Goal: Task Accomplishment & Management: Manage account settings

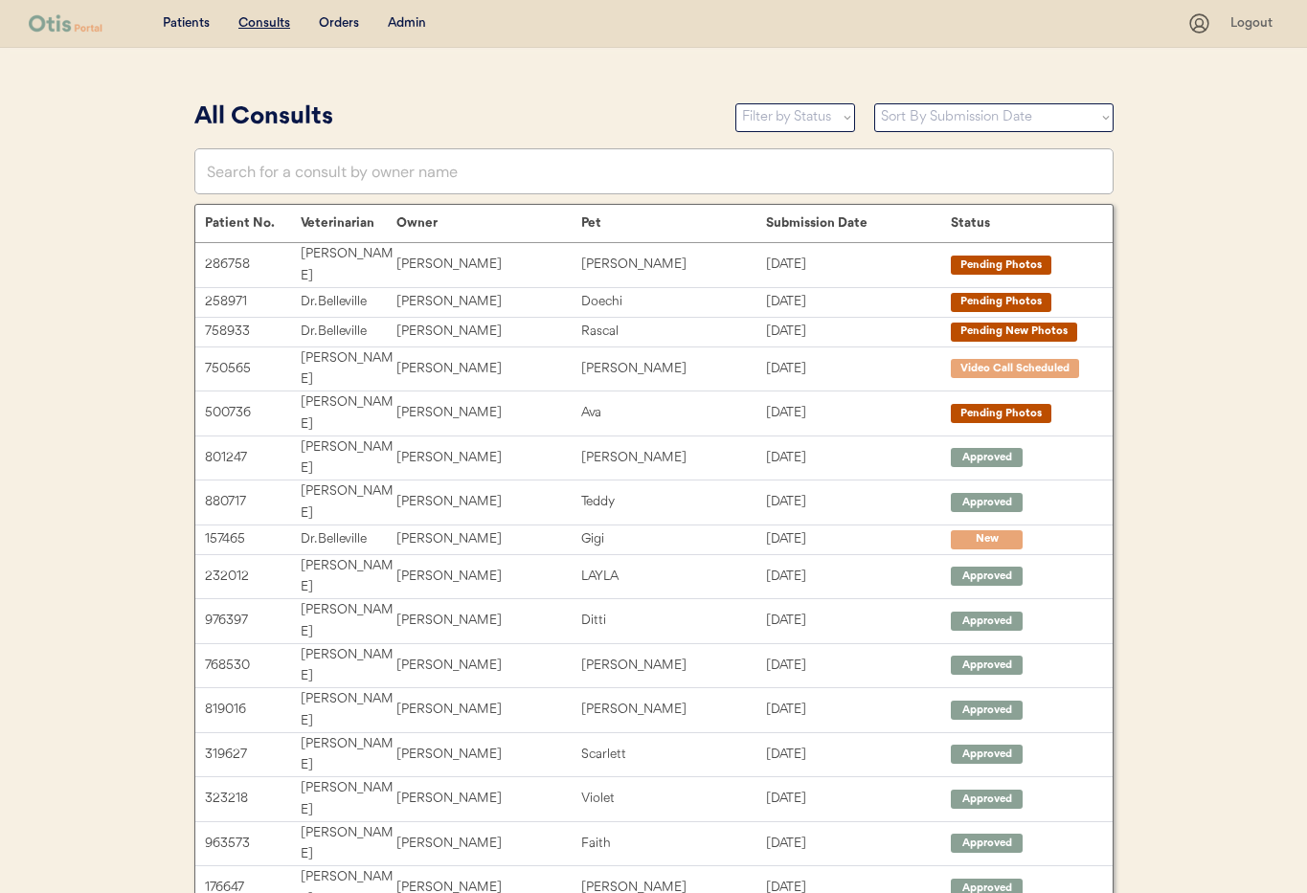
click at [401, 24] on div "Admin" at bounding box center [407, 23] width 38 height 19
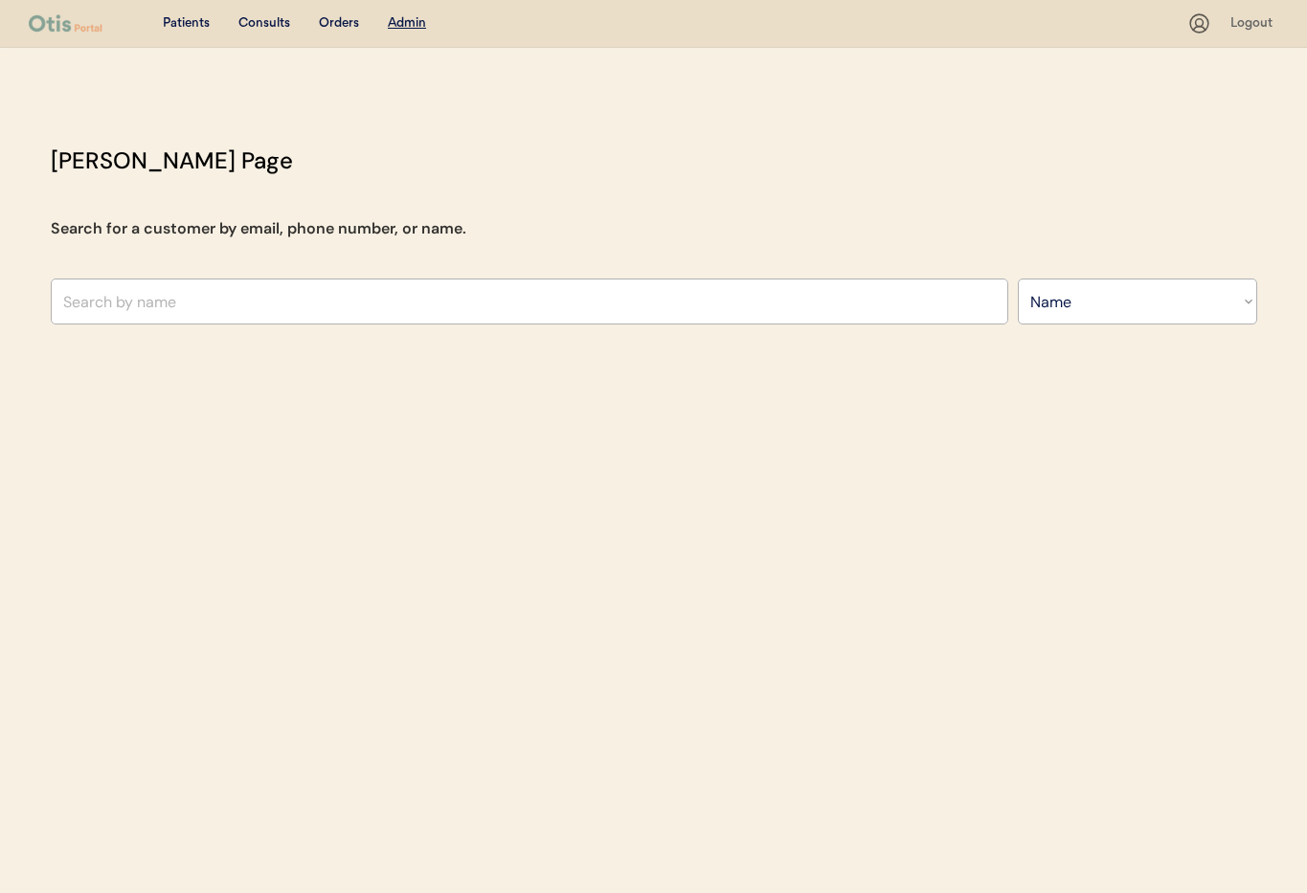
select select ""Name""
click at [419, 289] on input "text" at bounding box center [530, 302] width 958 height 46
click at [76, 299] on input "Latner" at bounding box center [530, 302] width 958 height 46
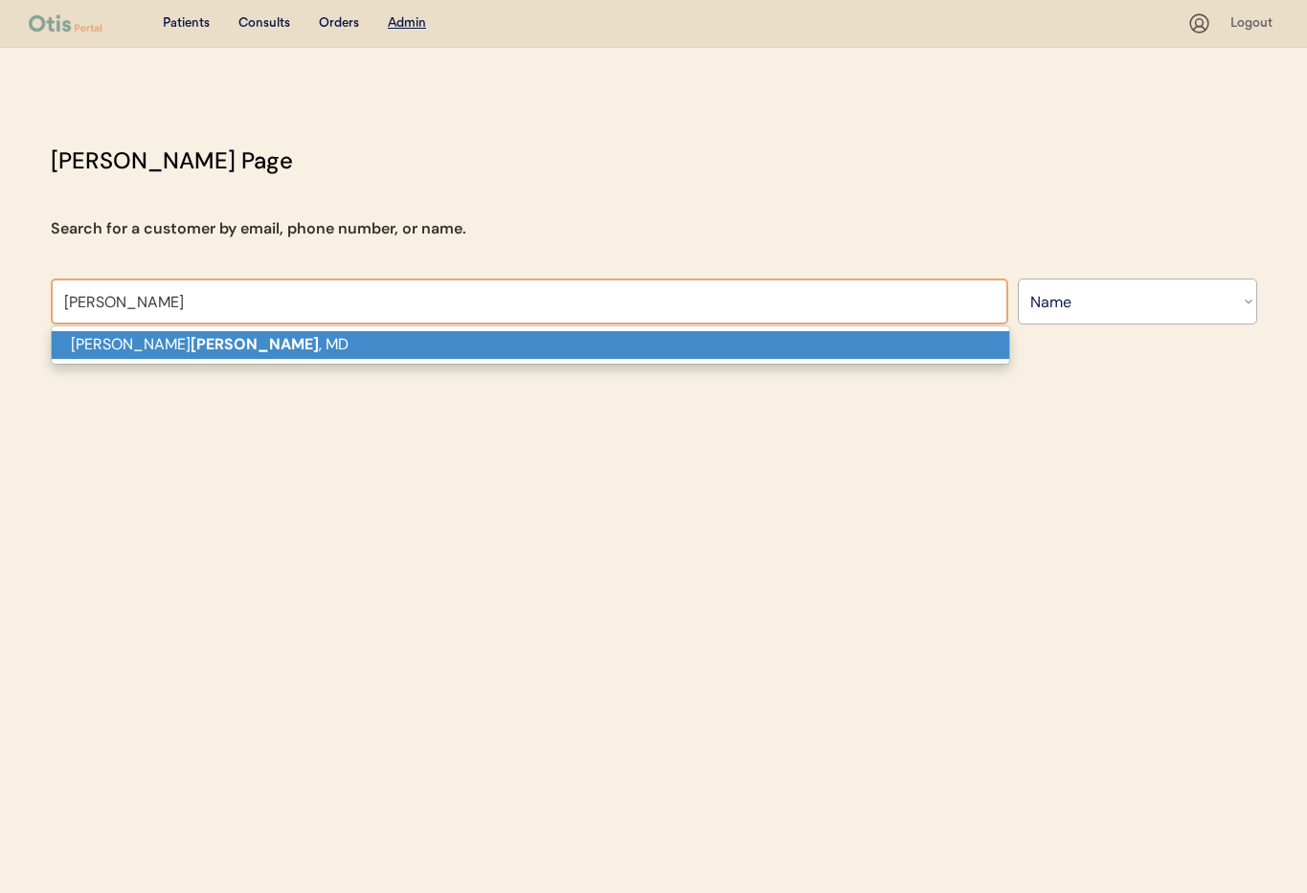
click at [191, 342] on strong "LANTNER" at bounding box center [255, 344] width 128 height 20
type input "[PERSON_NAME], MD"
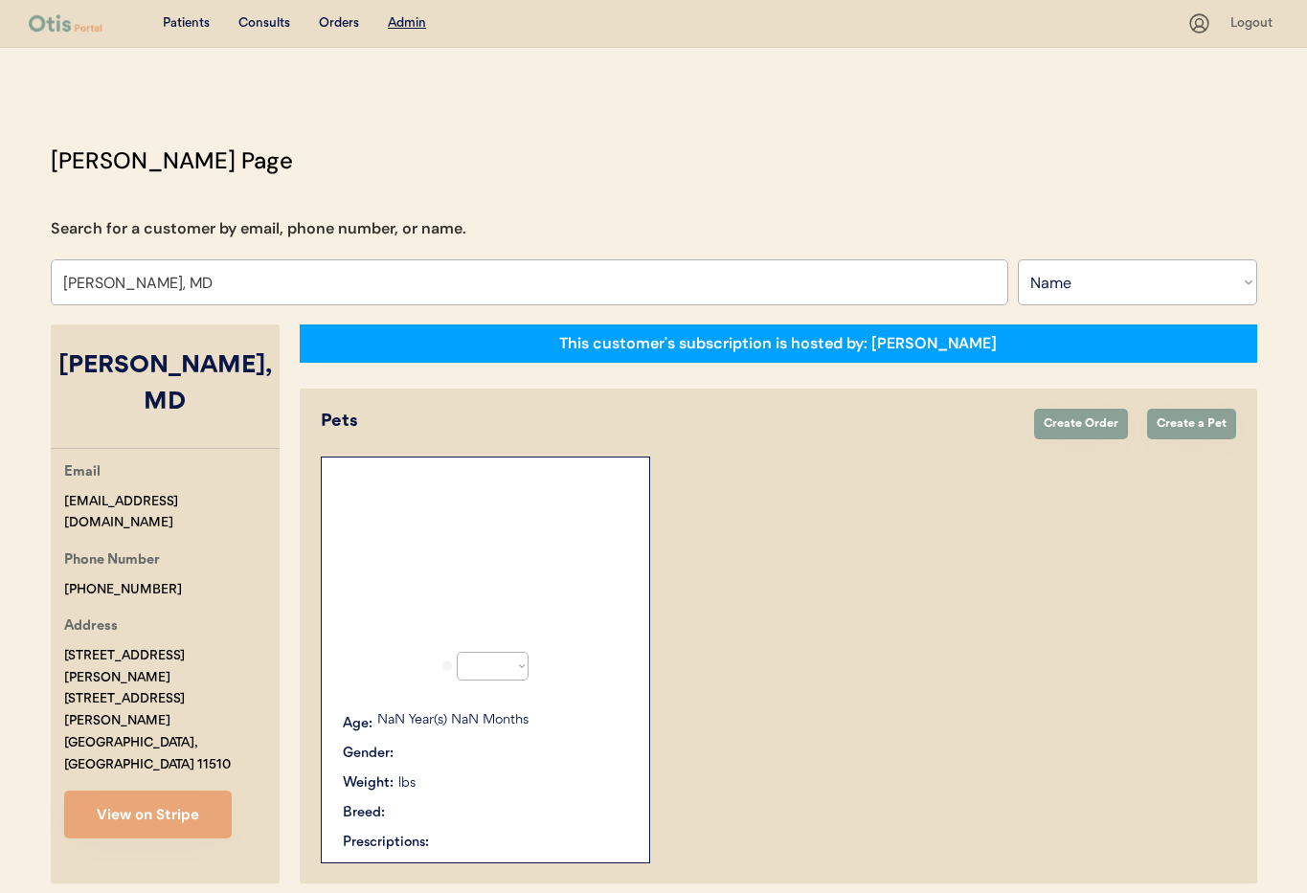
select select "true"
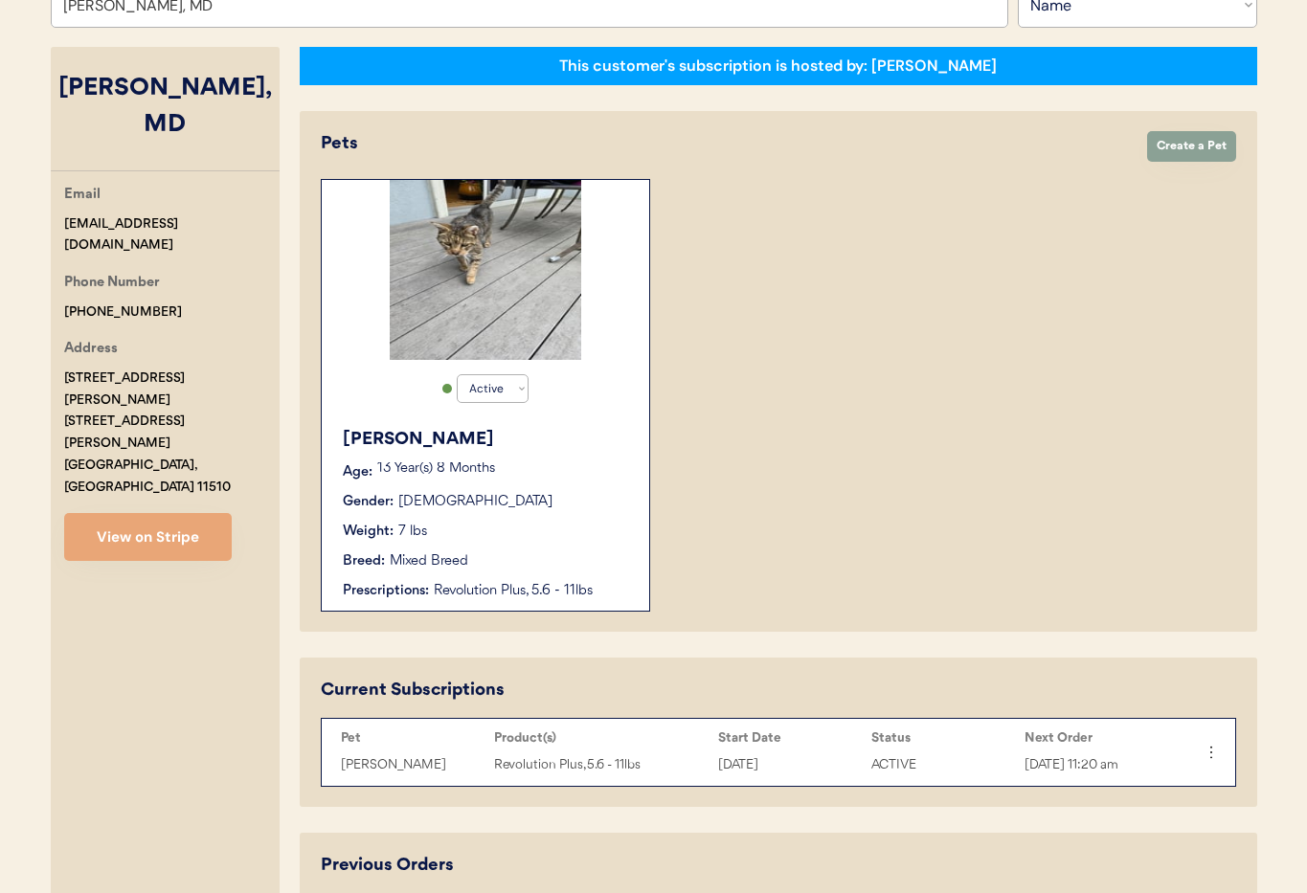
scroll to position [293, 0]
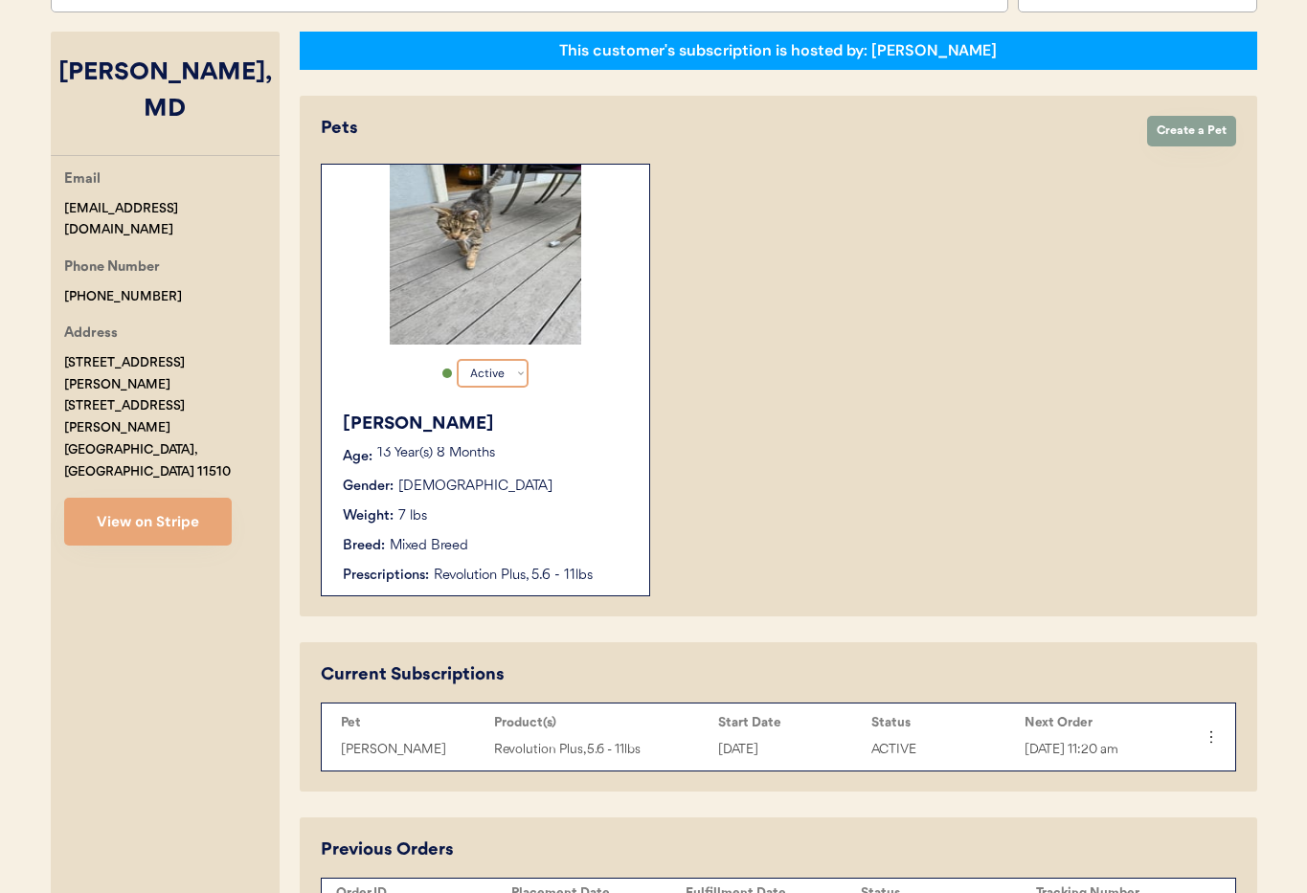
type input "[PERSON_NAME], MD"
click at [519, 377] on select "Active Active Inactive" at bounding box center [493, 373] width 72 height 29
select select "false"
click at [457, 359] on select "Active Active Inactive" at bounding box center [493, 373] width 72 height 29
click at [541, 453] on p "13 Year(s) 8 Months" at bounding box center [503, 453] width 253 height 13
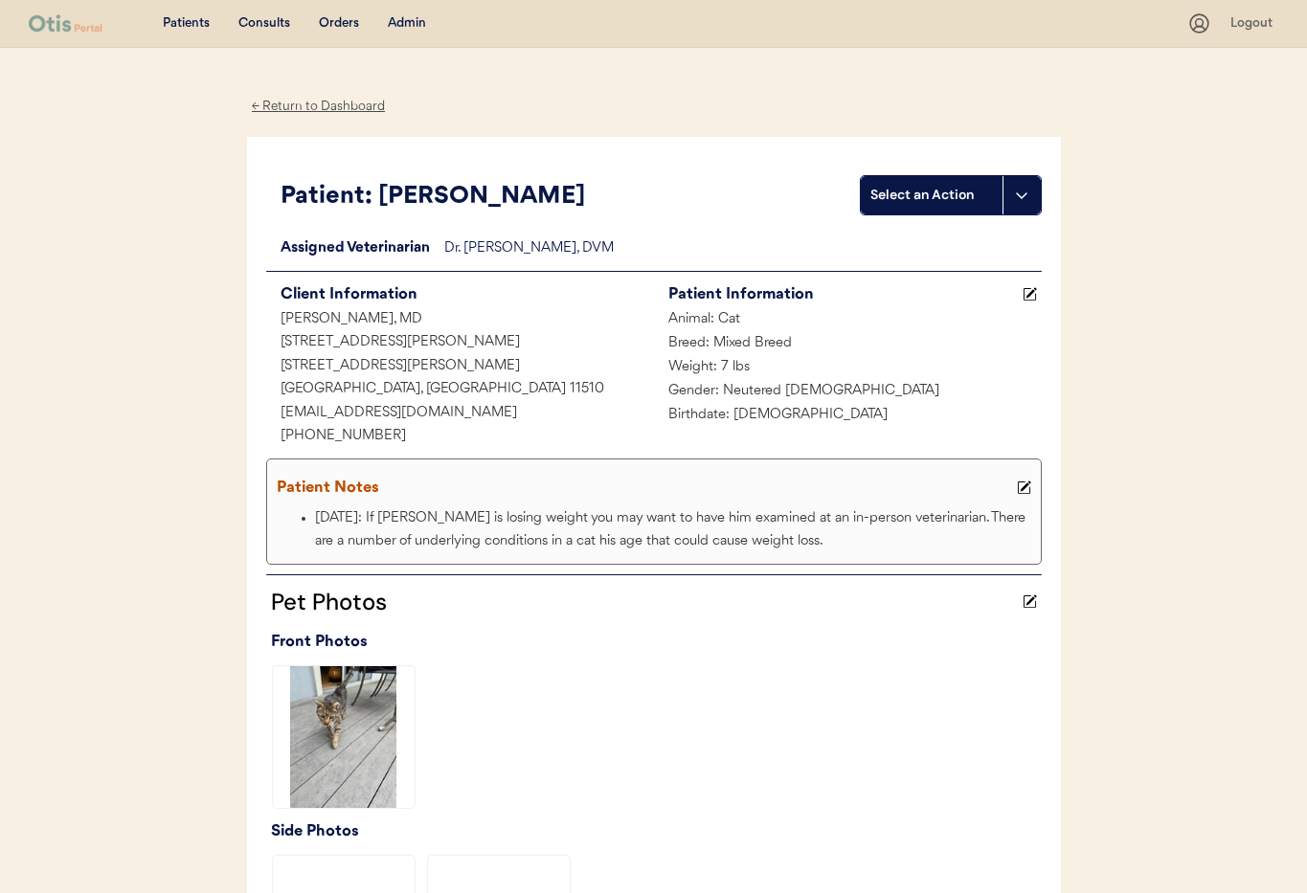
drag, startPoint x: 1026, startPoint y: 487, endPoint x: 995, endPoint y: 489, distance: 30.7
click at [1026, 487] on icon at bounding box center [1024, 488] width 14 height 14
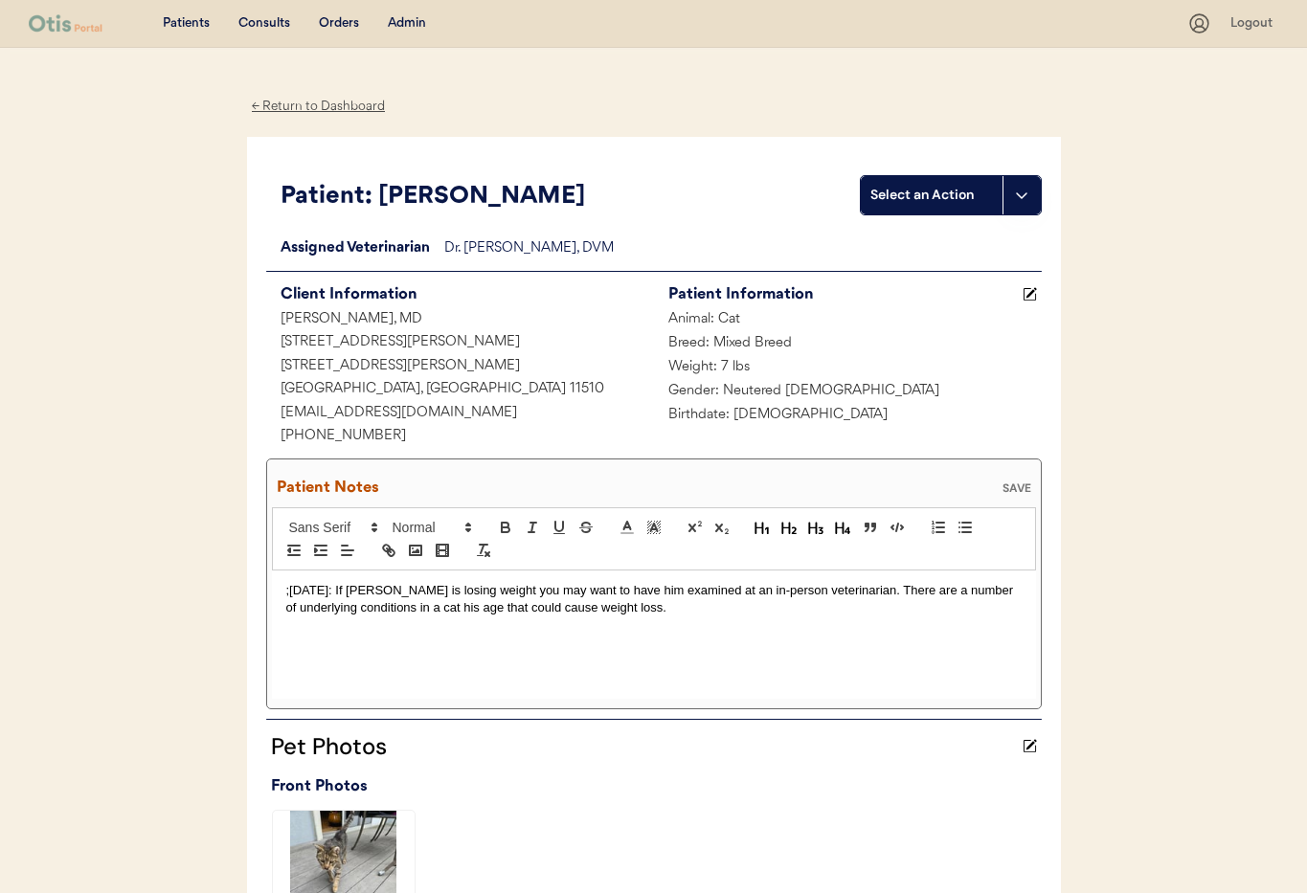
click at [282, 592] on div ";5/31/25: If Hank is losing weight you may want to have him examined at an in-p…" at bounding box center [654, 635] width 764 height 128
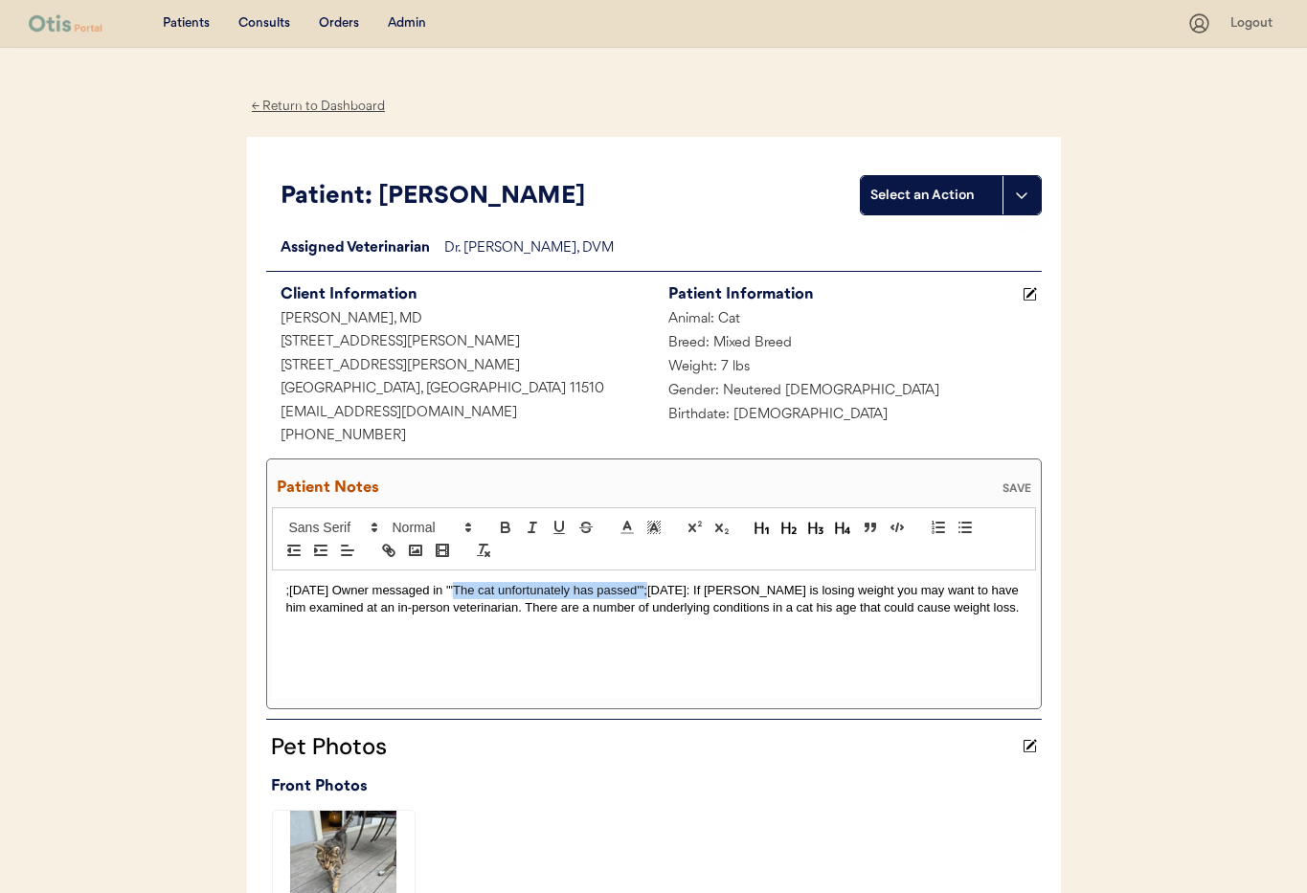
drag, startPoint x: 655, startPoint y: 591, endPoint x: 456, endPoint y: 592, distance: 199.2
click at [456, 592] on p ";10/3/25 Owner messaged in " 'The cat unfortunately has passed'" ;5/31/25: If H…" at bounding box center [653, 599] width 735 height 35
click at [652, 525] on polyline at bounding box center [653, 528] width 7 height 8
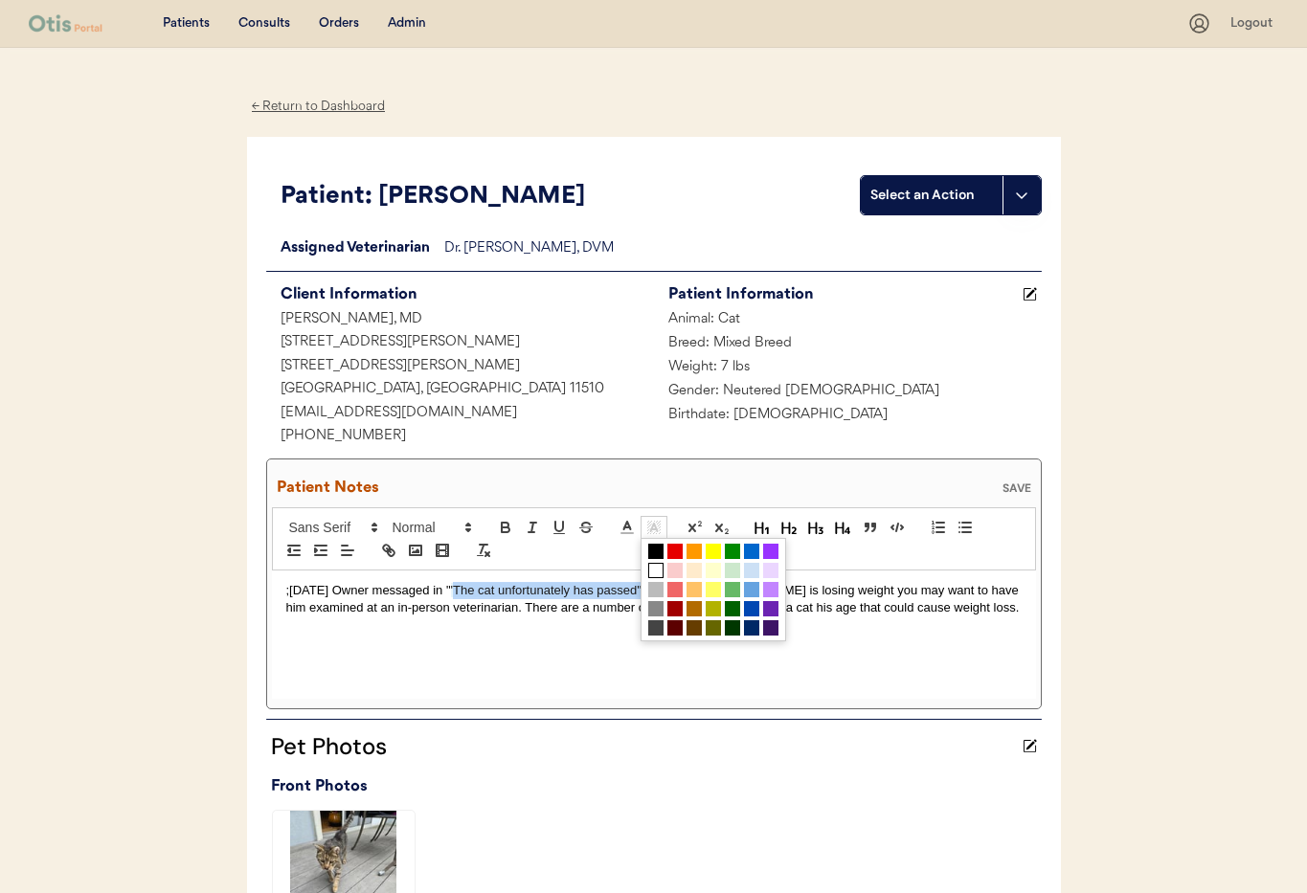
click at [660, 569] on span at bounding box center [655, 570] width 15 height 15
click at [498, 738] on div "Pet Photos" at bounding box center [642, 747] width 752 height 34
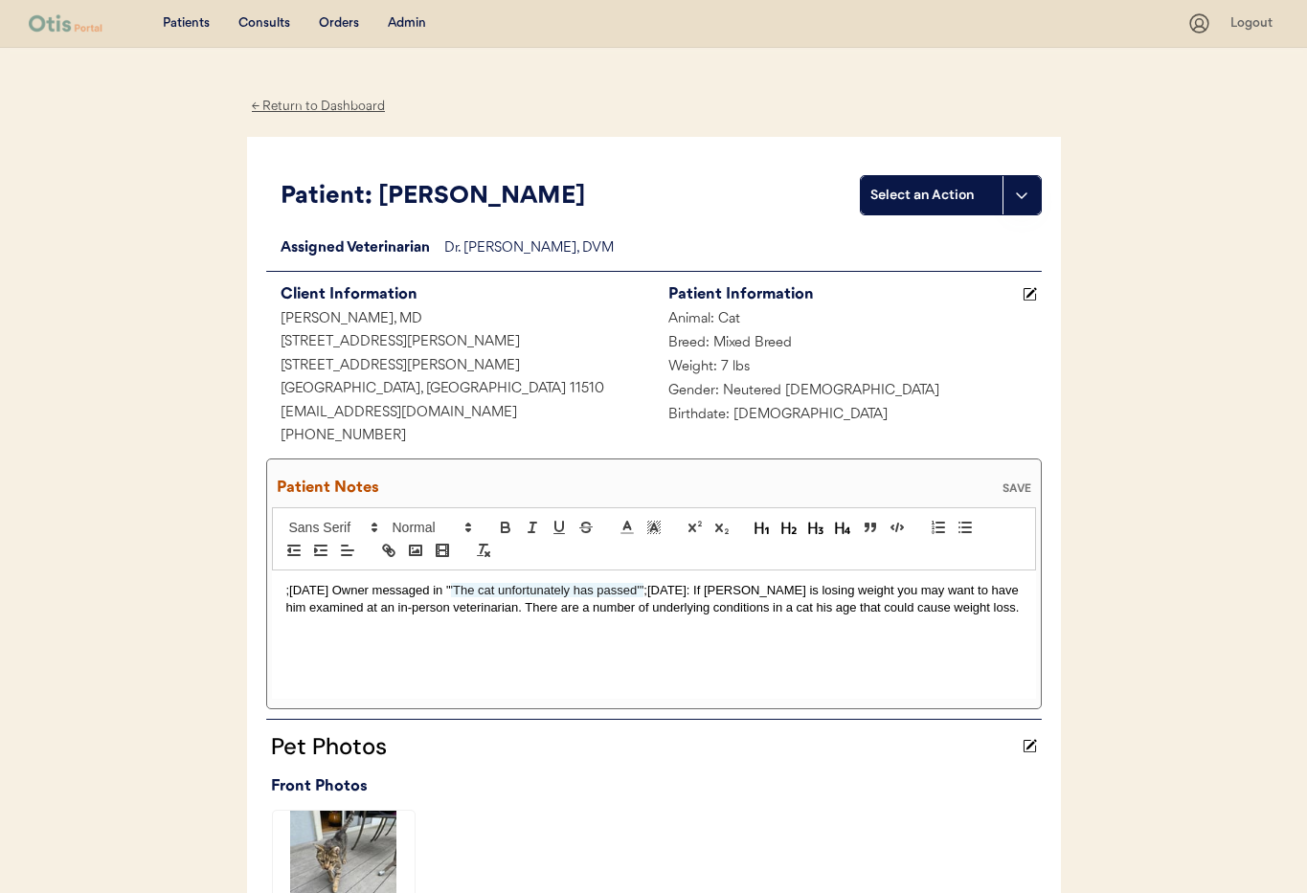
click at [645, 648] on div ";10/3/25 Owner messaged in " 'The cat unfortunately has passed'" ;5/31/25: If H…" at bounding box center [654, 635] width 764 height 128
drag, startPoint x: 447, startPoint y: 589, endPoint x: 644, endPoint y: 587, distance: 196.3
click at [644, 587] on p ";10/3/25 Owner messaged in " 'The cat unfortunately has passed'" ;5/31/25: If H…" at bounding box center [653, 599] width 735 height 35
click at [447, 592] on span """ at bounding box center [444, 590] width 5 height 14
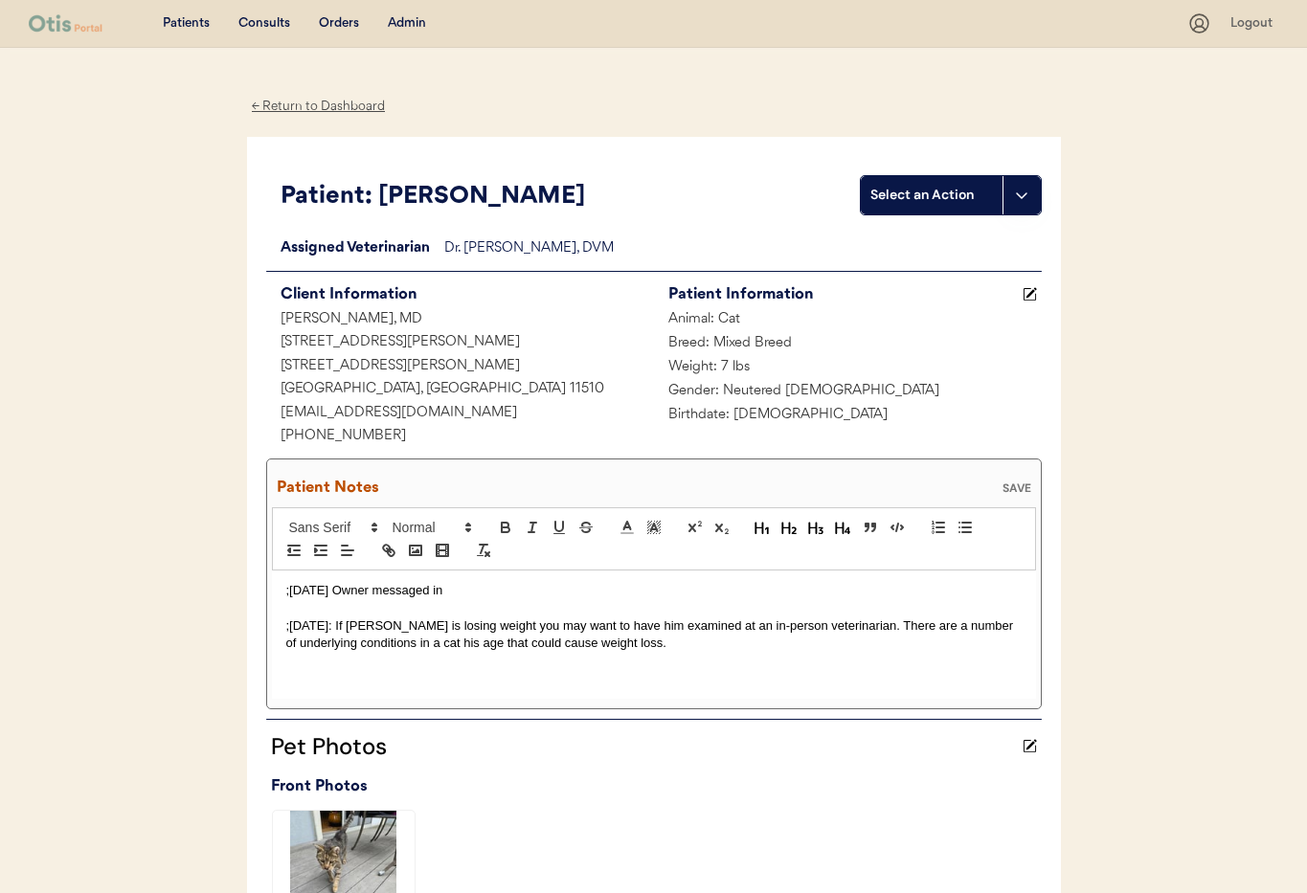
click at [461, 592] on p ";10/3/25 Owner messaged in" at bounding box center [653, 590] width 735 height 17
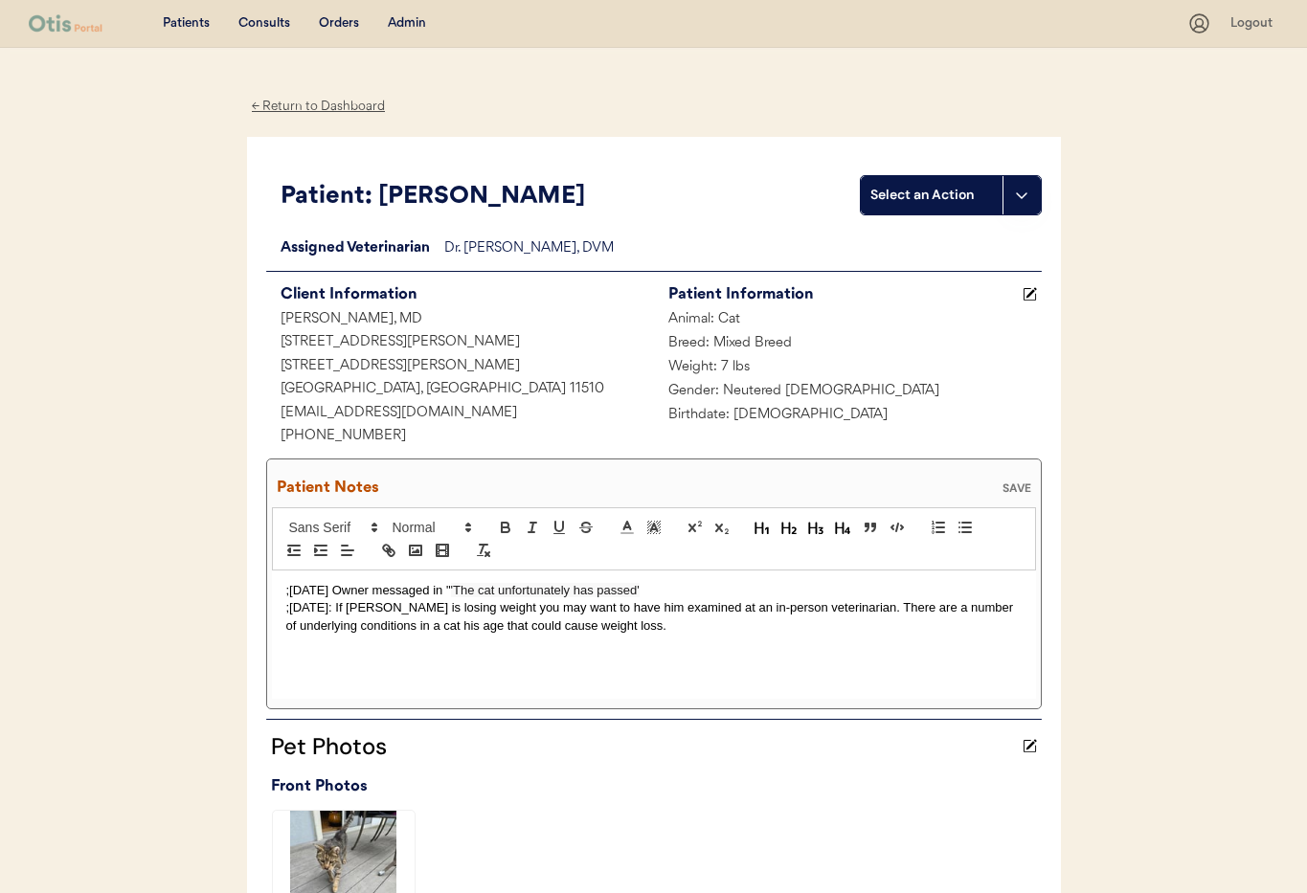
drag, startPoint x: 460, startPoint y: 589, endPoint x: 489, endPoint y: 624, distance: 46.2
click at [460, 589] on span "'The cat unfortunately has passed'" at bounding box center [545, 590] width 189 height 14
click at [674, 592] on p ";10/3/25 Owner messaged in " The cat unfortunately has passed'" at bounding box center [653, 590] width 735 height 17
click at [1021, 485] on div "SAVE" at bounding box center [1017, 488] width 38 height 11
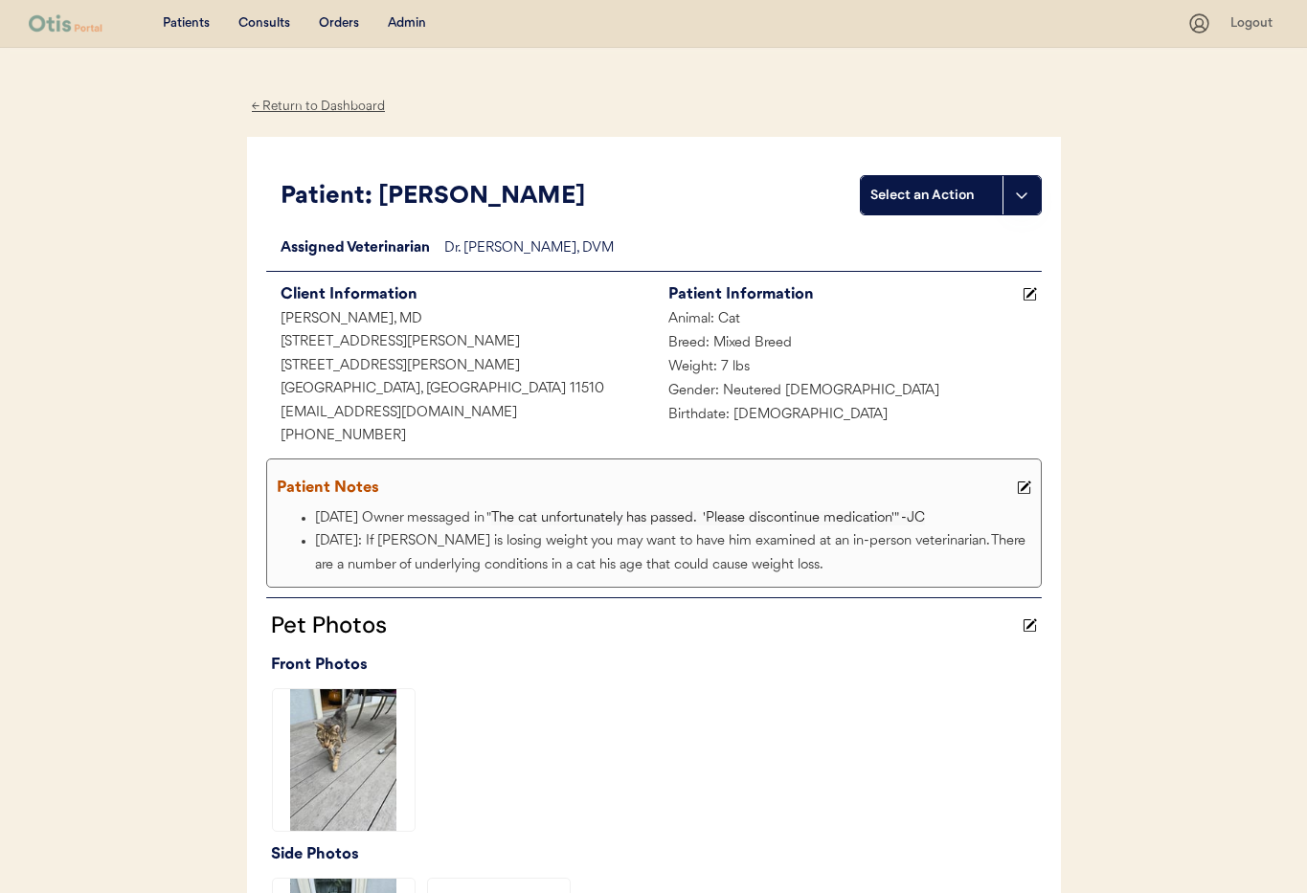
click at [297, 100] on div "← Return to Dashboard" at bounding box center [319, 107] width 144 height 22
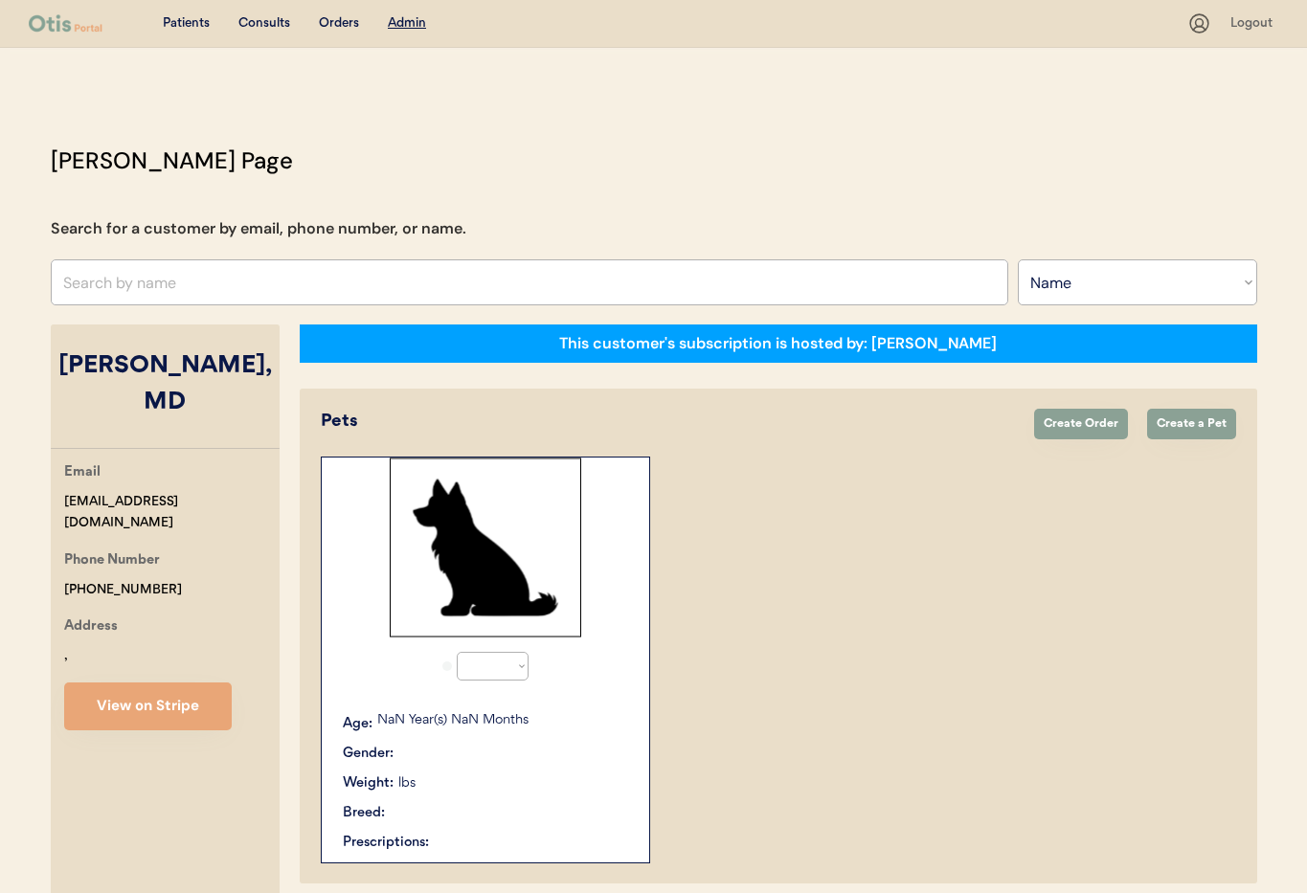
select select ""Name""
select select "false"
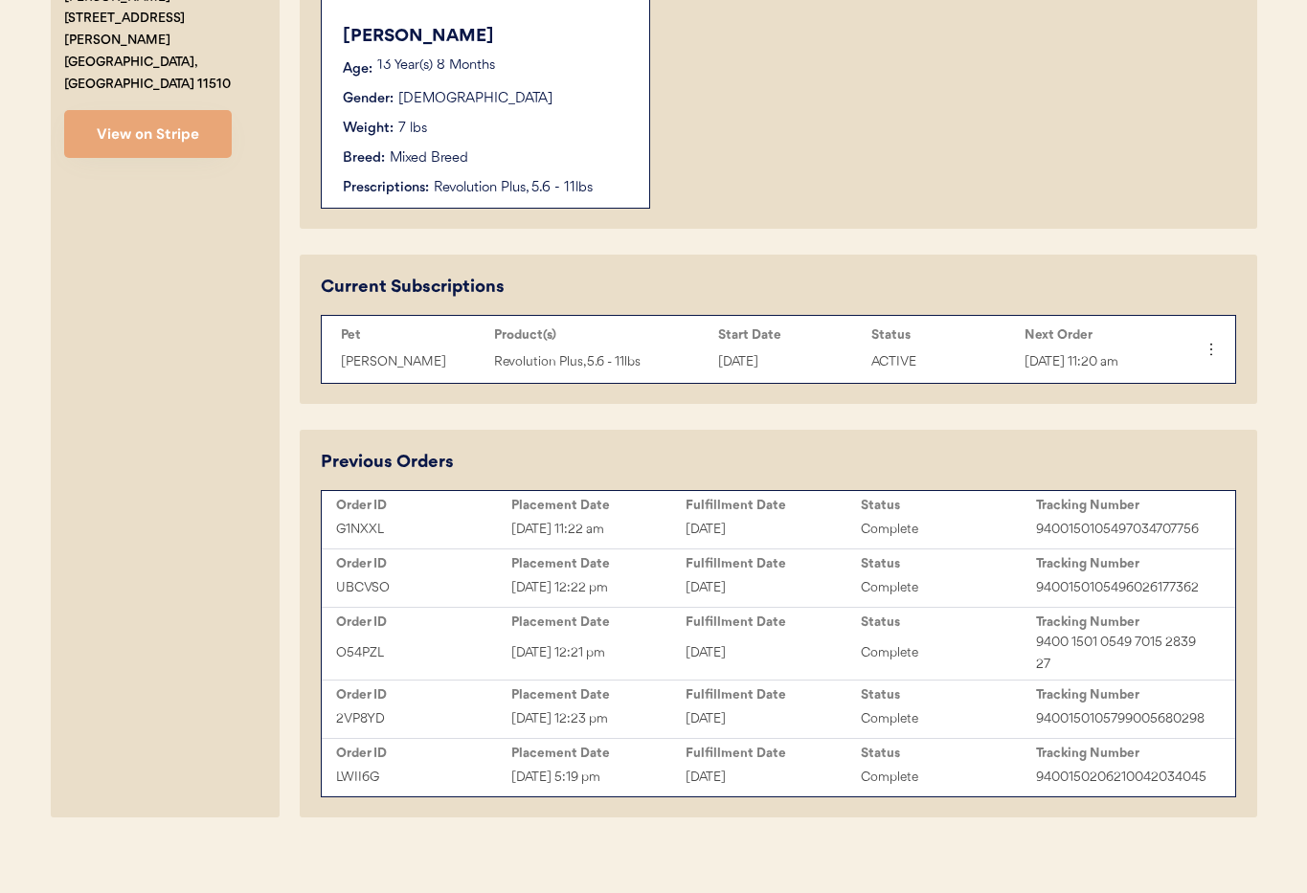
scroll to position [694, 0]
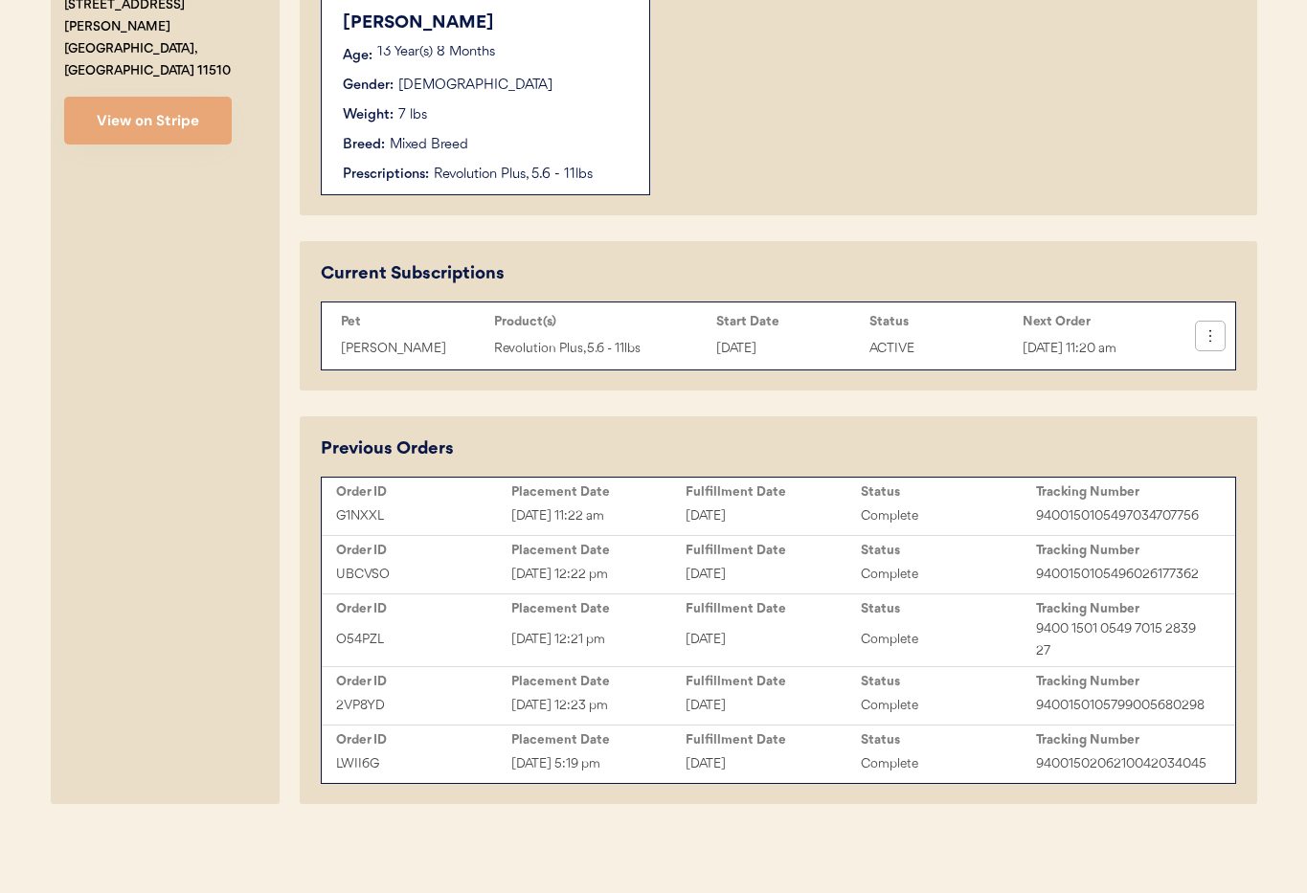
click at [1214, 339] on icon at bounding box center [1210, 336] width 19 height 19
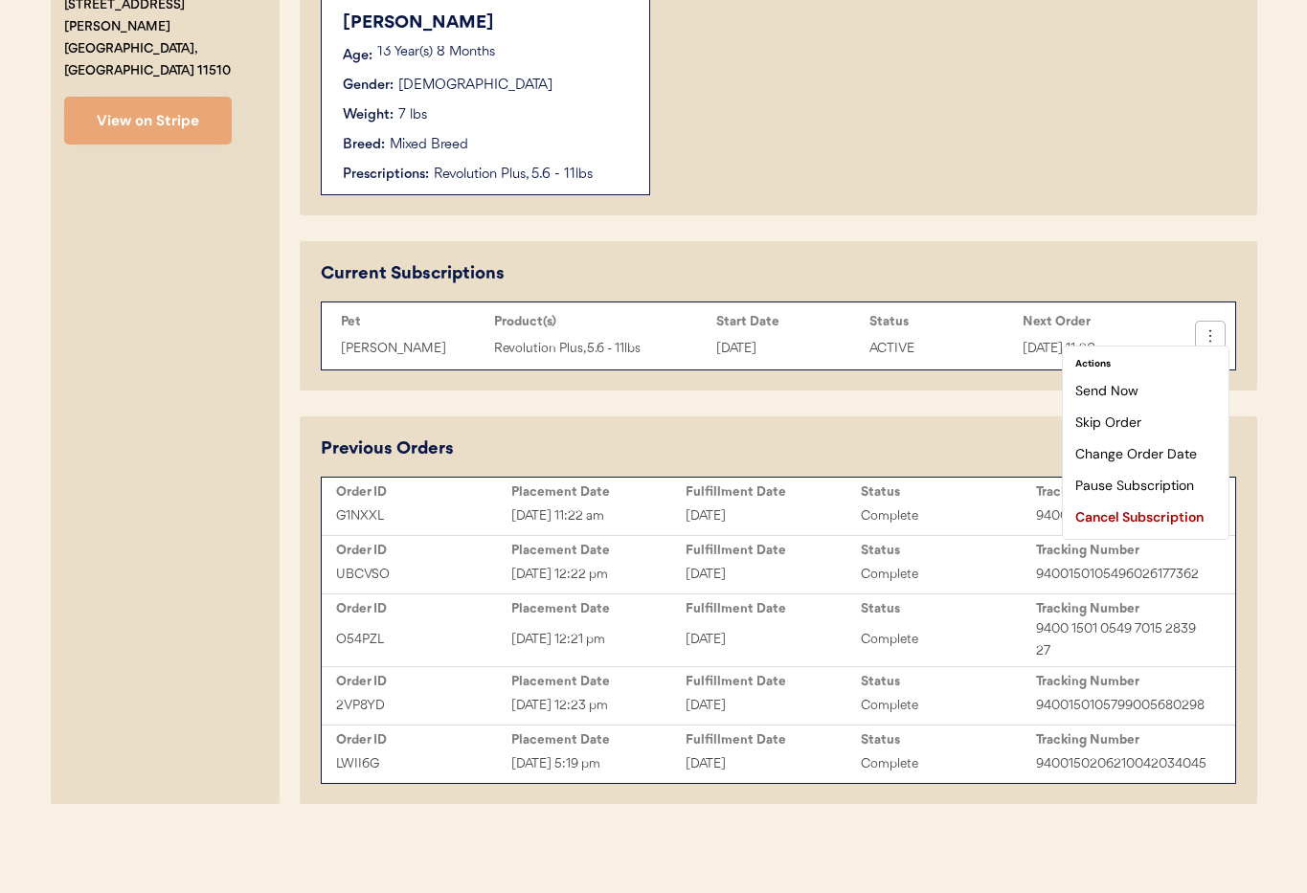
click at [1211, 338] on icon at bounding box center [1210, 336] width 19 height 19
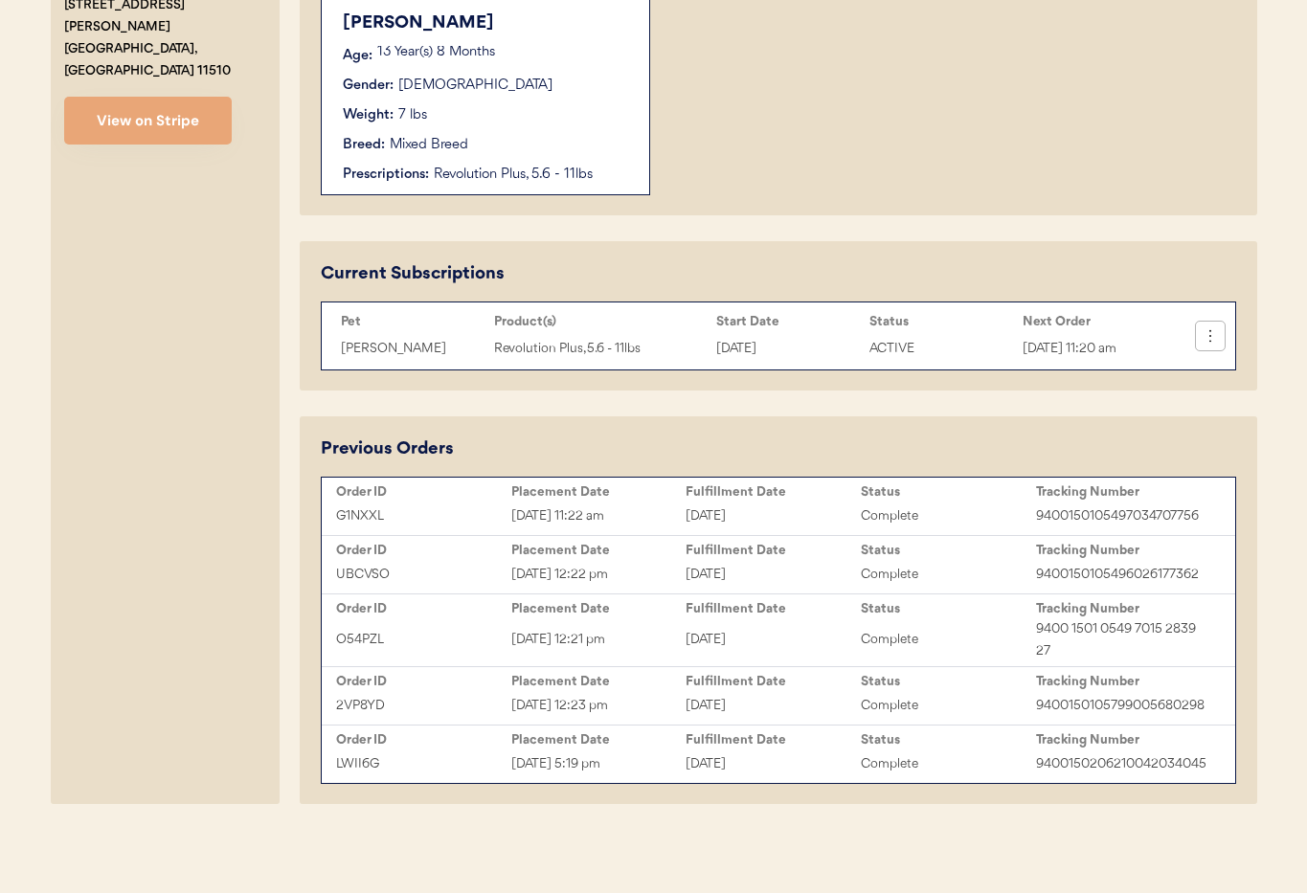
click at [1211, 340] on icon at bounding box center [1210, 336] width 19 height 19
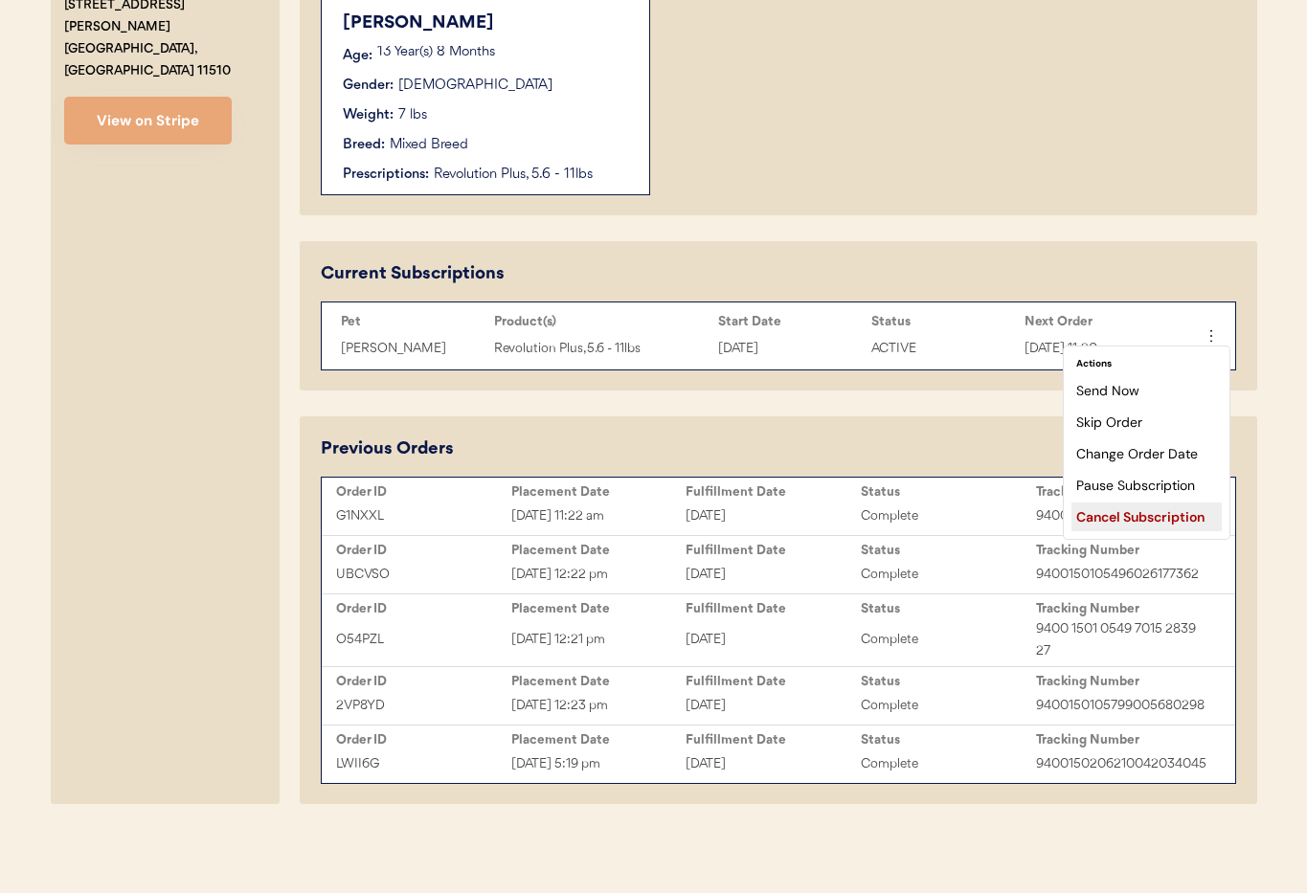
click at [1143, 513] on div "Cancel Subscription" at bounding box center [1147, 517] width 150 height 29
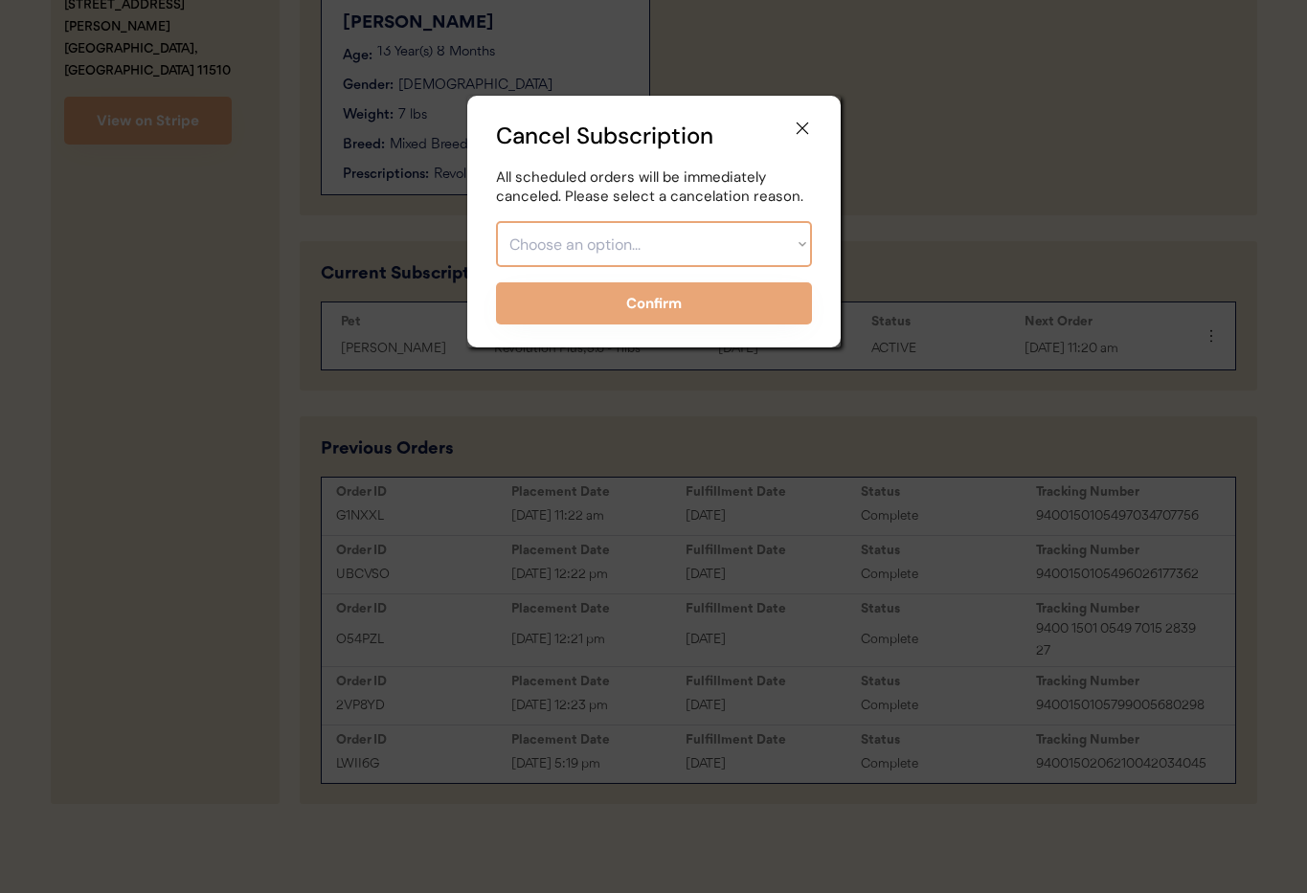
click at [659, 233] on select "Choose an option... Too expensive / can't afford Getting medication elsewhere (…" at bounding box center [654, 244] width 316 height 46
select select ""pet_passed_away""
click at [496, 221] on select "Choose an option... Too expensive / can't afford Getting medication elsewhere (…" at bounding box center [654, 244] width 316 height 46
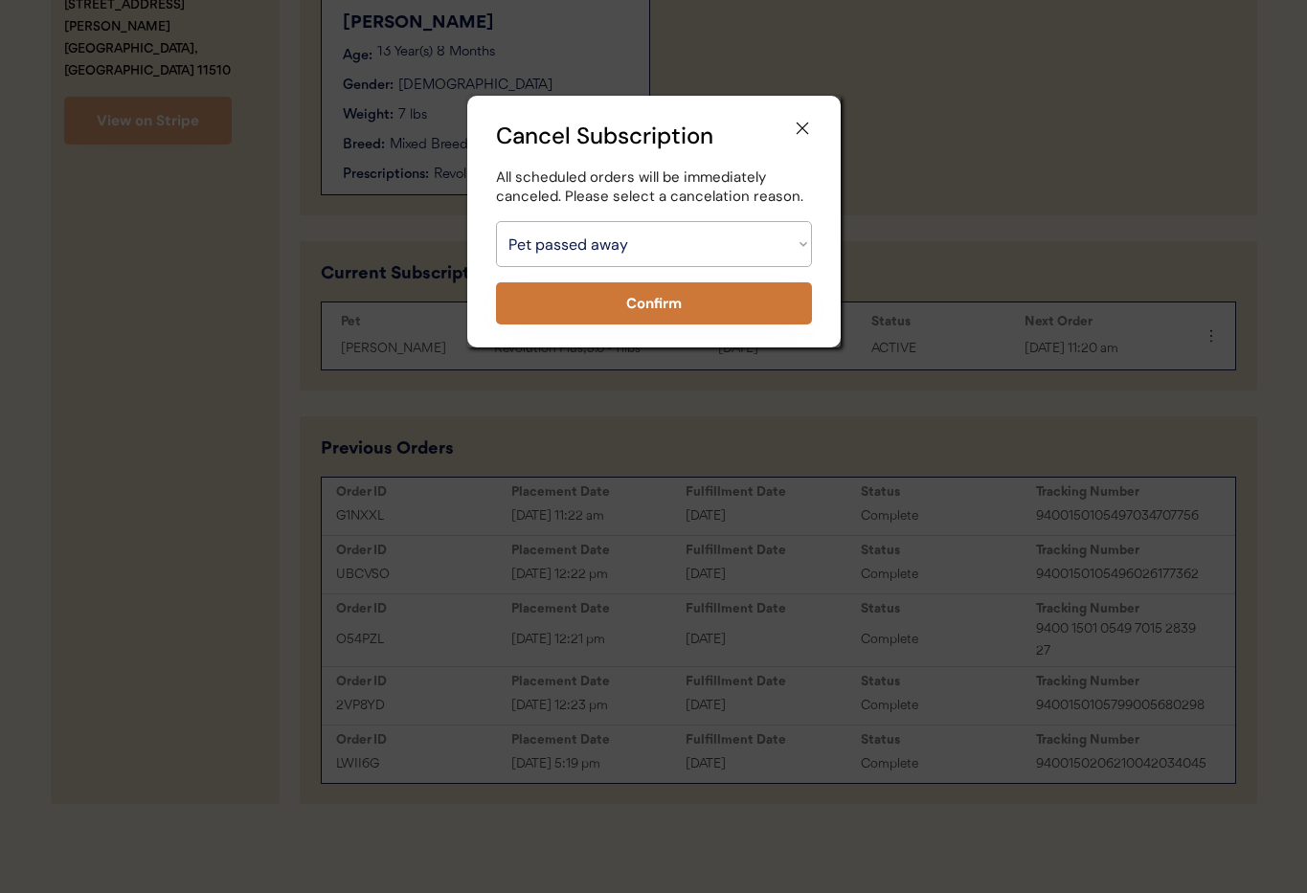
click at [640, 297] on button "Confirm" at bounding box center [654, 303] width 316 height 42
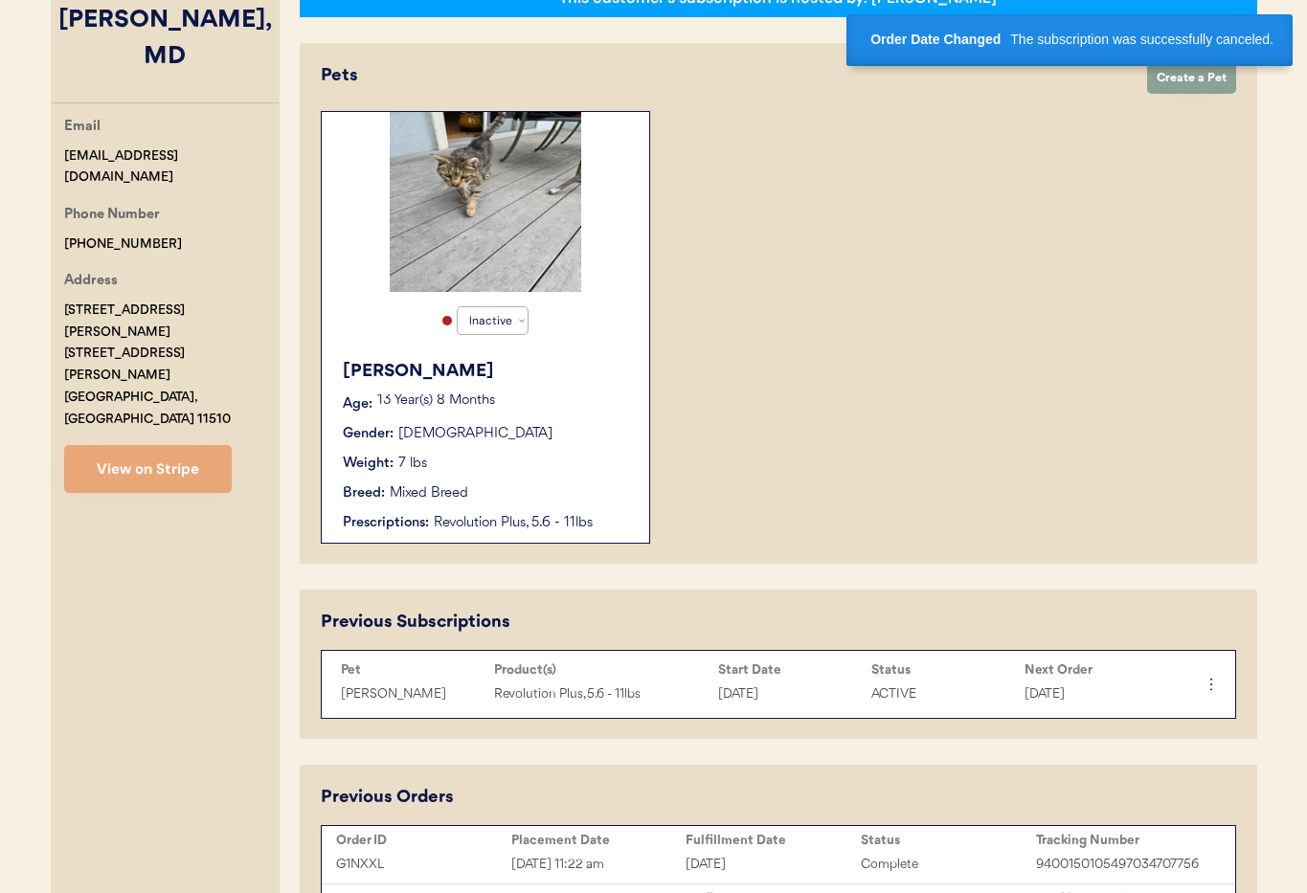
scroll to position [340, 0]
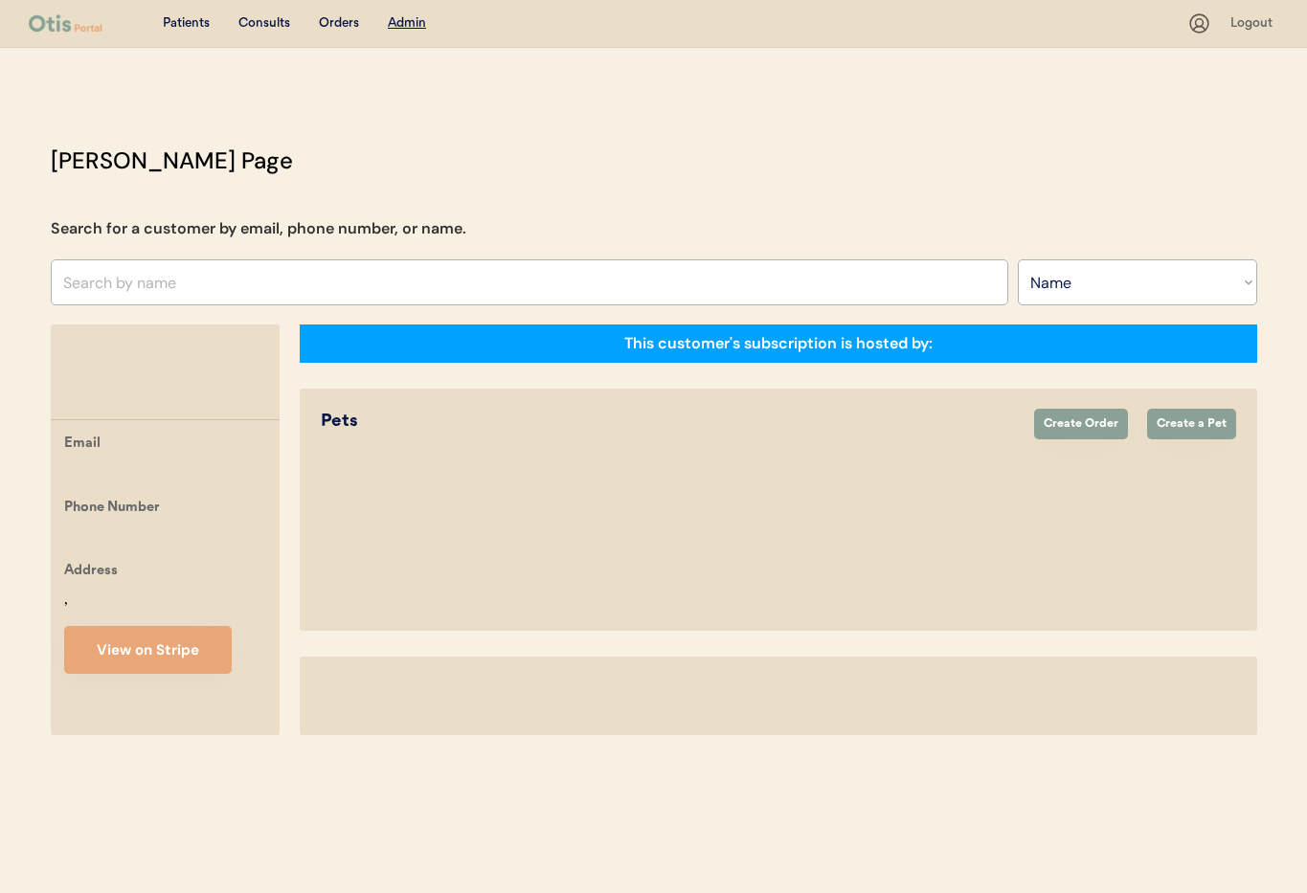
select select ""Name""
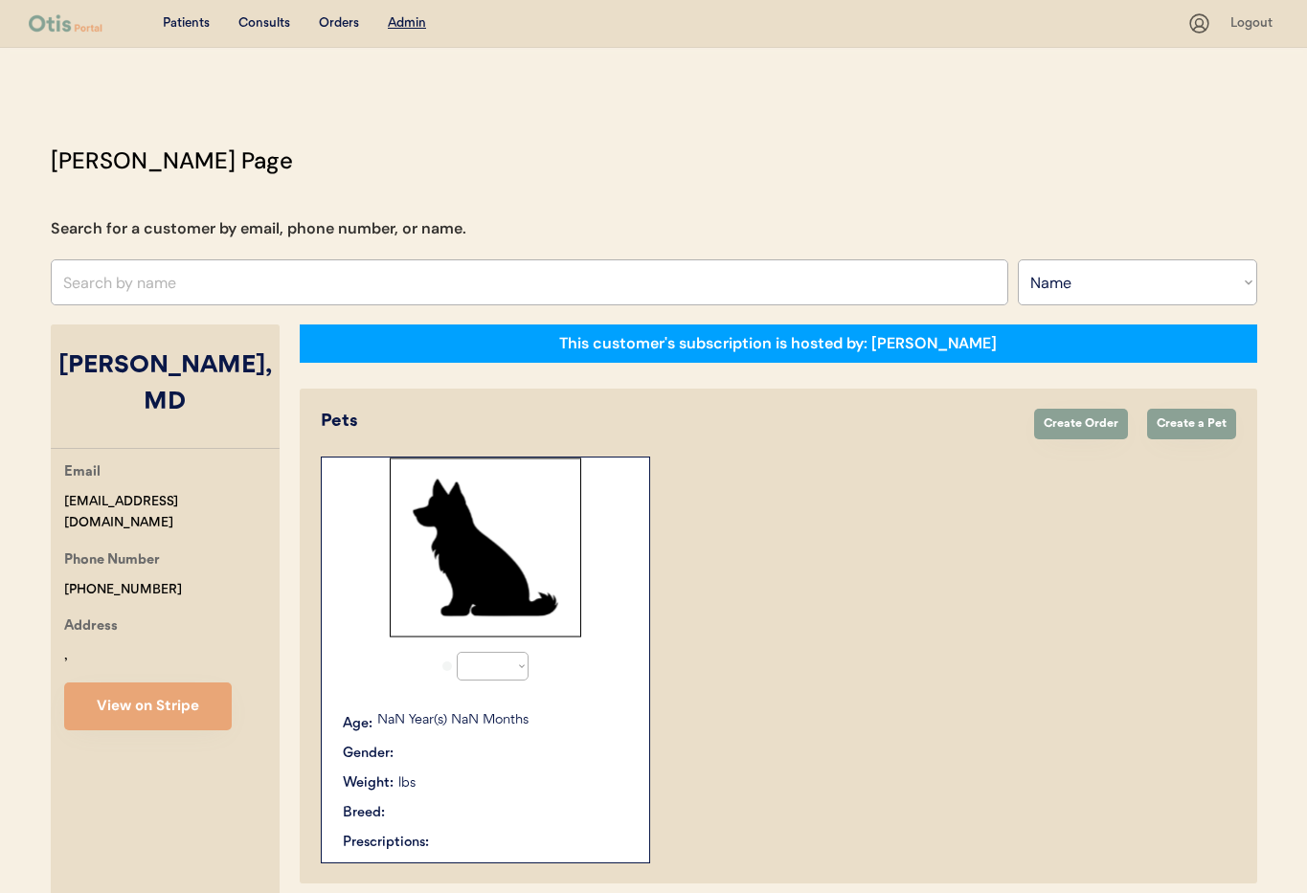
select select "false"
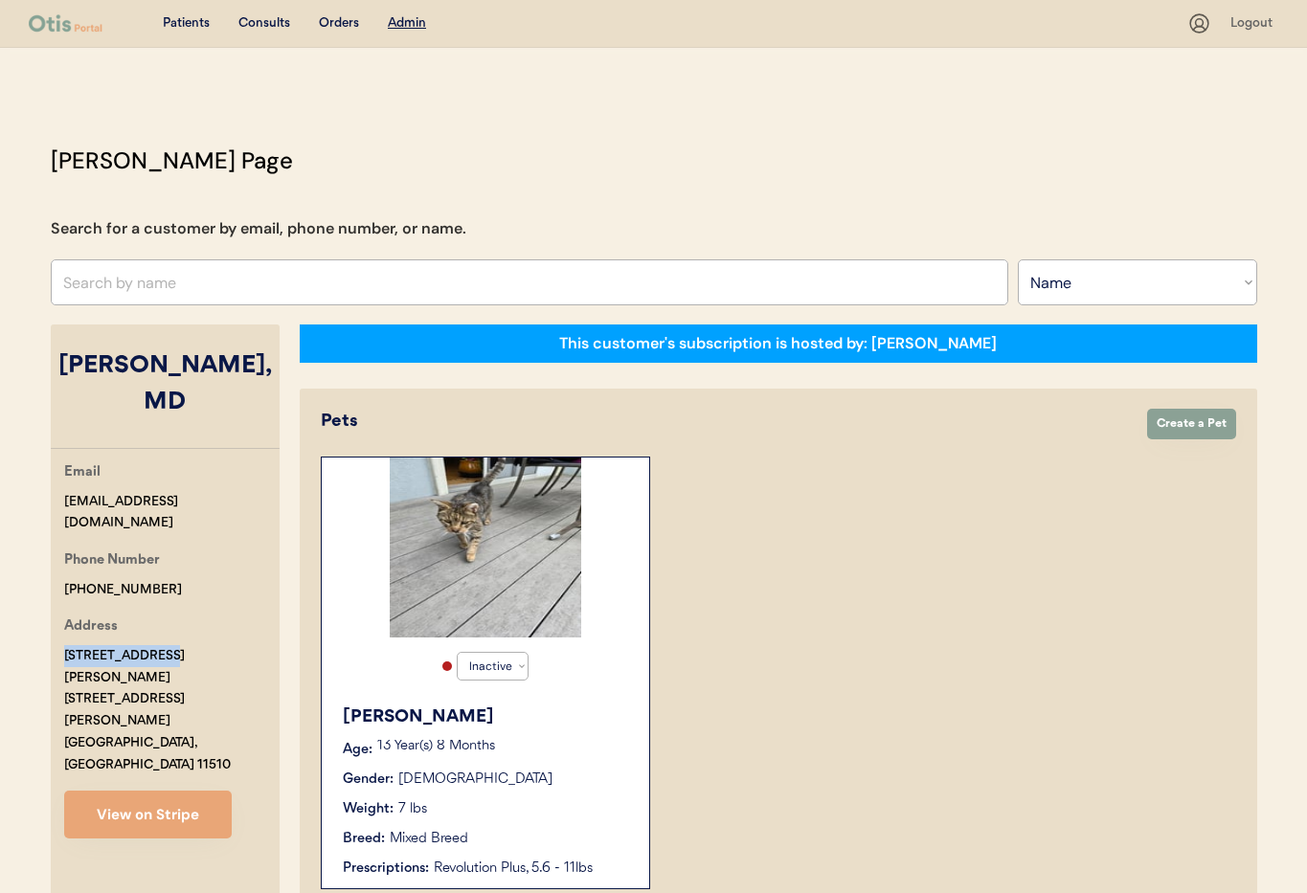
drag, startPoint x: 64, startPoint y: 633, endPoint x: 149, endPoint y: 634, distance: 85.2
click at [159, 645] on div "3134 Ann Street 3134 Ann Street Baldwin, NY 11510" at bounding box center [171, 710] width 215 height 131
copy div "3134 Ann Street"
click at [172, 680] on div "Address 3134 Ann Street 3134 Ann Street Baldwin, NY 11510" at bounding box center [171, 696] width 215 height 160
drag, startPoint x: 147, startPoint y: 678, endPoint x: 67, endPoint y: 679, distance: 80.4
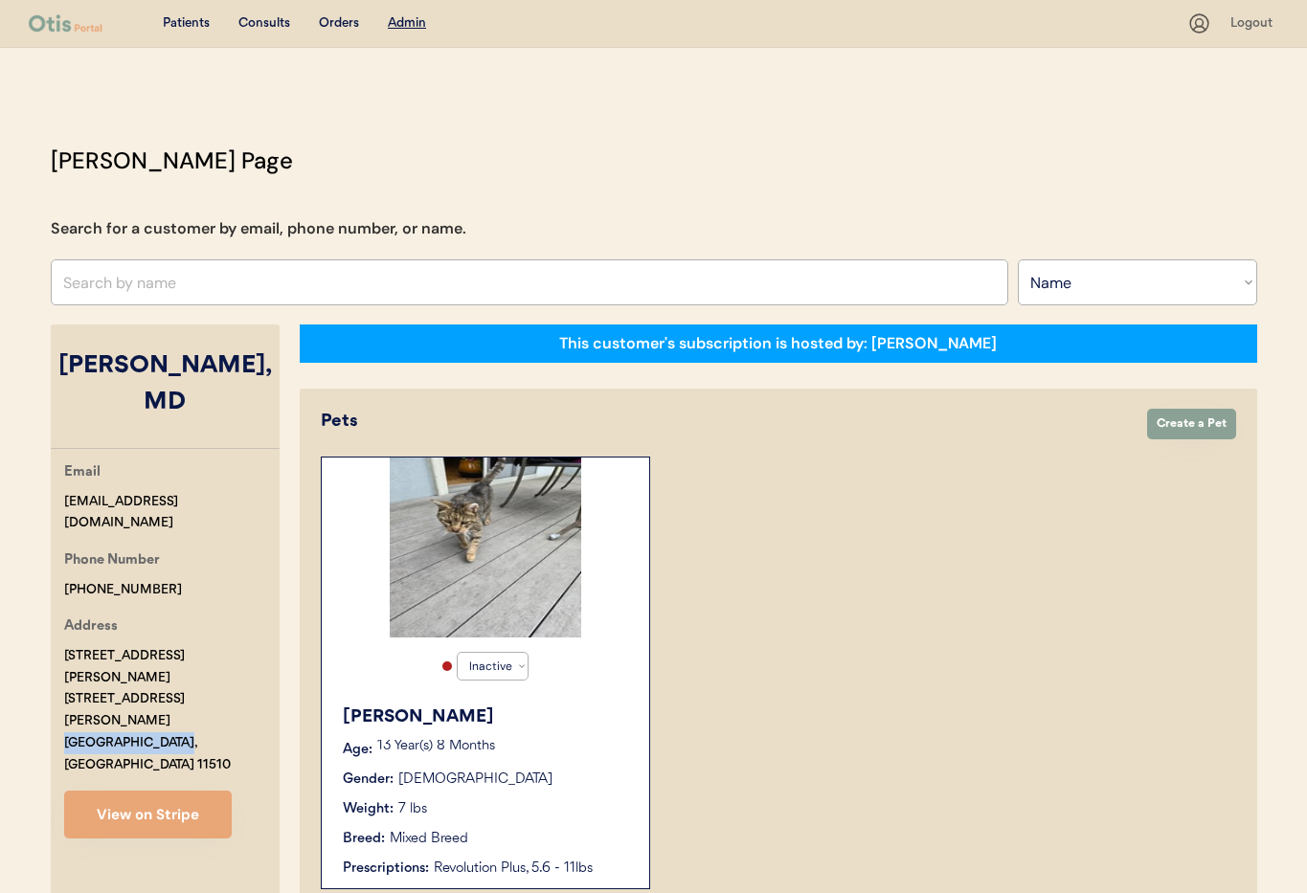
click at [56, 679] on div "Email lantnerb@aol.com Phone Number +15164482923 Address 3134 Ann Street 3134 A…" at bounding box center [165, 650] width 229 height 377
copy div "[GEOGRAPHIC_DATA], [GEOGRAPHIC_DATA] 11510"
drag, startPoint x: 99, startPoint y: 503, endPoint x: 59, endPoint y: 502, distance: 39.3
click at [47, 503] on div "Otis Admin Page Search for a customer by email, phone number, or name. Search B…" at bounding box center [654, 826] width 1245 height 1365
copy div "[EMAIL_ADDRESS][DOMAIN_NAME]"
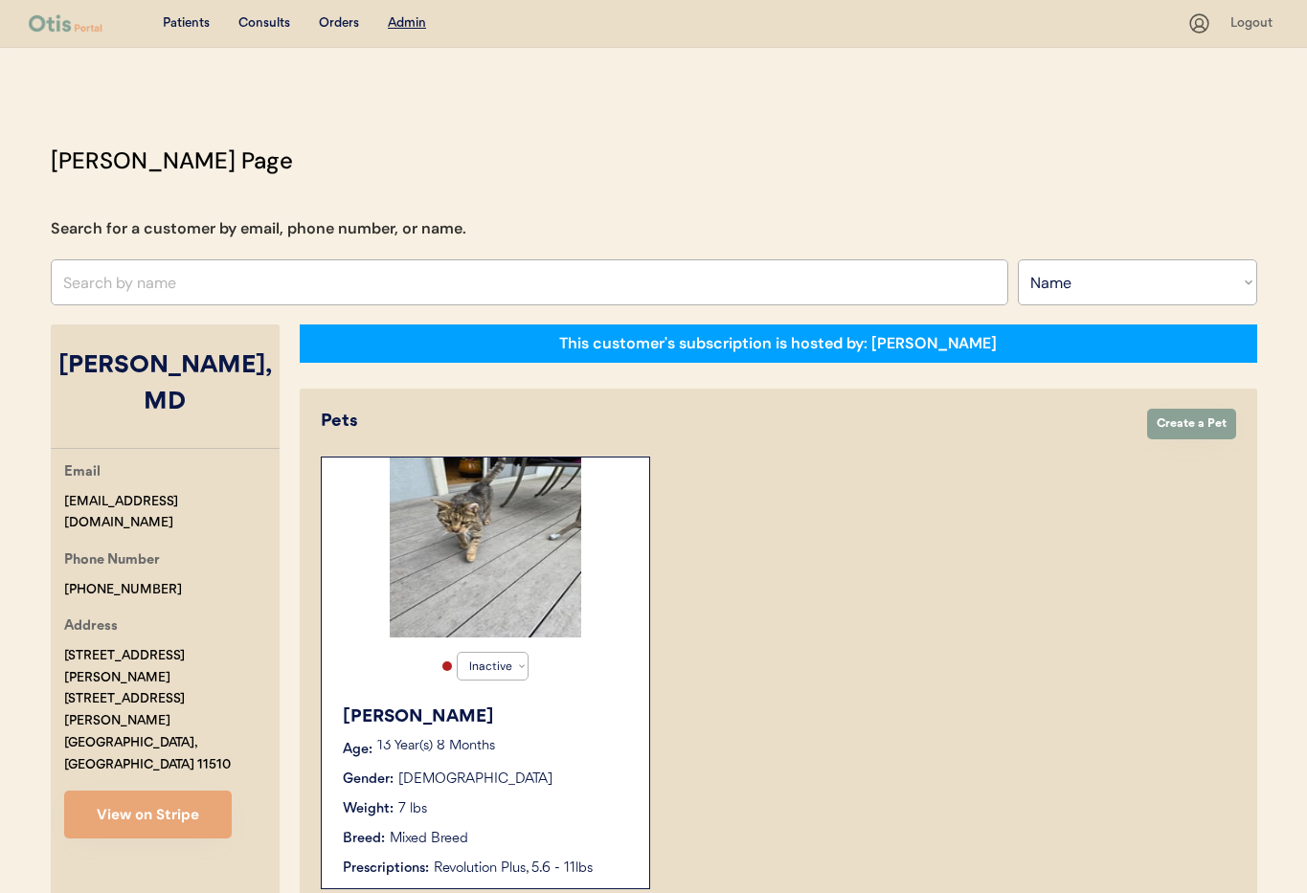
click at [535, 743] on p "13 Year(s) 8 Months" at bounding box center [503, 746] width 253 height 13
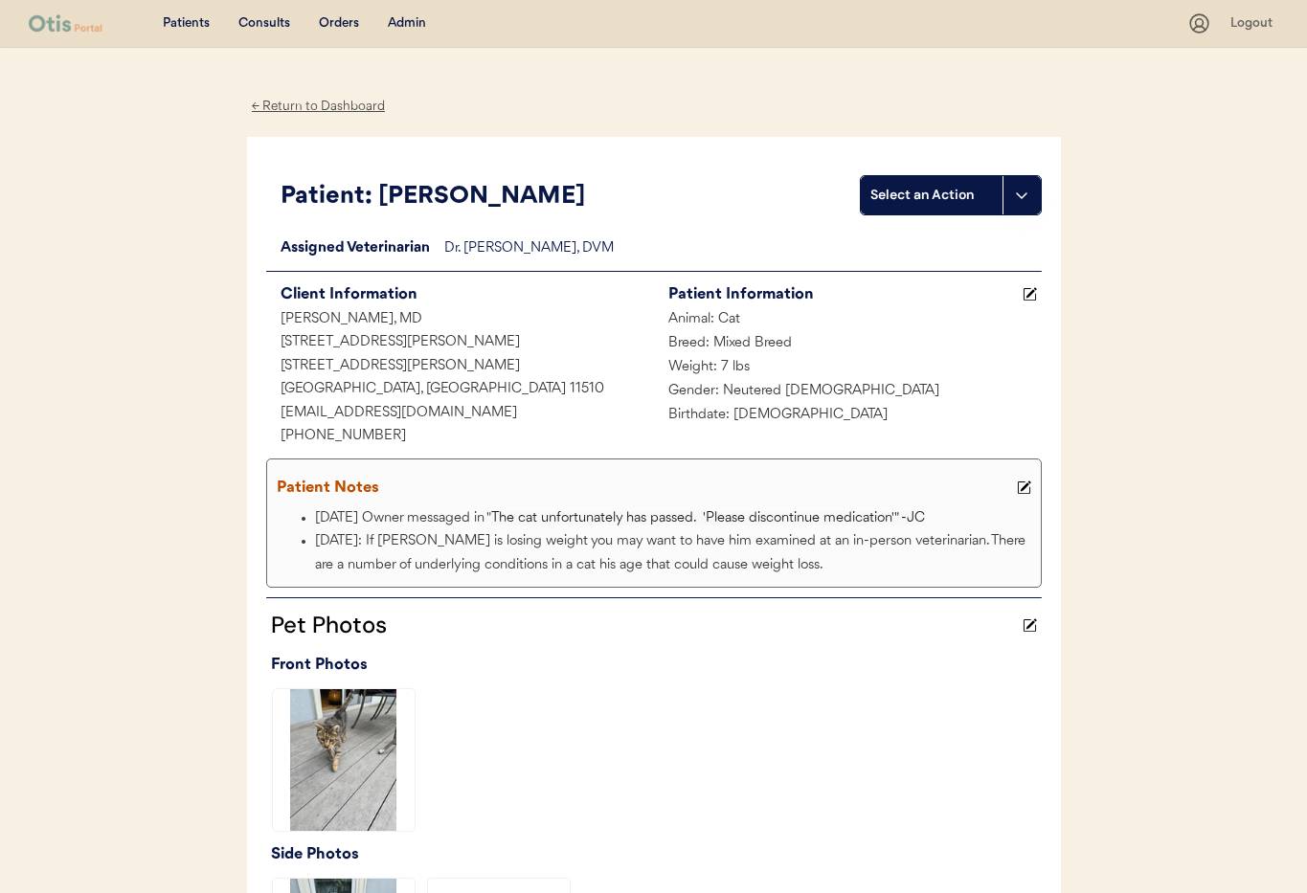
click at [417, 22] on div "Admin" at bounding box center [407, 23] width 38 height 19
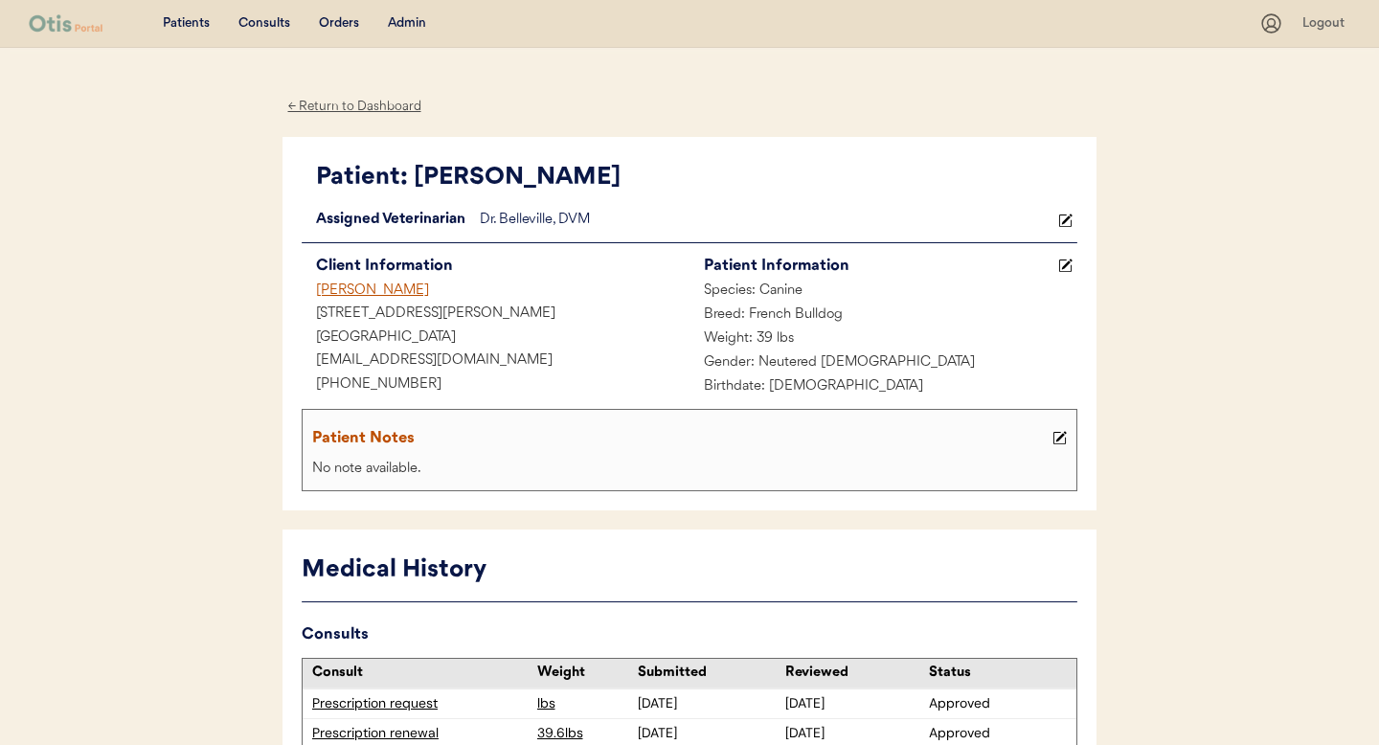
click at [360, 101] on div "← Return to Dashboard" at bounding box center [354, 107] width 144 height 22
click at [365, 291] on div "[PERSON_NAME]" at bounding box center [496, 292] width 388 height 24
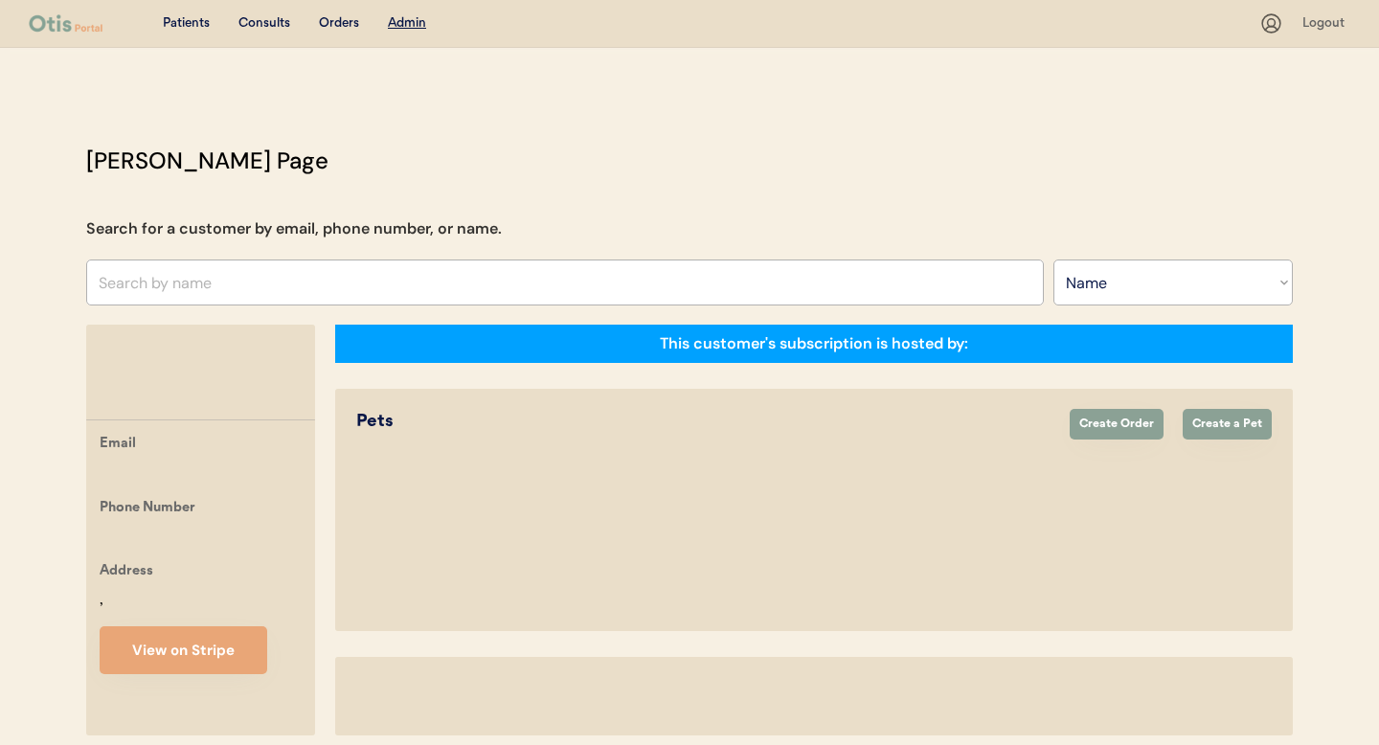
select select ""Name""
select select "true"
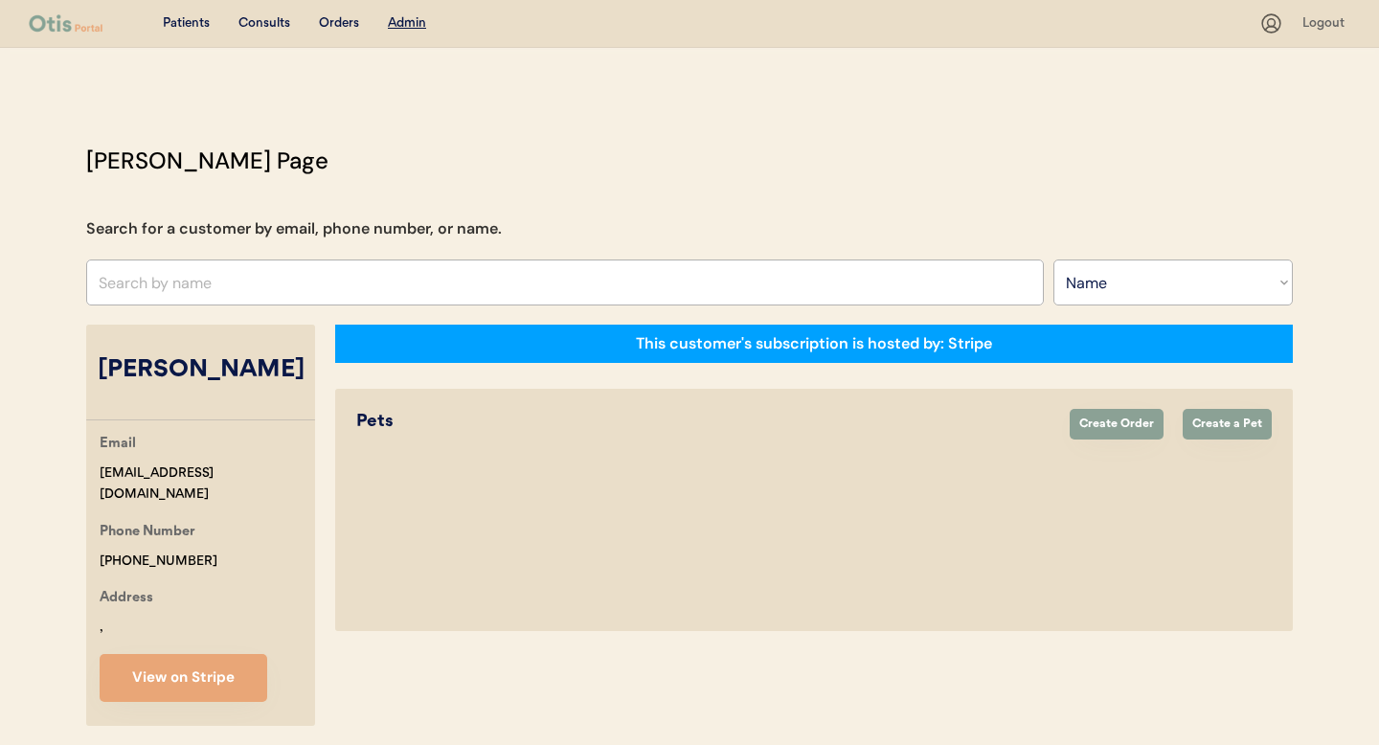
select select ""Name""
select select "true"
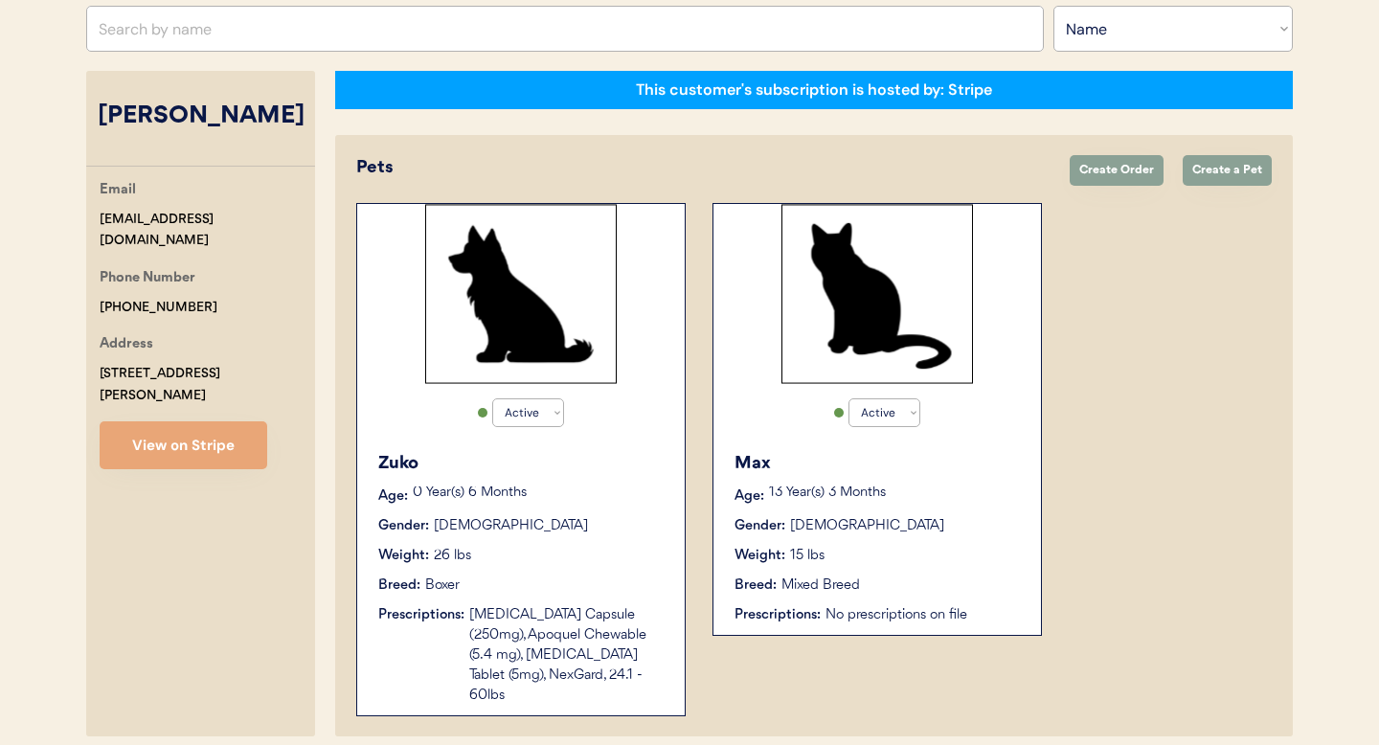
scroll to position [247, 0]
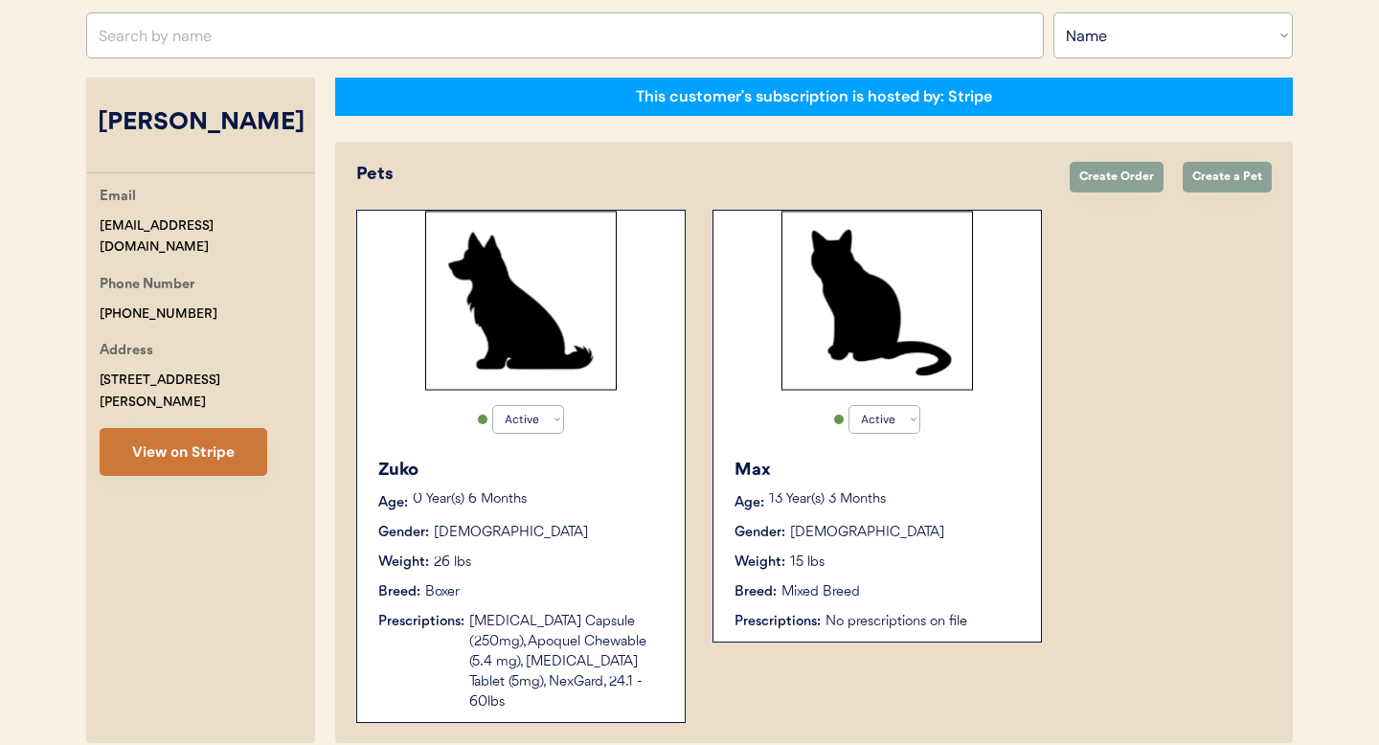
click at [157, 429] on button "View on Stripe" at bounding box center [184, 452] width 168 height 48
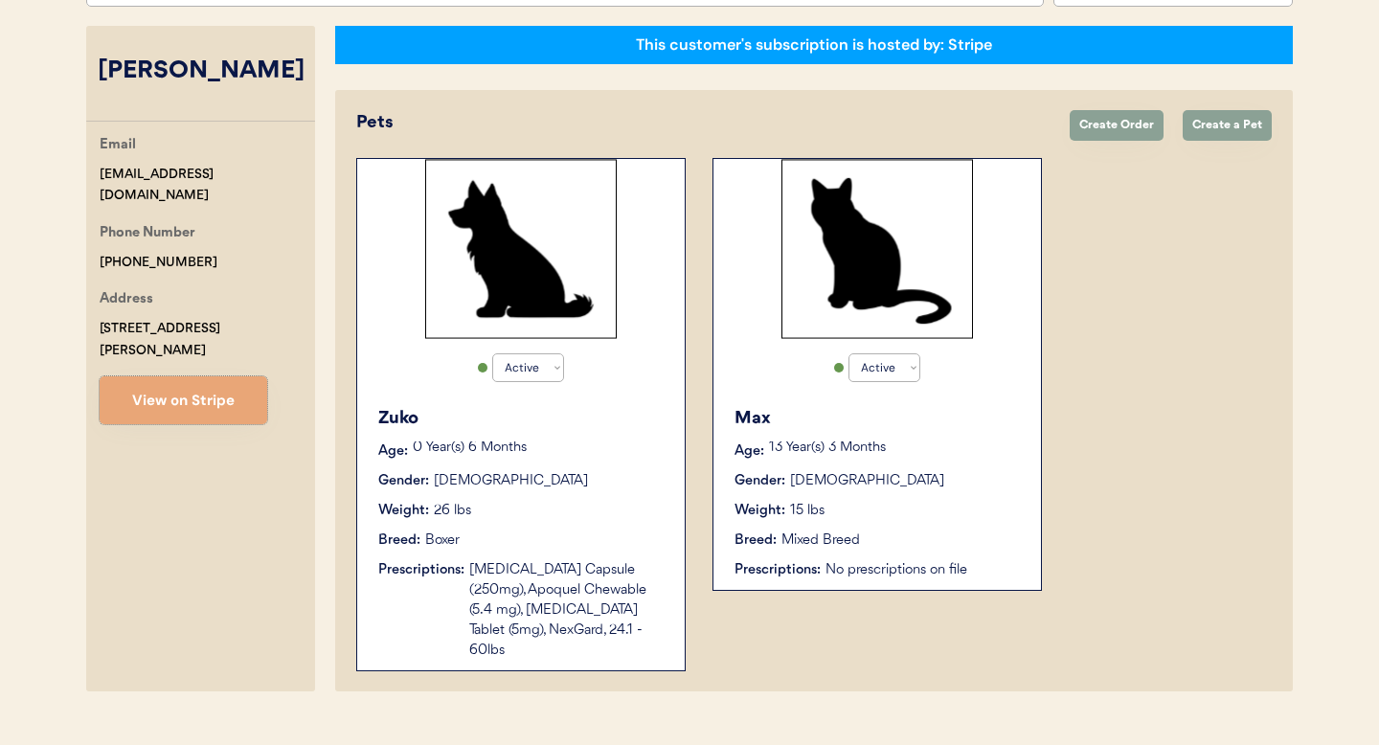
scroll to position [314, 0]
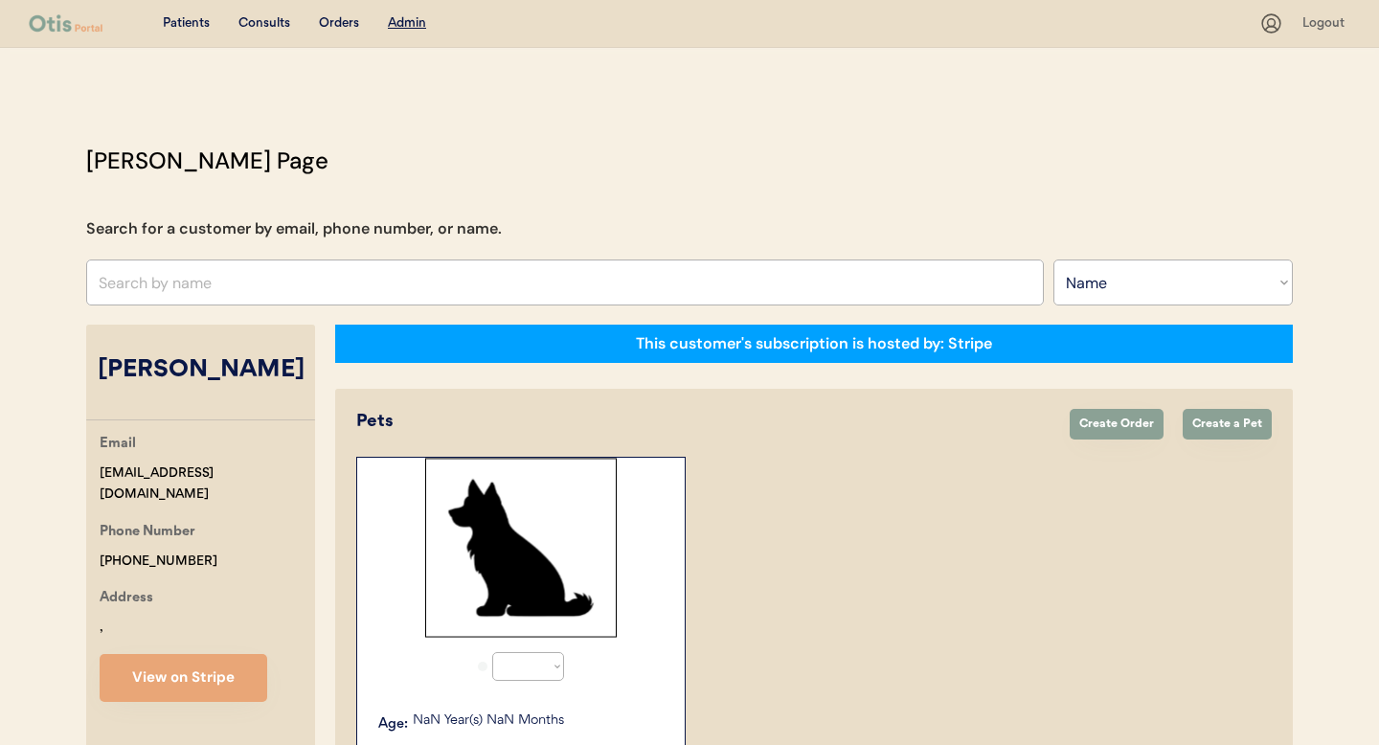
select select ""Name""
select select "true"
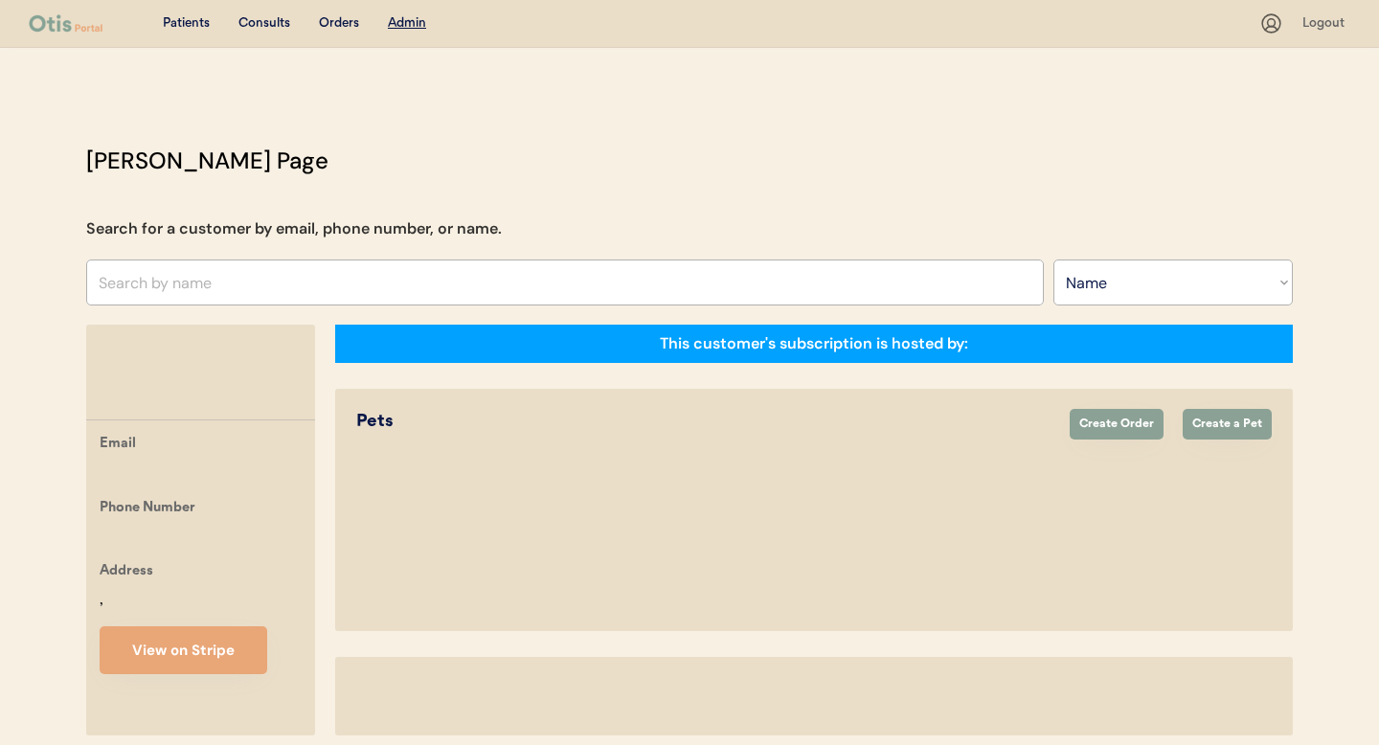
select select ""Name""
select select "true"
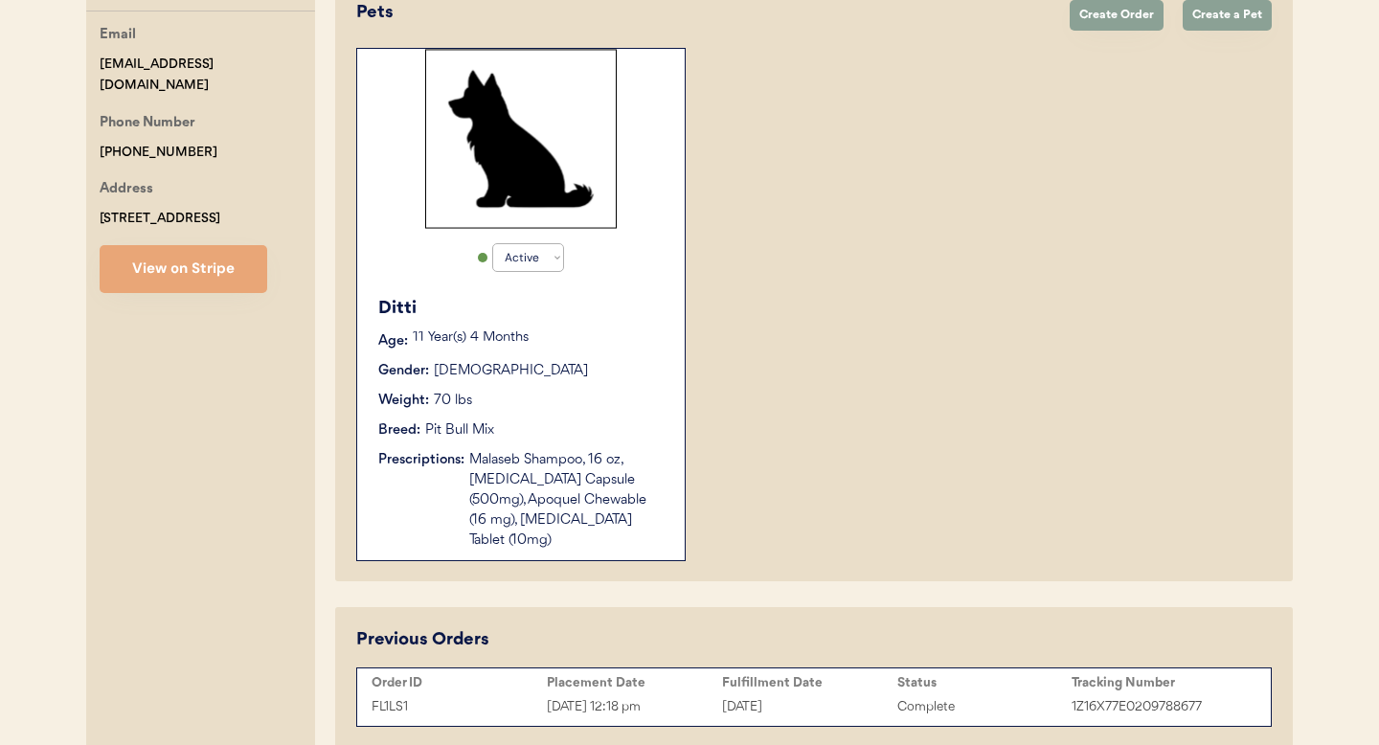
scroll to position [480, 0]
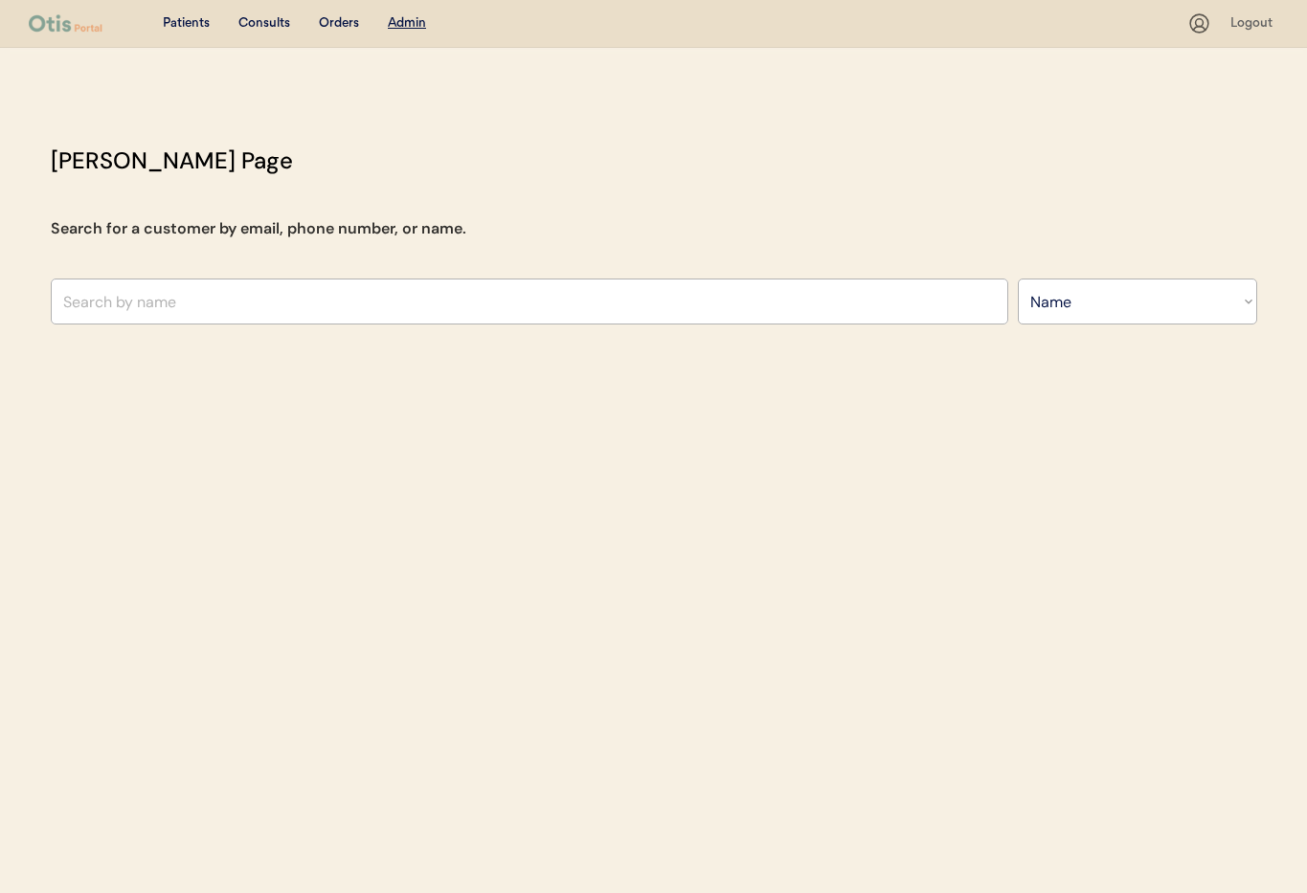
select select ""Name""
click at [292, 306] on input "text" at bounding box center [530, 302] width 958 height 46
type input "[PERSON_NAME]"
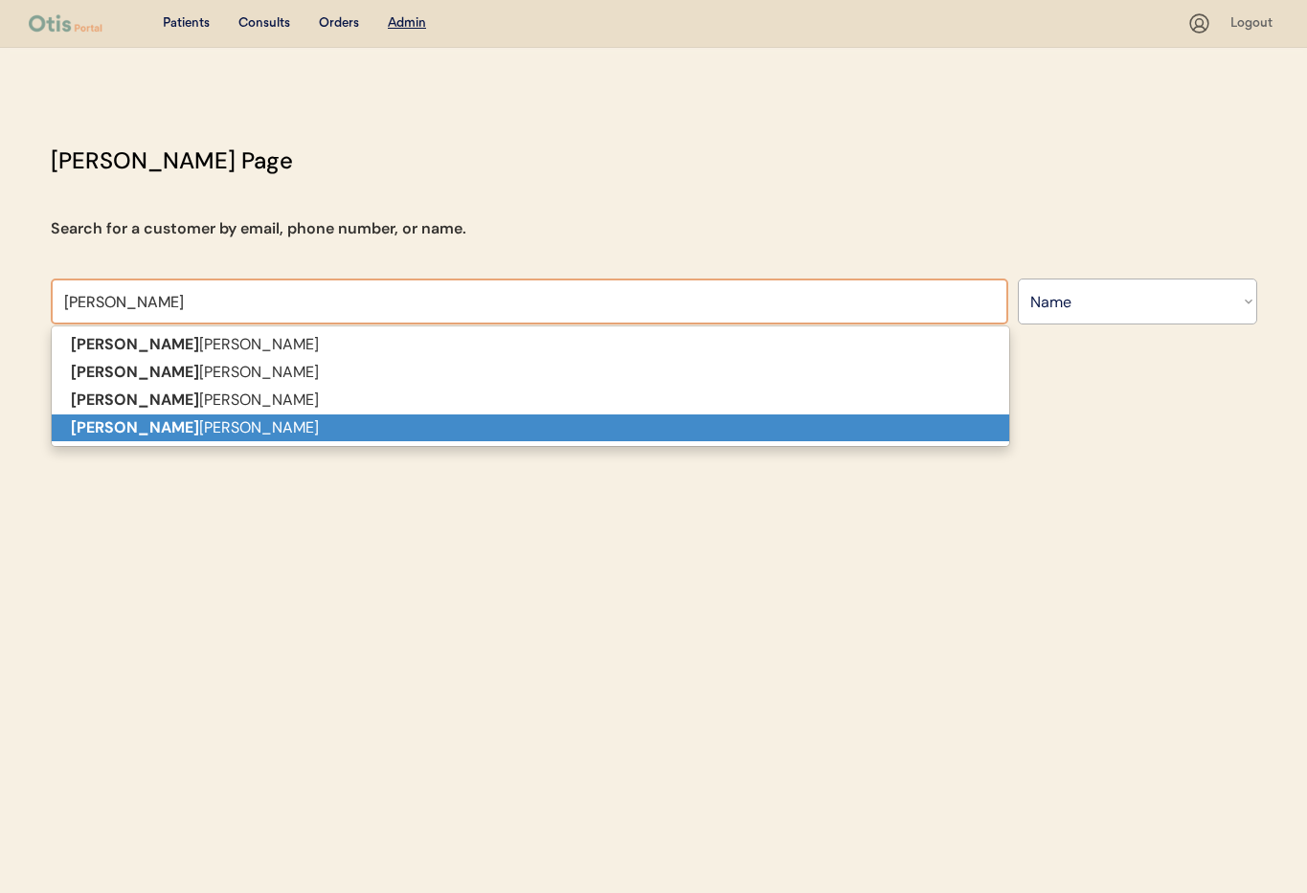
click at [299, 433] on p "[PERSON_NAME] [PERSON_NAME]" at bounding box center [531, 429] width 958 height 28
type input "[PERSON_NAME] [PERSON_NAME]"
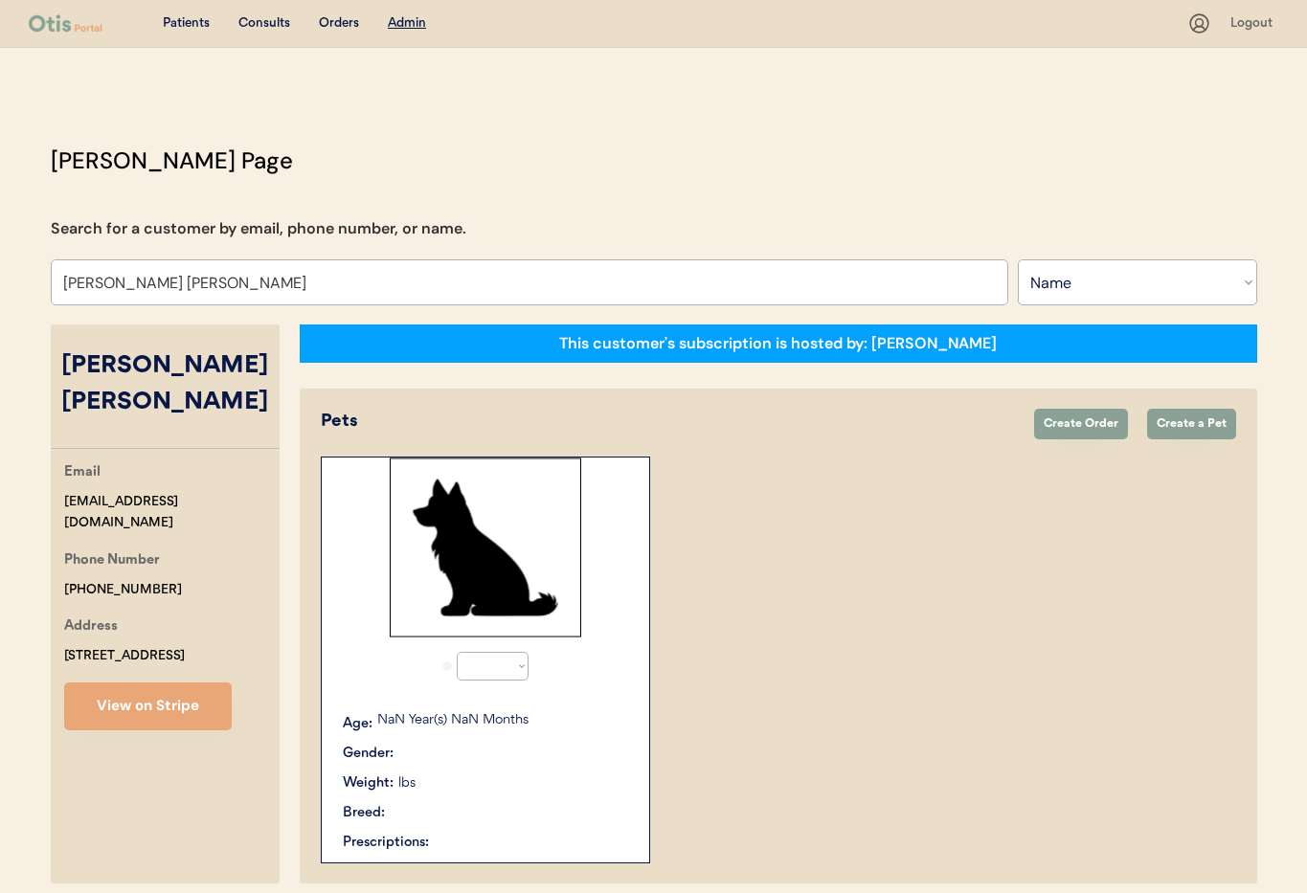
select select "true"
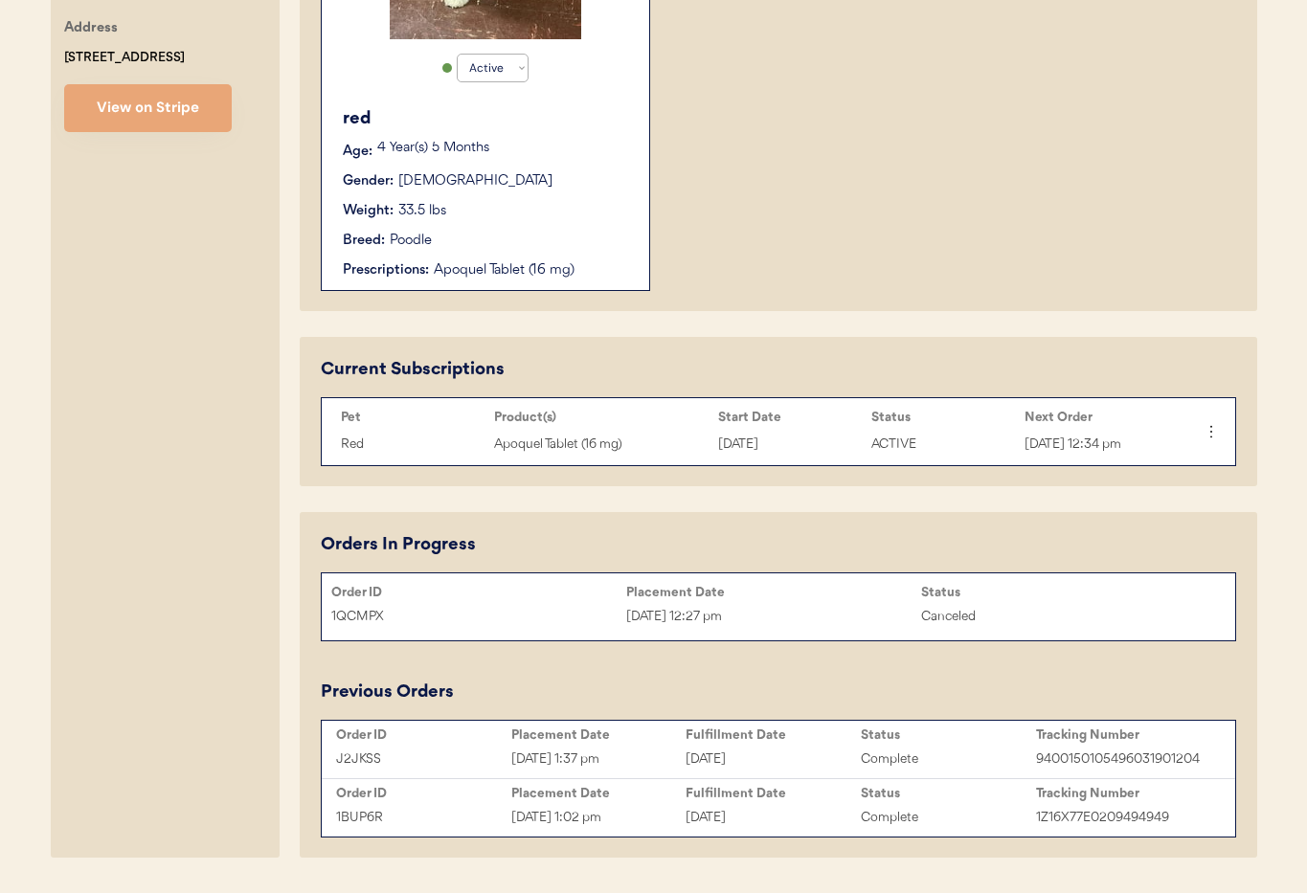
scroll to position [591, 0]
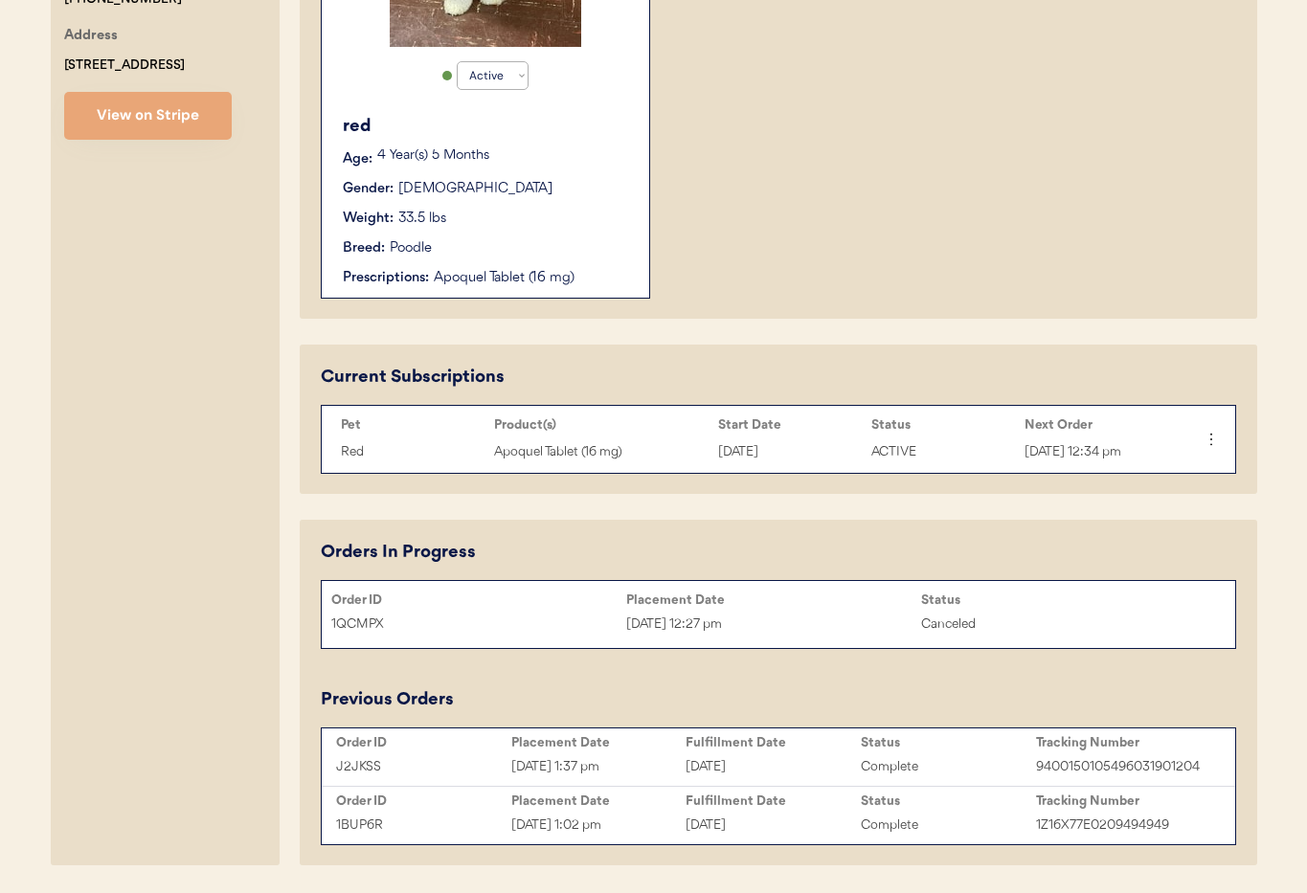
type input "[PERSON_NAME] [PERSON_NAME]"
click at [1209, 440] on icon at bounding box center [1210, 439] width 19 height 19
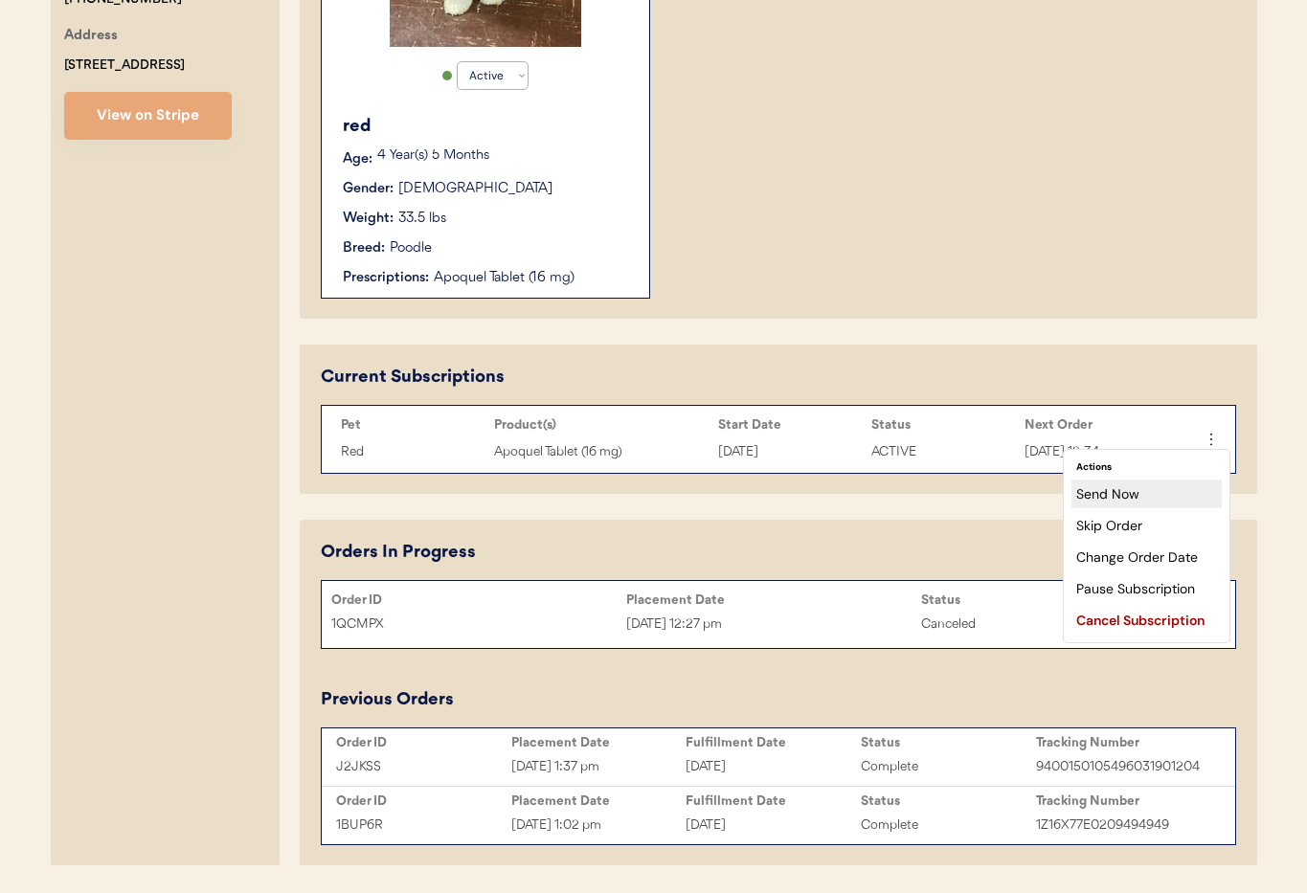
click at [1173, 498] on div "Send Now" at bounding box center [1147, 494] width 150 height 29
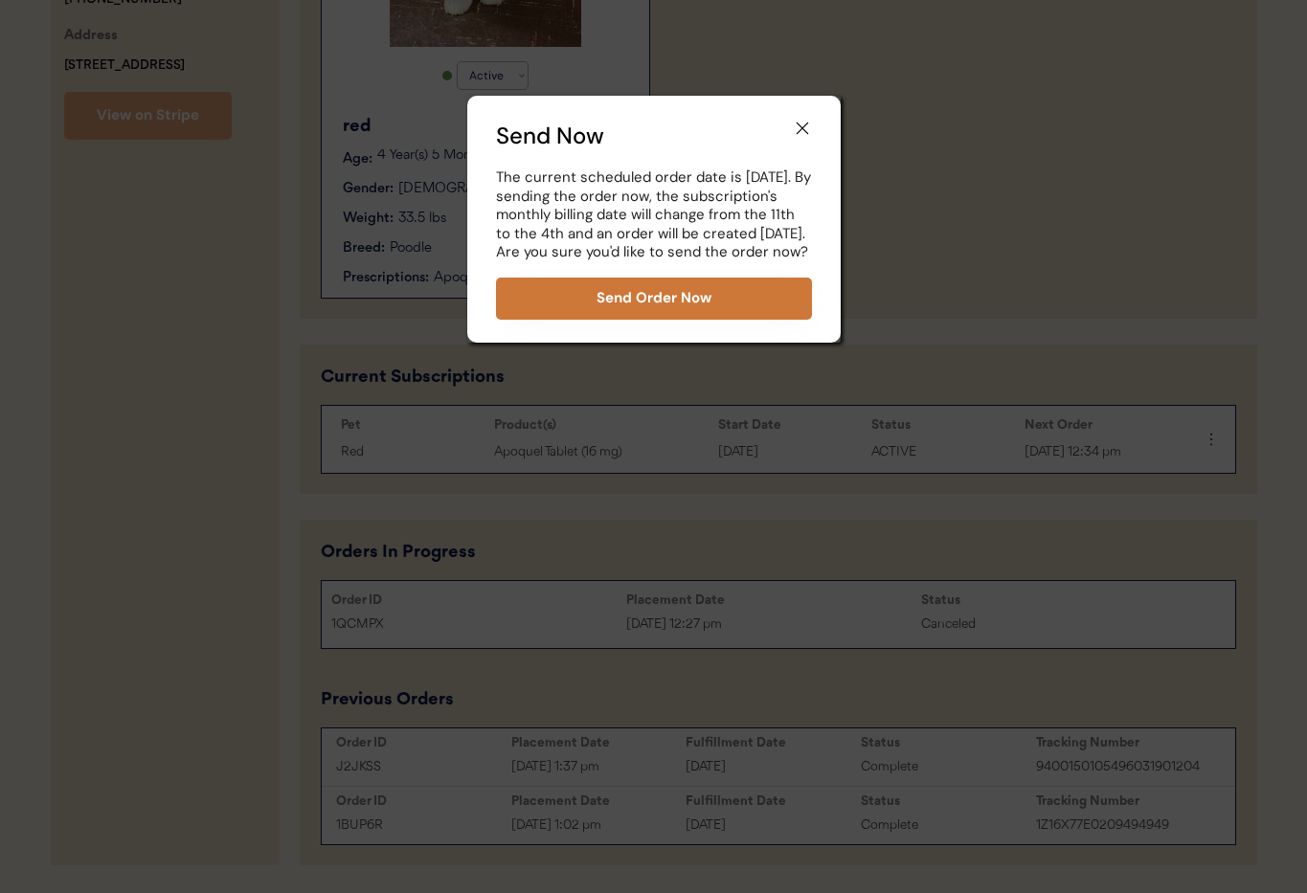
click at [686, 319] on button "Send Order Now" at bounding box center [654, 299] width 316 height 42
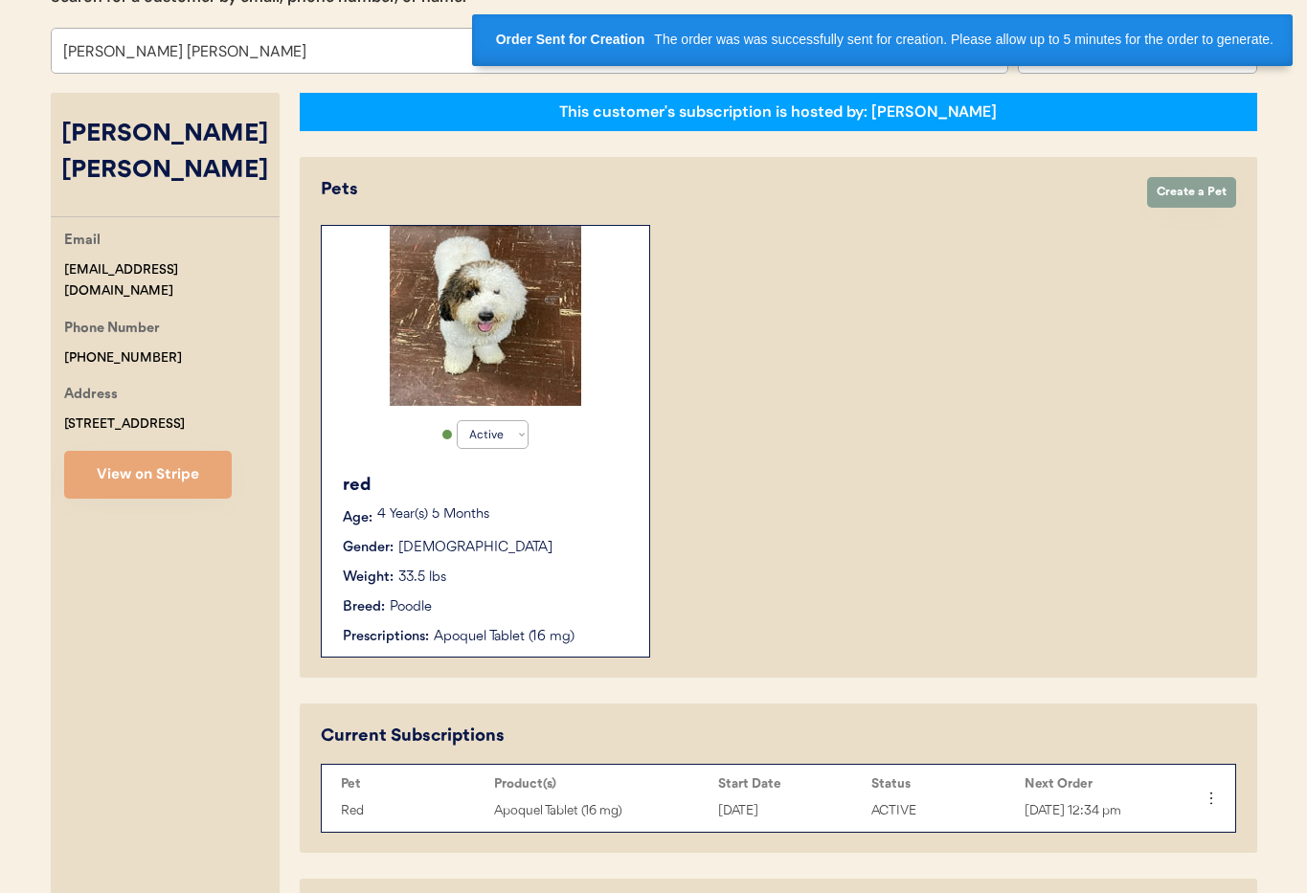
scroll to position [0, 0]
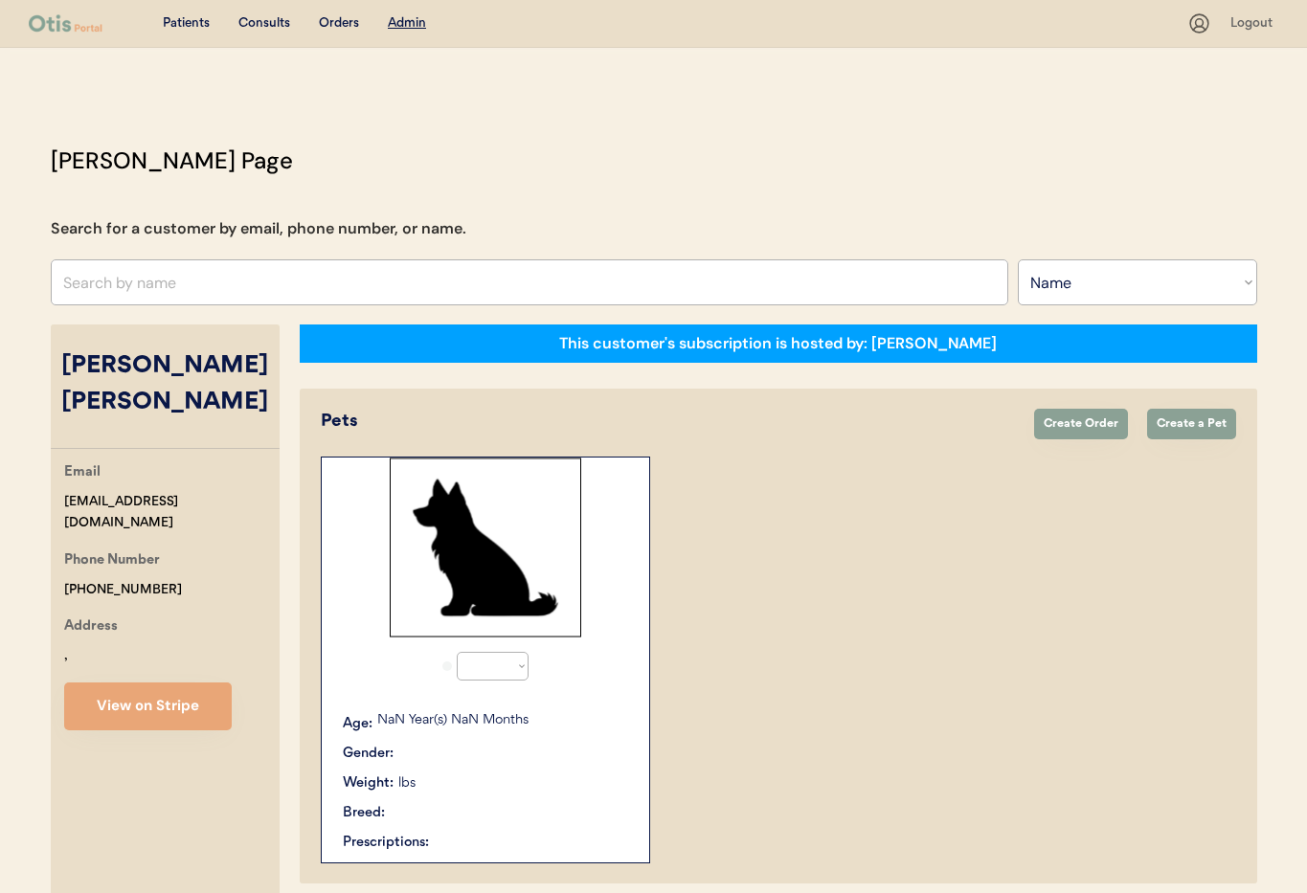
select select ""Name""
select select "true"
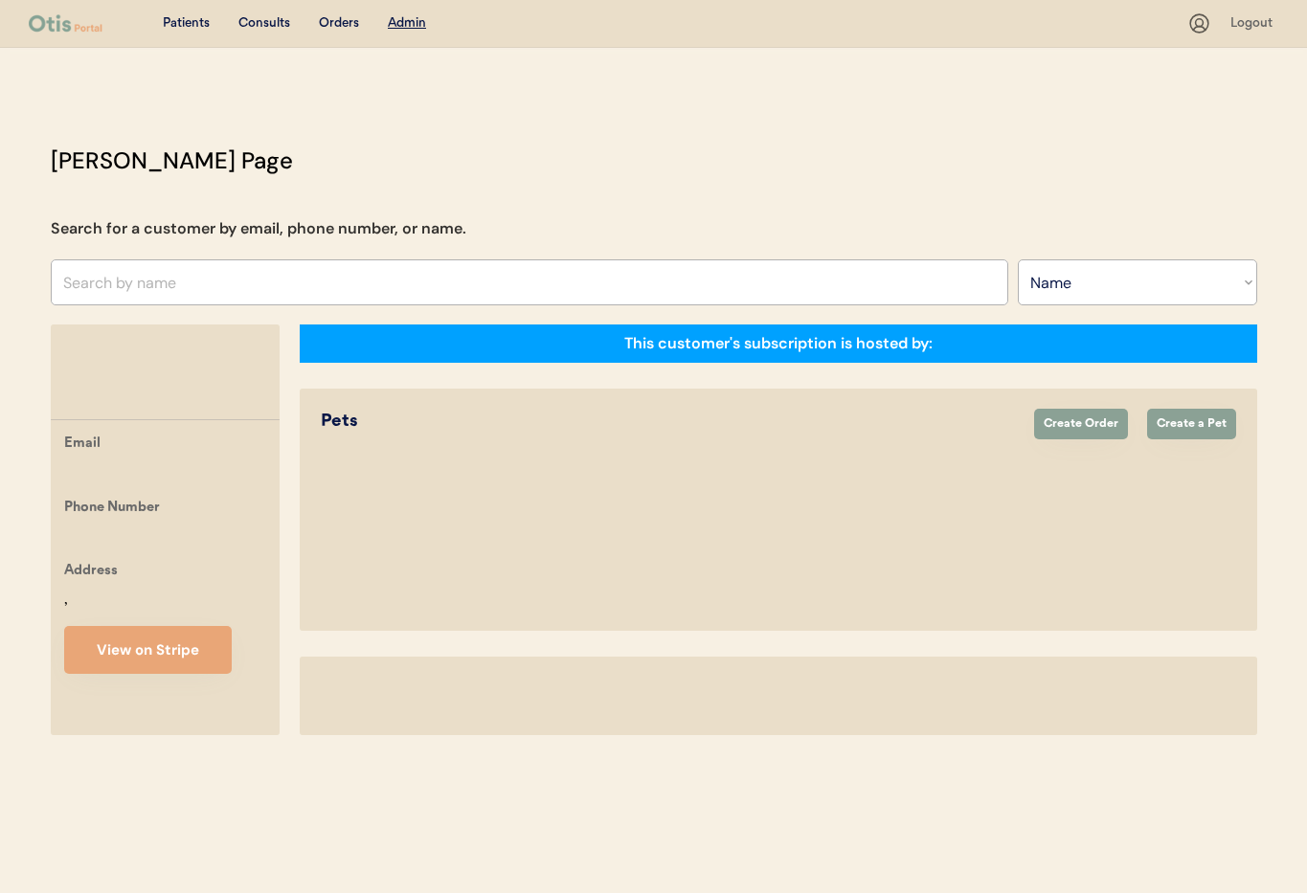
select select ""Name""
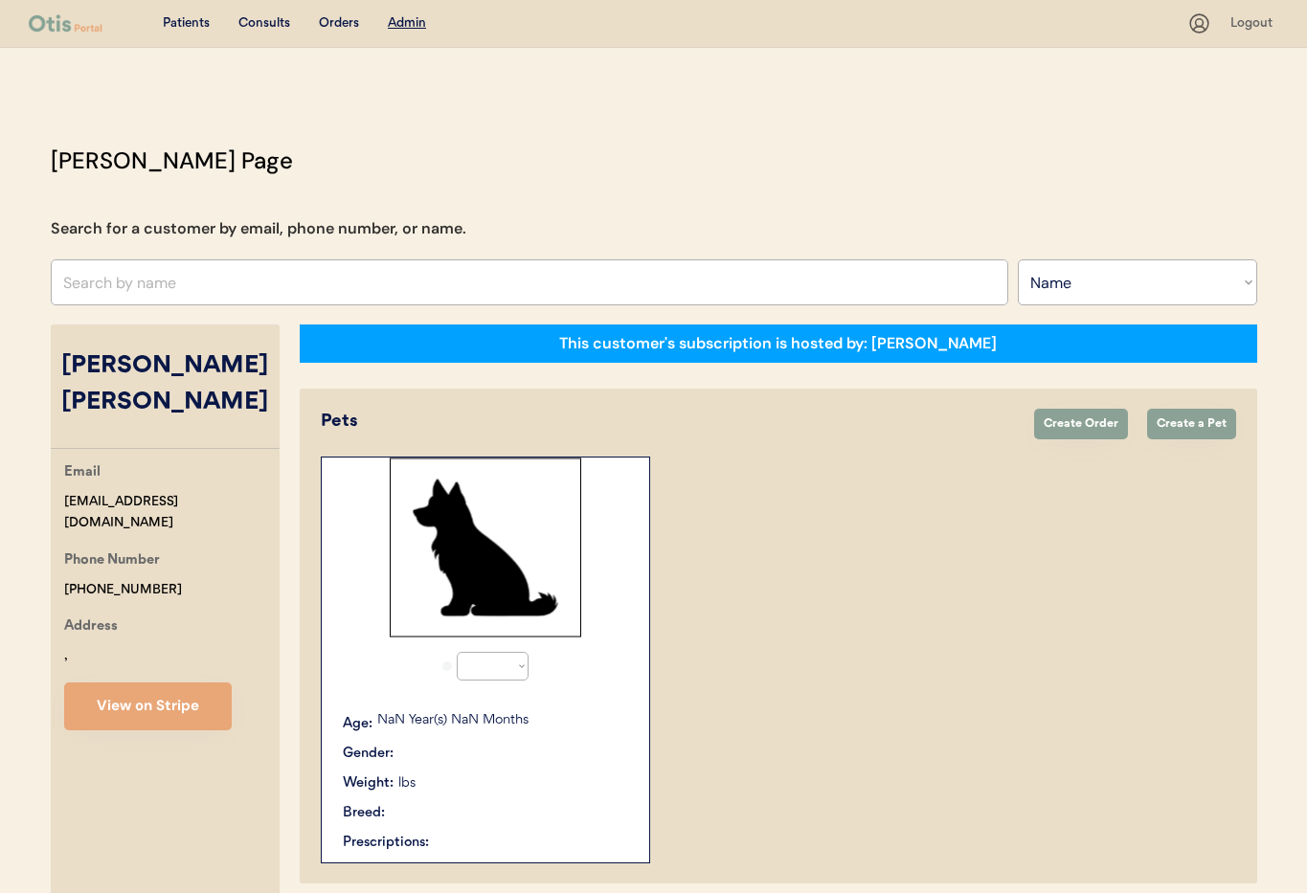
select select "true"
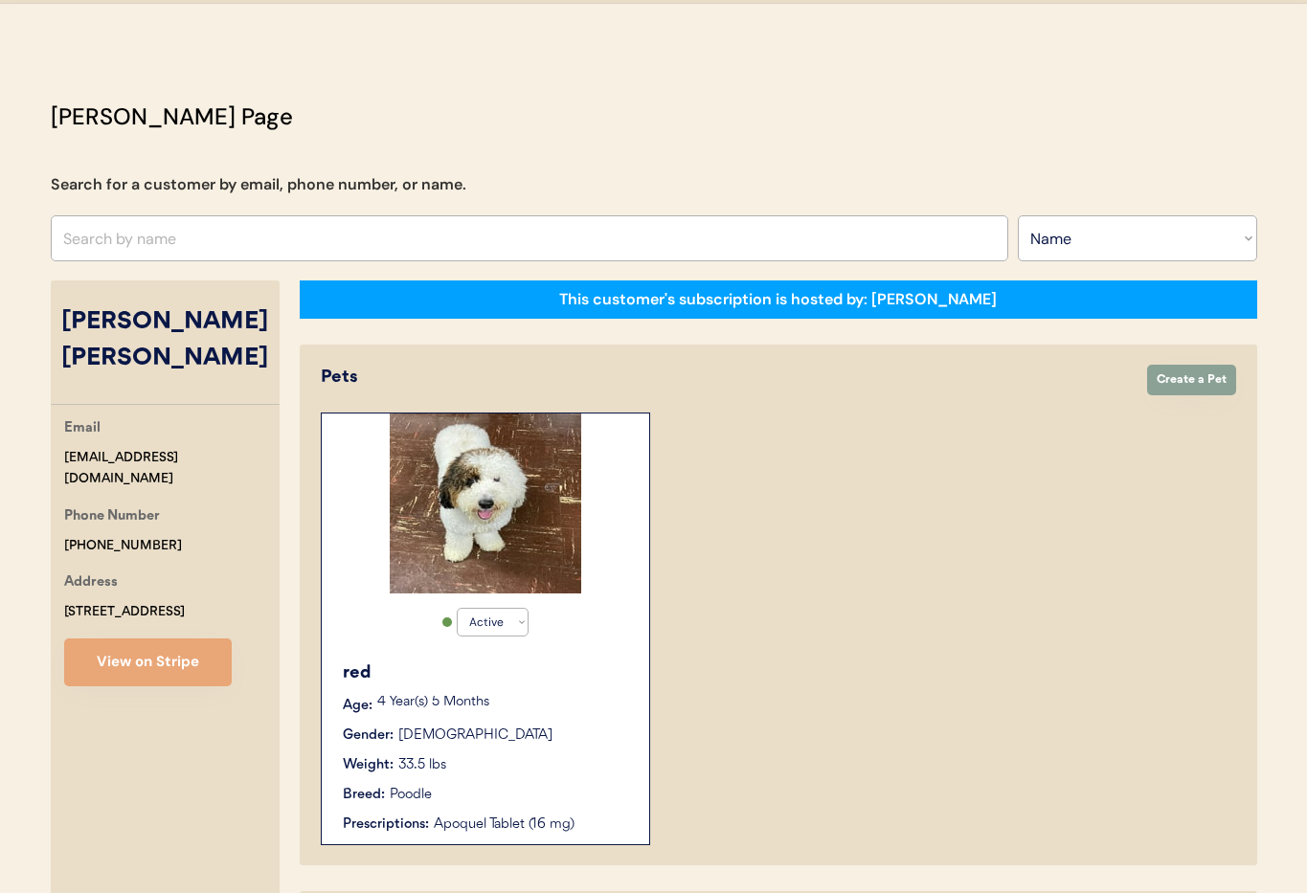
scroll to position [23, 0]
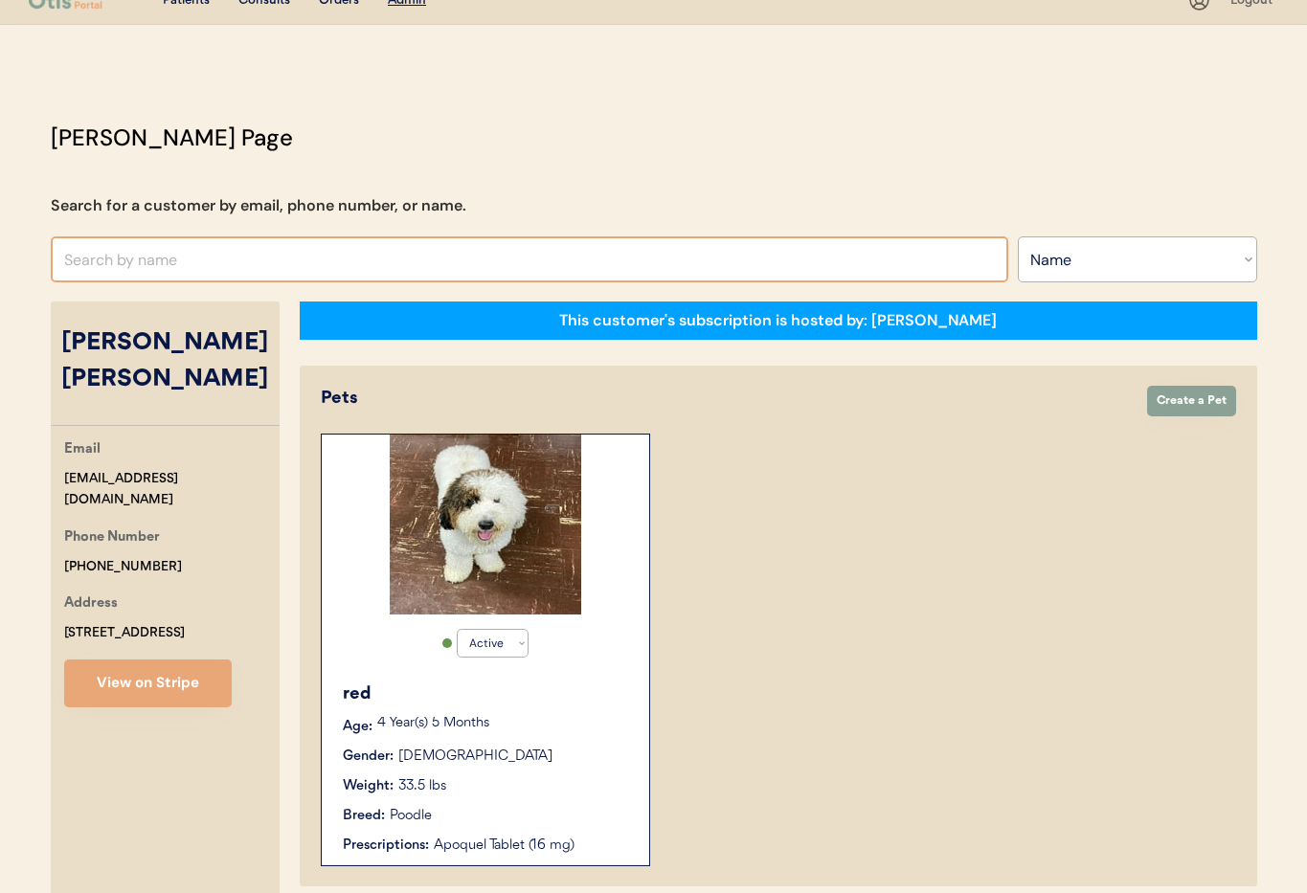
click at [141, 262] on input "text" at bounding box center [530, 260] width 958 height 46
type input "[PERSON_NAME]"
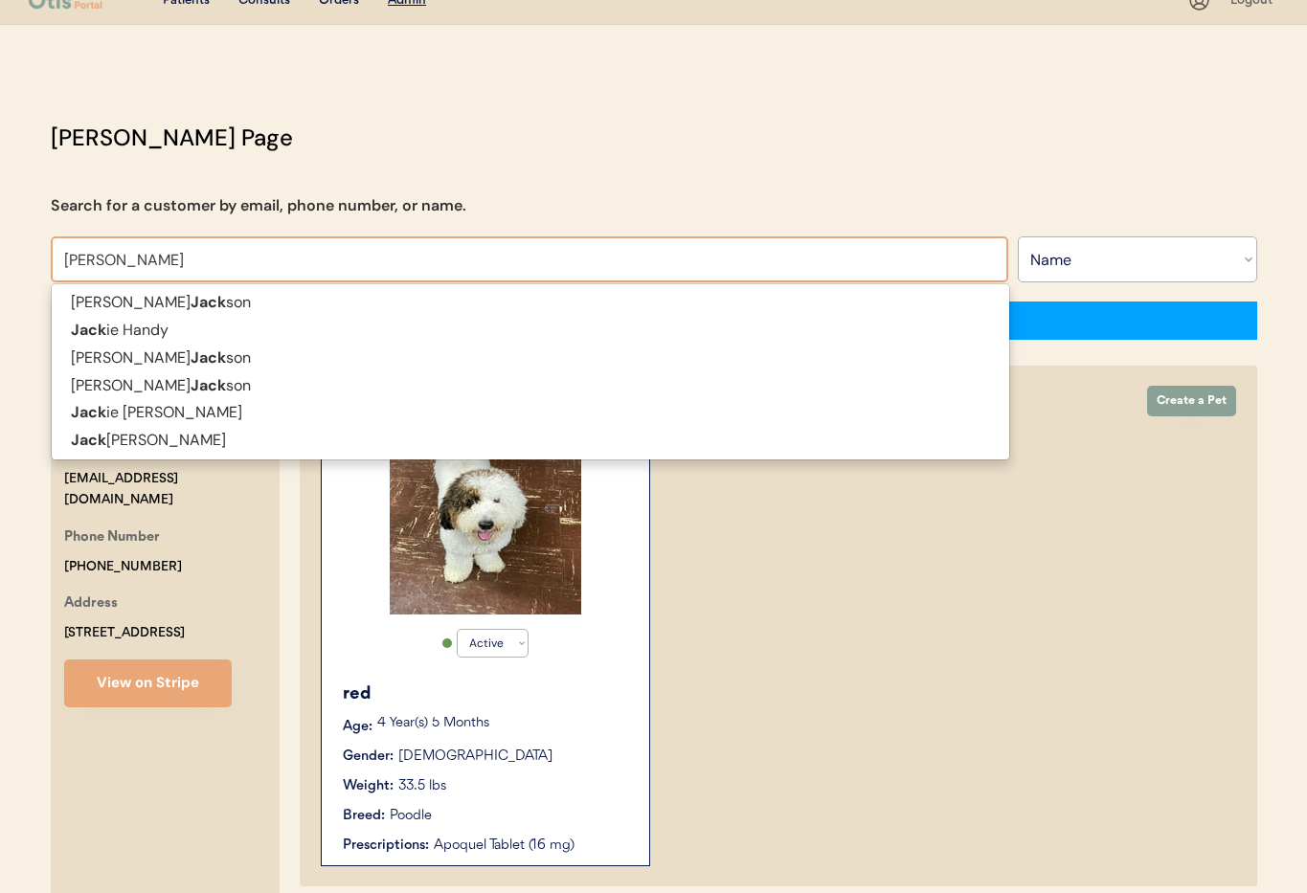
type input "[PERSON_NAME]"
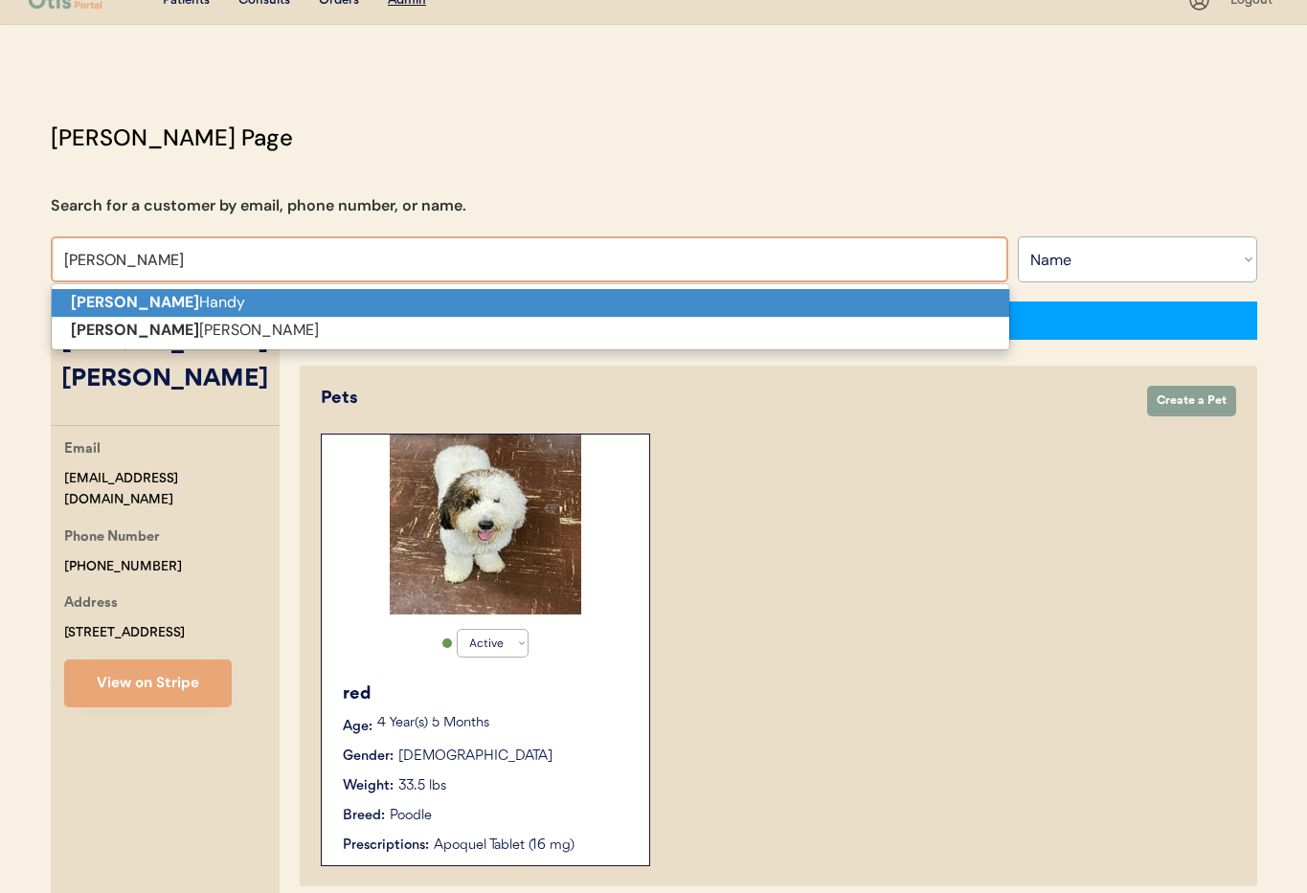
click at [150, 308] on p "[PERSON_NAME]" at bounding box center [531, 303] width 958 height 28
type input "[PERSON_NAME]"
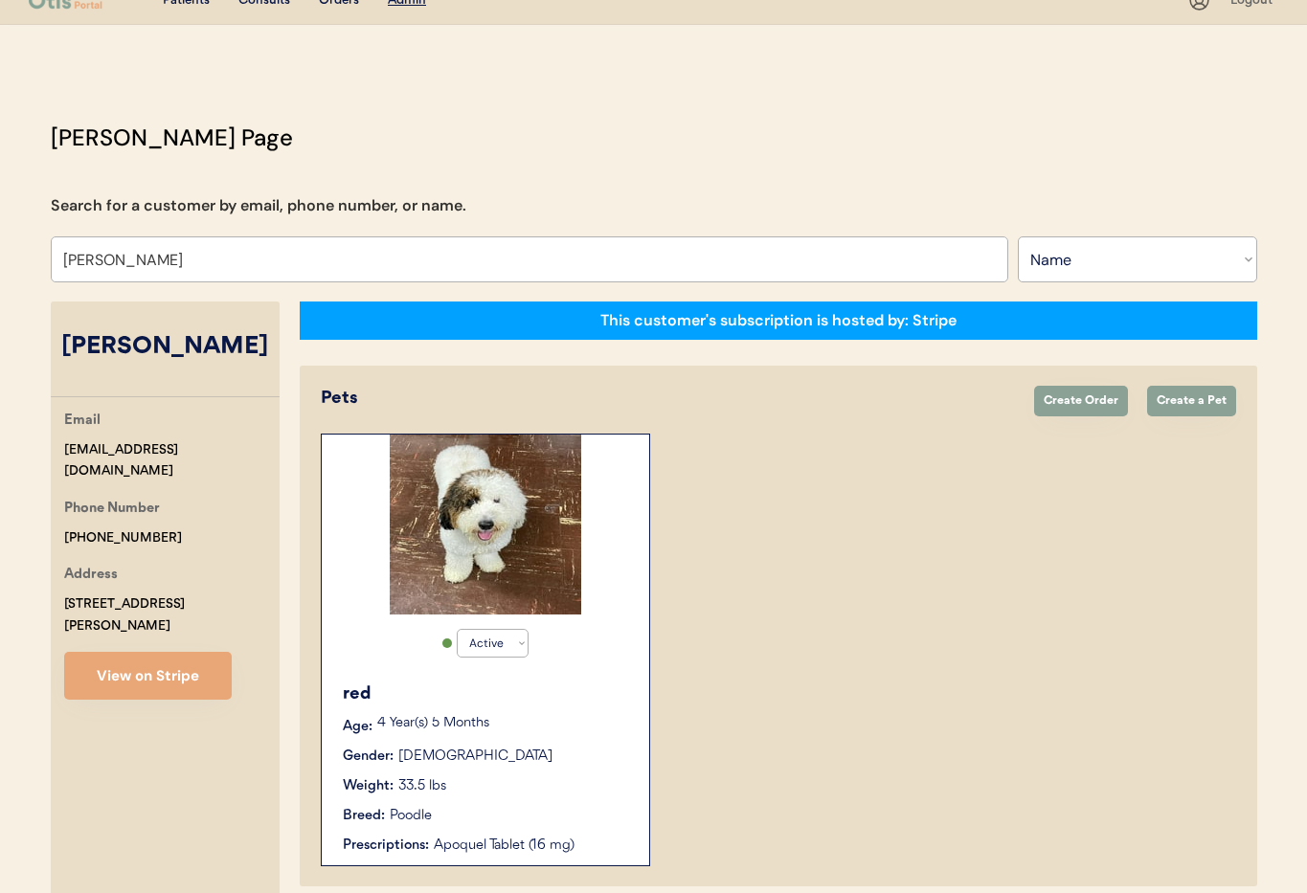
select select "true"
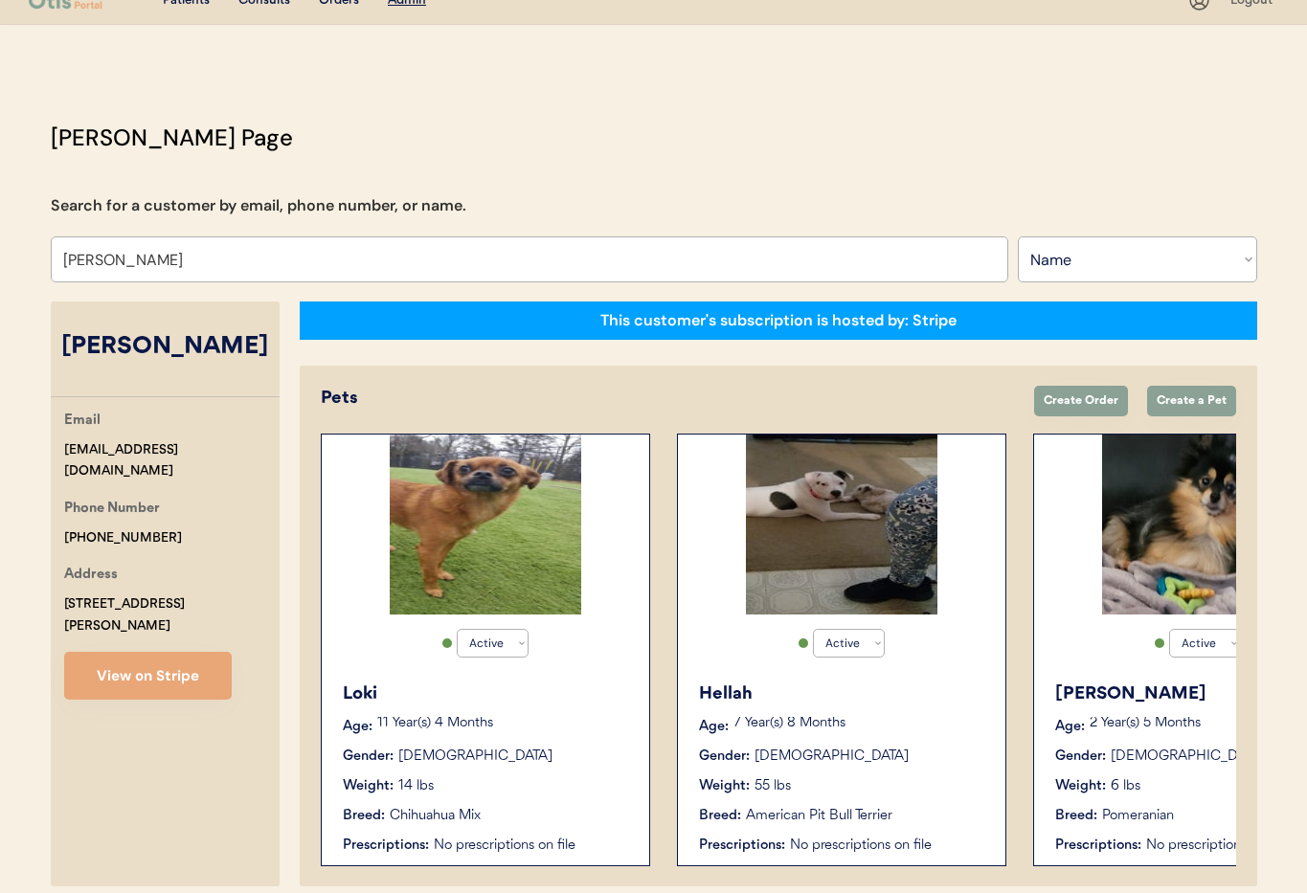
type input "[PERSON_NAME]"
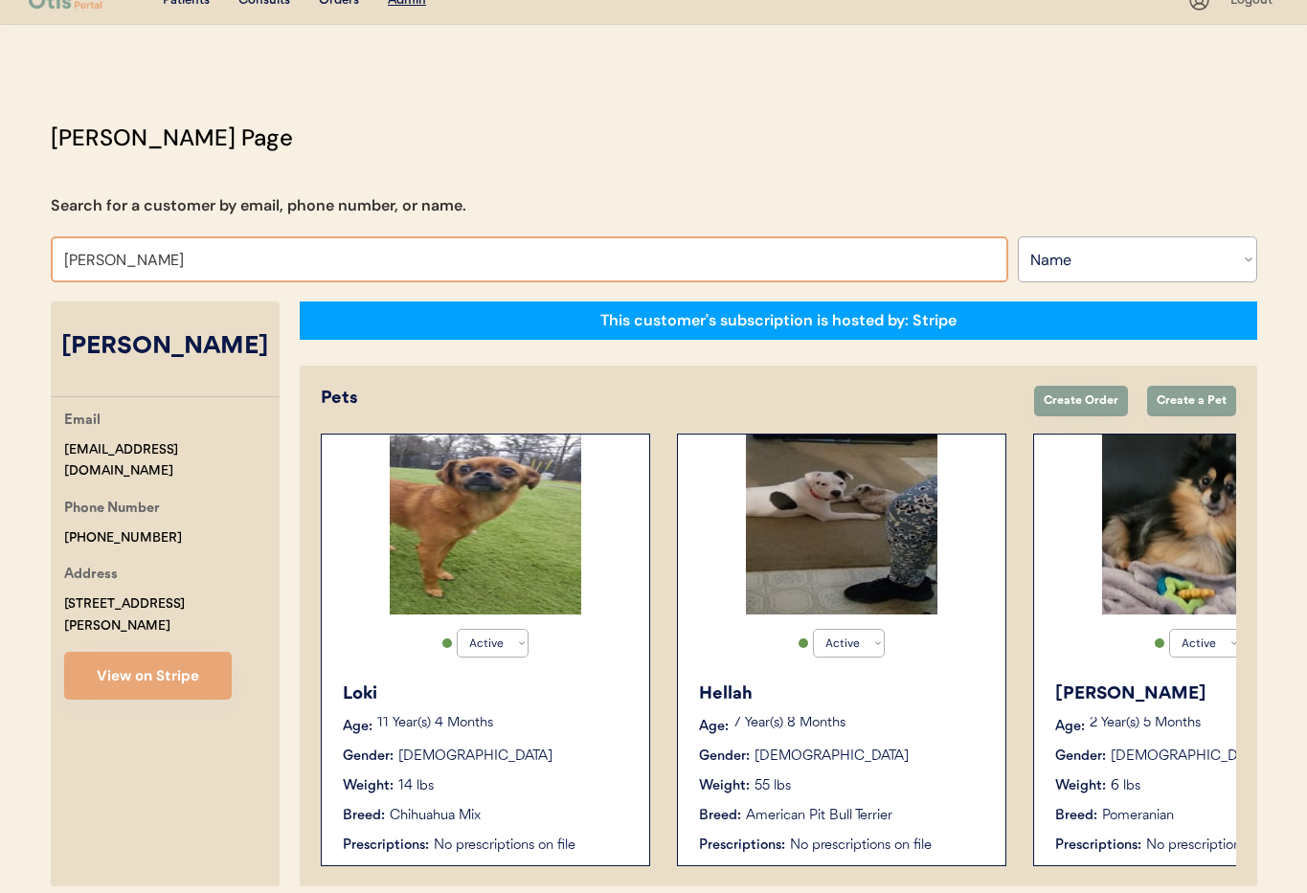
click at [526, 693] on div "Loki" at bounding box center [486, 695] width 287 height 26
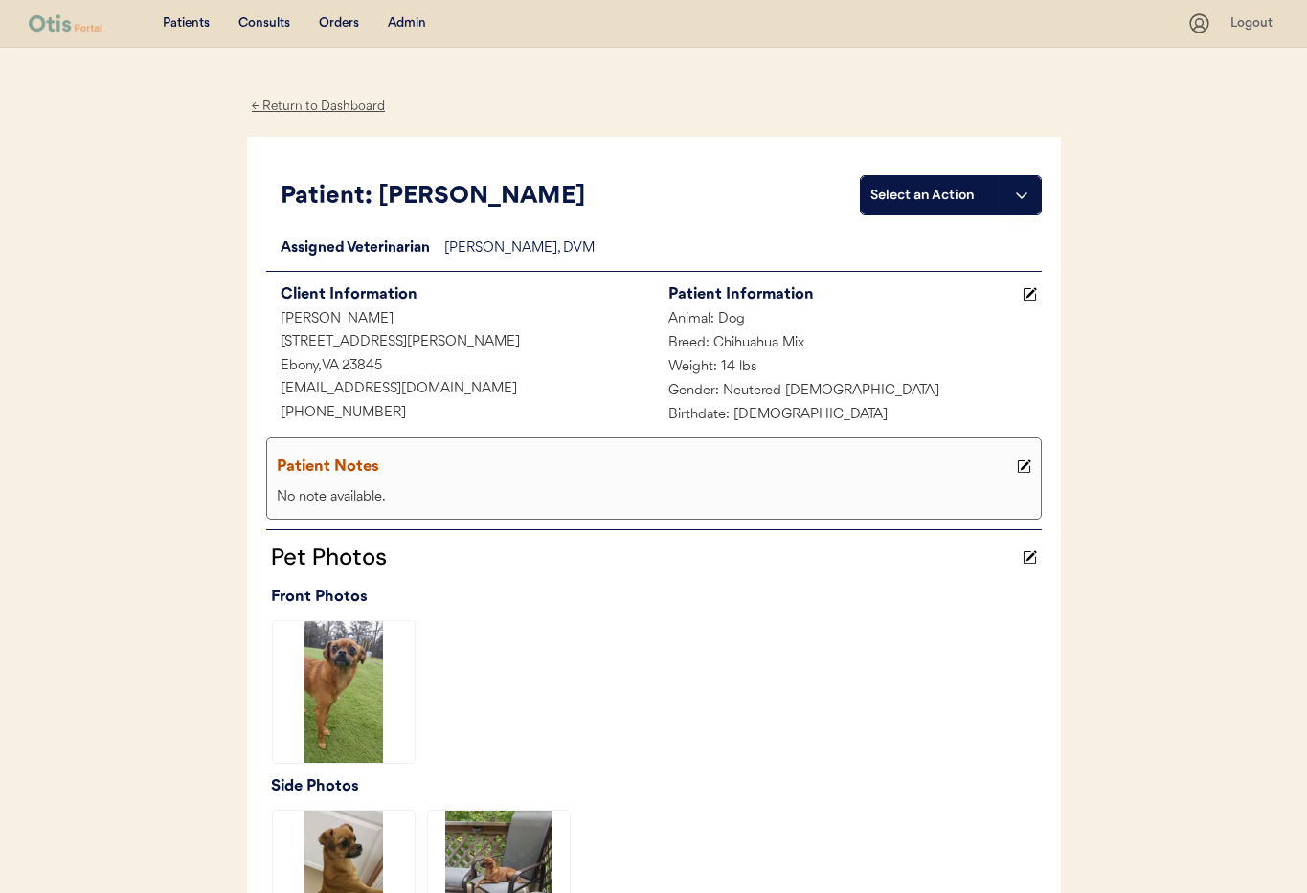
click at [293, 107] on div "← Return to Dashboard" at bounding box center [319, 107] width 144 height 22
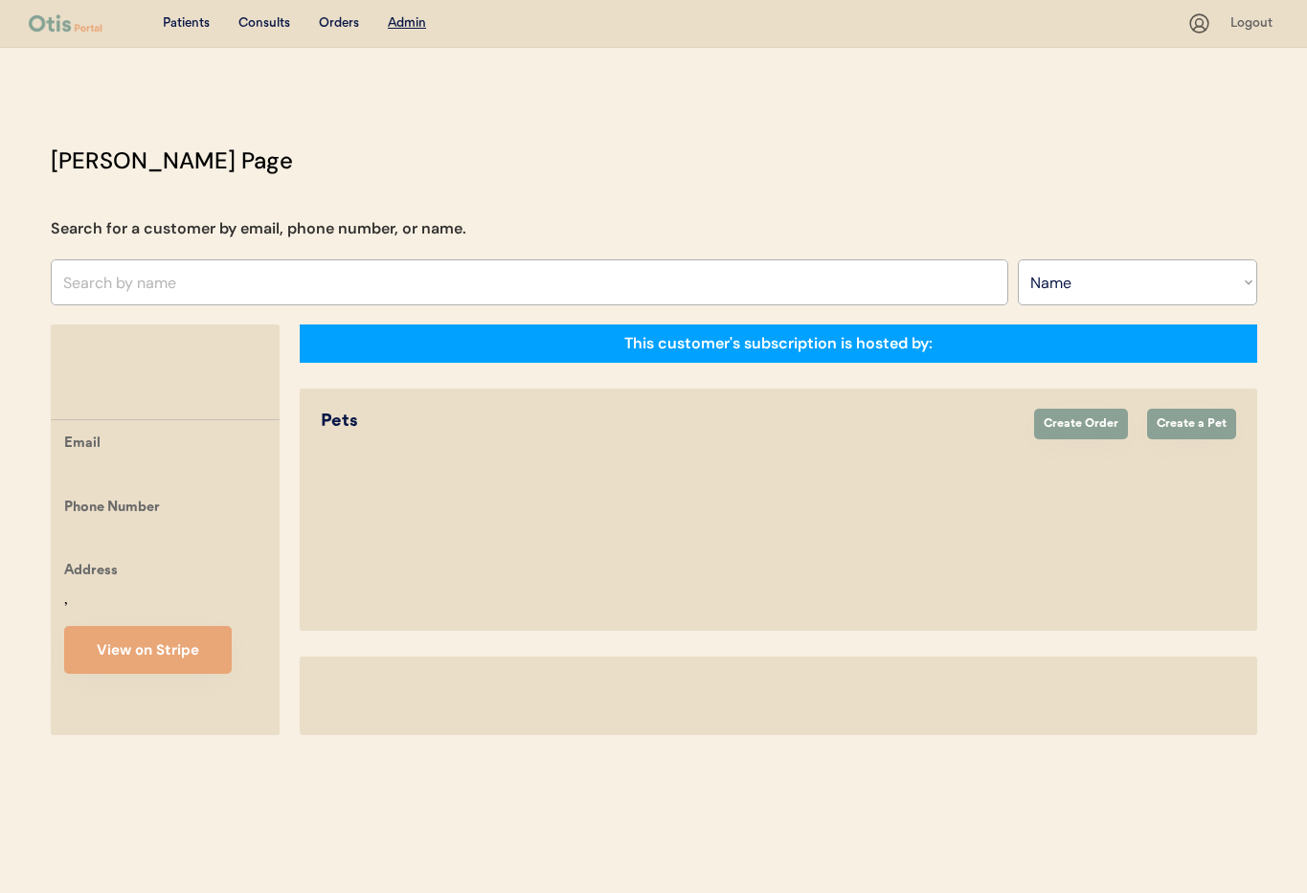
select select ""Name""
select select "true"
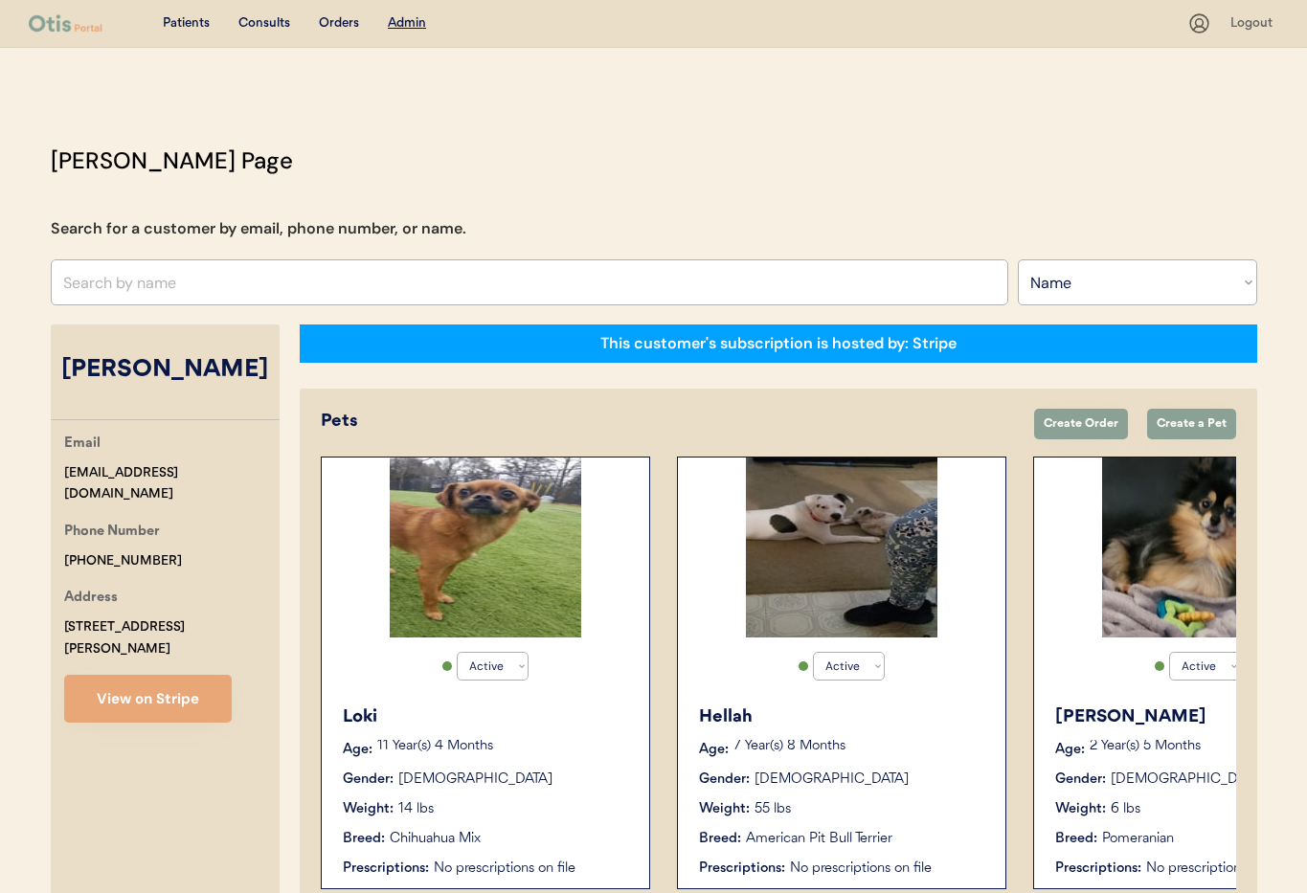
click at [837, 763] on div "Hellah Age: 7 Year(s) 8 Months Gender: Female Weight: 55 lbs Breed: American Pi…" at bounding box center [842, 791] width 308 height 193
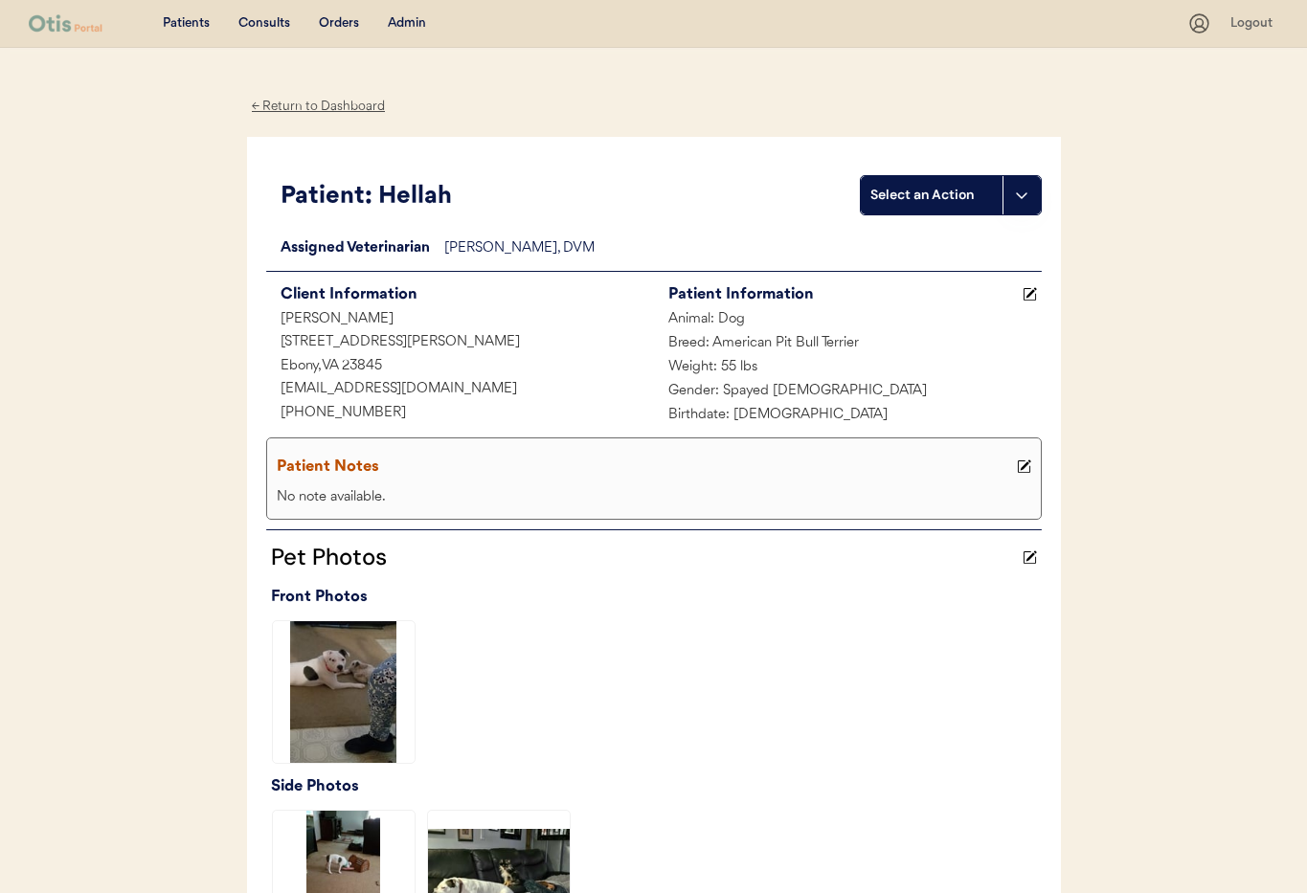
click at [293, 104] on div "← Return to Dashboard" at bounding box center [319, 107] width 144 height 22
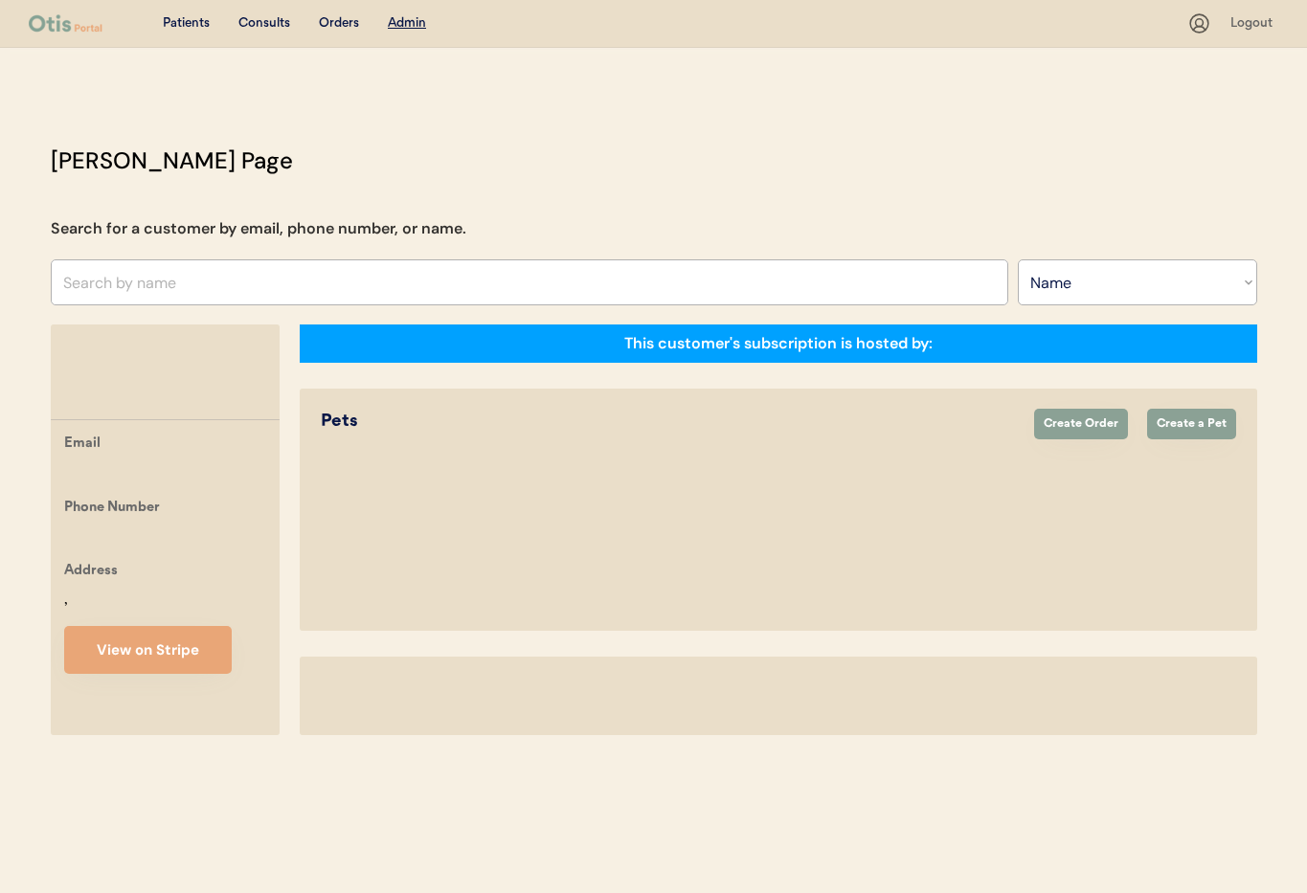
select select ""Name""
select select "true"
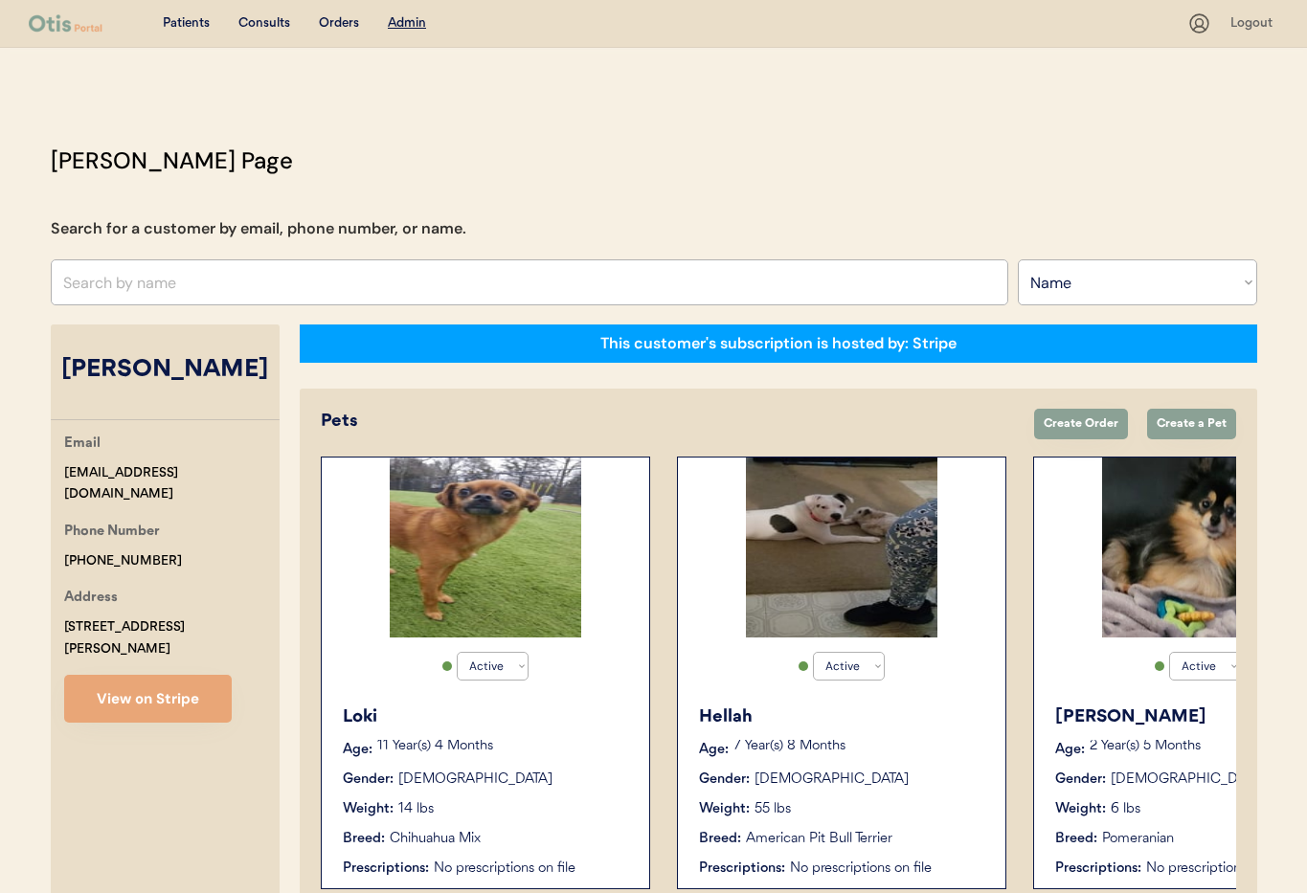
scroll to position [0, 153]
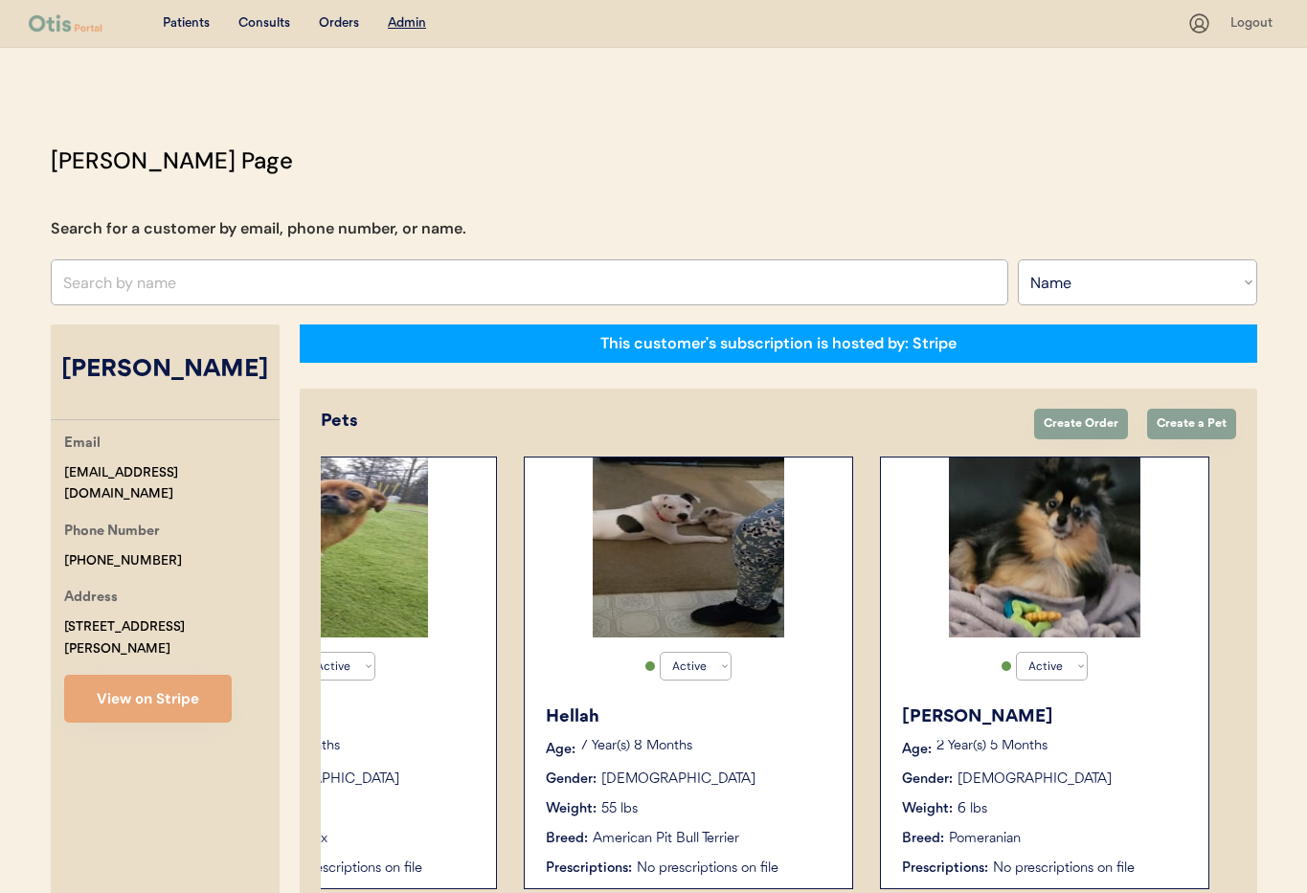
click at [1033, 735] on div "Nyla Age: 2 Year(s) 5 Months Gender: Female Weight: 6 lbs Breed: Pomeranian Pre…" at bounding box center [1045, 791] width 308 height 193
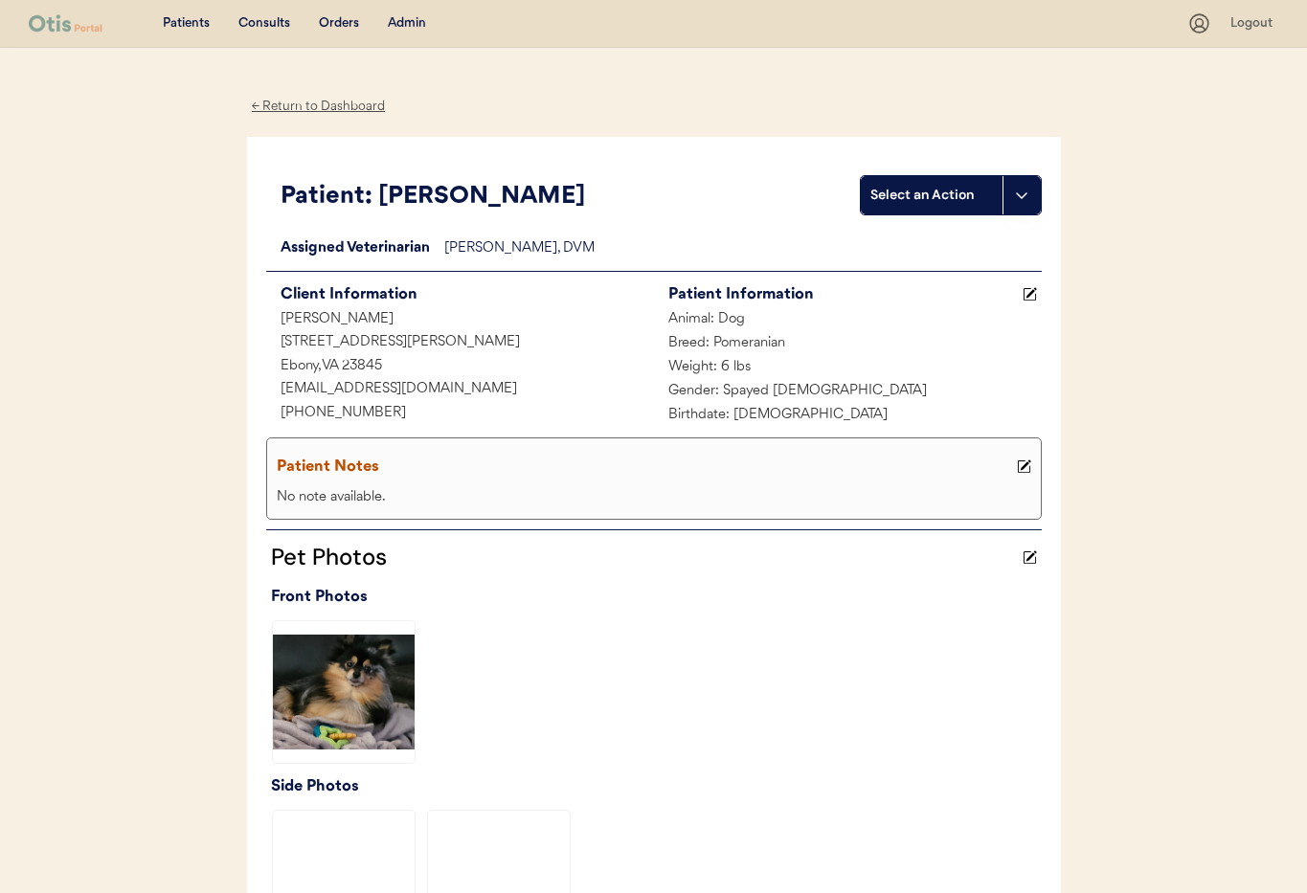
scroll to position [468, 0]
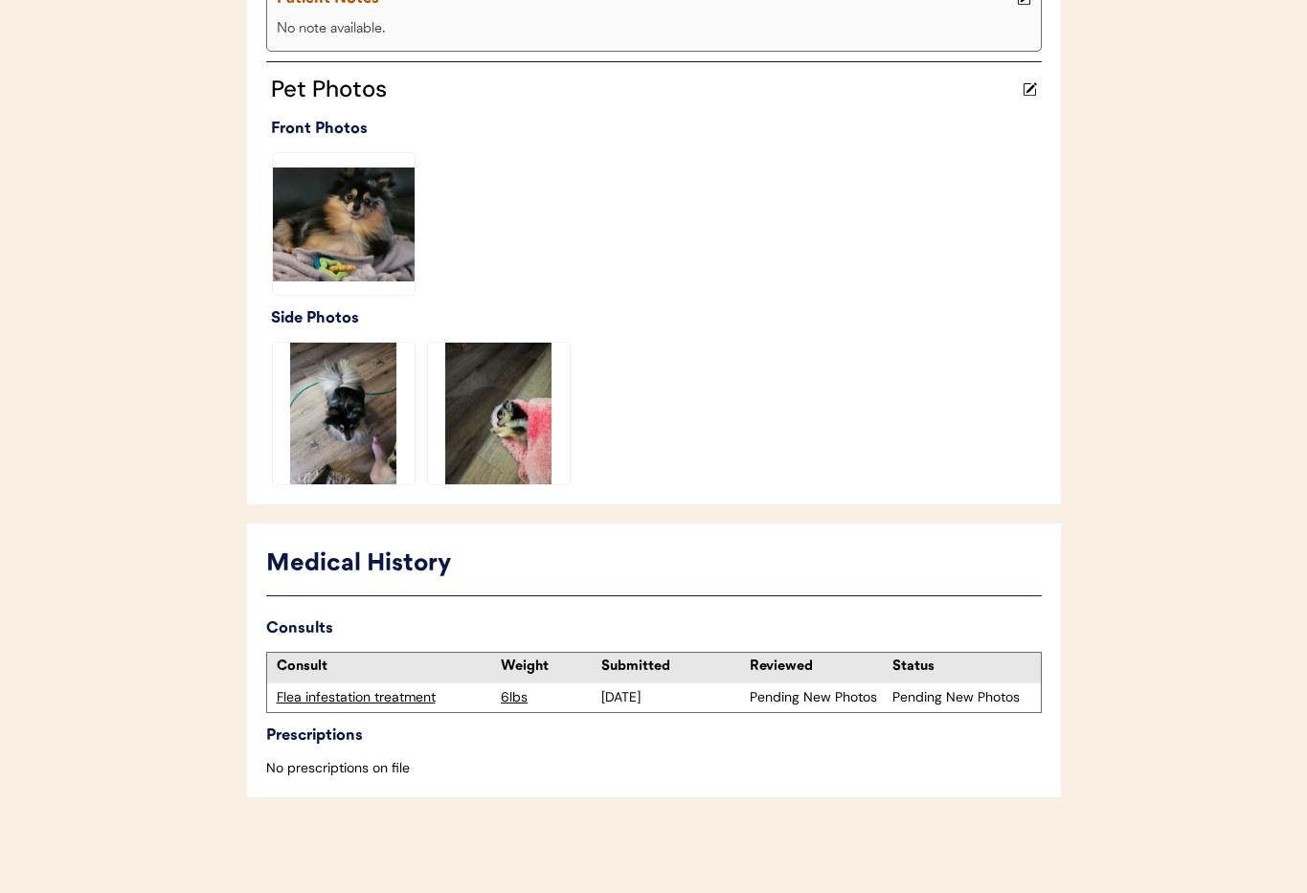
click at [339, 697] on div "Flea infestation treatment" at bounding box center [384, 698] width 215 height 19
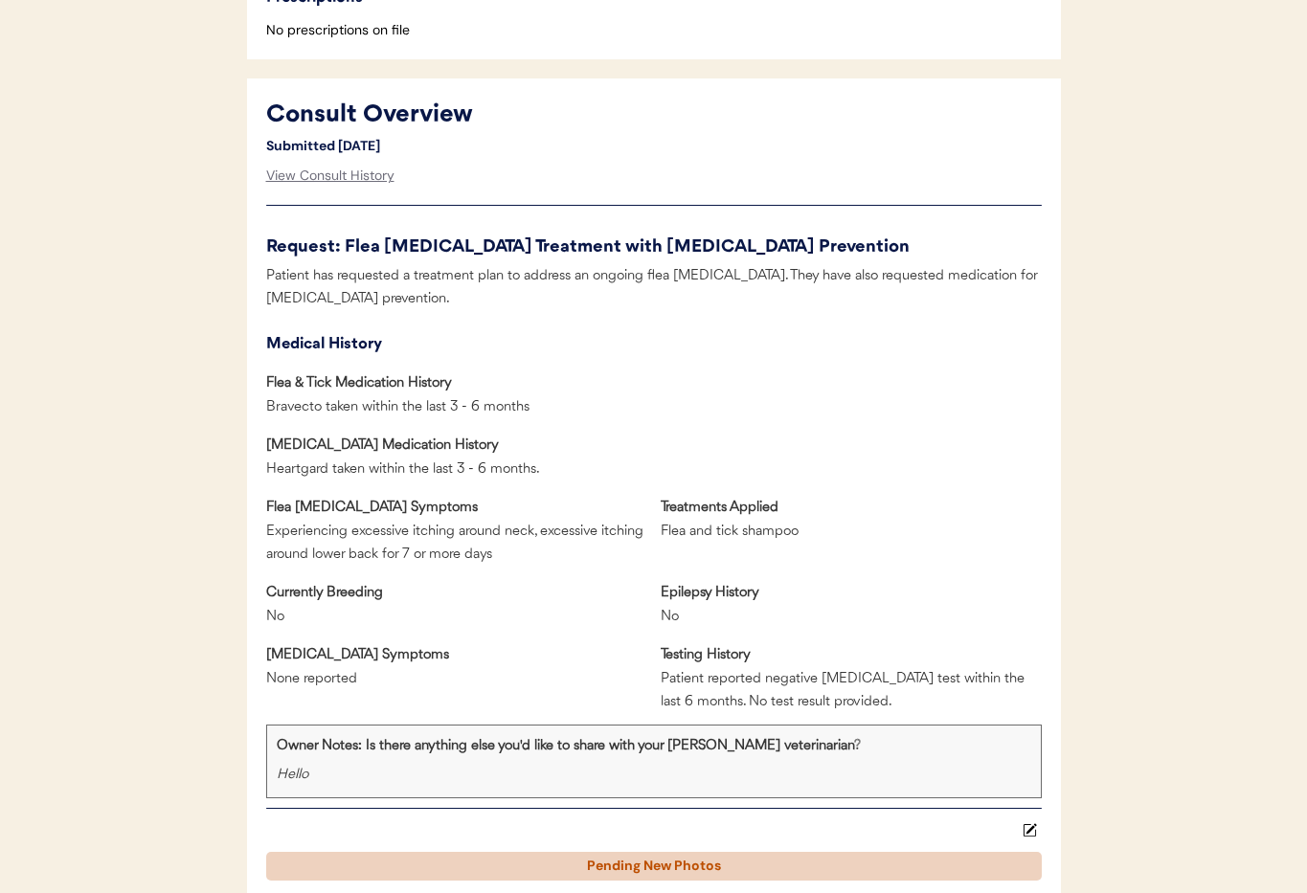
scroll to position [748, 0]
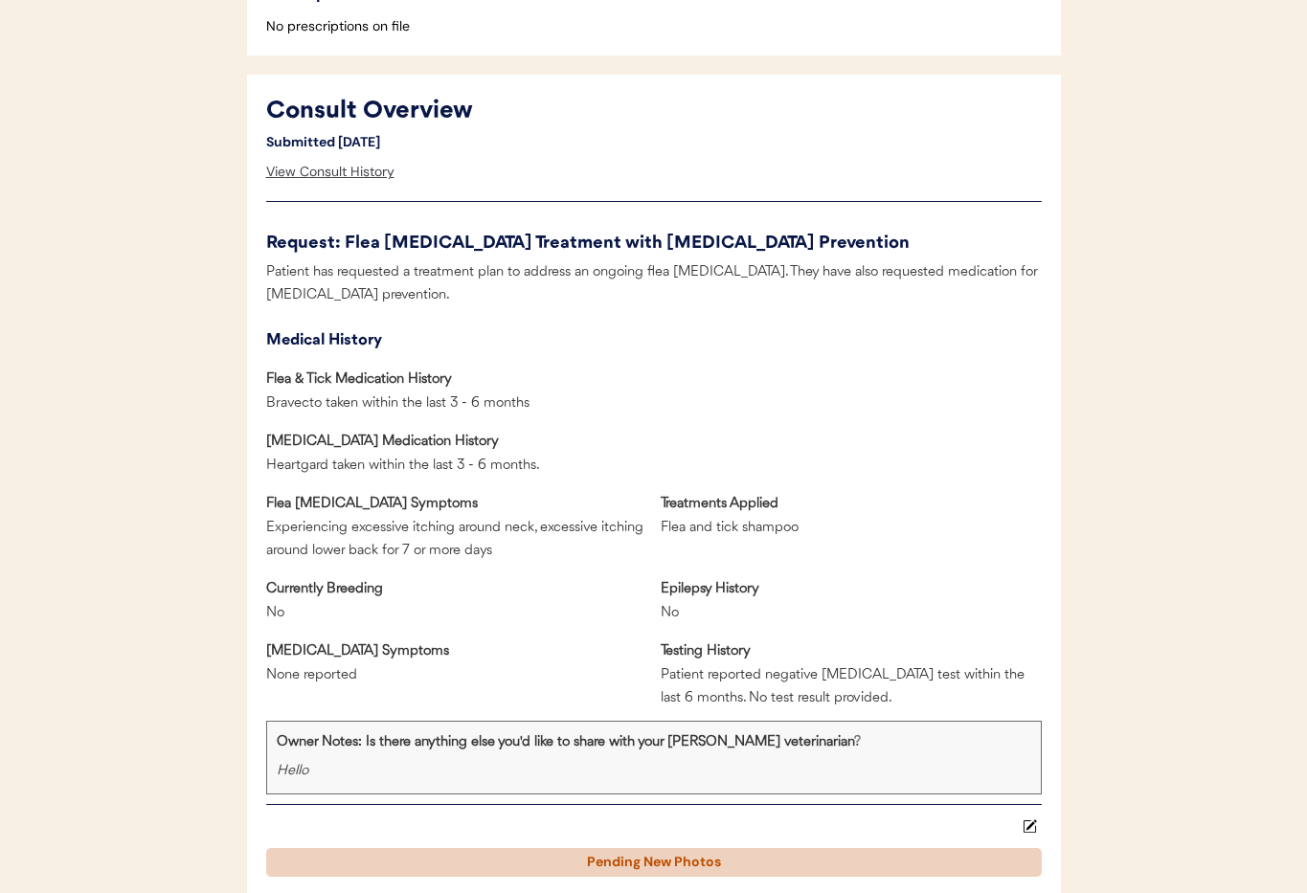
click at [299, 167] on div "View Consult History" at bounding box center [330, 172] width 128 height 38
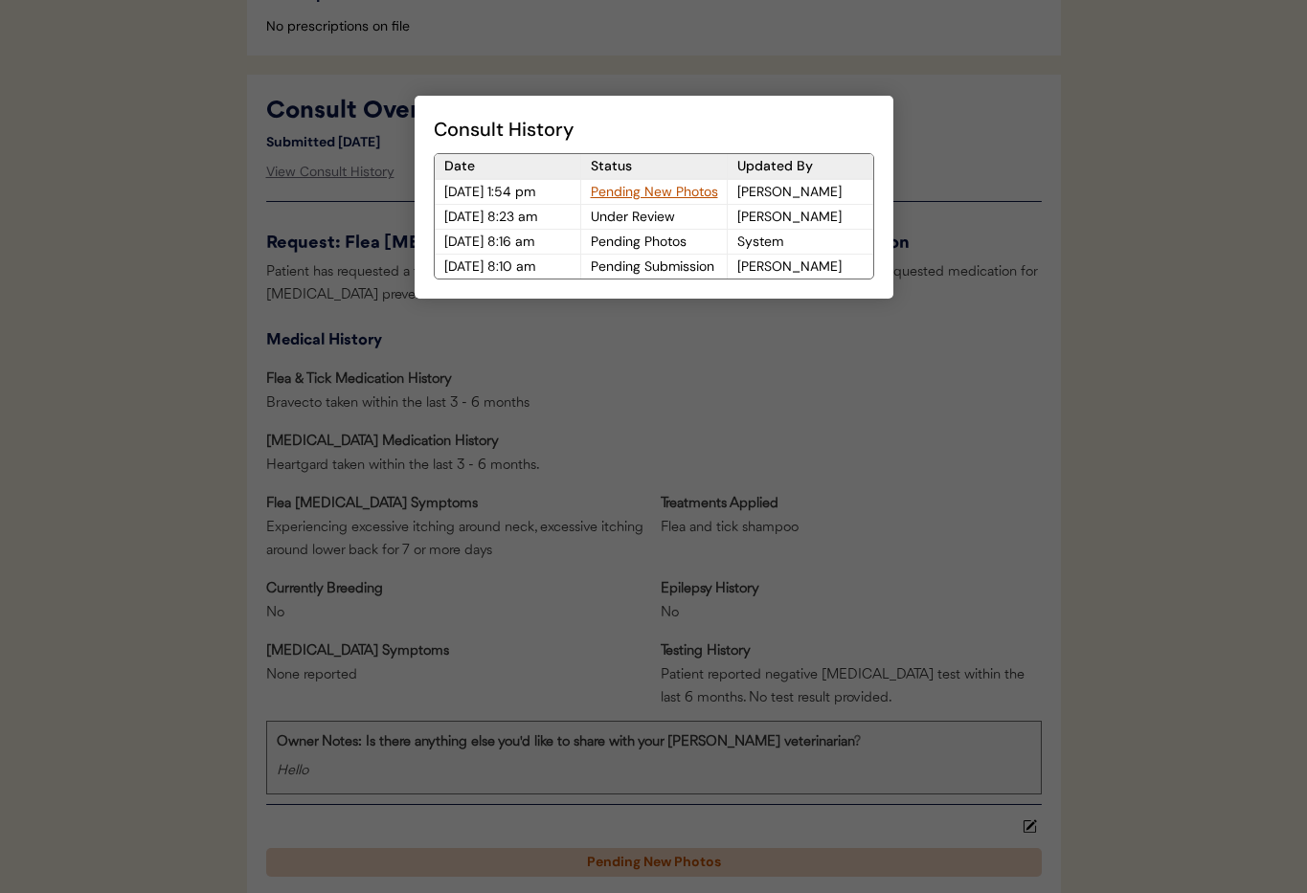
click at [667, 190] on div "Pending New Photos" at bounding box center [654, 192] width 146 height 24
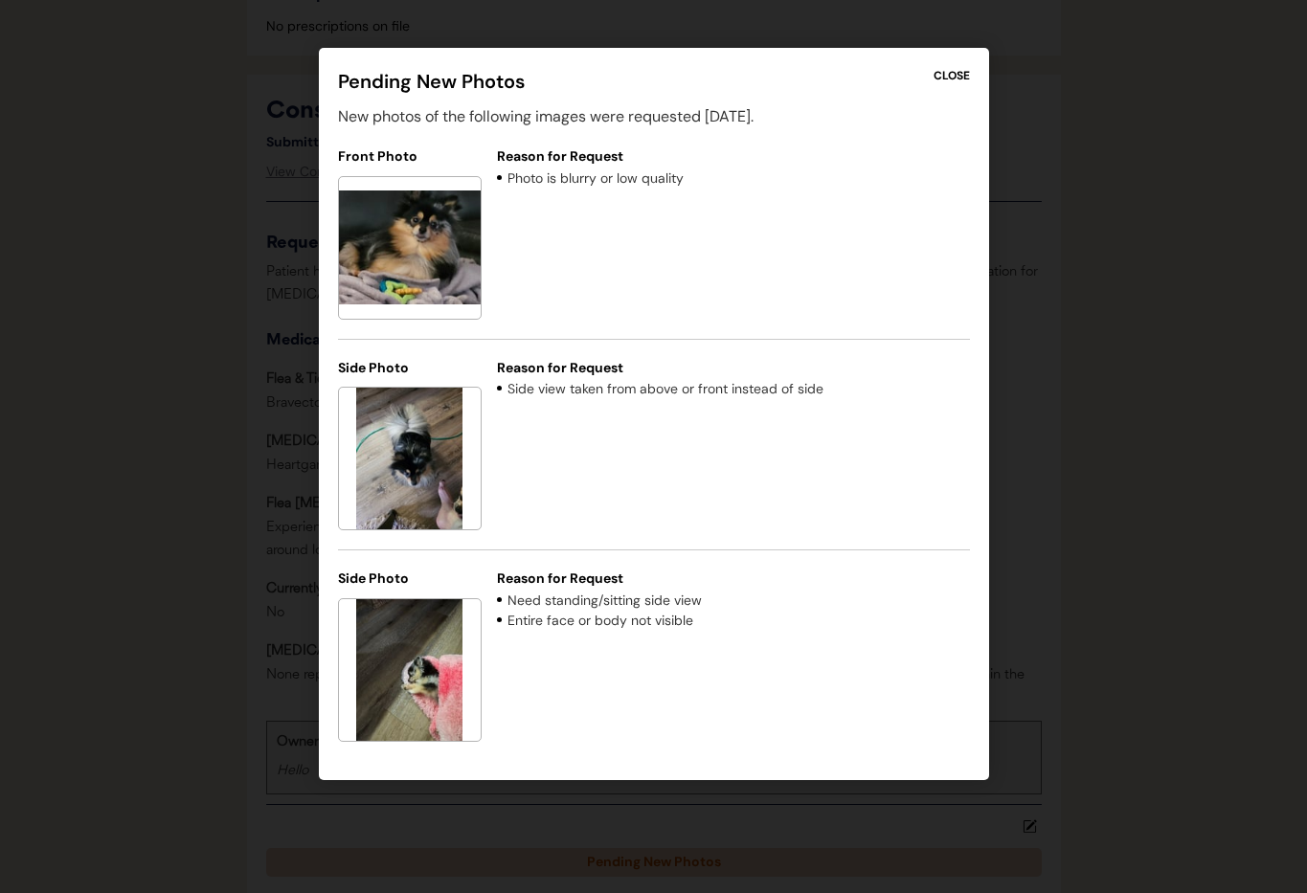
click at [942, 71] on div "CLOSE" at bounding box center [952, 75] width 36 height 17
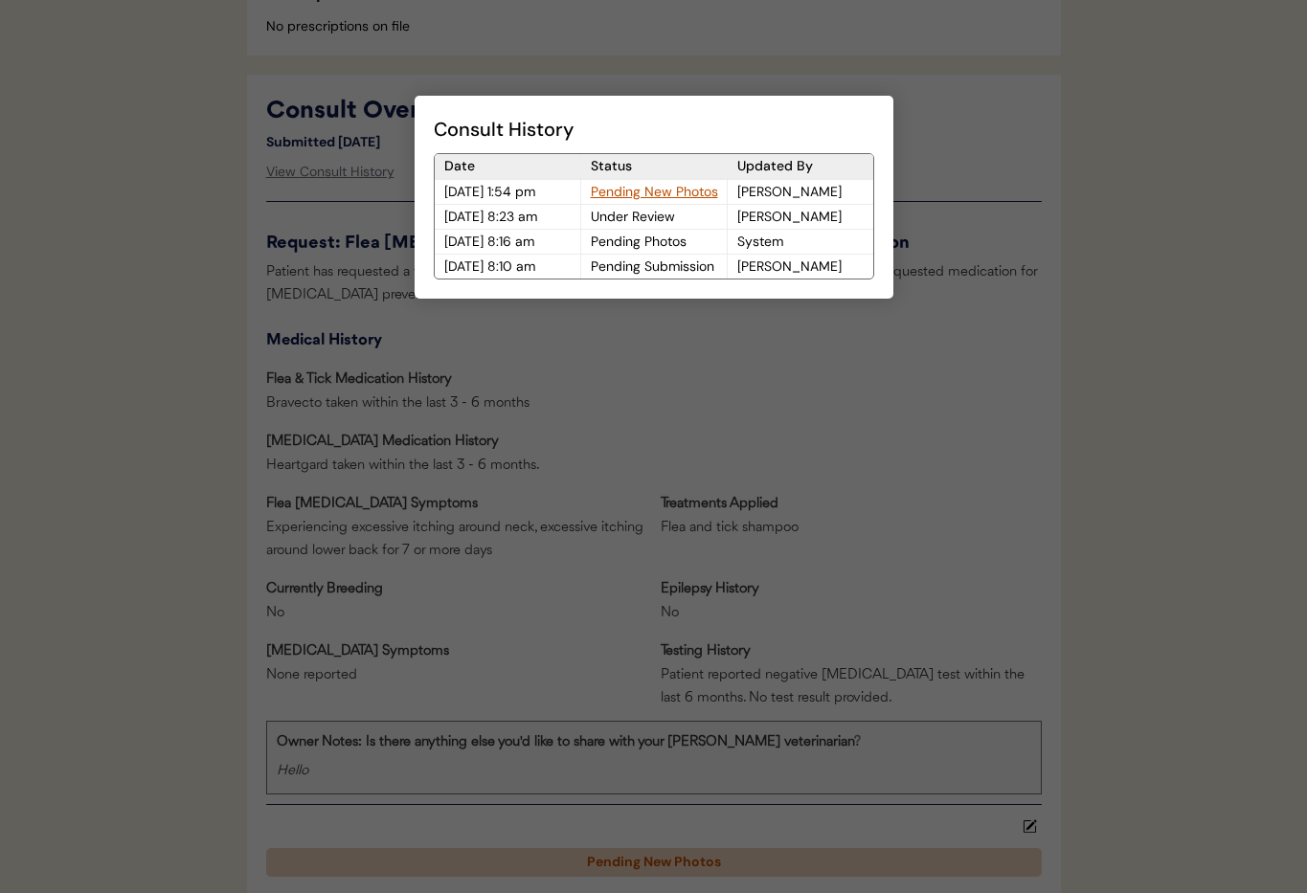
click at [938, 269] on div at bounding box center [653, 446] width 1307 height 893
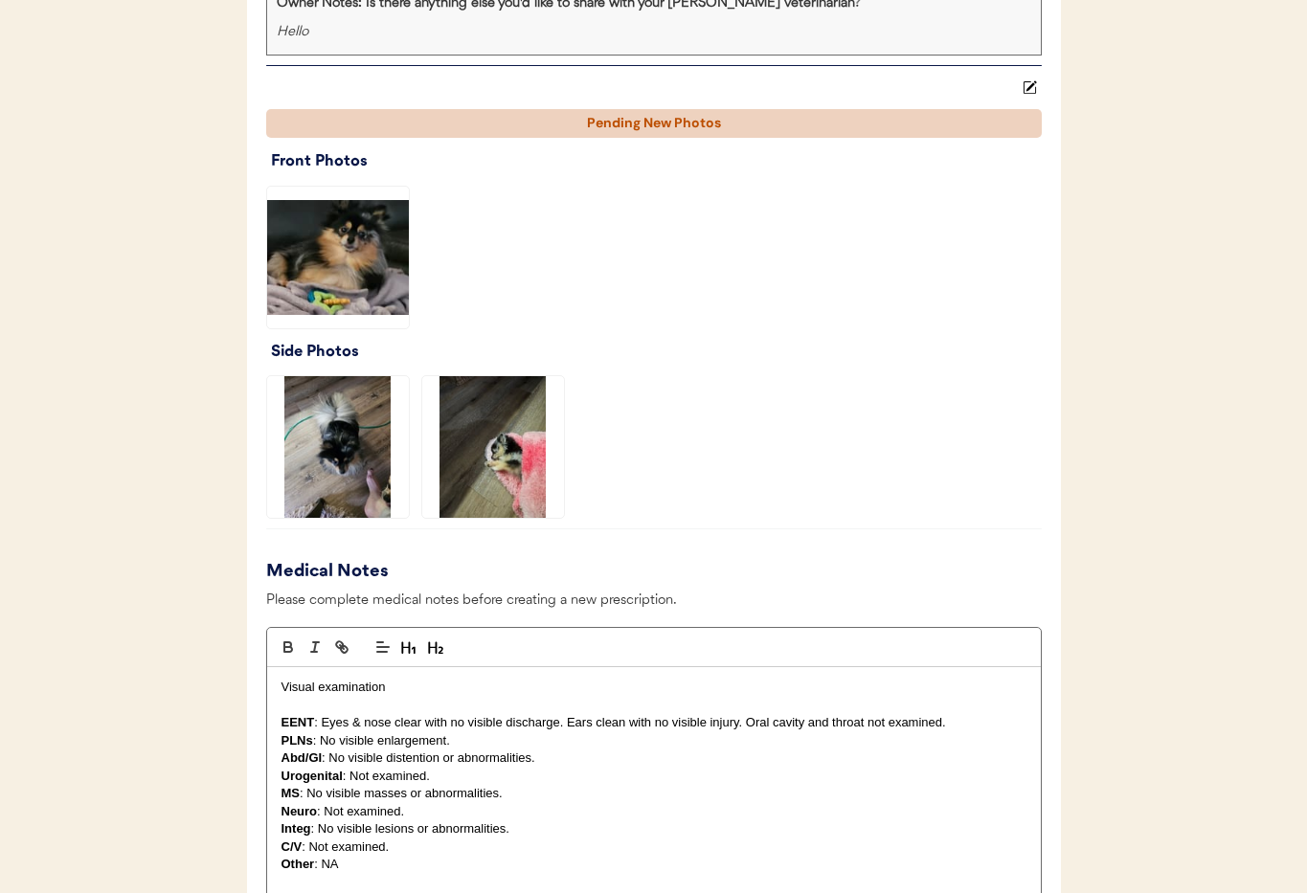
scroll to position [1478, 0]
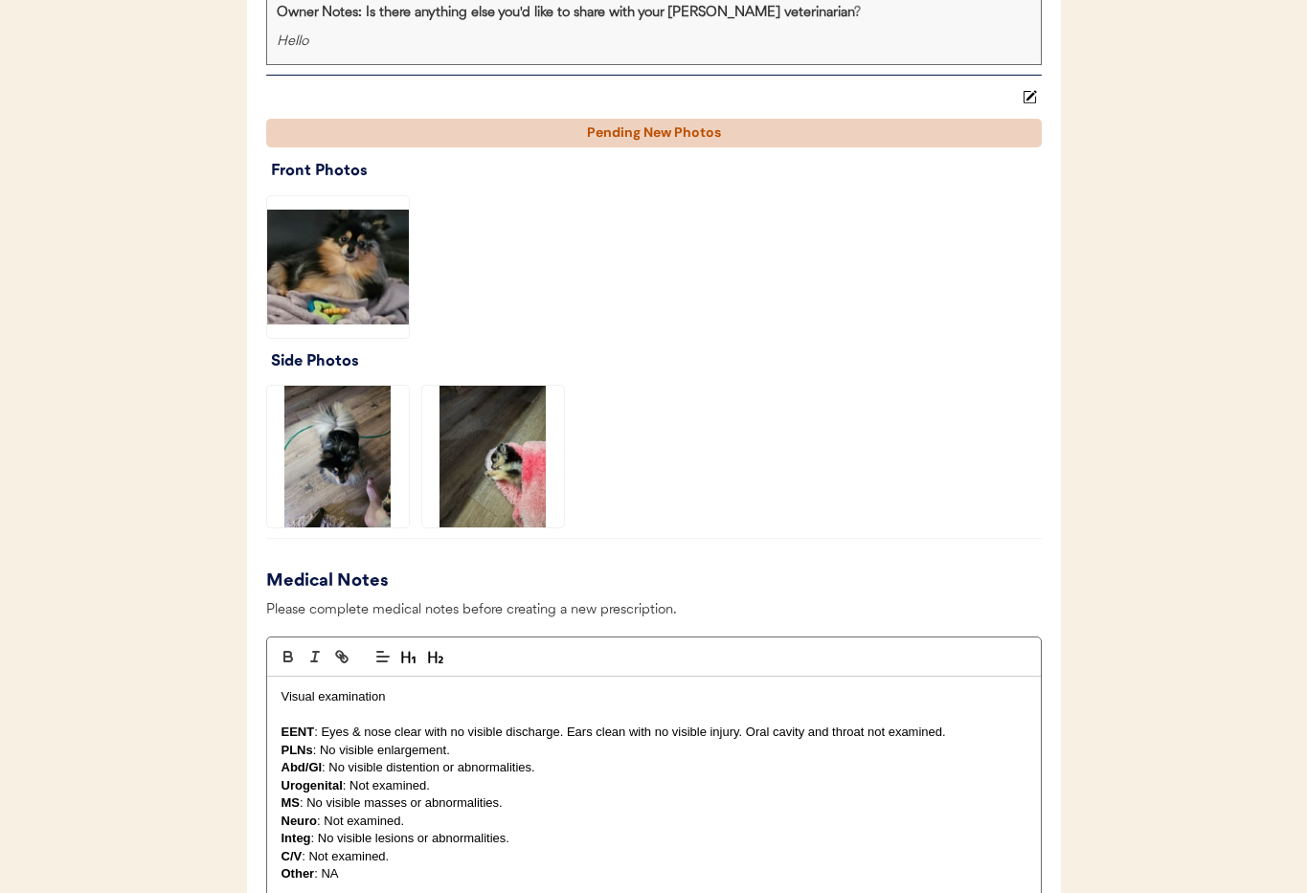
click at [365, 260] on img at bounding box center [338, 267] width 142 height 142
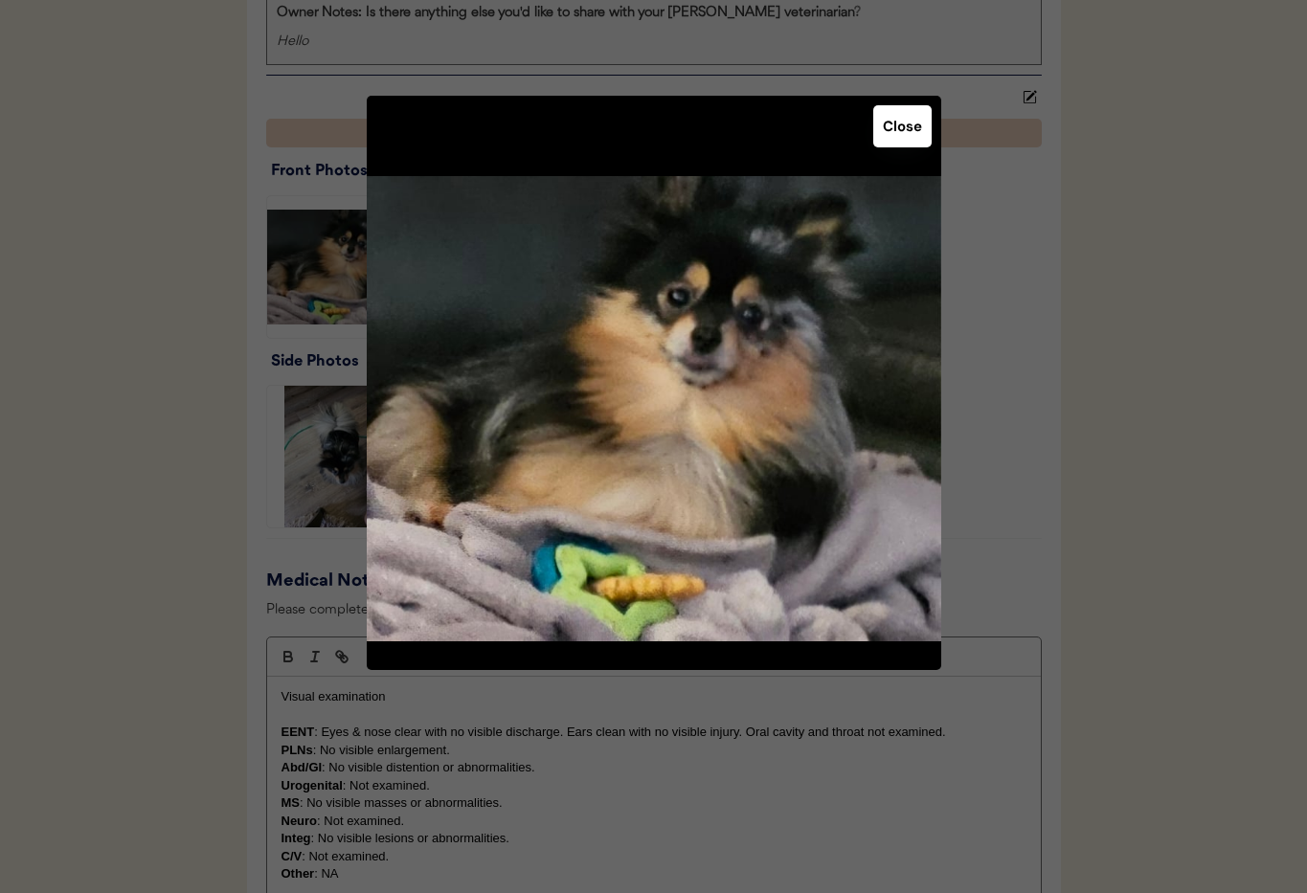
click at [892, 129] on button "Close" at bounding box center [902, 126] width 58 height 42
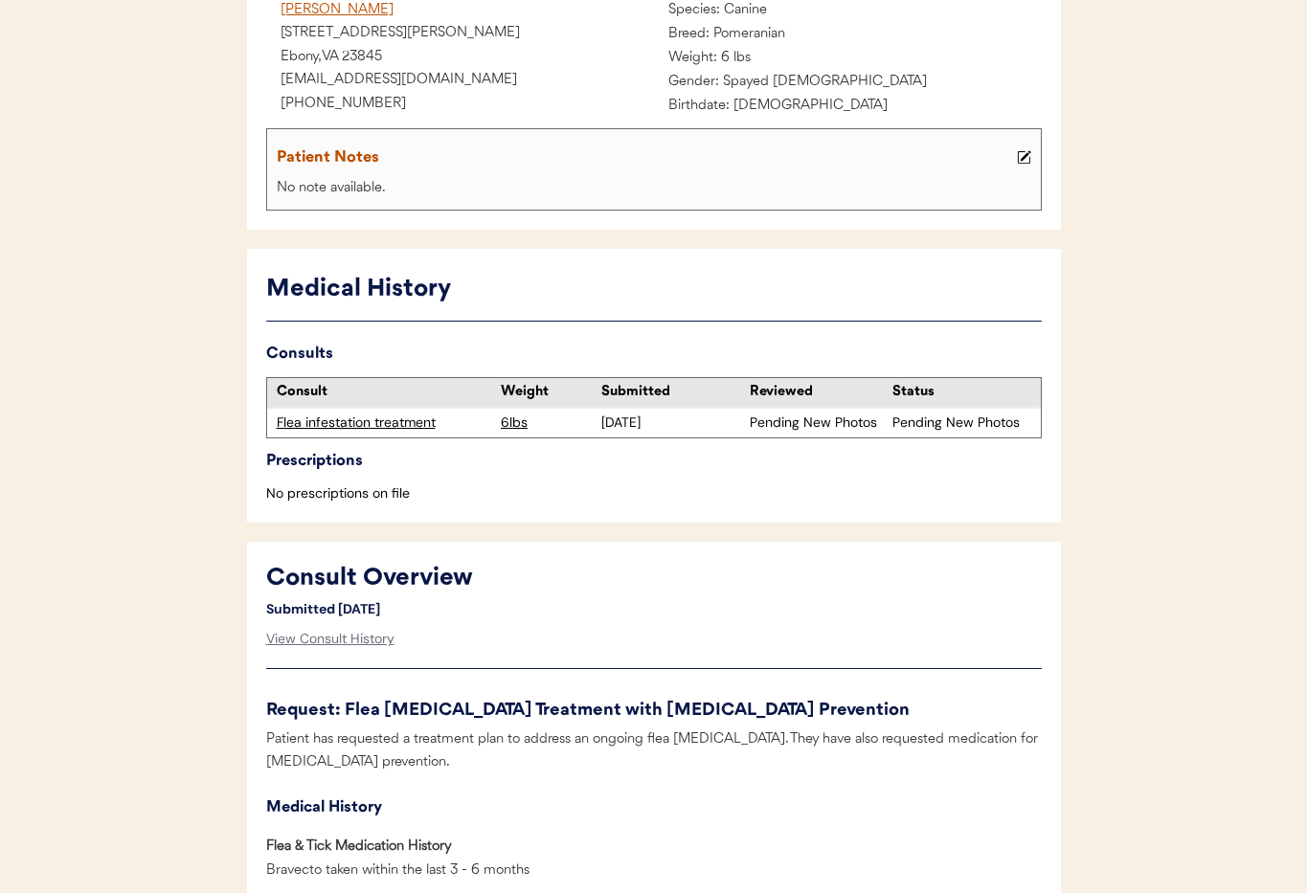
scroll to position [0, 0]
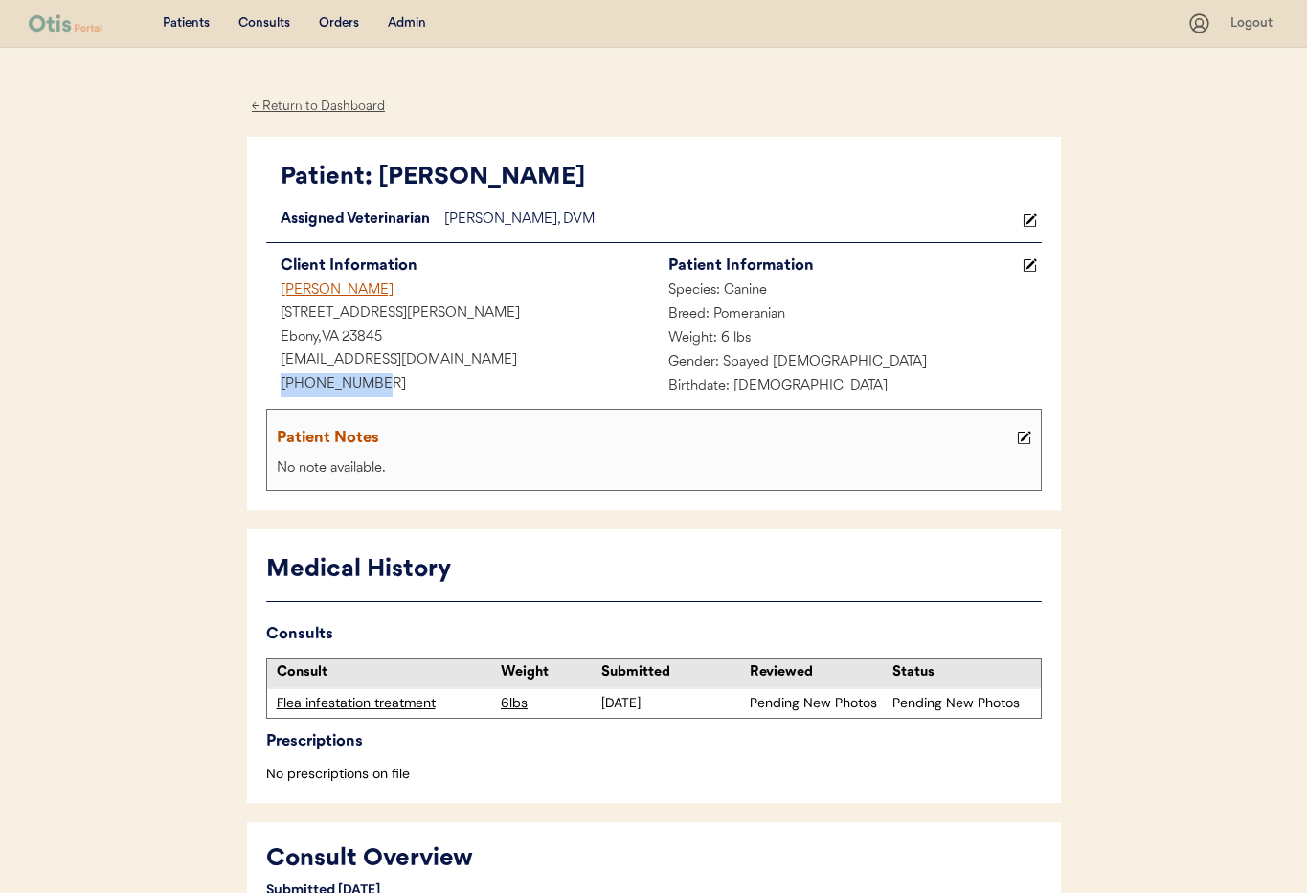
drag, startPoint x: 374, startPoint y: 382, endPoint x: 284, endPoint y: 381, distance: 90.0
click at [256, 378] on div "Patient: Nyla Loading... Assigned Veterinarian Dr. Warren, DVM Client Informati…" at bounding box center [654, 324] width 814 height 374
copy div "+17577710111"
click at [290, 107] on div "← Return to Dashboard" at bounding box center [319, 107] width 144 height 22
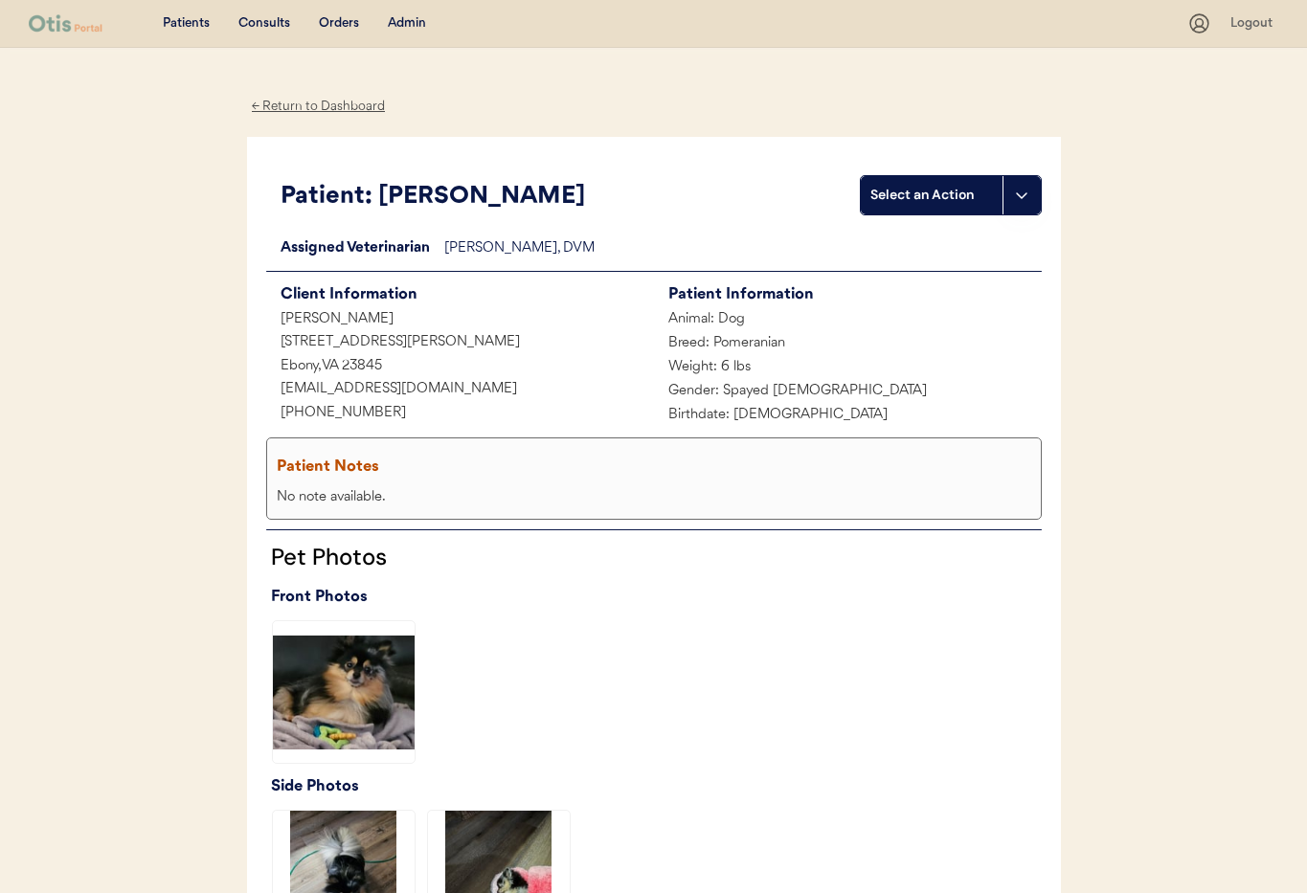
scroll to position [12, 0]
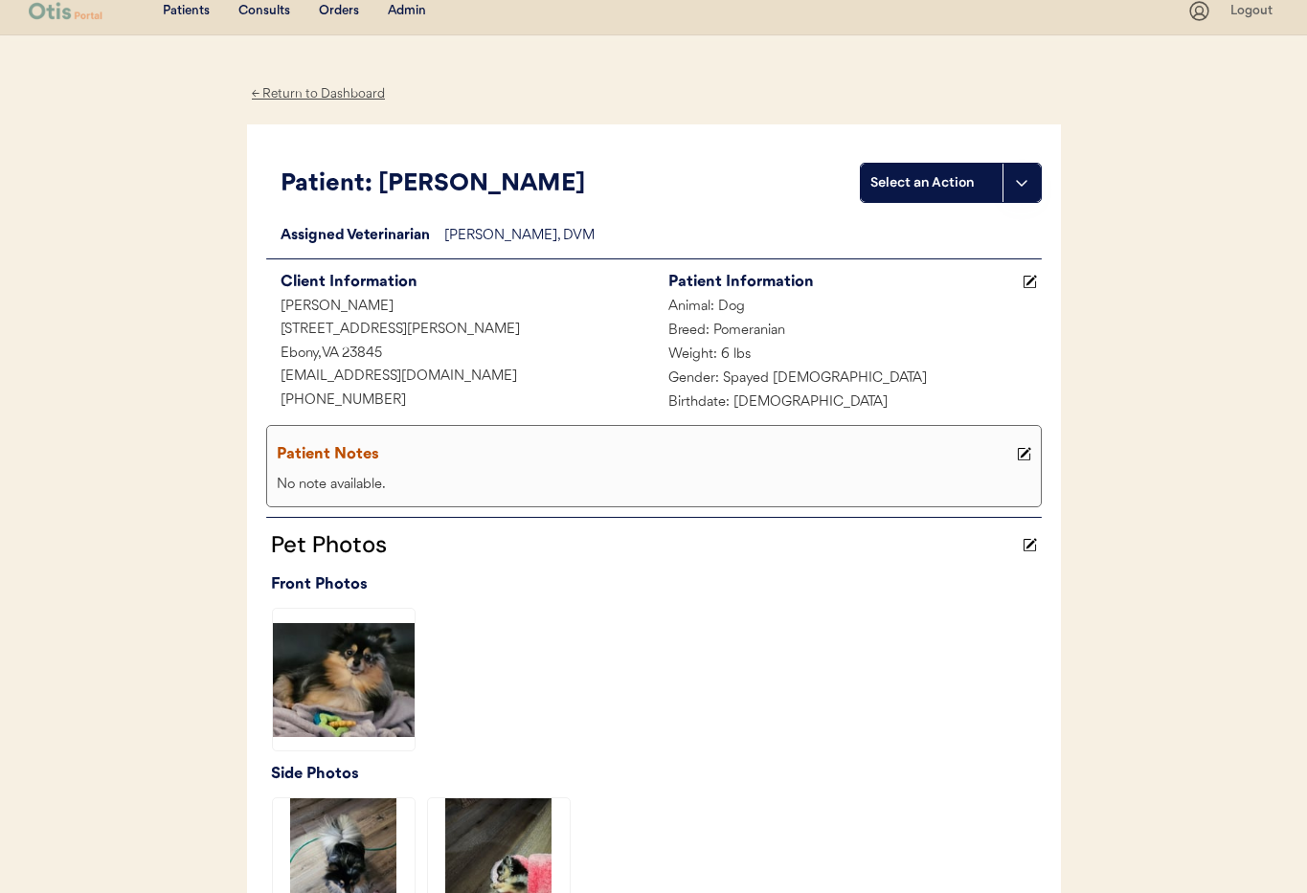
click at [341, 93] on div "← Return to Dashboard" at bounding box center [319, 94] width 144 height 22
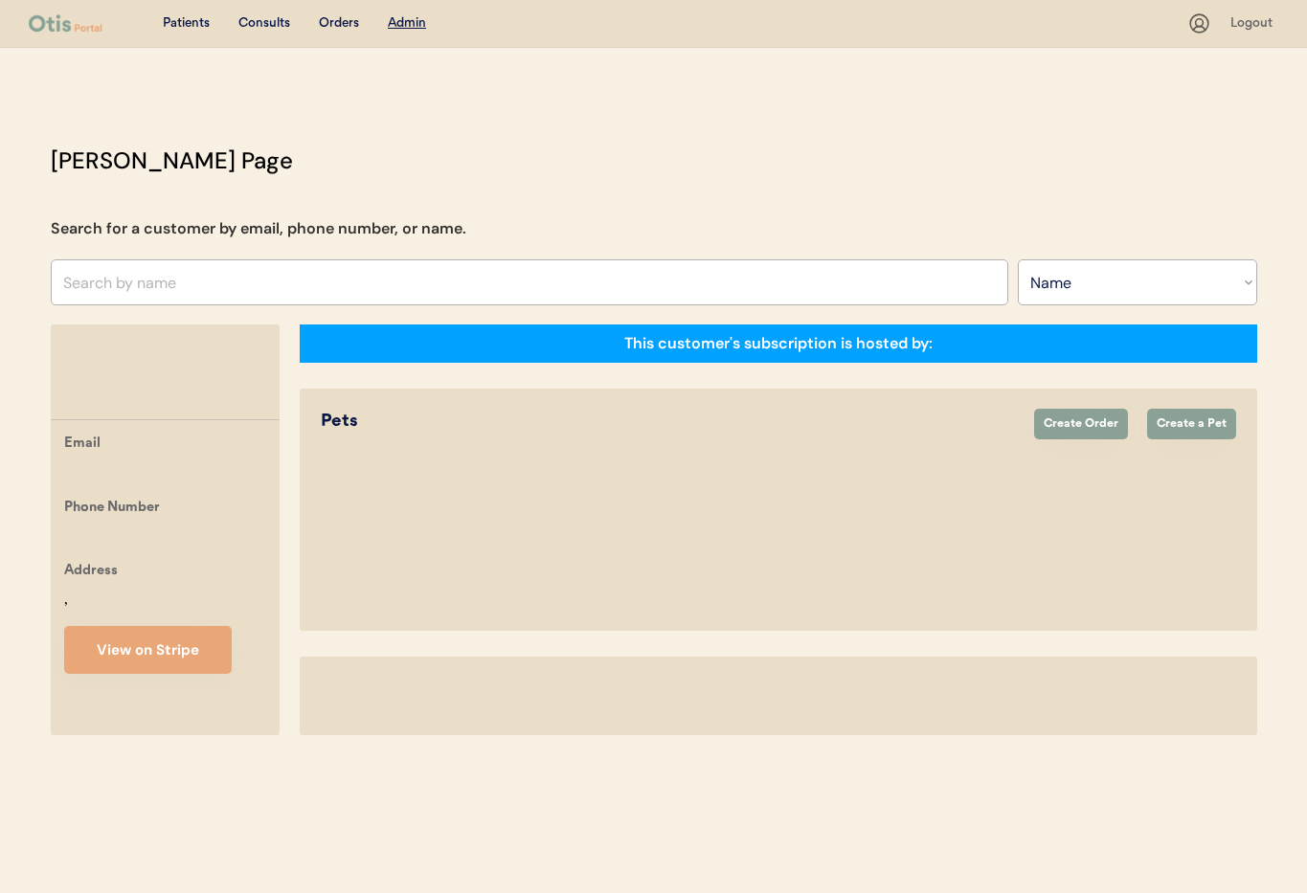
select select ""Name""
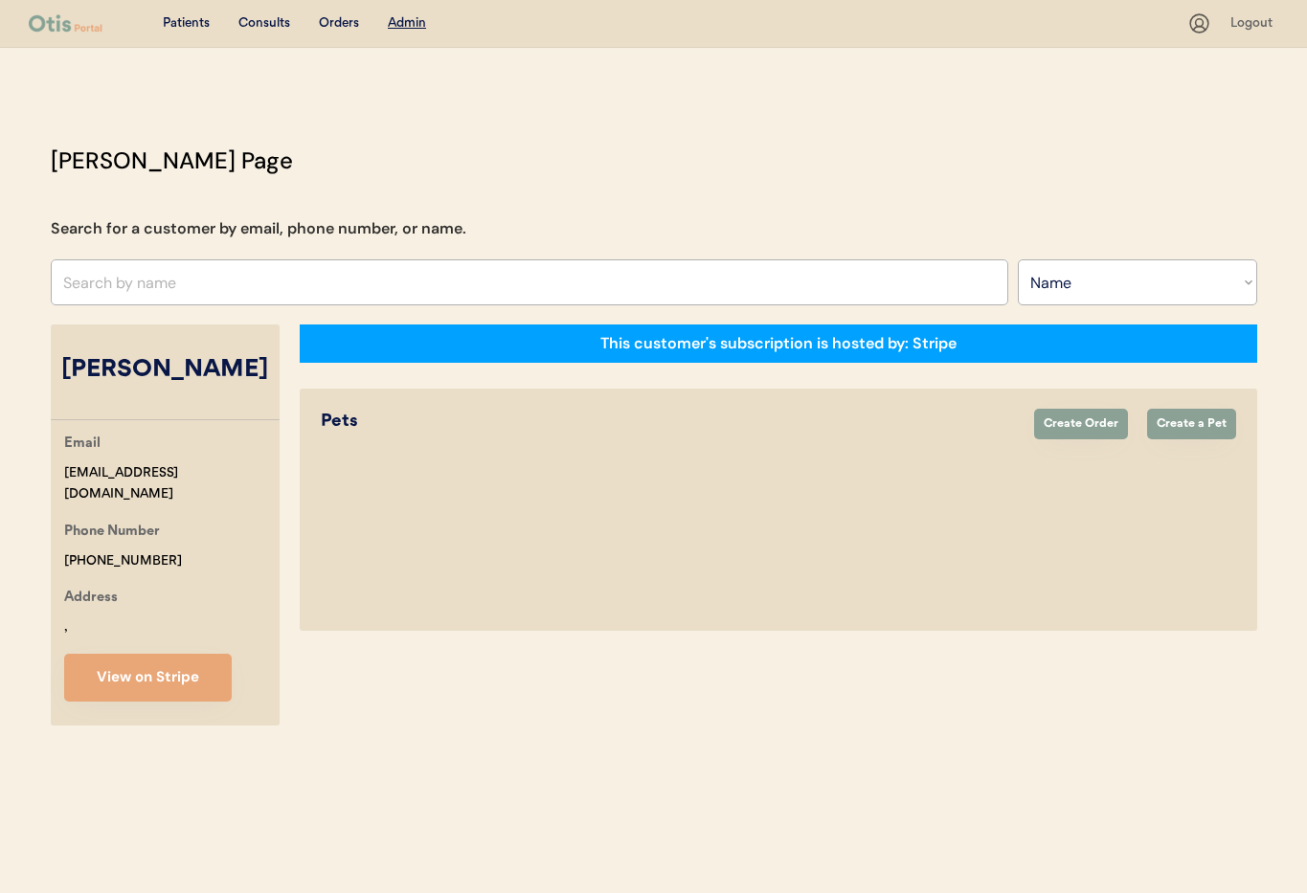
select select "true"
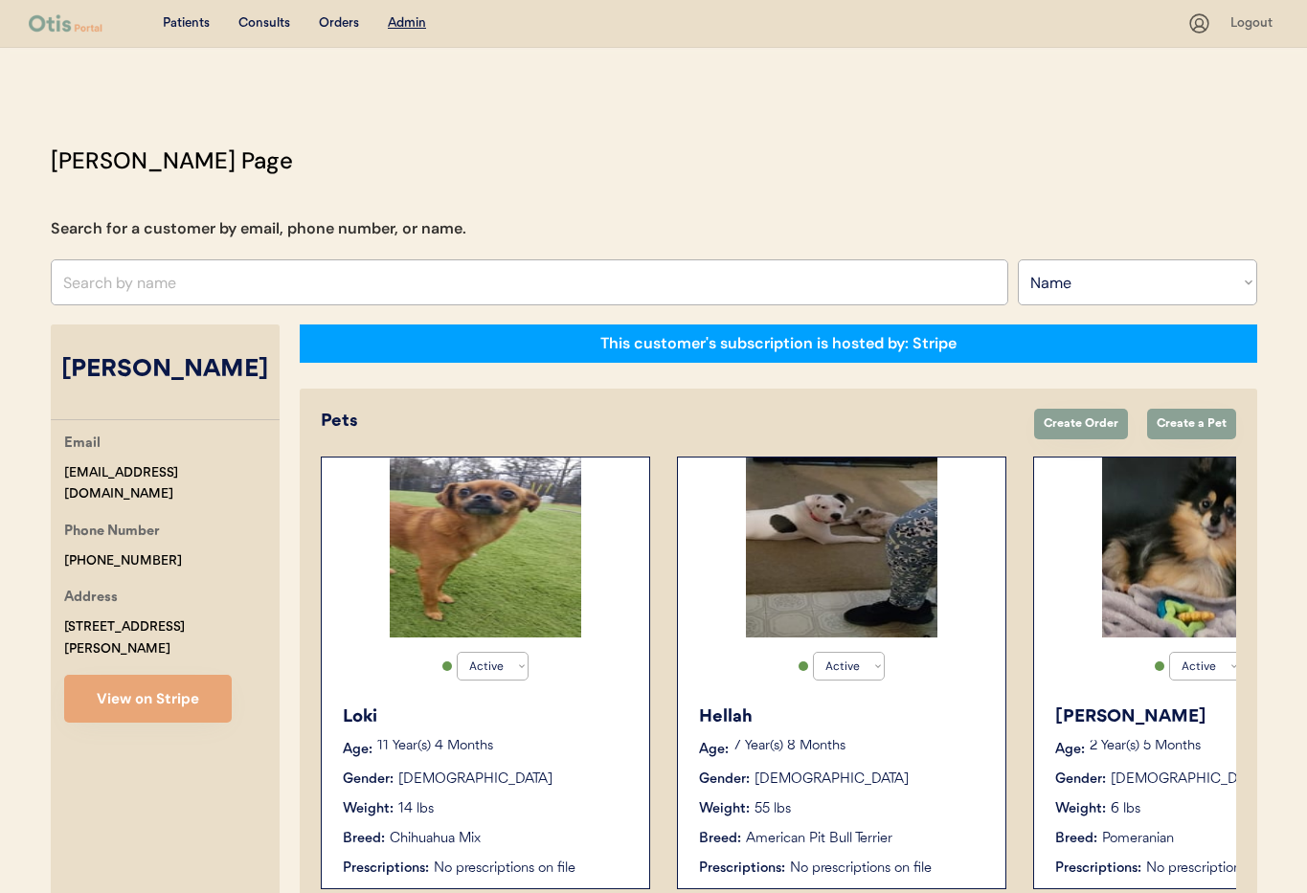
click at [450, 757] on div "11 Year(s) 4 Months" at bounding box center [503, 749] width 253 height 19
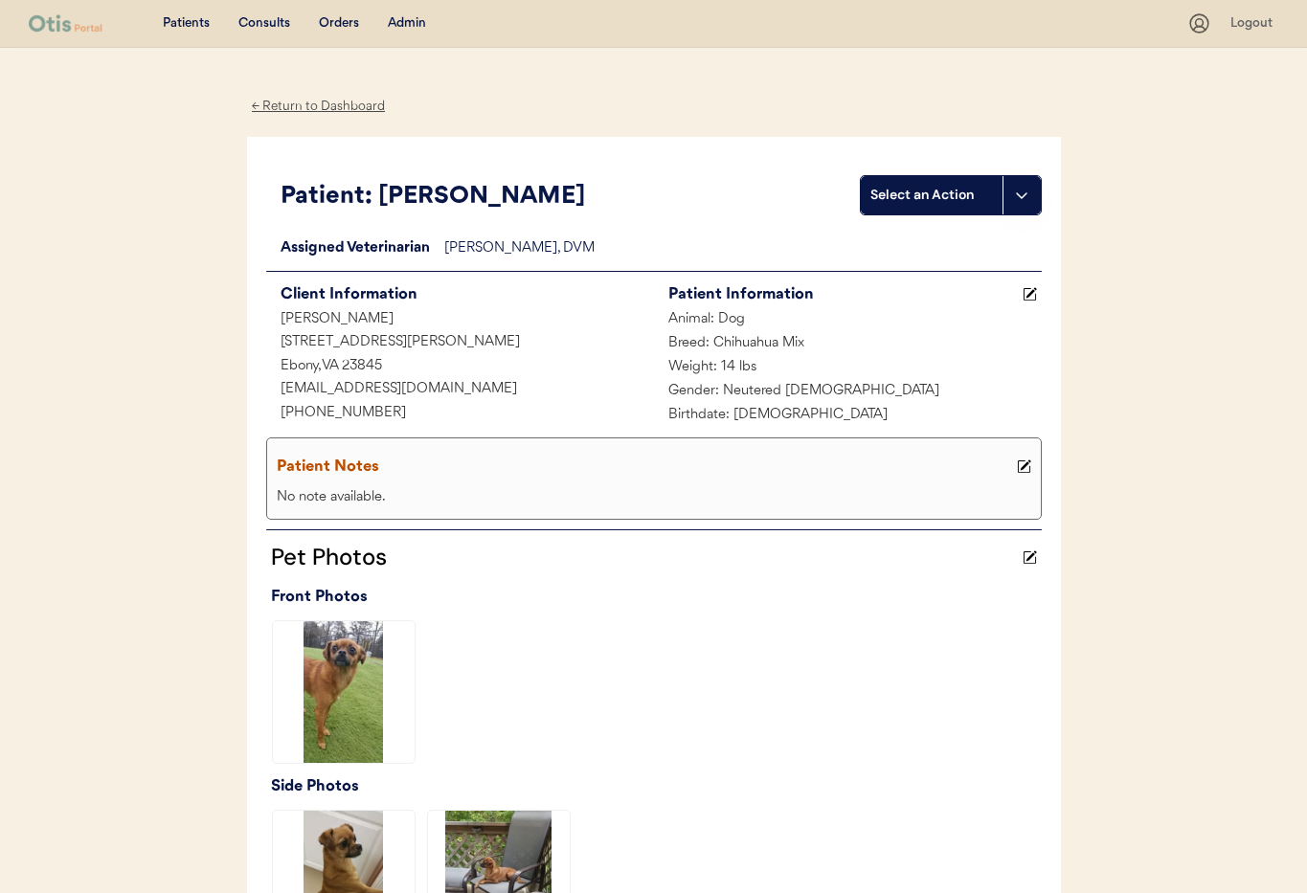
scroll to position [468, 0]
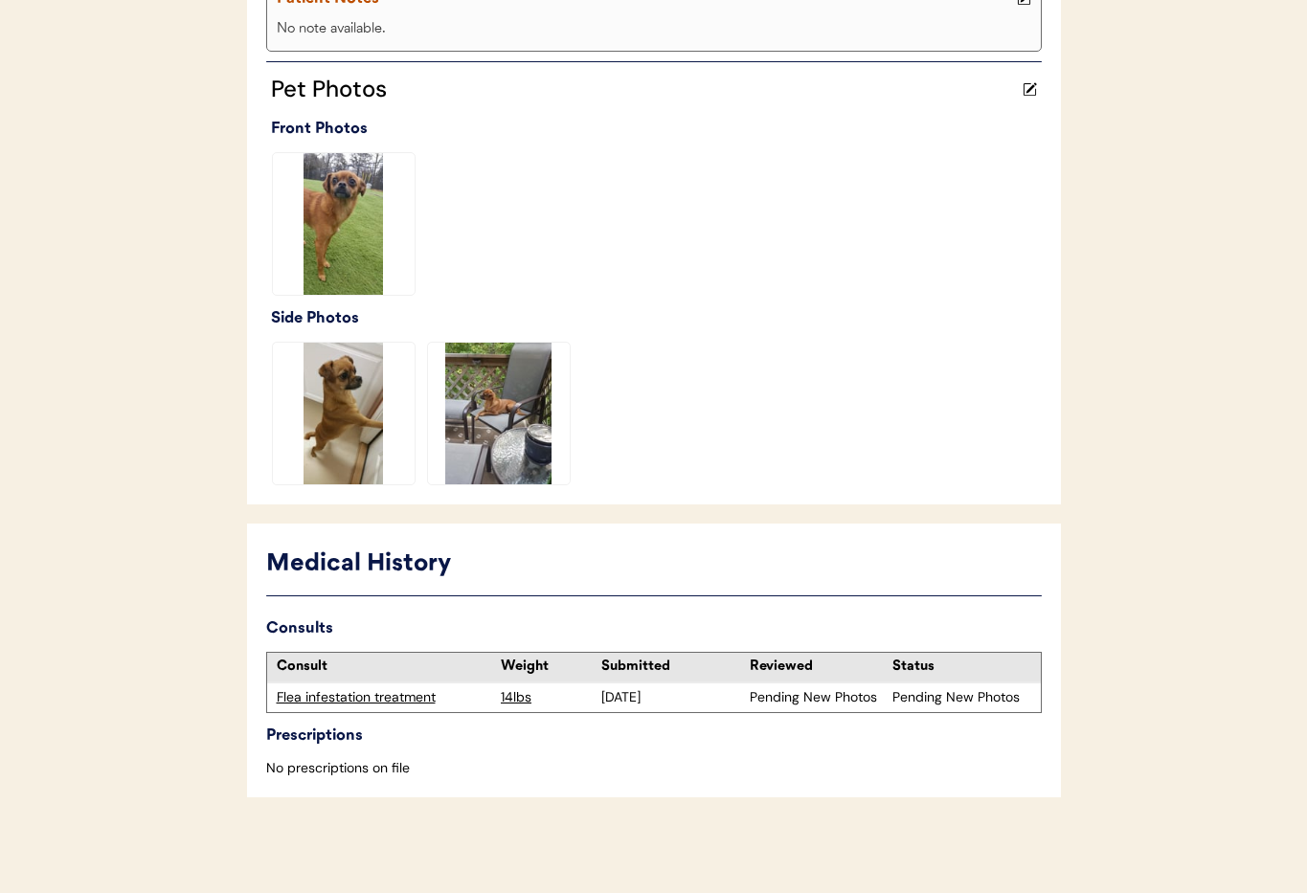
click at [347, 705] on div "Flea infestation treatment" at bounding box center [384, 698] width 215 height 19
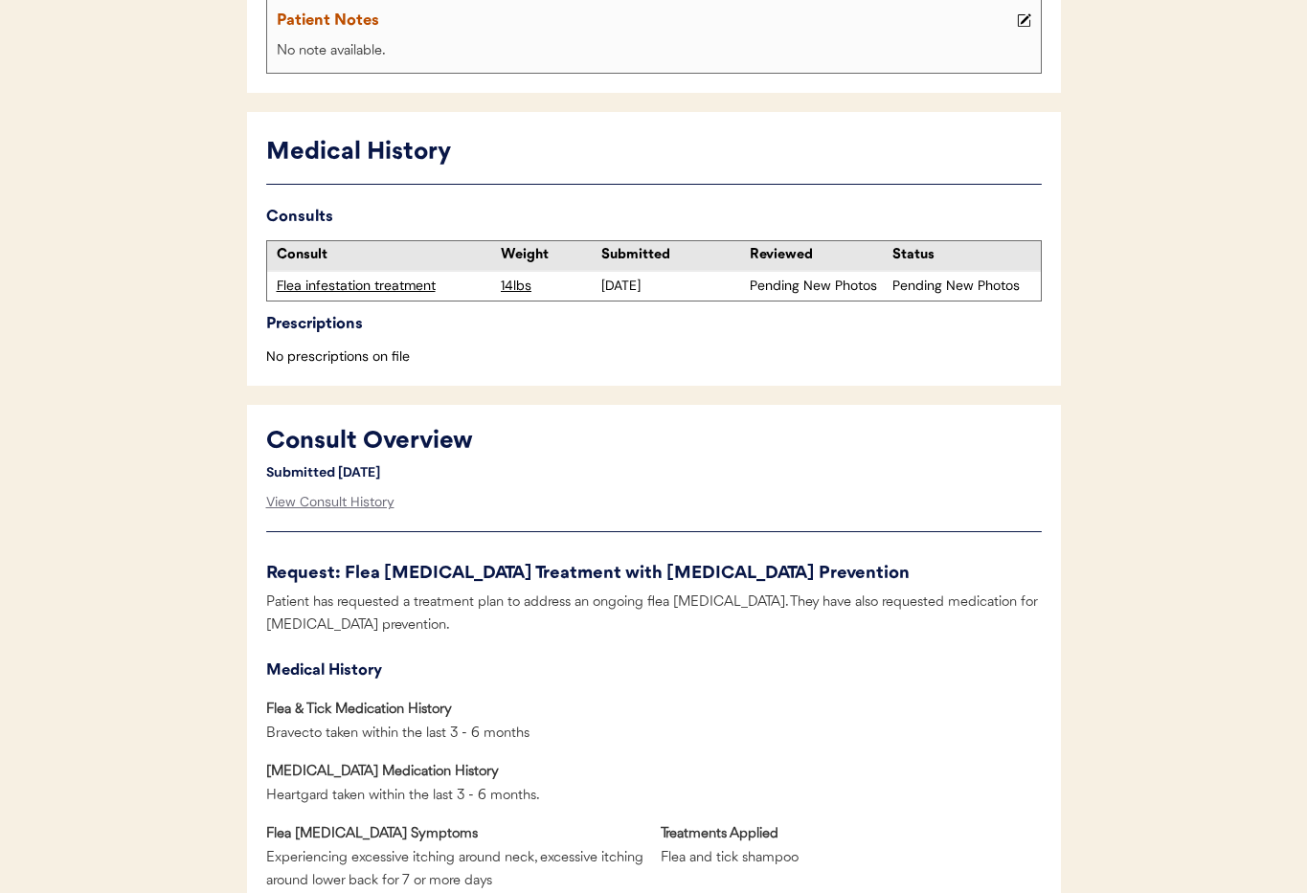
scroll to position [421, 0]
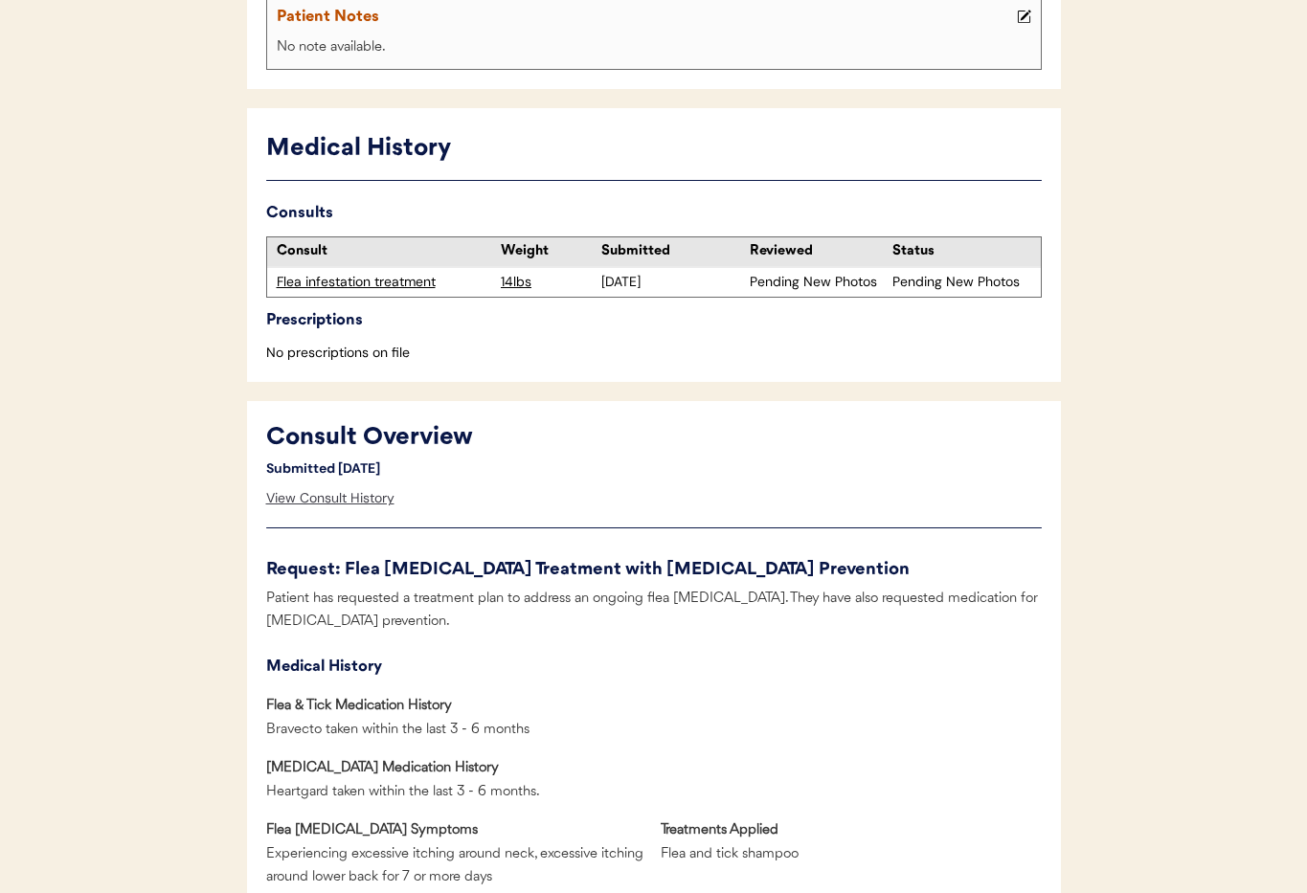
click at [330, 510] on div "View Consult History" at bounding box center [330, 499] width 128 height 38
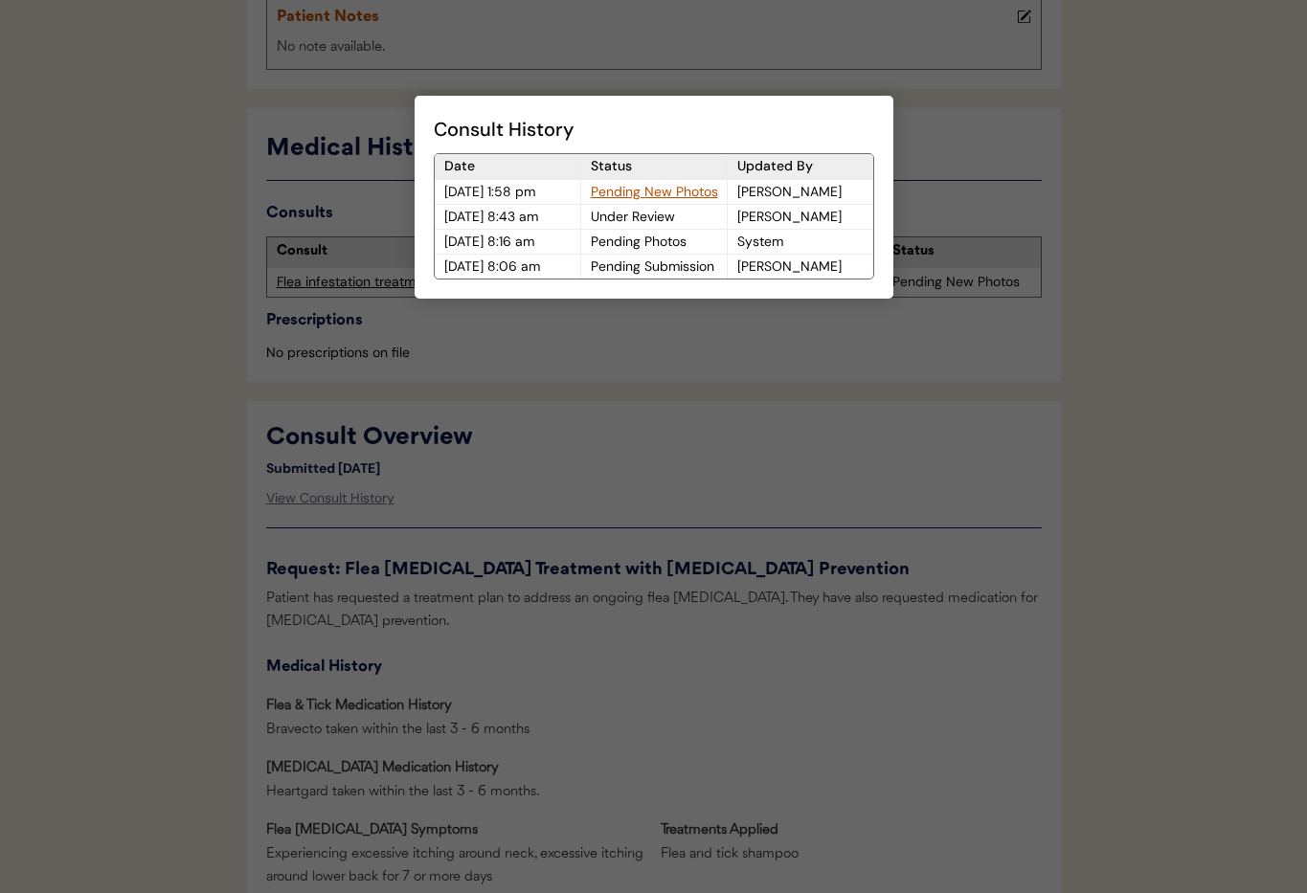
click at [687, 188] on div "Pending New Photos" at bounding box center [654, 192] width 146 height 24
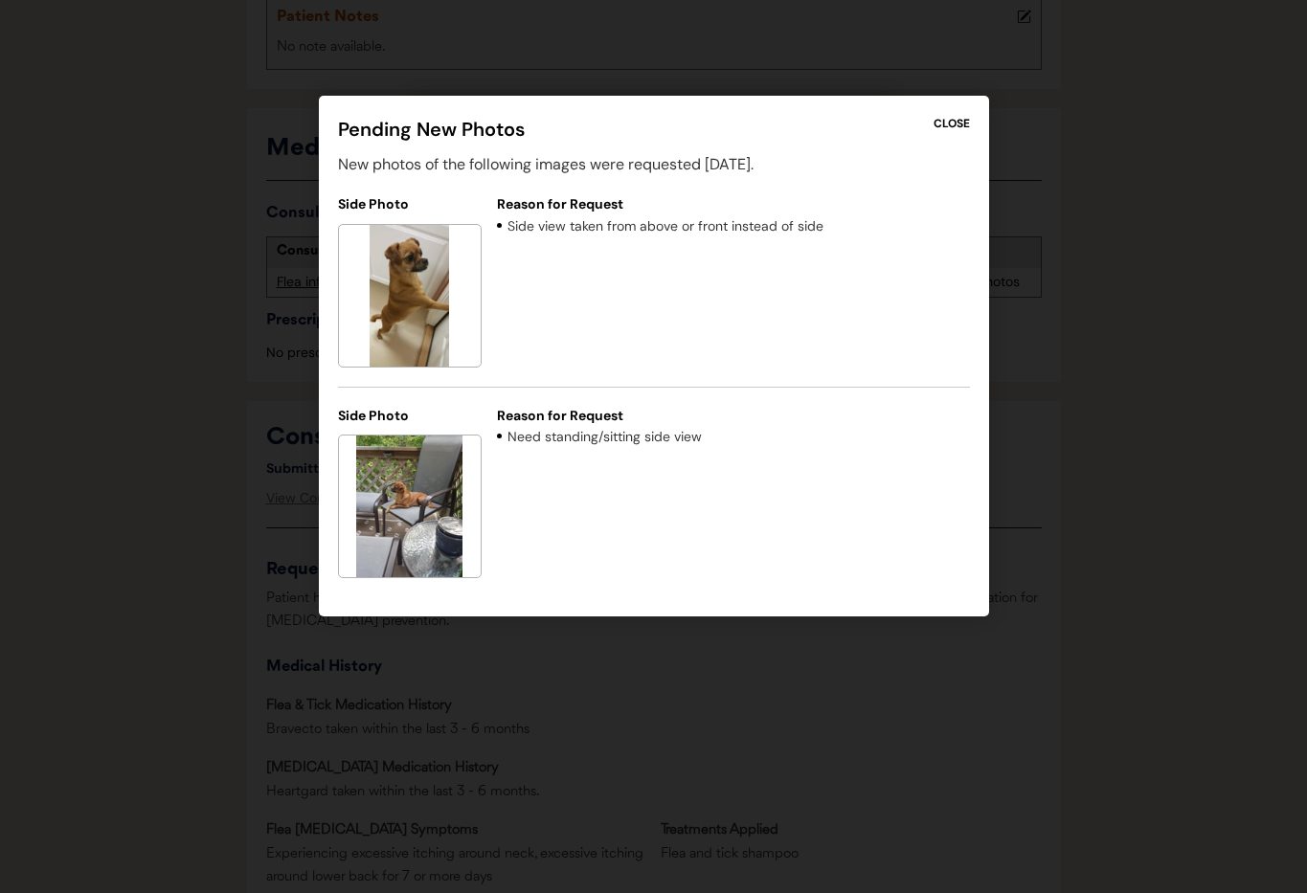
click at [937, 125] on div "CLOSE" at bounding box center [952, 123] width 36 height 17
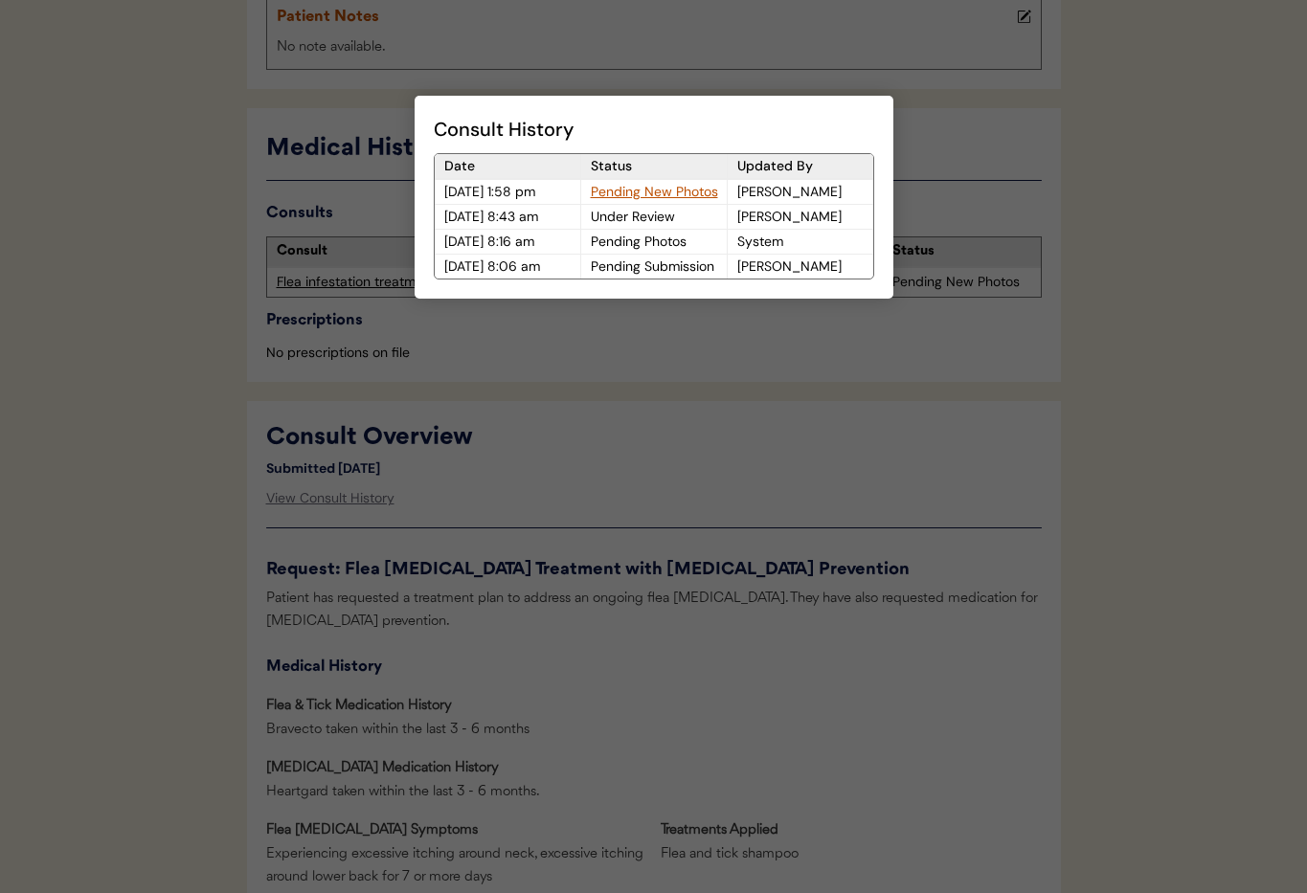
click at [966, 108] on div at bounding box center [653, 446] width 1307 height 893
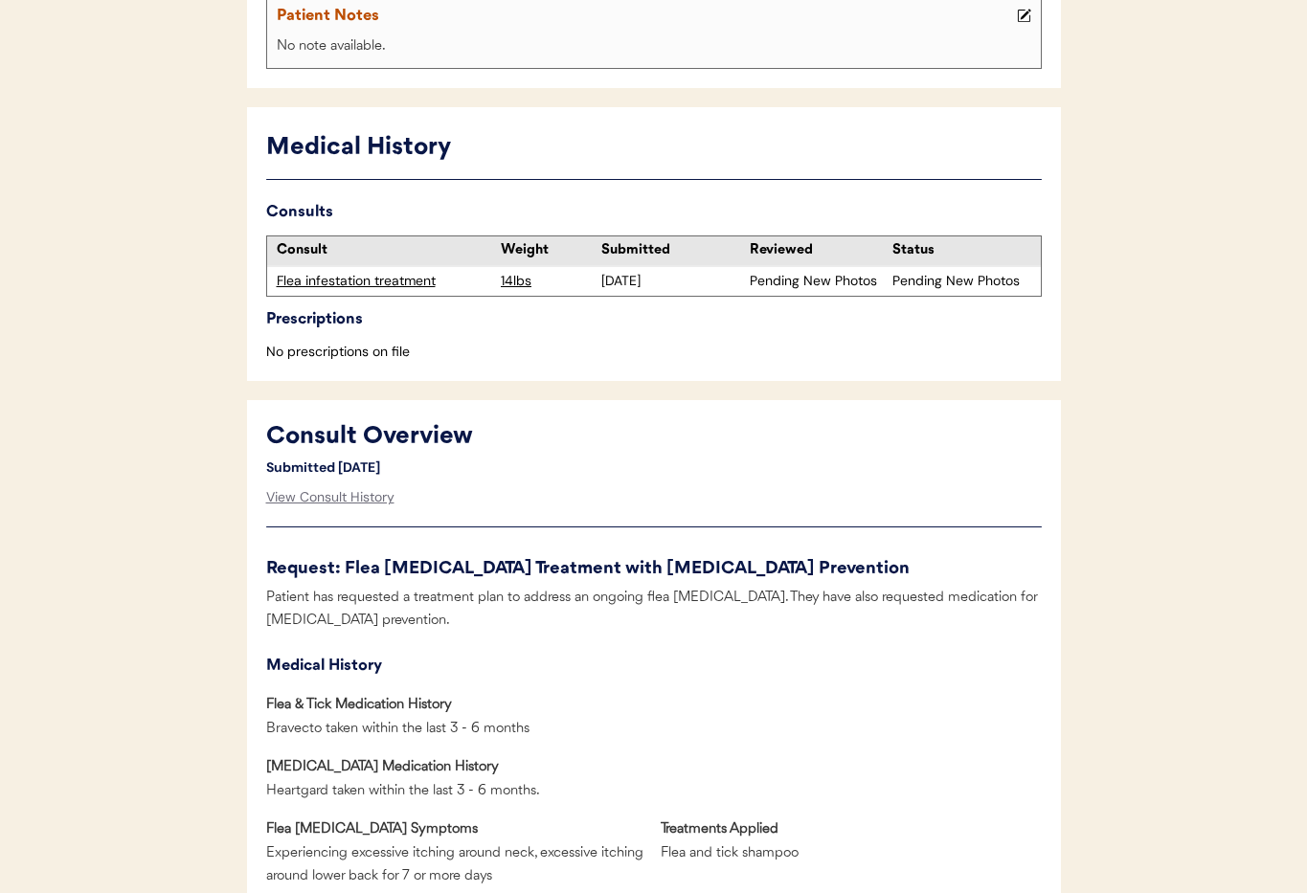
scroll to position [0, 0]
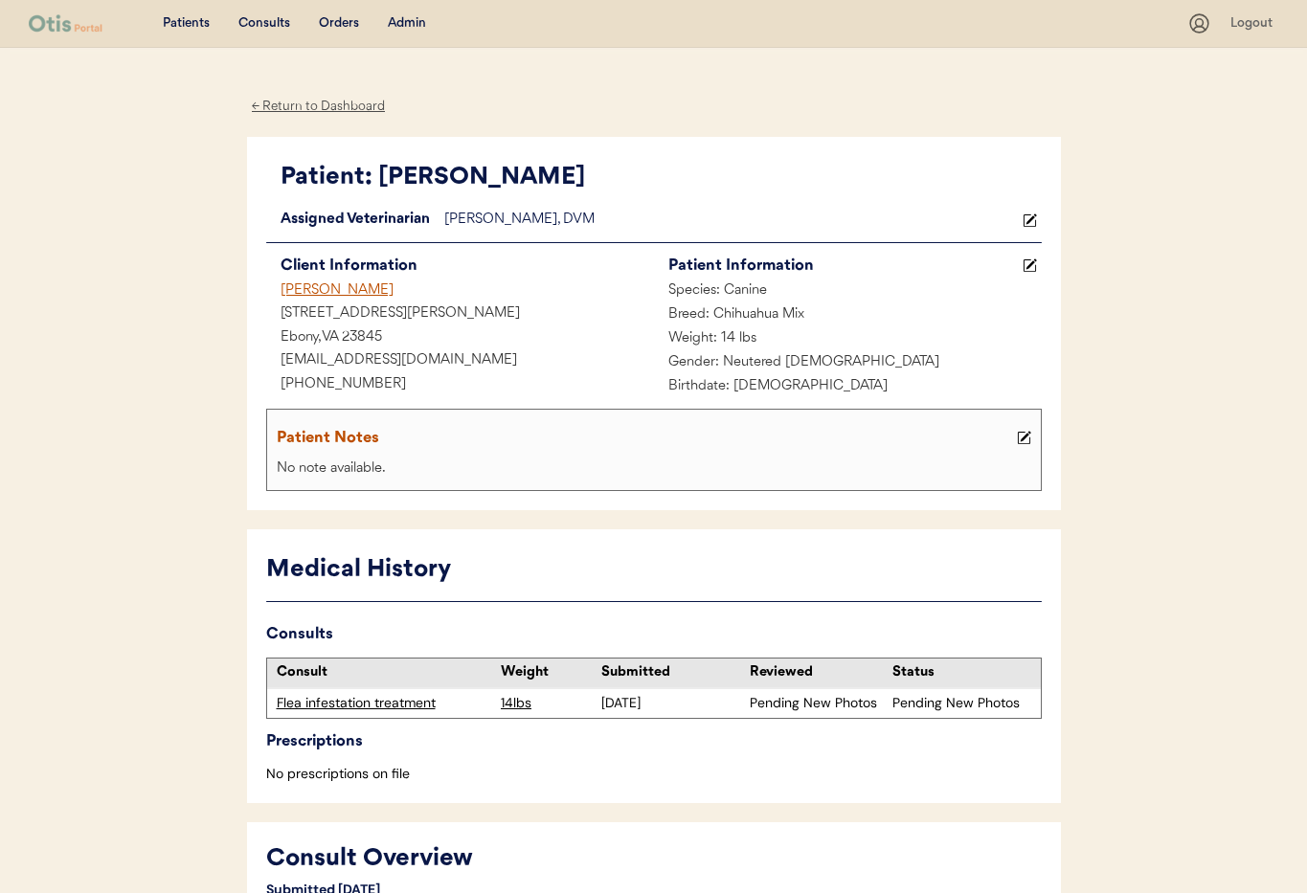
click at [325, 289] on div "[PERSON_NAME]" at bounding box center [460, 292] width 388 height 24
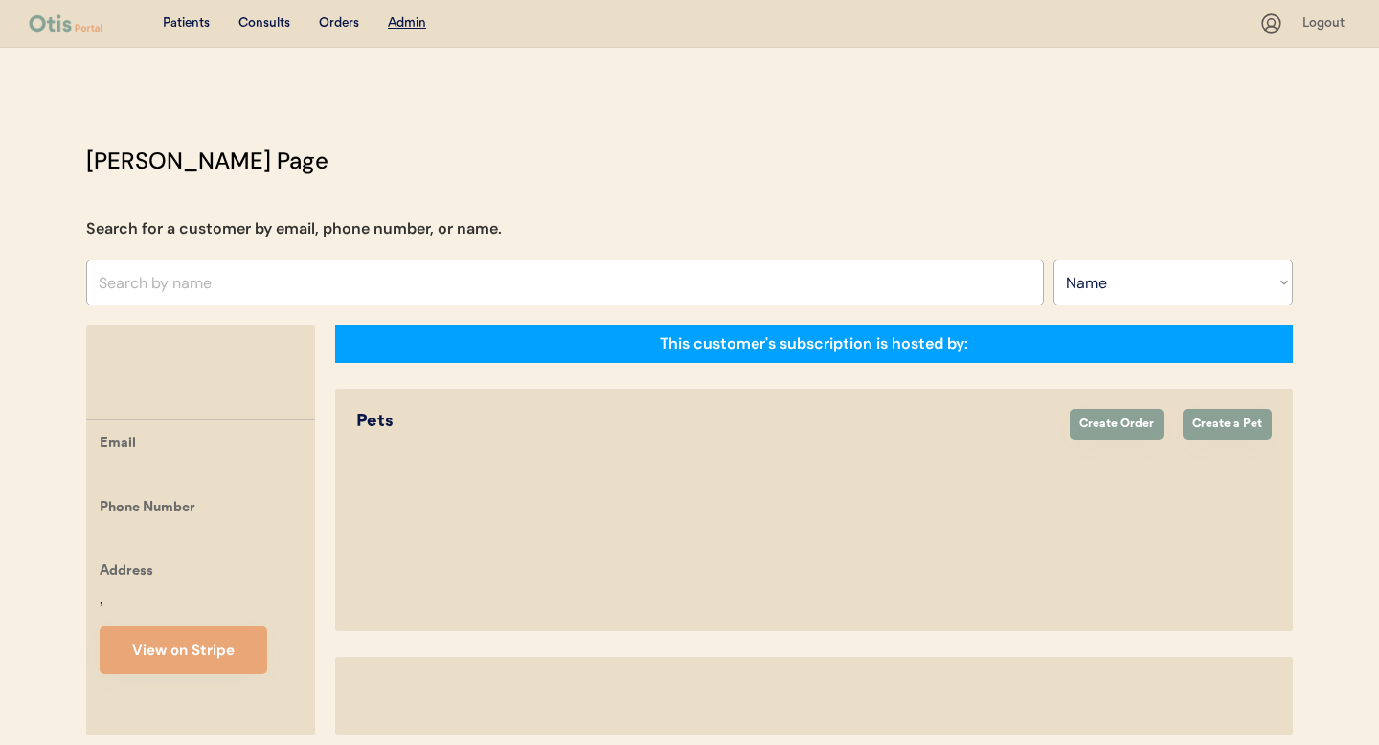
select select ""Name""
select select "true"
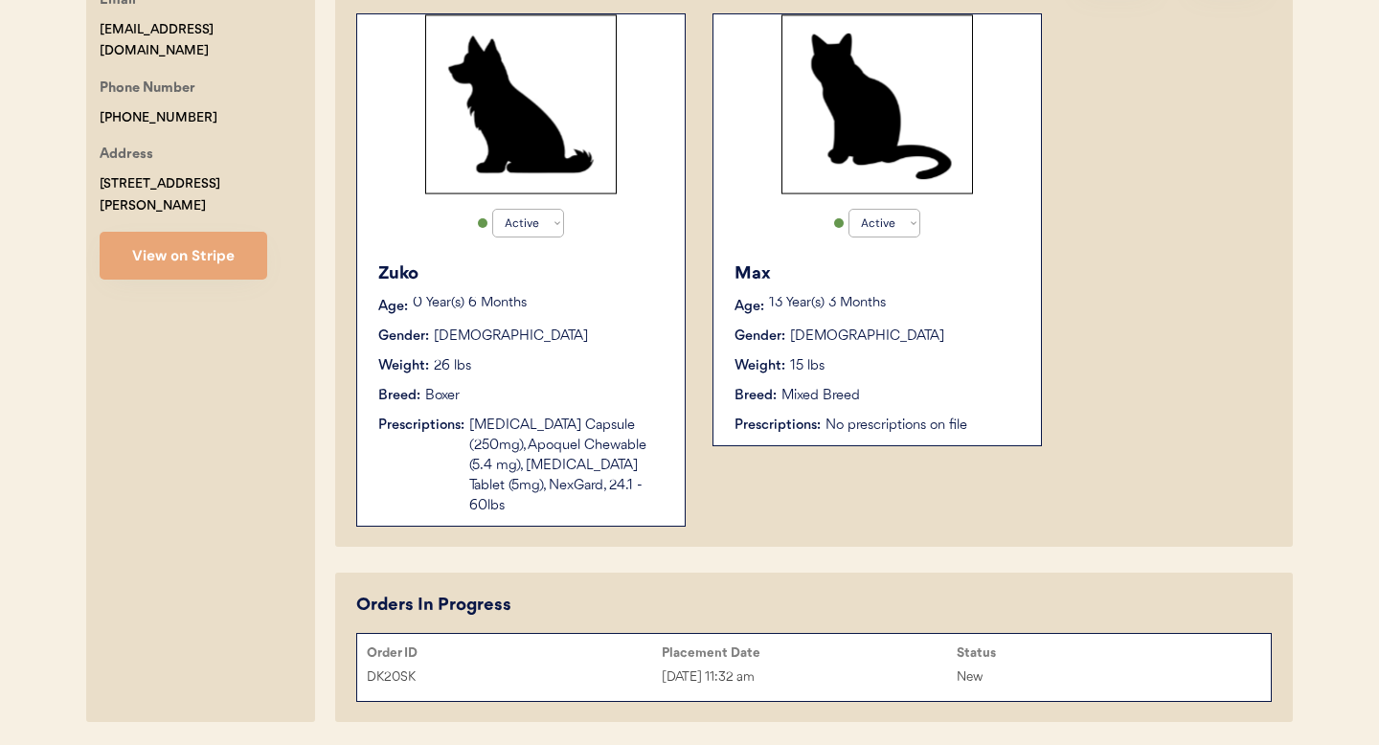
scroll to position [481, 0]
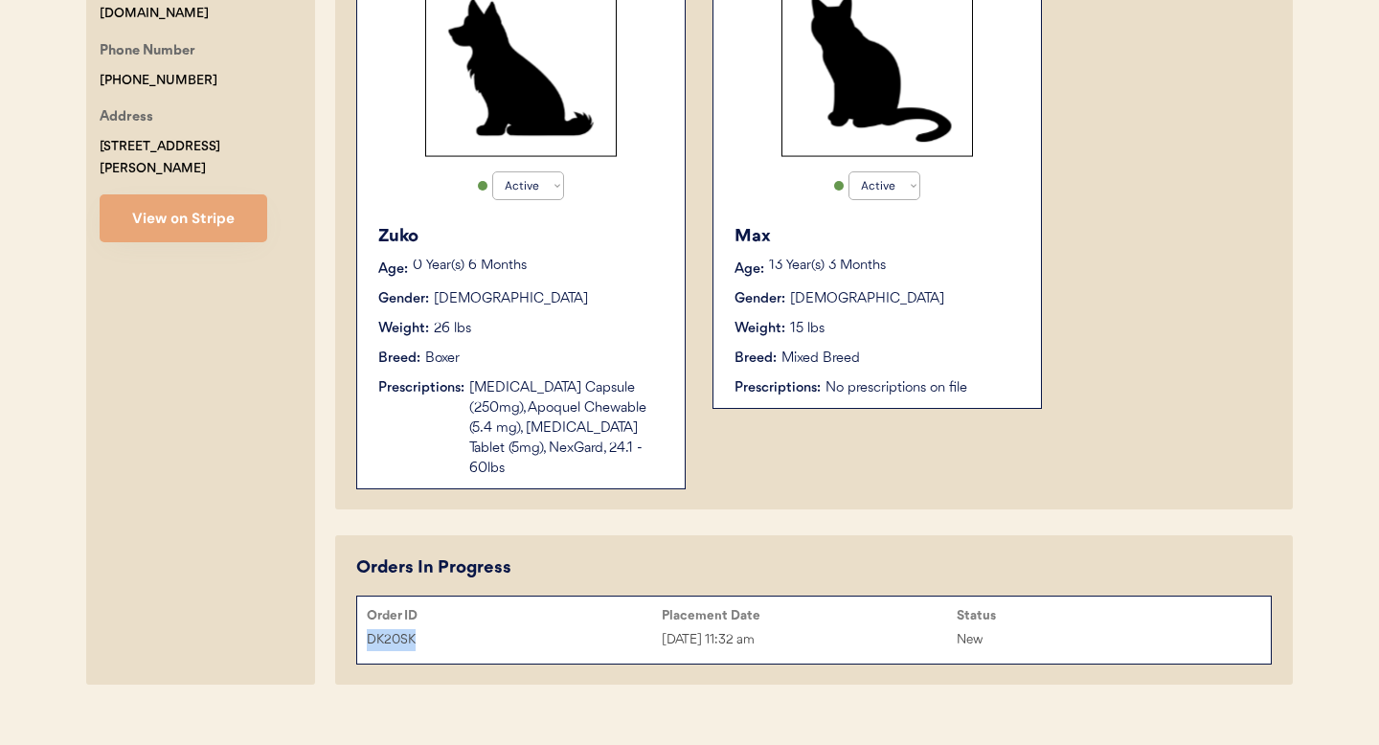
drag, startPoint x: 396, startPoint y: 616, endPoint x: 361, endPoint y: 617, distance: 35.4
click at [360, 625] on div "DK20SK [DATE] 11:32 am New" at bounding box center [814, 639] width 914 height 29
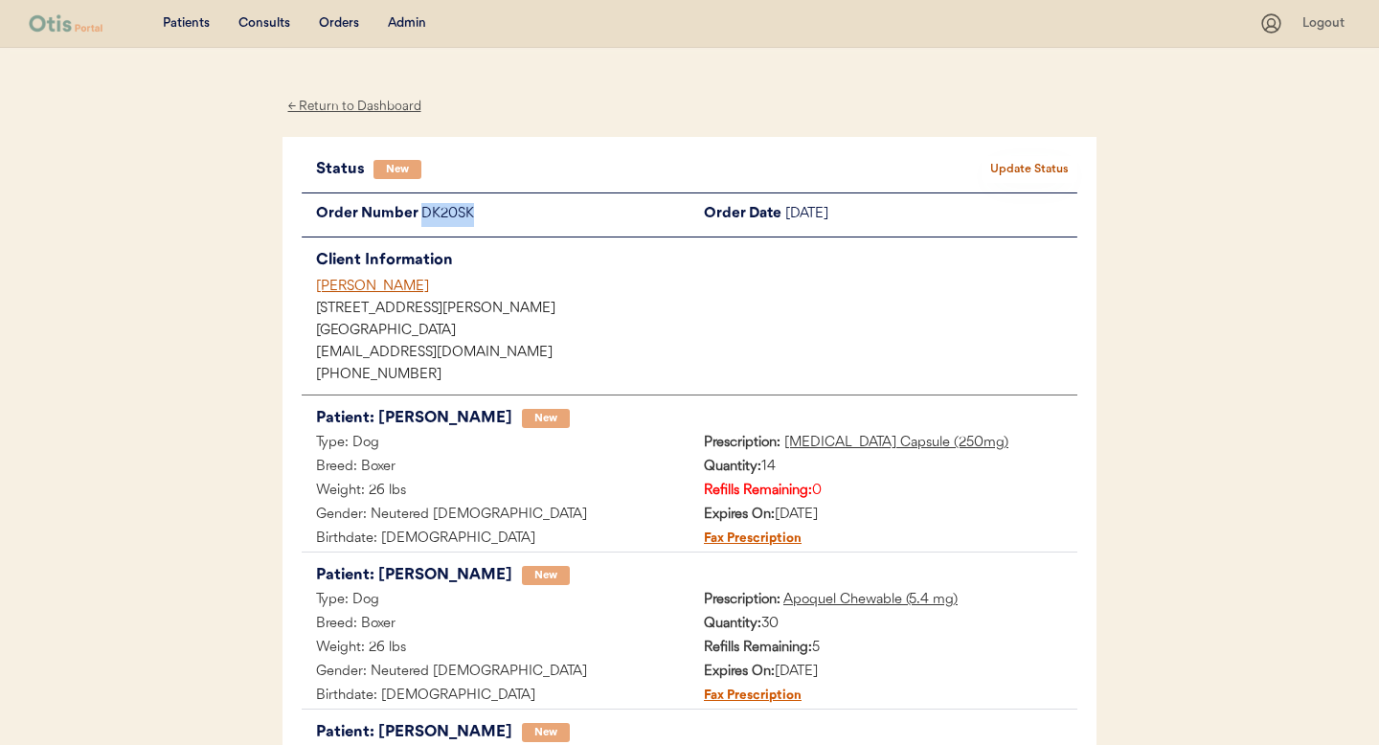
drag, startPoint x: 468, startPoint y: 210, endPoint x: 420, endPoint y: 212, distance: 47.9
click at [420, 212] on div "Order Number DK20SK" at bounding box center [496, 215] width 388 height 24
copy div "DK20SK"
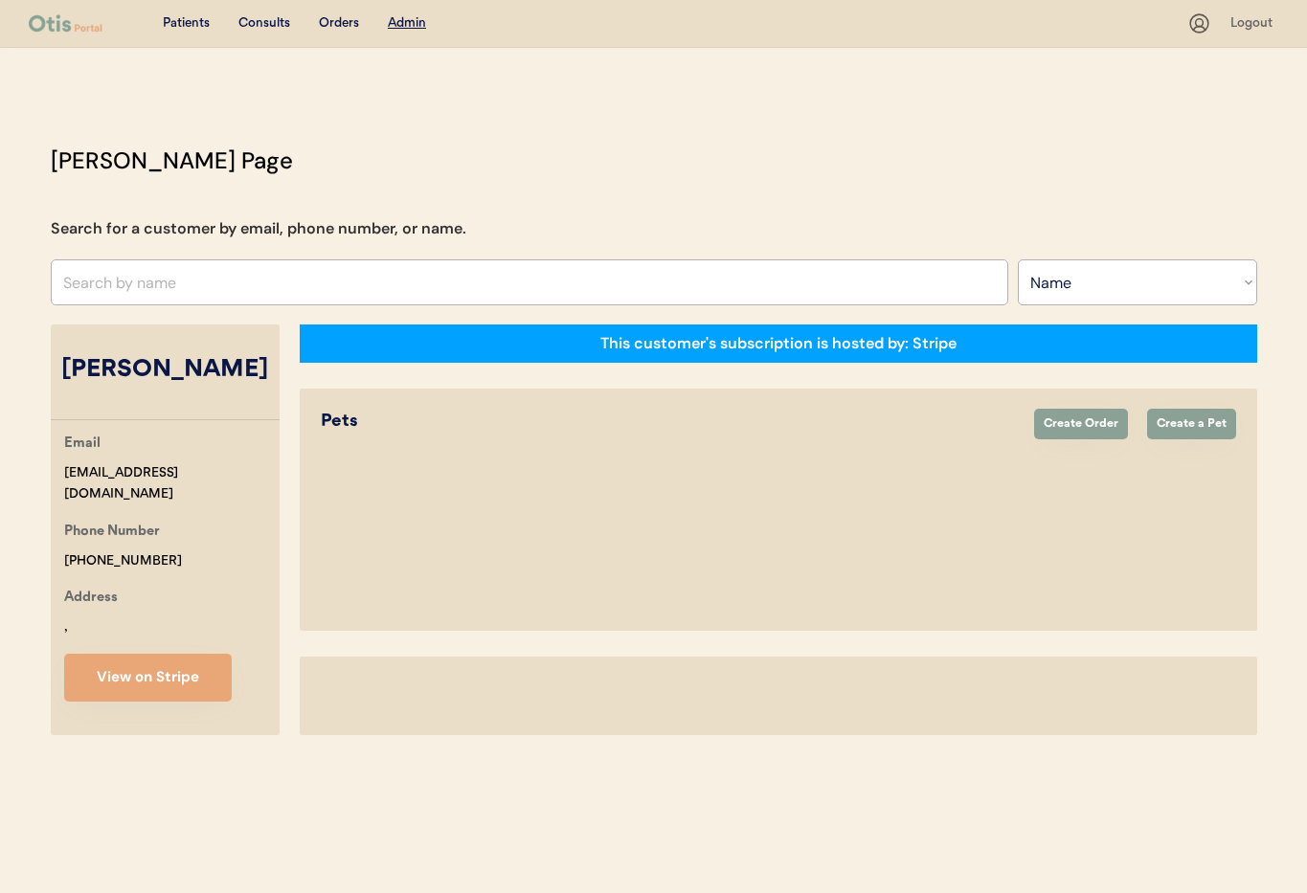
select select ""Name""
select select "true"
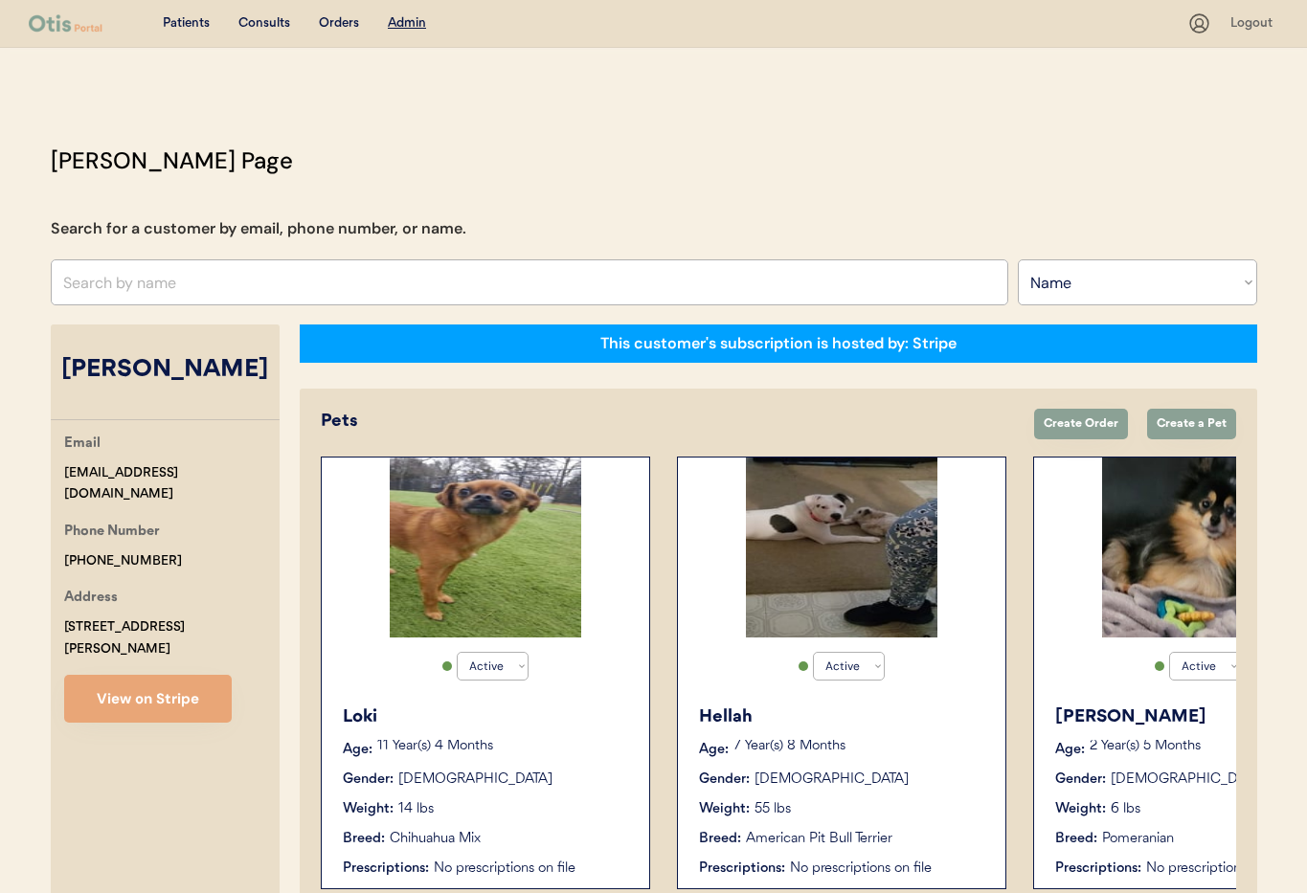
click at [887, 796] on div "Hellah Age: 7 Year(s) 8 Months Gender: Female Weight: 55 lbs Breed: American Pi…" at bounding box center [842, 791] width 308 height 193
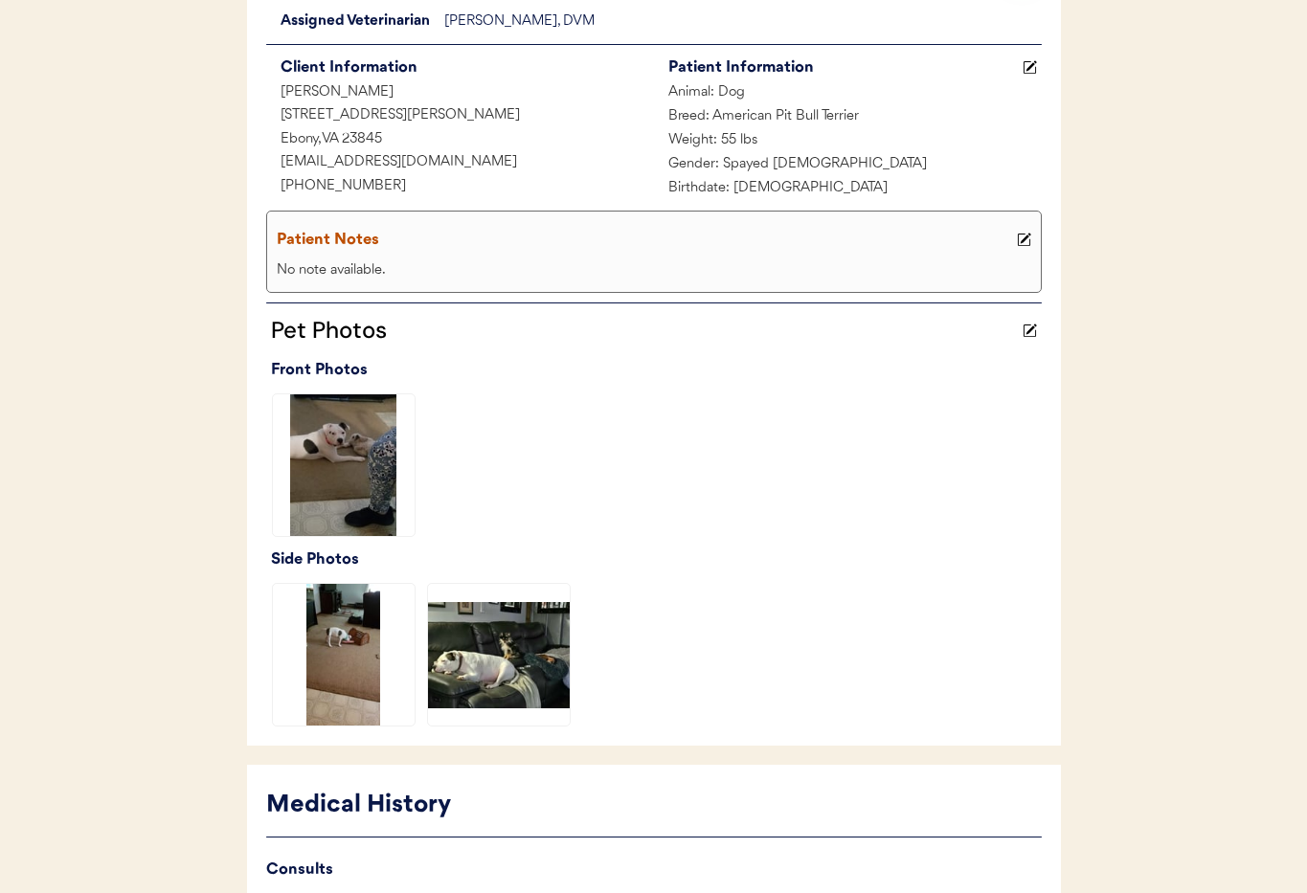
scroll to position [468, 0]
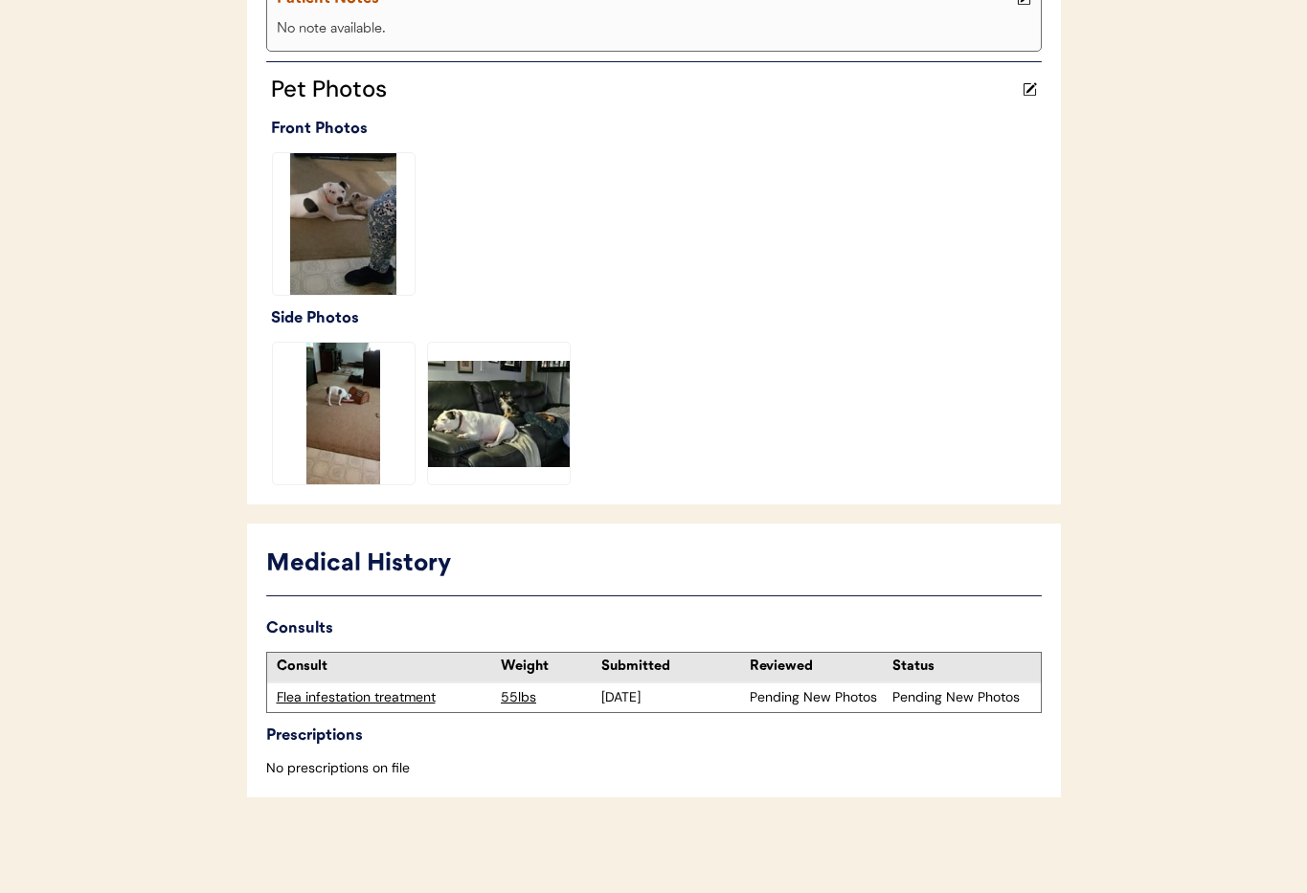
click at [343, 704] on div "Flea infestation treatment" at bounding box center [384, 698] width 215 height 19
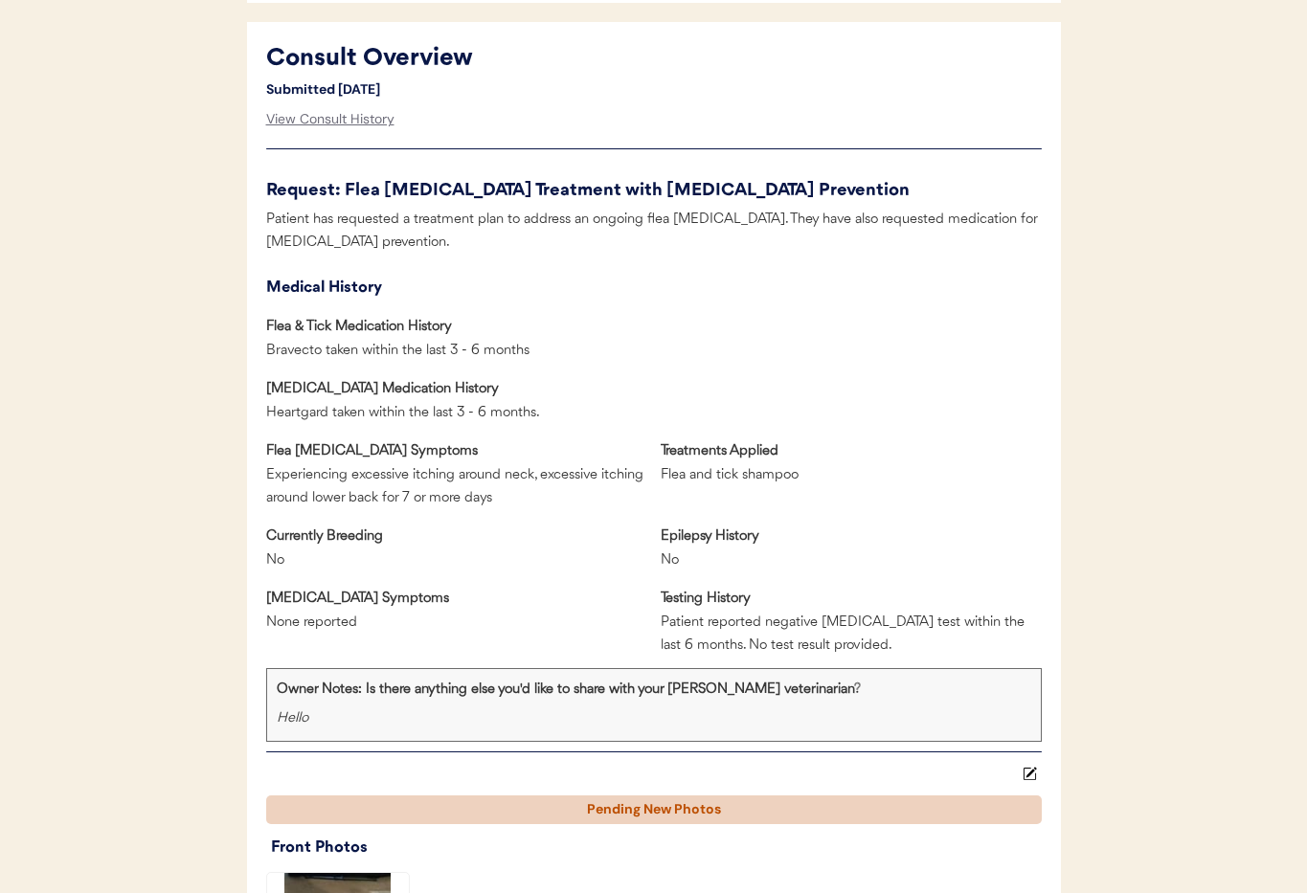
scroll to position [716, 0]
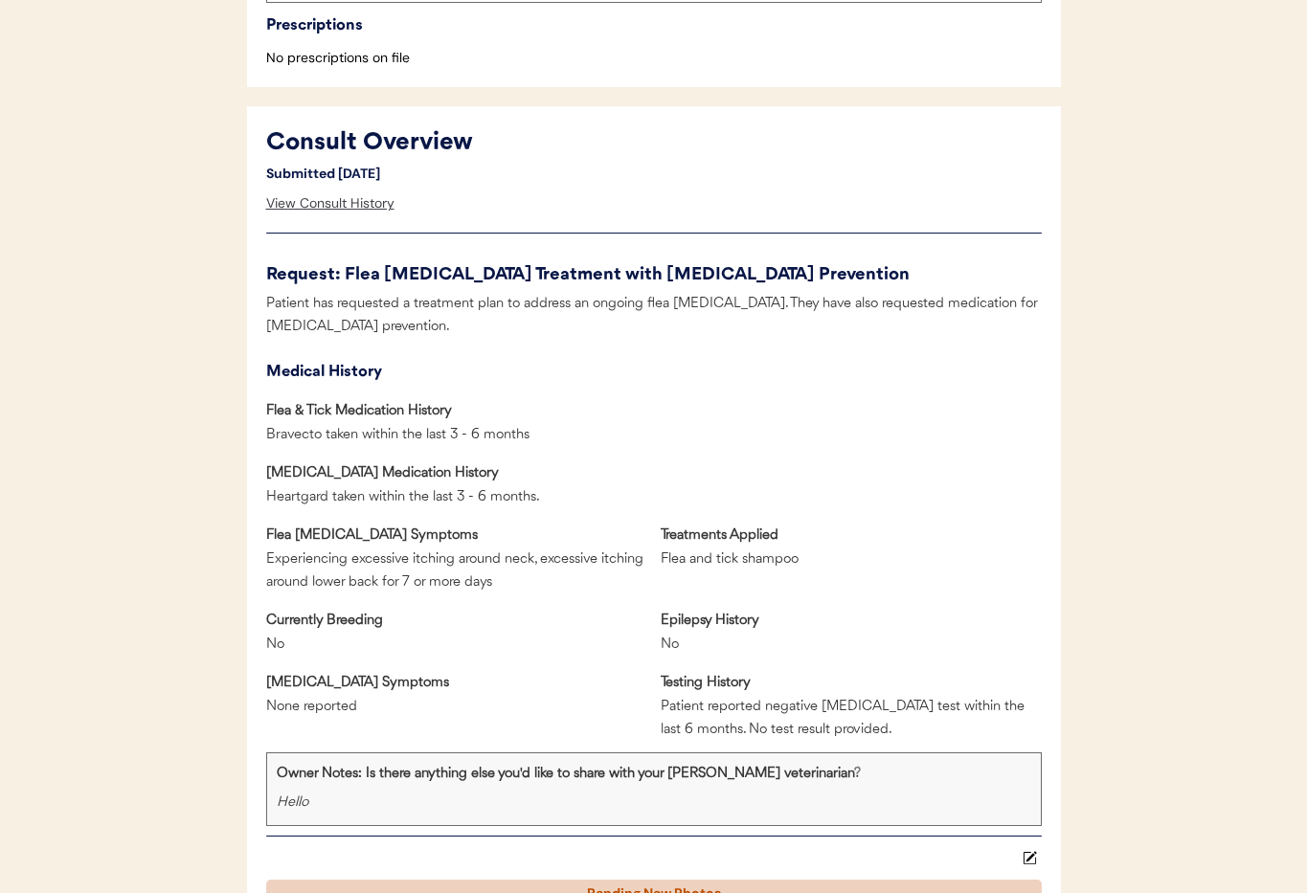
click at [289, 197] on div "View Consult History" at bounding box center [330, 204] width 128 height 38
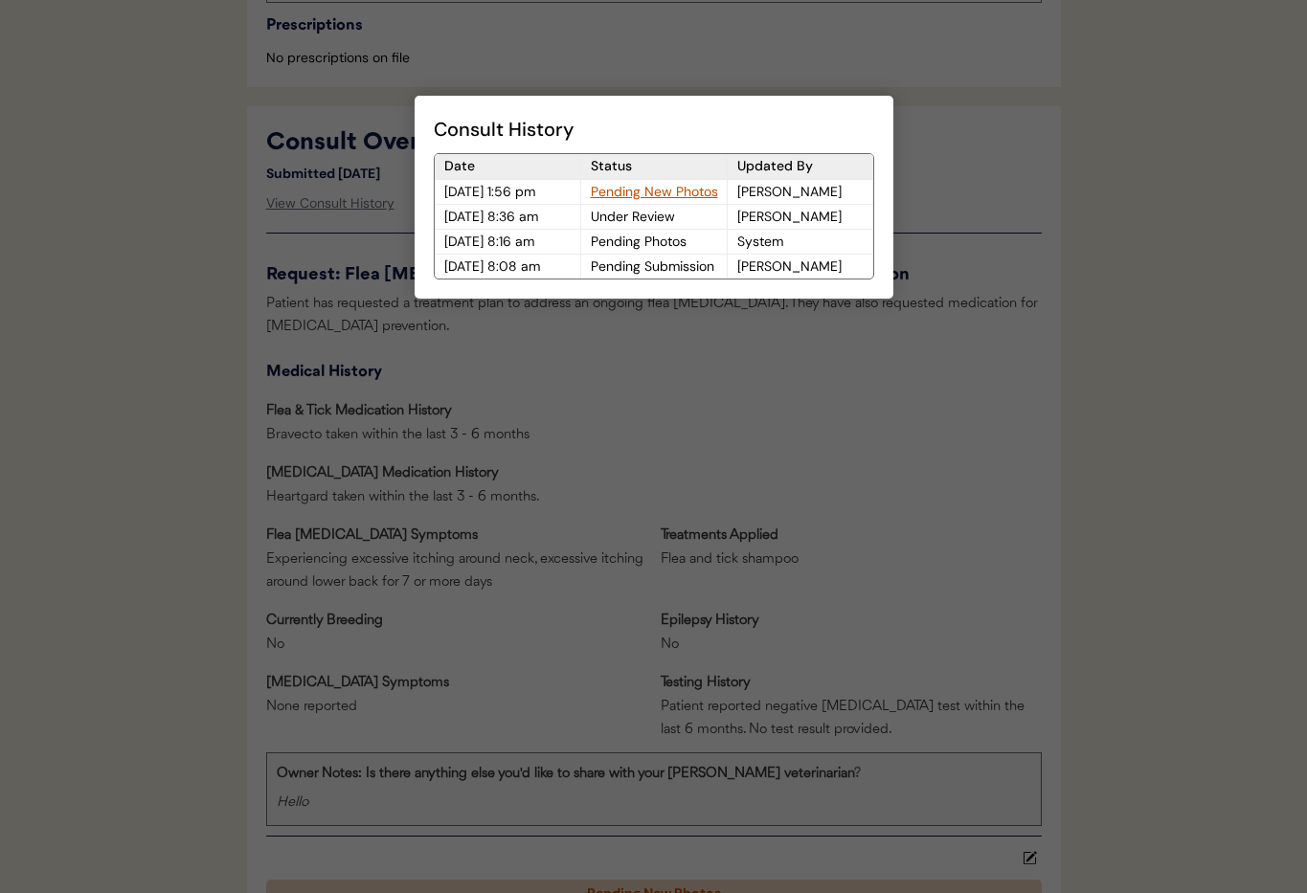
click at [646, 195] on div "Pending New Photos" at bounding box center [654, 192] width 146 height 24
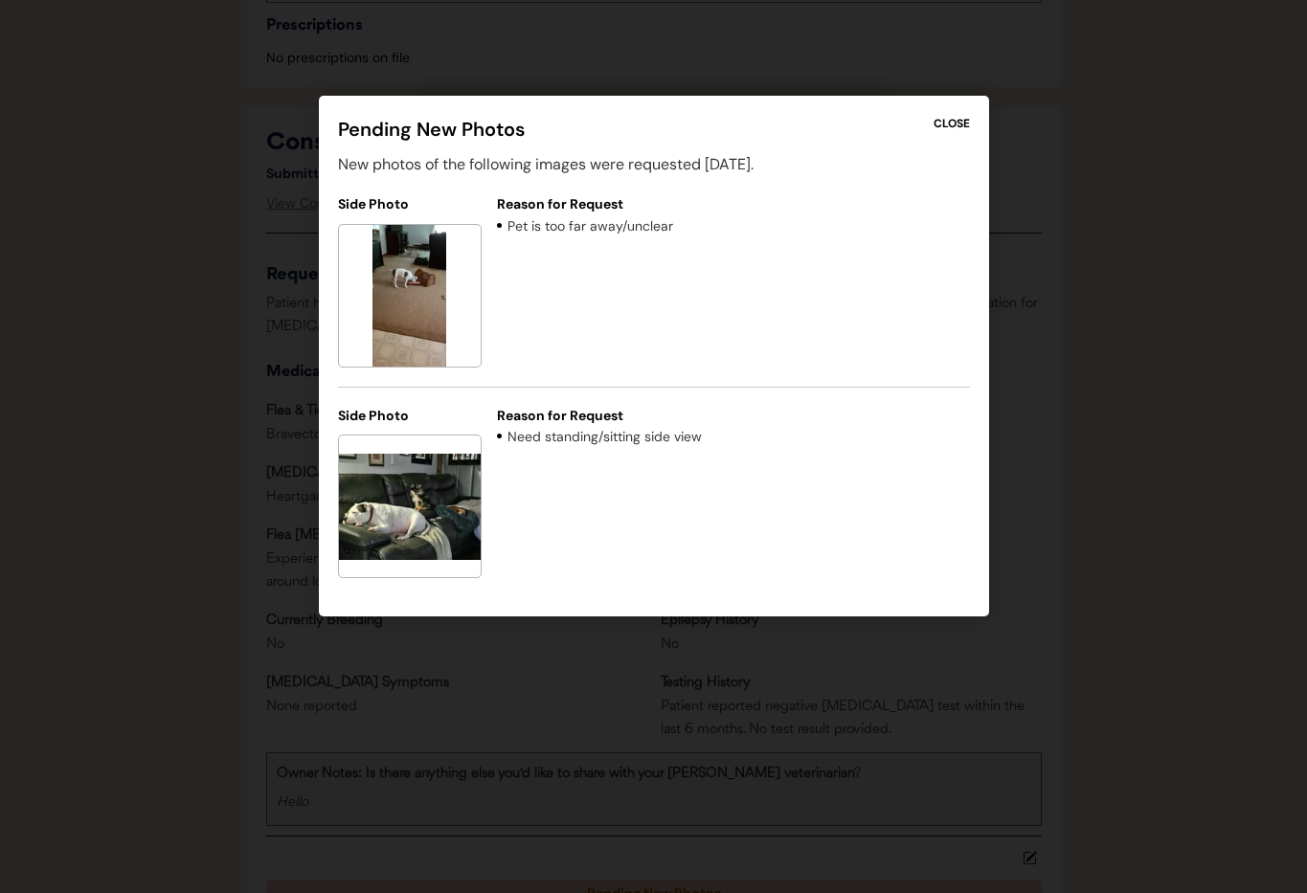
click at [960, 115] on div "CLOSE" at bounding box center [952, 123] width 36 height 17
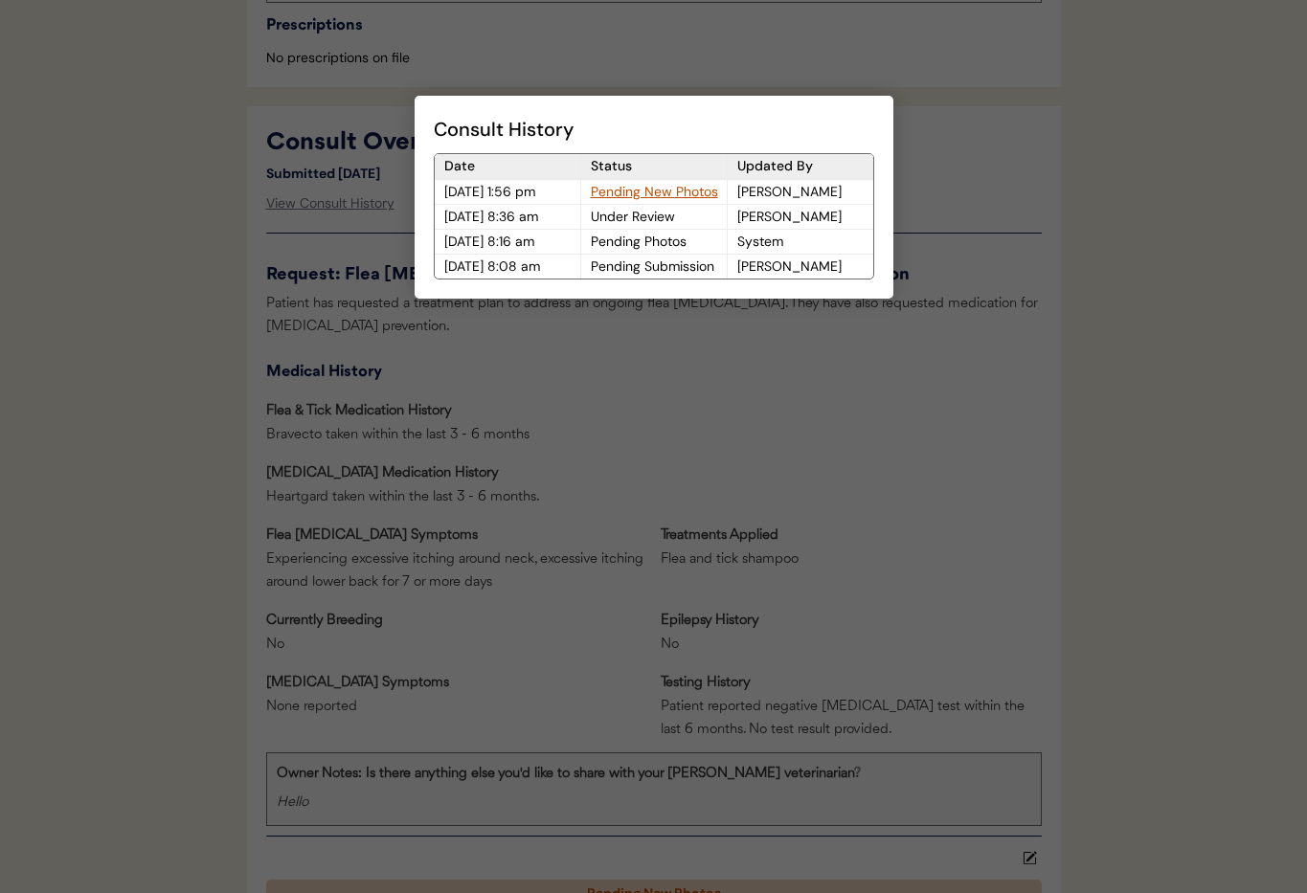
click at [989, 102] on div at bounding box center [653, 446] width 1307 height 893
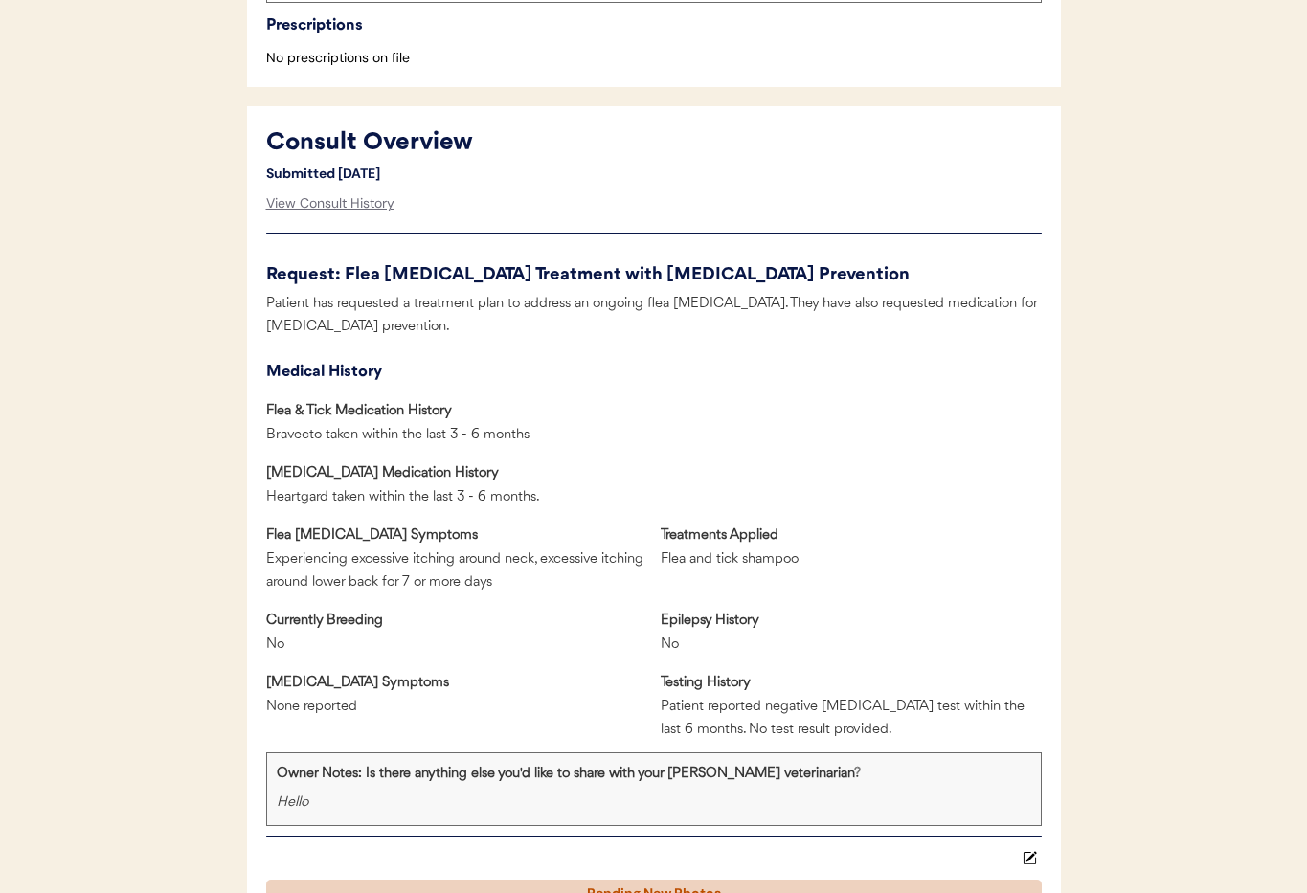
scroll to position [0, 0]
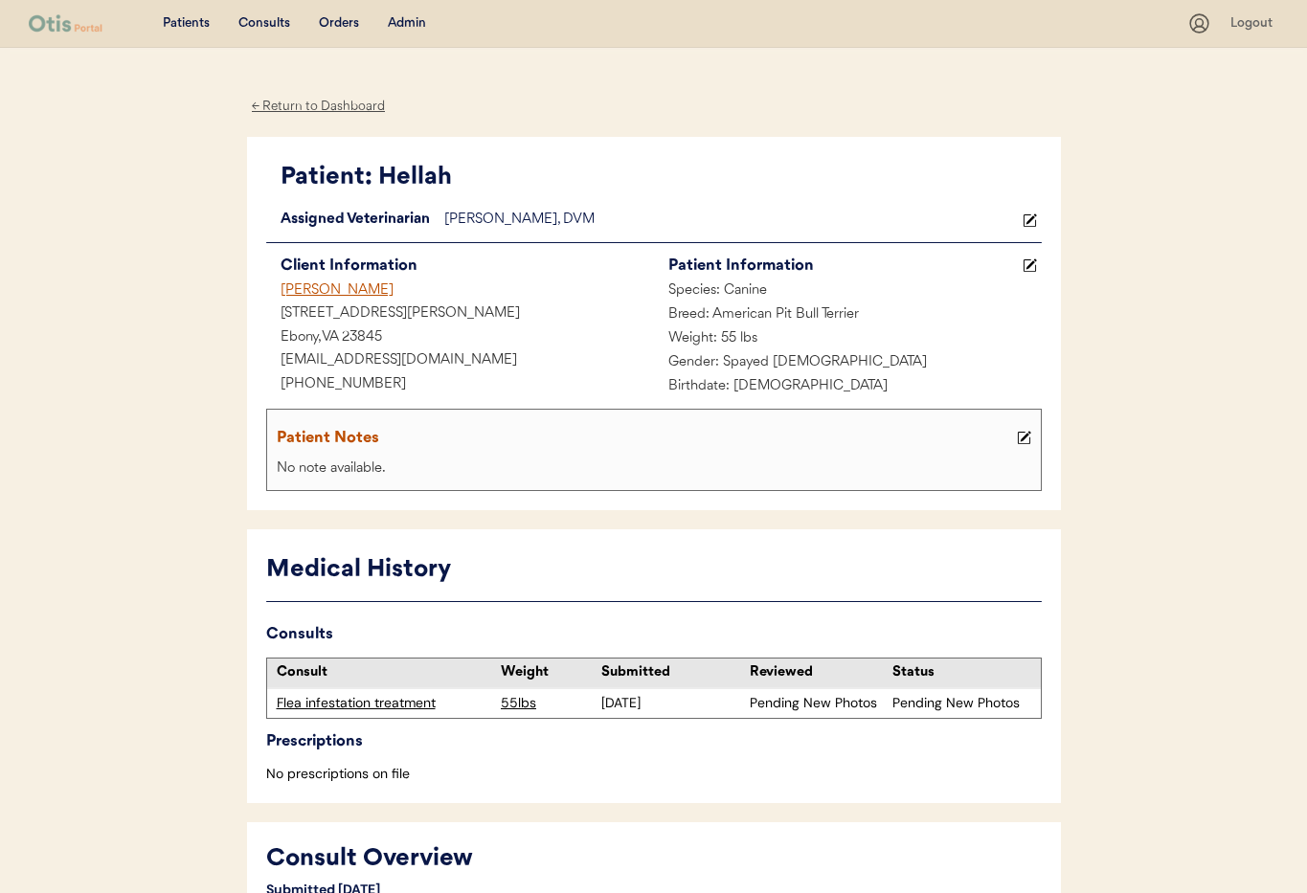
click at [337, 282] on div "Jackie Handy" at bounding box center [460, 292] width 388 height 24
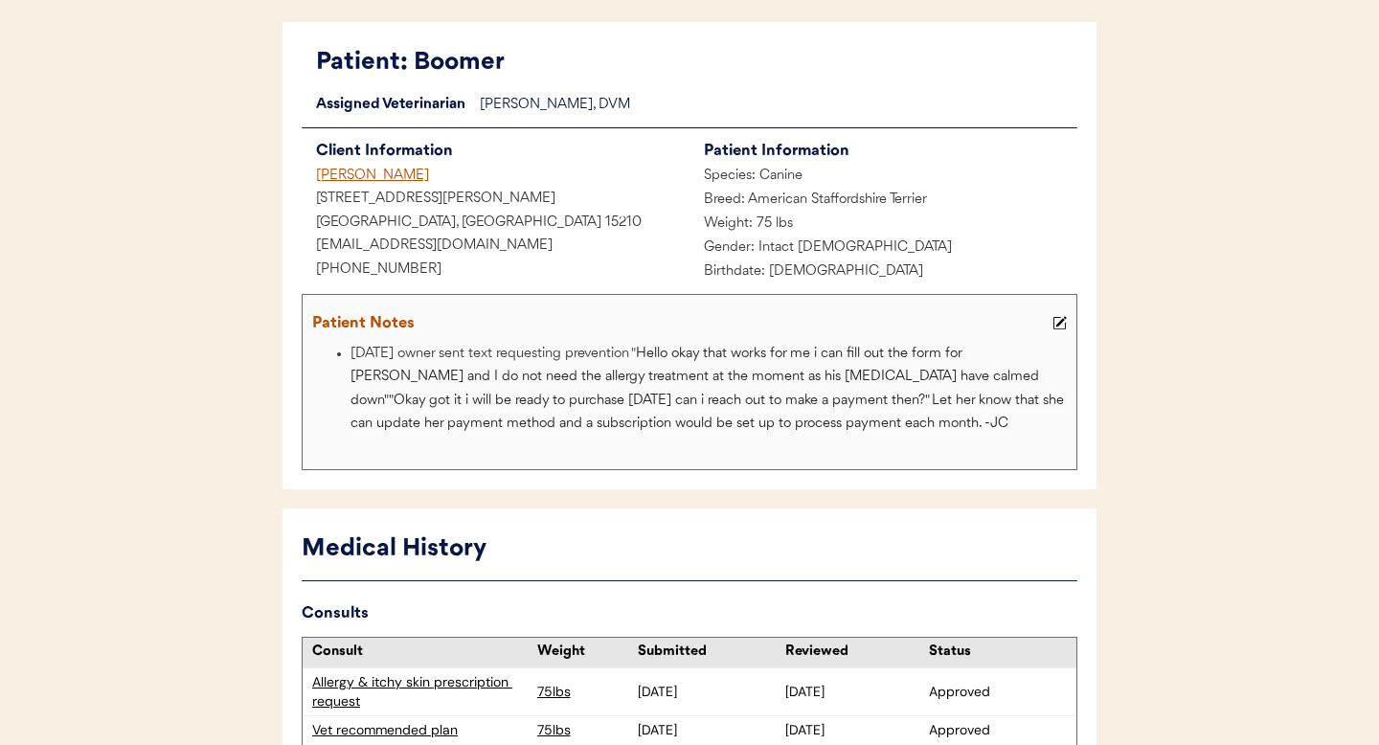
scroll to position [94, 0]
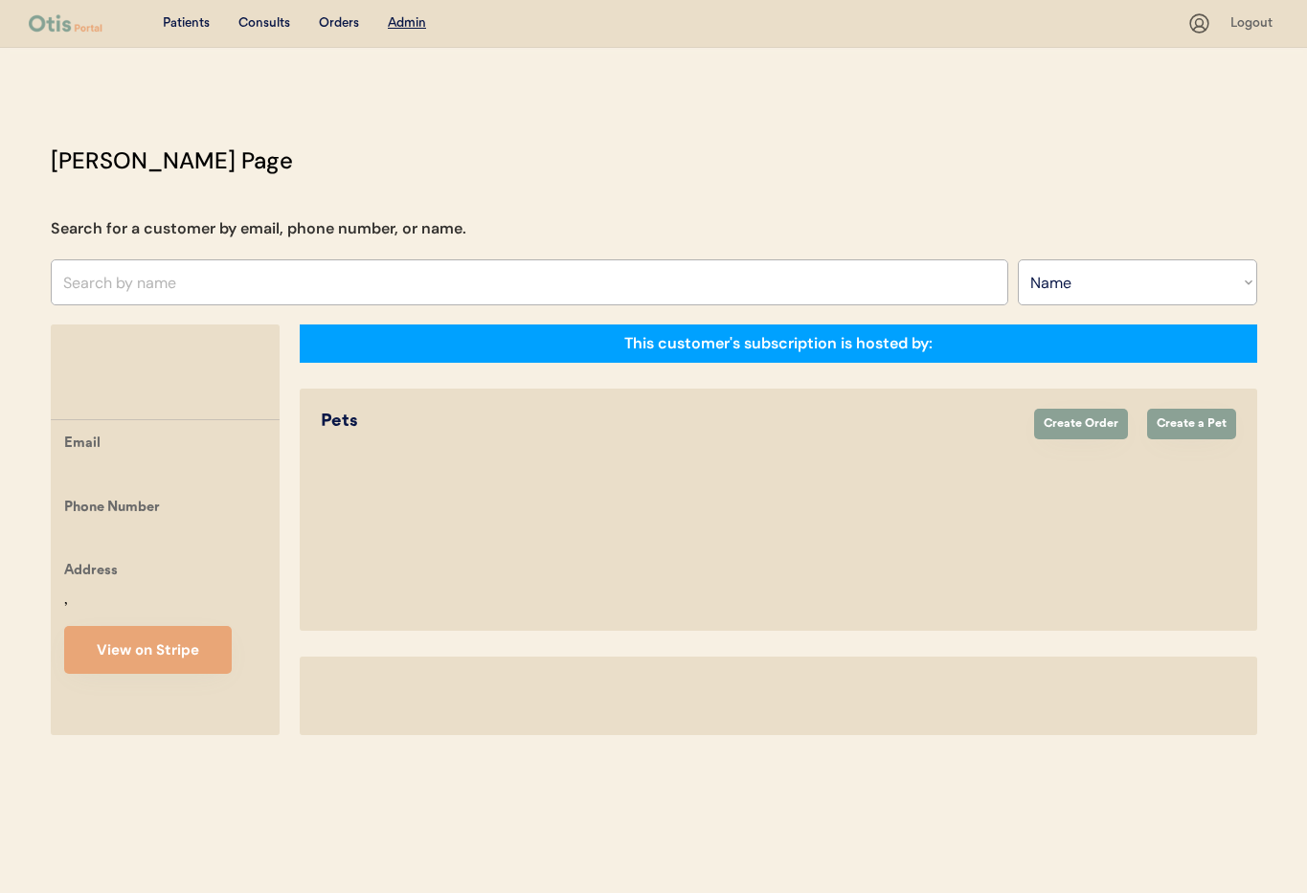
select select ""Name""
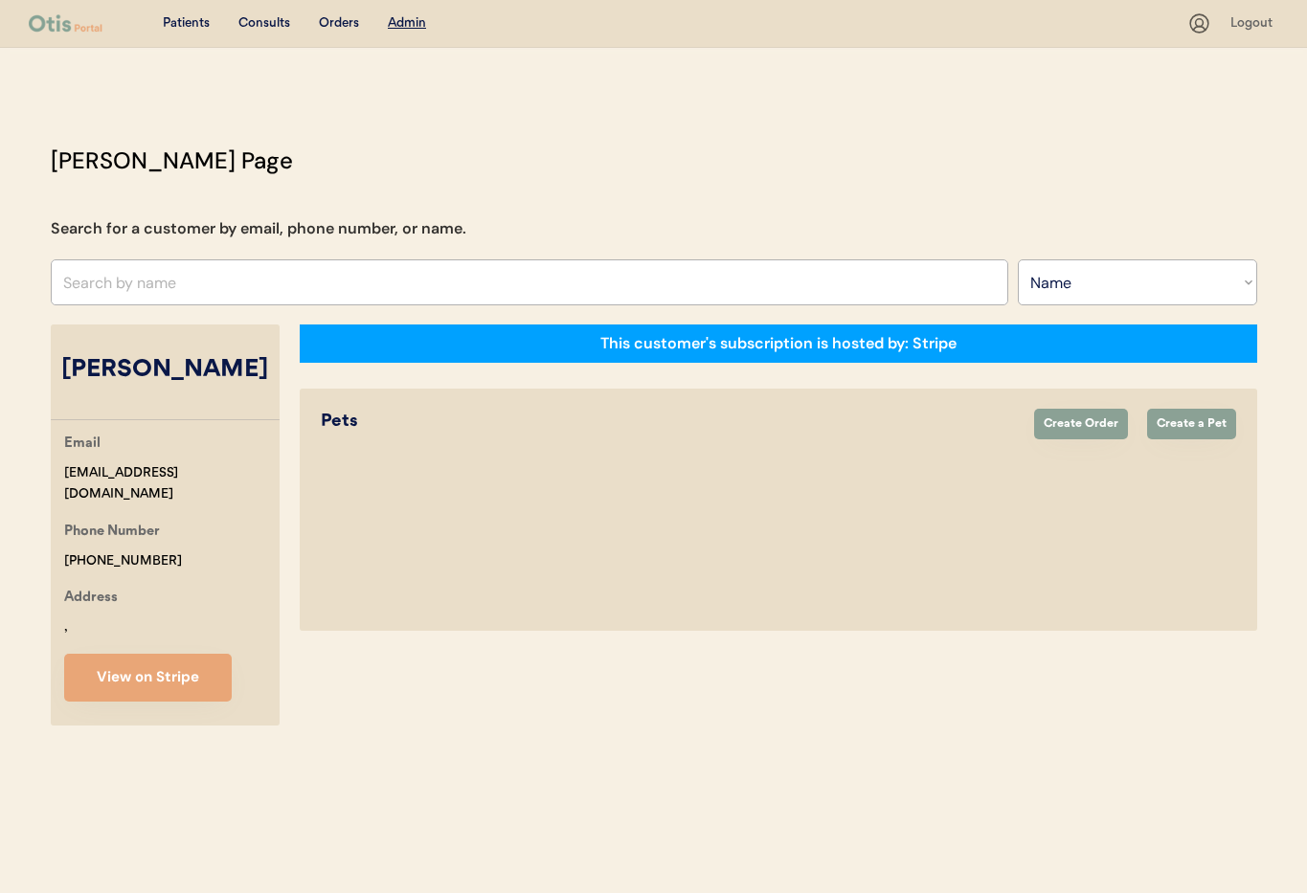
select select "true"
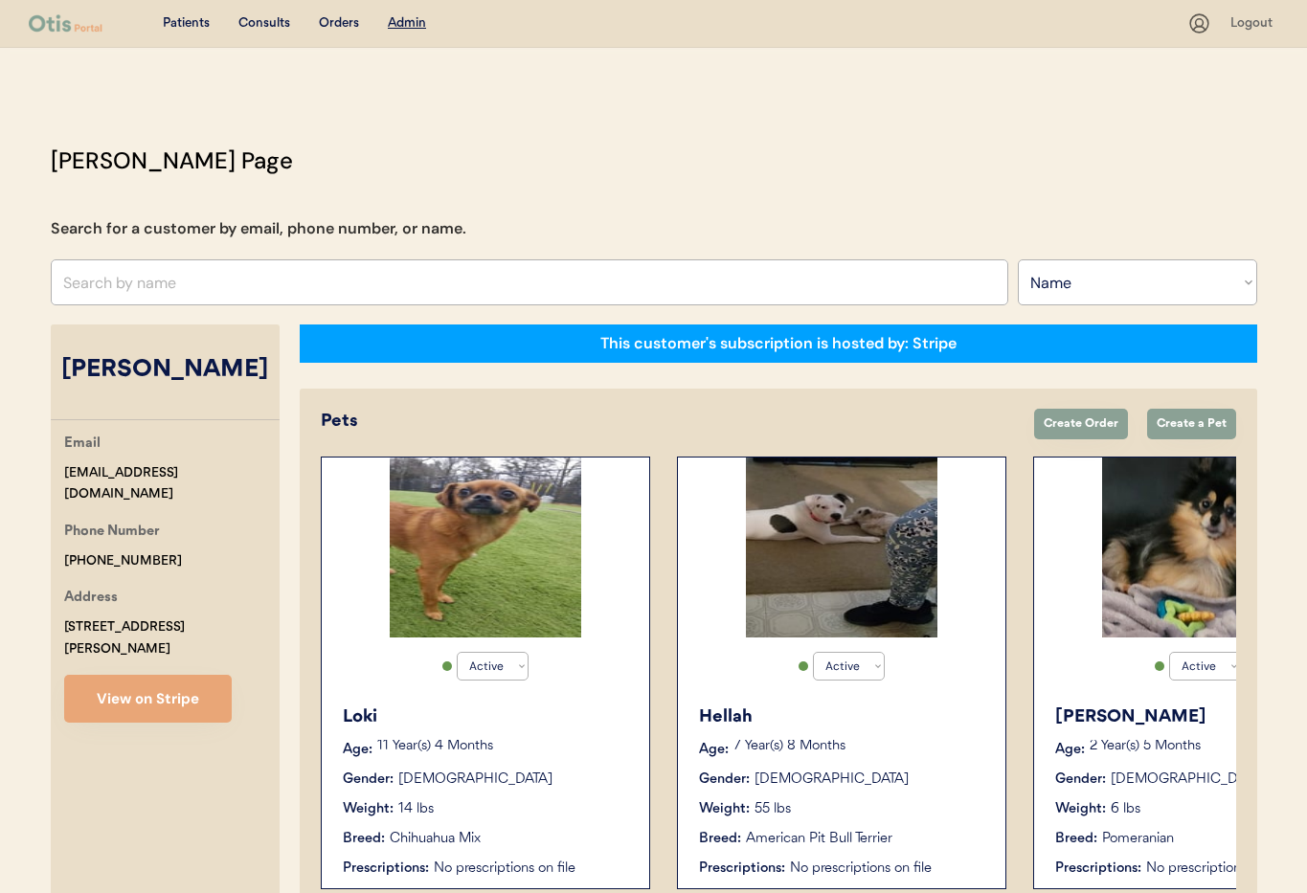
scroll to position [3, 0]
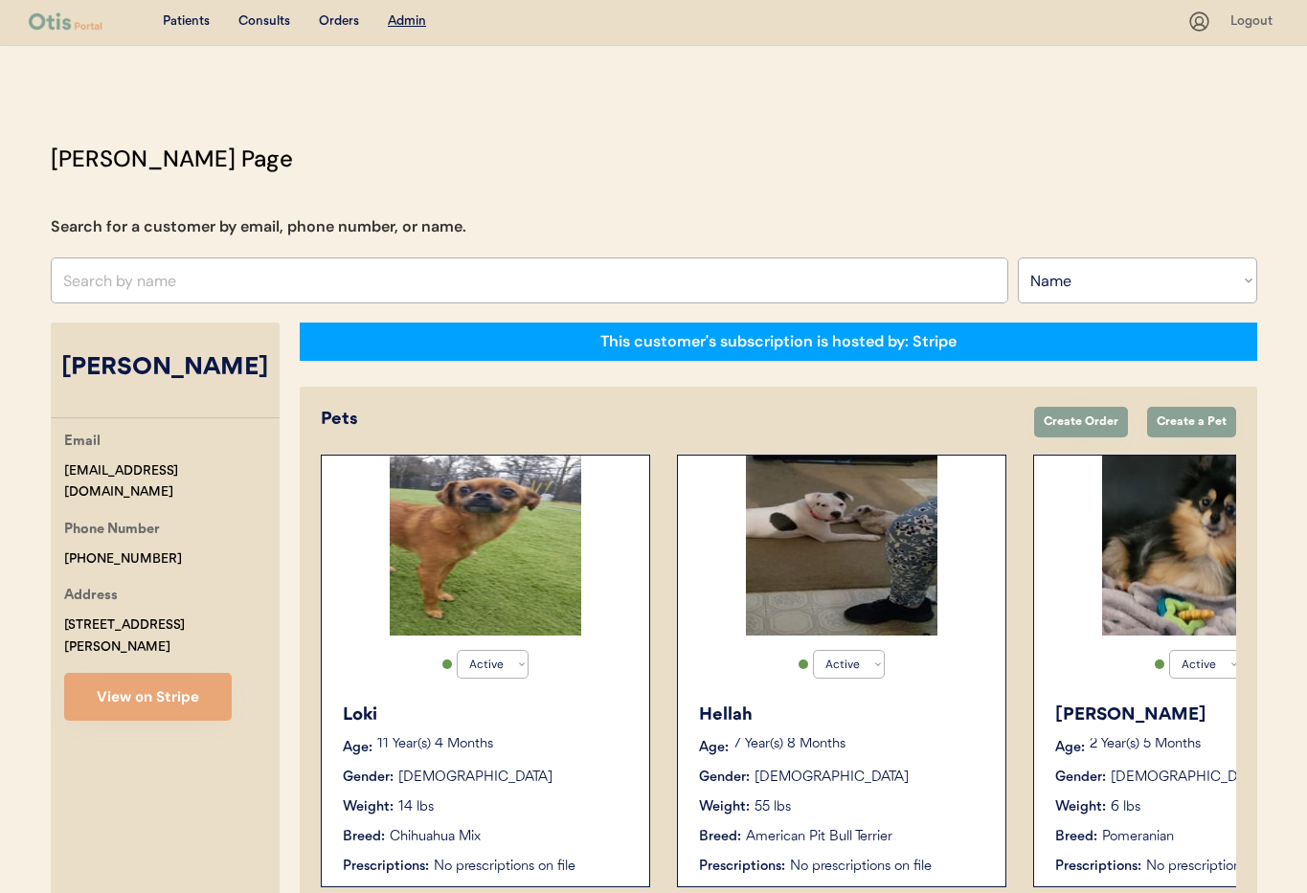
click at [1109, 703] on div "Nyla" at bounding box center [1198, 716] width 287 height 26
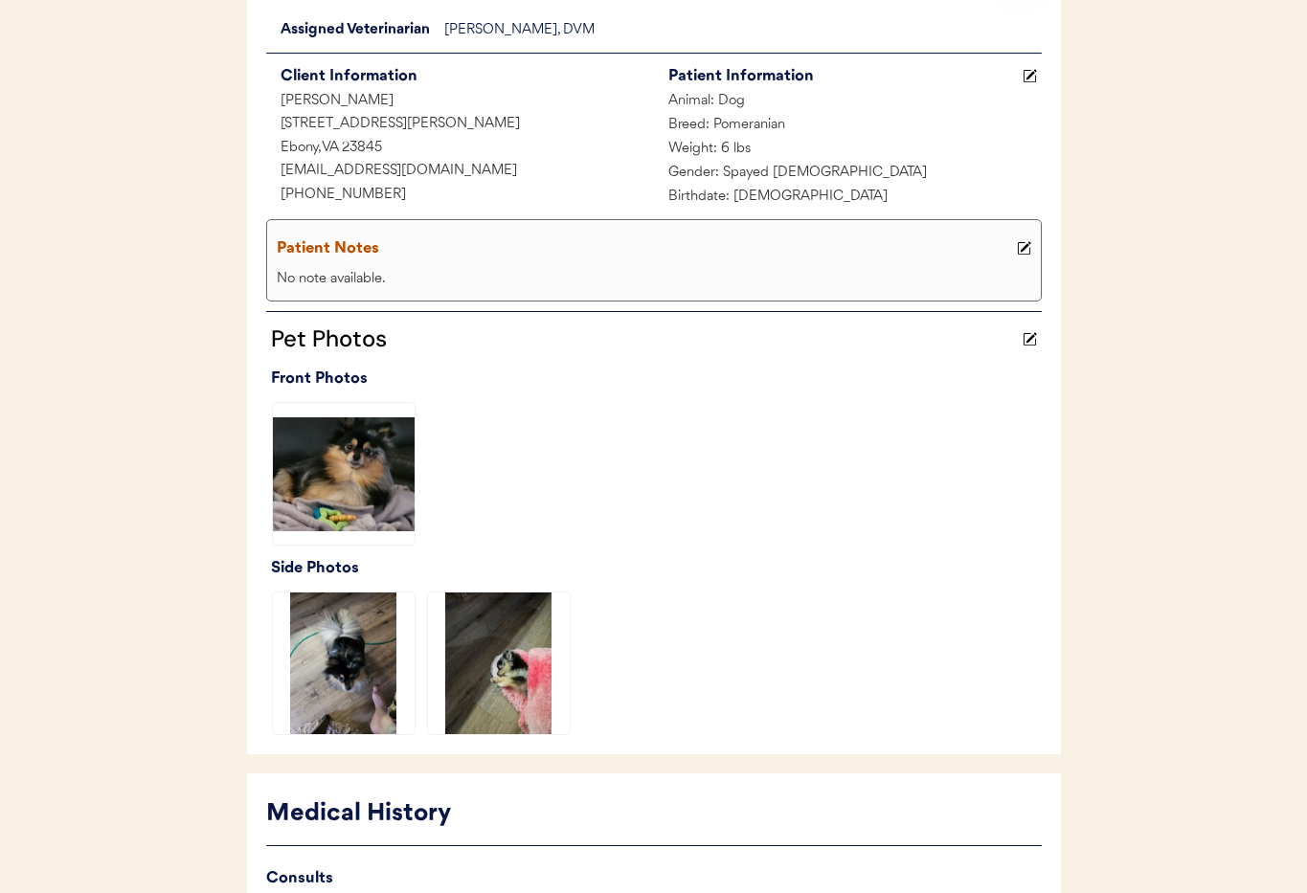
scroll to position [468, 0]
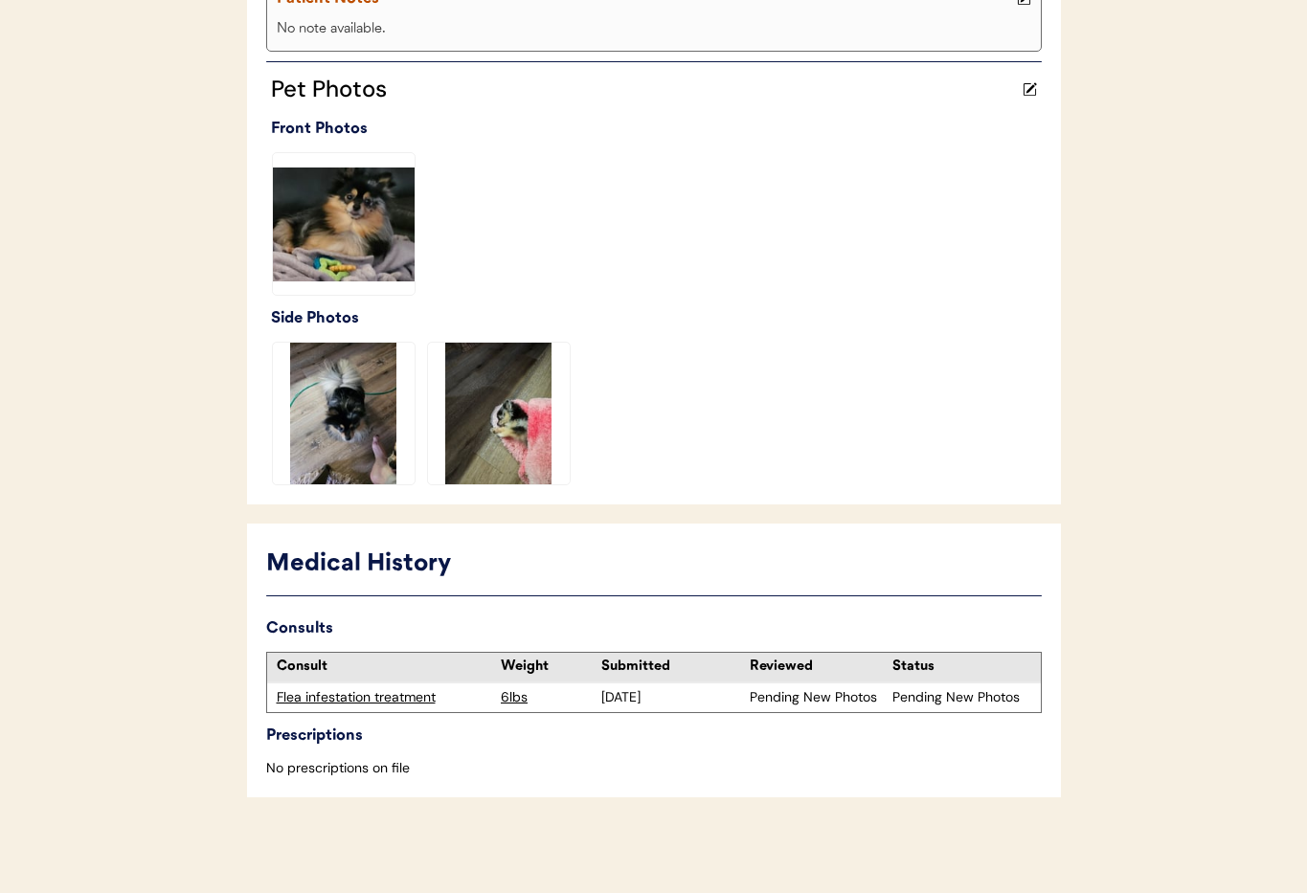
click at [326, 695] on div "Flea infestation treatment" at bounding box center [384, 698] width 215 height 19
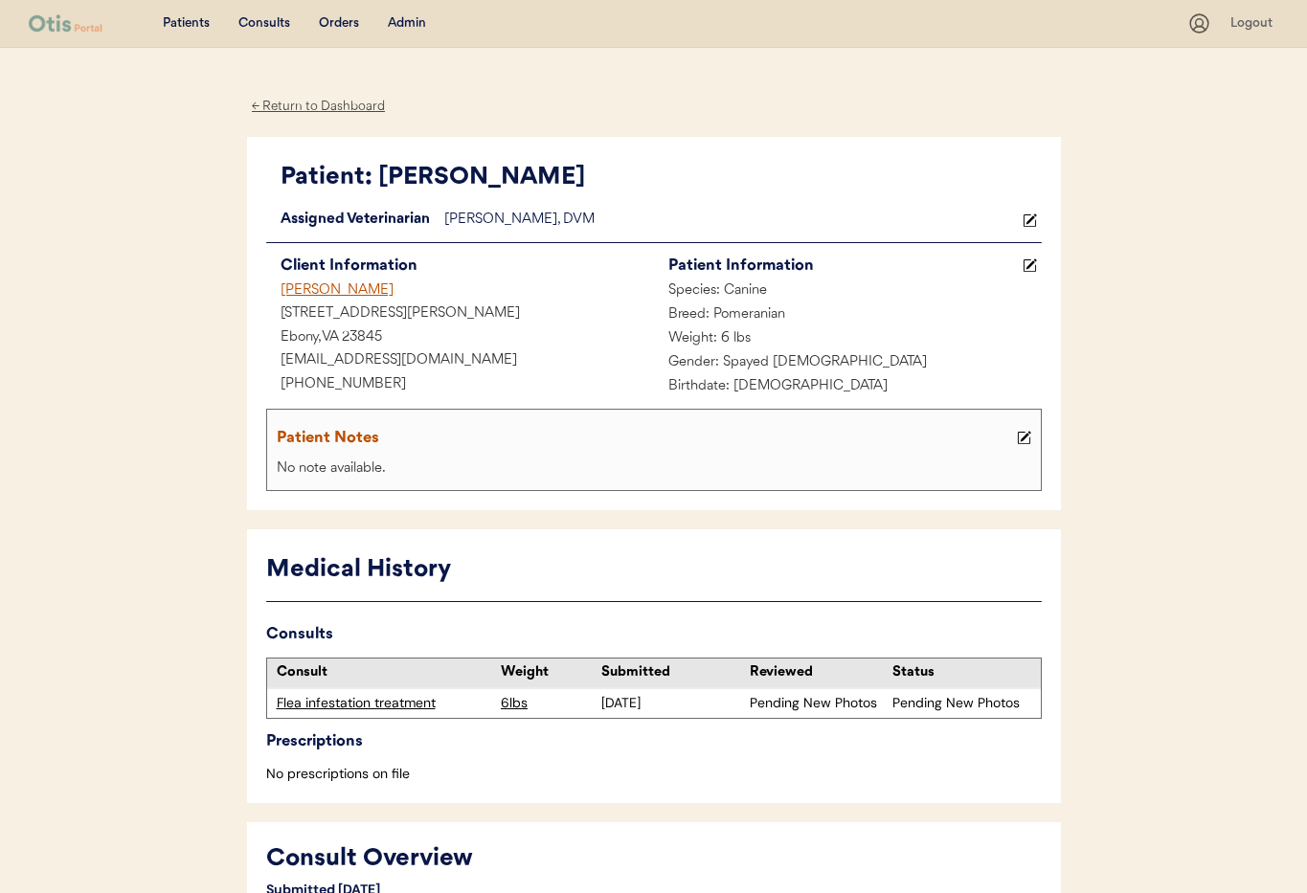
click at [414, 21] on div "Admin" at bounding box center [407, 23] width 38 height 19
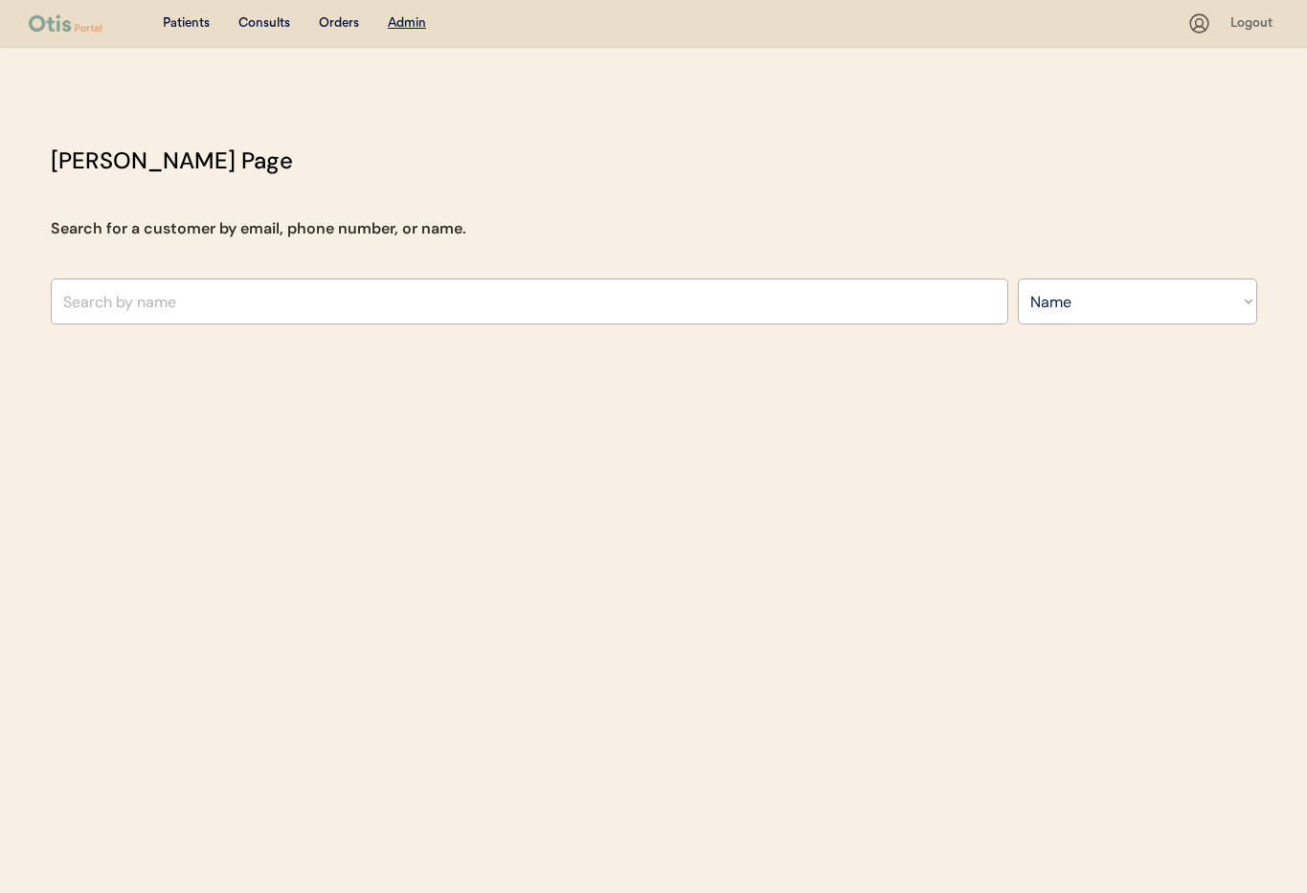
select select ""Name""
click at [304, 298] on input "text" at bounding box center [530, 302] width 958 height 46
type input "Eboni throw"
type input "Eboni thrower"
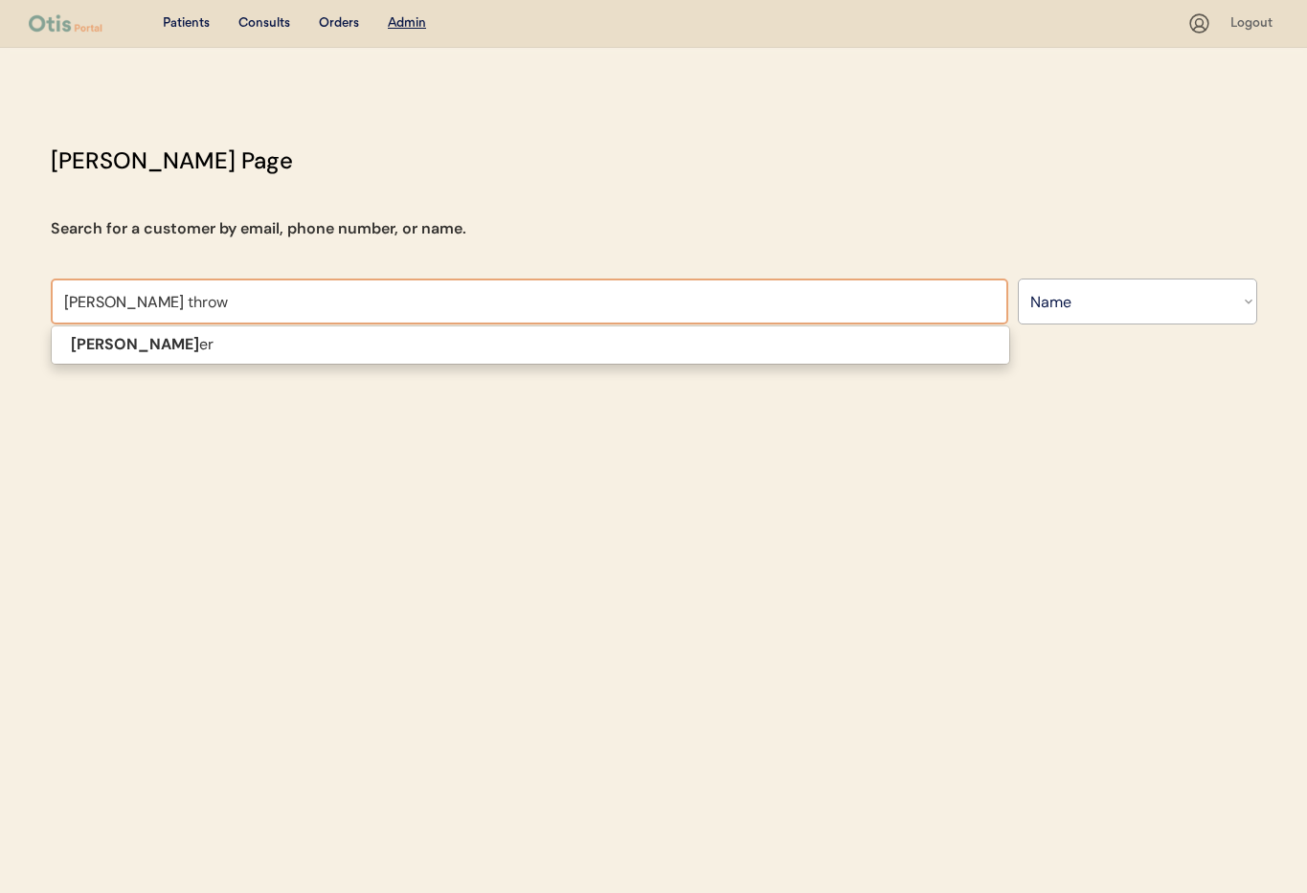
type input "Eboni throwe"
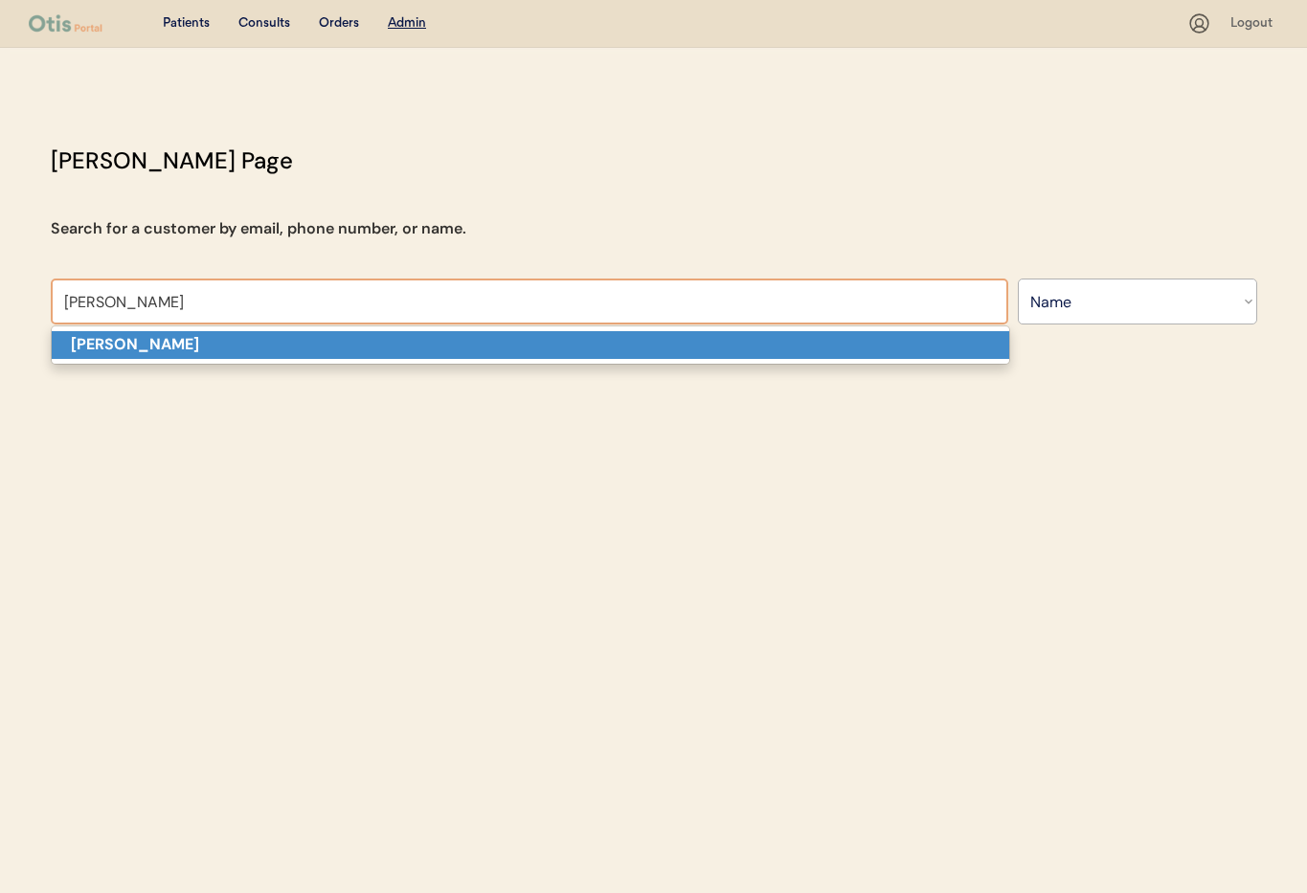
click at [282, 343] on p "[PERSON_NAME]" at bounding box center [531, 345] width 958 height 28
type input "[PERSON_NAME]"
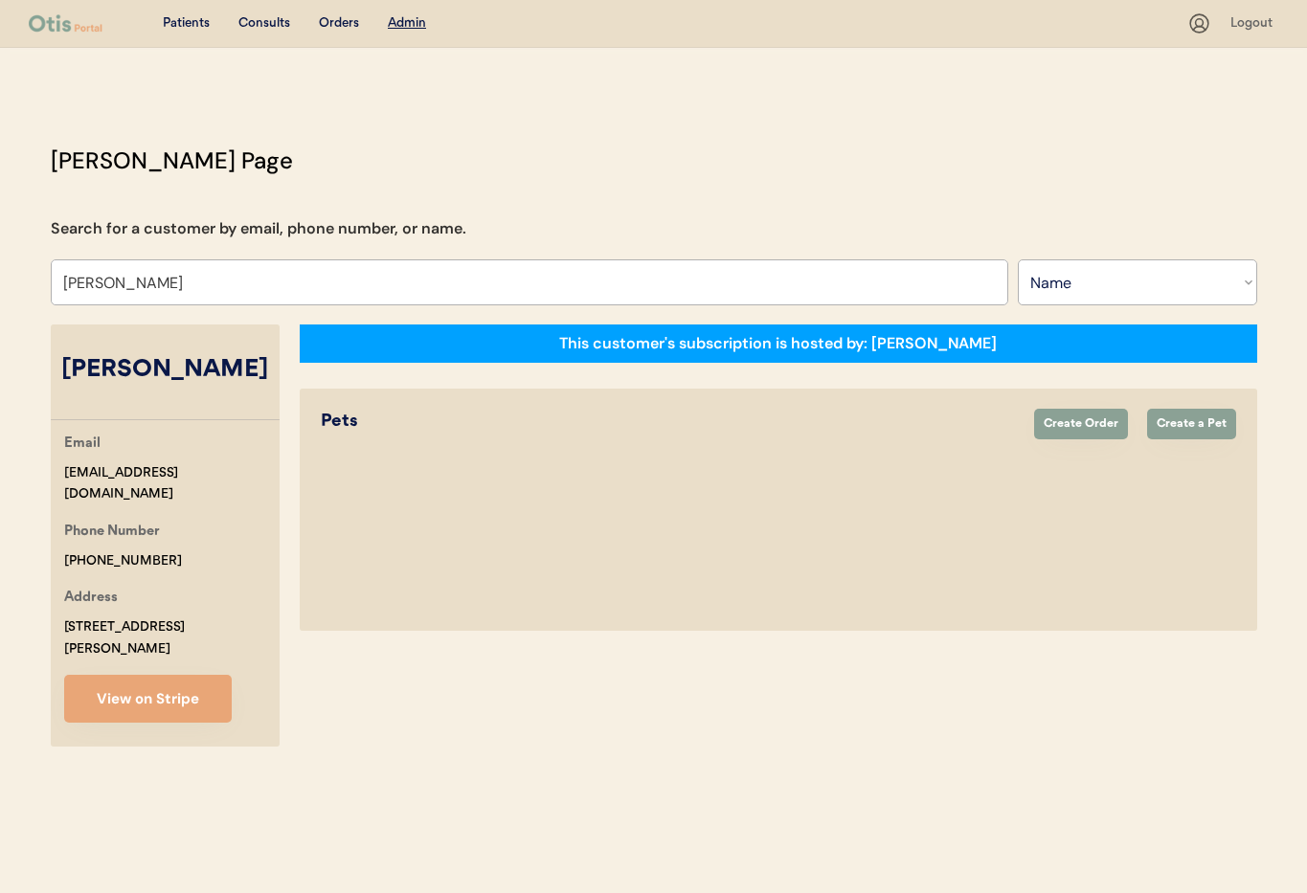
select select "true"
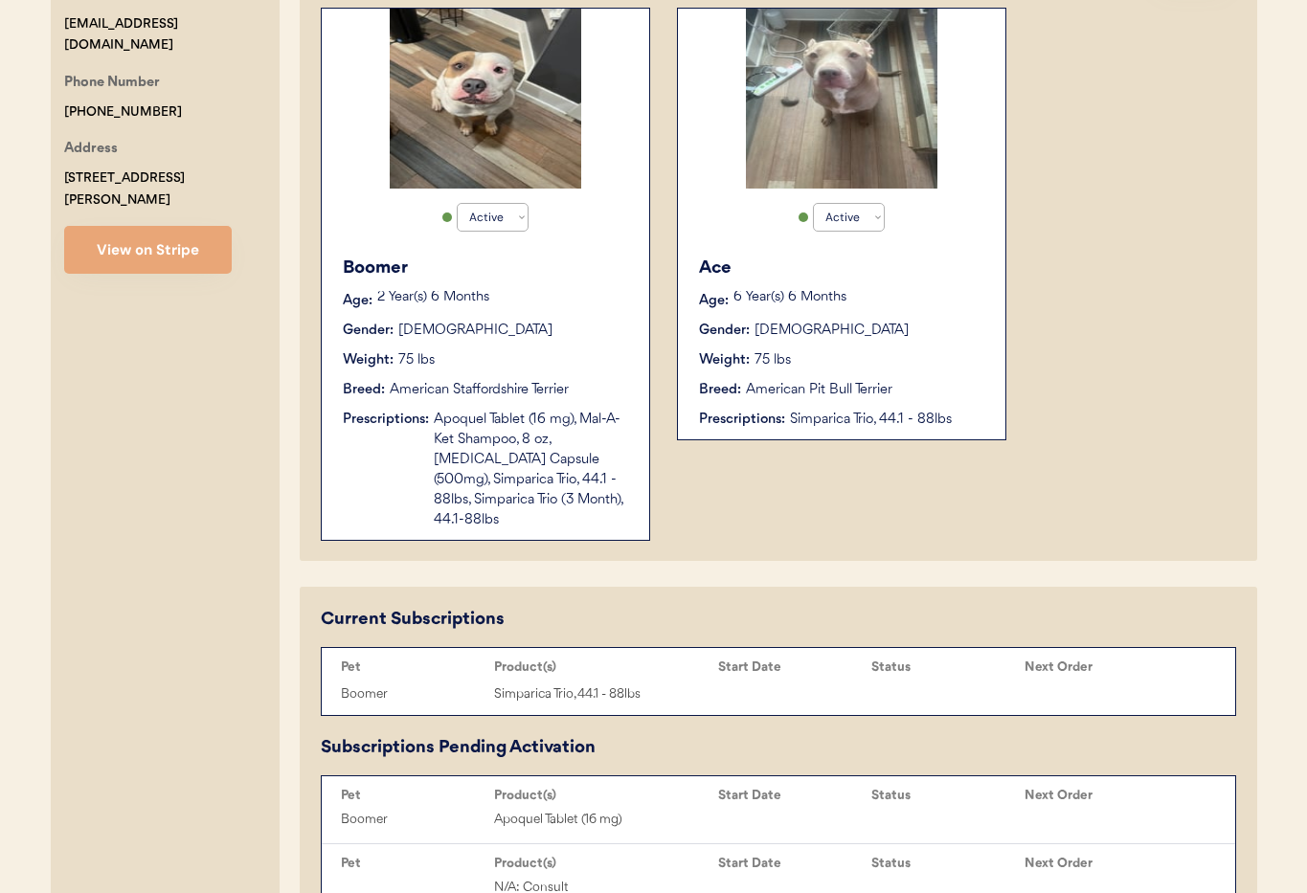
scroll to position [733, 0]
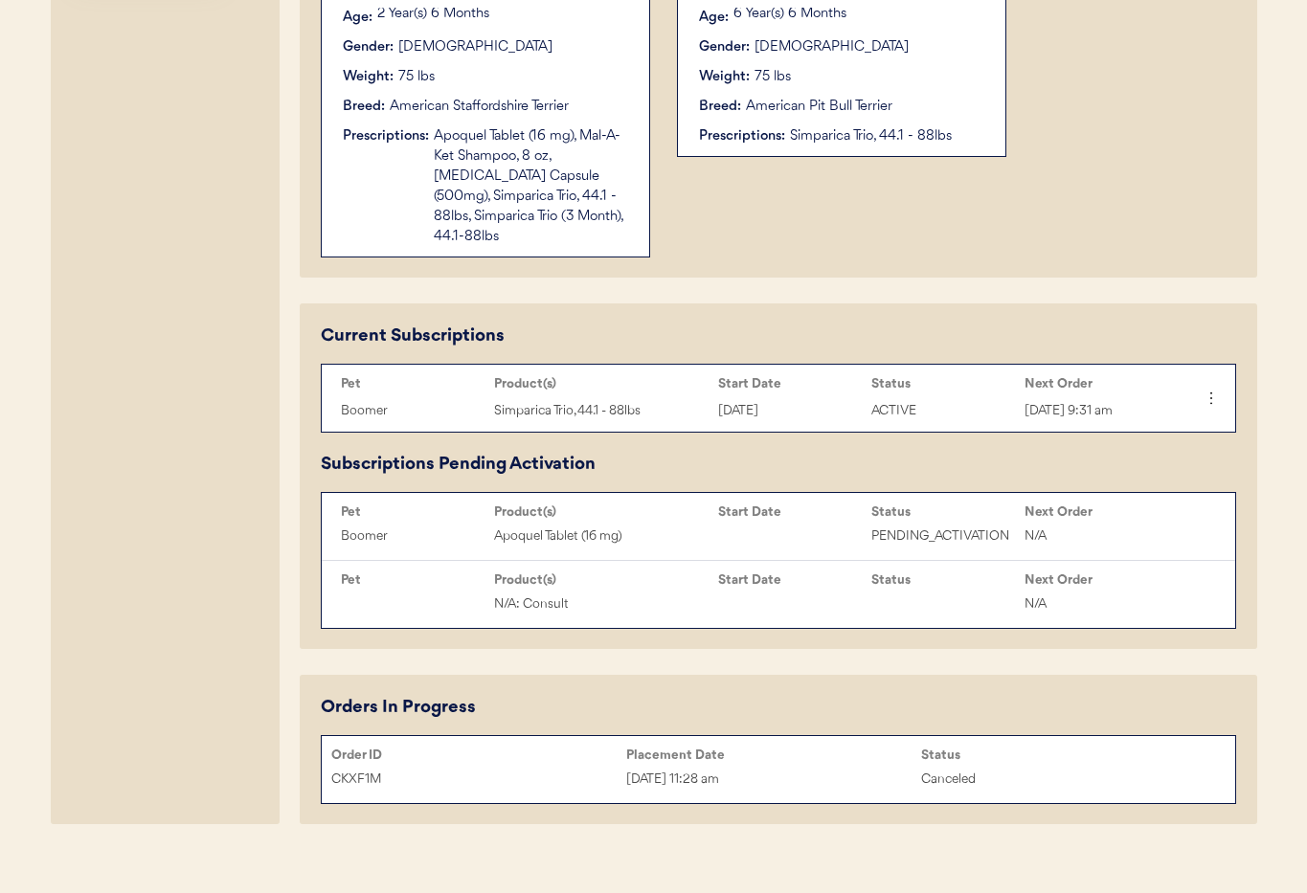
type input "[PERSON_NAME]"
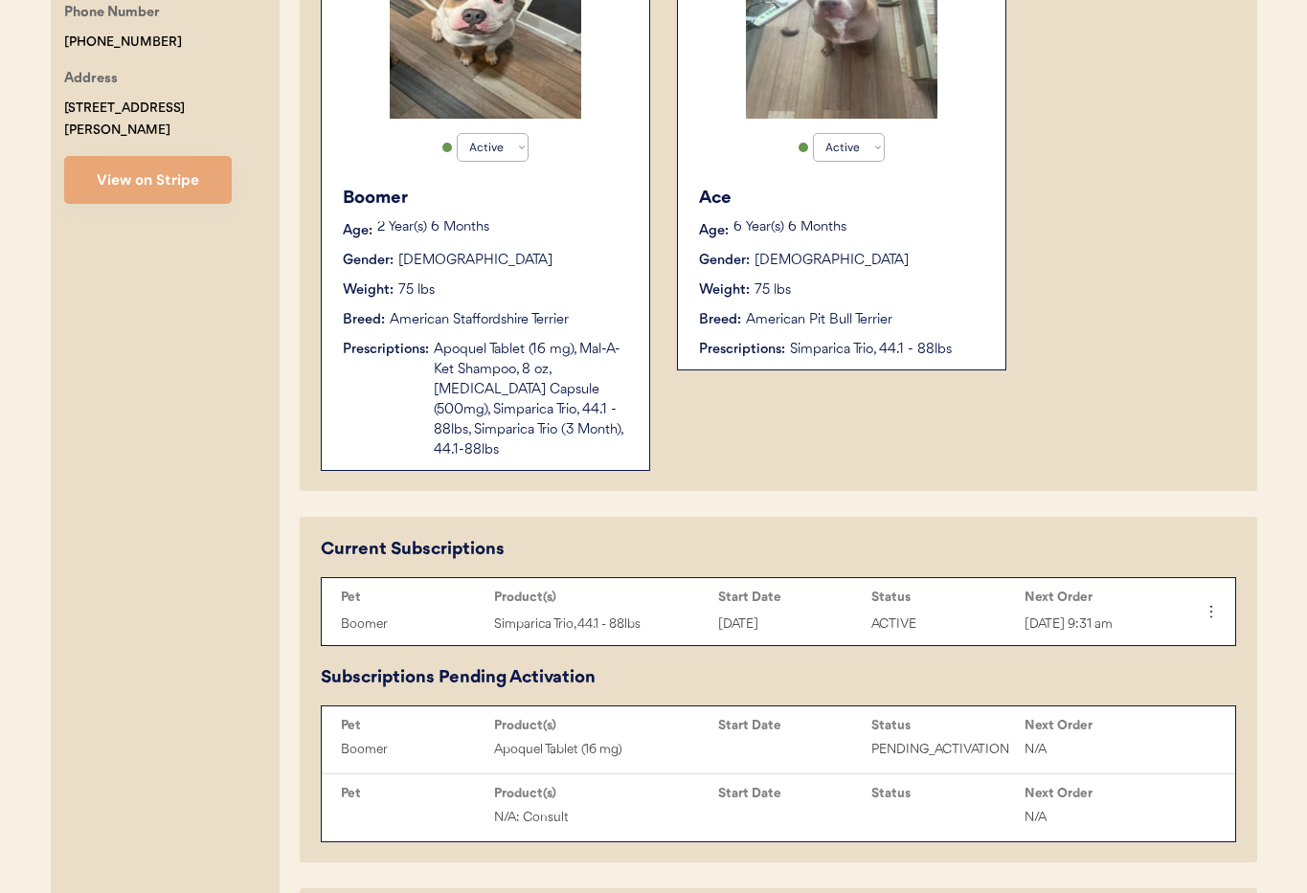
scroll to position [511, 0]
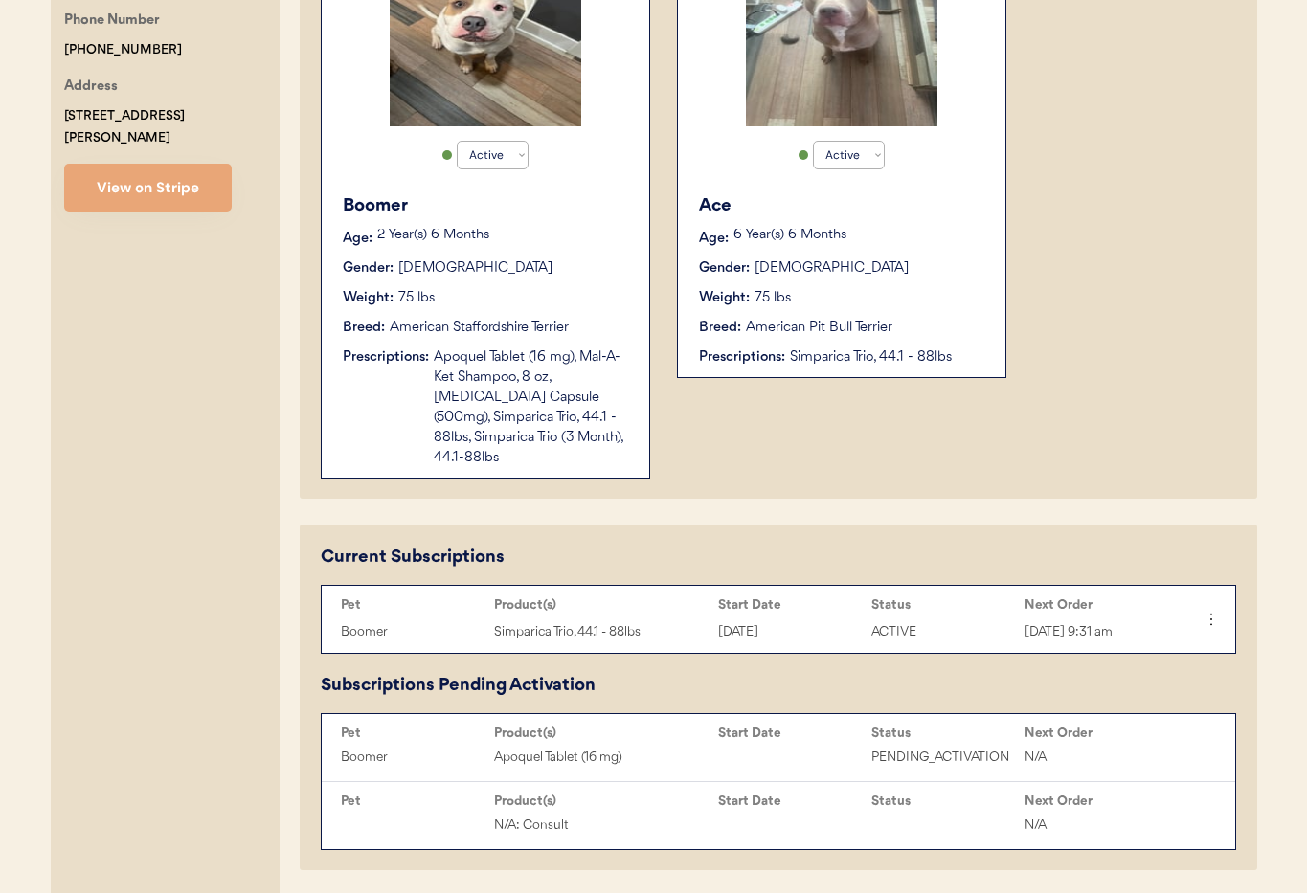
click at [495, 415] on div "Apoquel Tablet (16 mg), Mal-A-Ket Shampoo, 8 oz, Cephalexin Capsule (500mg), Si…" at bounding box center [532, 408] width 196 height 121
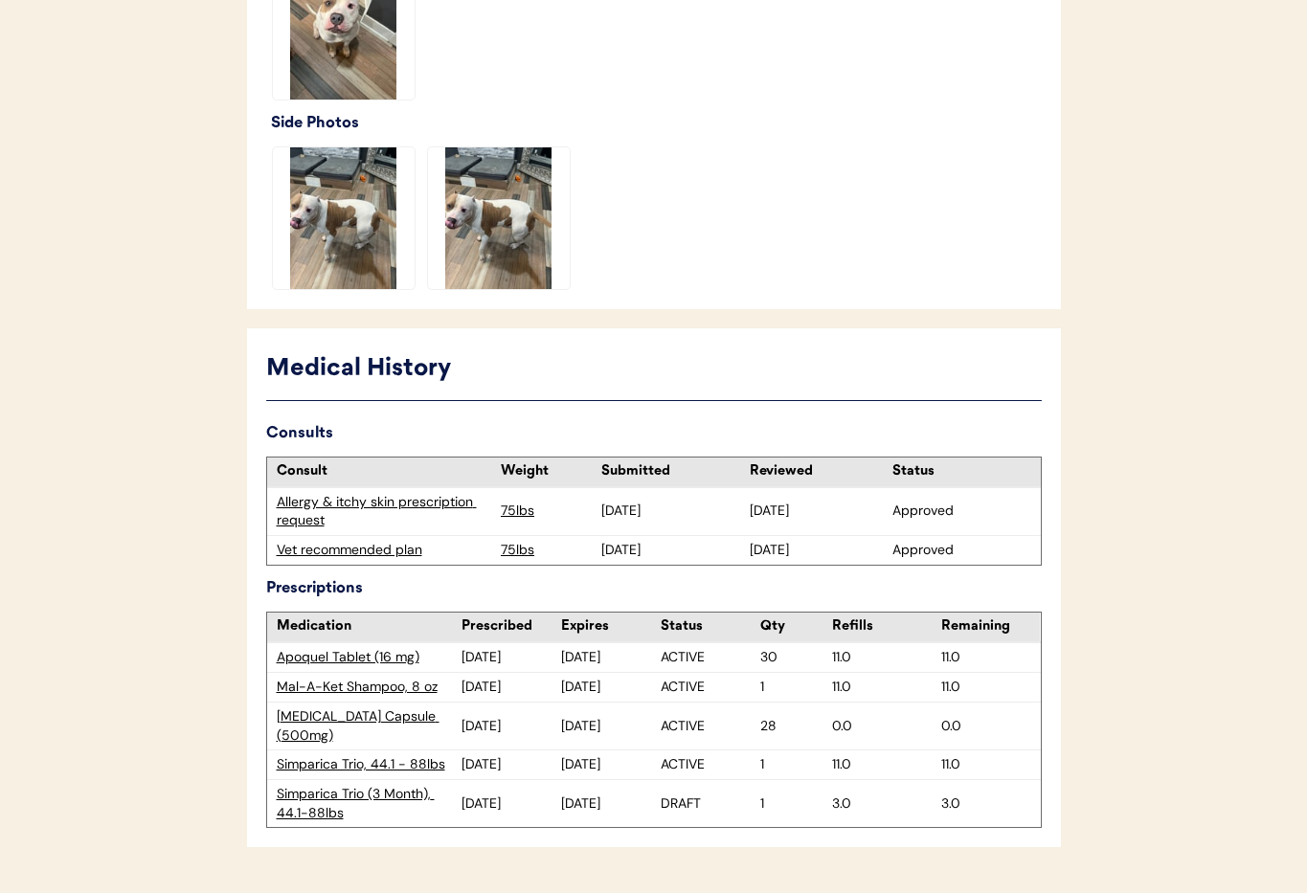
scroll to position [766, 0]
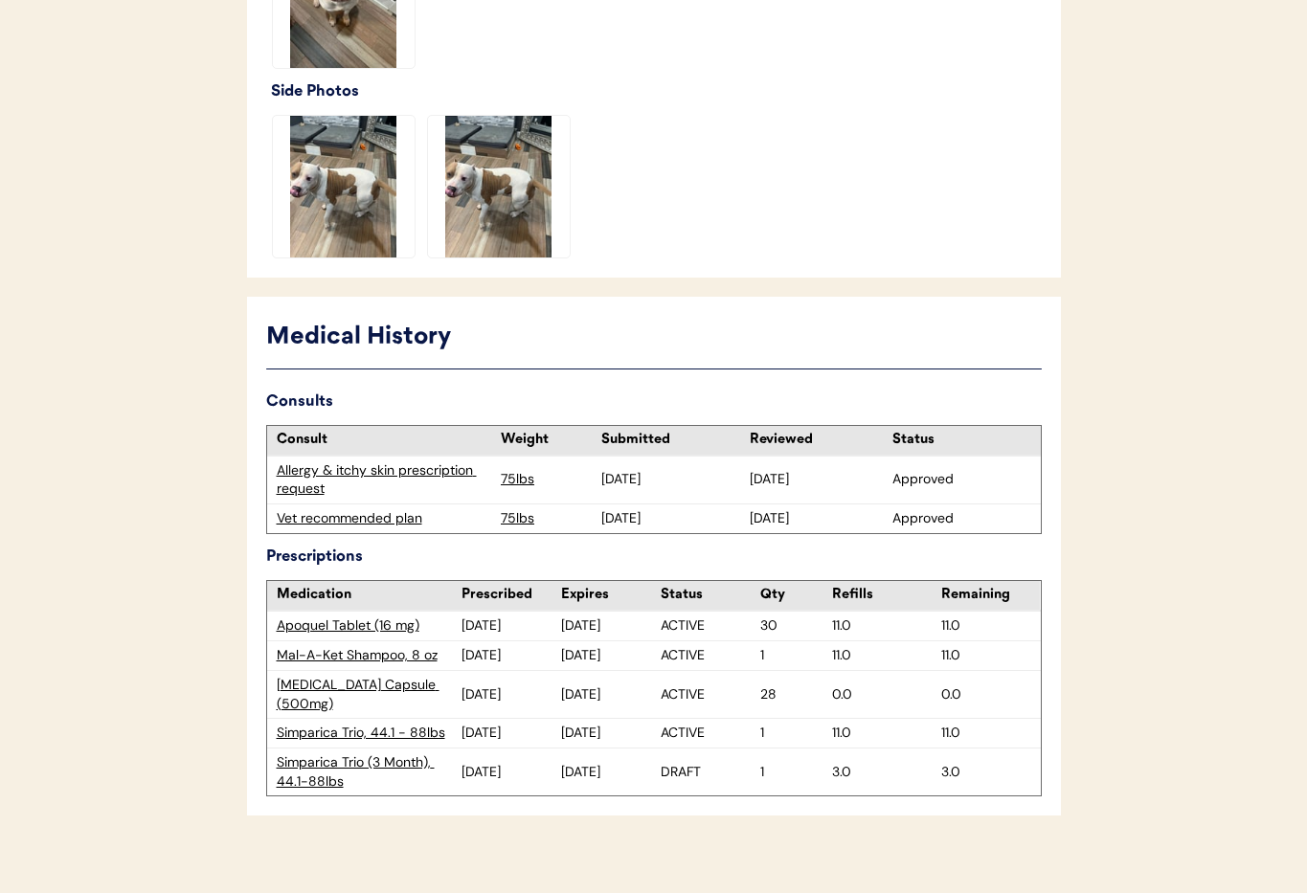
click at [346, 515] on div "Vet recommended plan" at bounding box center [384, 518] width 215 height 19
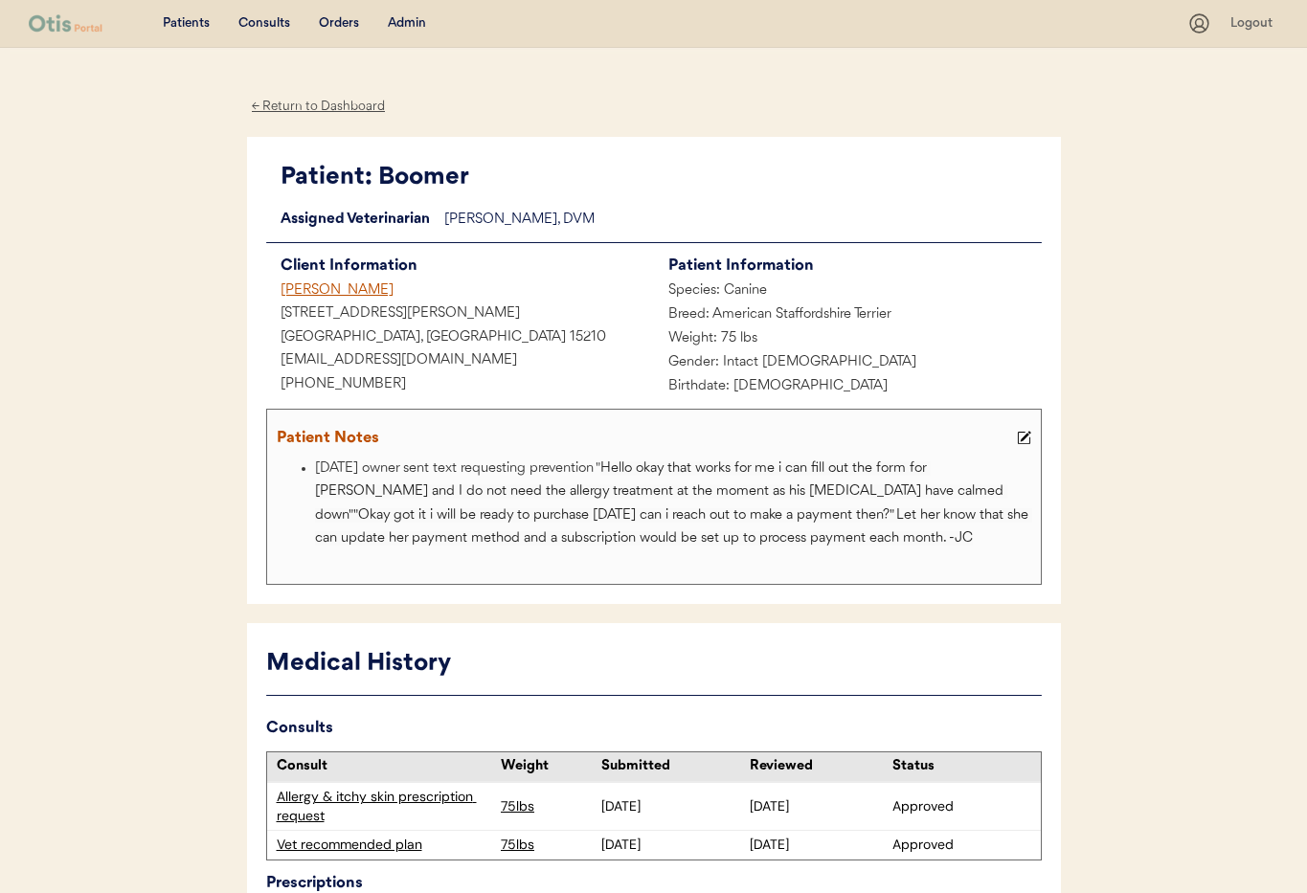
click at [313, 293] on div "[PERSON_NAME]" at bounding box center [460, 292] width 388 height 24
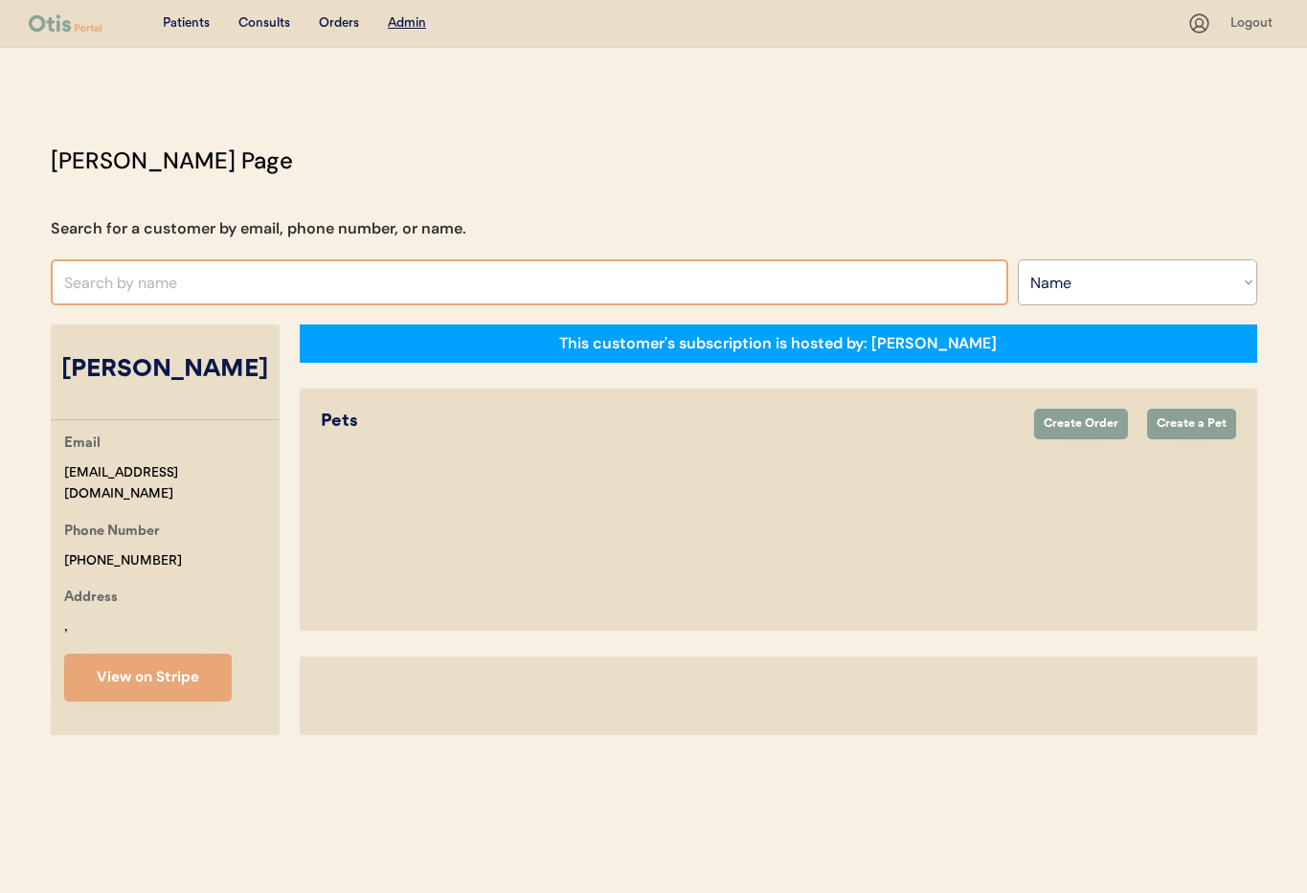
select select ""Name""
select select "true"
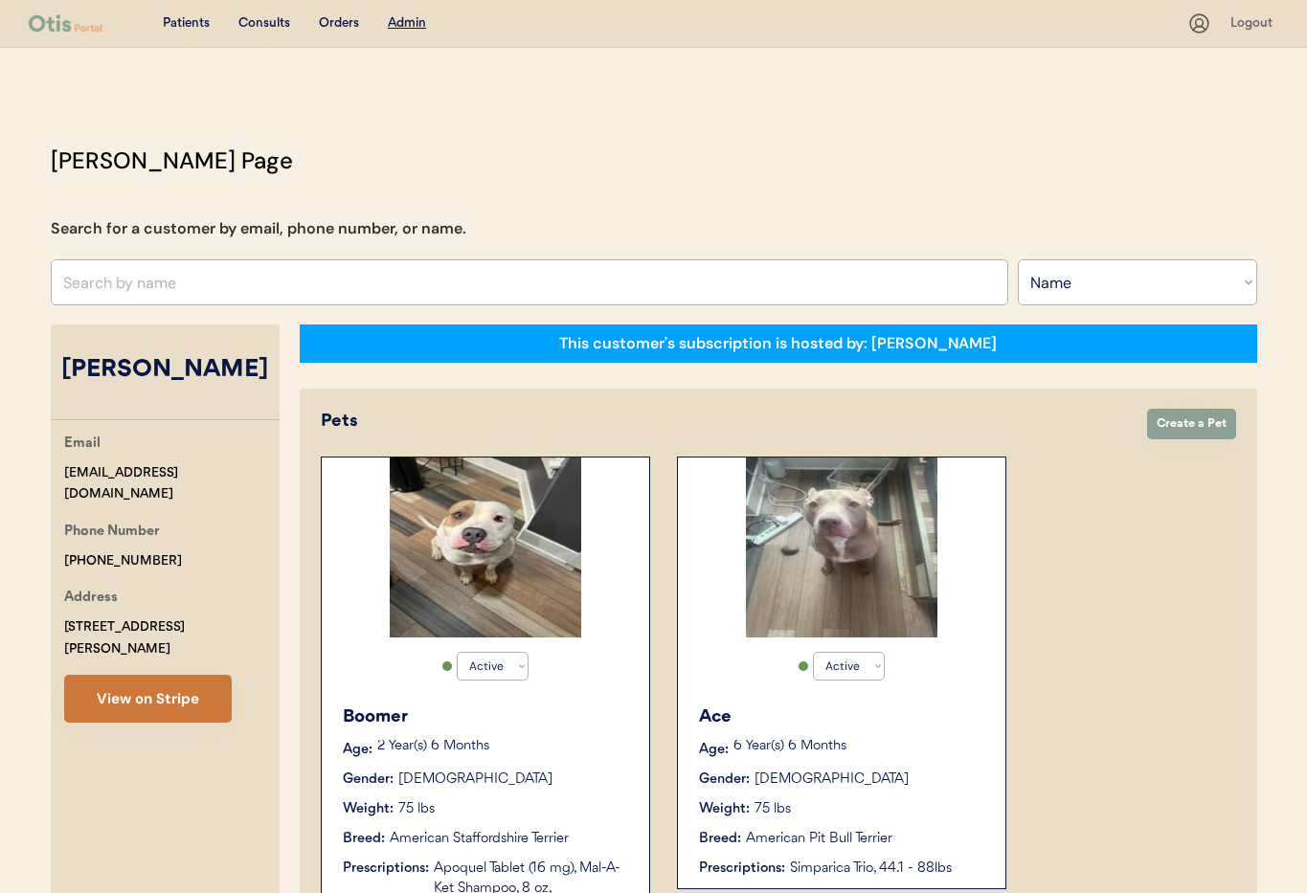
click at [168, 677] on button "View on Stripe" at bounding box center [148, 699] width 168 height 48
click at [153, 680] on button "View on Stripe" at bounding box center [148, 699] width 168 height 48
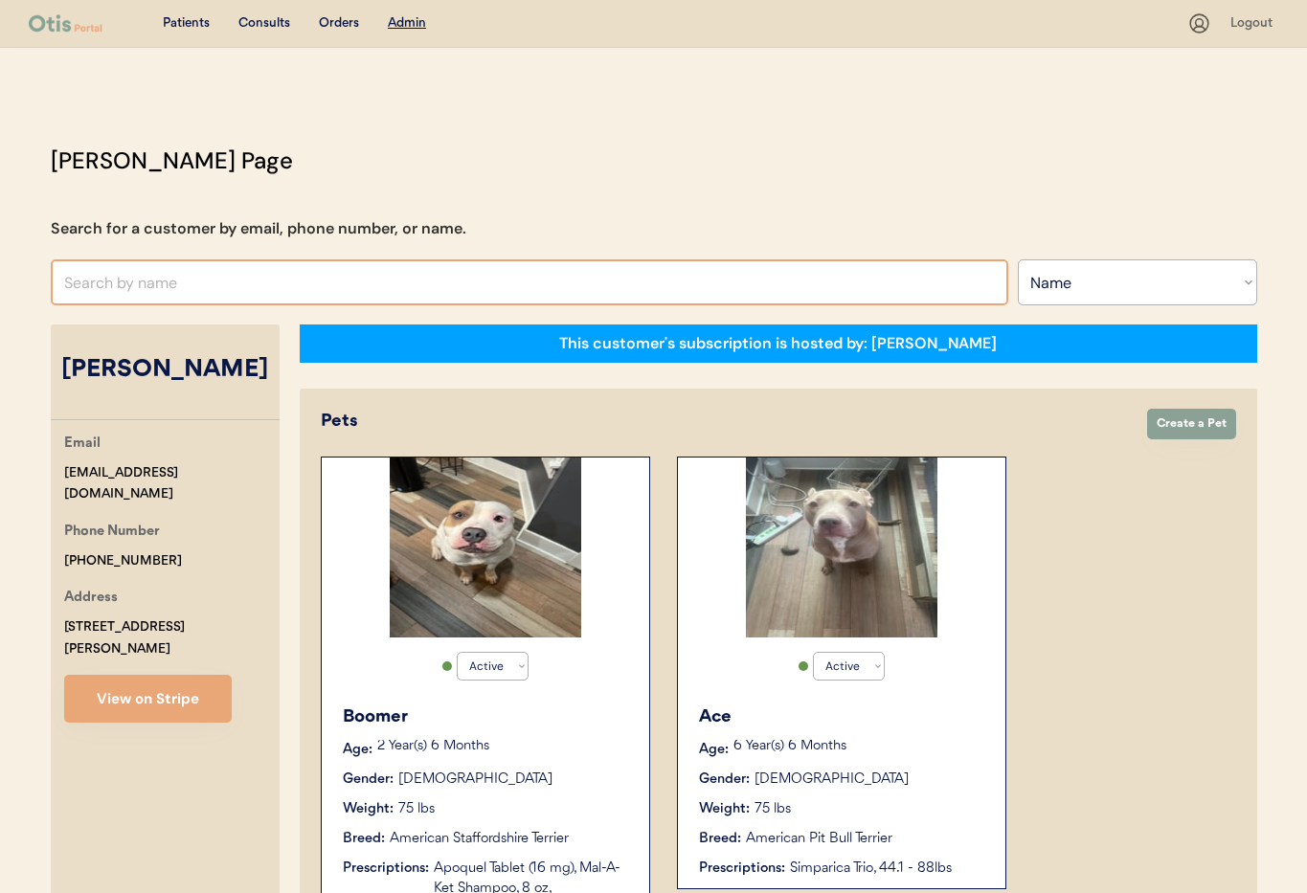
click at [192, 284] on input "text" at bounding box center [530, 283] width 958 height 46
type input "[PERSON_NAME]"
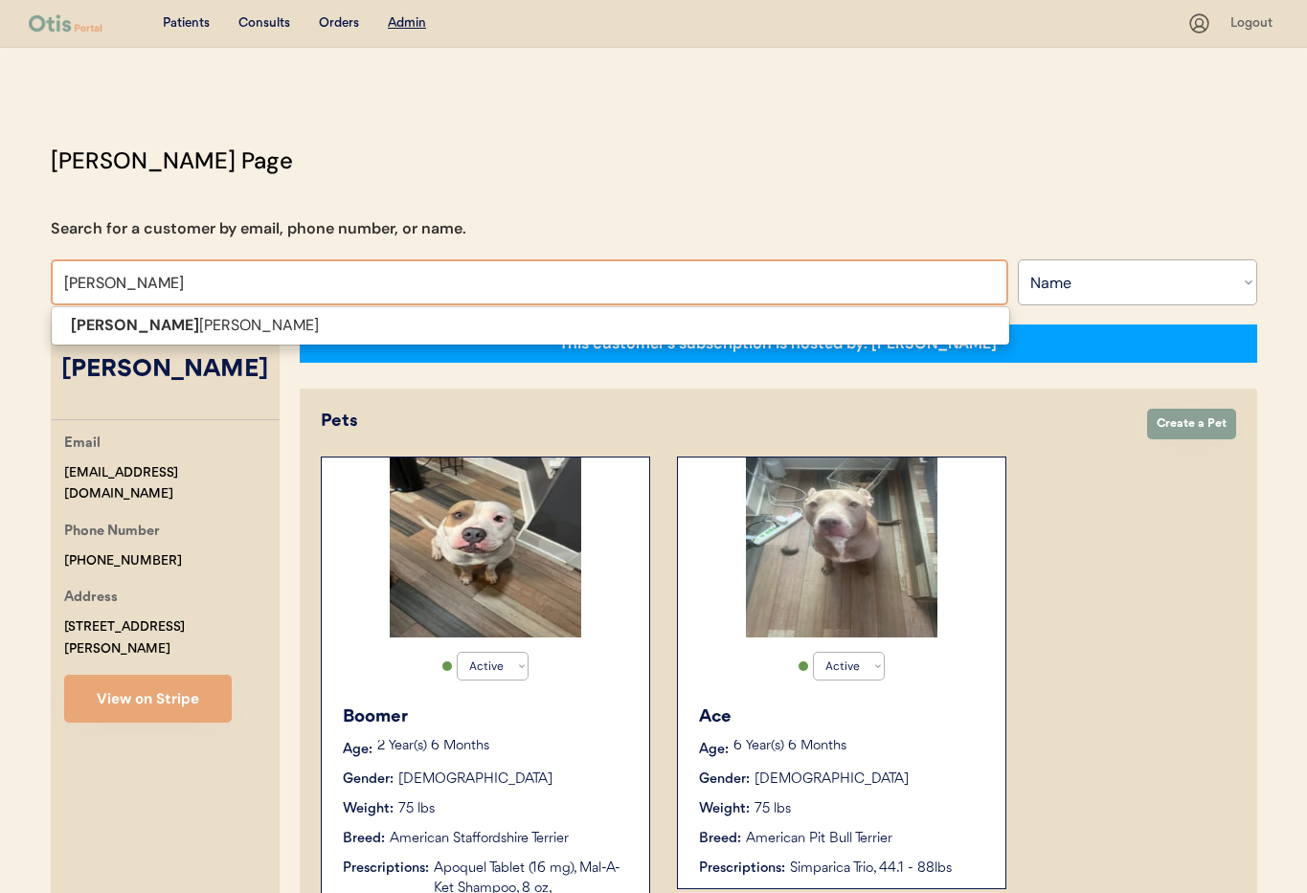
type input "[PERSON_NAME]"
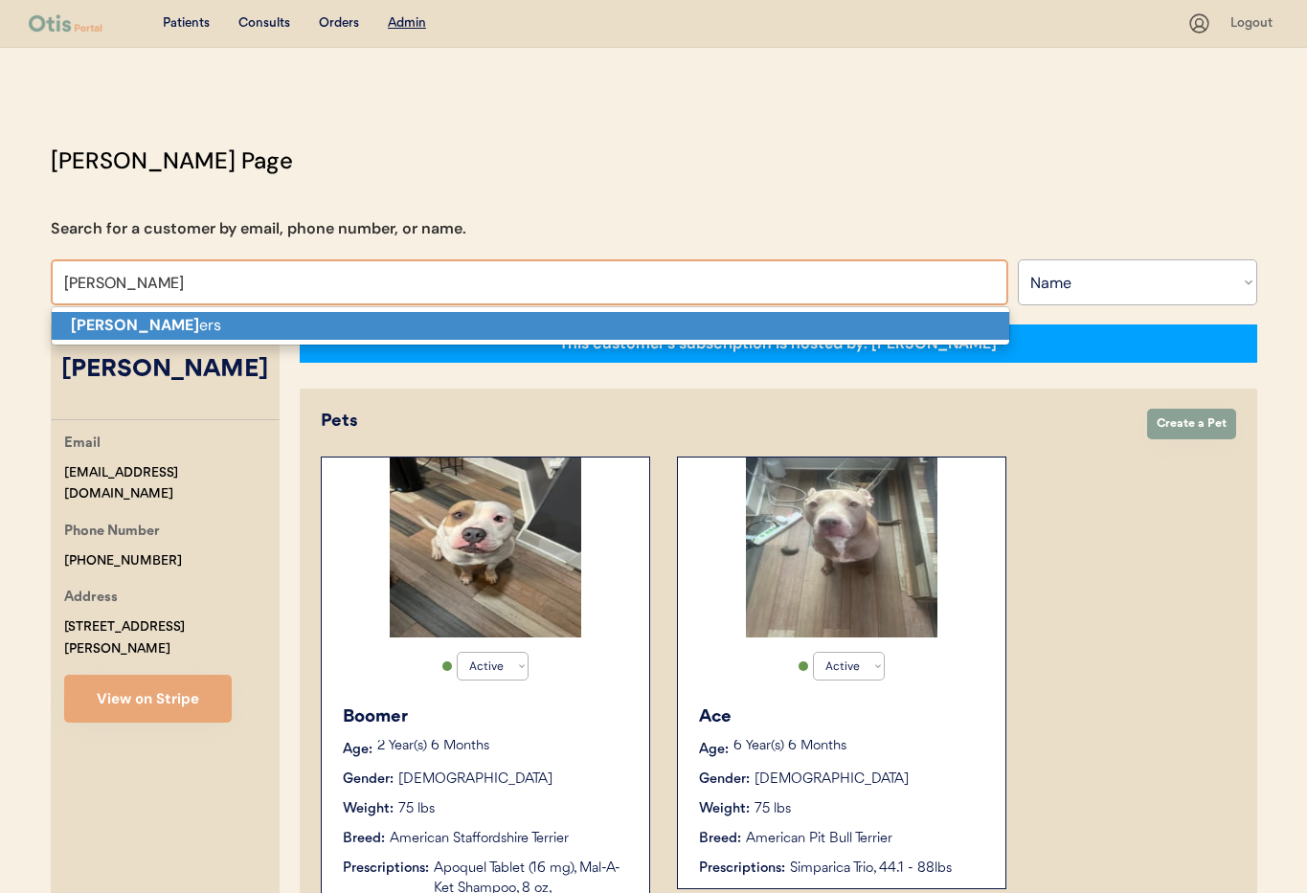
click at [185, 324] on p "[PERSON_NAME] ers" at bounding box center [531, 326] width 958 height 28
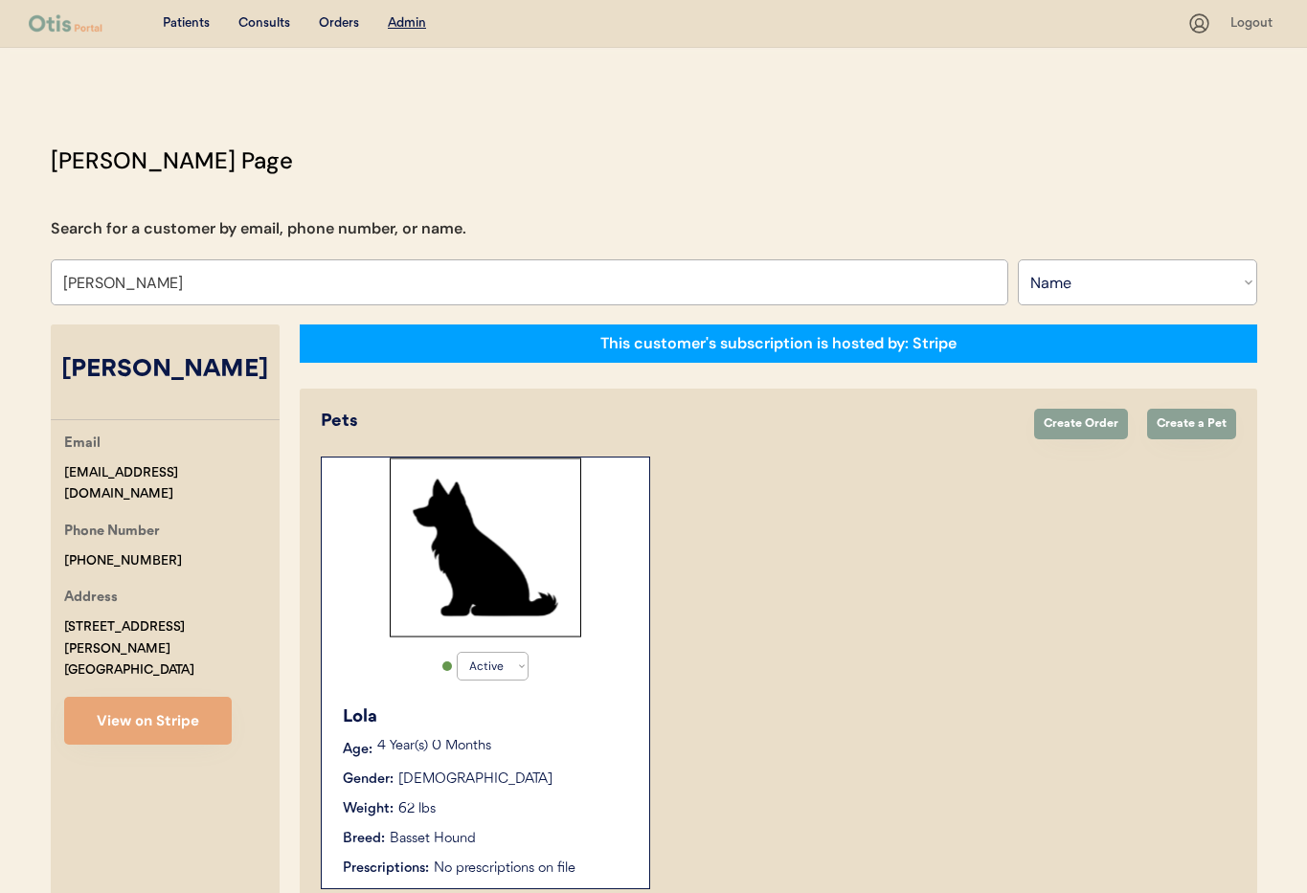
scroll to position [105, 0]
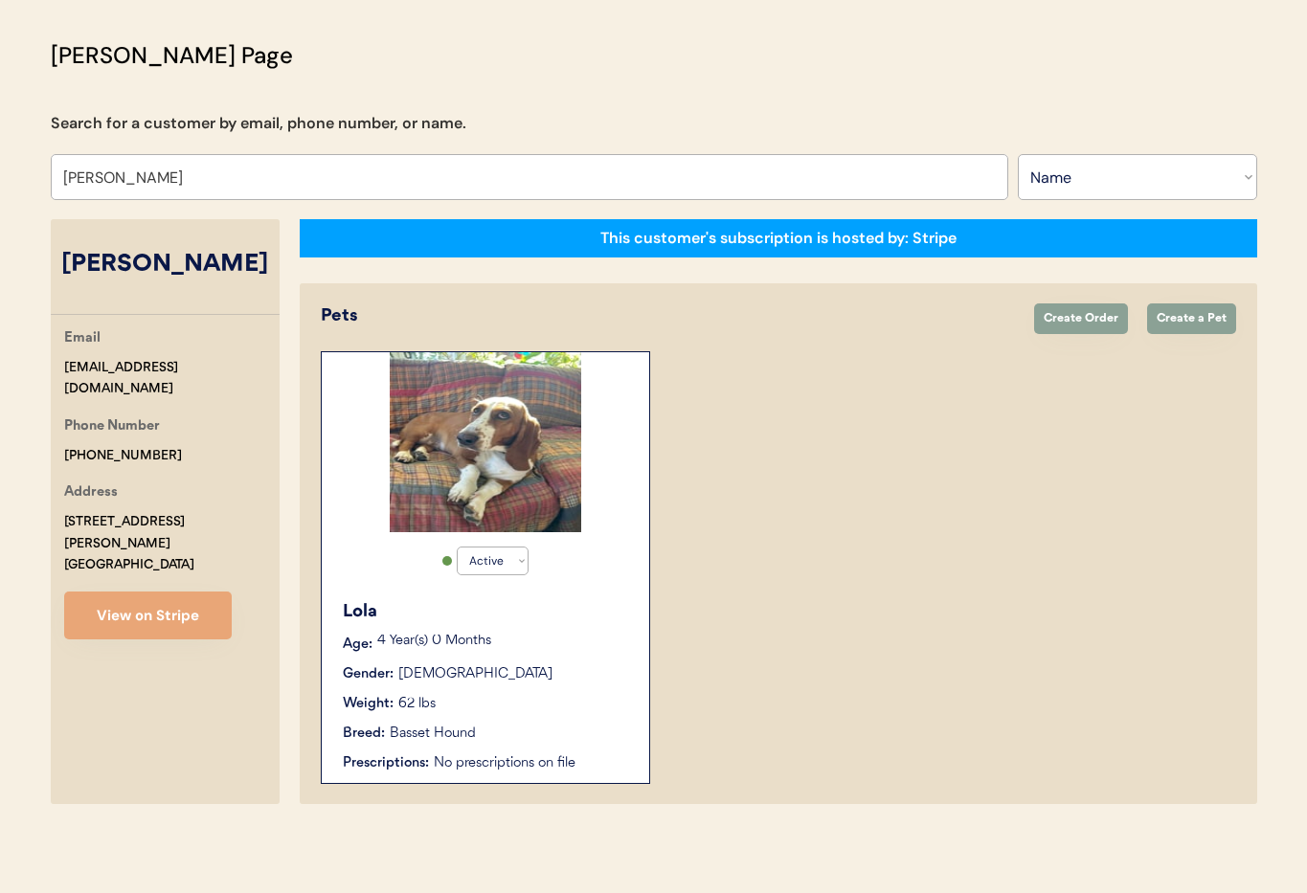
type input "[PERSON_NAME]"
click at [596, 563] on div "Active Active Inactive Lola Age: 4 Year(s) 0 Months Gender: Female Weight: 62 l…" at bounding box center [485, 567] width 329 height 433
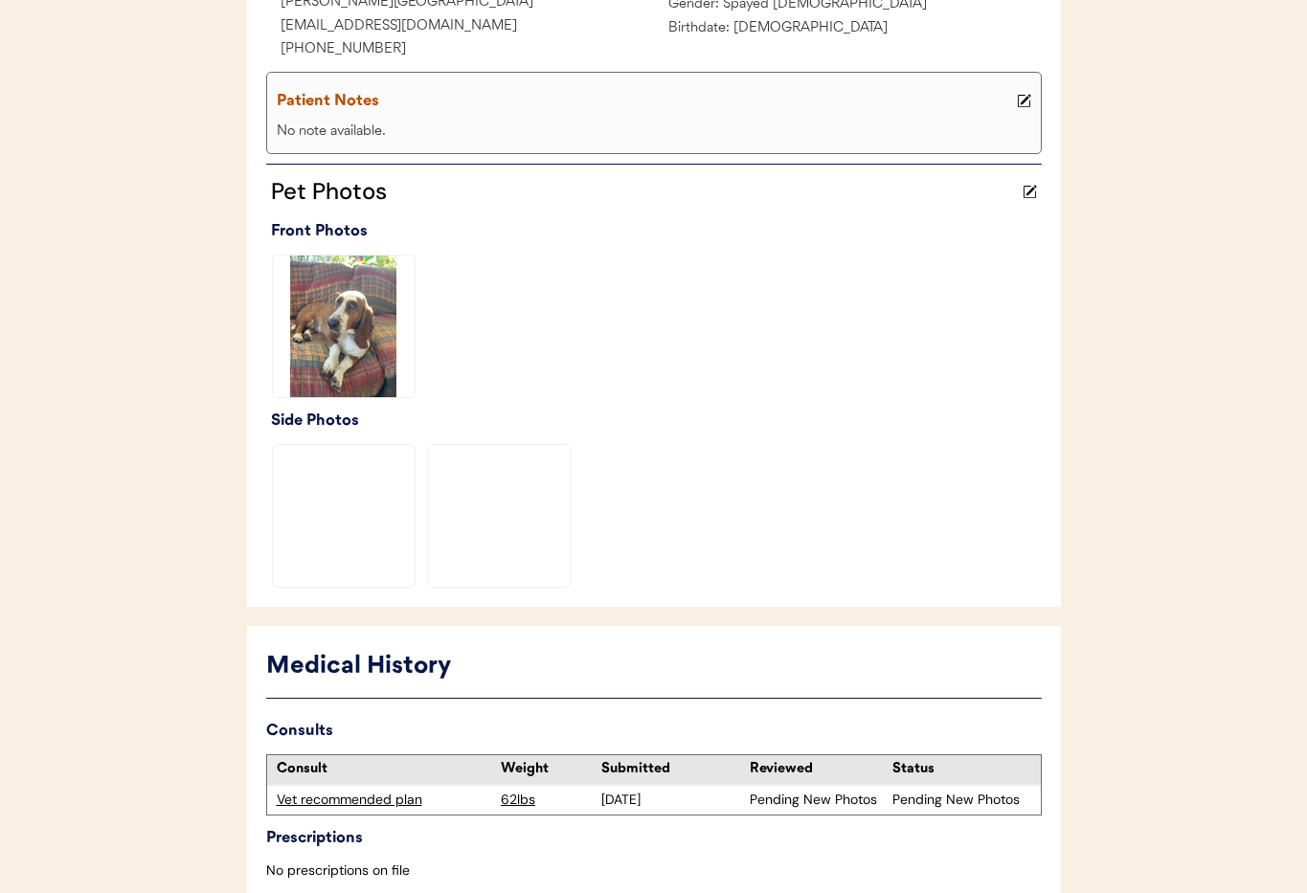
scroll to position [489, 0]
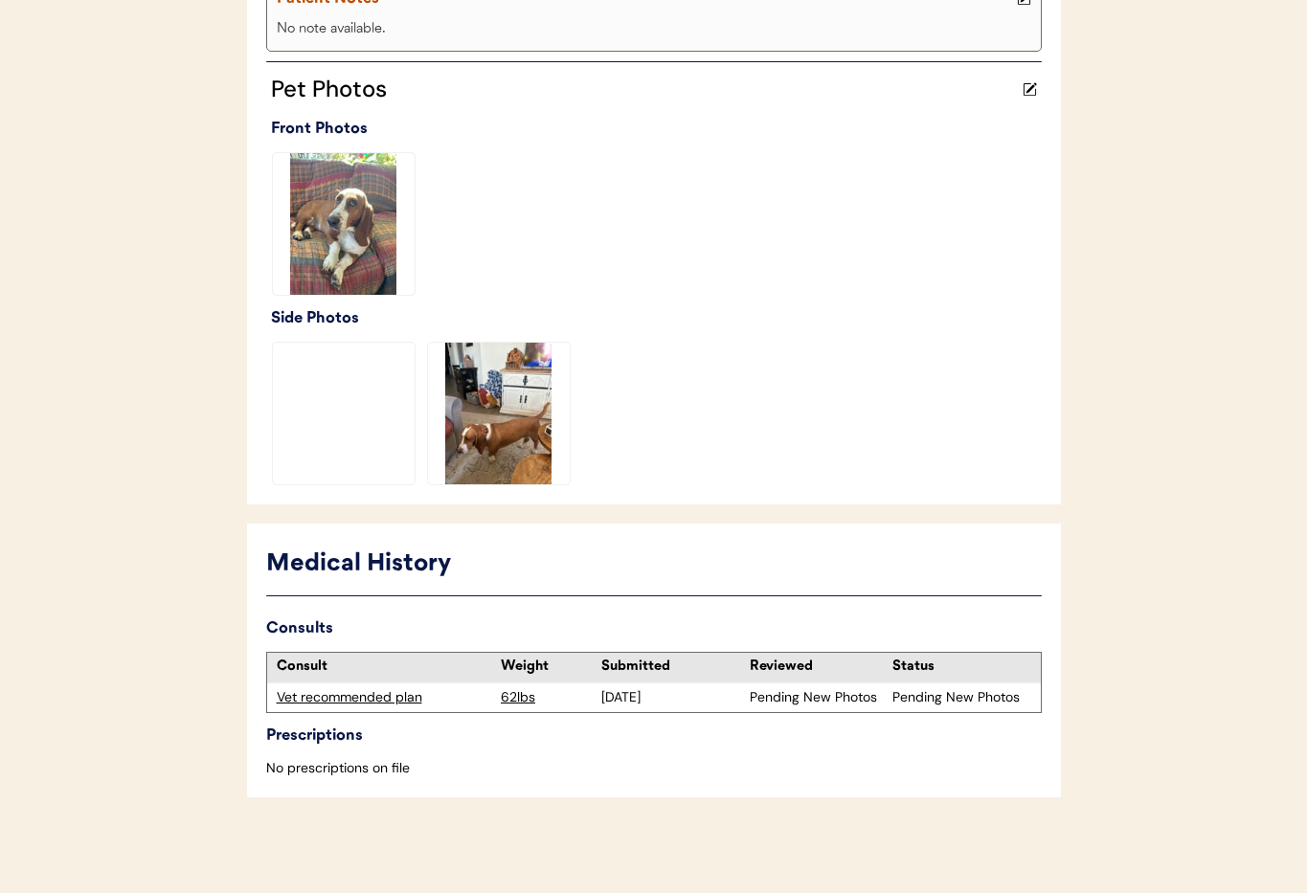
click at [356, 700] on div "Vet recommended plan" at bounding box center [384, 698] width 215 height 19
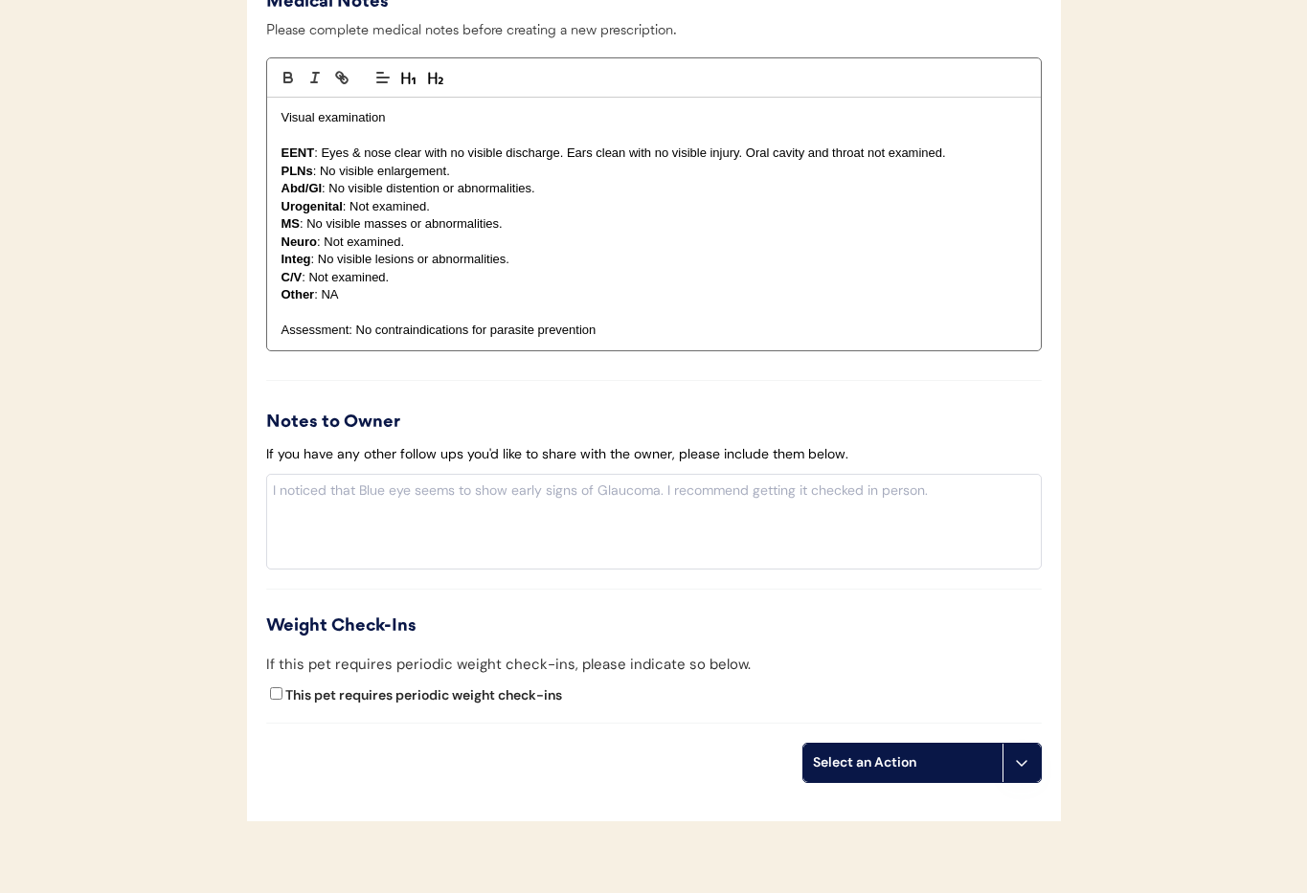
scroll to position [2029, 0]
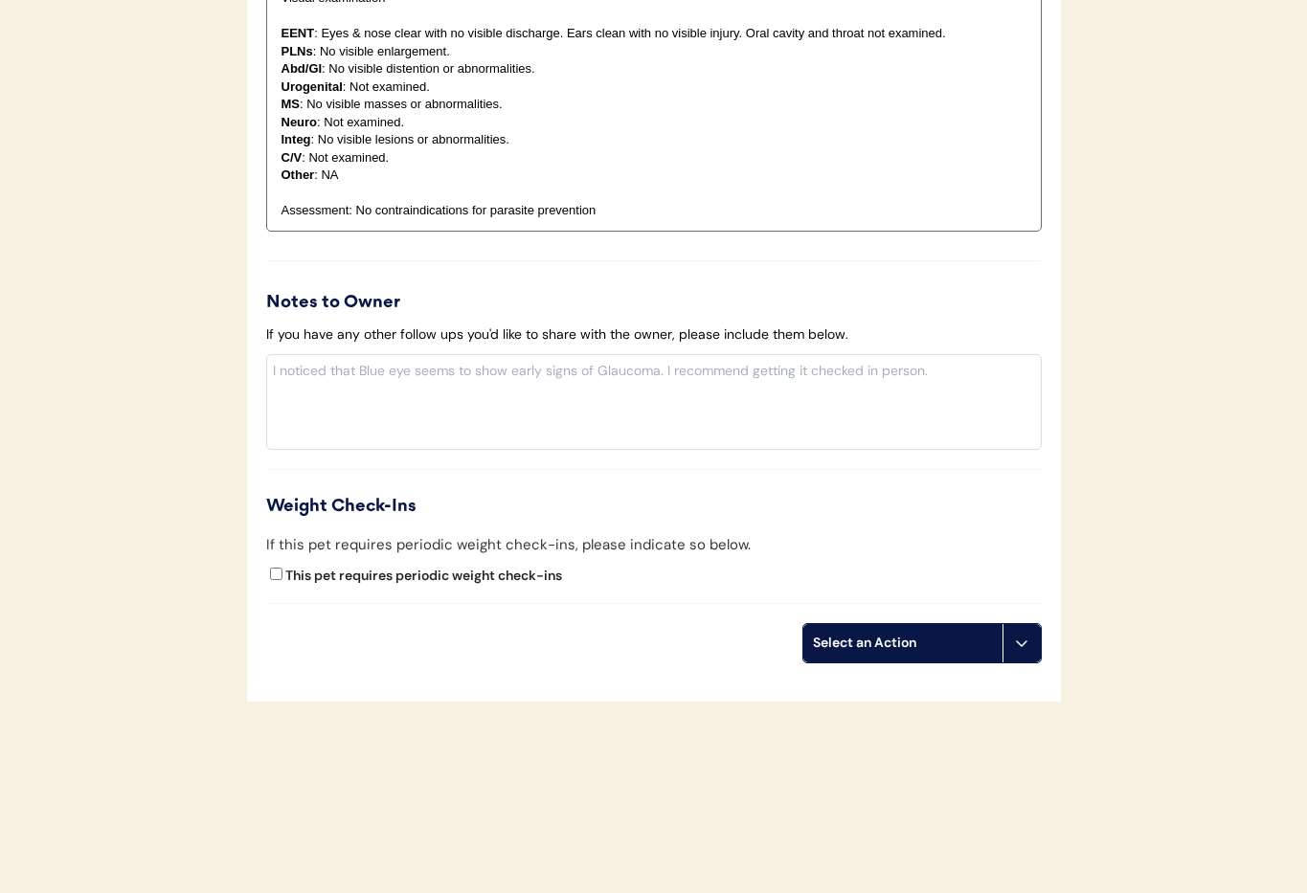
click at [1018, 642] on icon at bounding box center [1021, 643] width 15 height 15
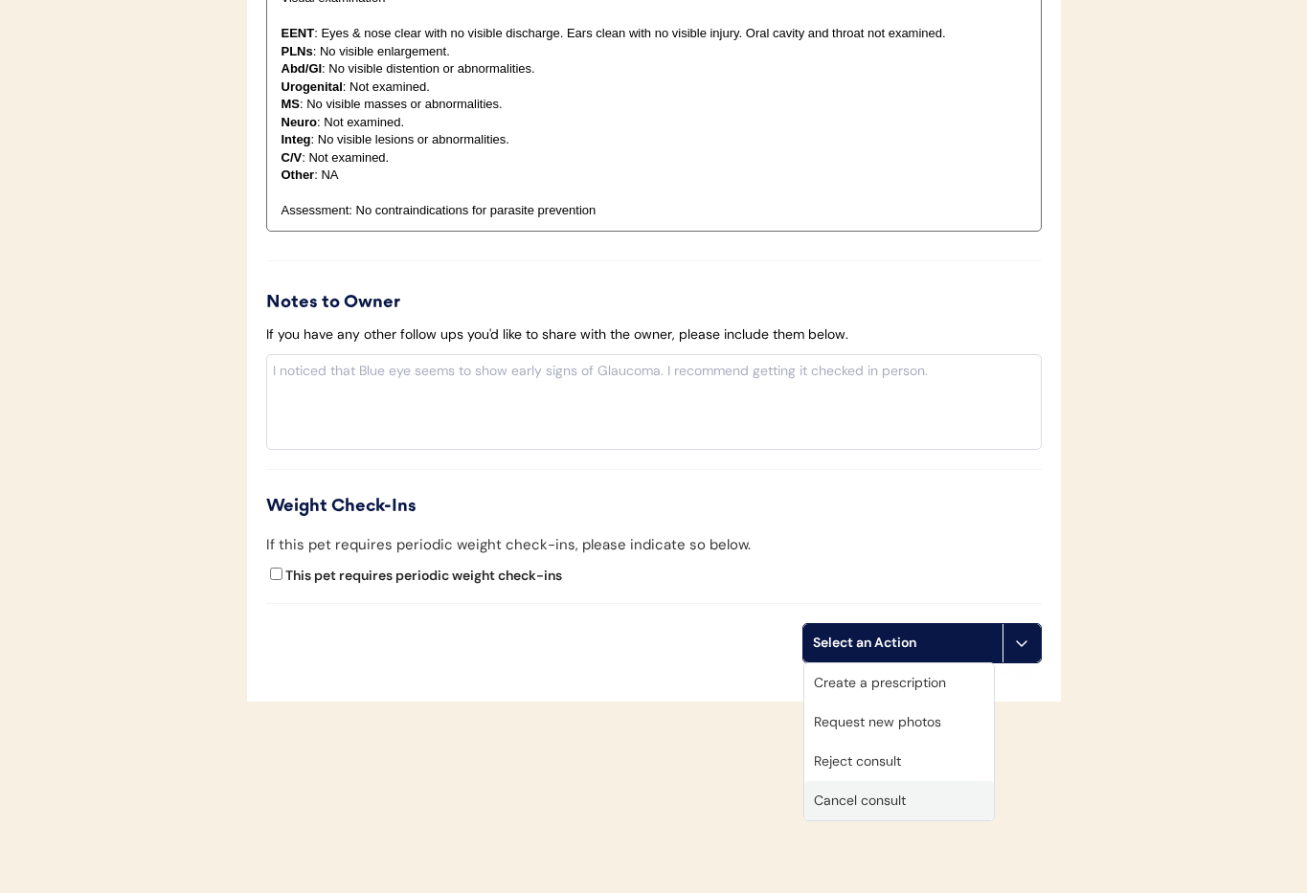
click at [922, 795] on div "Cancel consult" at bounding box center [899, 800] width 190 height 39
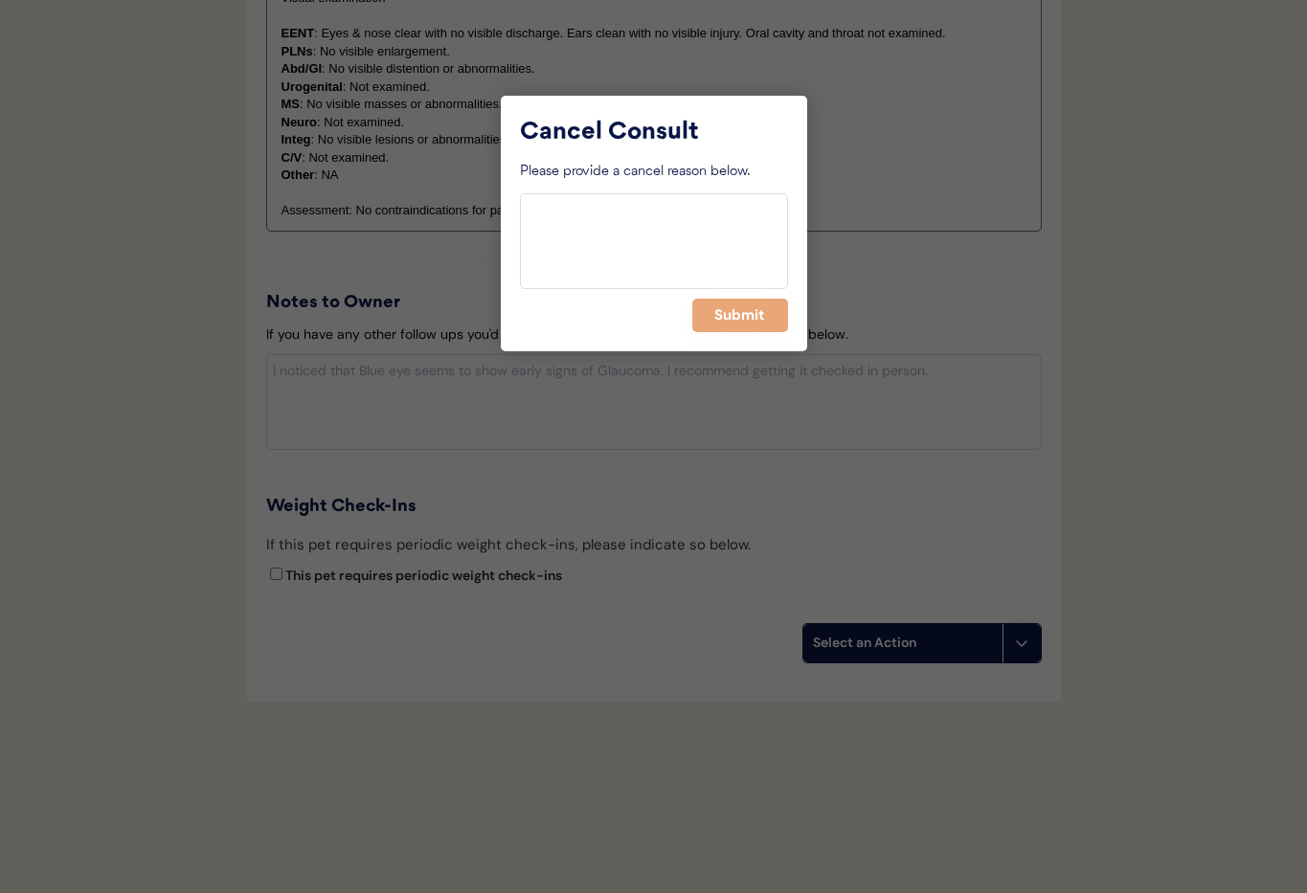
click at [746, 332] on div "Cancel Consult Please provide a cancel reason below. Submit" at bounding box center [654, 224] width 306 height 256
click at [737, 322] on button "Submit" at bounding box center [740, 316] width 96 height 34
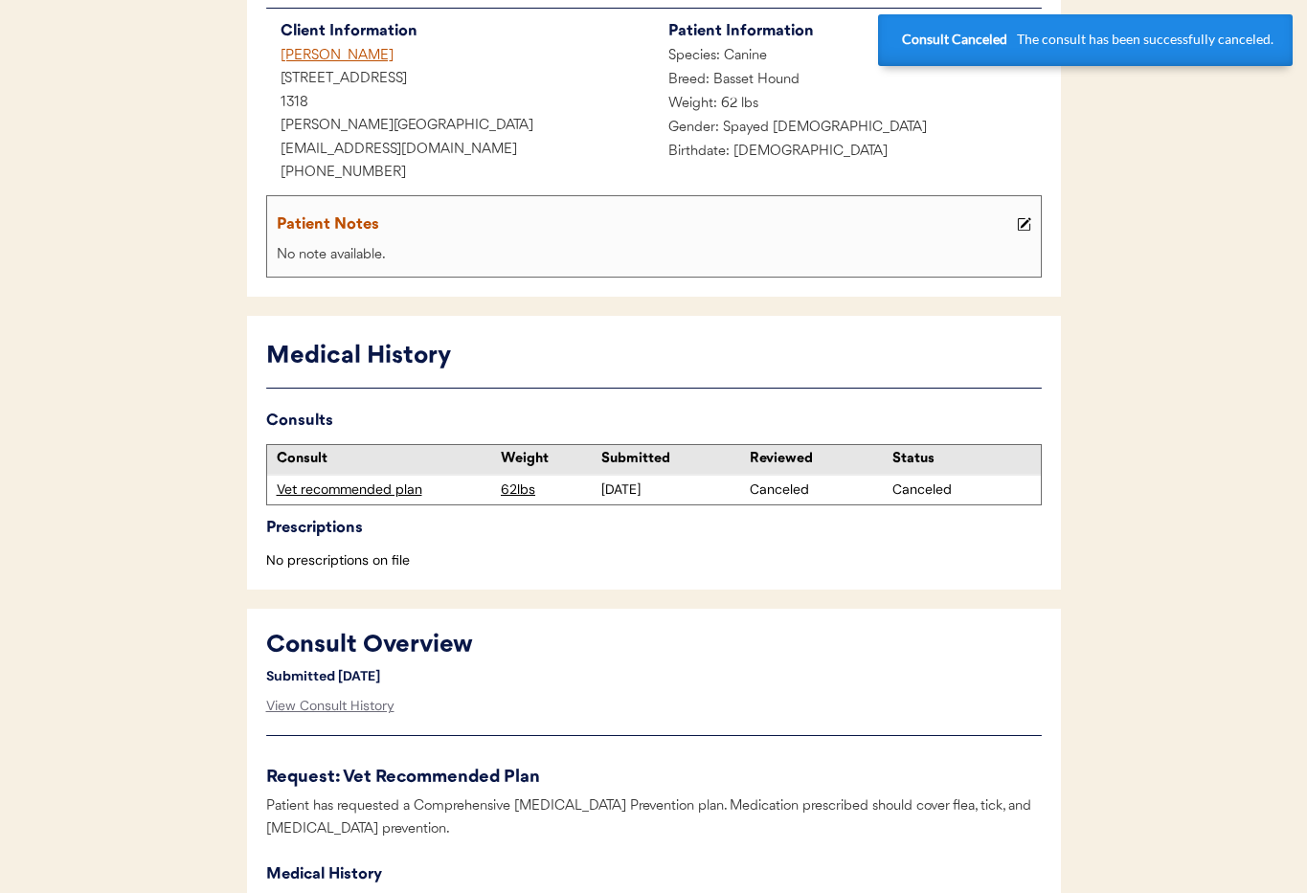
scroll to position [0, 0]
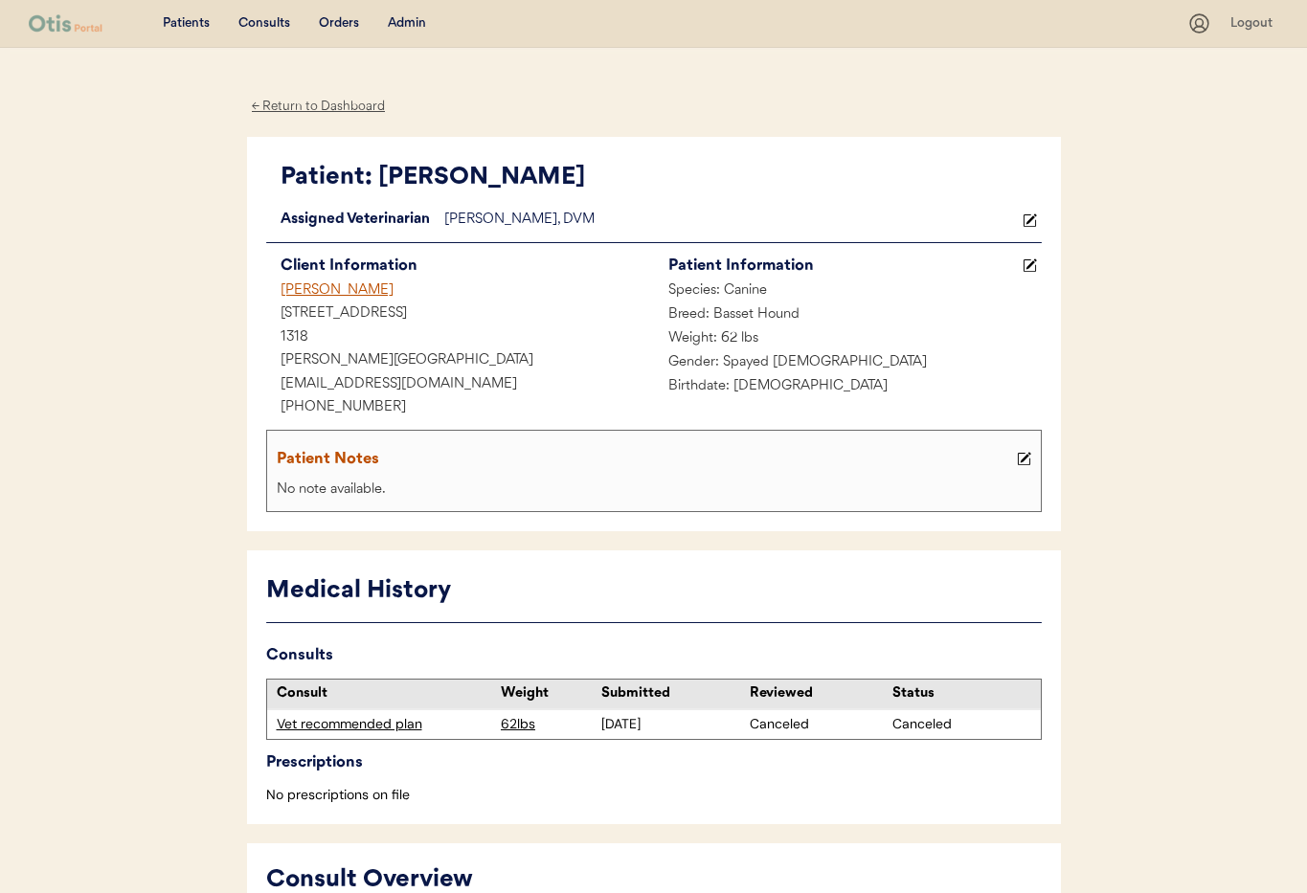
click at [399, 31] on div "Admin" at bounding box center [407, 23] width 38 height 19
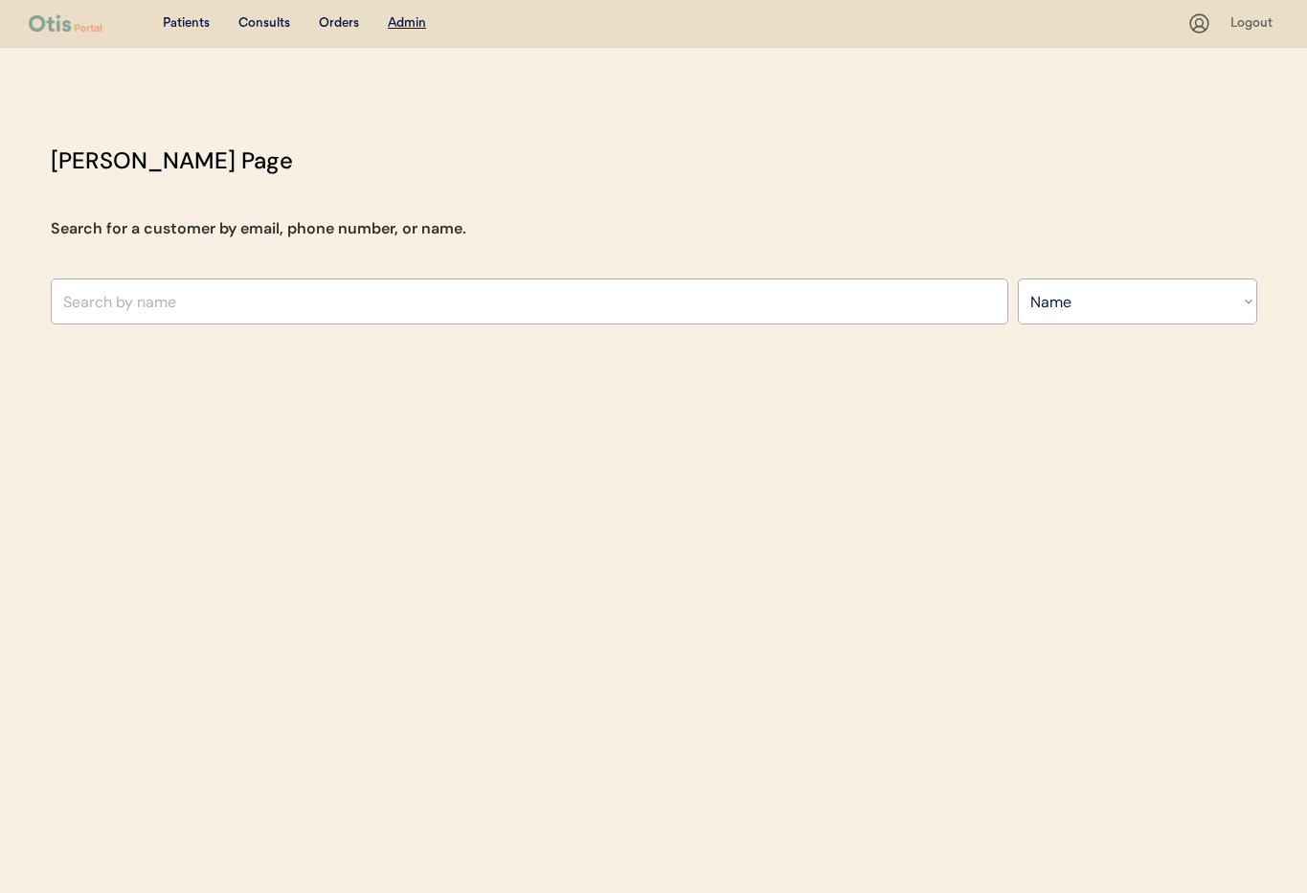
select select ""Name""
click at [248, 301] on input "text" at bounding box center [530, 302] width 958 height 46
type input "An"
type input "Antonio Brown"
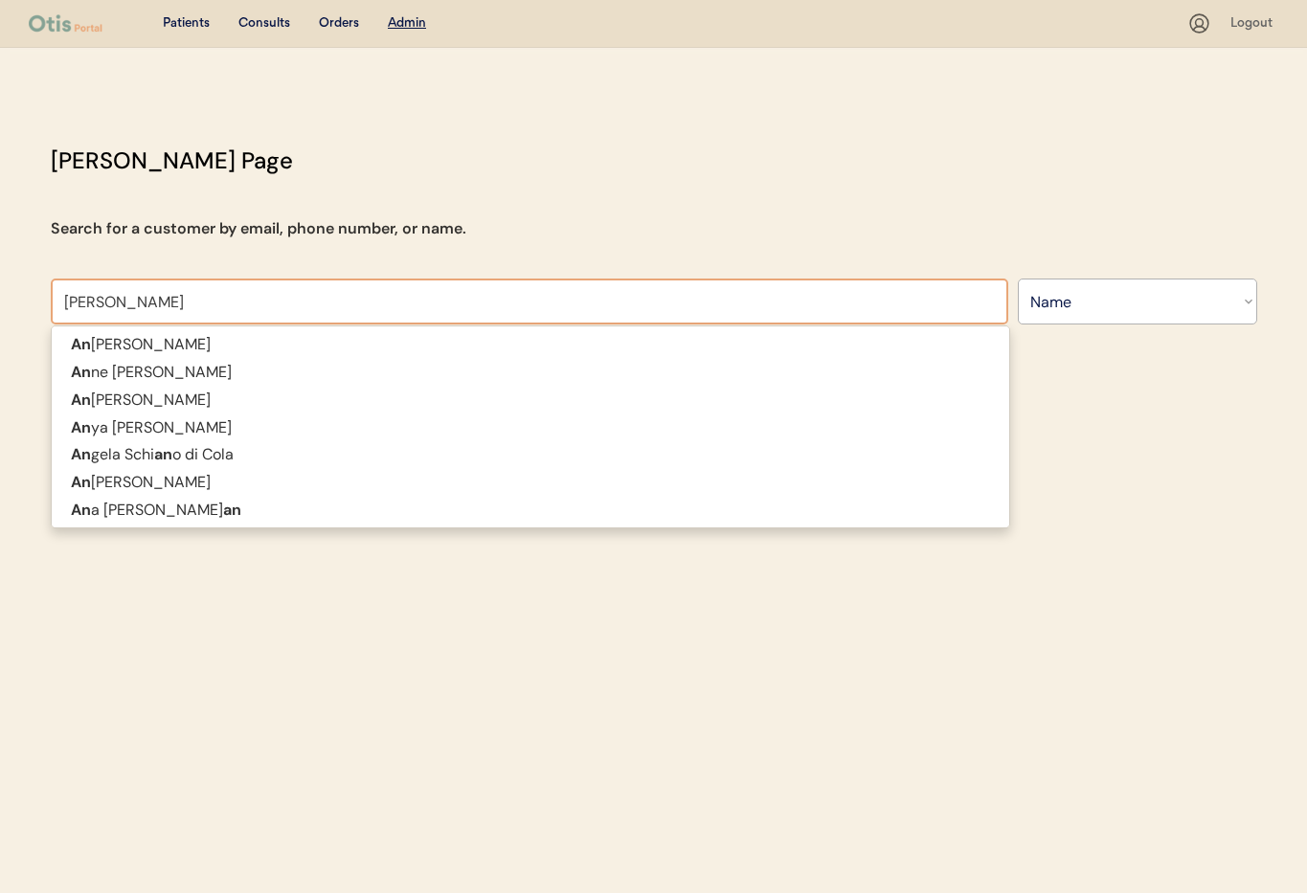
type input "Angela"
type input "Angela Schiano di Cola"
type input "Angela l"
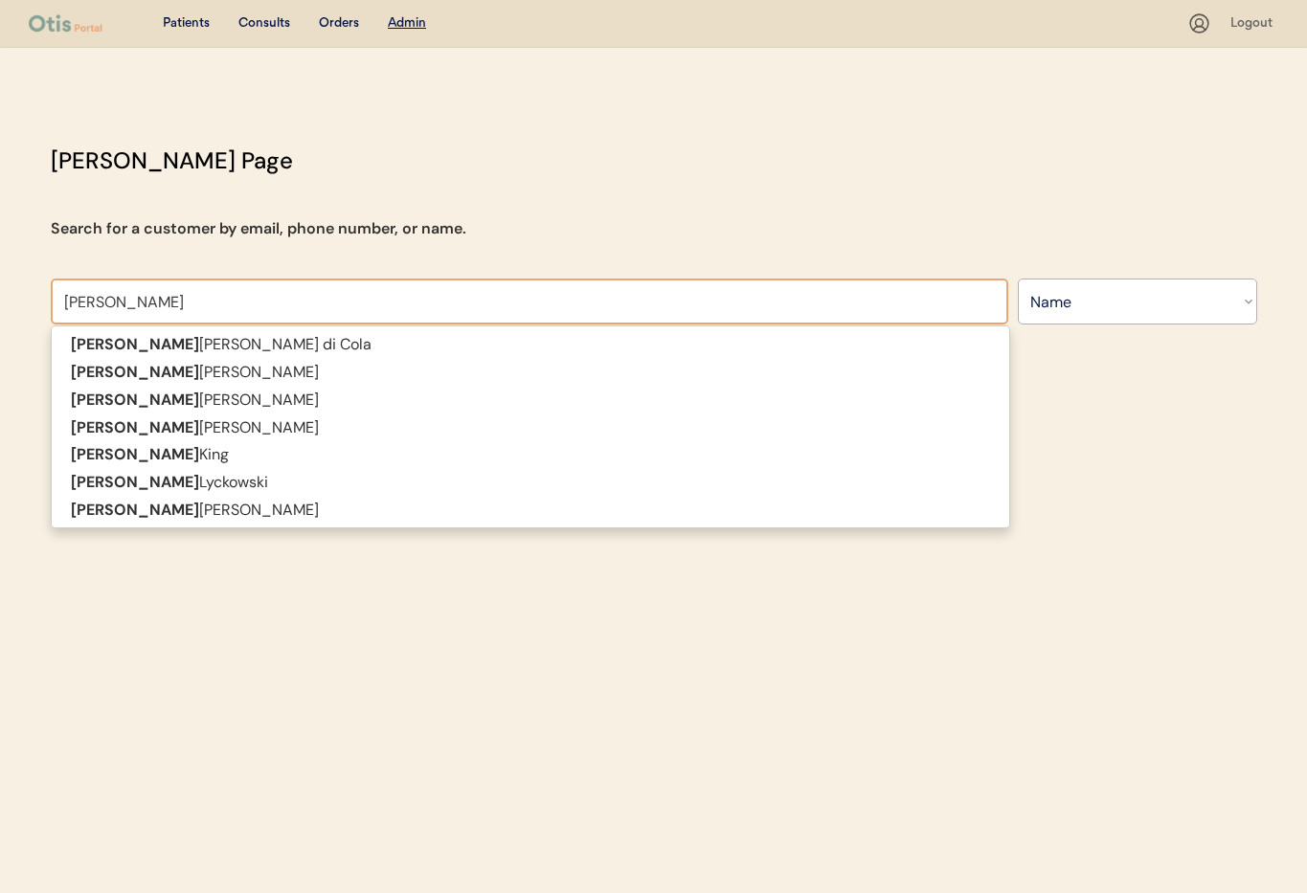
type input "Angela lyckowski"
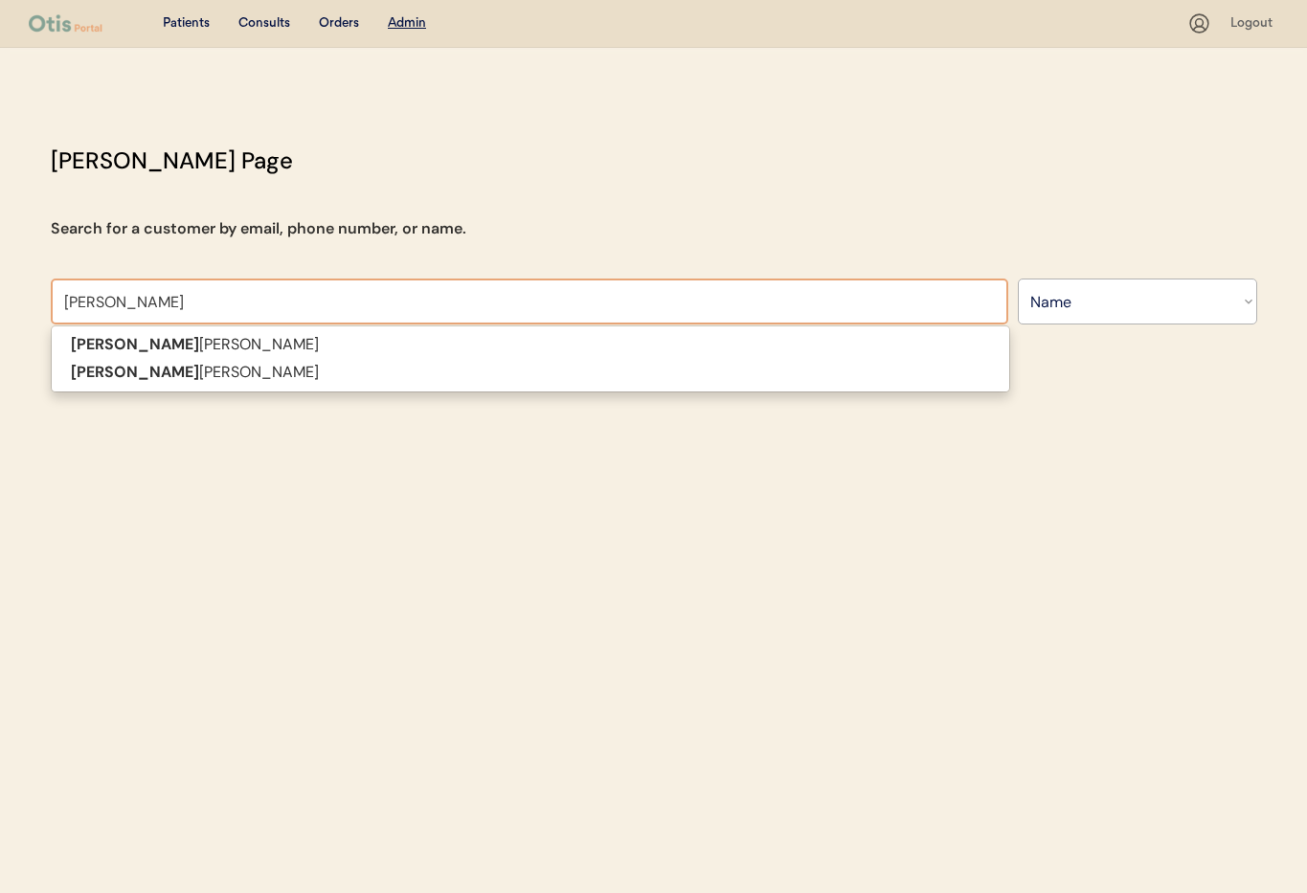
type input "Angela log"
type input "Angela logan"
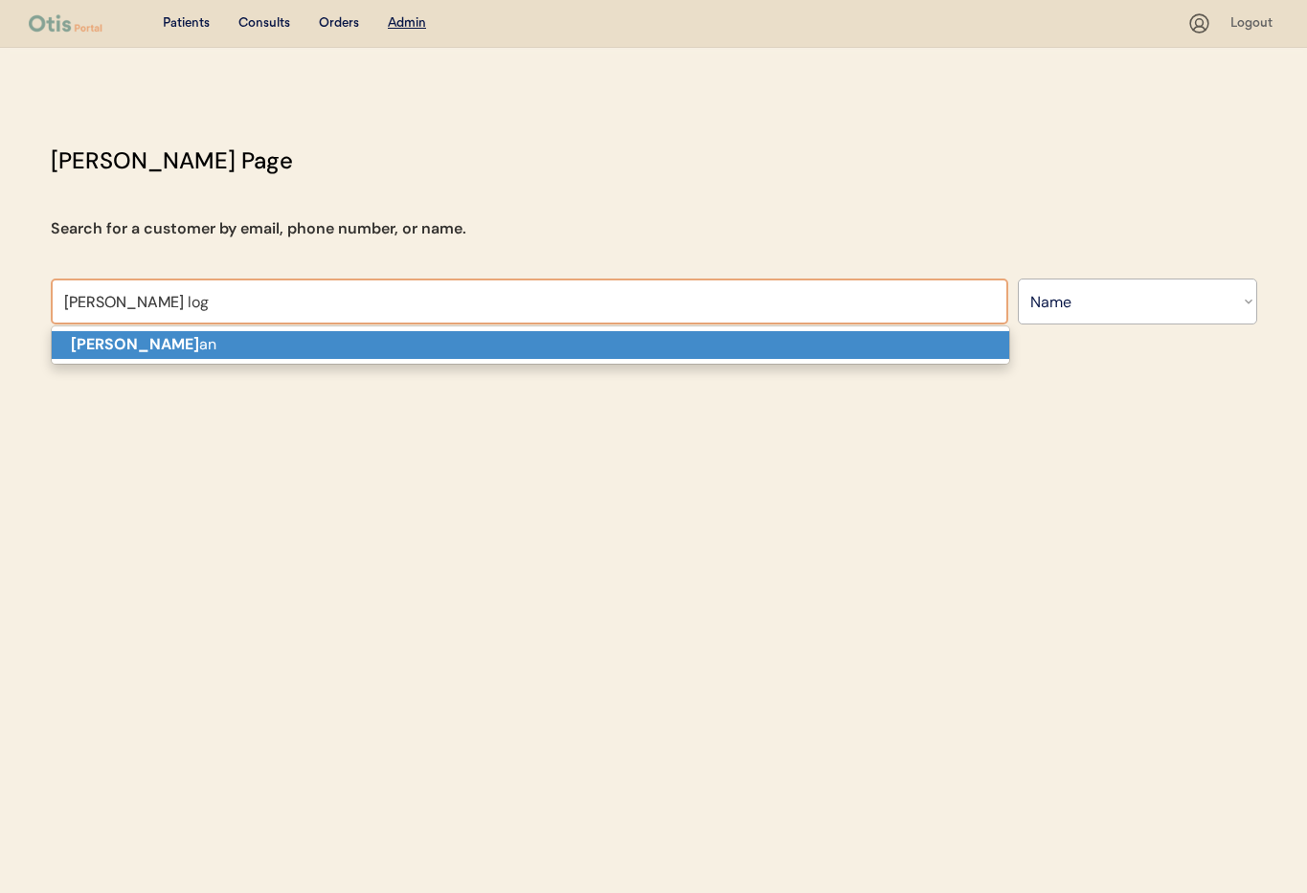
click at [243, 350] on p "Angela Log an" at bounding box center [531, 345] width 958 height 28
type input "Angela Logan"
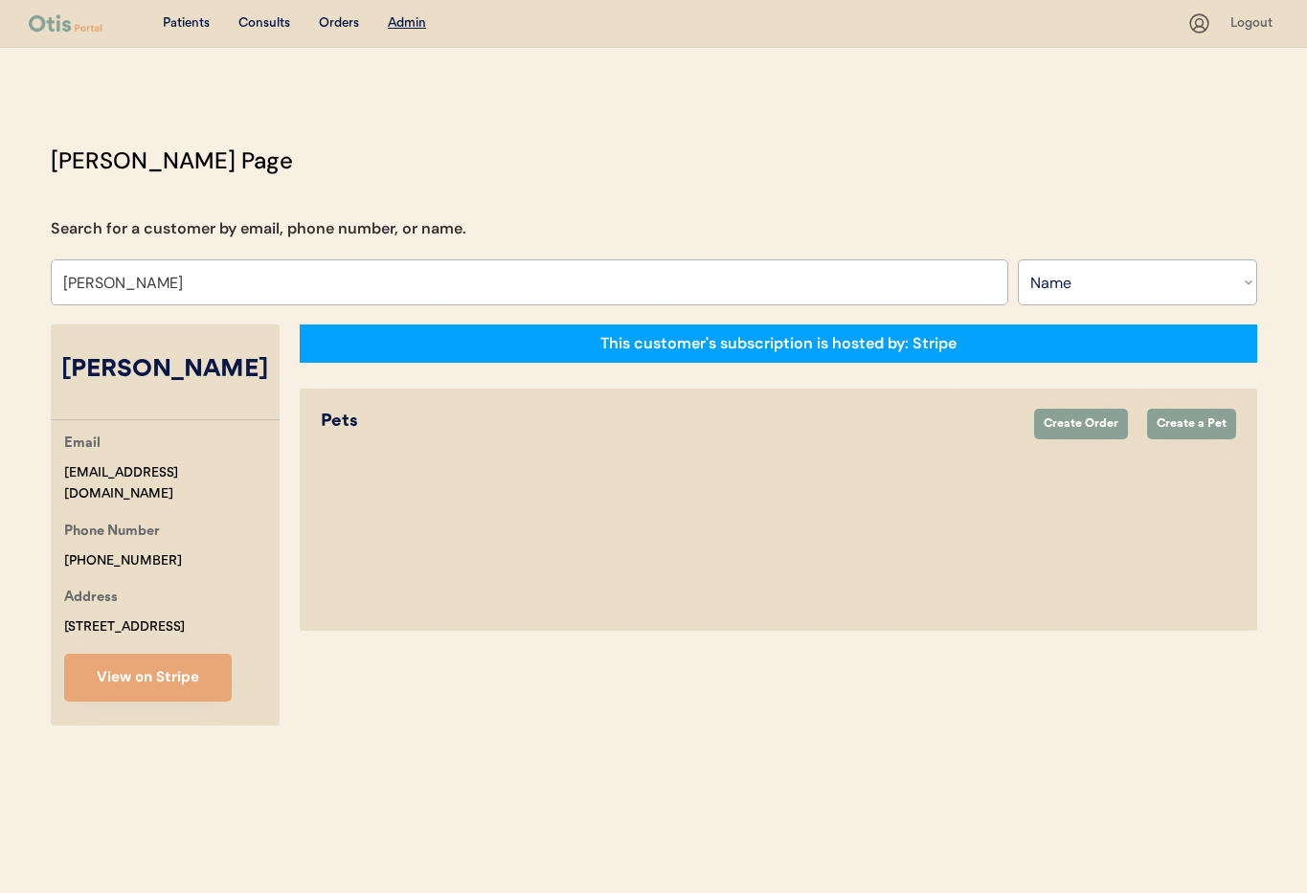
select select "true"
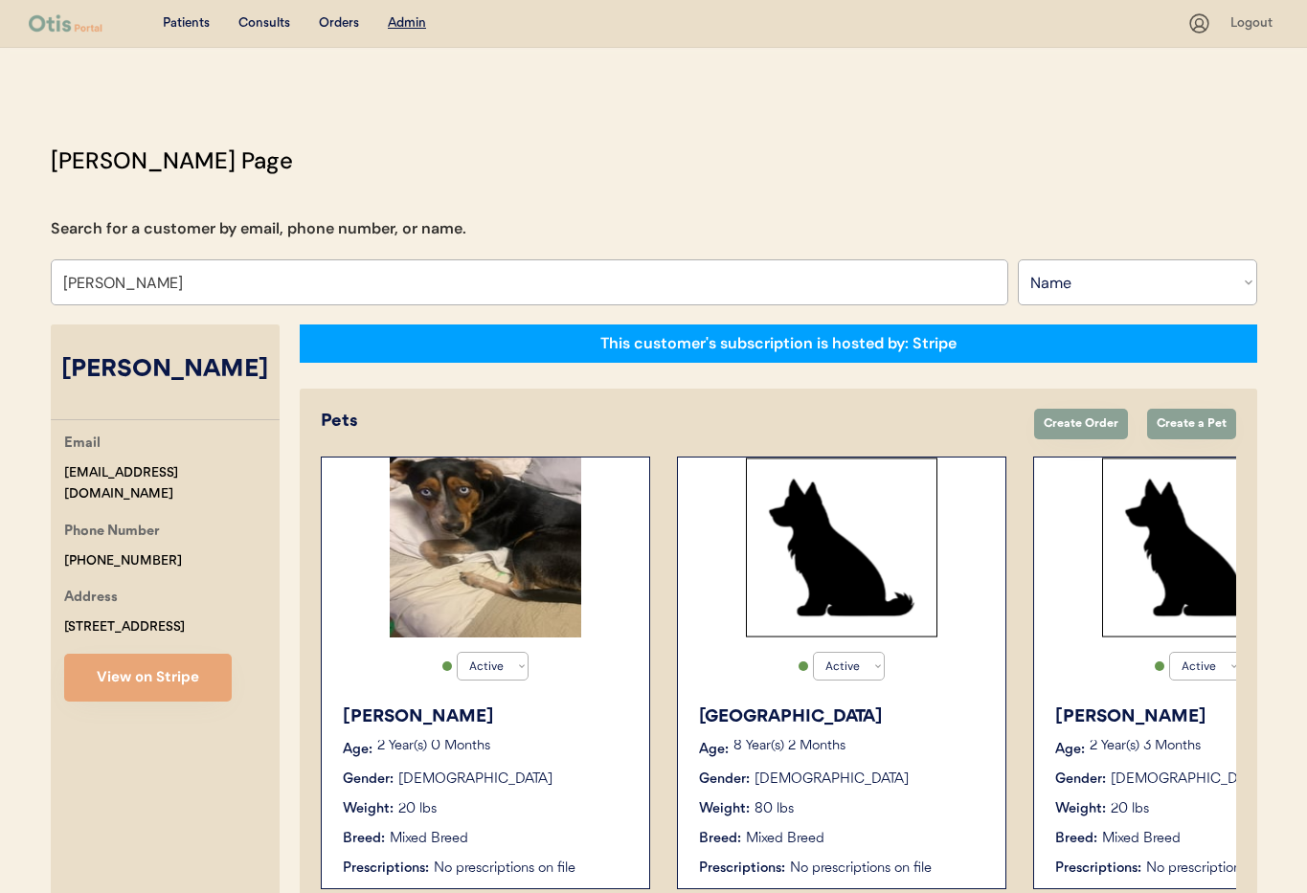
type input "Angela Logan"
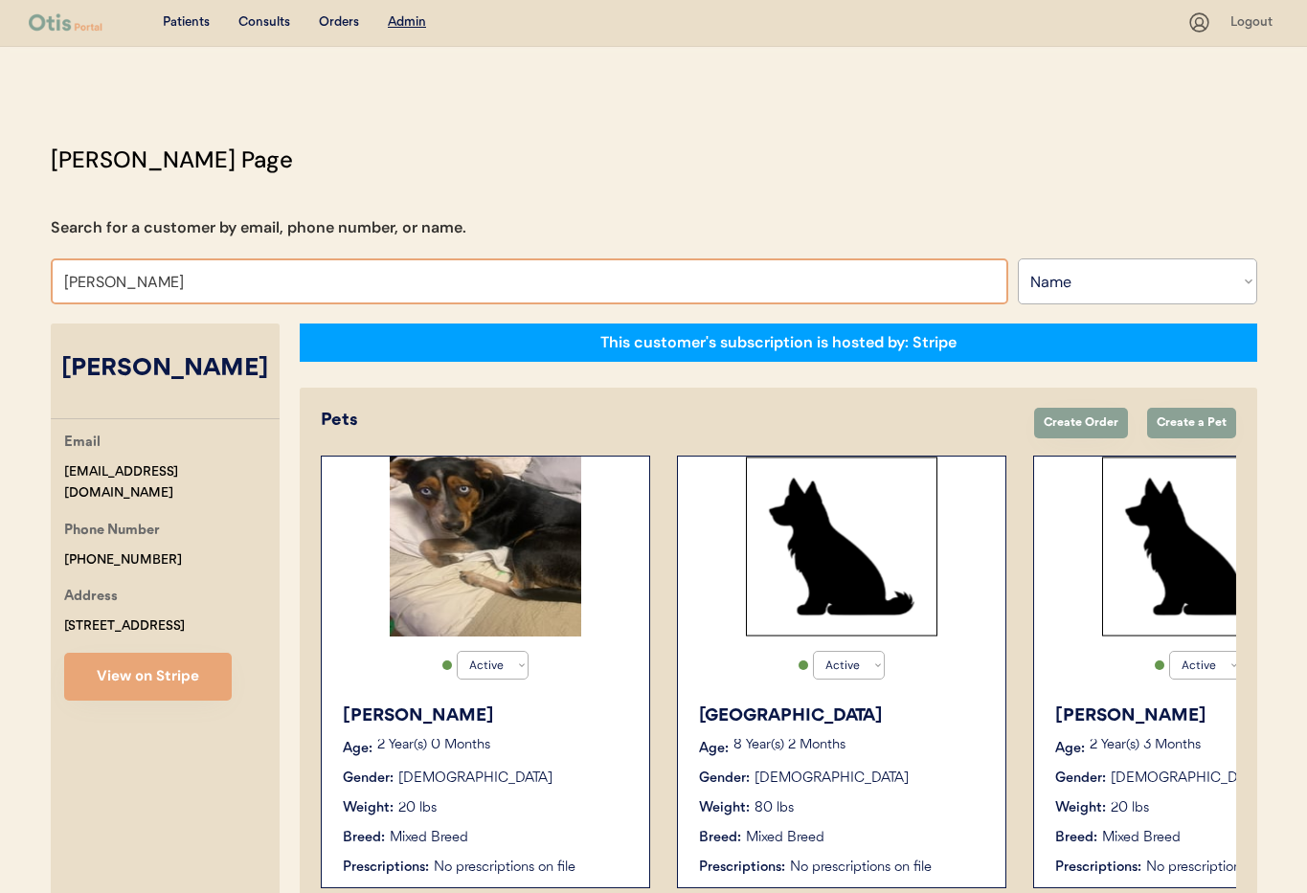
scroll to position [105, 0]
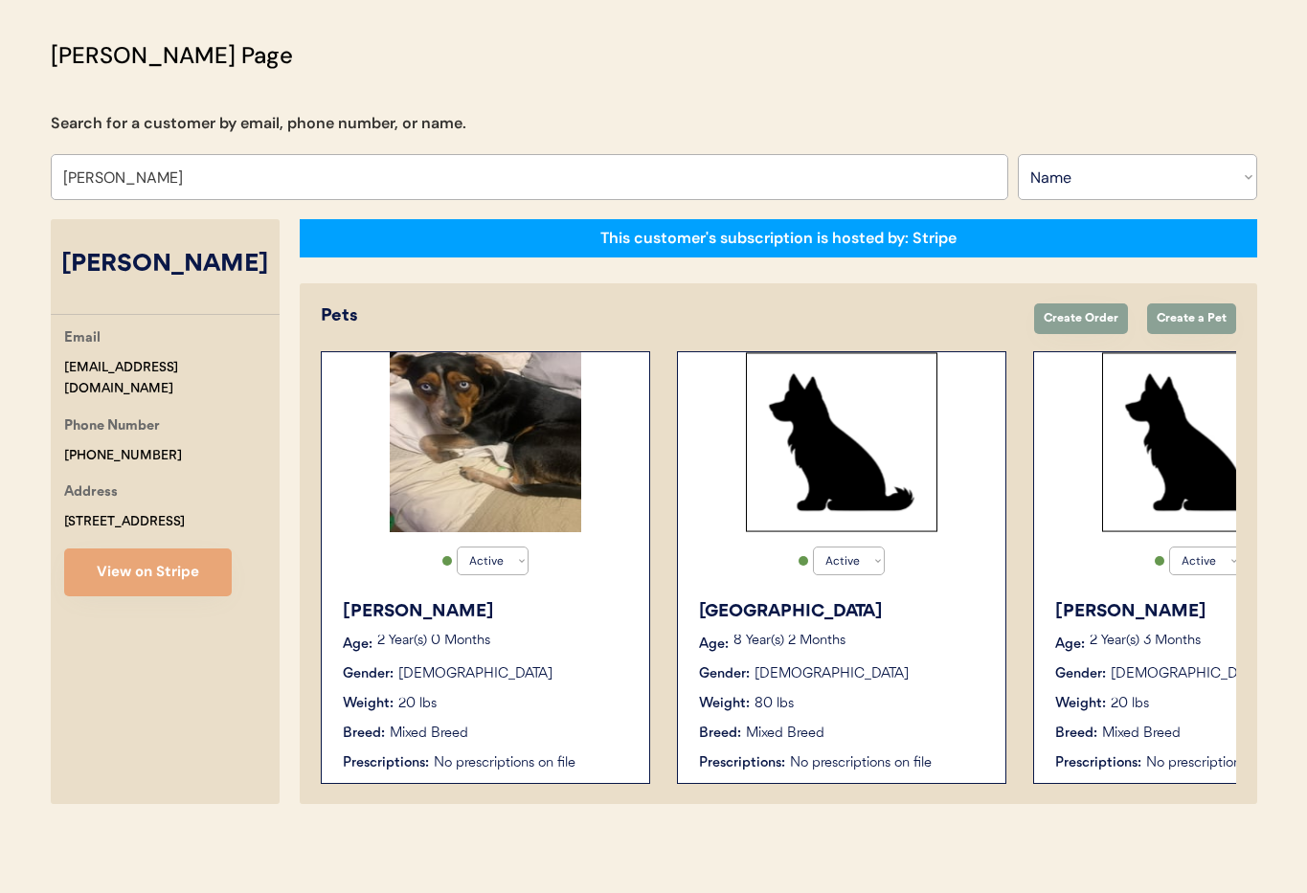
click at [505, 624] on div "Lucy" at bounding box center [486, 612] width 287 height 26
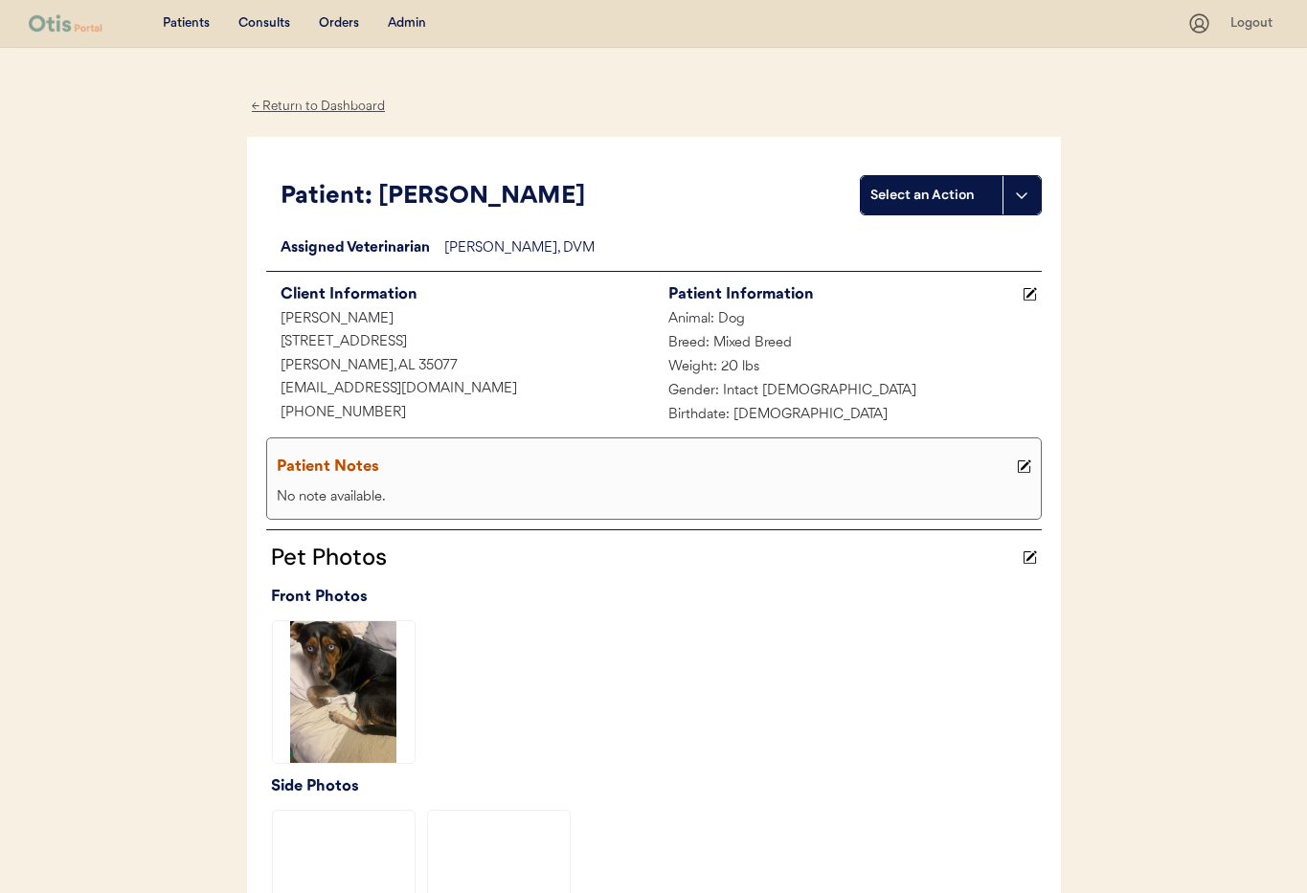
scroll to position [468, 0]
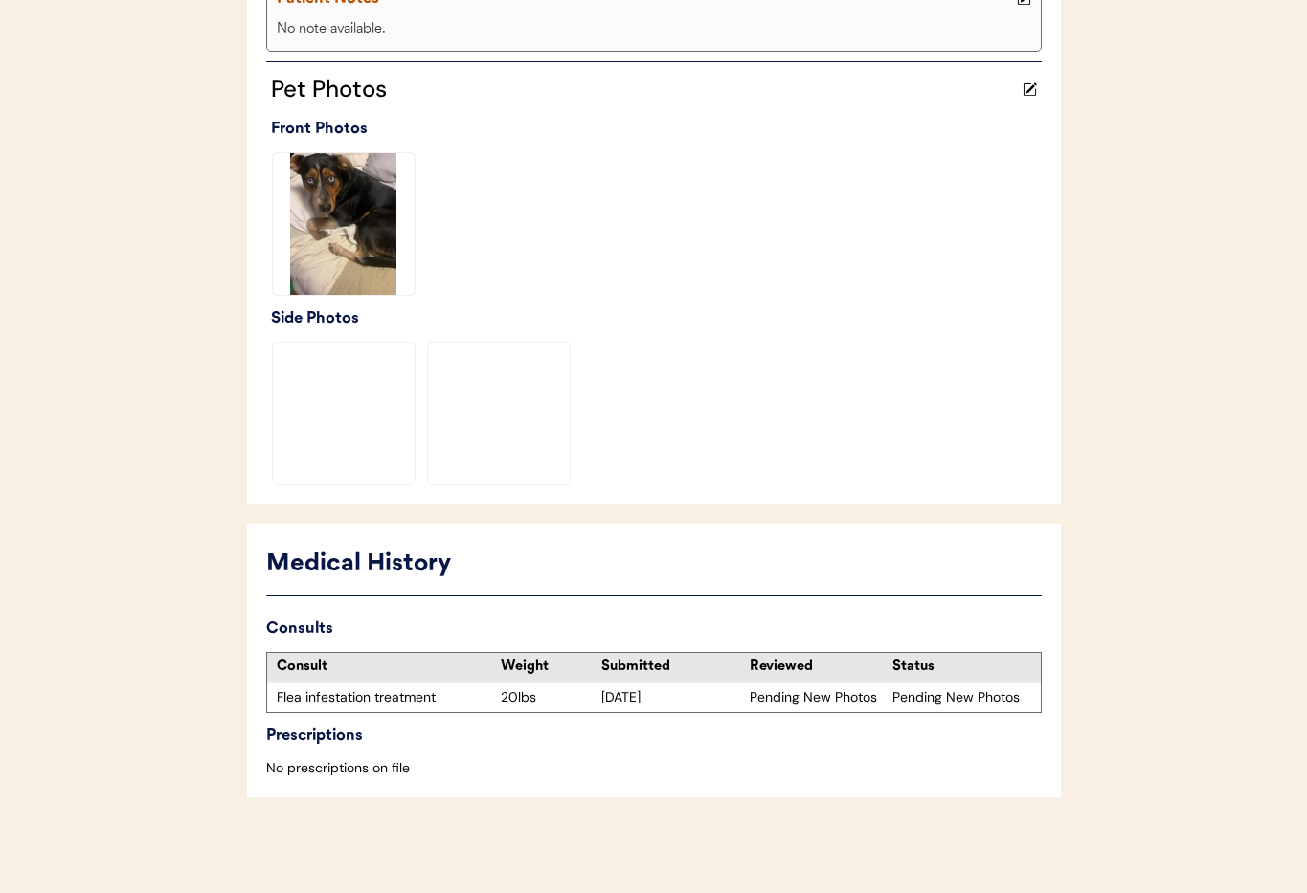
click at [363, 698] on div "Flea infestation treatment" at bounding box center [384, 698] width 215 height 19
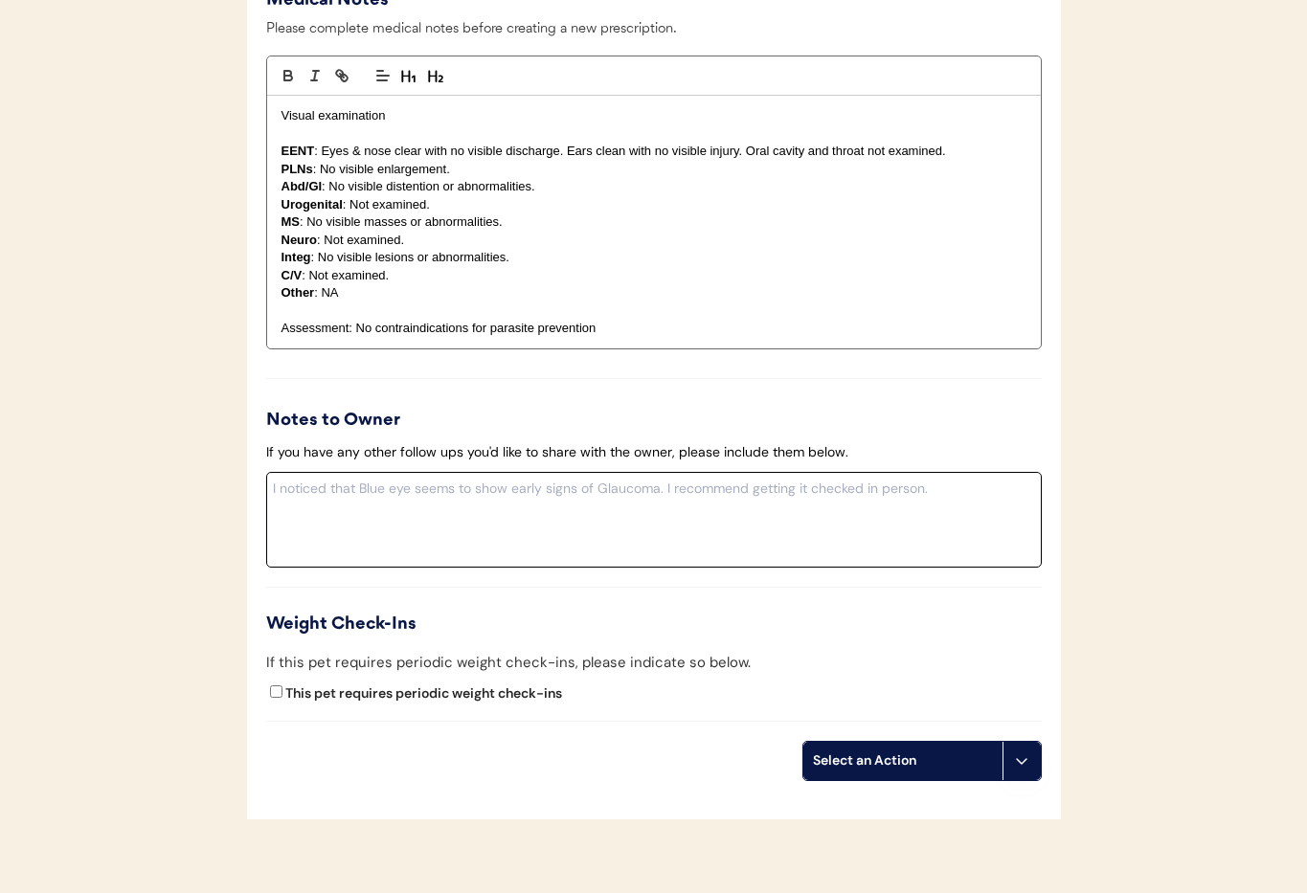
scroll to position [2047, 0]
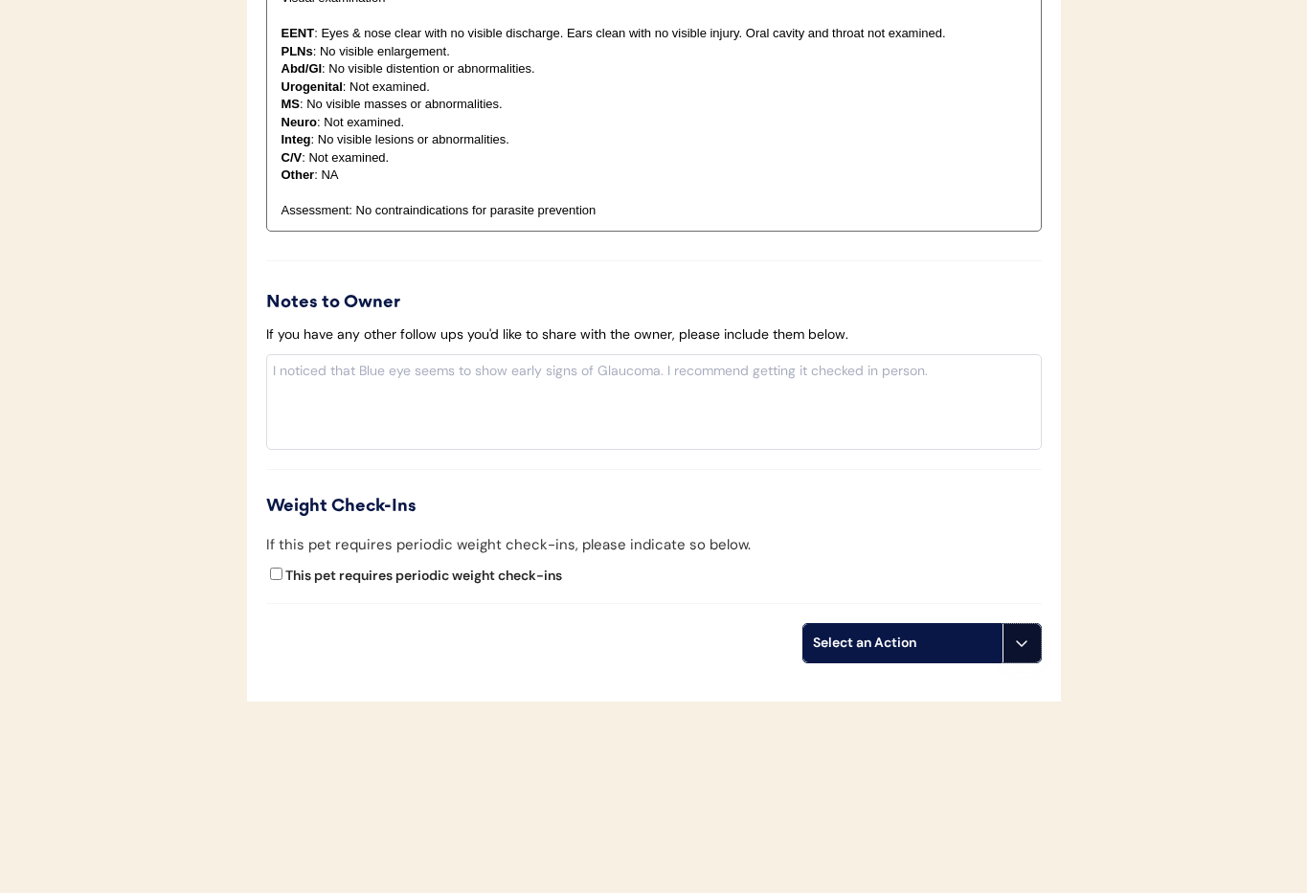
click at [1024, 650] on icon at bounding box center [1021, 643] width 15 height 15
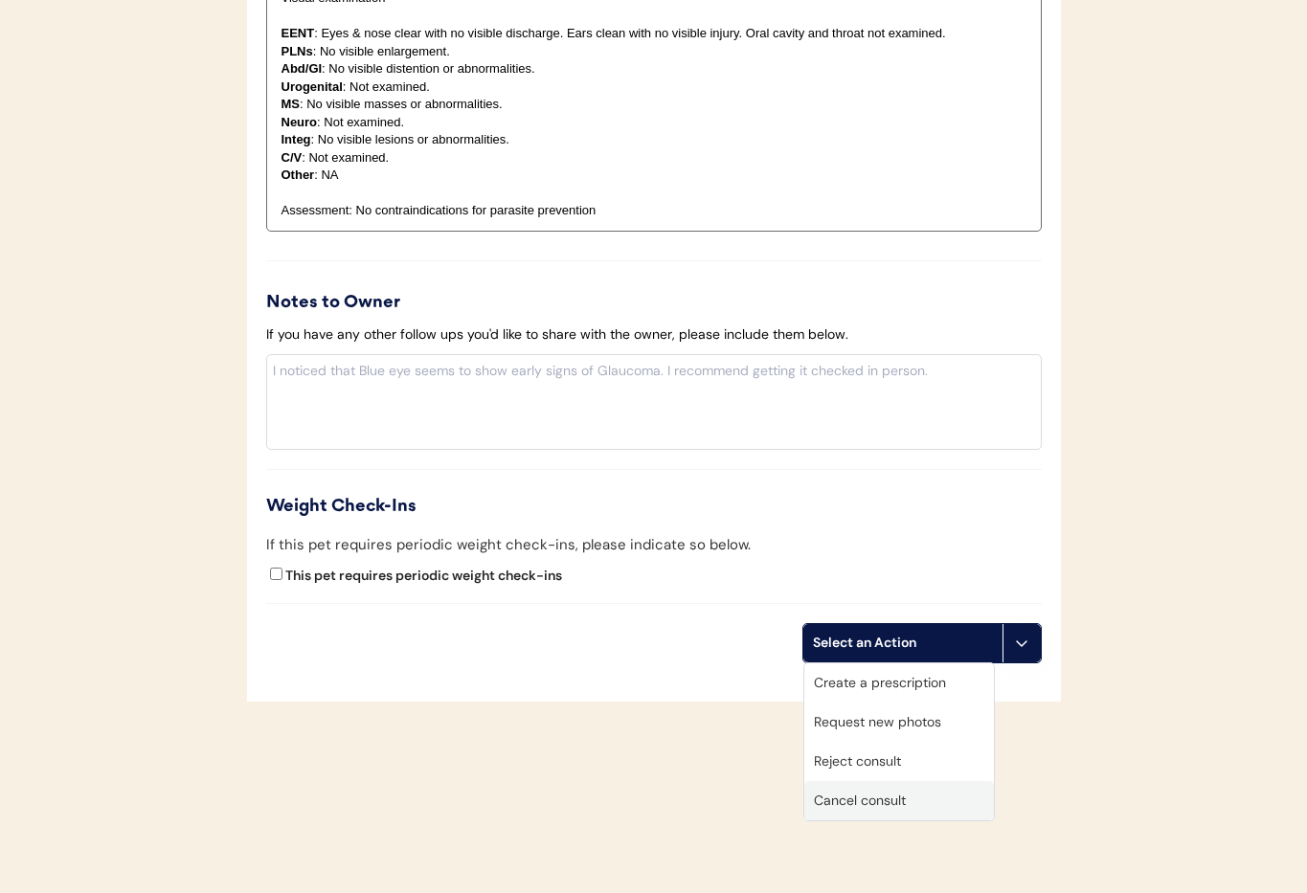
click at [937, 802] on div "Cancel consult" at bounding box center [899, 800] width 190 height 39
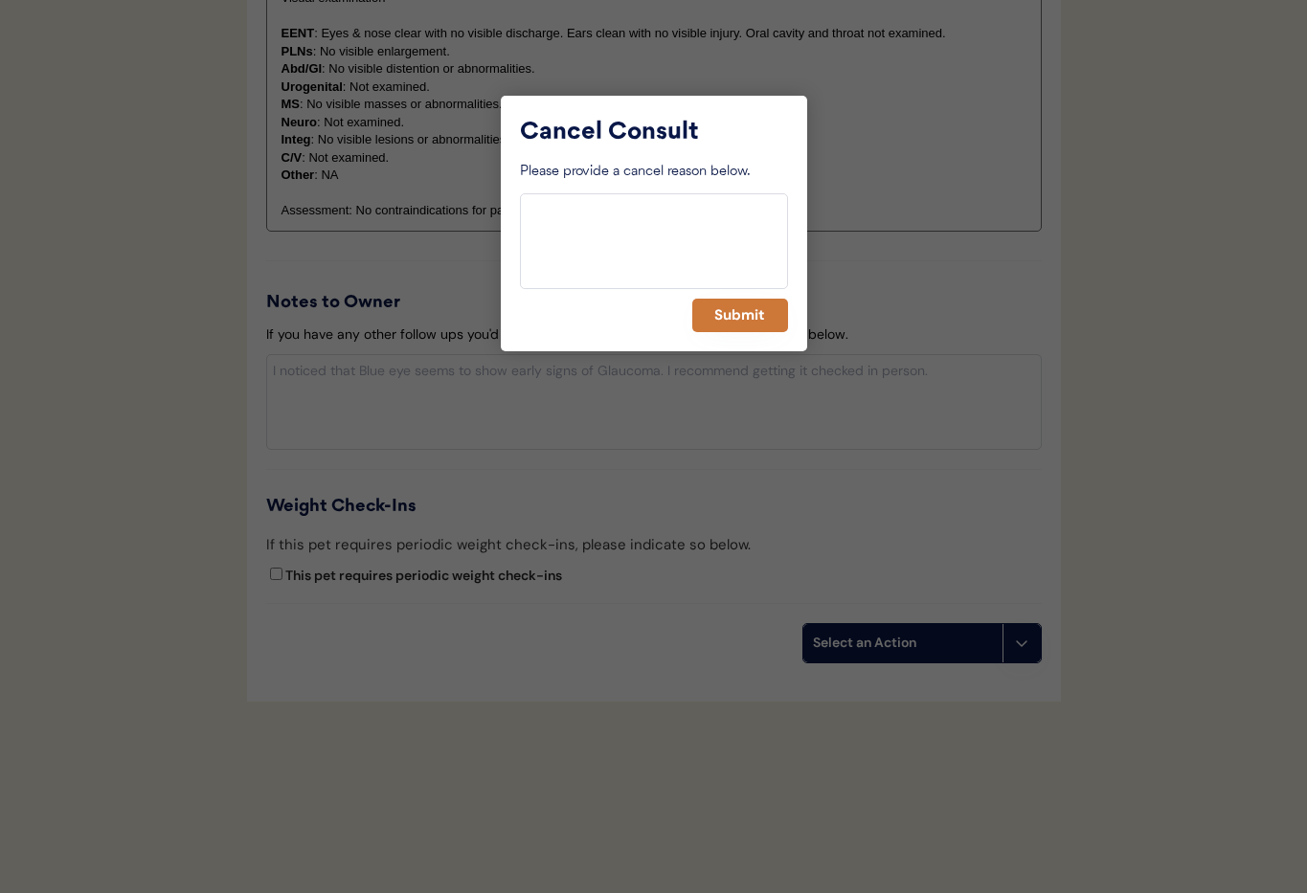
click at [732, 314] on button "Submit" at bounding box center [740, 316] width 96 height 34
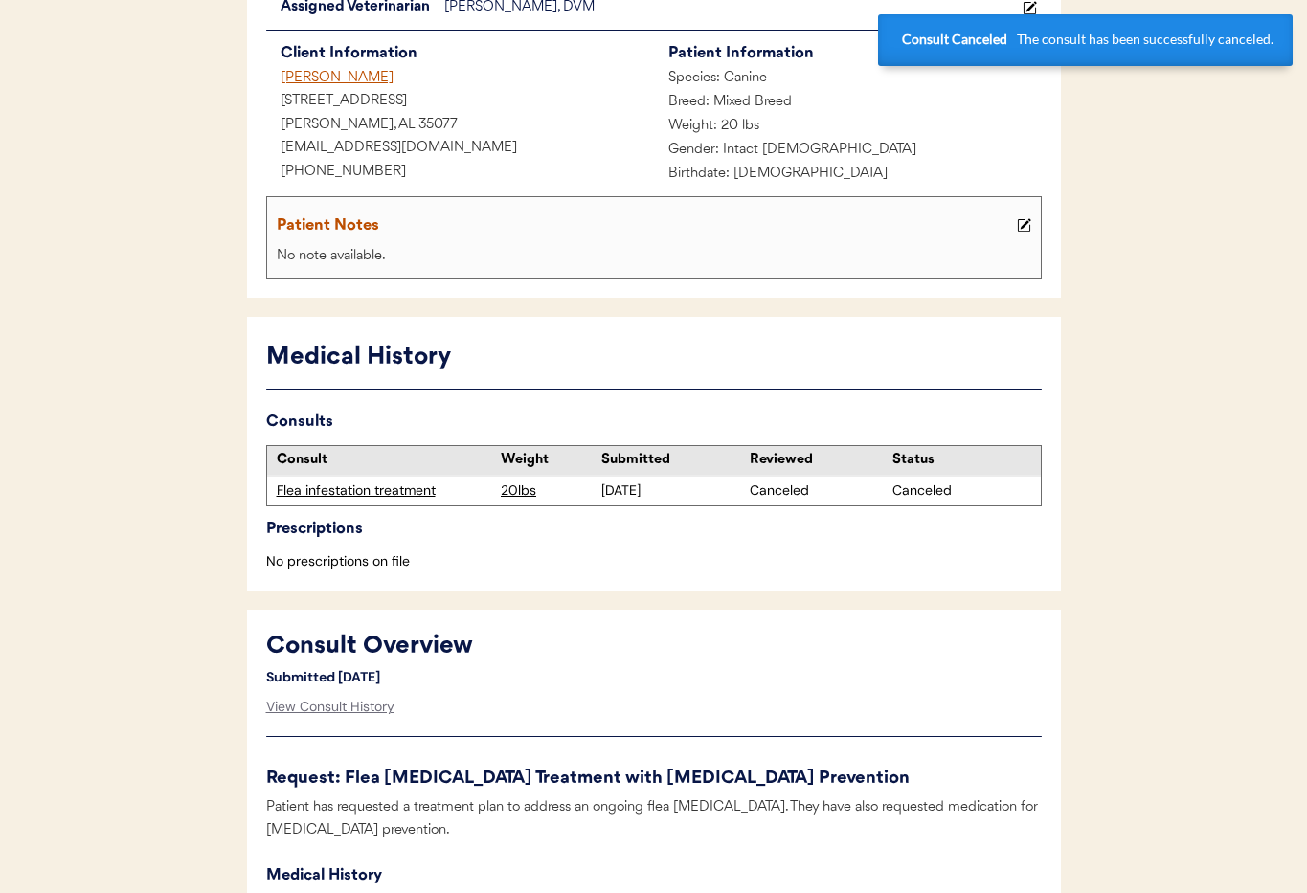
scroll to position [0, 0]
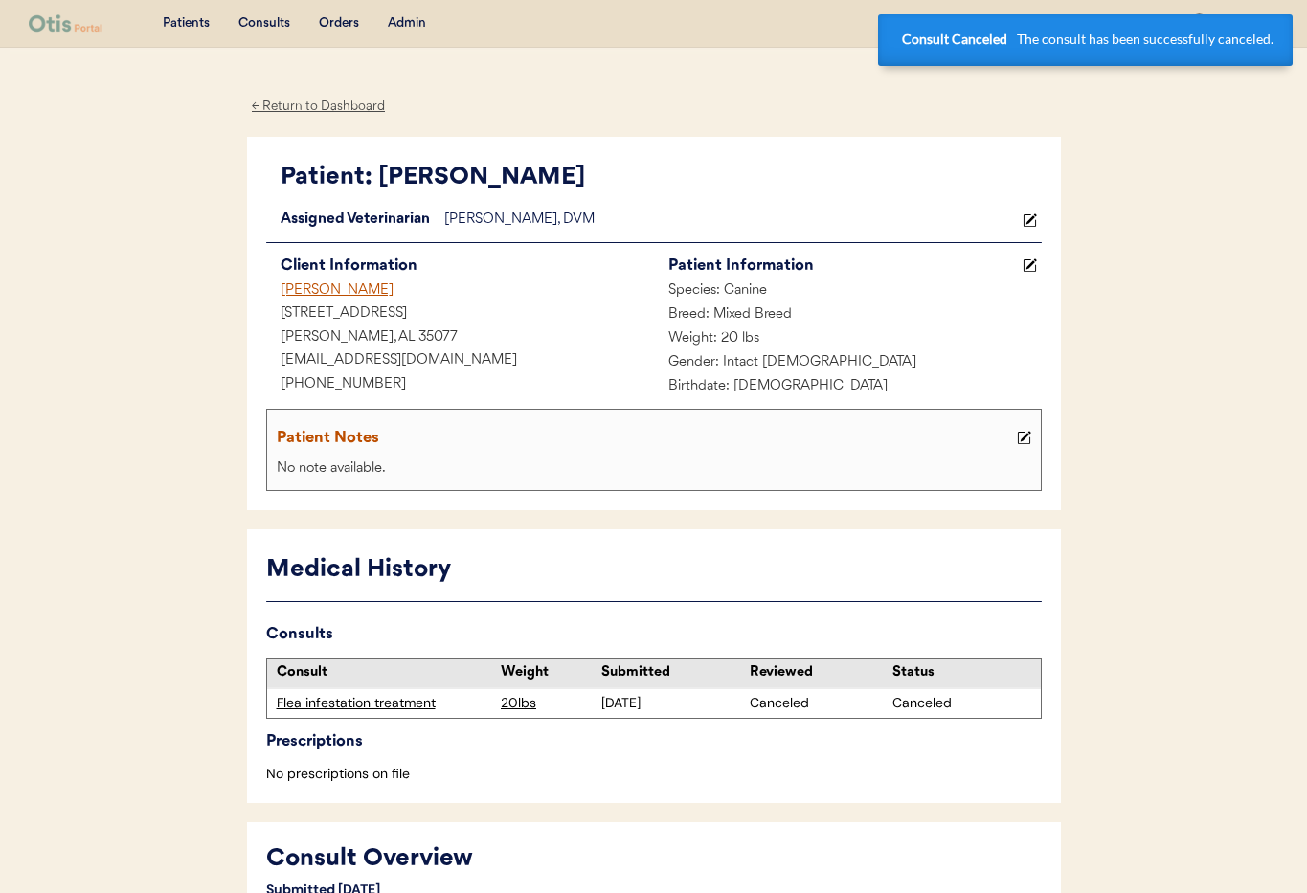
click at [315, 282] on div "[PERSON_NAME]" at bounding box center [460, 292] width 388 height 24
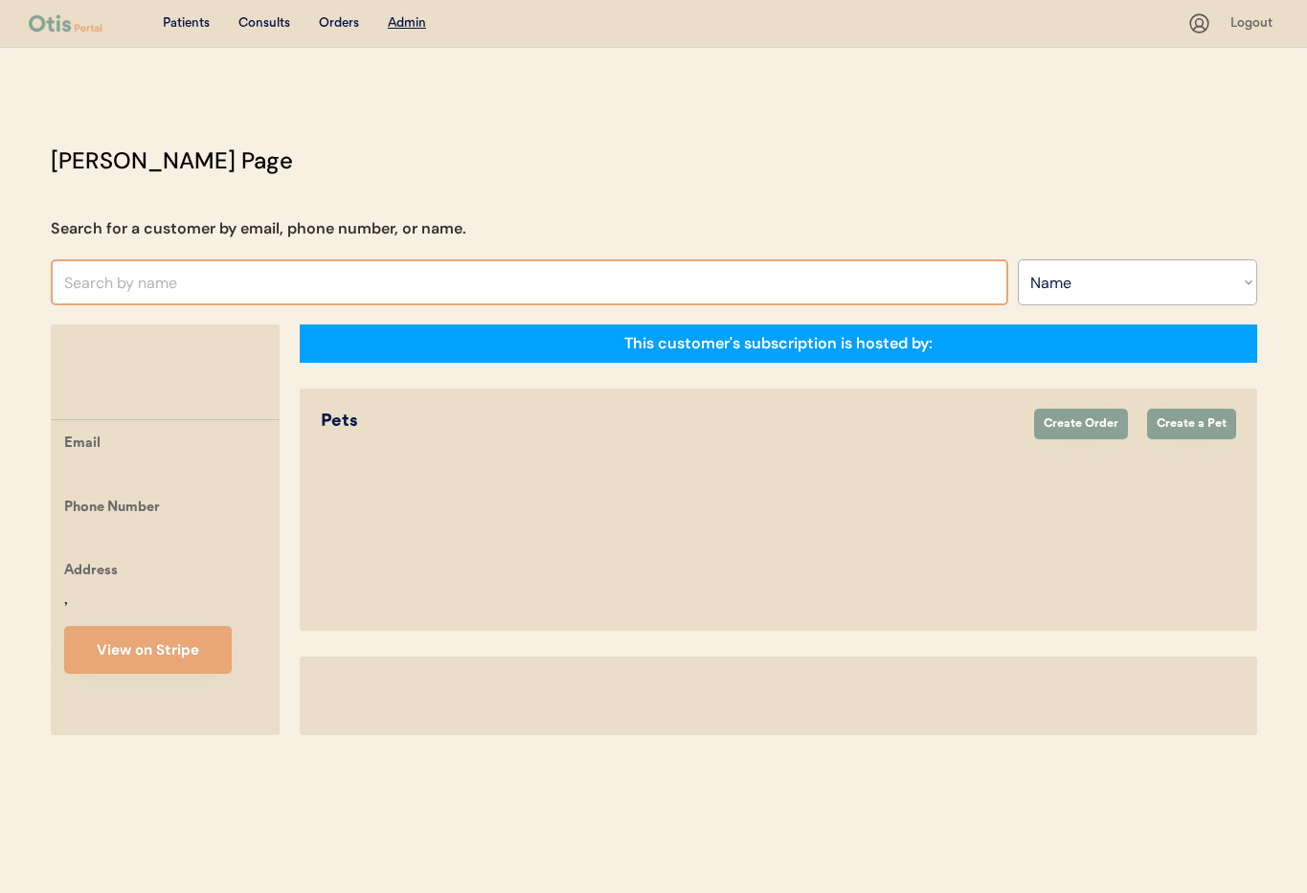
select select ""Name""
select select "true"
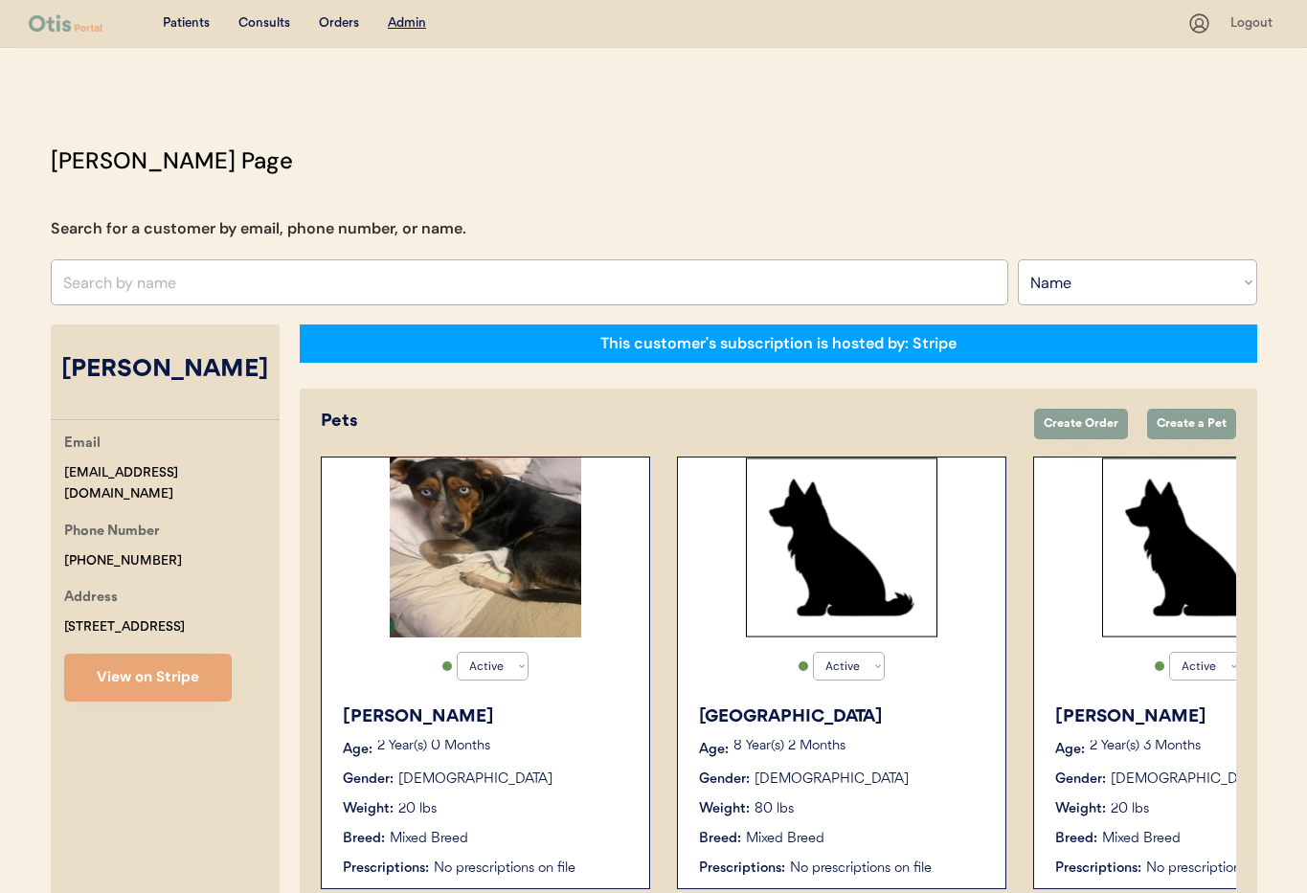
click at [851, 807] on div "Weight: 80 lbs" at bounding box center [842, 810] width 287 height 20
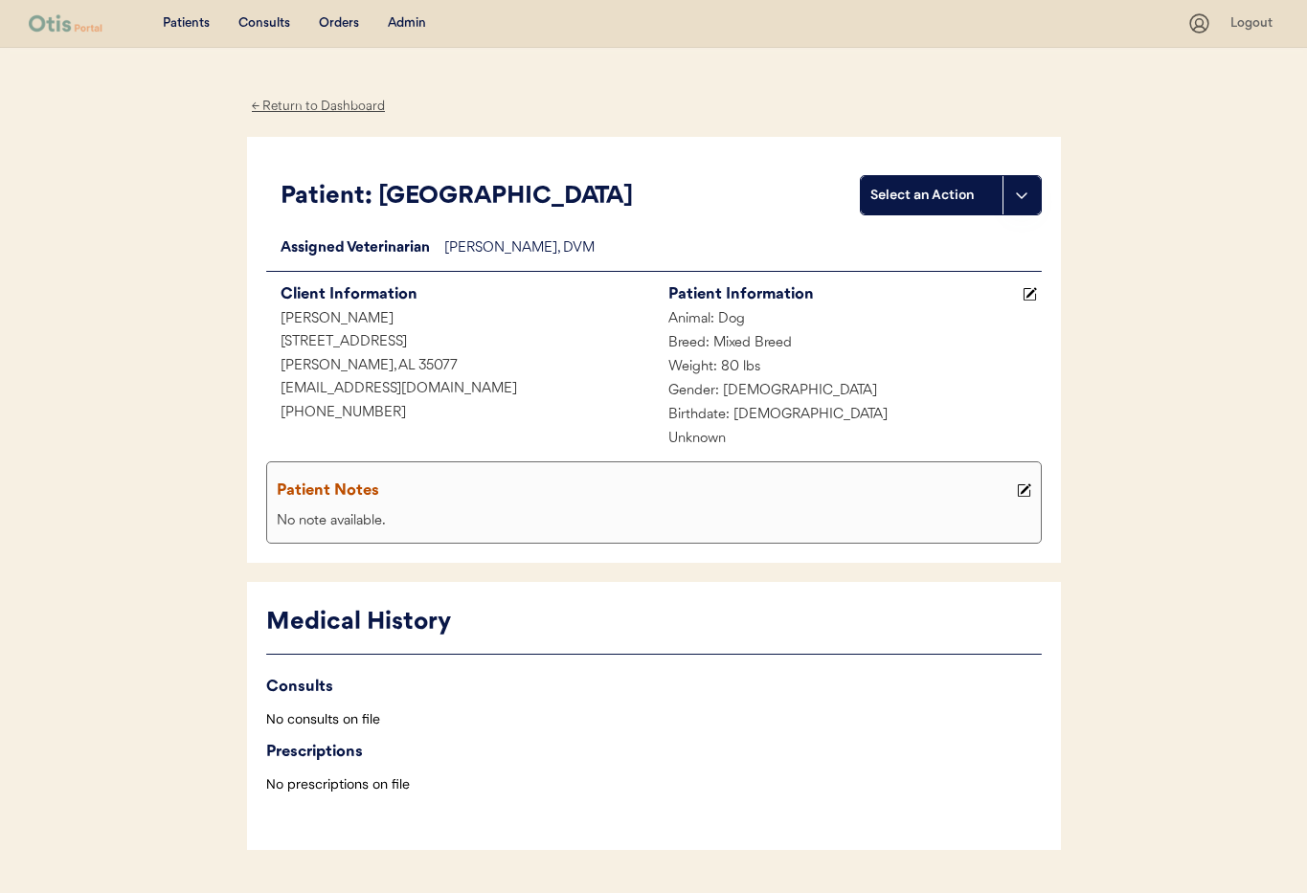
scroll to position [53, 0]
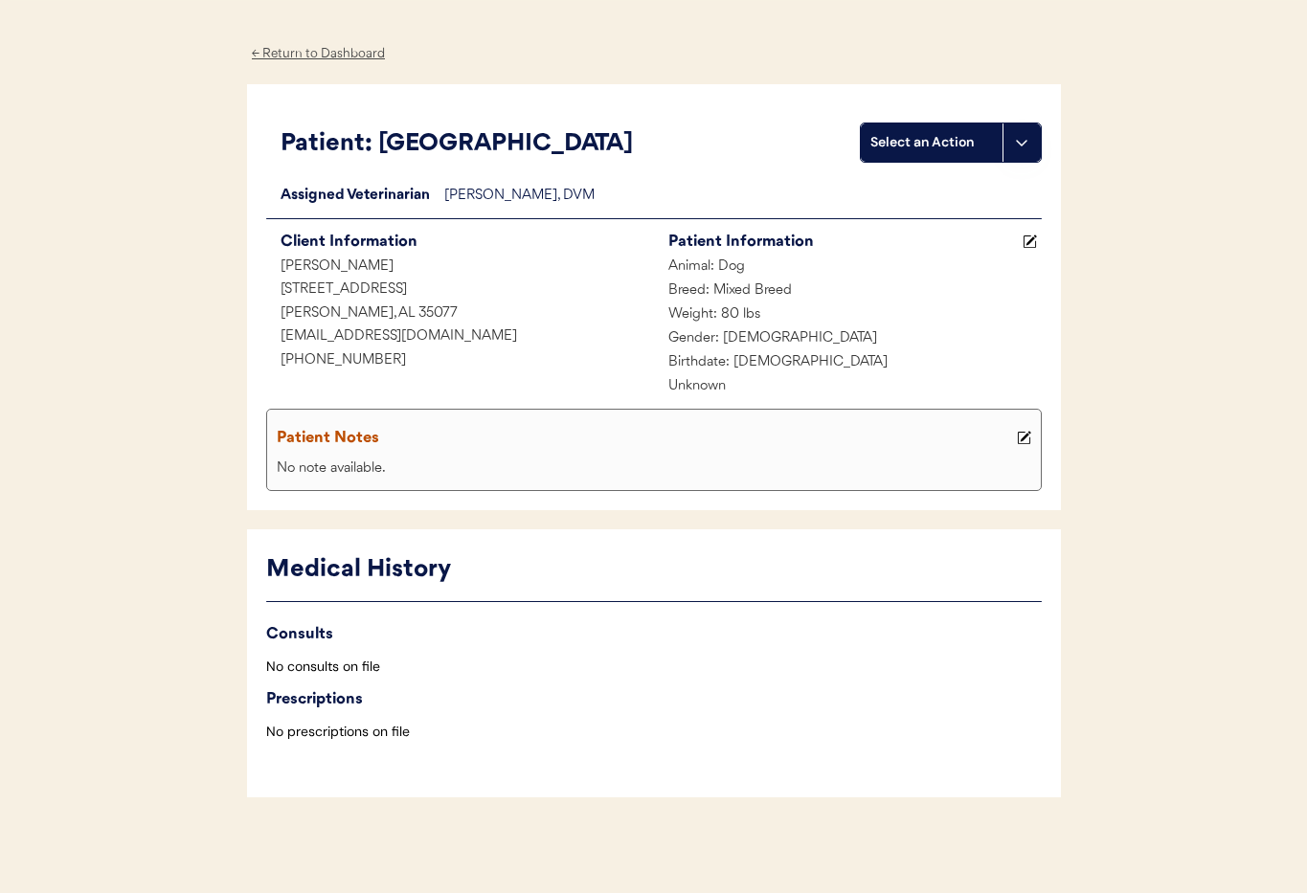
drag, startPoint x: 305, startPoint y: 53, endPoint x: 340, endPoint y: 62, distance: 36.7
click at [305, 54] on div "← Return to Dashboard" at bounding box center [319, 54] width 144 height 22
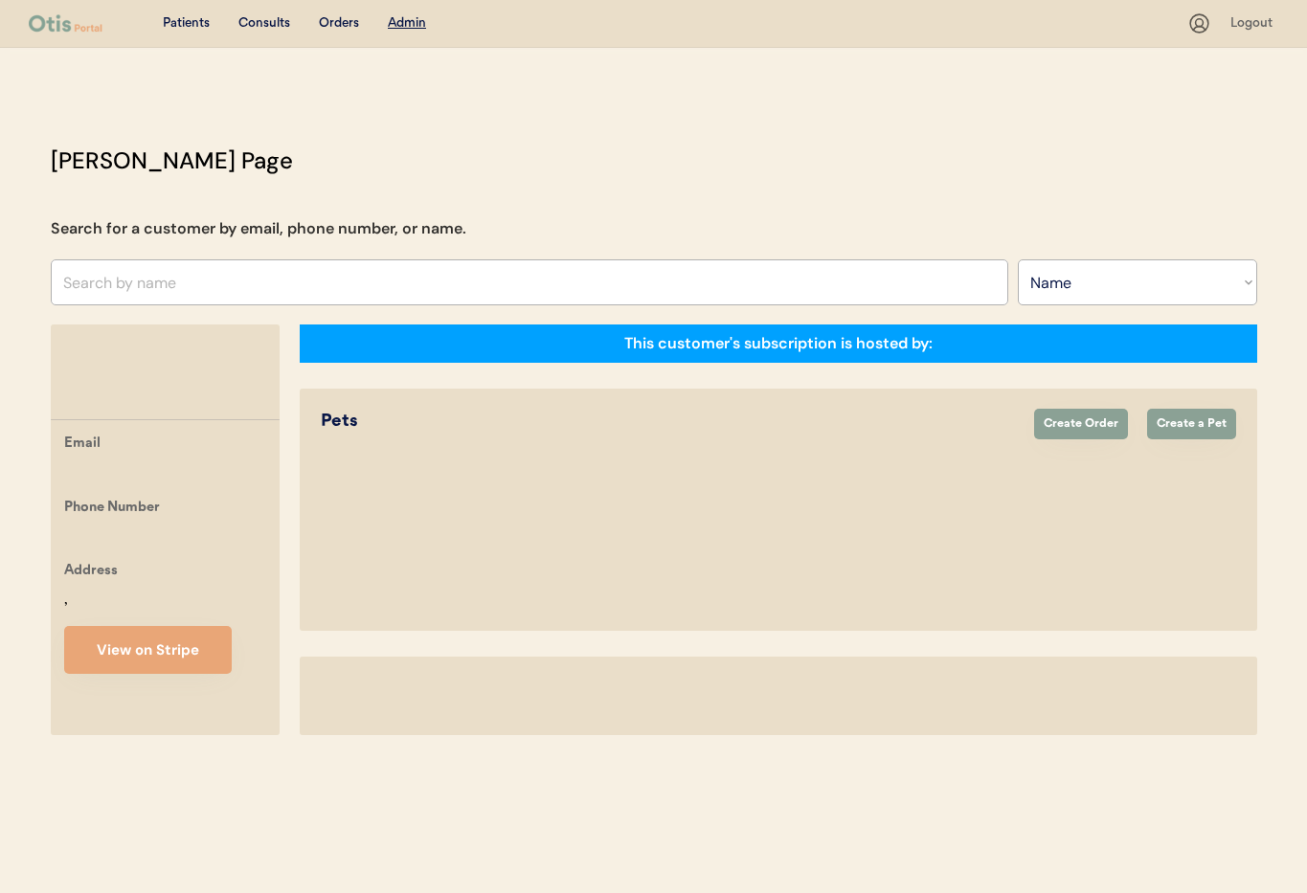
select select ""Name""
select select "true"
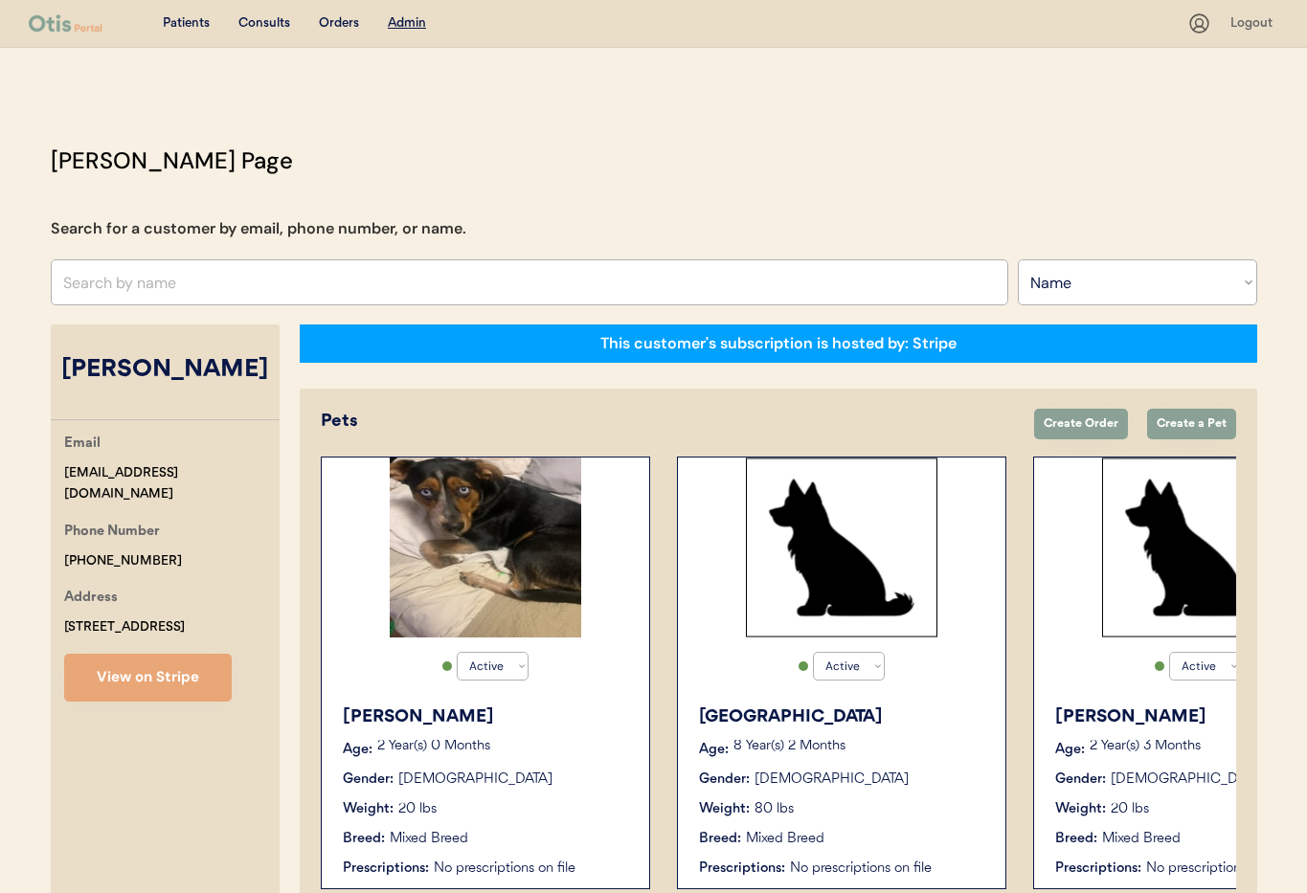
click at [1168, 731] on div "Deedee Age: 2 Year(s) 3 Months Gender: Female Weight: 20 lbs Breed: Mixed Breed…" at bounding box center [1198, 791] width 308 height 193
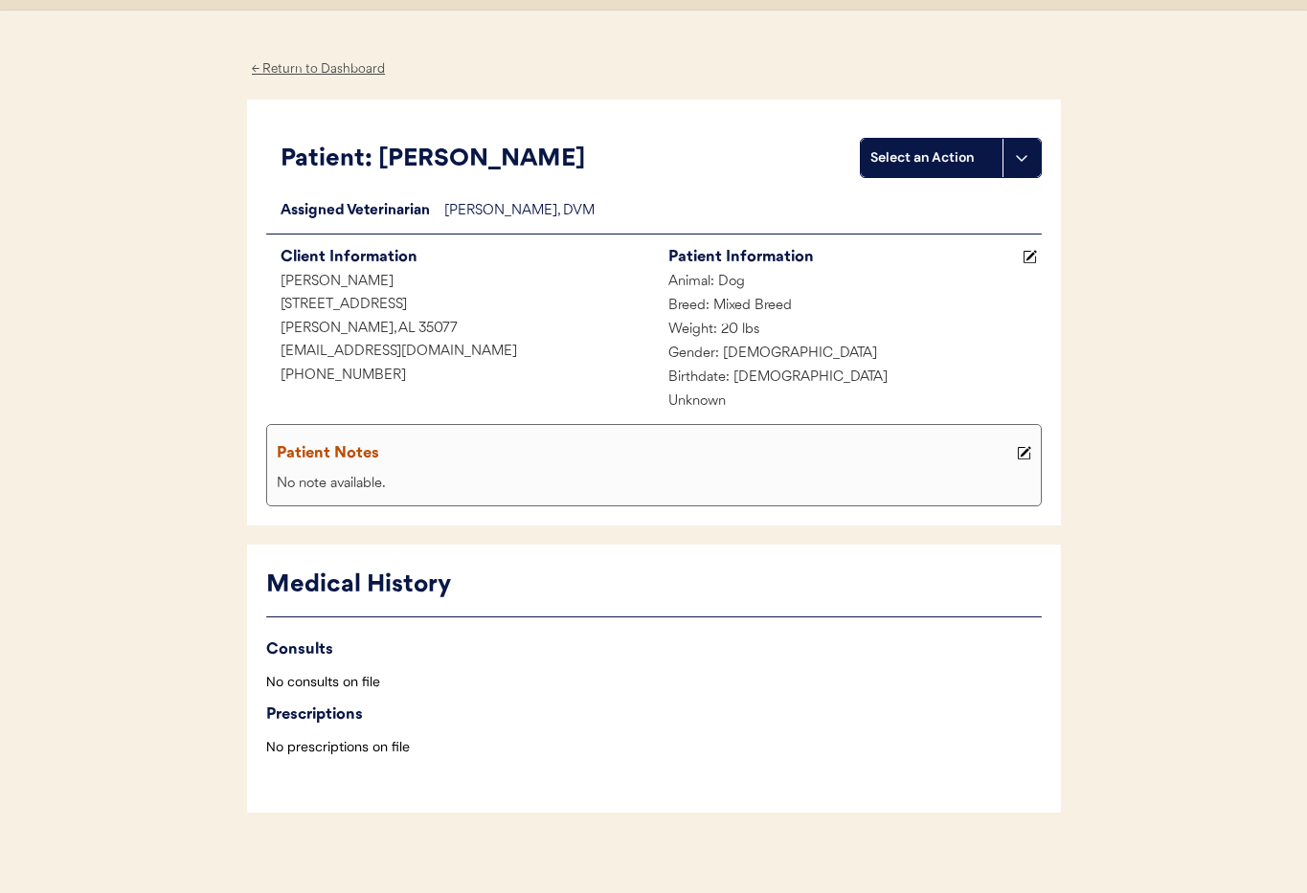
scroll to position [53, 0]
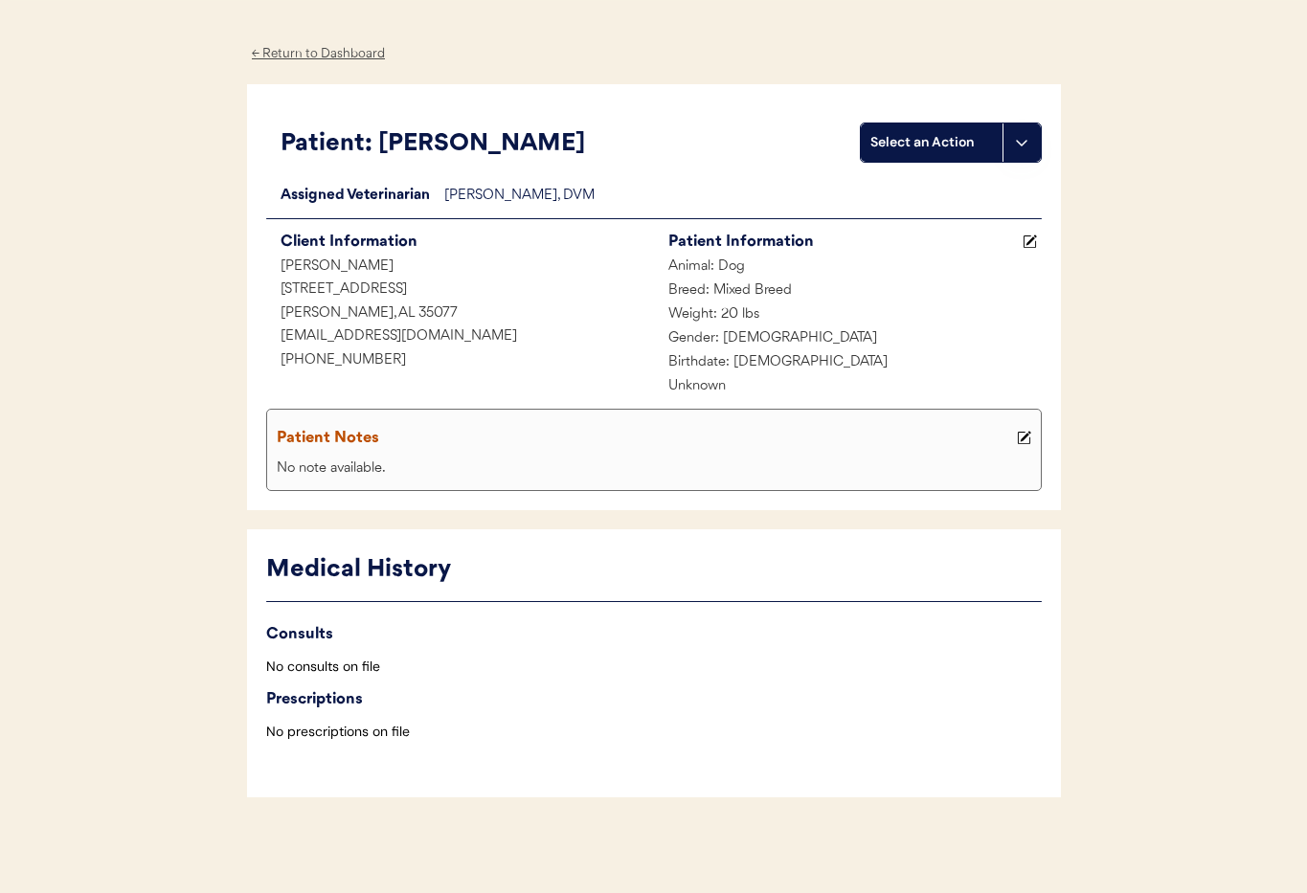
drag, startPoint x: 290, startPoint y: 55, endPoint x: 301, endPoint y: 65, distance: 14.9
click at [291, 56] on div "← Return to Dashboard" at bounding box center [319, 54] width 144 height 22
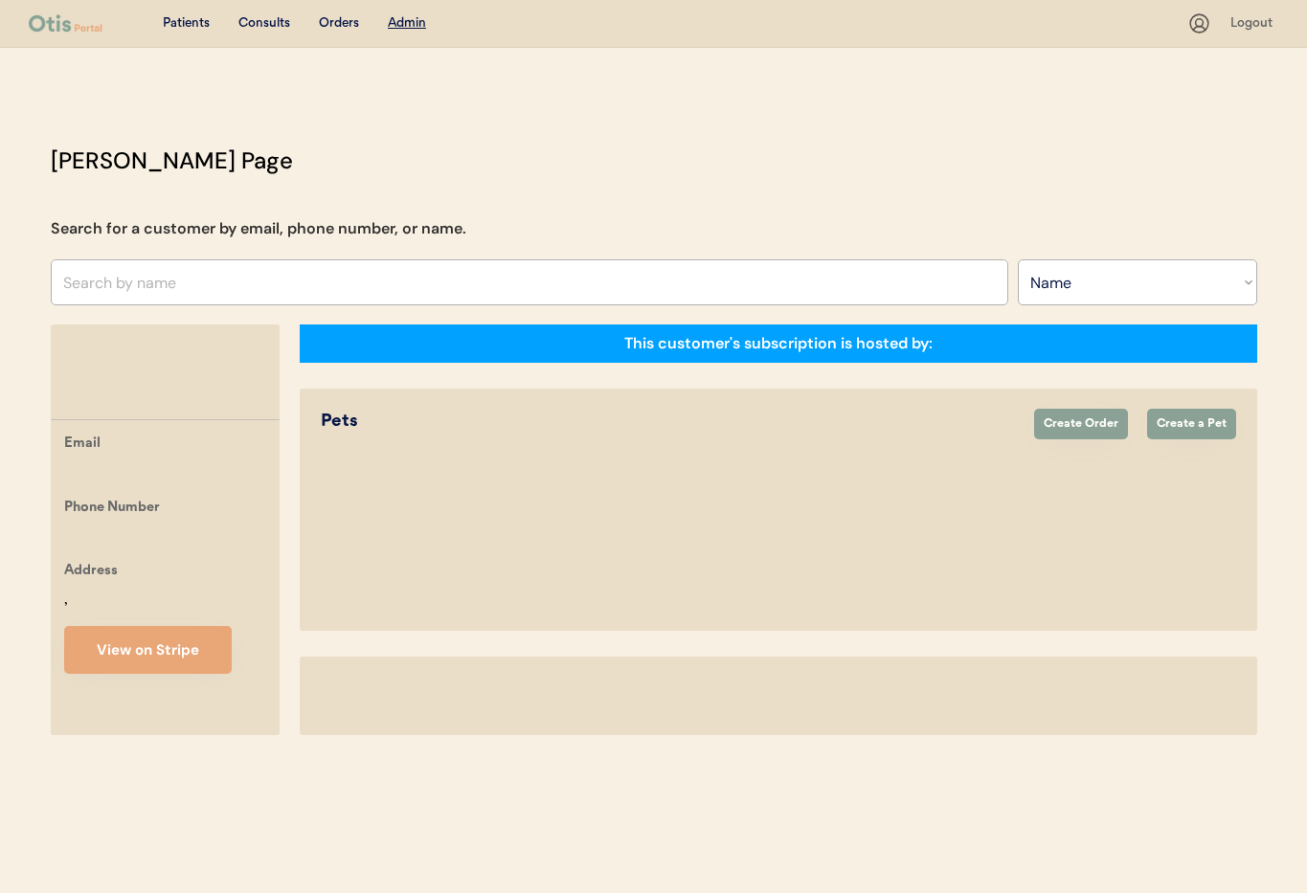
select select ""Name""
select select "true"
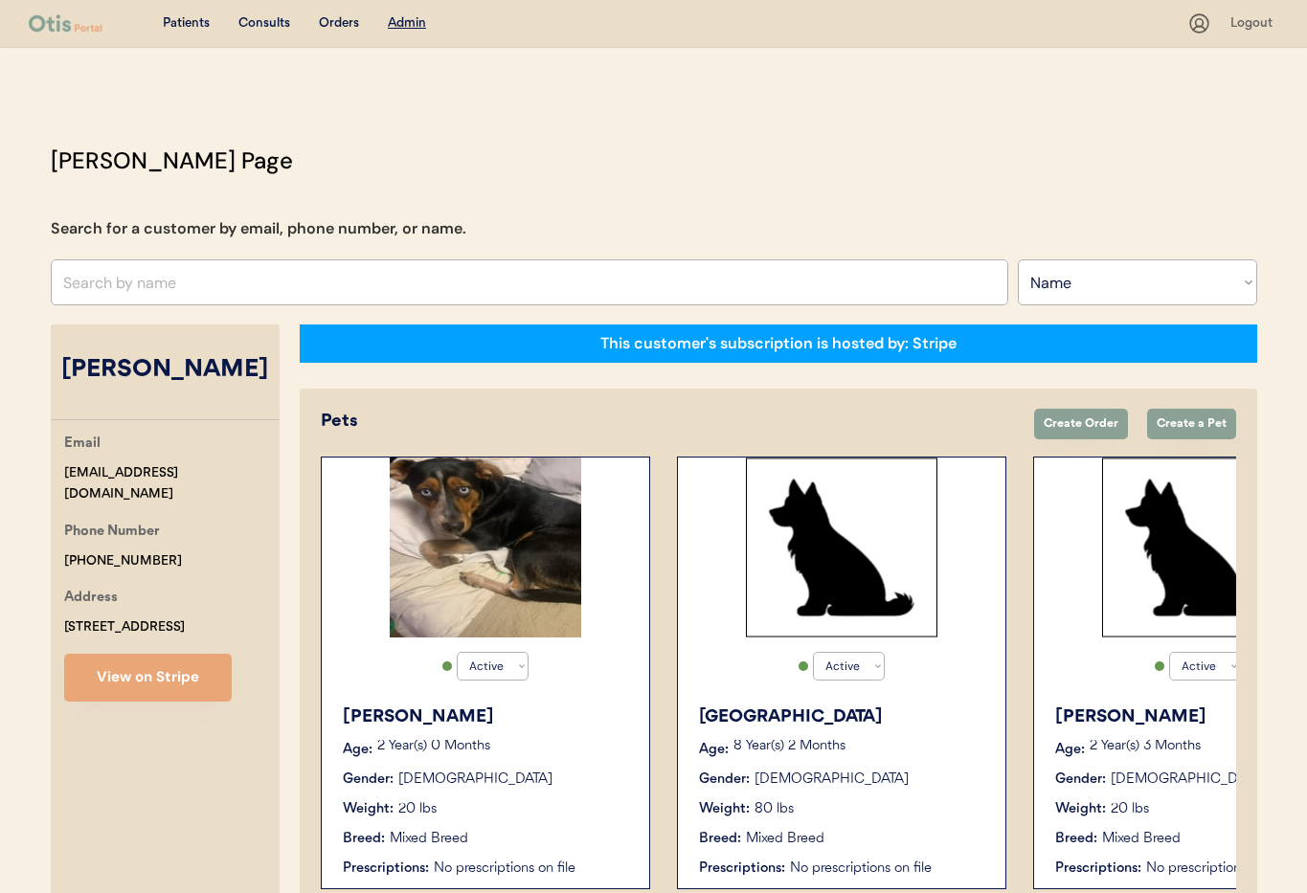
scroll to position [0, 153]
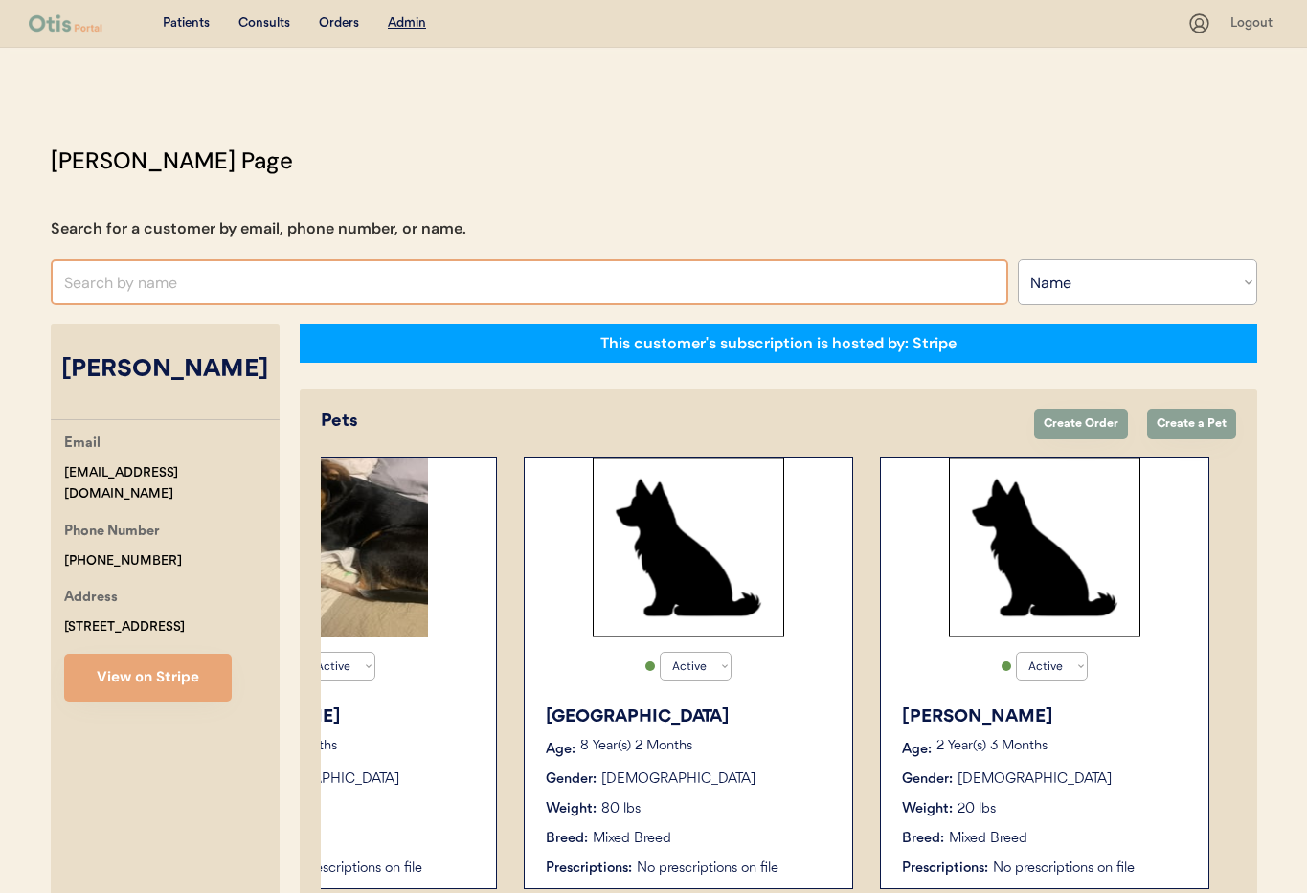
click at [276, 281] on input "text" at bounding box center [530, 283] width 958 height 46
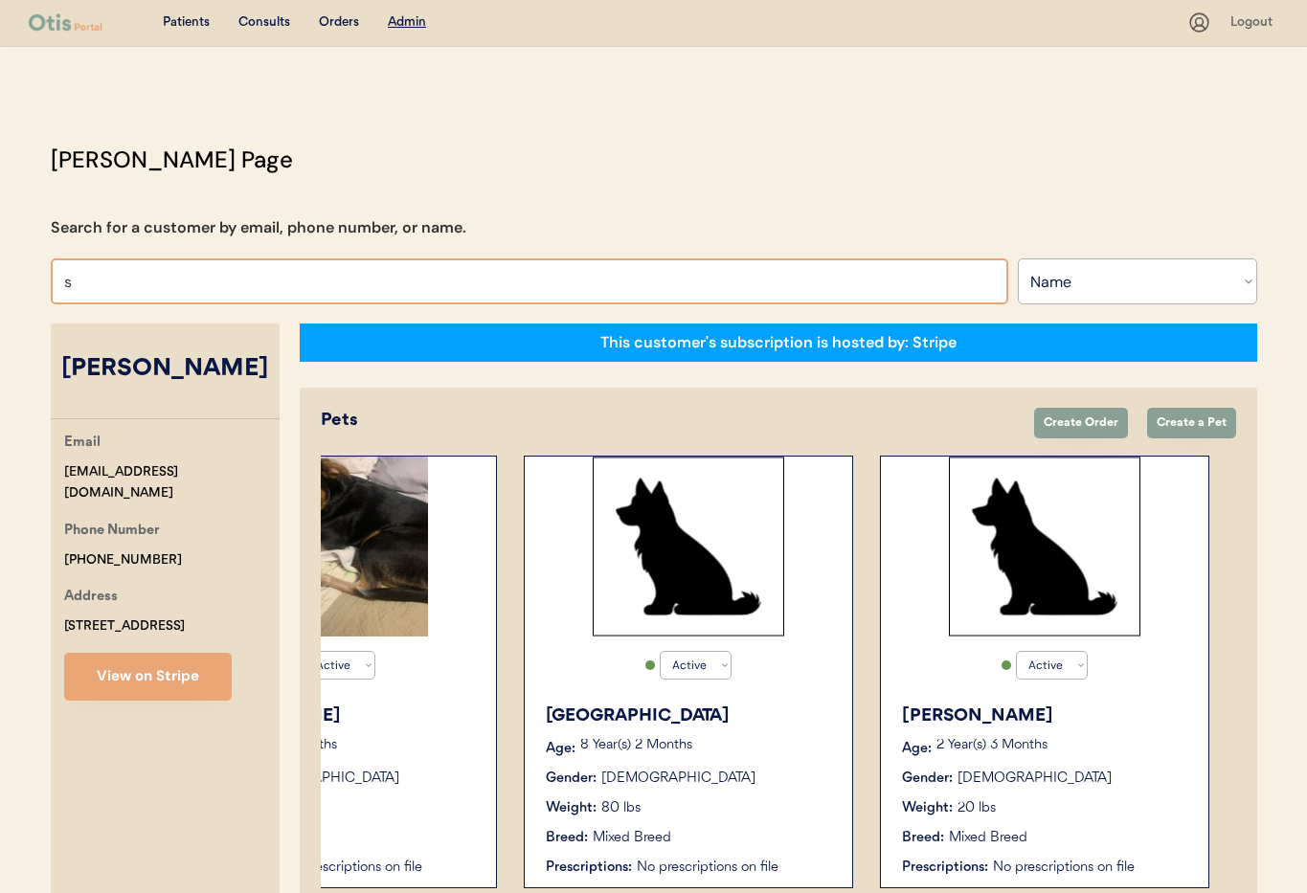
type input "se"
type input "selena Nessuno"
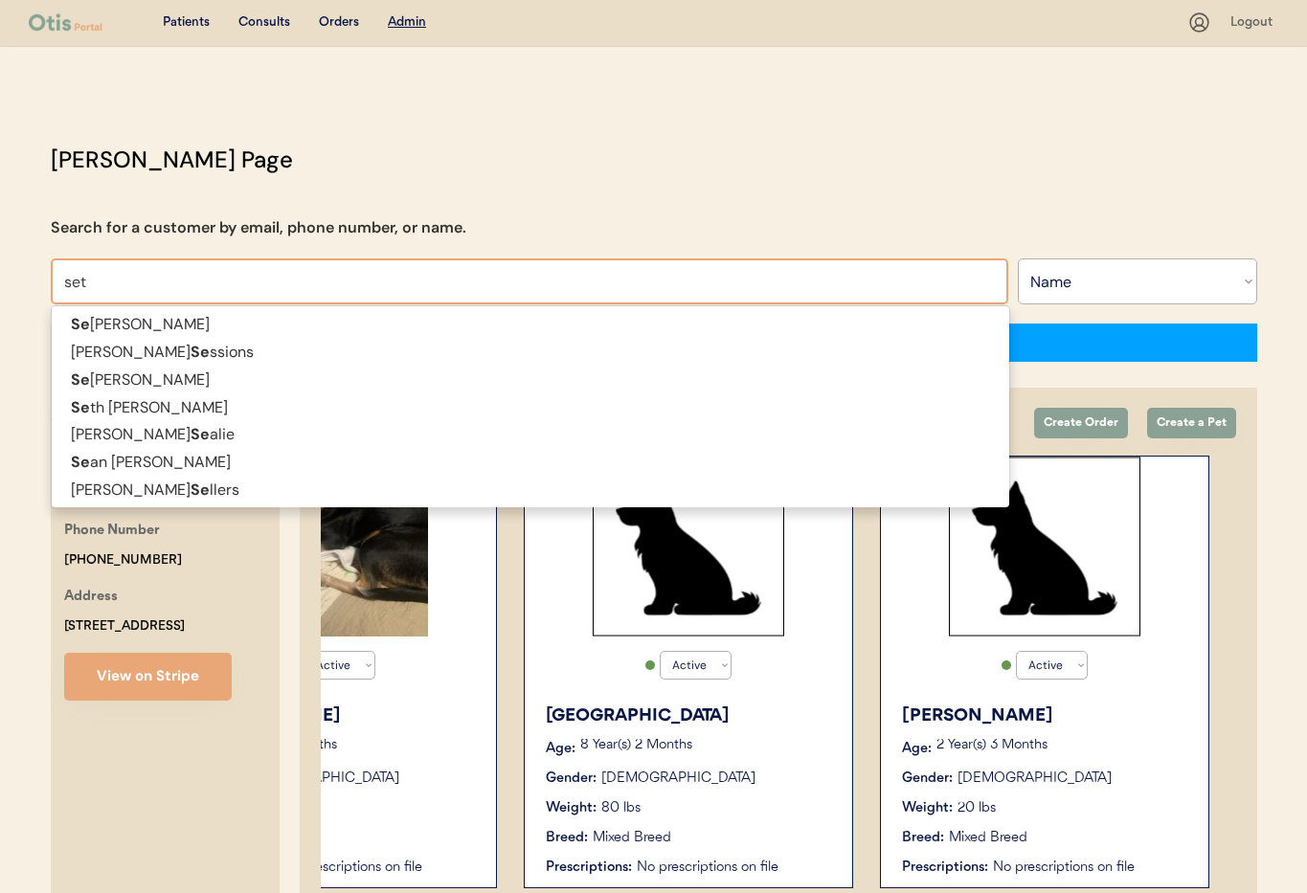
type input "seth"
type input "seth Bruce"
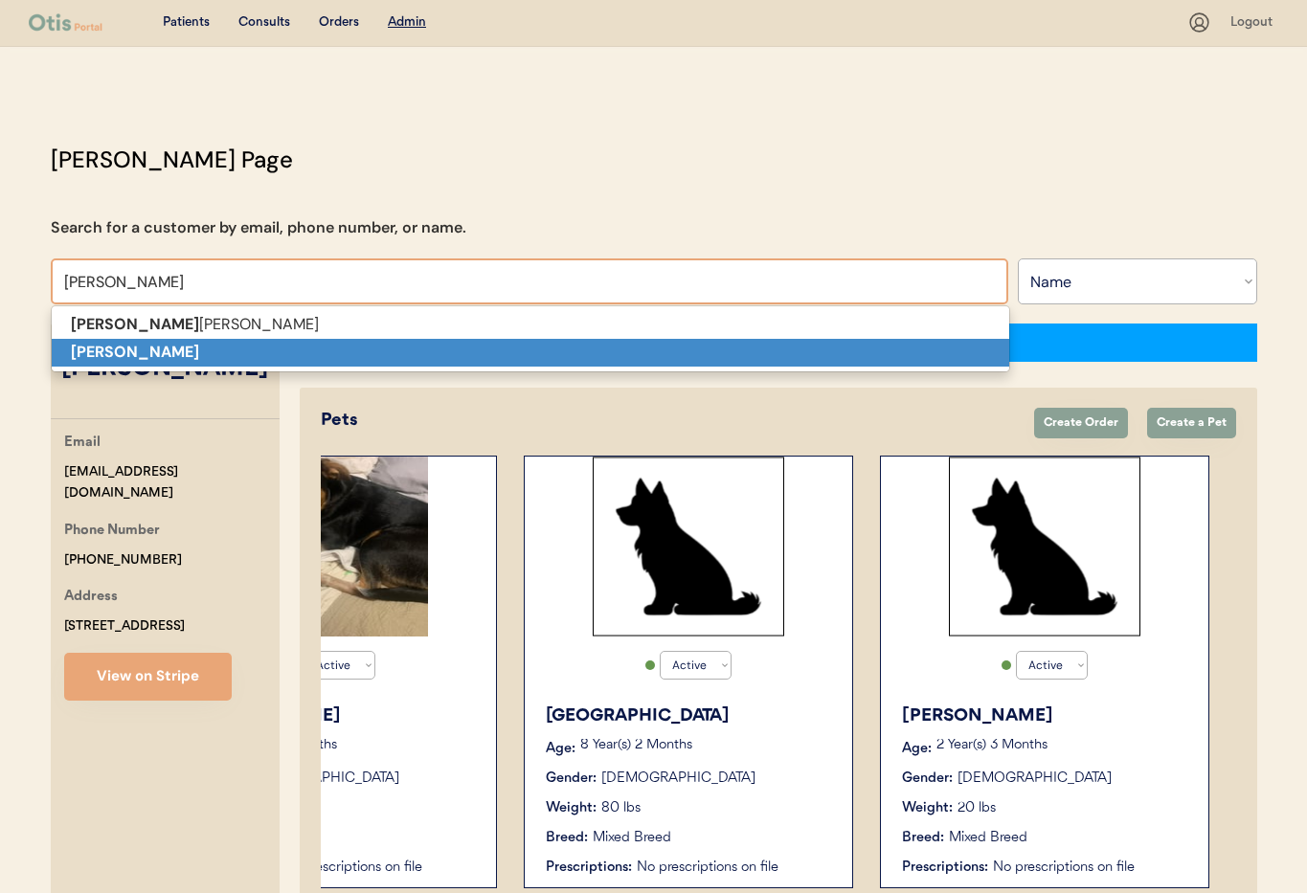
click at [264, 349] on p "[PERSON_NAME]" at bounding box center [531, 353] width 958 height 28
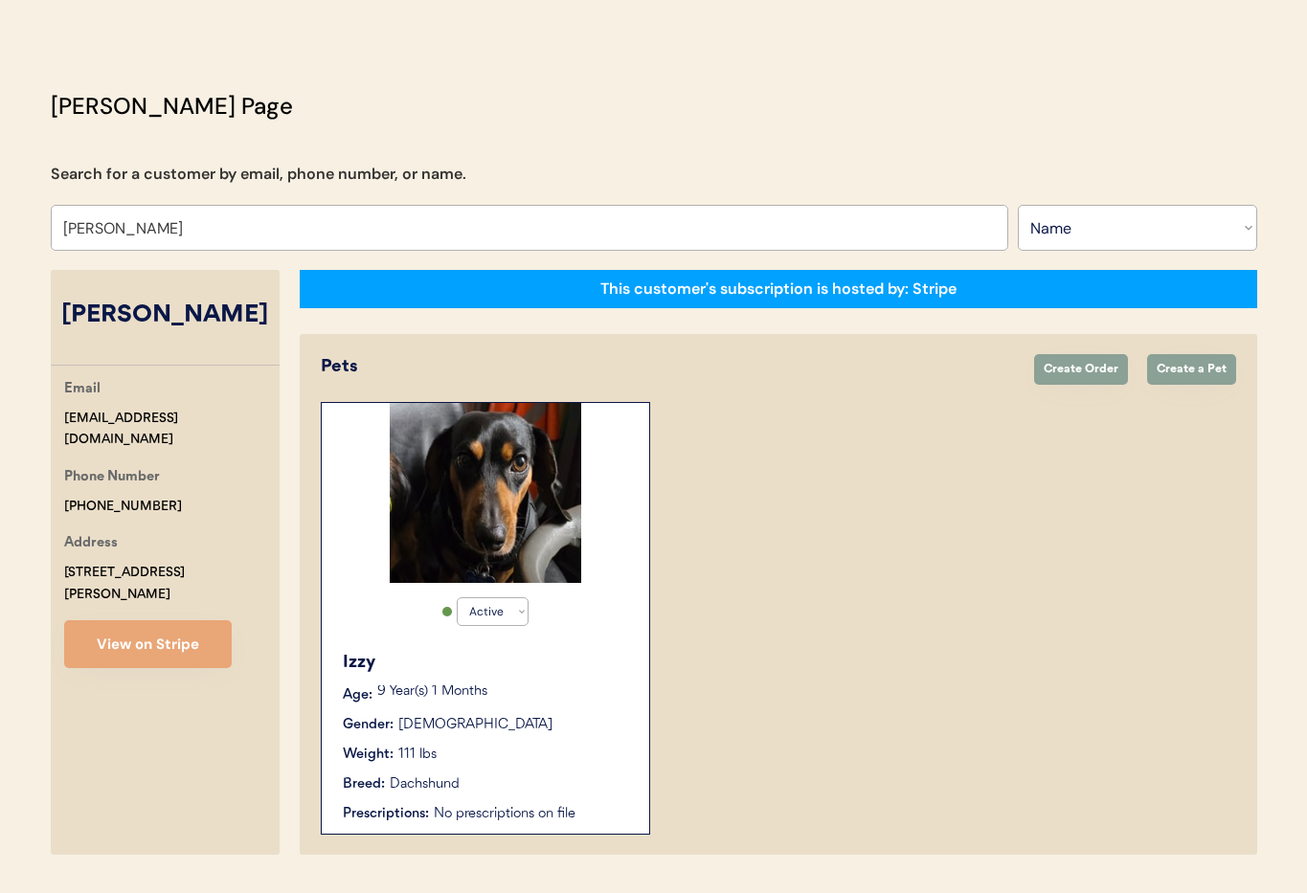
scroll to position [105, 0]
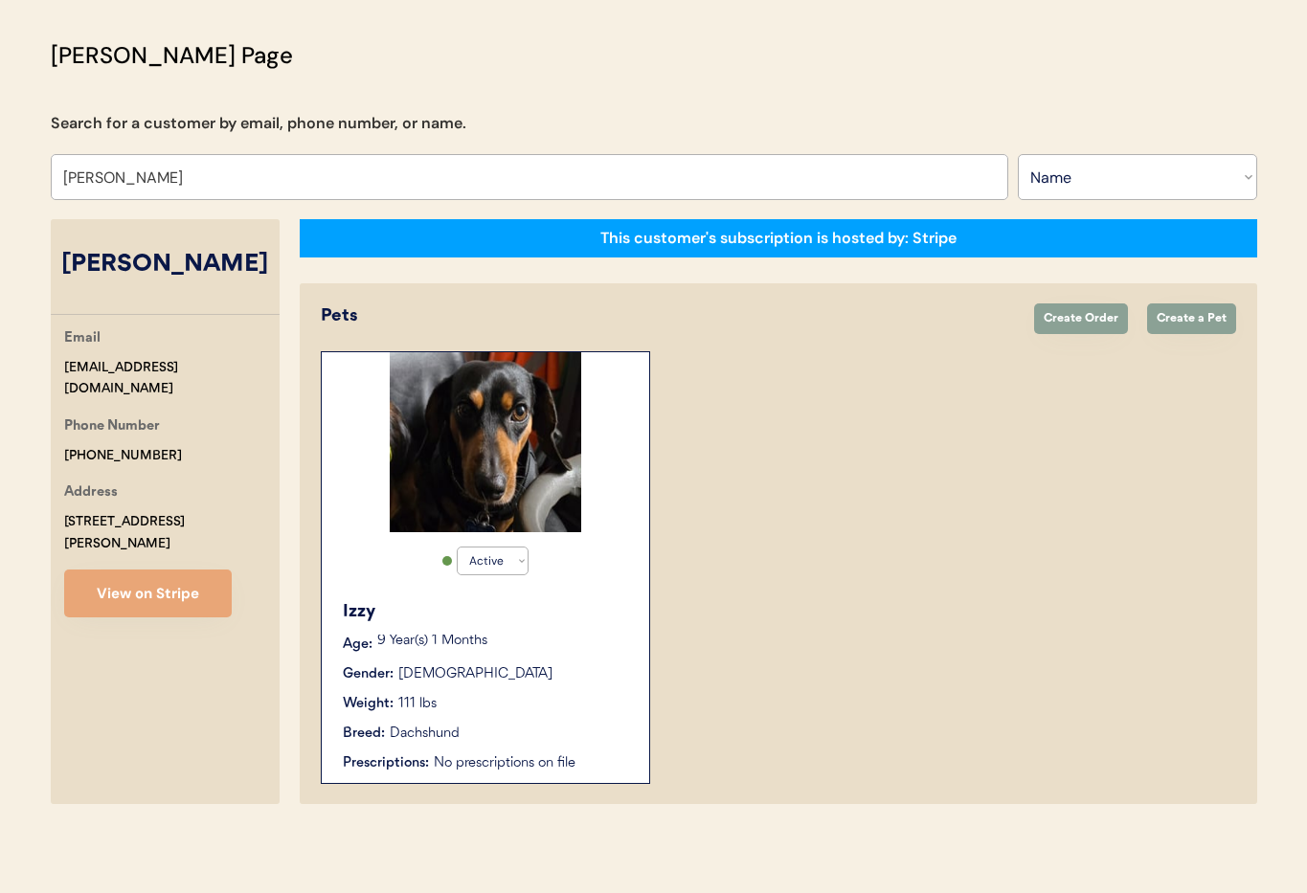
type input "Seth"
click at [570, 633] on div "Izzy Age: 9 Year(s) 1 Months Gender: Male Weight: 111 lbs Breed: Dachshund Pres…" at bounding box center [485, 686] width 308 height 193
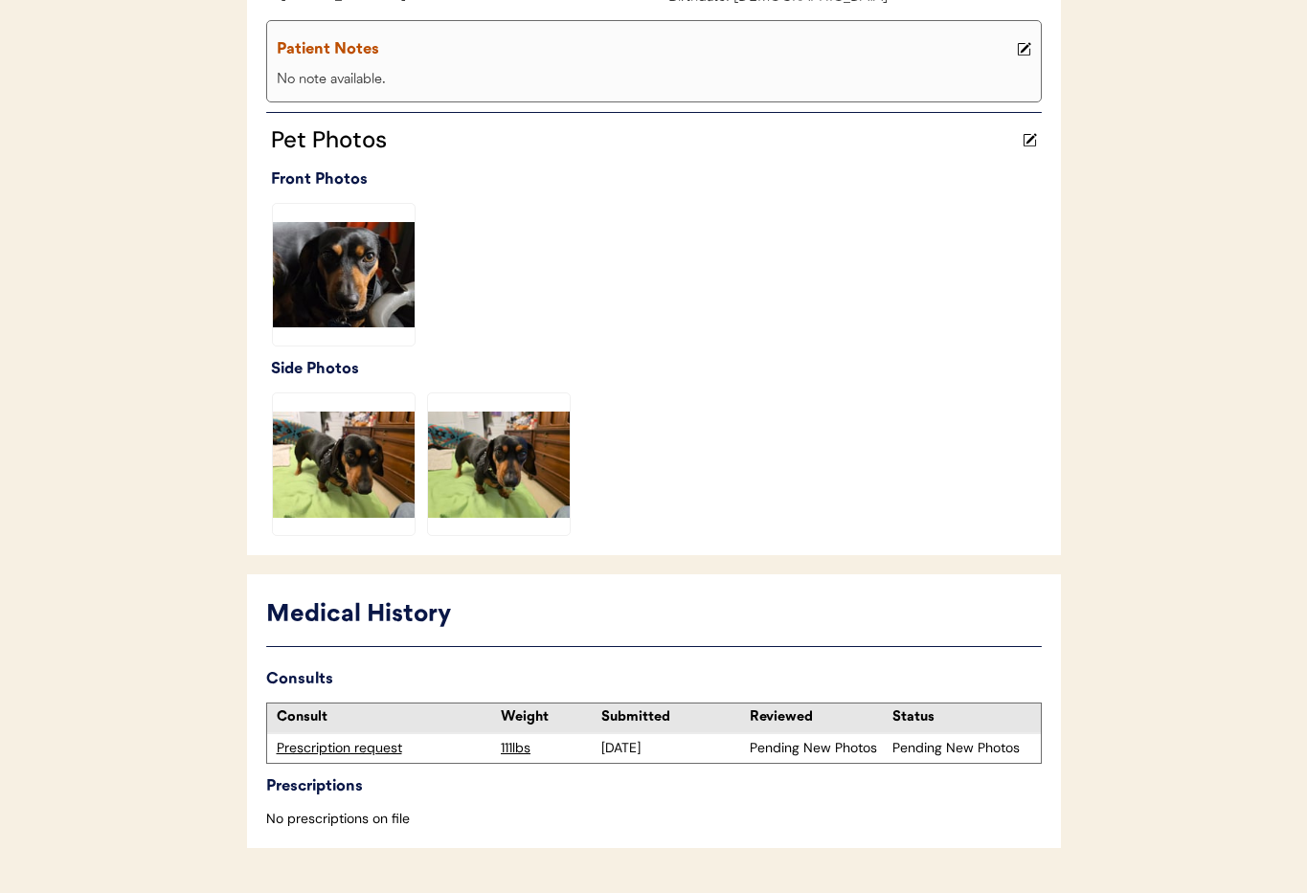
scroll to position [468, 0]
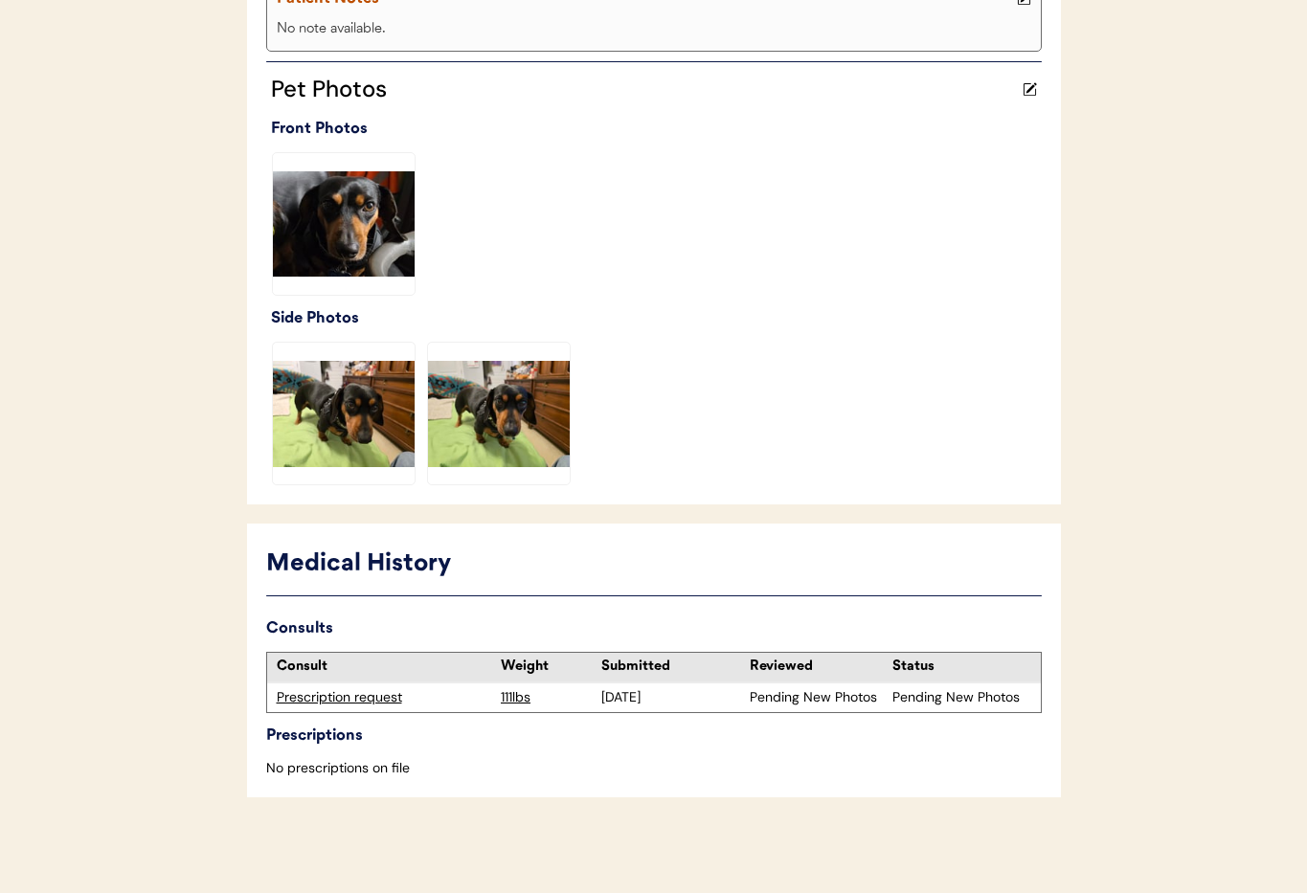
click at [374, 694] on div "Prescription request" at bounding box center [384, 698] width 215 height 19
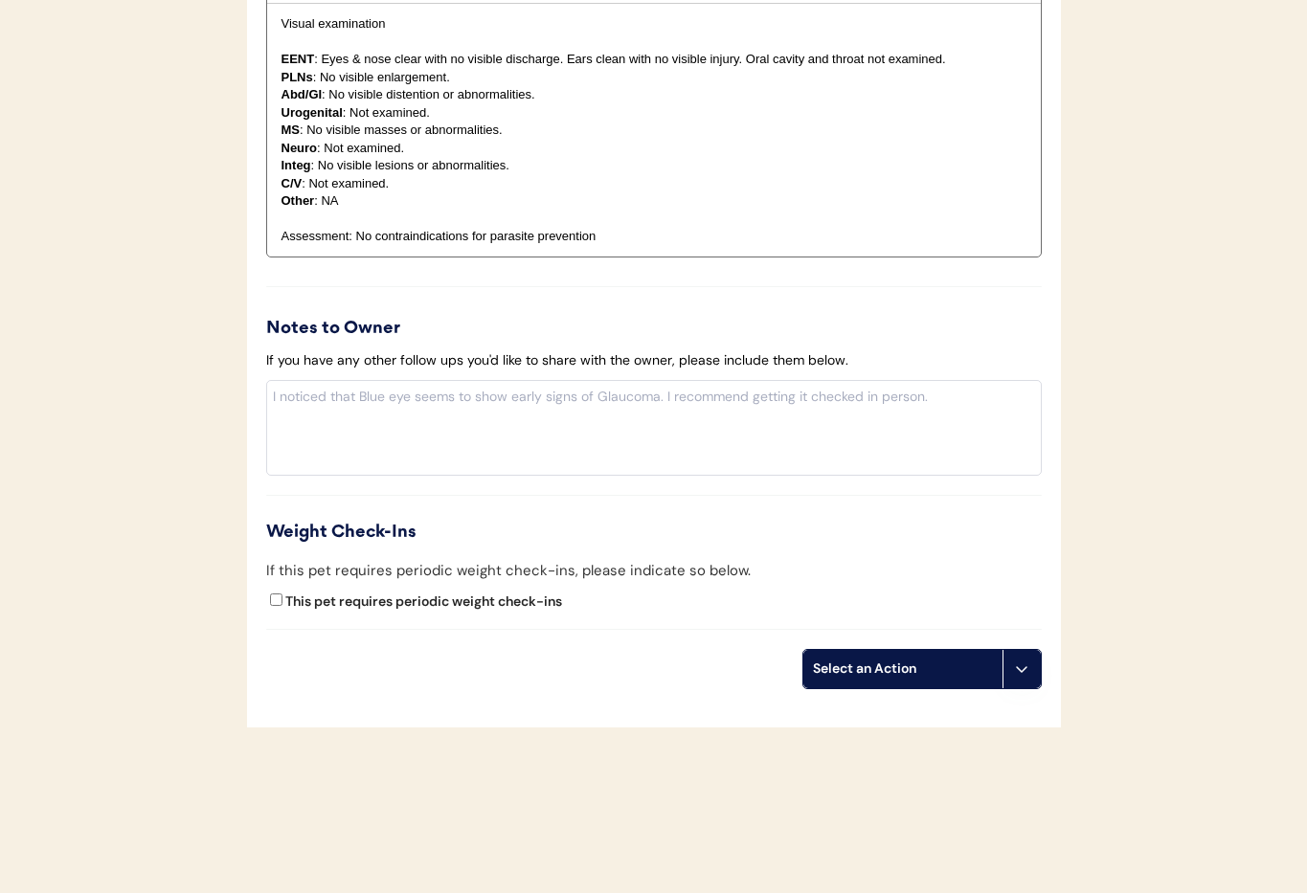
scroll to position [2045, 0]
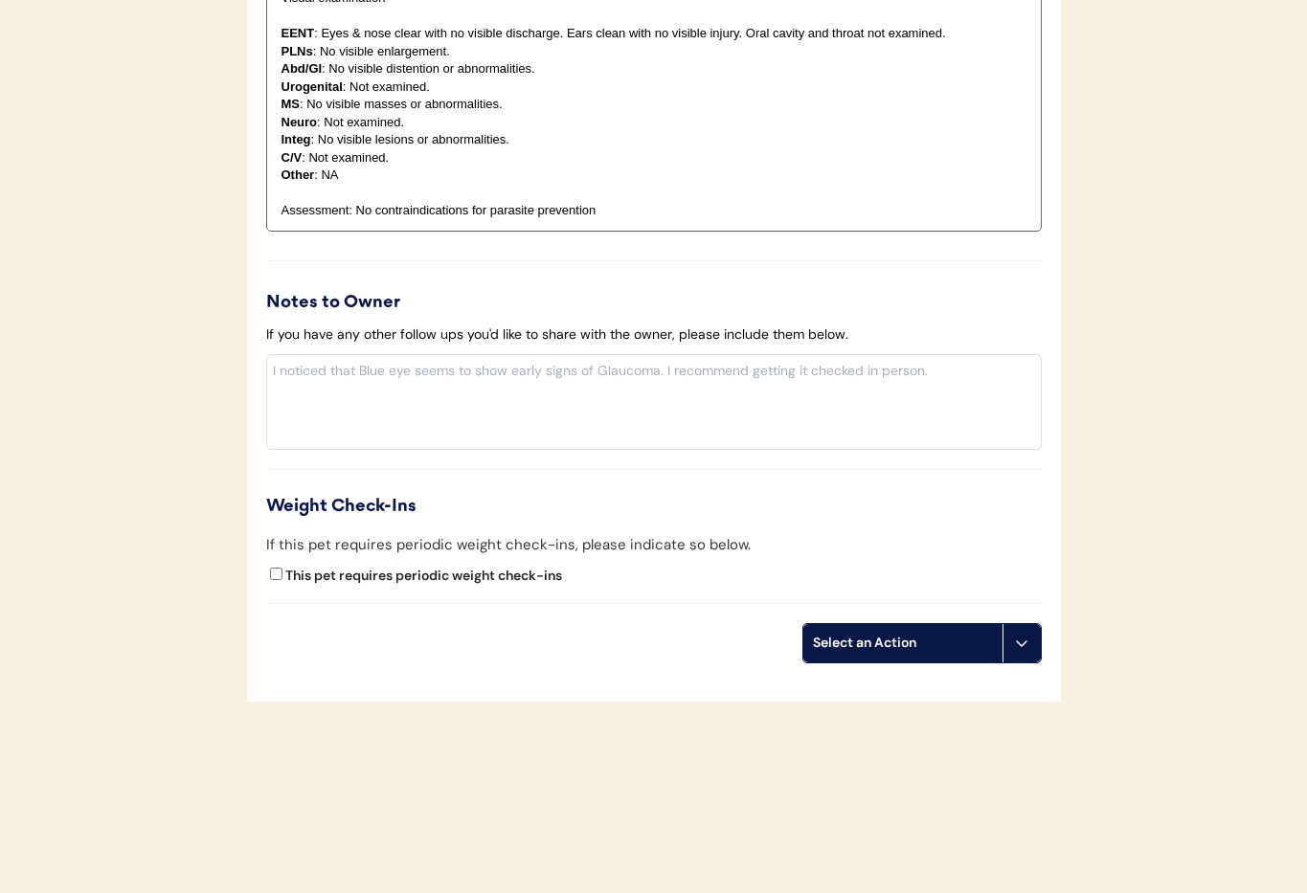
drag, startPoint x: 1027, startPoint y: 653, endPoint x: 1016, endPoint y: 670, distance: 20.2
click at [1027, 653] on button at bounding box center [1022, 643] width 38 height 38
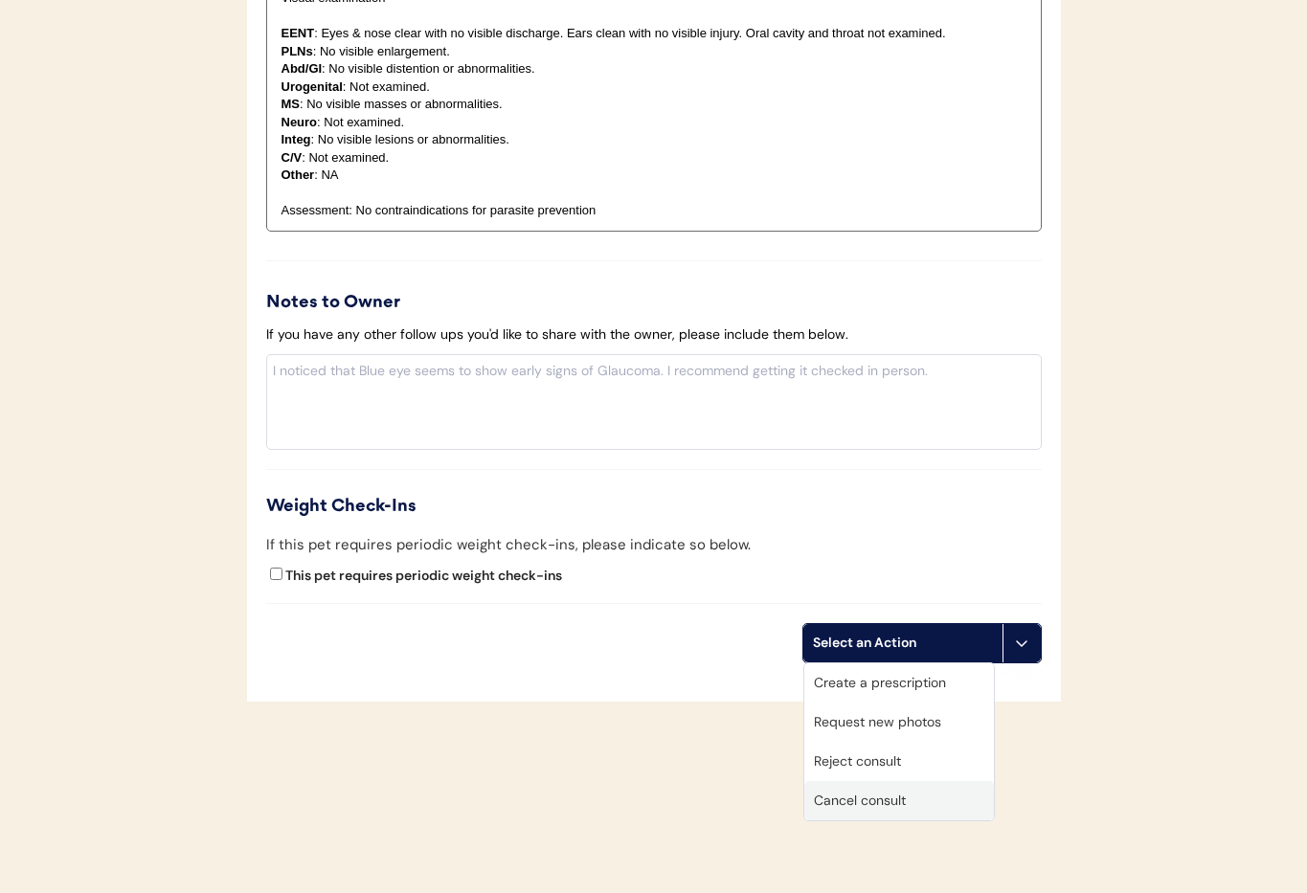
click at [937, 799] on div "Cancel consult" at bounding box center [899, 800] width 190 height 39
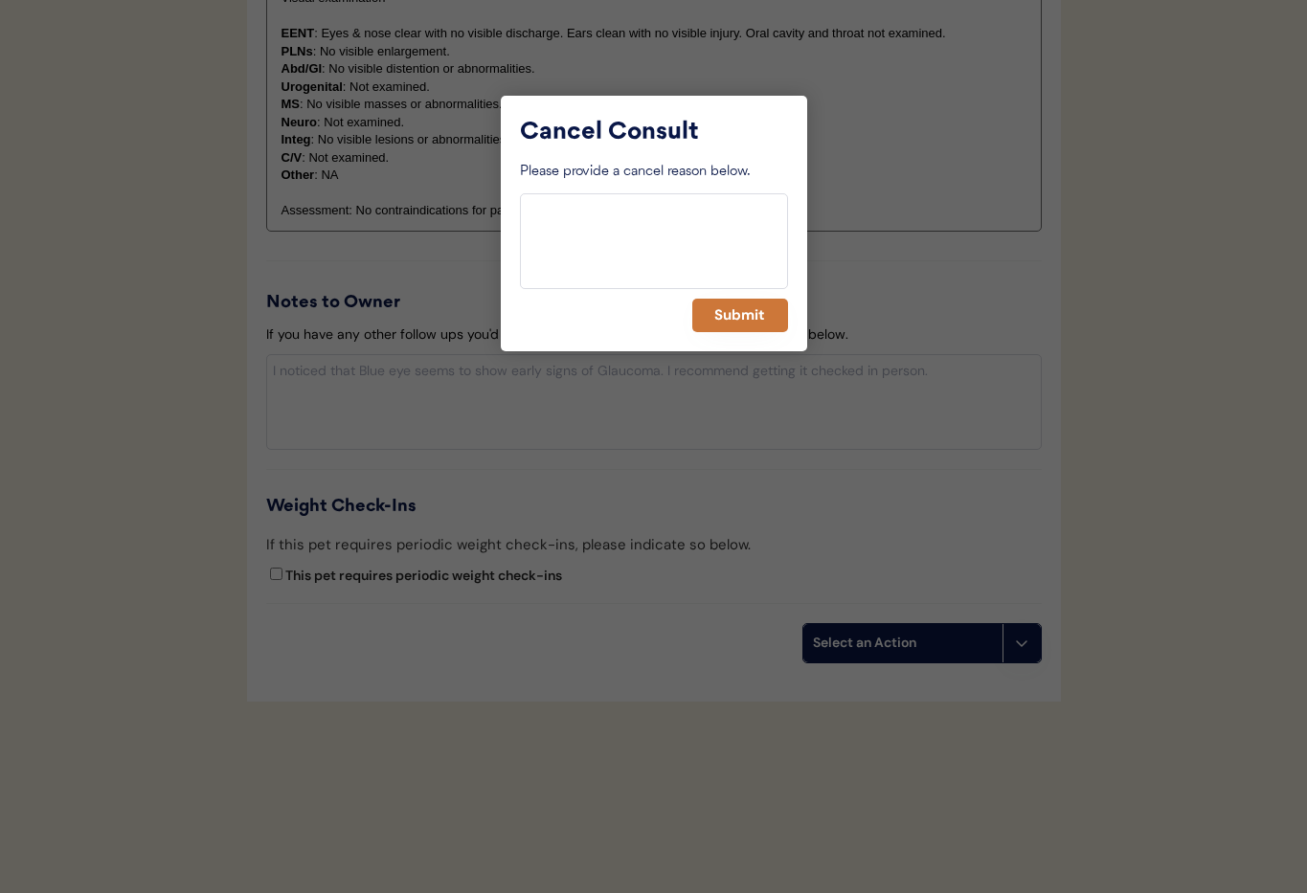
click at [745, 314] on button "Submit" at bounding box center [740, 316] width 96 height 34
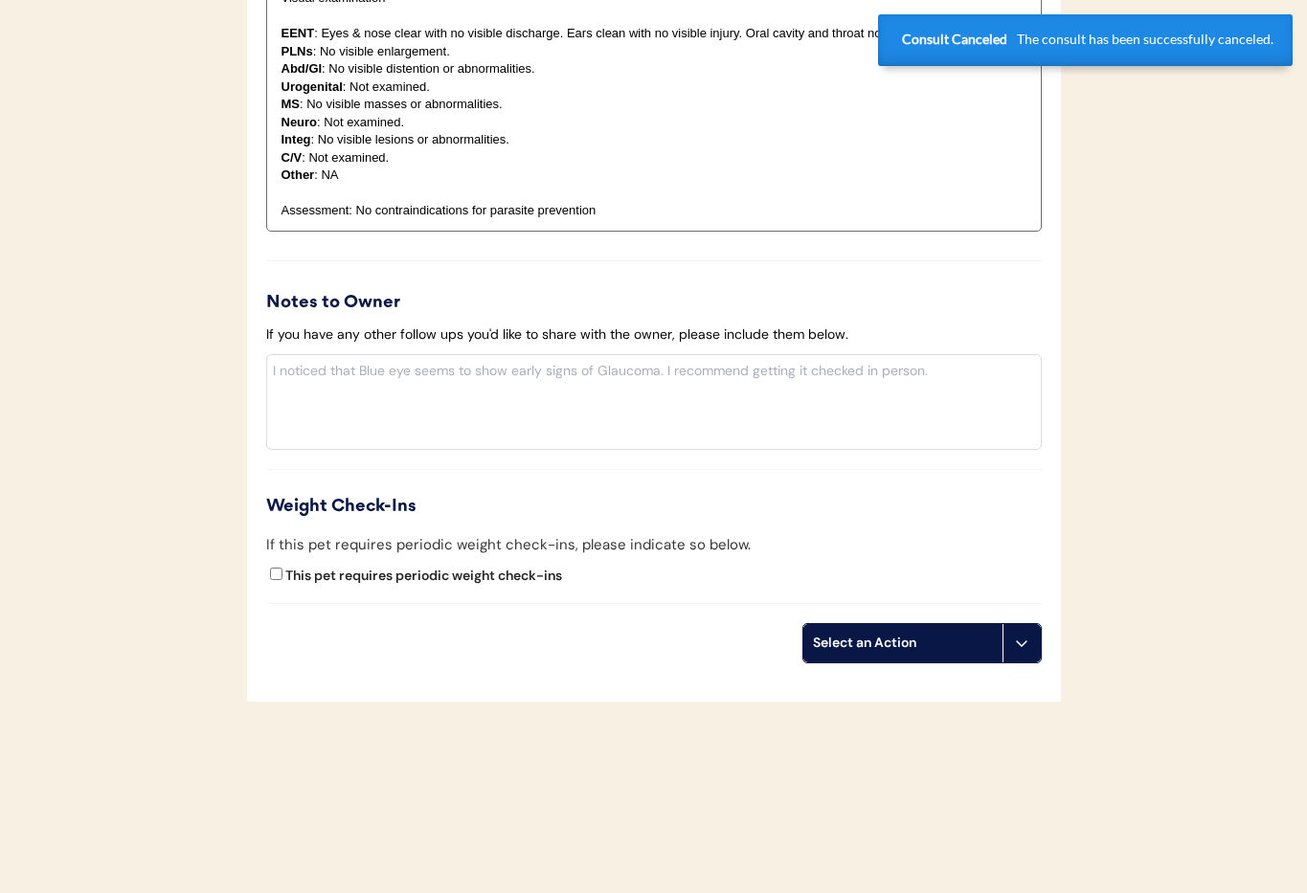
scroll to position [0, 0]
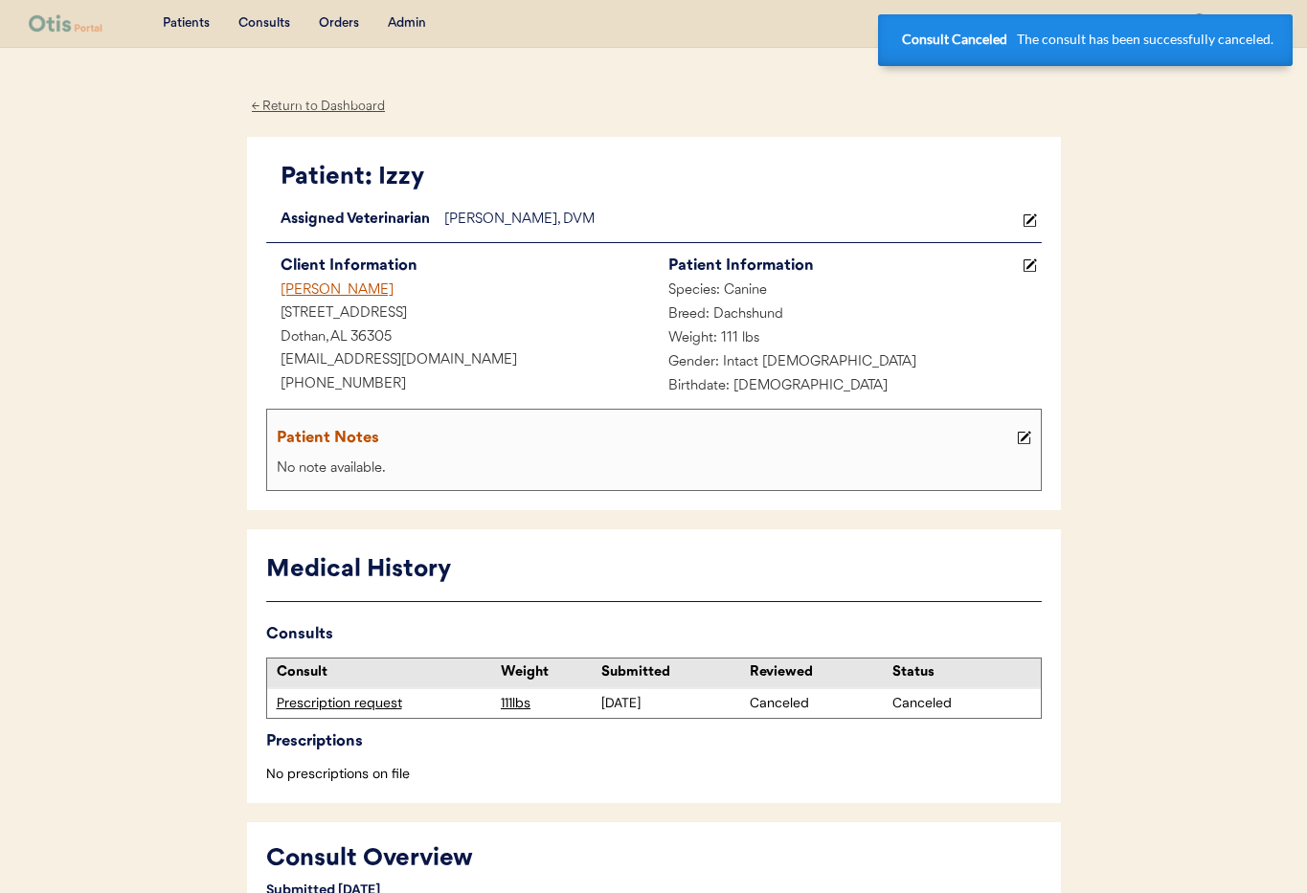
click at [290, 284] on div "Seth" at bounding box center [460, 292] width 388 height 24
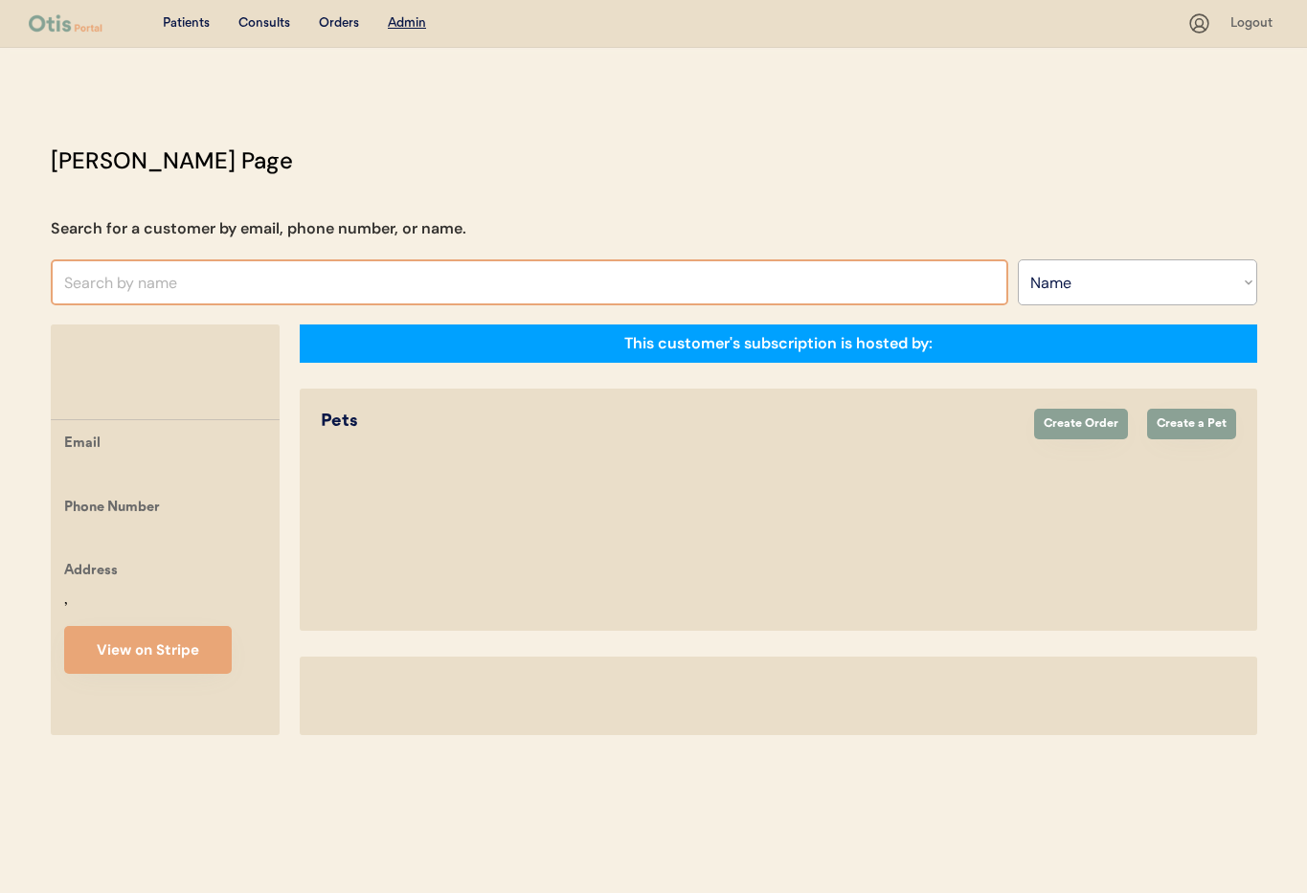
select select ""Name""
select select "true"
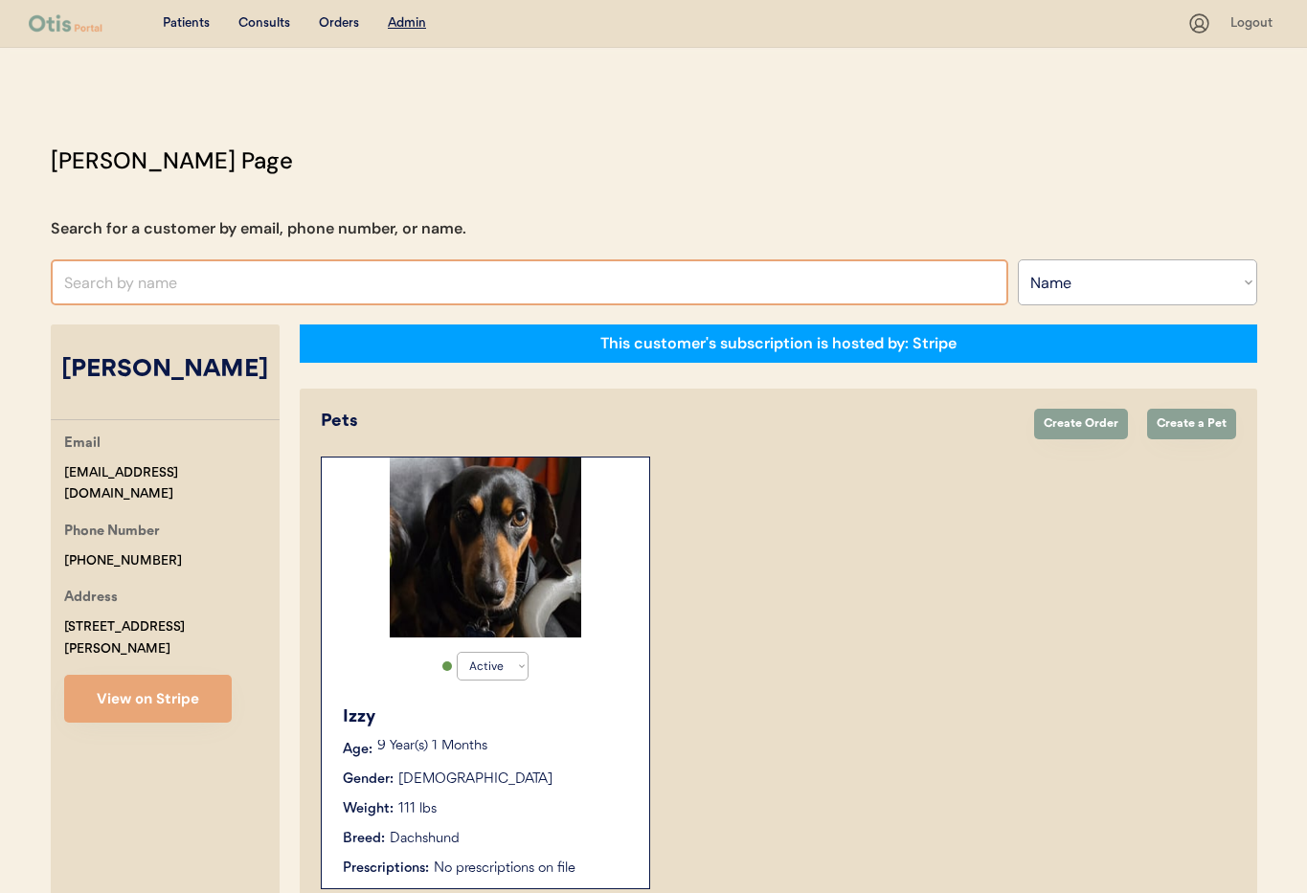
click at [201, 289] on input "text" at bounding box center [530, 283] width 958 height 46
type input "am"
type input "[PERSON_NAME]"
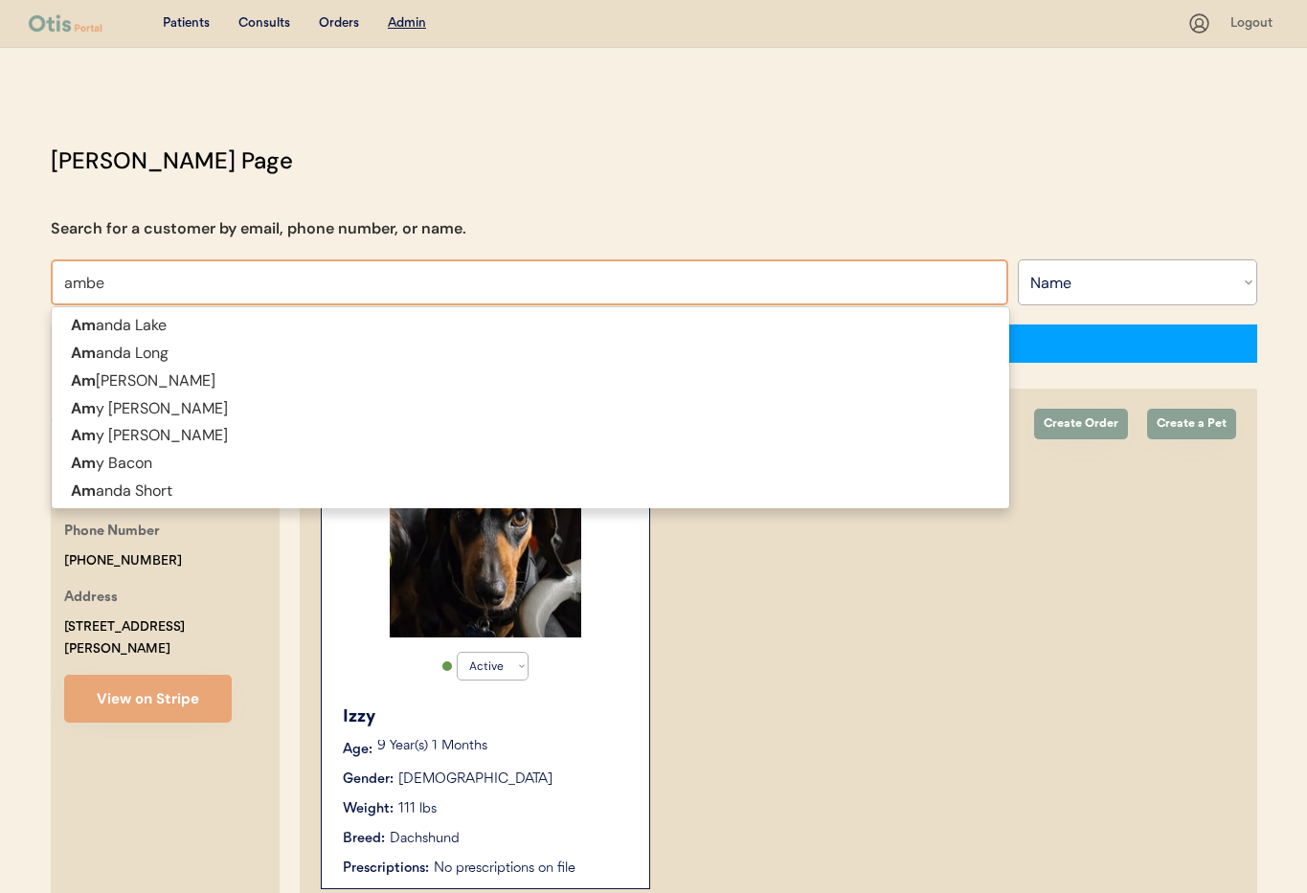
type input "amber"
type input "[PERSON_NAME]"
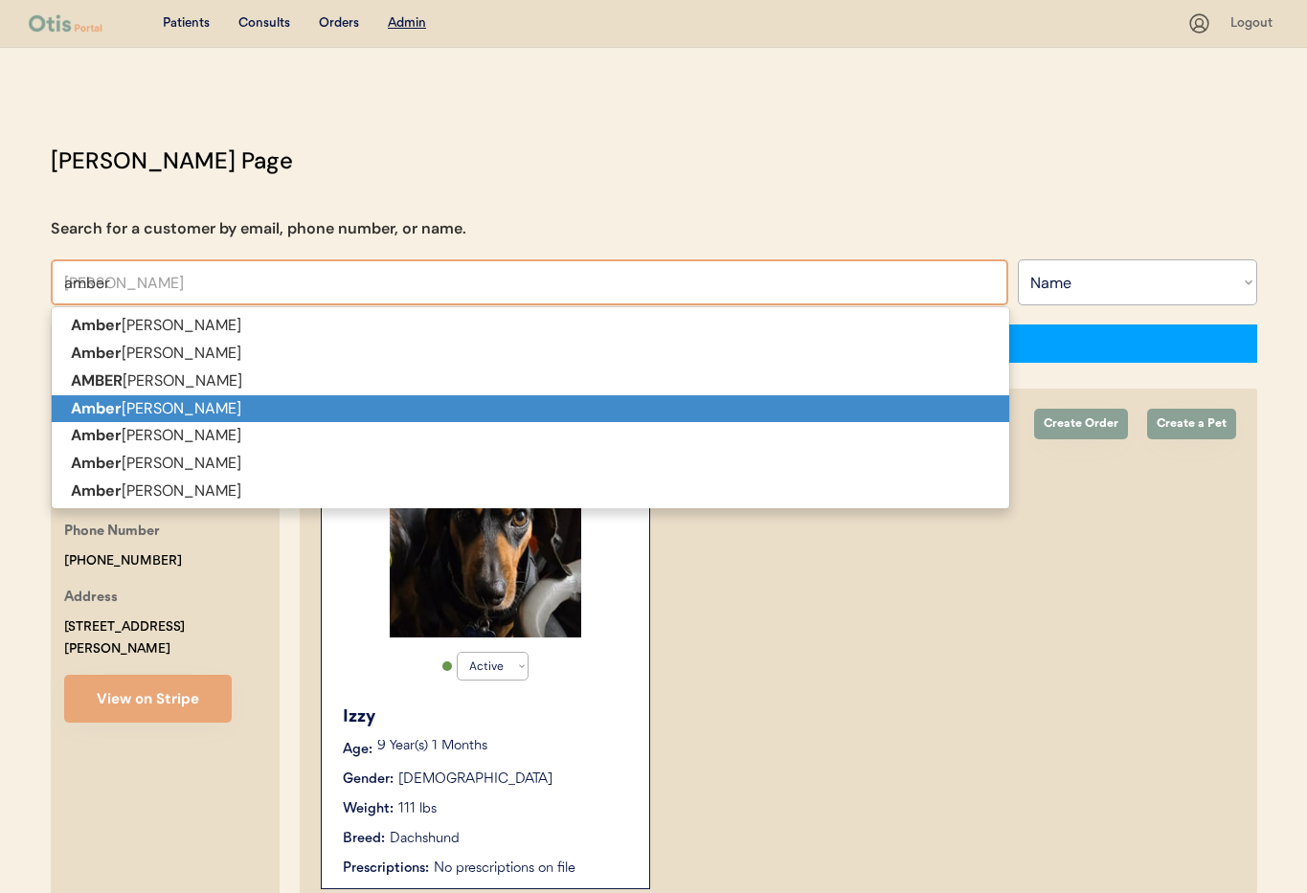
scroll to position [3, 0]
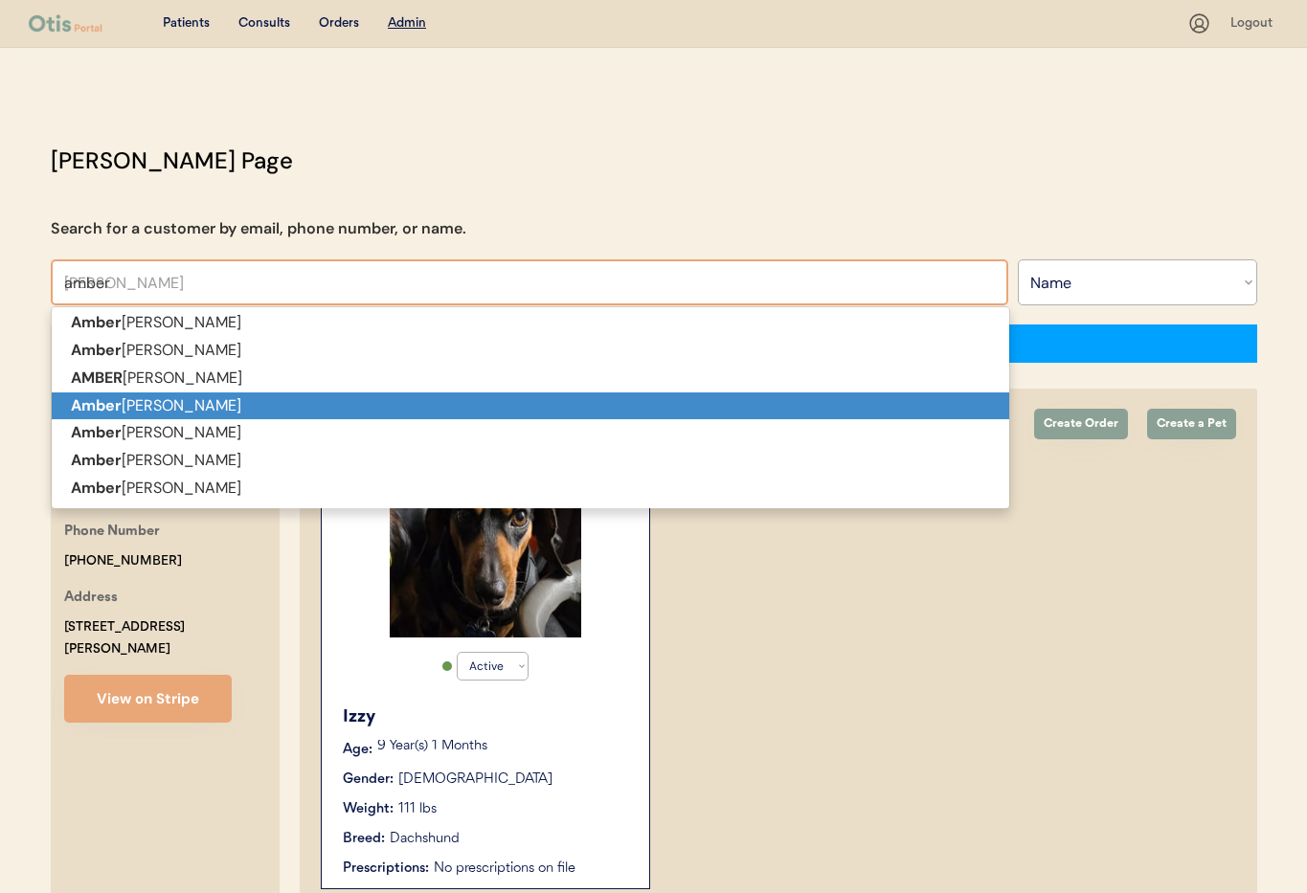
click at [150, 402] on p "[PERSON_NAME]" at bounding box center [531, 407] width 958 height 28
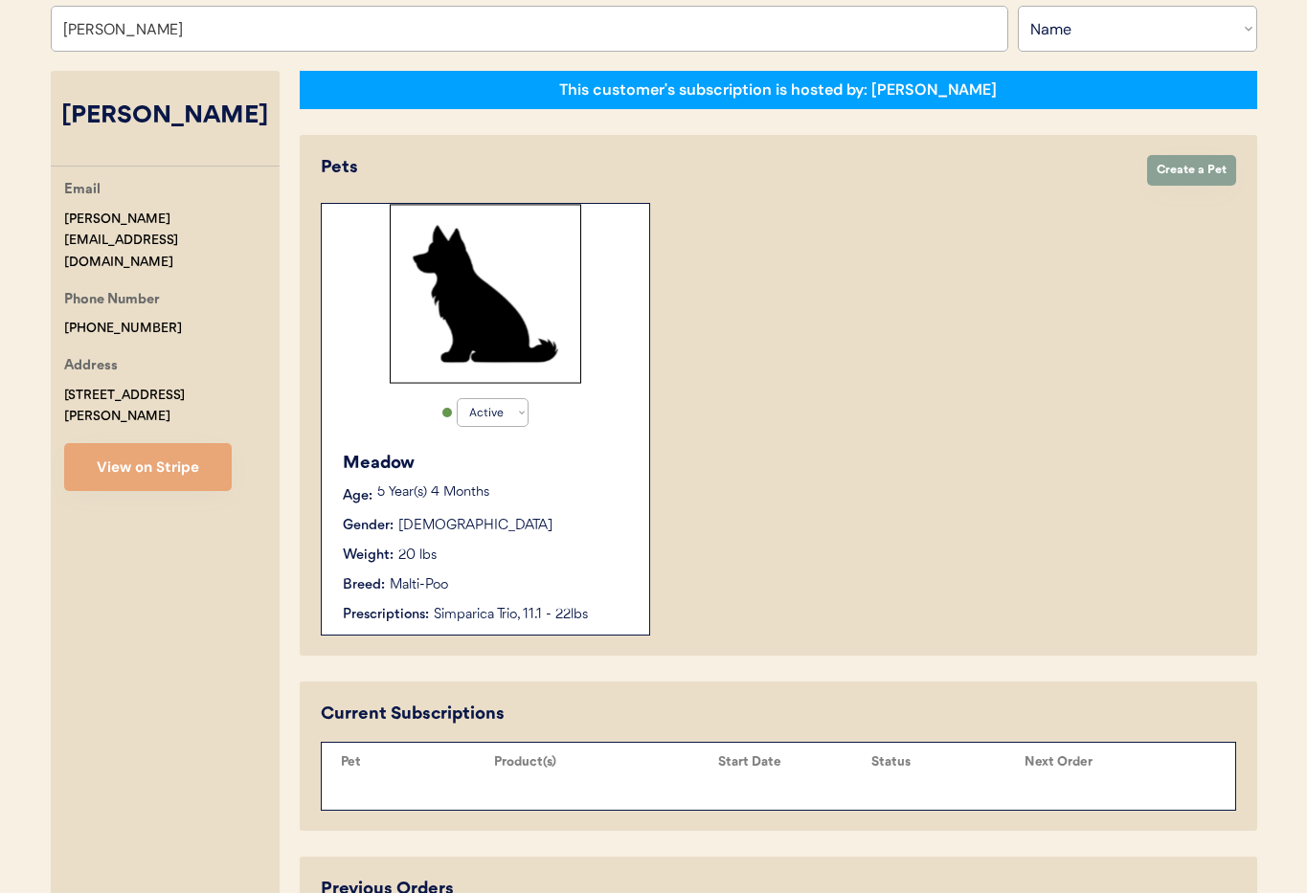
scroll to position [267, 0]
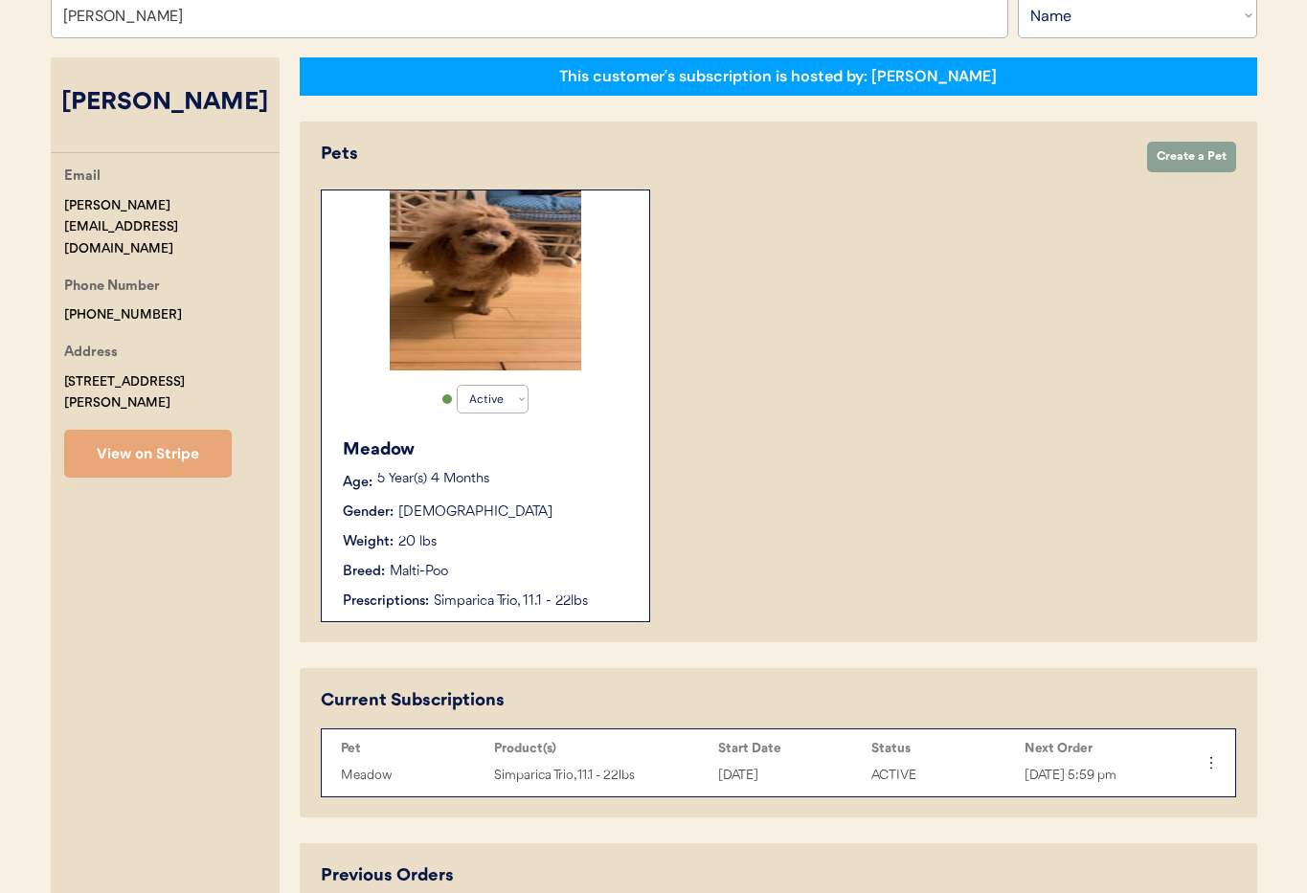
type input "[PERSON_NAME]"
click at [582, 575] on div "Breed: Malti-Poo" at bounding box center [486, 572] width 287 height 20
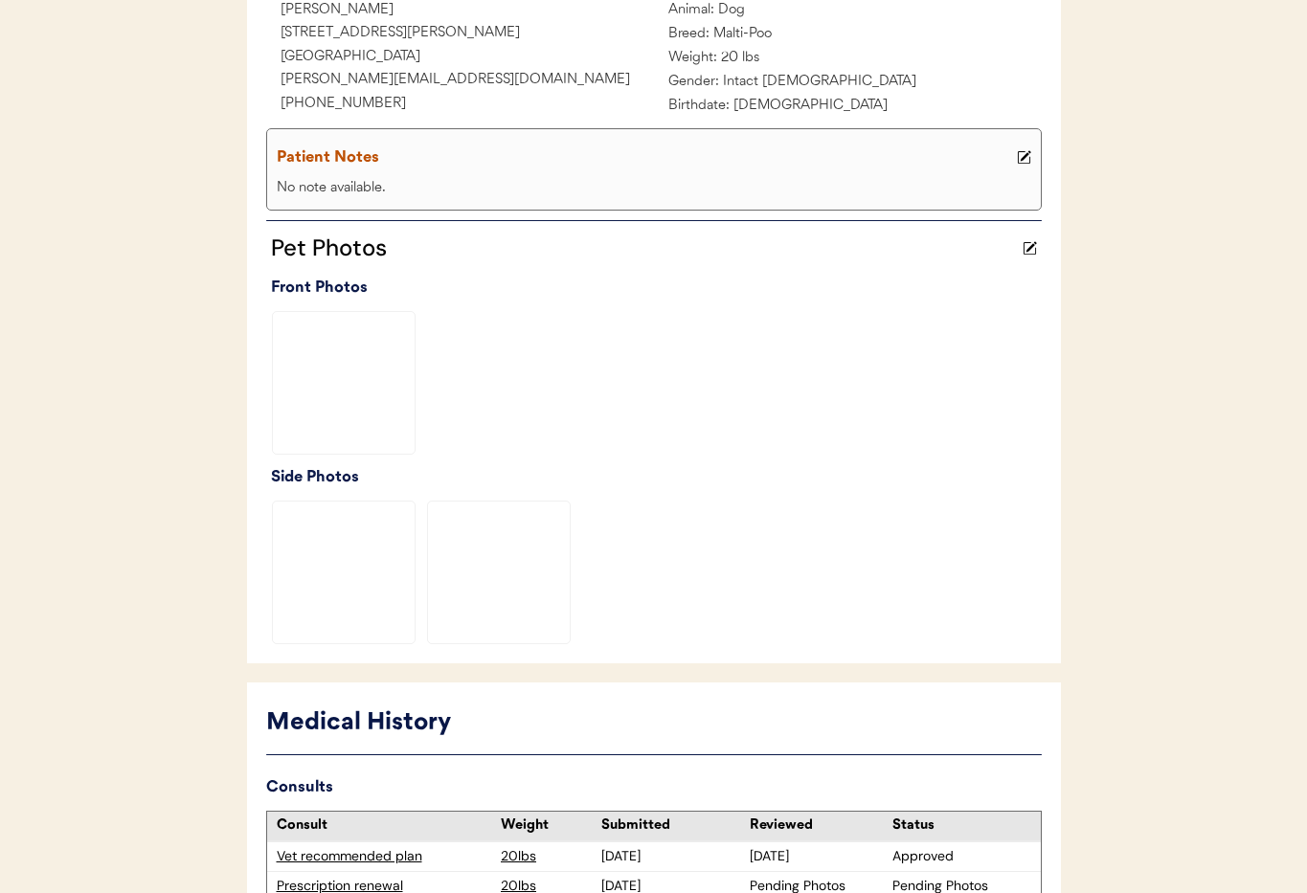
scroll to position [540, 0]
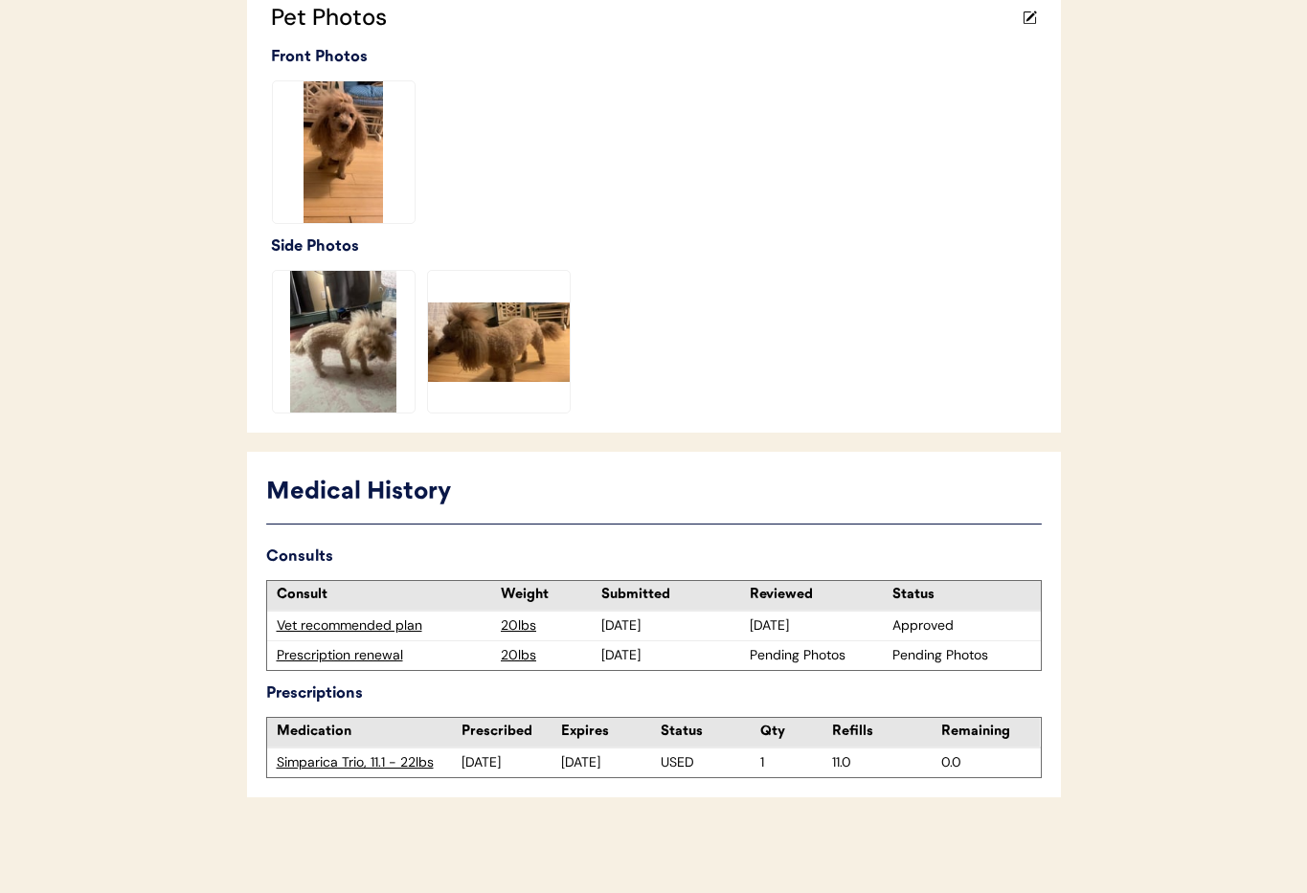
click at [326, 657] on div "Prescription renewal" at bounding box center [384, 655] width 215 height 19
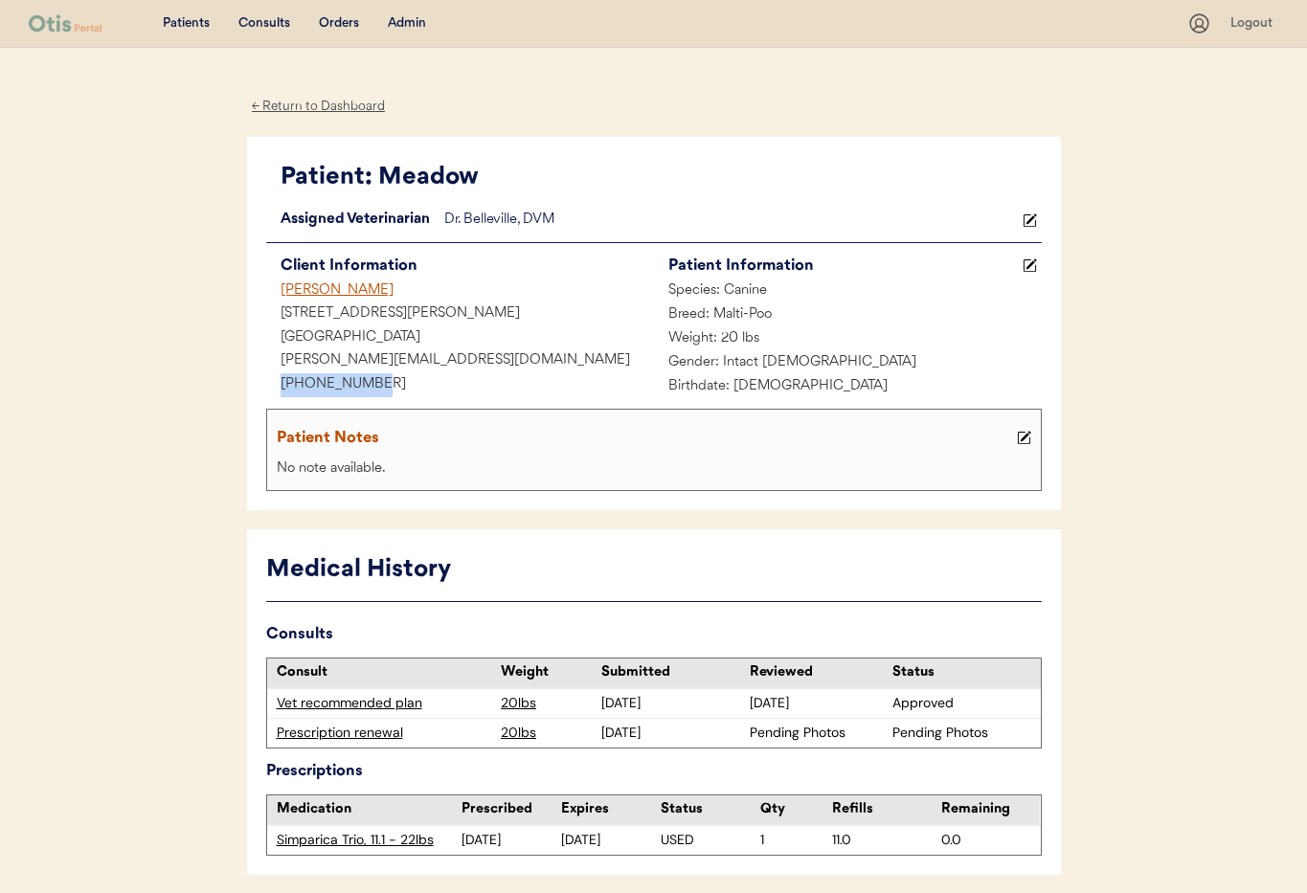
drag, startPoint x: 382, startPoint y: 383, endPoint x: 298, endPoint y: 386, distance: 84.3
click at [256, 380] on div "Patient: Meadow Loading... Assigned Veterinarian Dr. Belleville, DVM Client Inf…" at bounding box center [654, 324] width 814 height 374
copy div "+19292479995"
click at [403, 19] on div "Admin" at bounding box center [407, 23] width 38 height 19
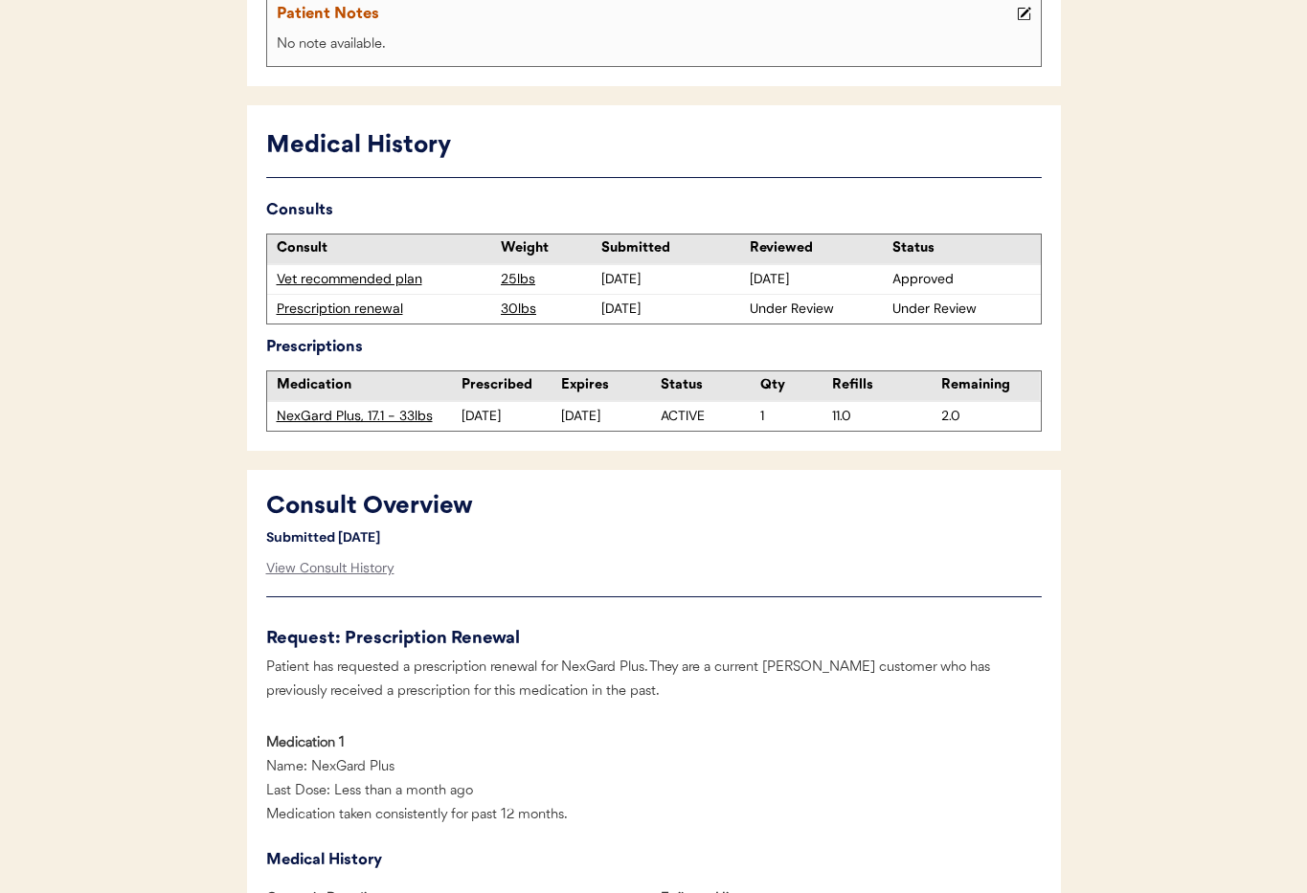
scroll to position [449, 0]
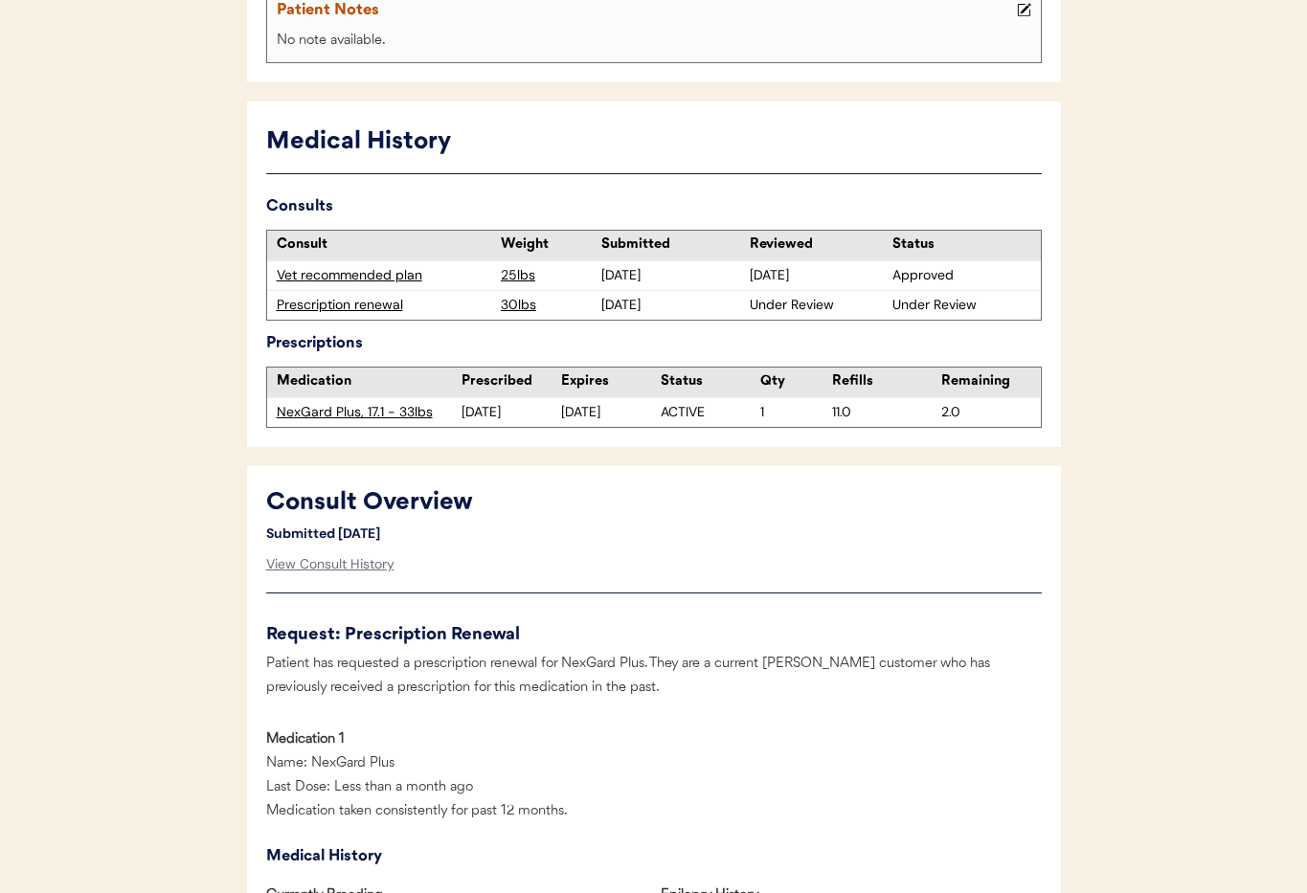
click at [328, 275] on div "Vet recommended plan" at bounding box center [384, 275] width 215 height 19
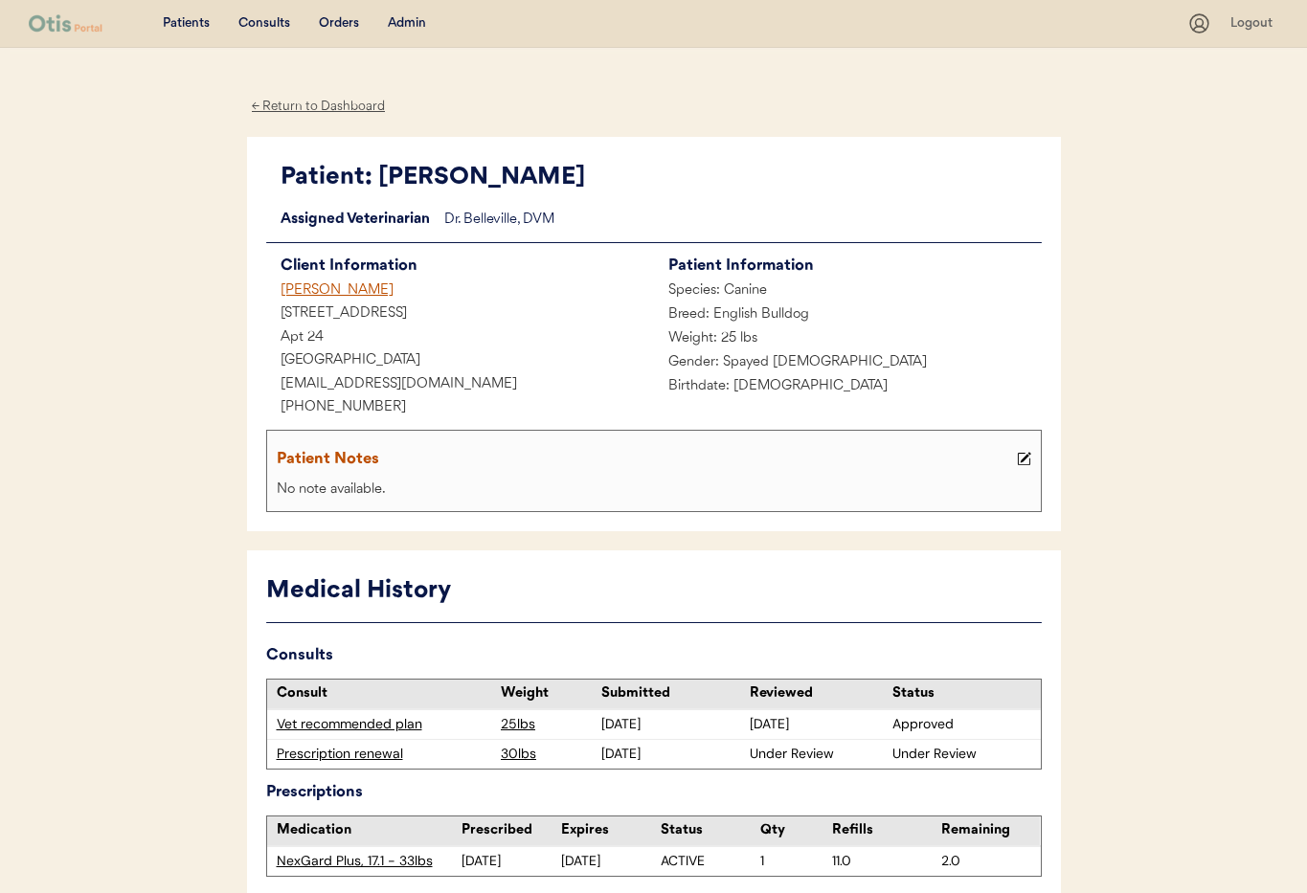
click at [348, 293] on div "[PERSON_NAME]" at bounding box center [460, 292] width 388 height 24
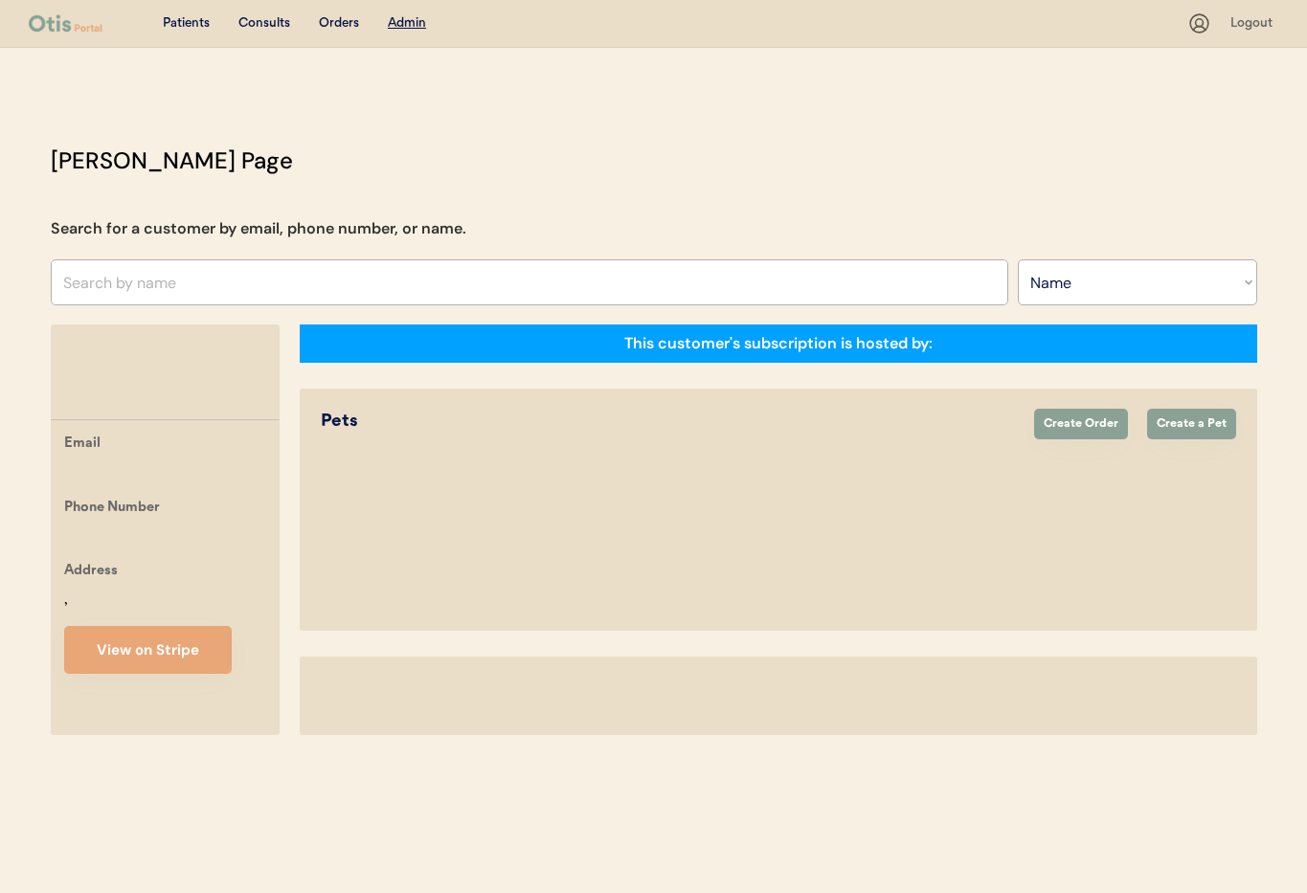
select select ""Name""
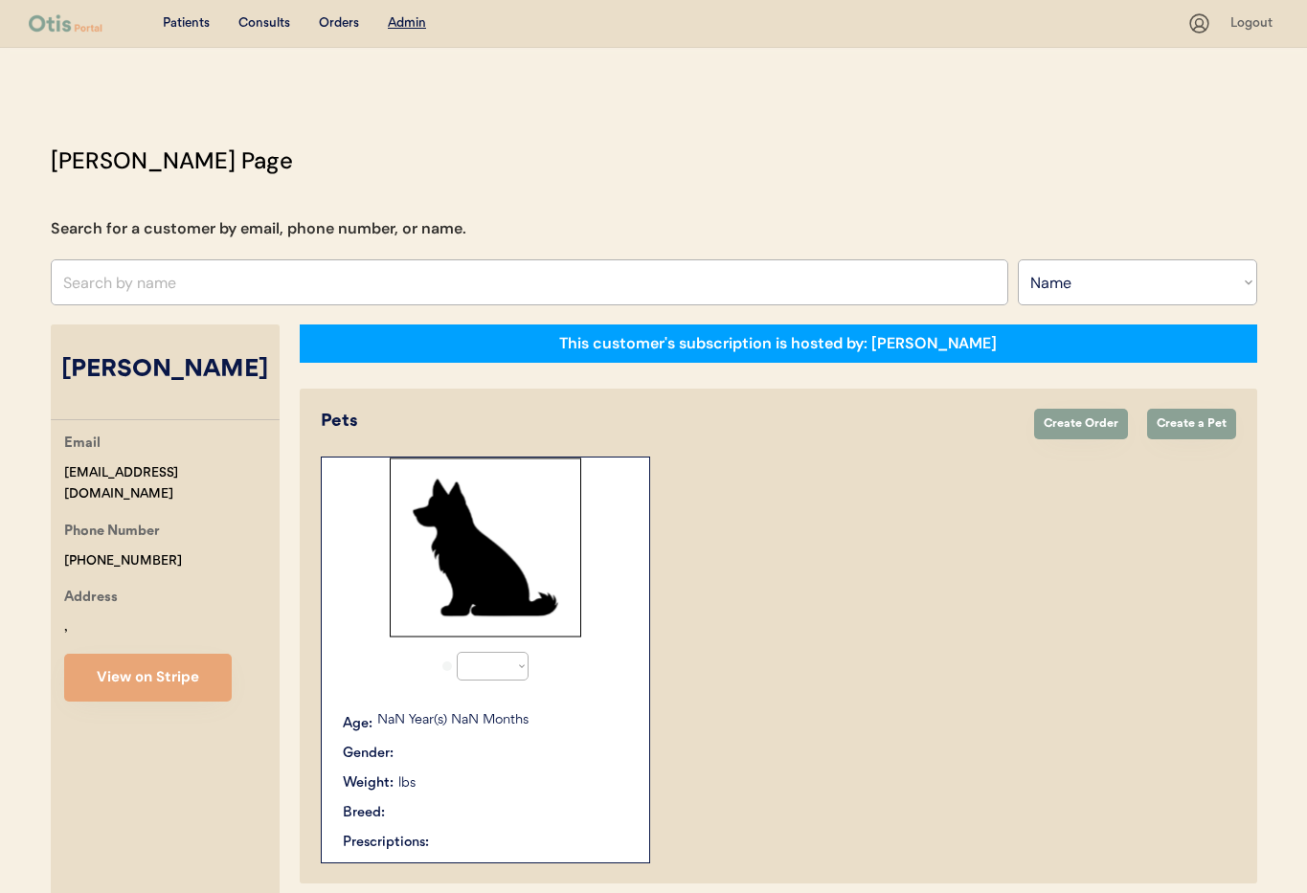
select select "true"
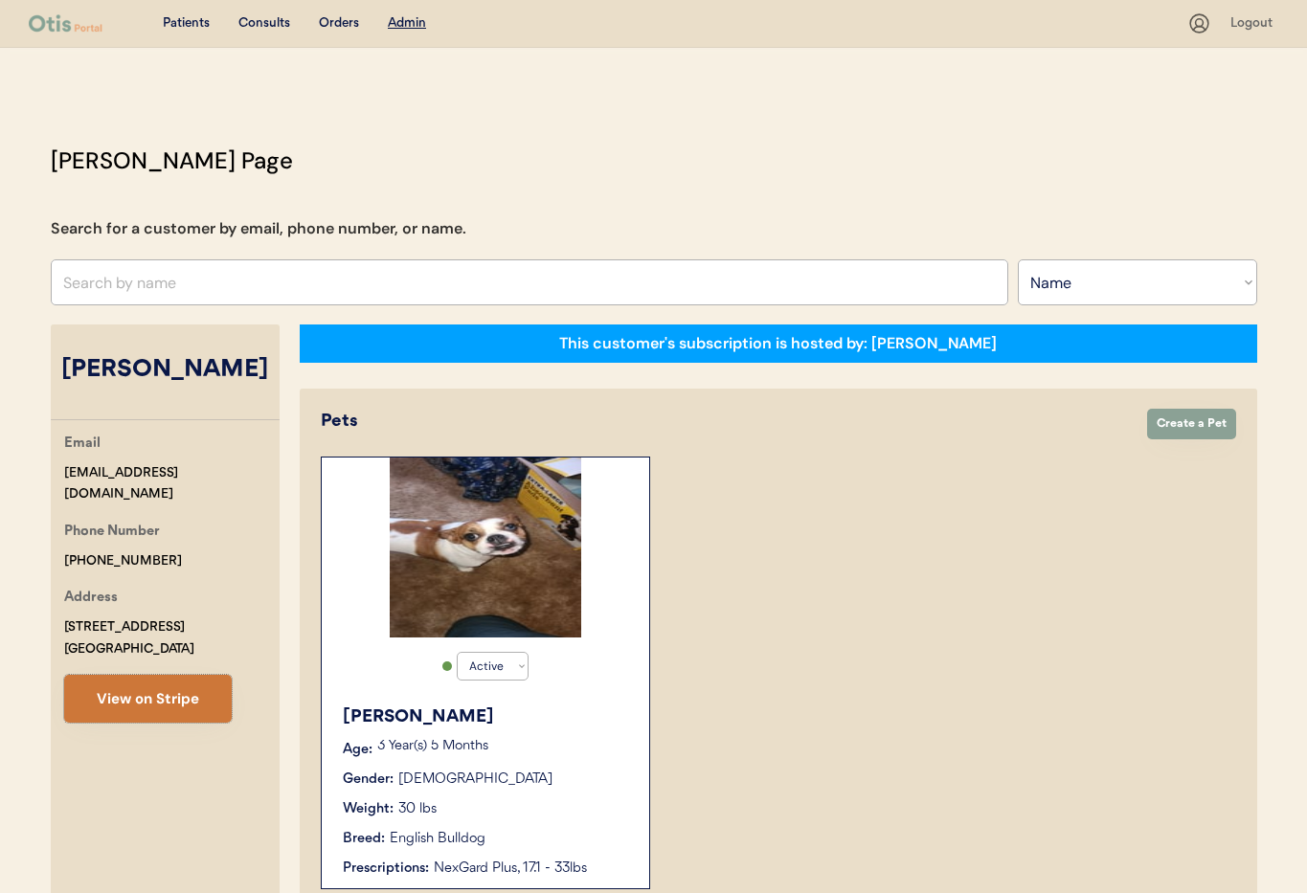
click at [138, 703] on button "View on Stripe" at bounding box center [148, 699] width 168 height 48
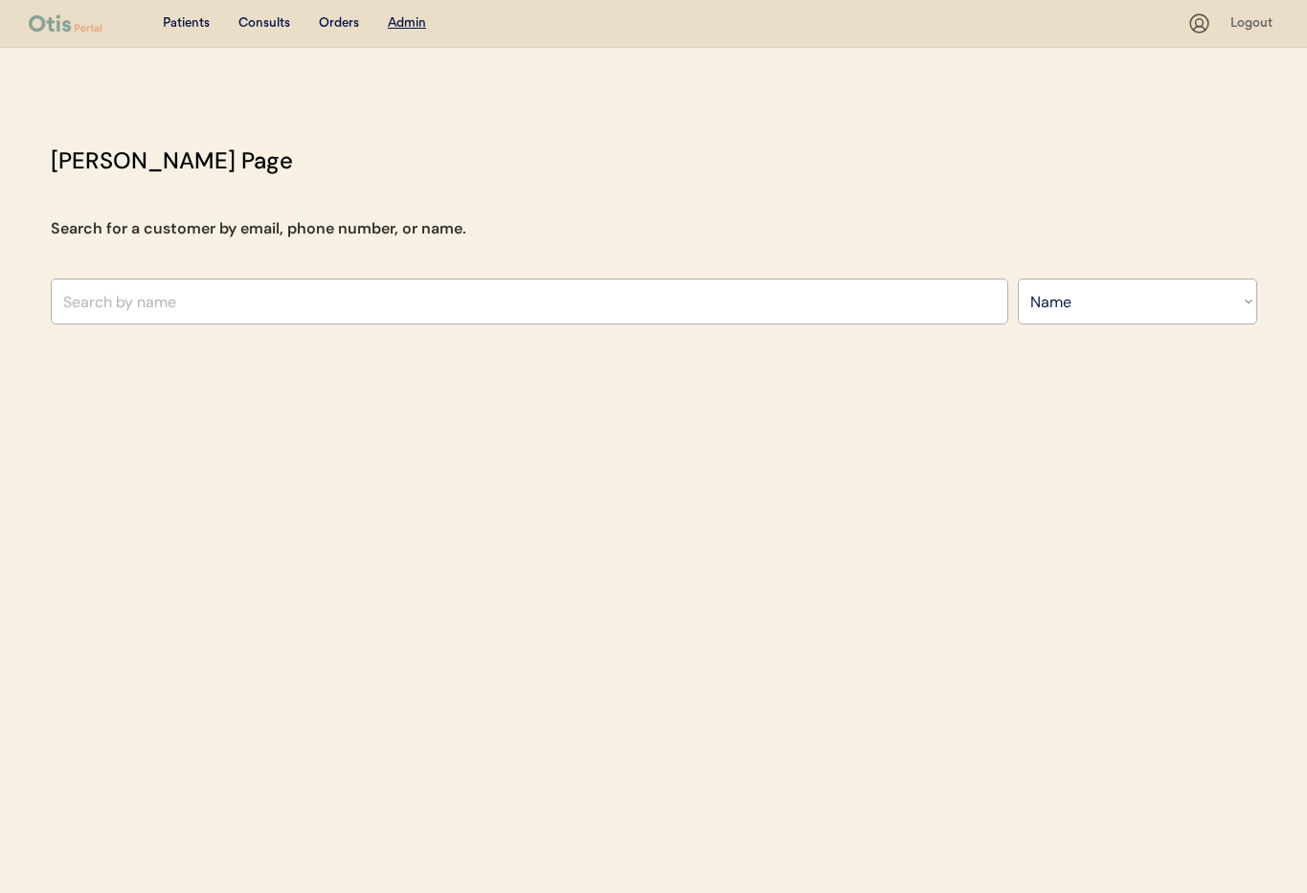
select select ""Name""
click at [198, 308] on input "text" at bounding box center [530, 302] width 958 height 46
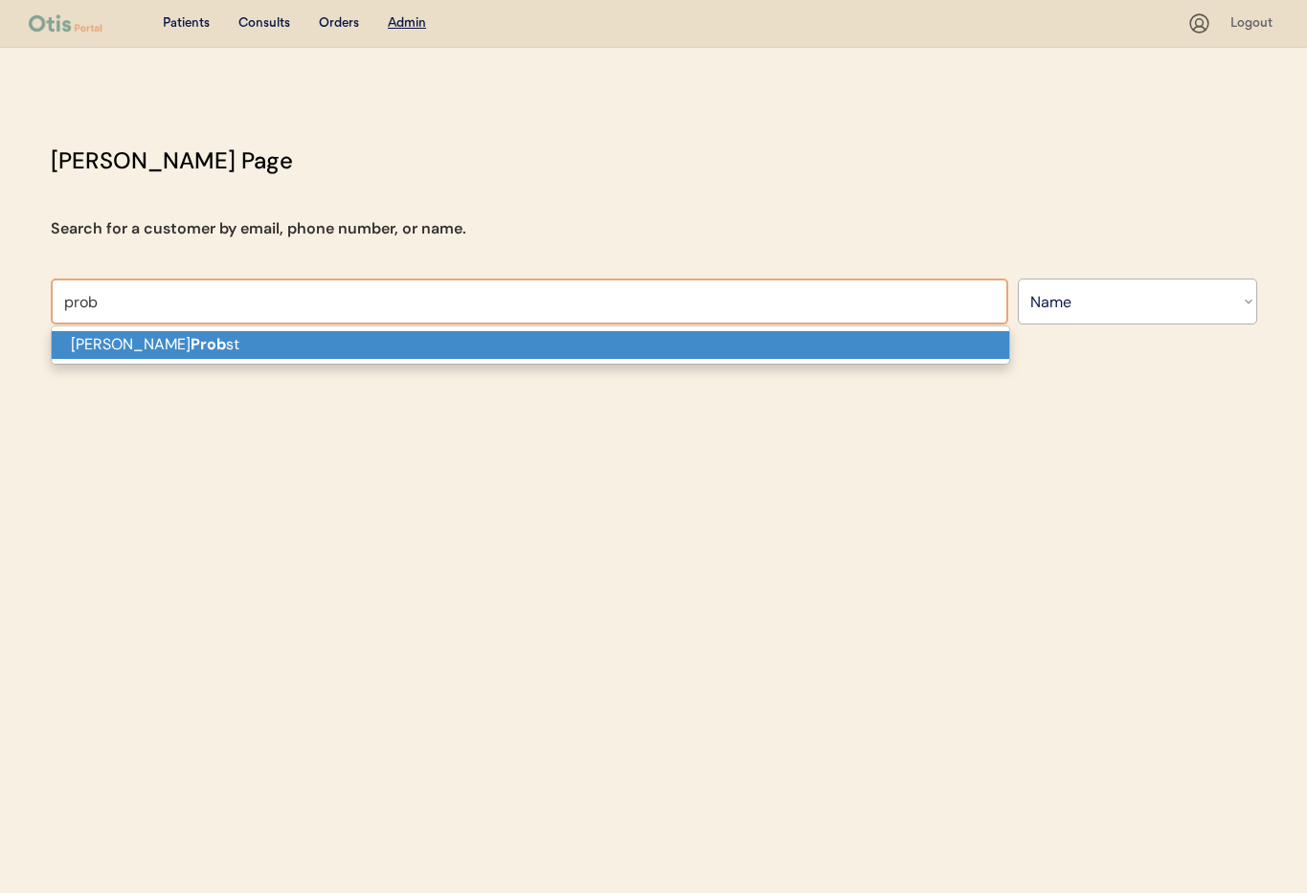
click at [177, 350] on p "[PERSON_NAME] Prob st" at bounding box center [531, 345] width 958 height 28
type input "[PERSON_NAME]"
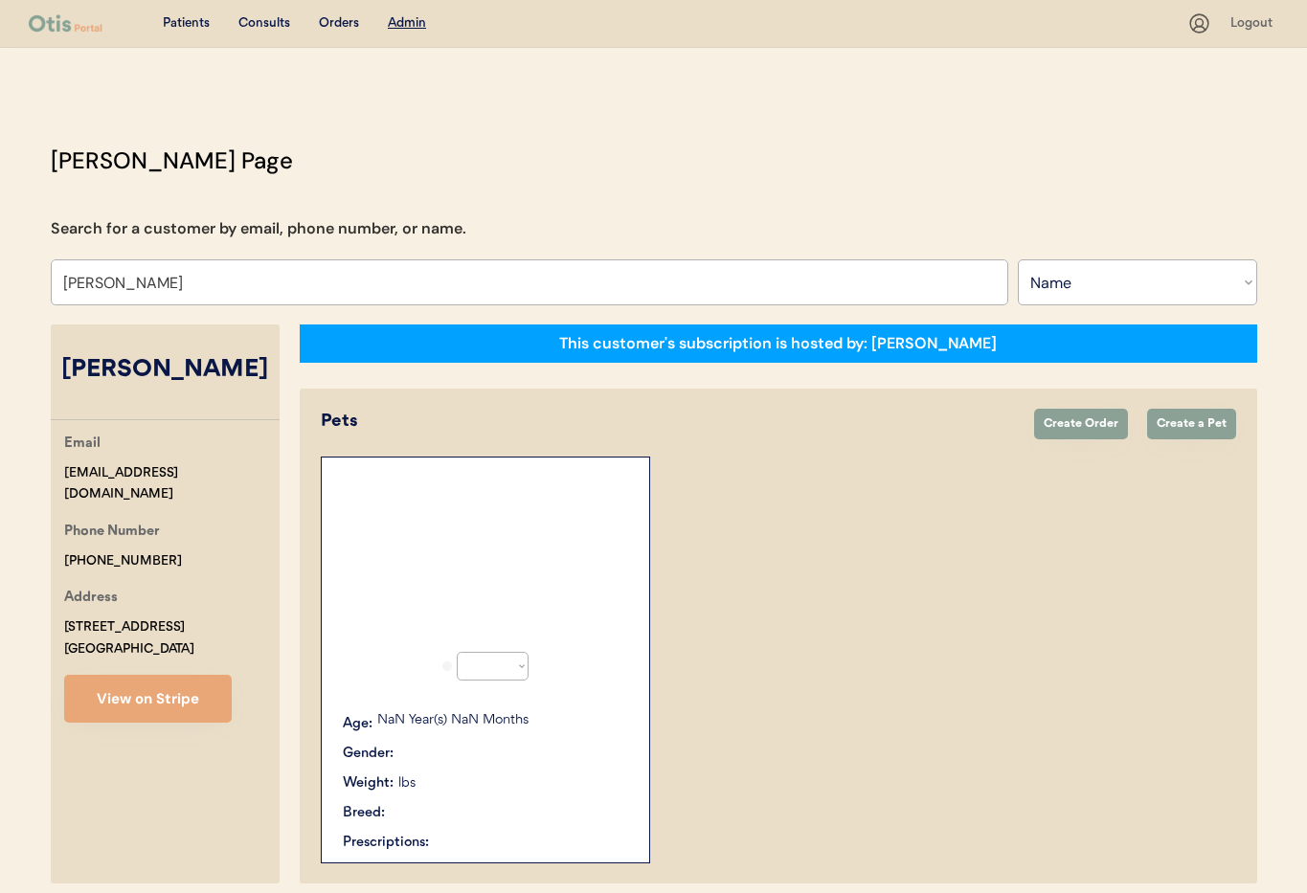
select select "true"
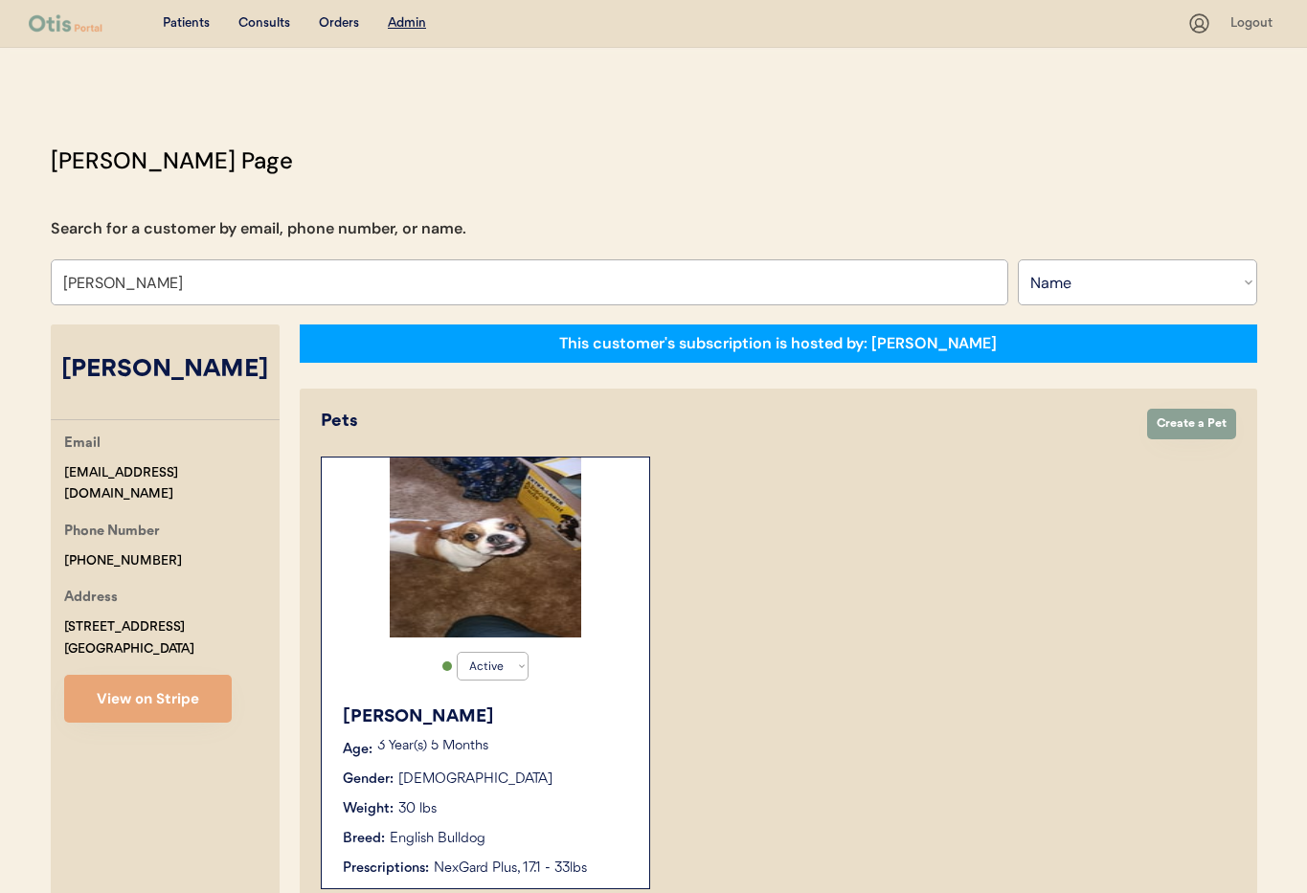
type input "[PERSON_NAME]"
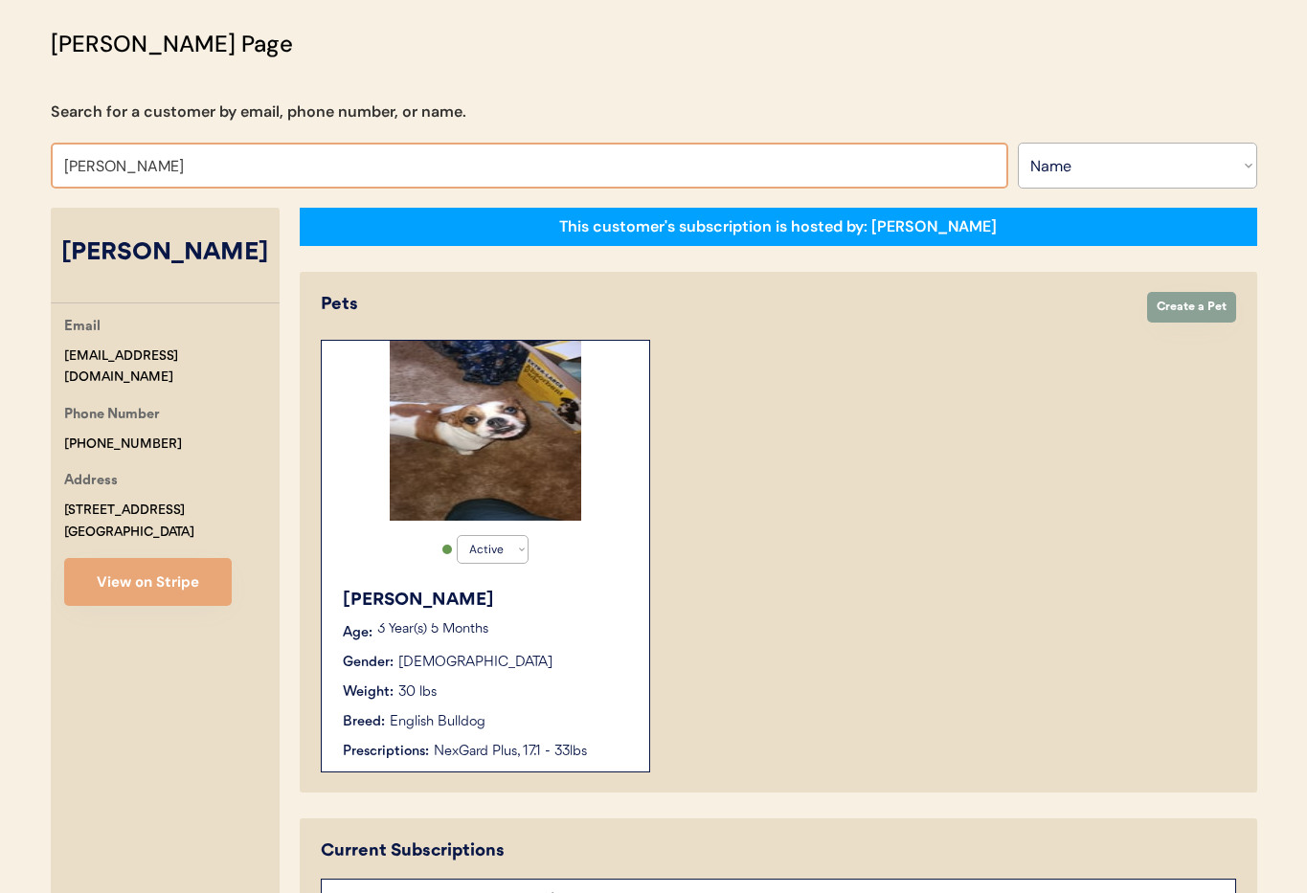
scroll to position [126, 0]
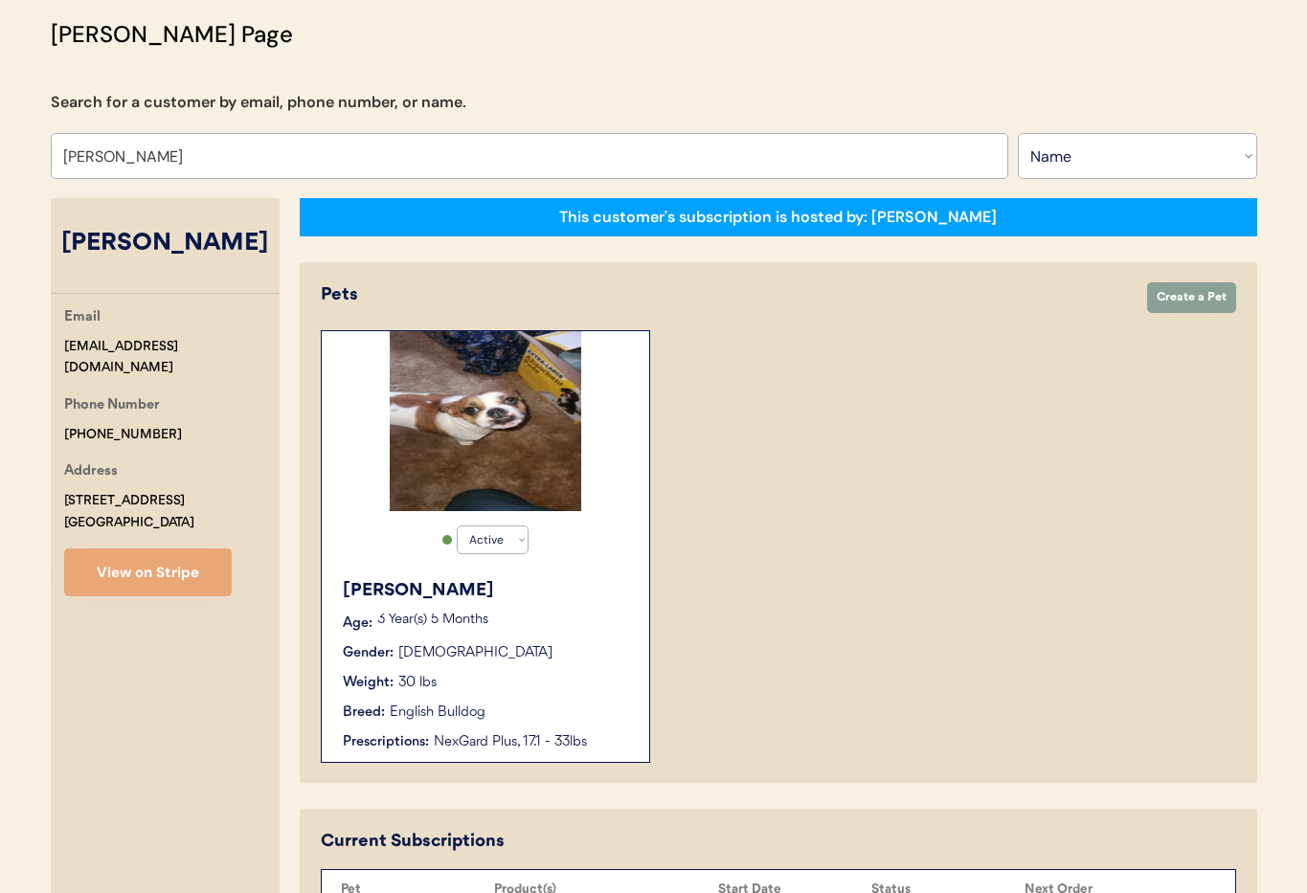
drag, startPoint x: 165, startPoint y: 409, endPoint x: 38, endPoint y: 410, distance: 126.4
click at [38, 410] on div "Otis Admin Page Search for a customer by email, phone number, or name. Jason Pr…" at bounding box center [654, 838] width 1245 height 1642
drag, startPoint x: 56, startPoint y: 409, endPoint x: 98, endPoint y: 410, distance: 42.1
click at [56, 409] on div "Email jprobst277@gmail.com Phone Number +15854104448 Address 1531 Heather Hollo…" at bounding box center [165, 451] width 229 height 290
drag, startPoint x: 186, startPoint y: 411, endPoint x: 152, endPoint y: 408, distance: 33.6
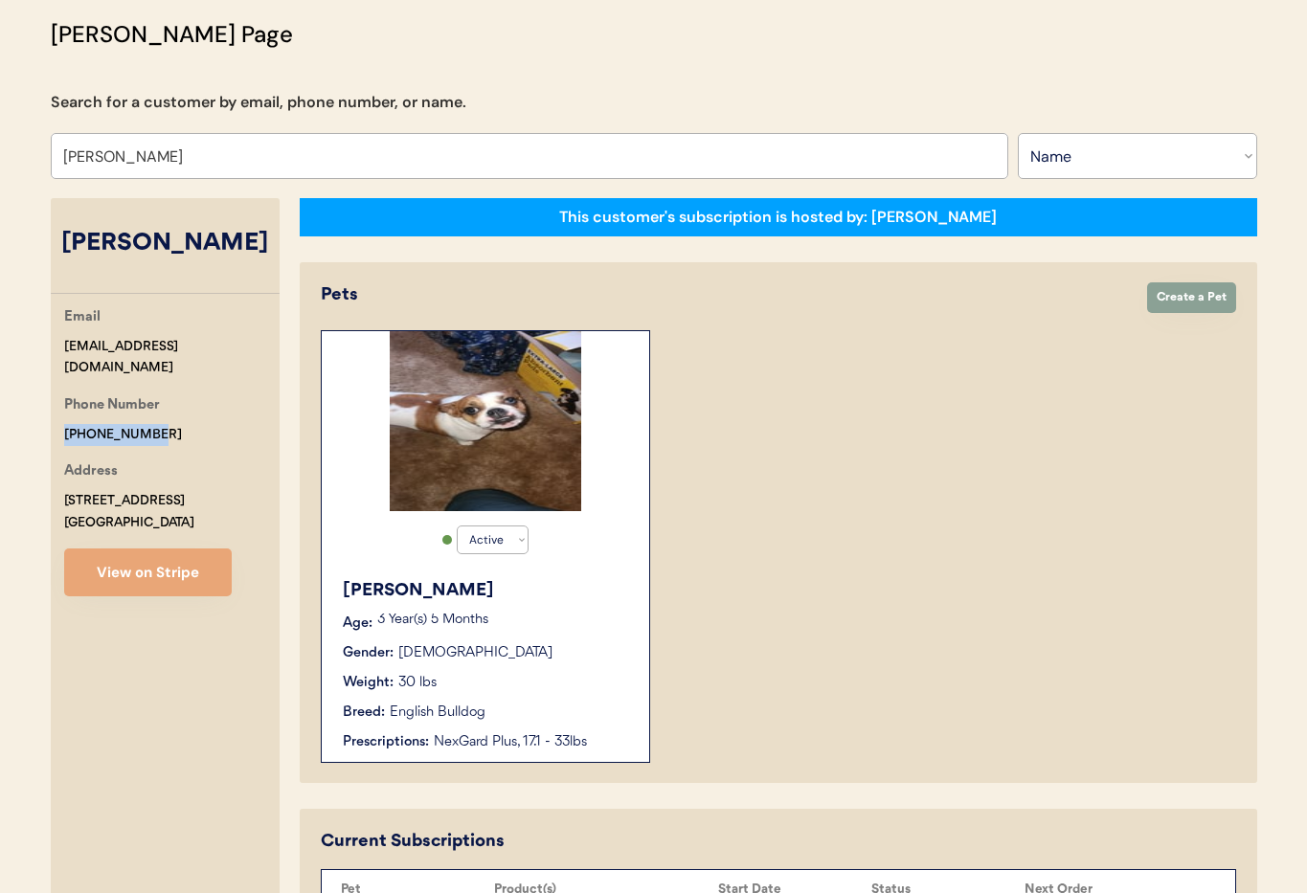
click at [152, 408] on div "Phone Number +15854104448" at bounding box center [171, 420] width 215 height 51
copy div "[PHONE_NUMBER]"
click at [761, 526] on div "Active Active Inactive Sophia Age: 3 Year(s) 5 Months Gender: Female Weight: 30…" at bounding box center [778, 546] width 915 height 433
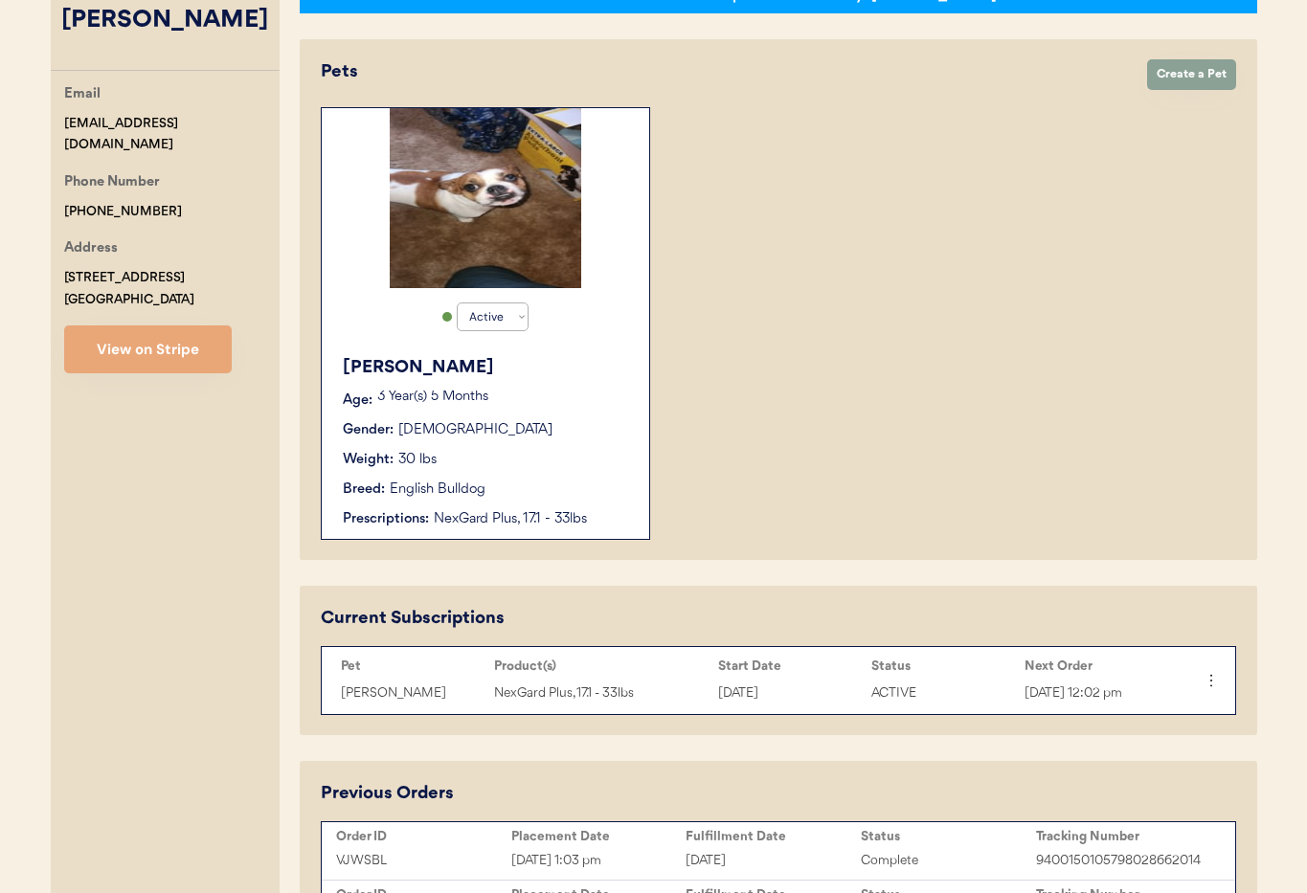
scroll to position [344, 0]
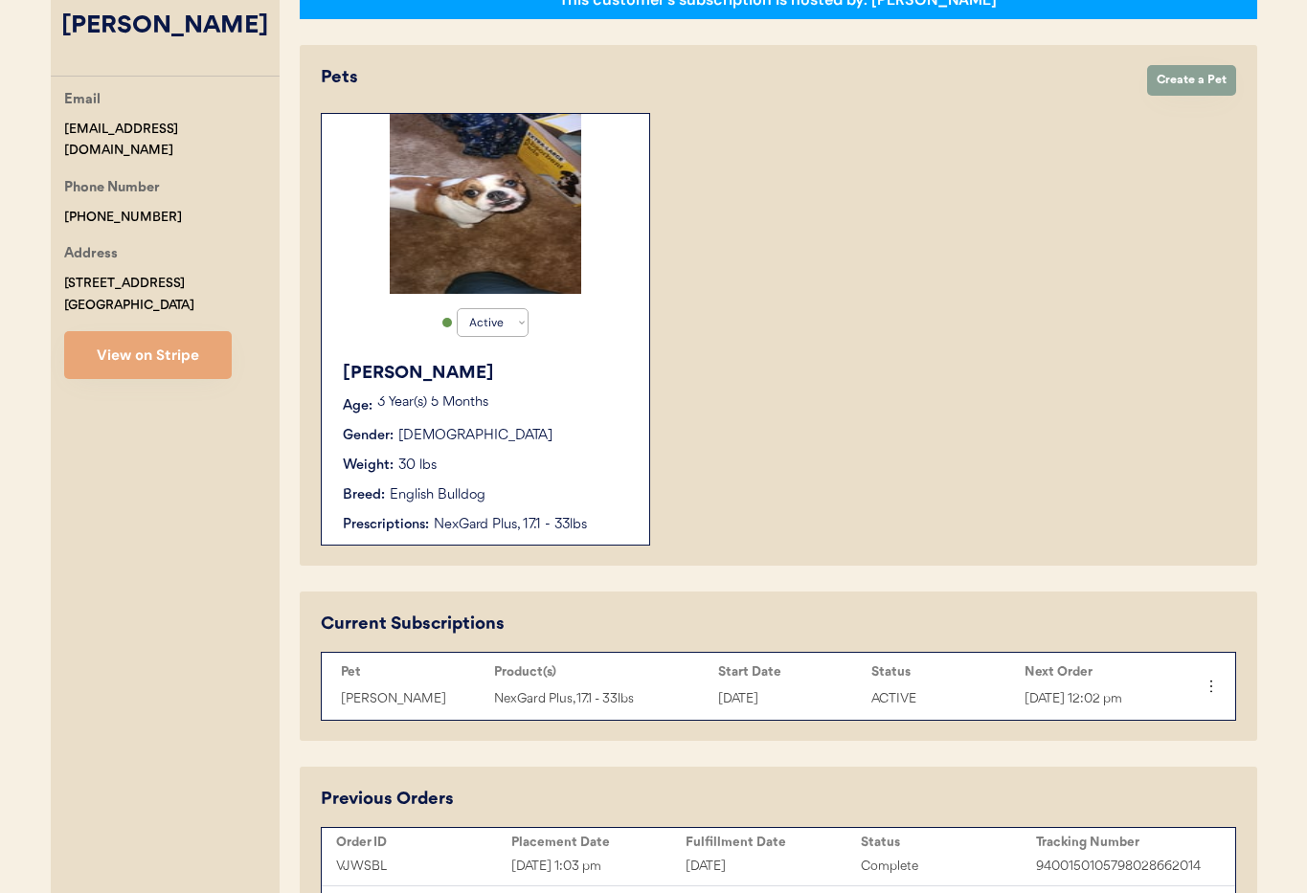
click at [385, 419] on div "Sophia Age: 3 Year(s) 5 Months Gender: Female Weight: 30 lbs Breed: English Bul…" at bounding box center [485, 447] width 308 height 193
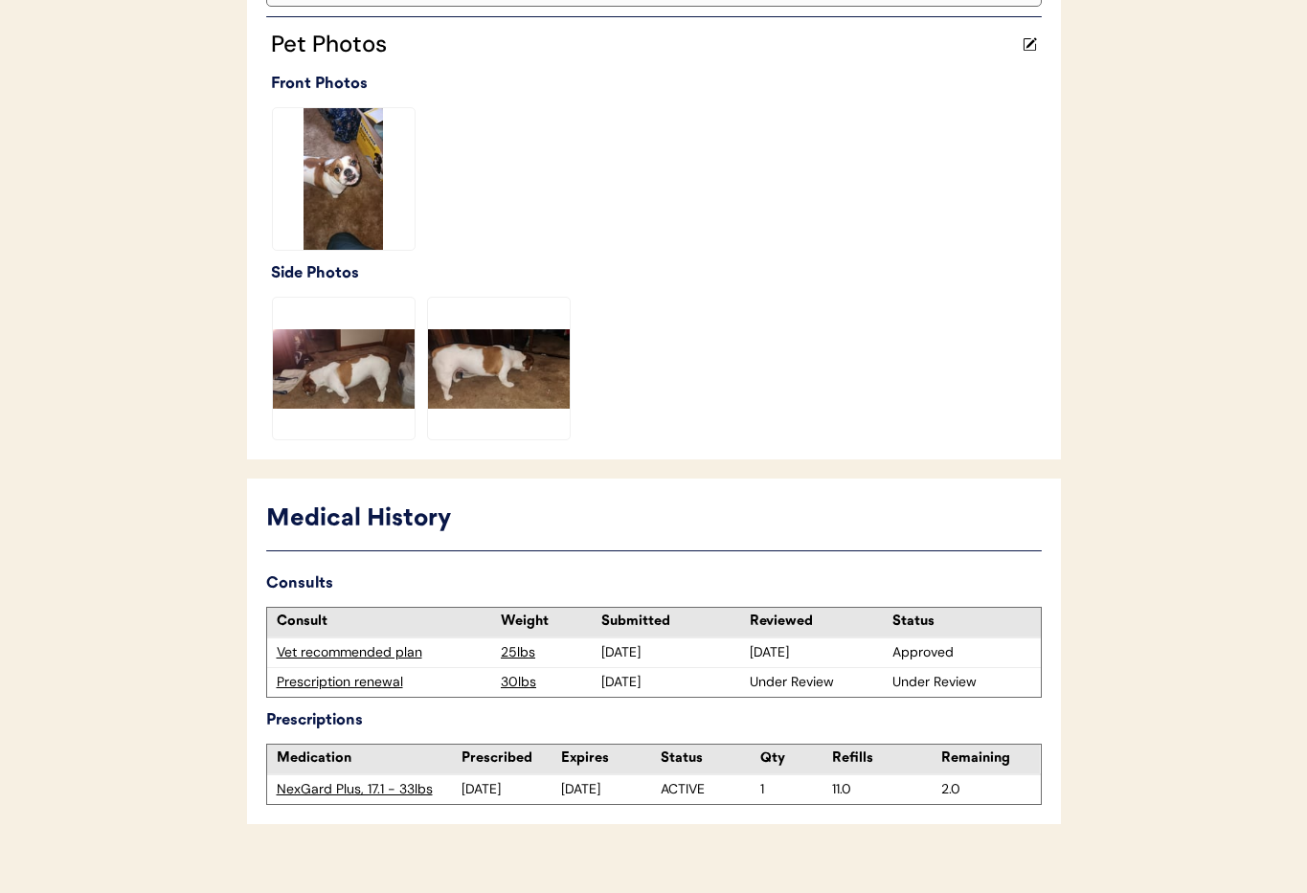
scroll to position [561, 0]
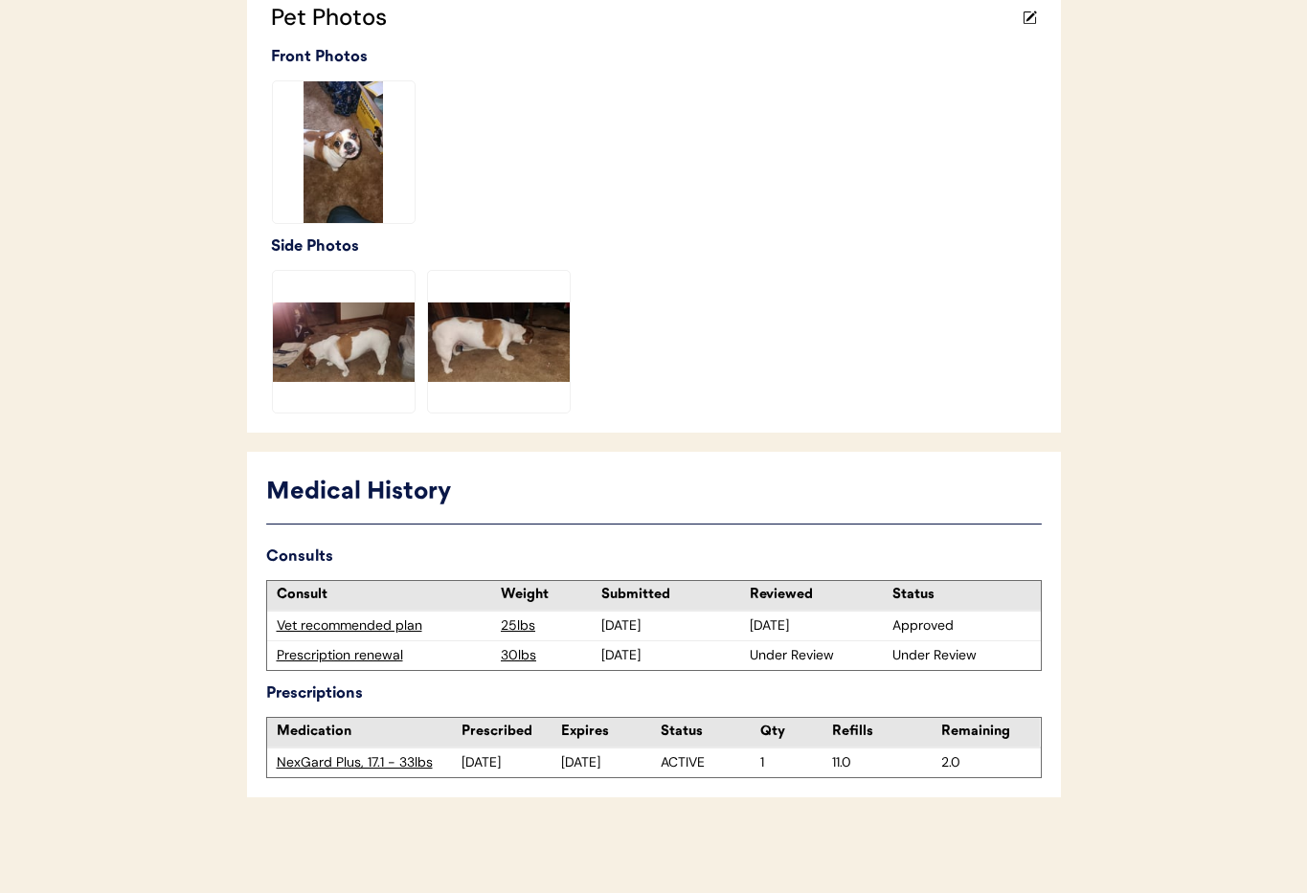
click at [385, 625] on div "Vet recommended plan" at bounding box center [384, 626] width 215 height 19
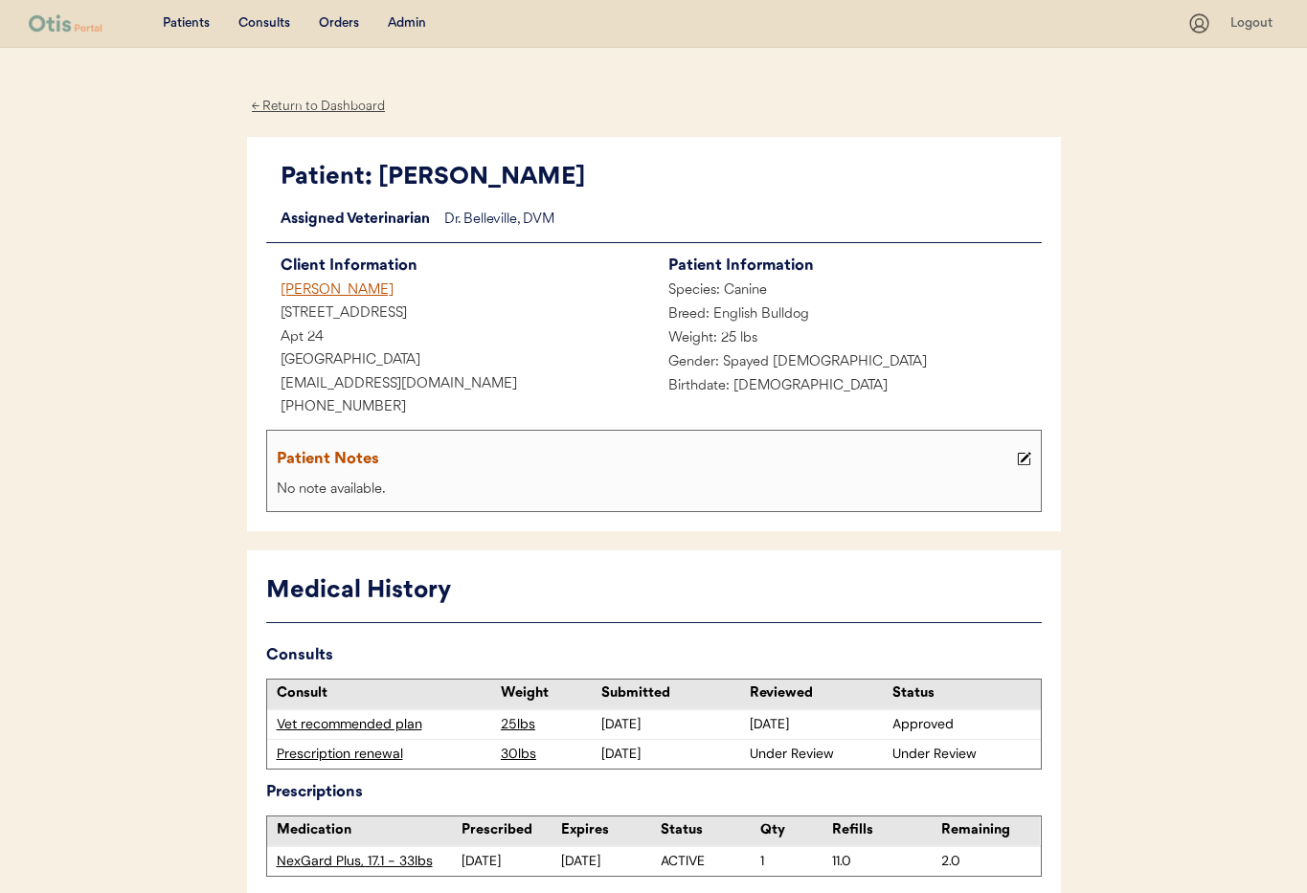
click at [299, 289] on div "Jason Probst" at bounding box center [460, 292] width 388 height 24
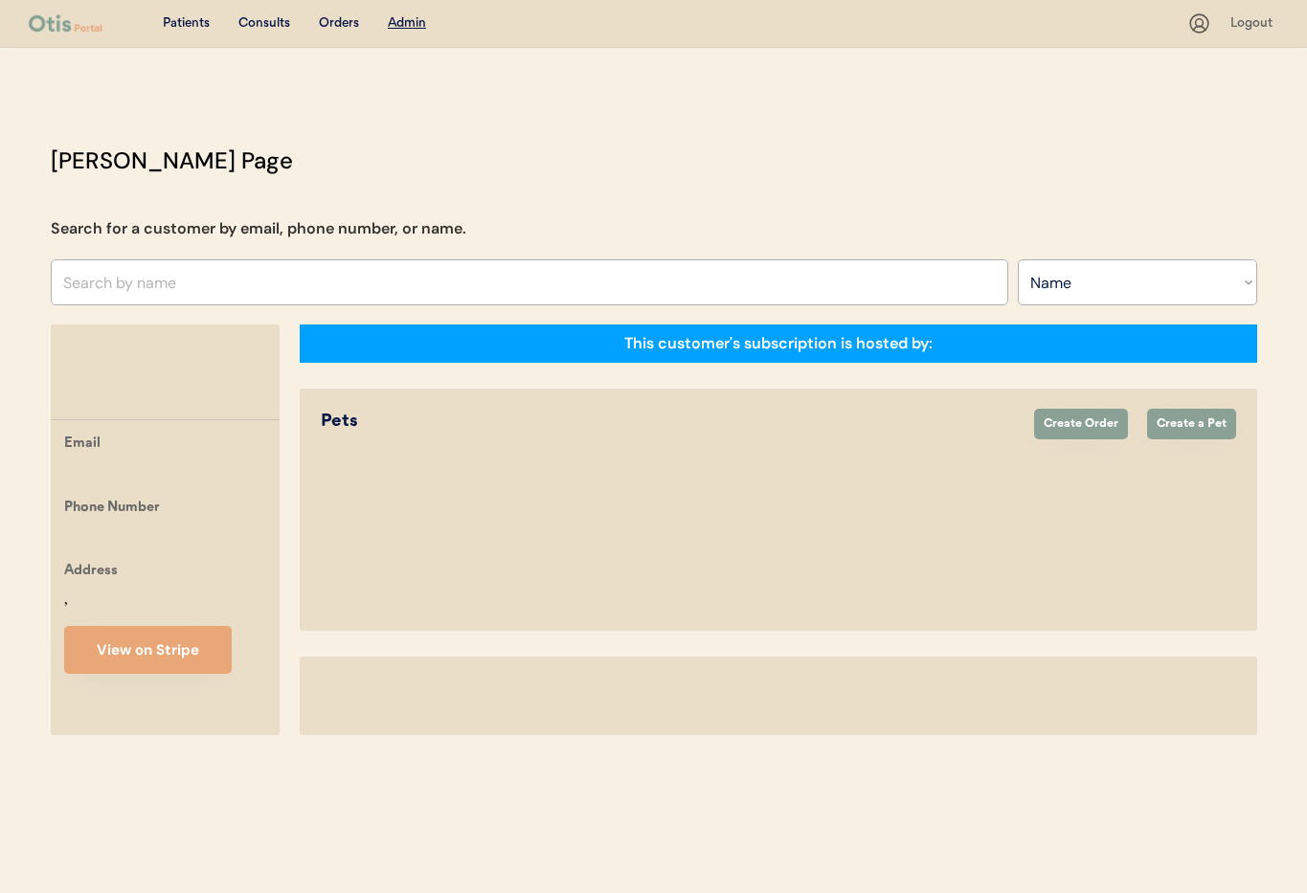
select select ""Name""
select select "true"
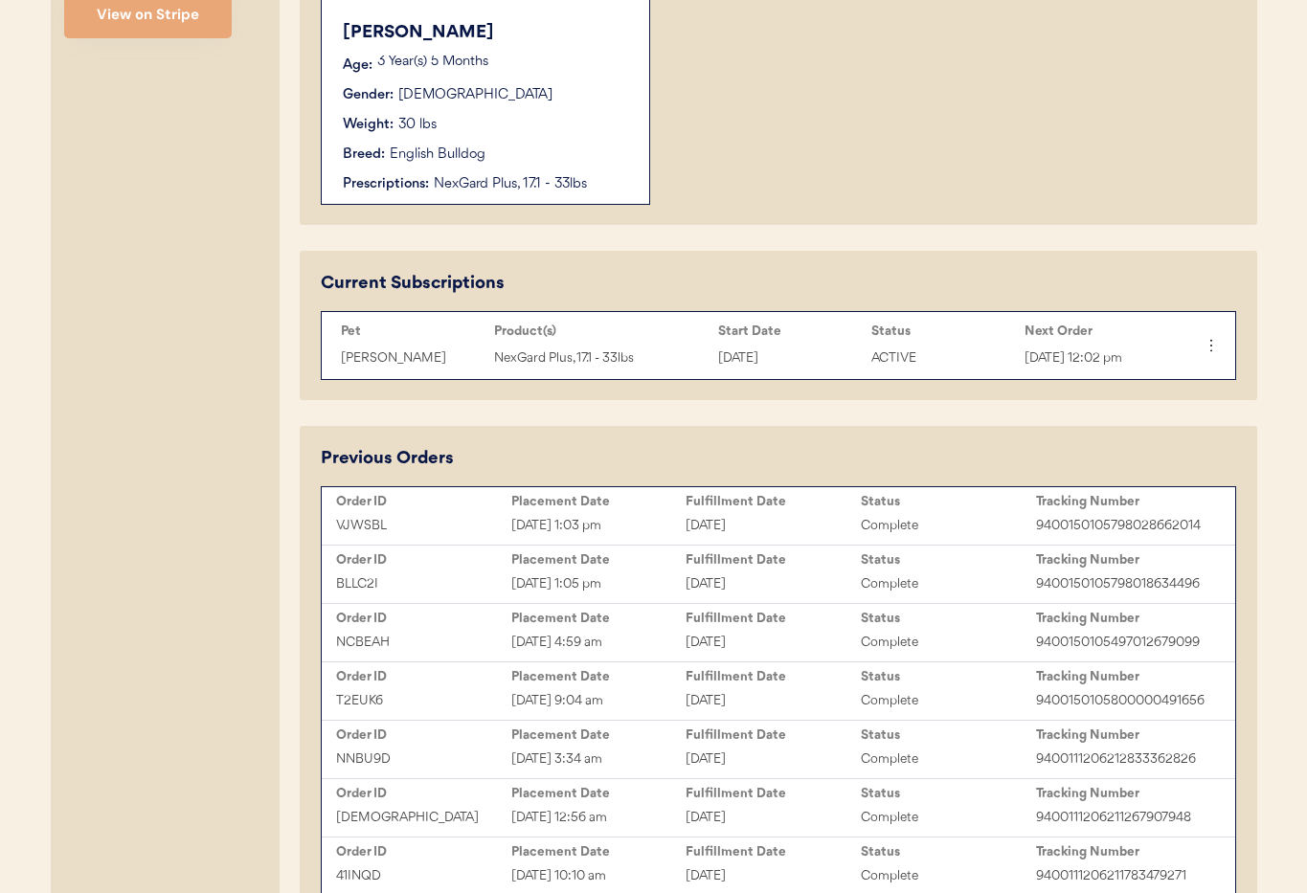
scroll to position [688, 0]
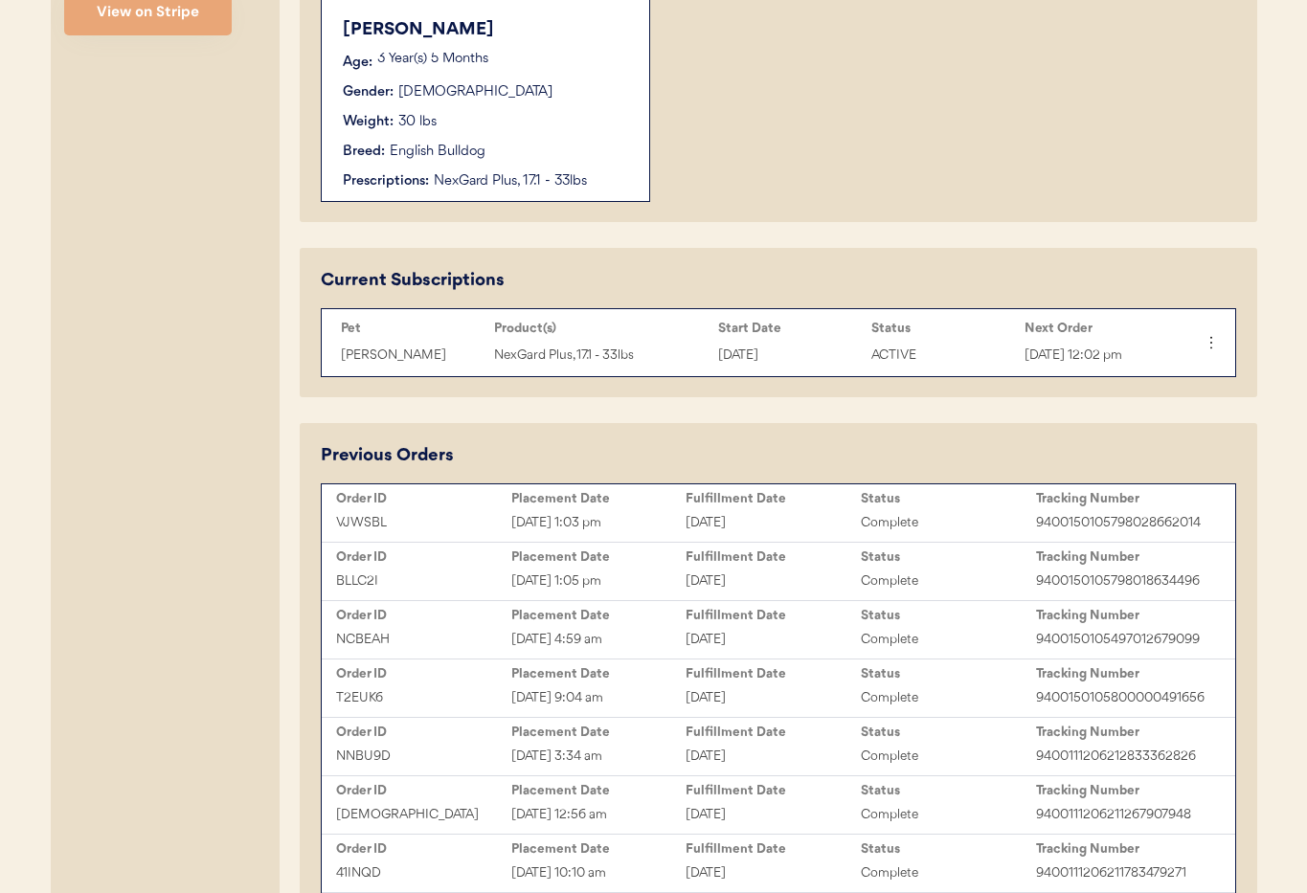
click at [524, 171] on div "NexGard Plus, 17.1 - 33lbs" at bounding box center [532, 181] width 196 height 20
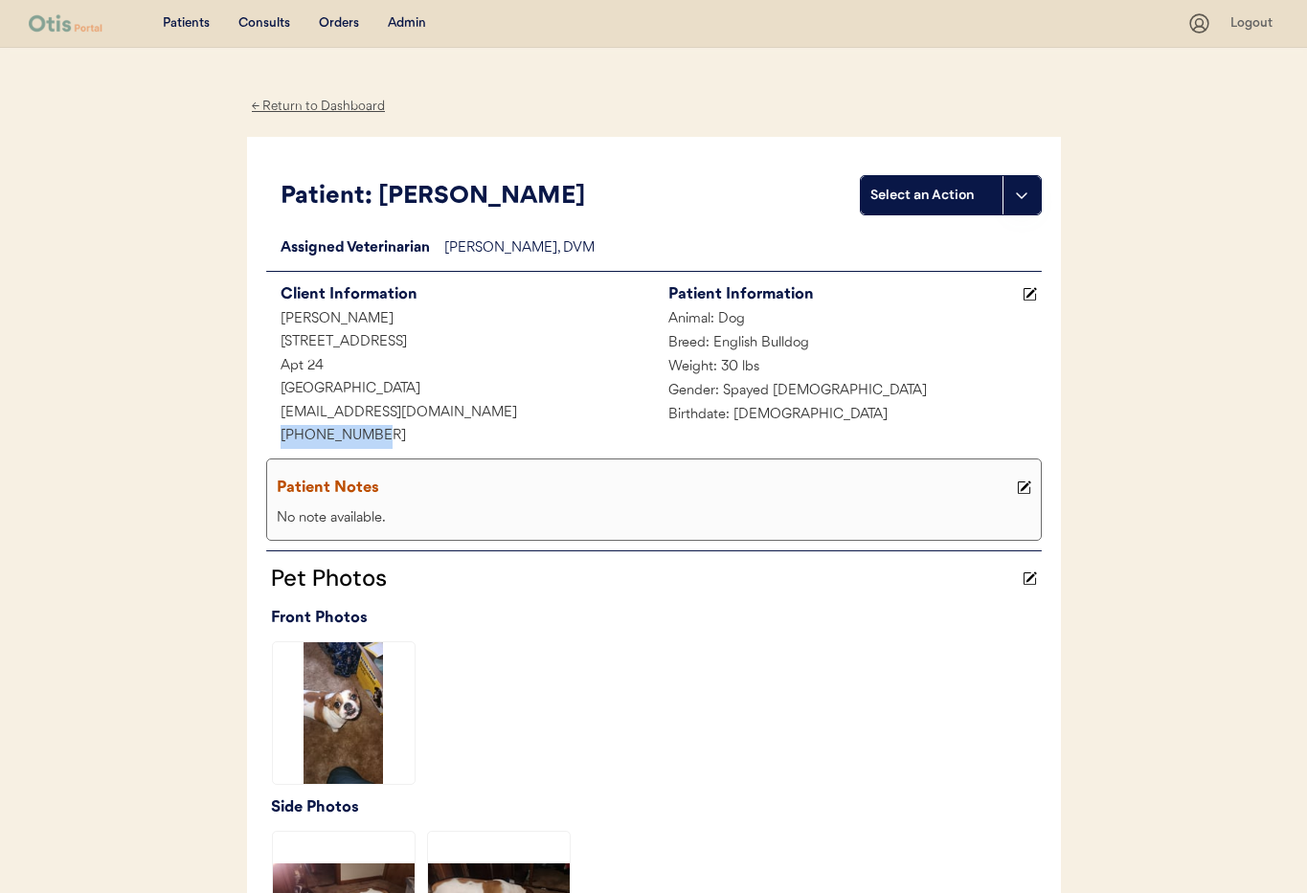
drag, startPoint x: 390, startPoint y: 440, endPoint x: 301, endPoint y: 438, distance: 89.1
click at [264, 426] on div "Patient: Sophia Select an Action Loading... Assigned Veterinarian Dr. Erin Bell…" at bounding box center [654, 566] width 814 height 858
copy div "[PHONE_NUMBER]"
click at [397, 24] on div "Admin" at bounding box center [407, 23] width 38 height 19
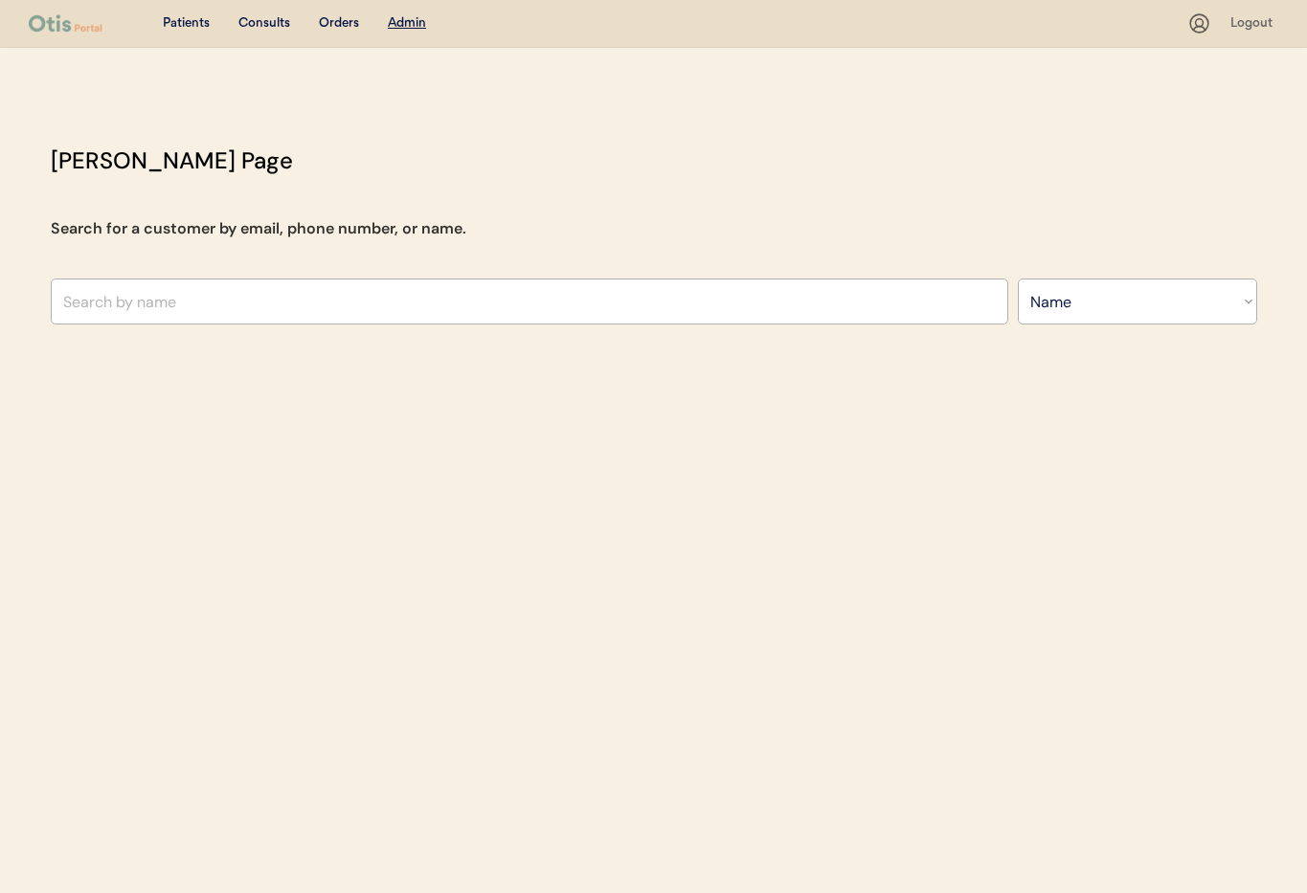
select select ""Name""
click at [187, 315] on input "text" at bounding box center [530, 302] width 958 height 46
type input "Sus"
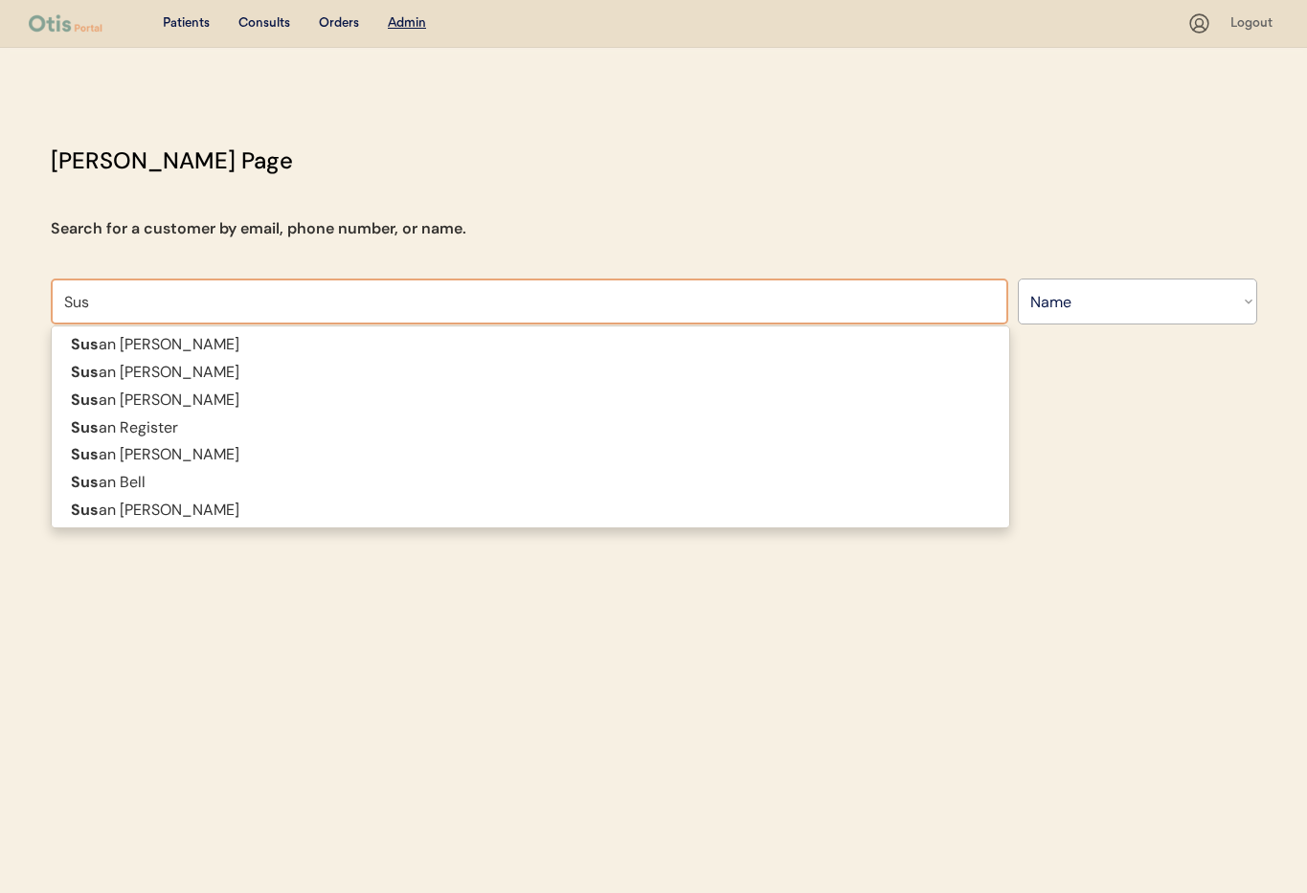
type input "[PERSON_NAME]"
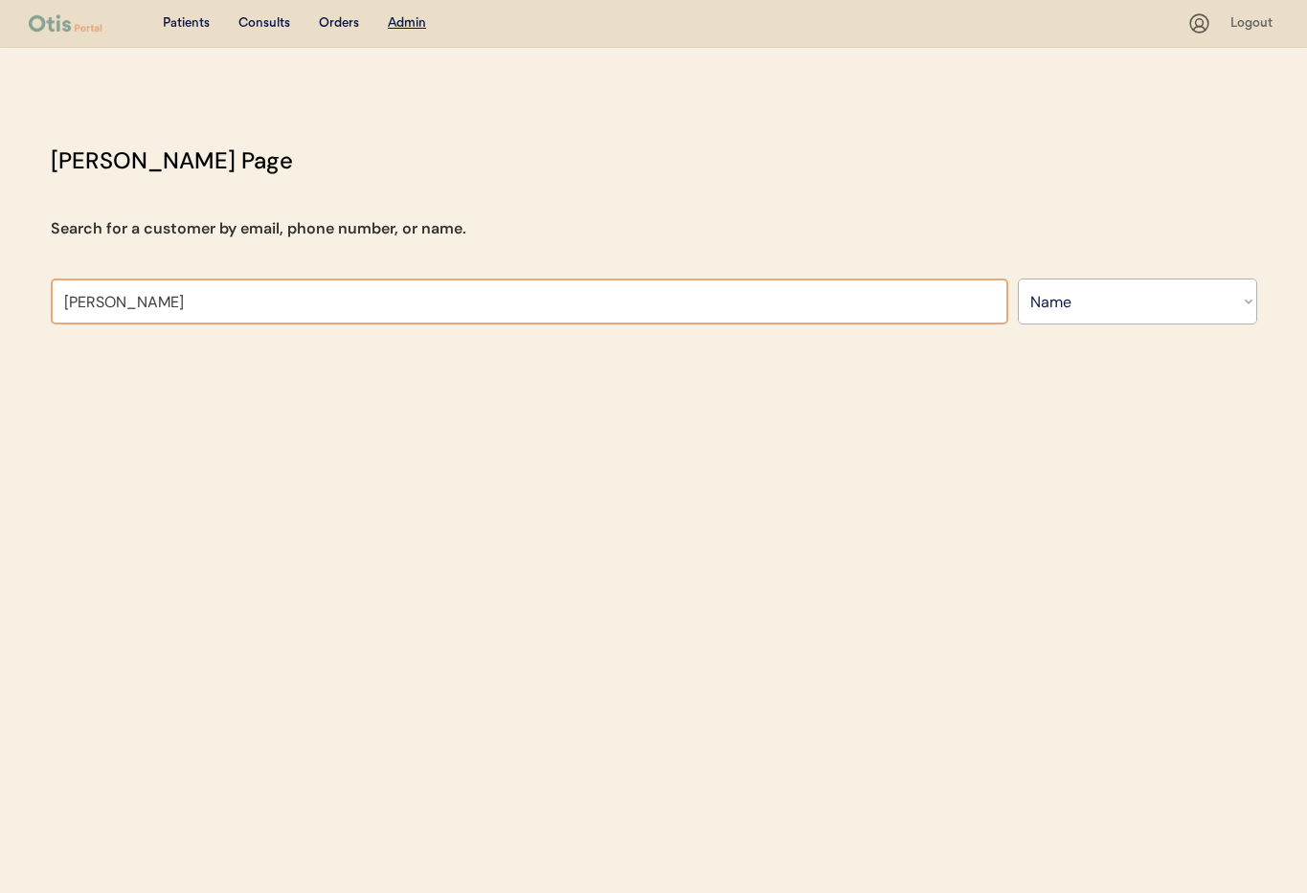
type input "[PERSON_NAME]"
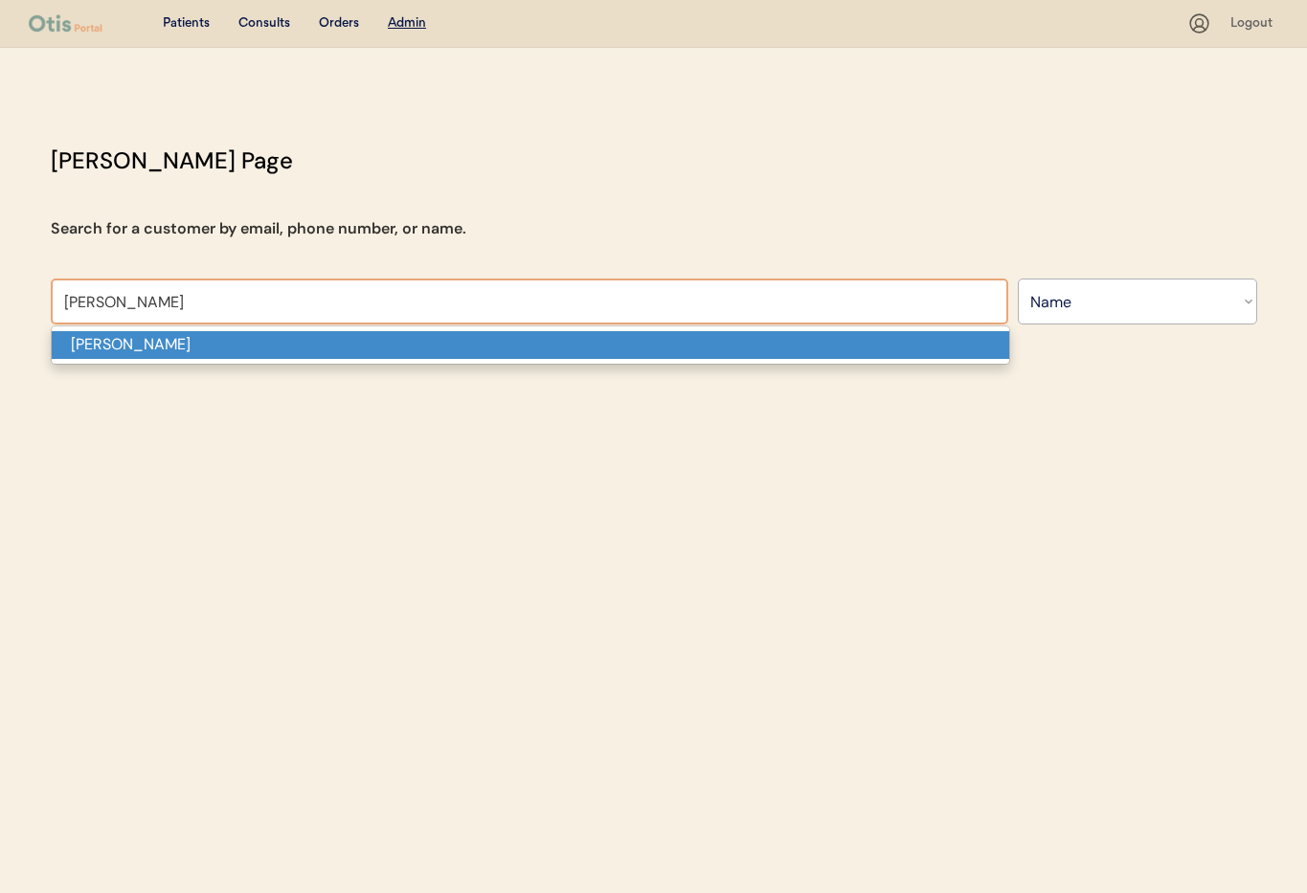
click at [184, 355] on p "[PERSON_NAME]" at bounding box center [531, 345] width 958 height 28
type input "[PERSON_NAME]"
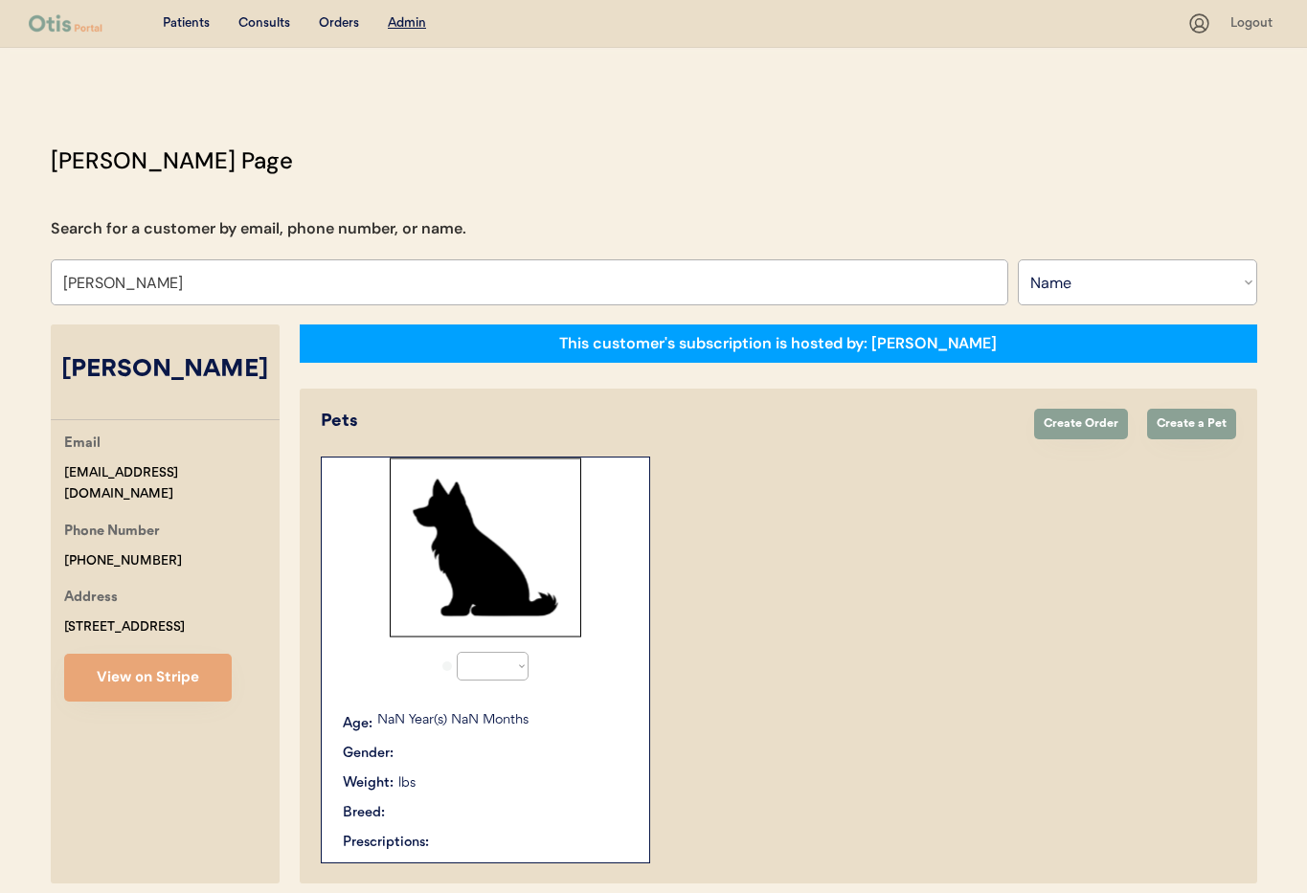
select select "true"
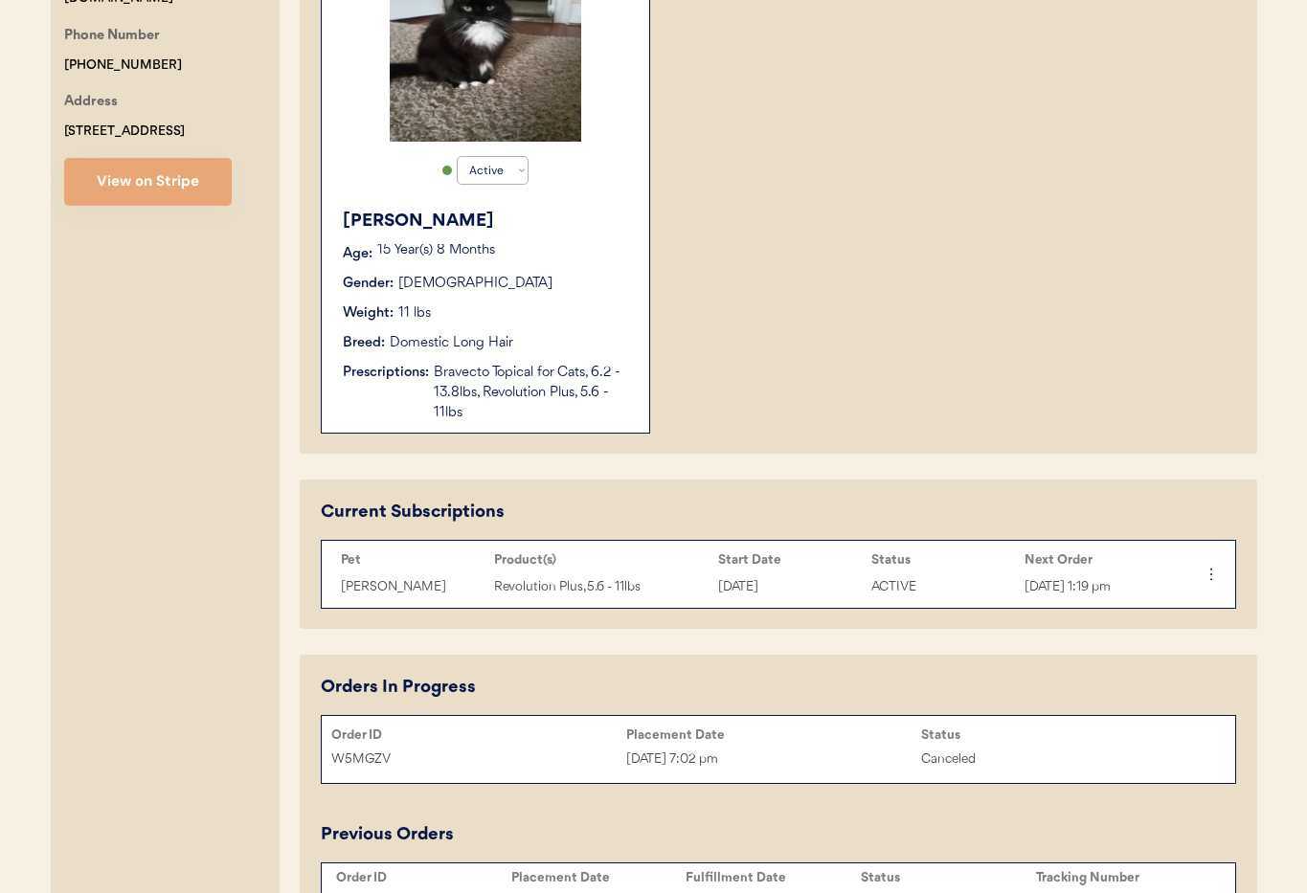
scroll to position [492, 0]
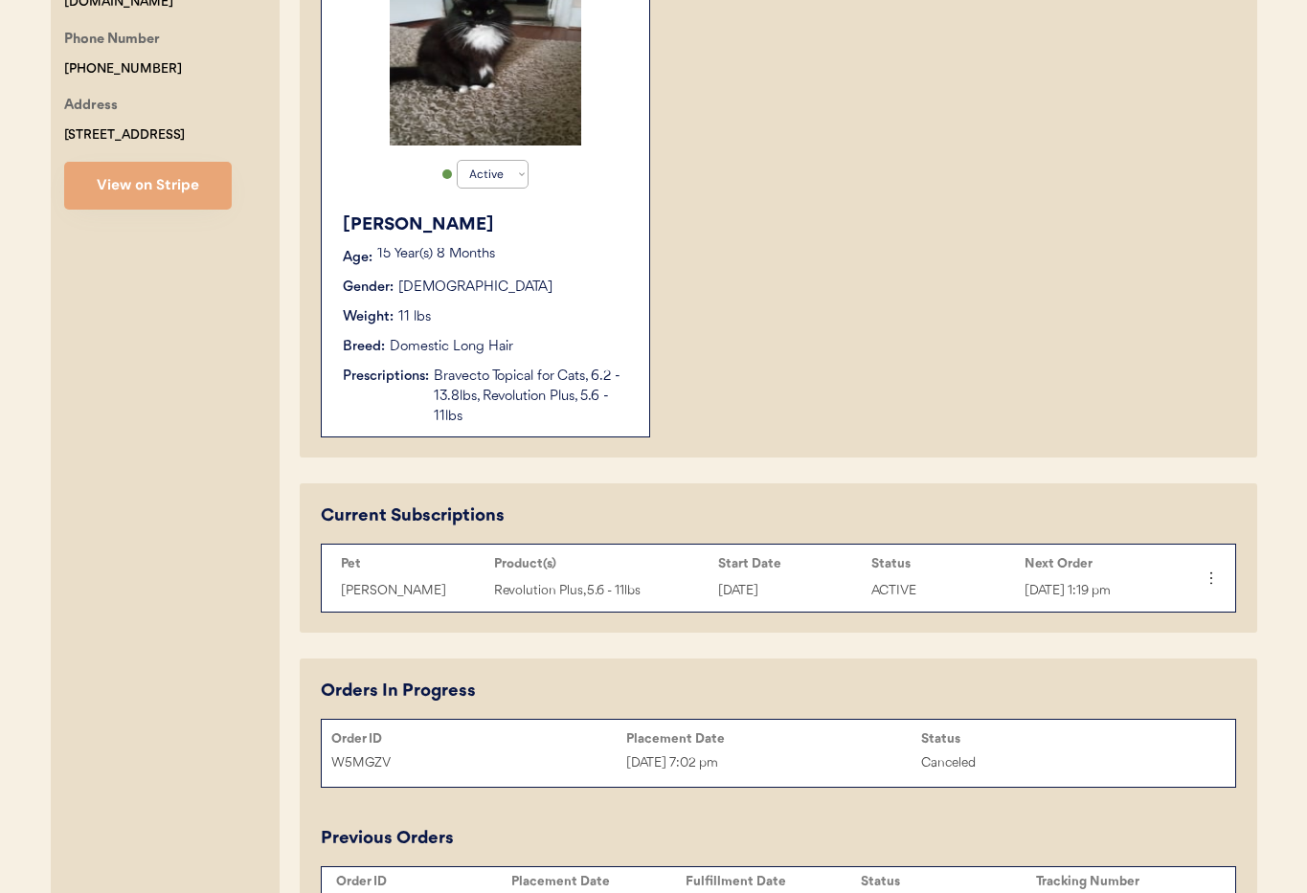
type input "[PERSON_NAME]"
click at [486, 350] on div "Domestic Long Hair" at bounding box center [452, 347] width 124 height 20
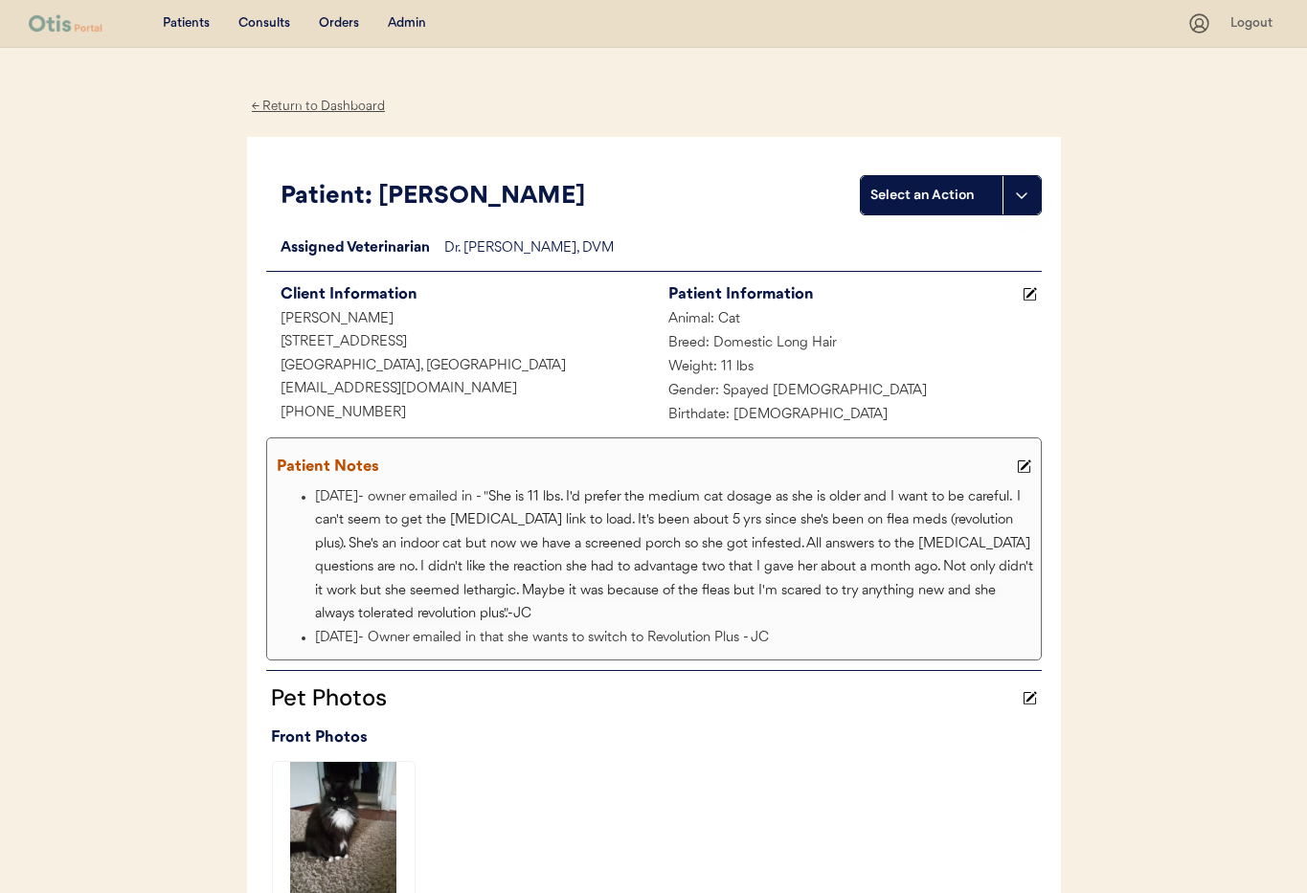
click at [399, 23] on div "Admin" at bounding box center [407, 23] width 38 height 19
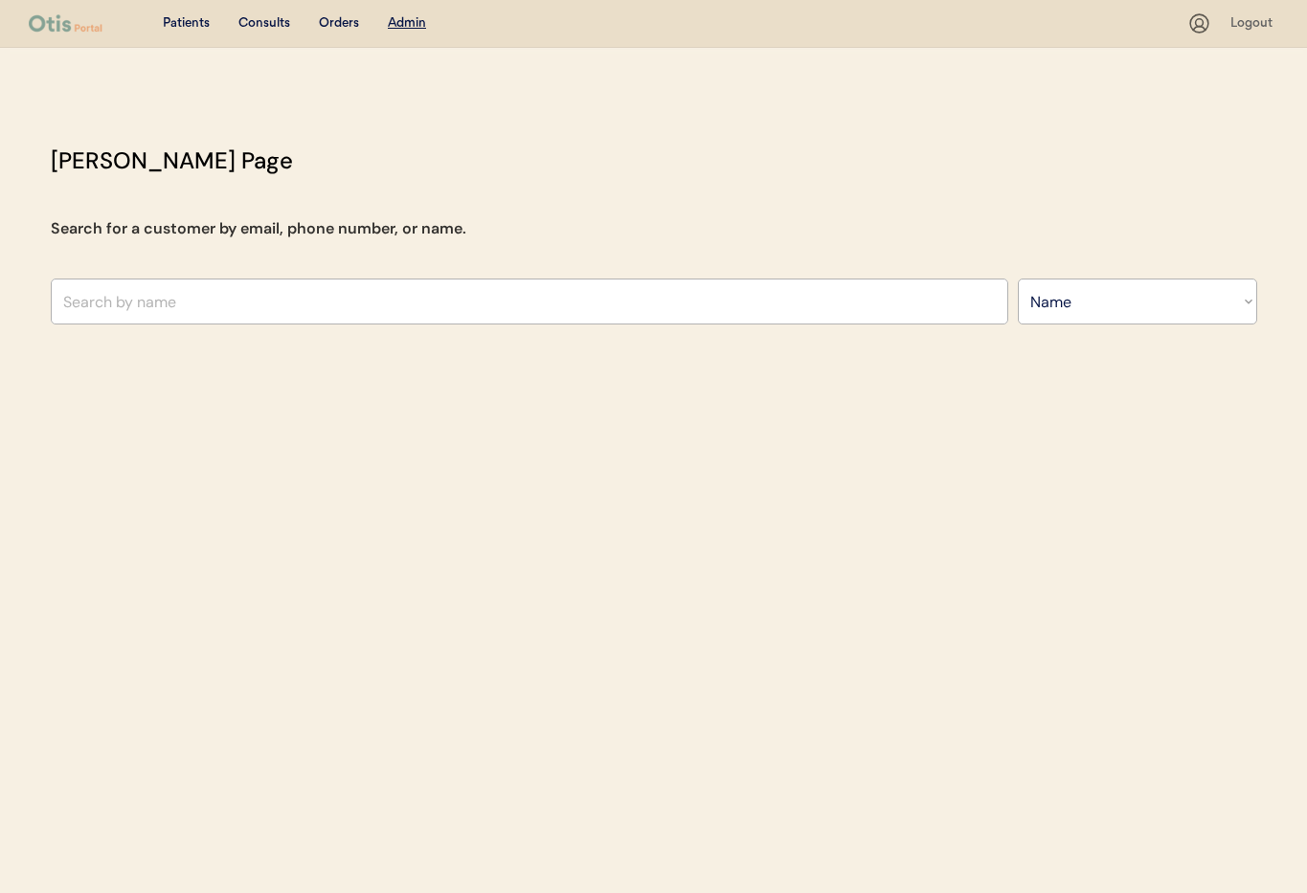
select select ""Name""
click at [255, 298] on input "text" at bounding box center [530, 302] width 958 height 46
type input "ni"
type input "nina leong"
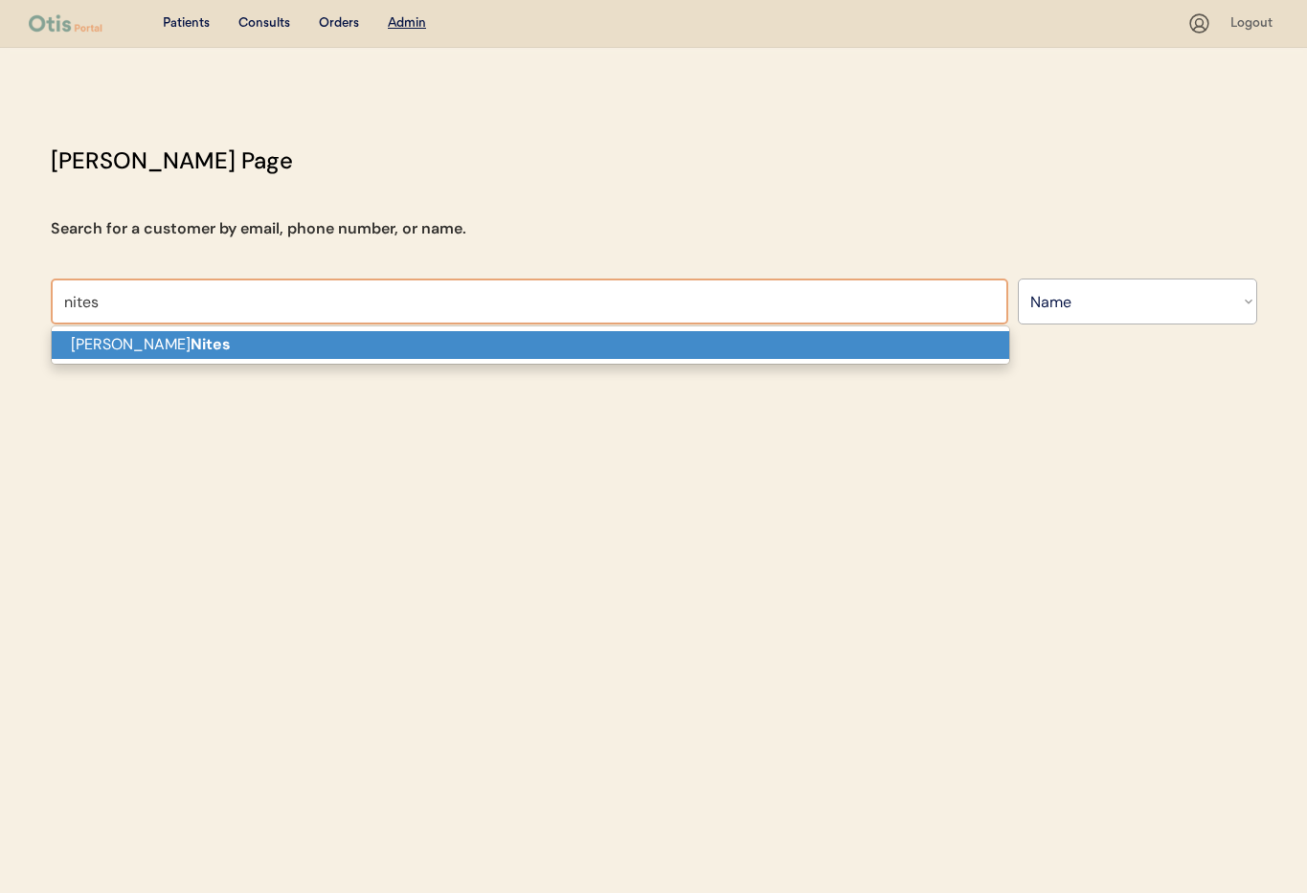
click at [244, 349] on p "Michael Nites" at bounding box center [531, 345] width 958 height 28
type input "Michael Nites"
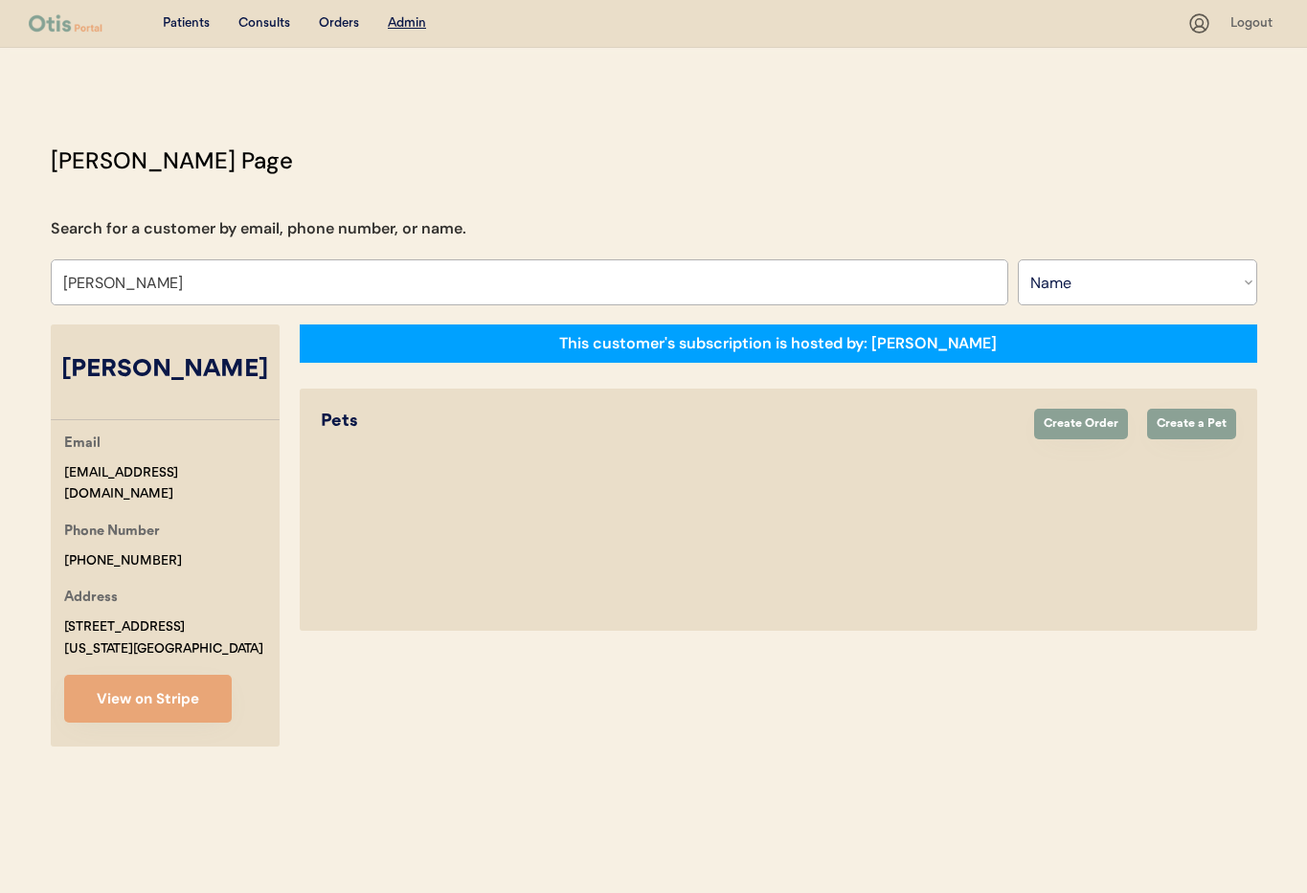
select select "true"
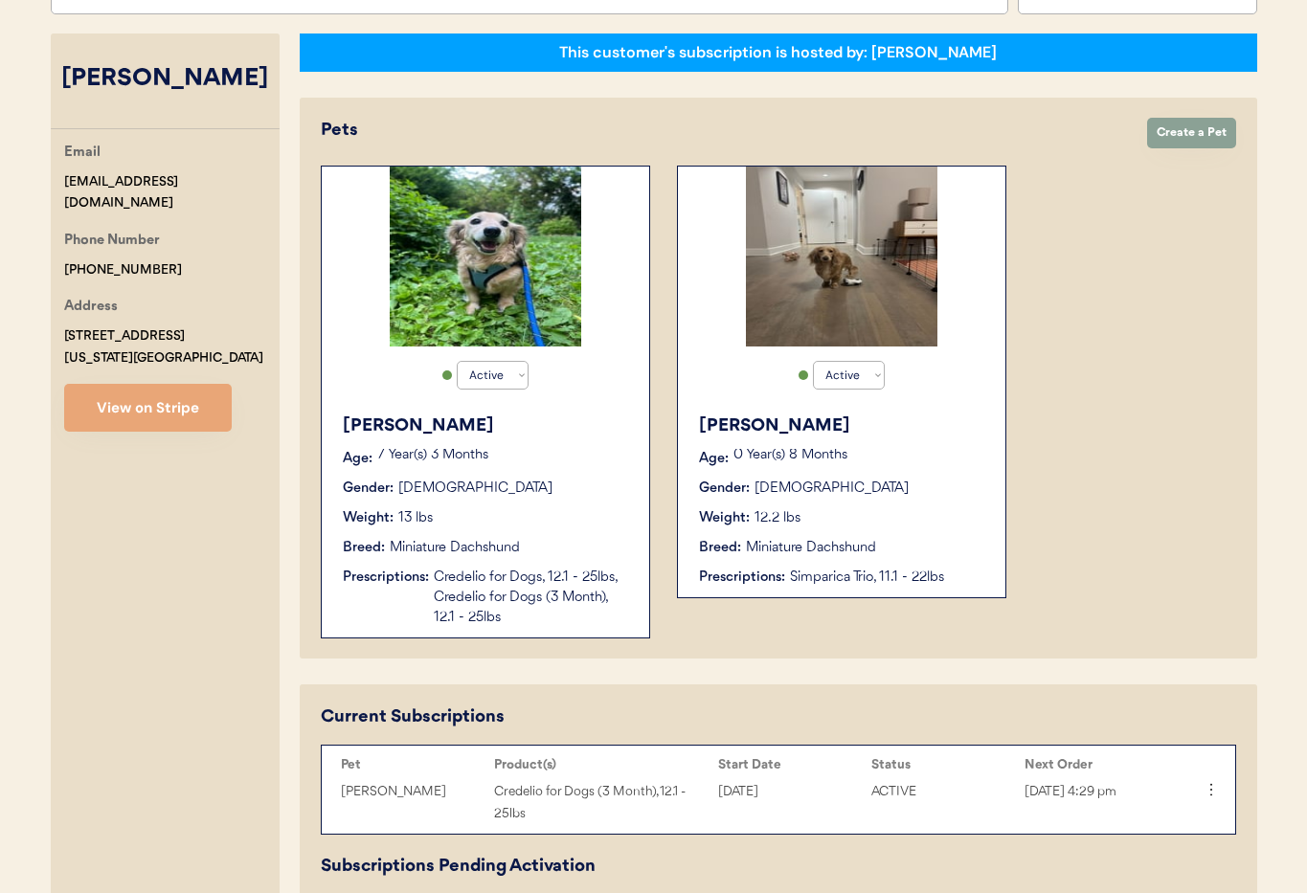
scroll to position [316, 0]
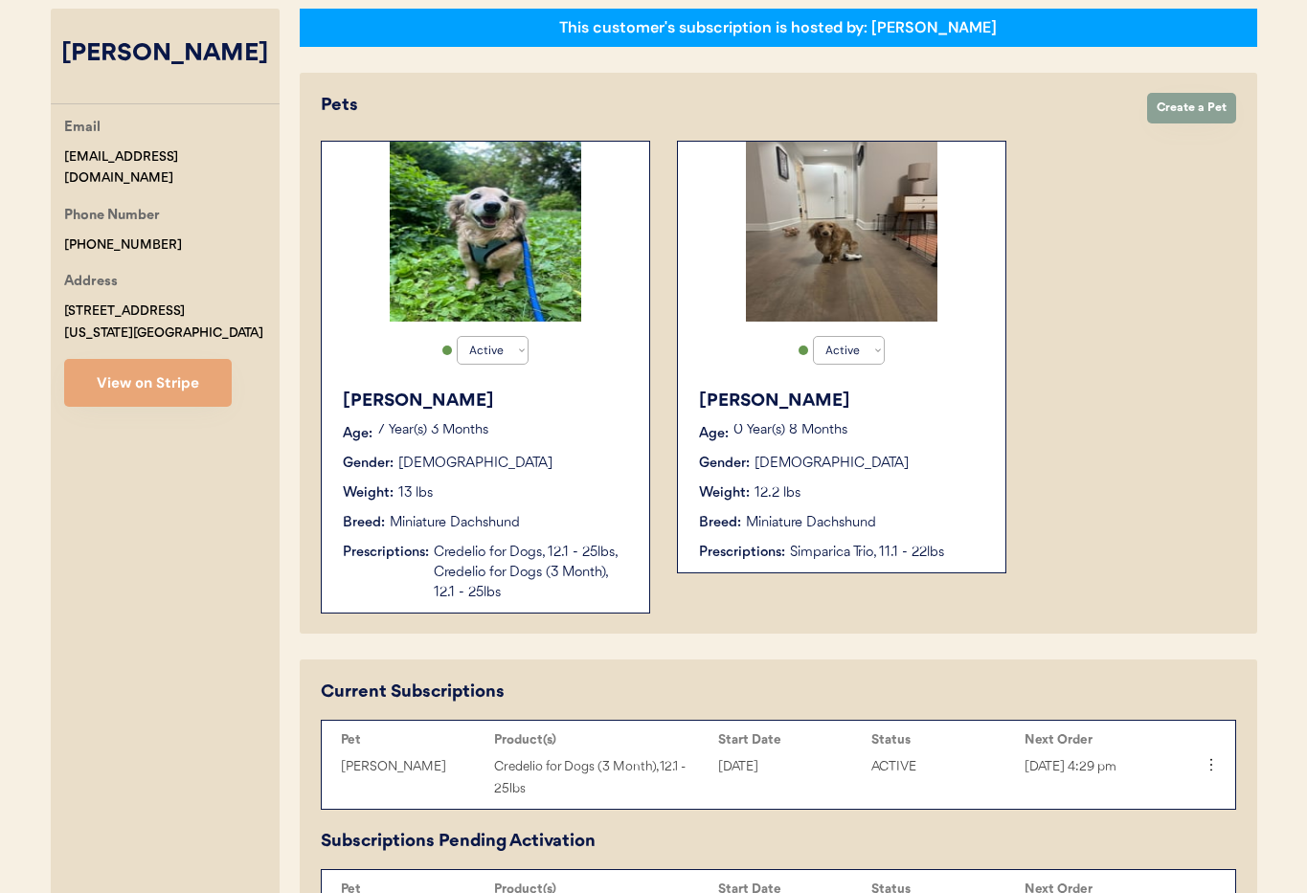
type input "Michael Nites"
click at [938, 477] on div "Gus Age: 0 Year(s) 8 Months Gender: Male Weight: 12.2 lbs Breed: Miniature Dach…" at bounding box center [842, 475] width 308 height 193
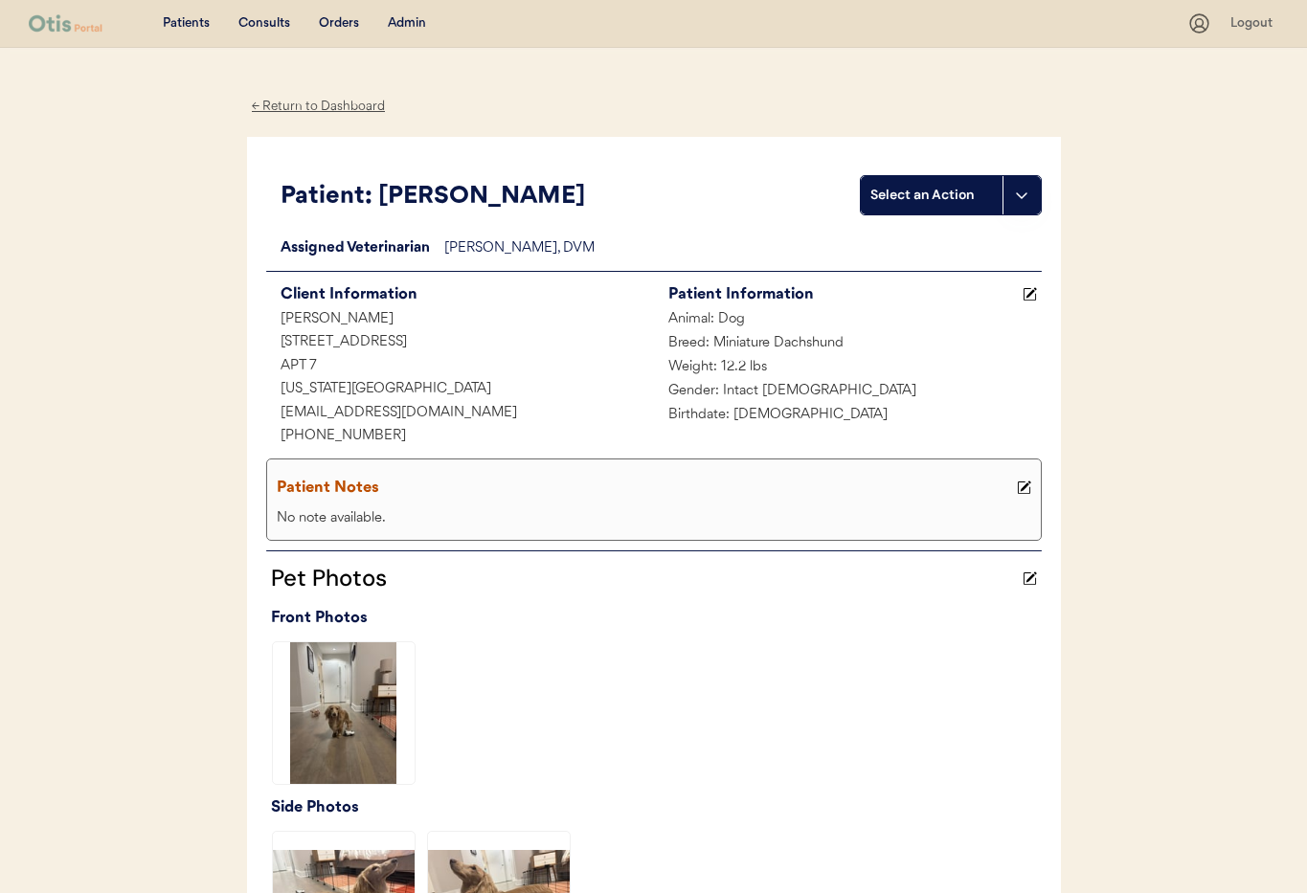
click at [299, 103] on div "← Return to Dashboard" at bounding box center [319, 107] width 144 height 22
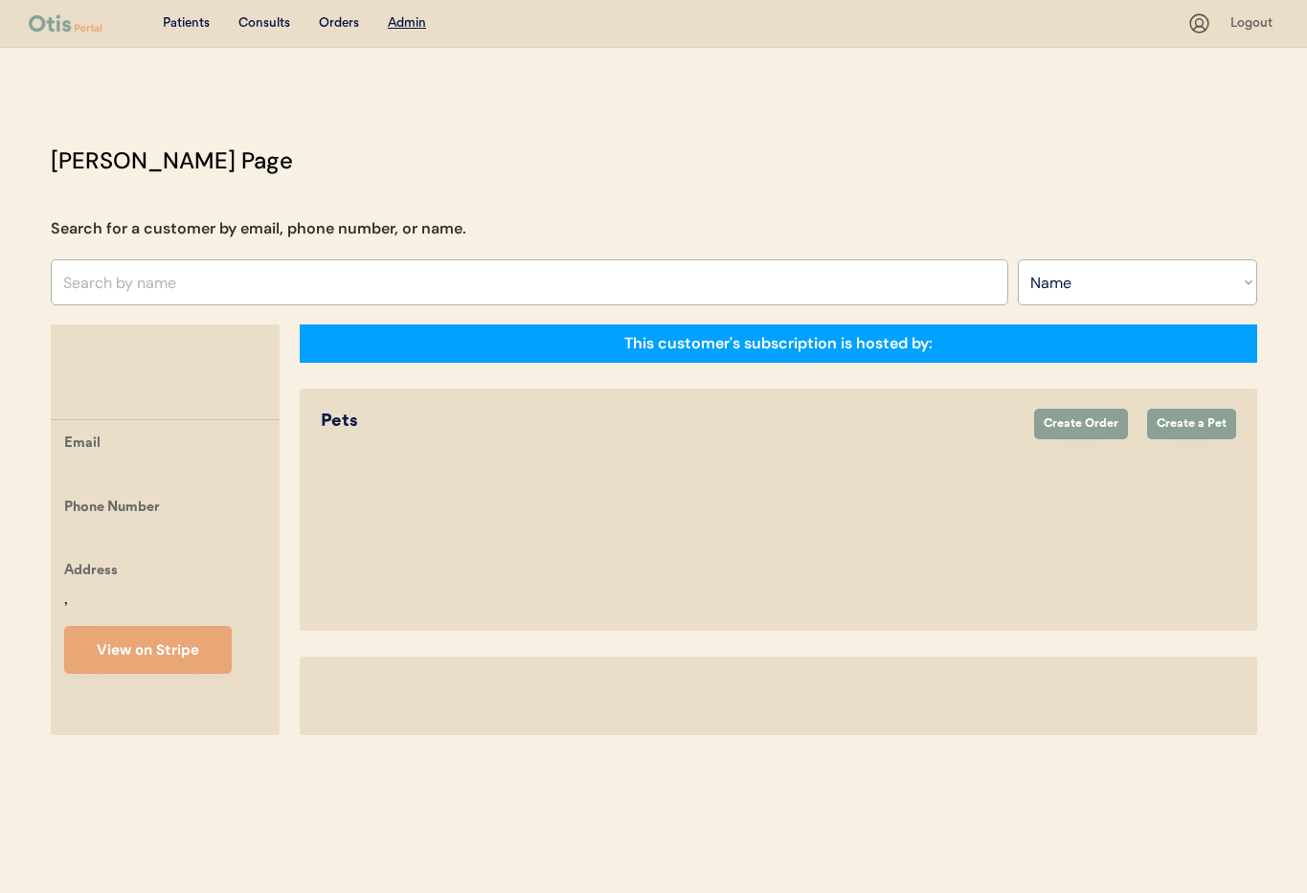
select select ""Name""
select select "true"
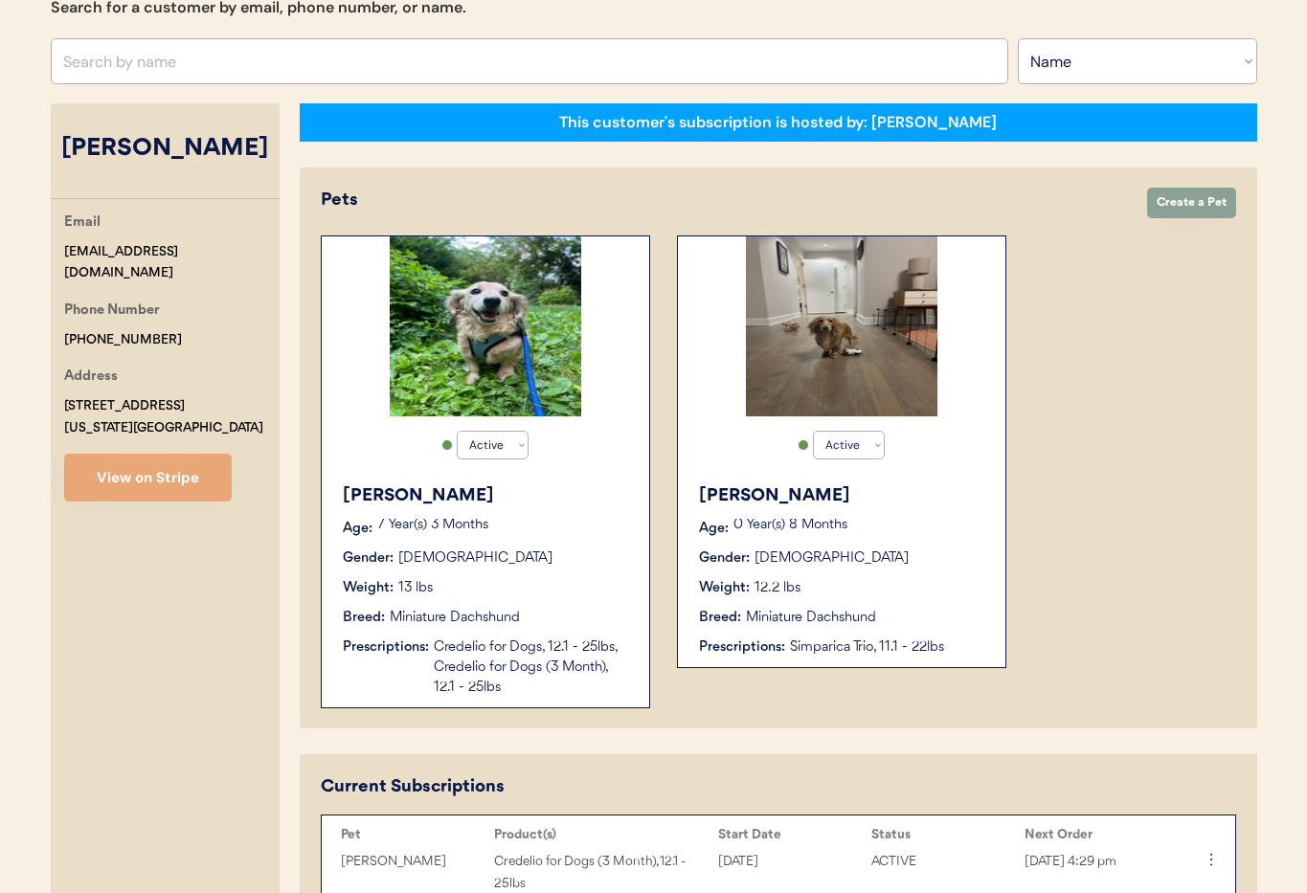
scroll to position [271, 0]
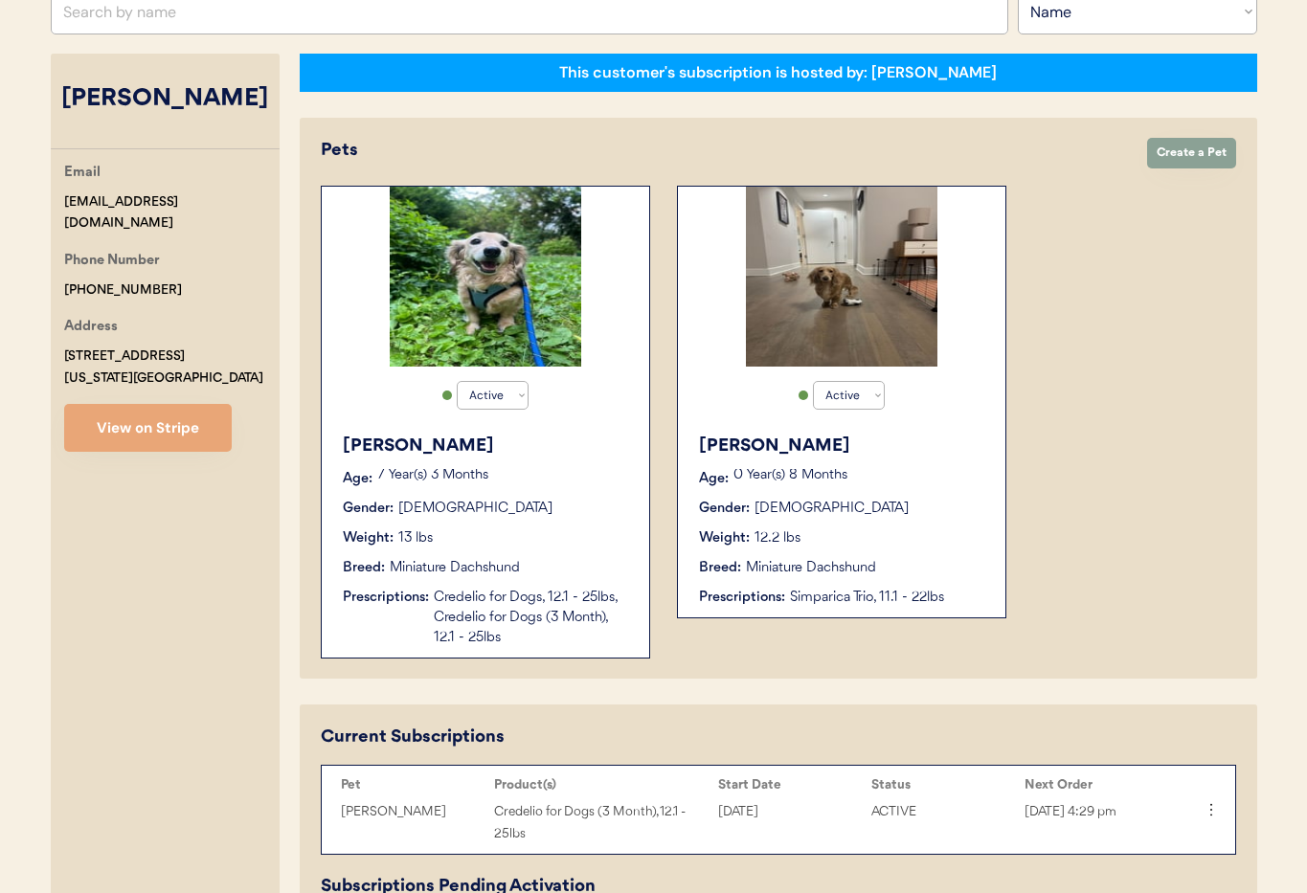
click at [470, 516] on div "Gender: [DEMOGRAPHIC_DATA]" at bounding box center [486, 509] width 287 height 20
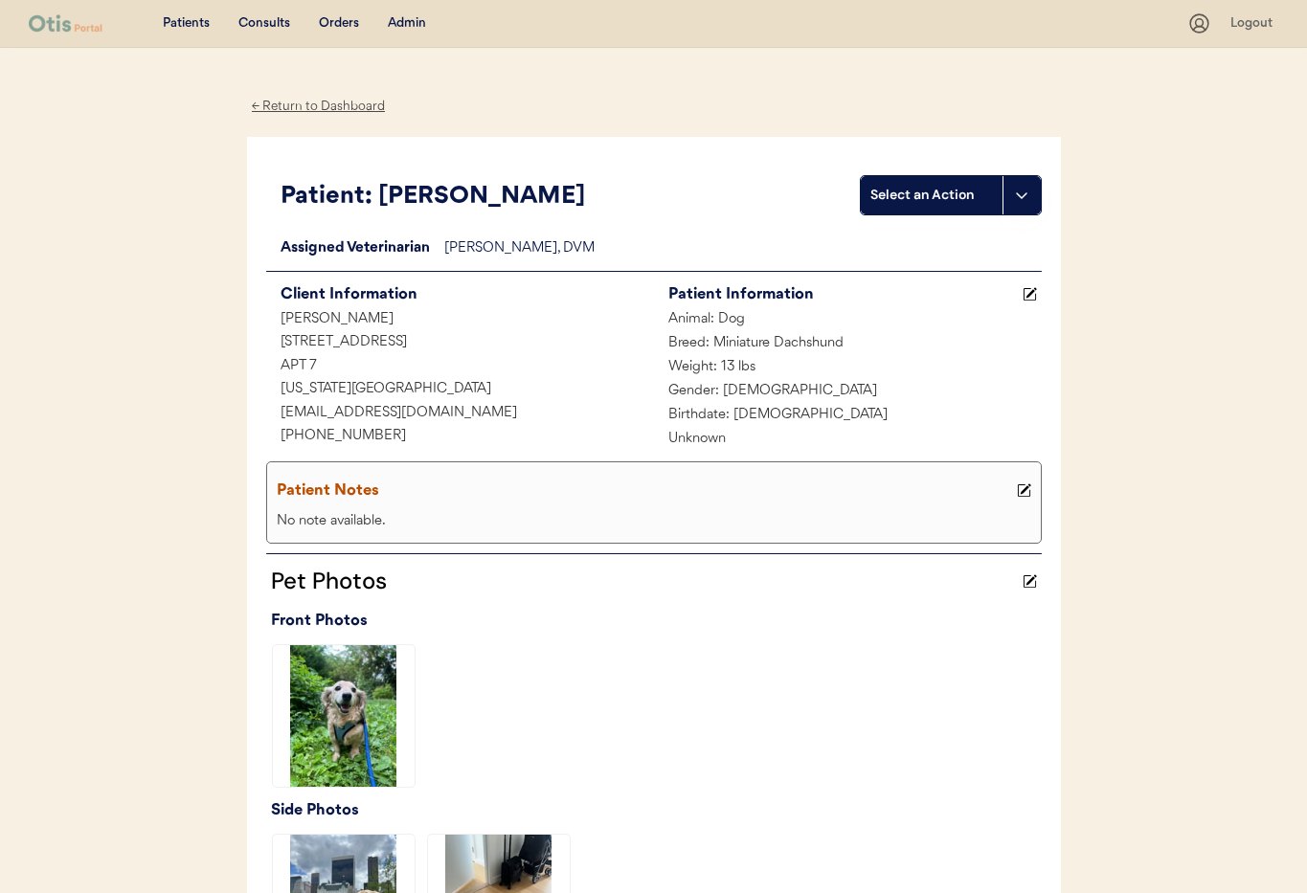
click at [288, 100] on div "← Return to Dashboard" at bounding box center [319, 107] width 144 height 22
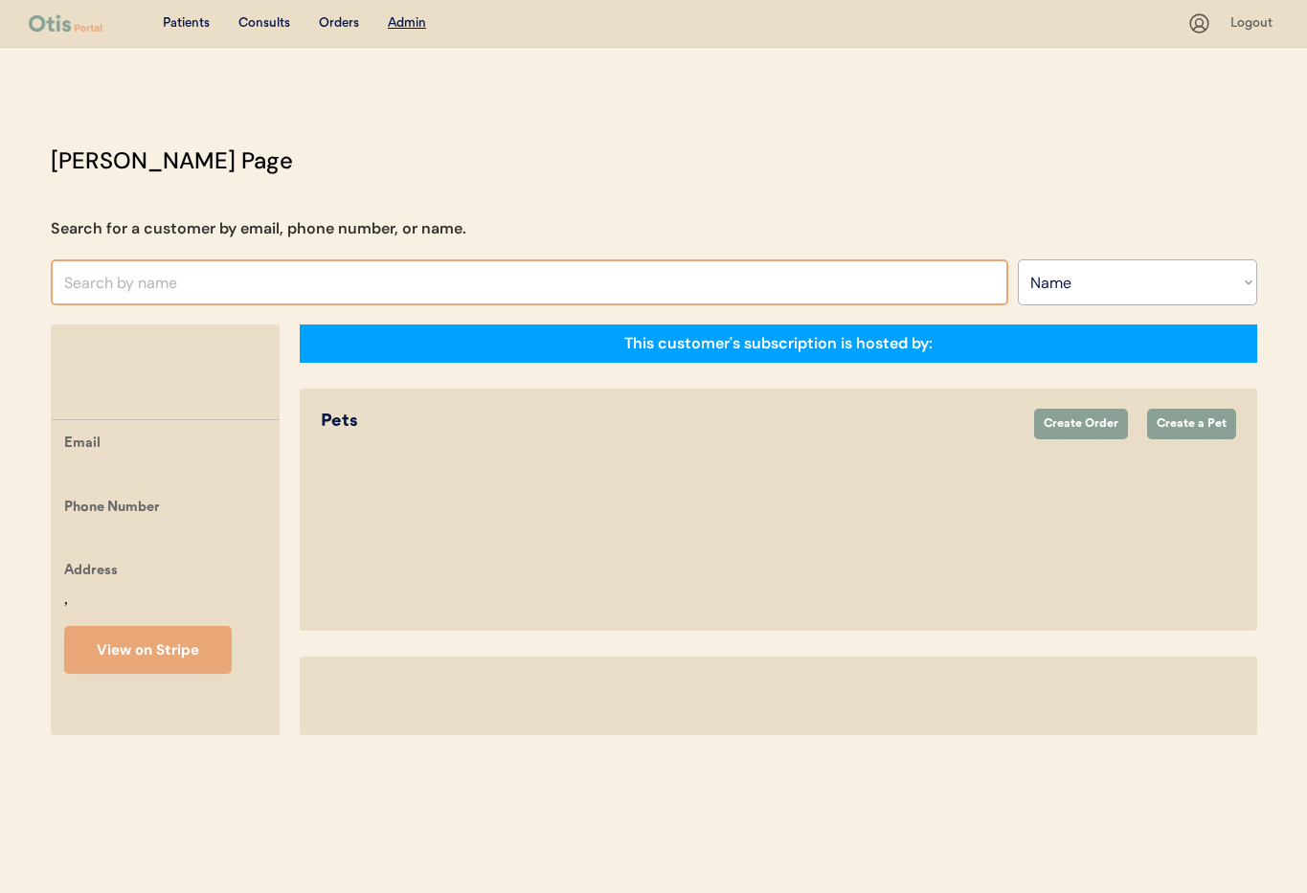
select select ""Name""
select select "true"
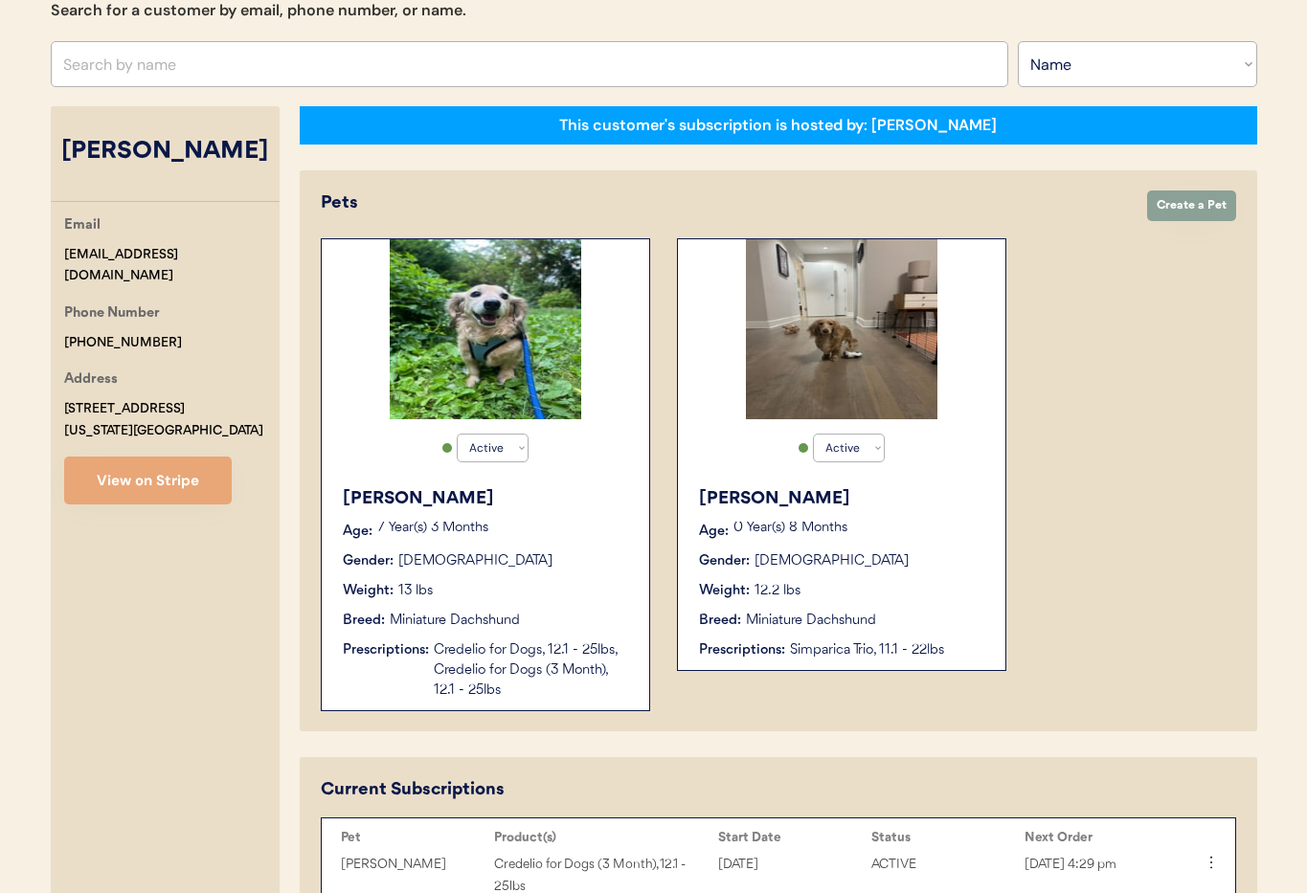
scroll to position [210, 0]
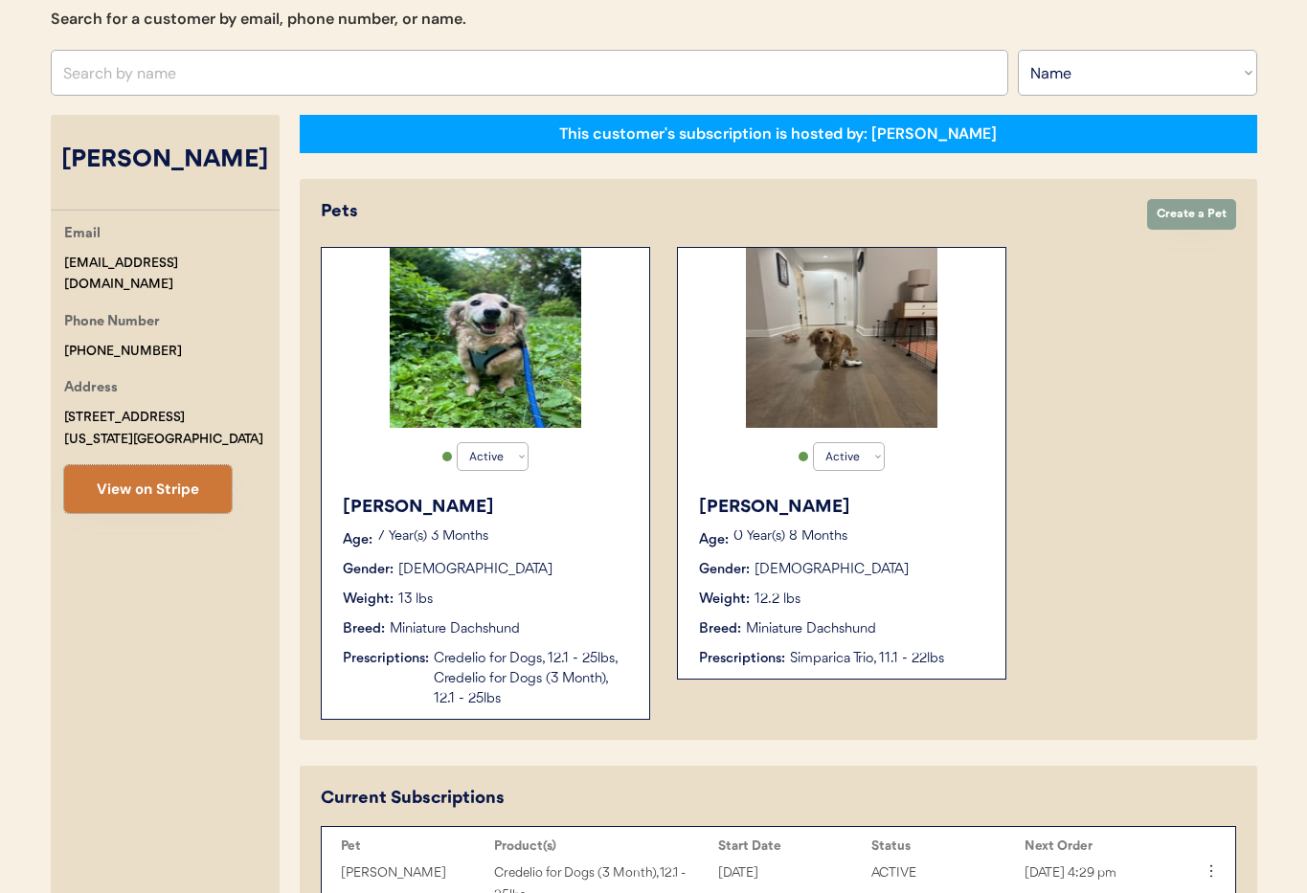
click at [164, 488] on button "View on Stripe" at bounding box center [148, 489] width 168 height 48
click at [878, 586] on div "[PERSON_NAME] Age: [DEMOGRAPHIC_DATA] Year(s) 8 Months Gender: [DEMOGRAPHIC_DAT…" at bounding box center [842, 581] width 308 height 193
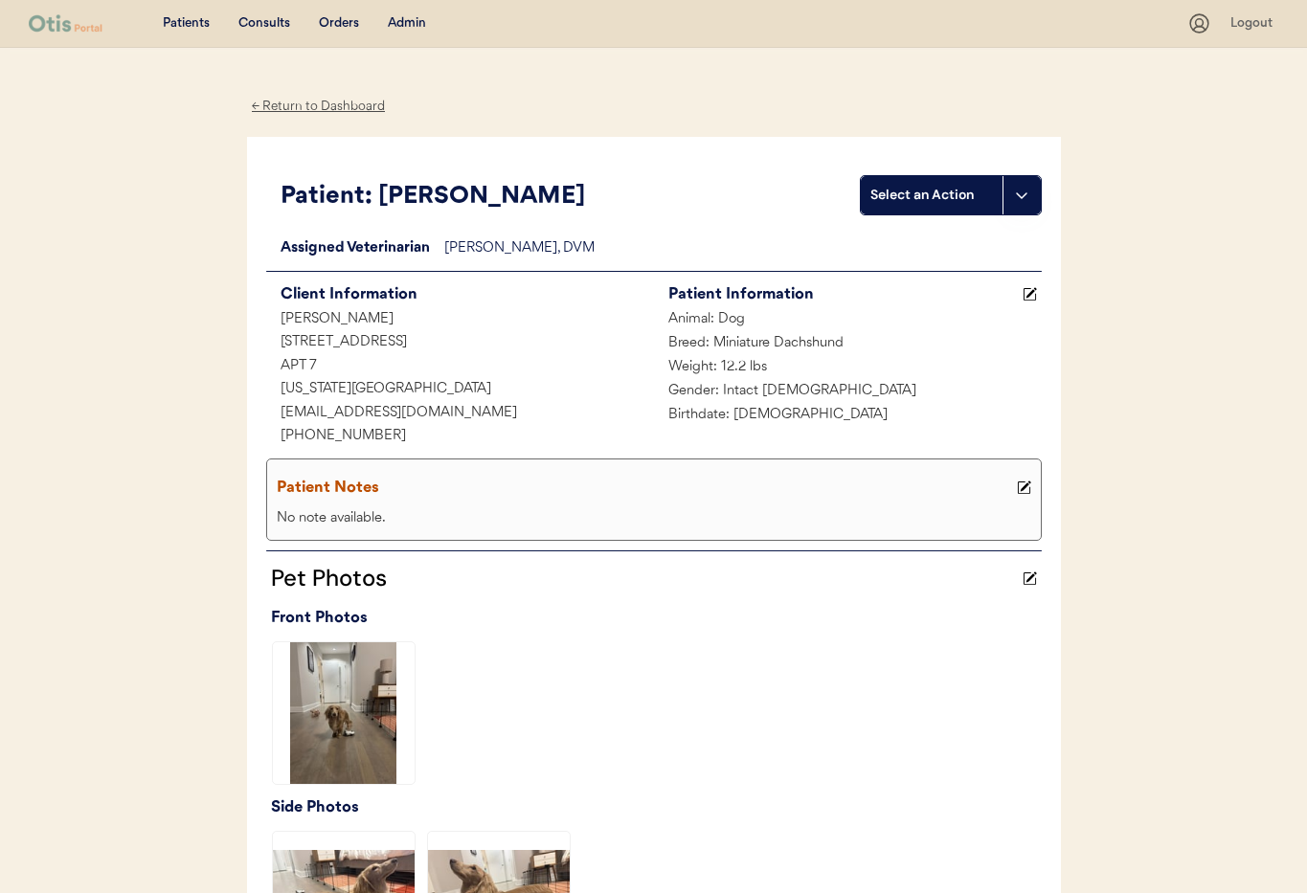
click at [411, 22] on div "Admin" at bounding box center [407, 23] width 38 height 19
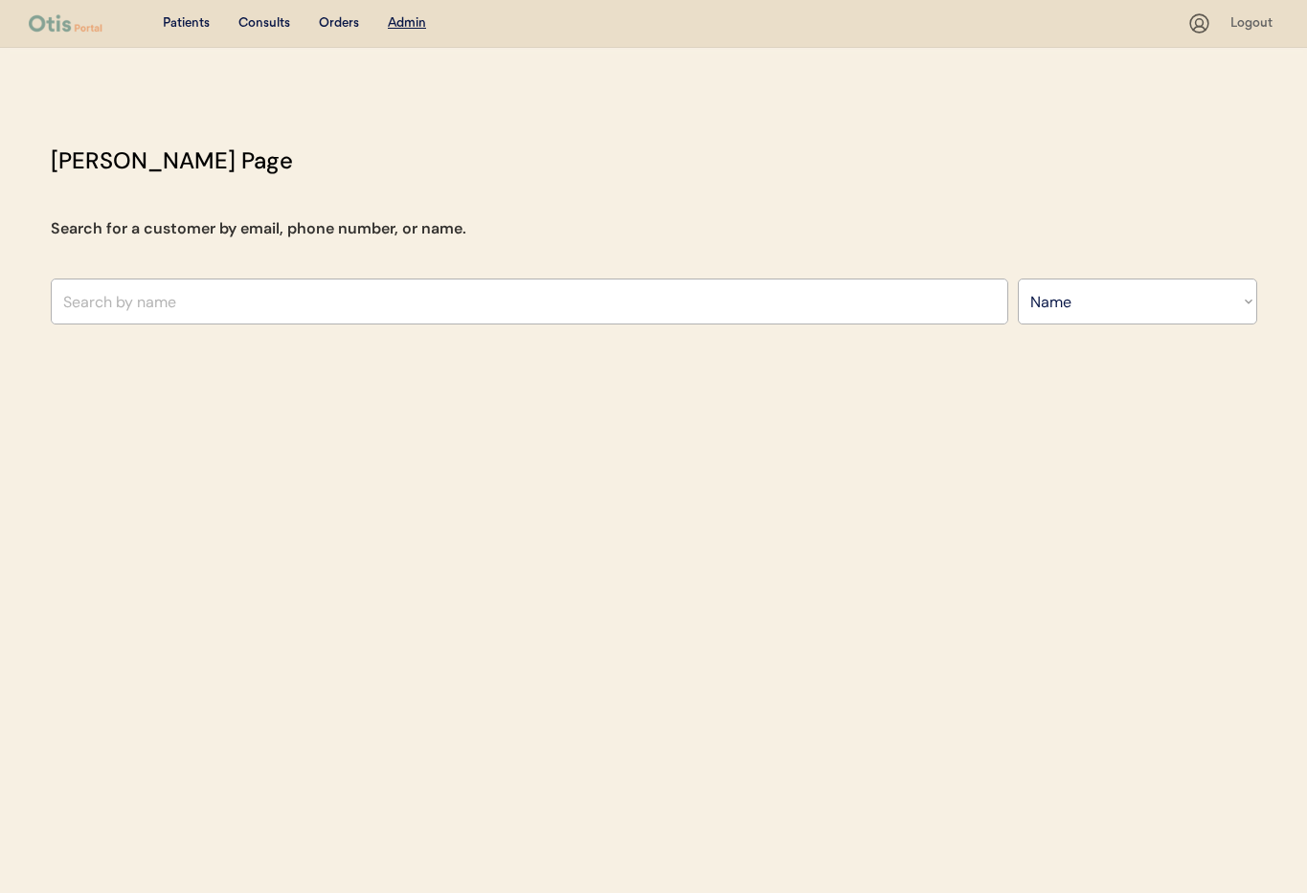
select select ""Name""
click at [204, 301] on input "text" at bounding box center [530, 302] width 958 height 46
type input "Je"
type input "Jesse Wilcox"
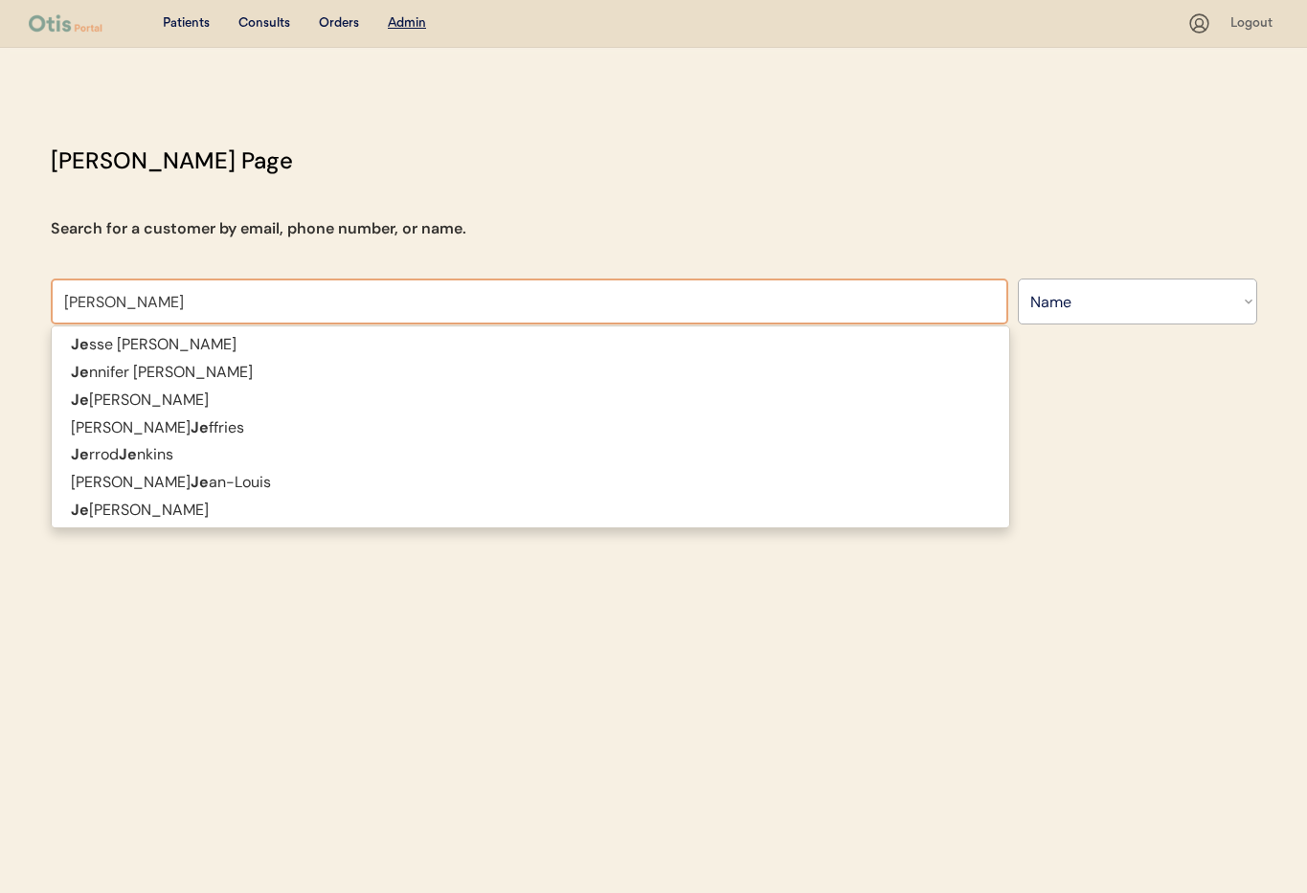
type input "Jeff a"
type input "Jeff abrahamson"
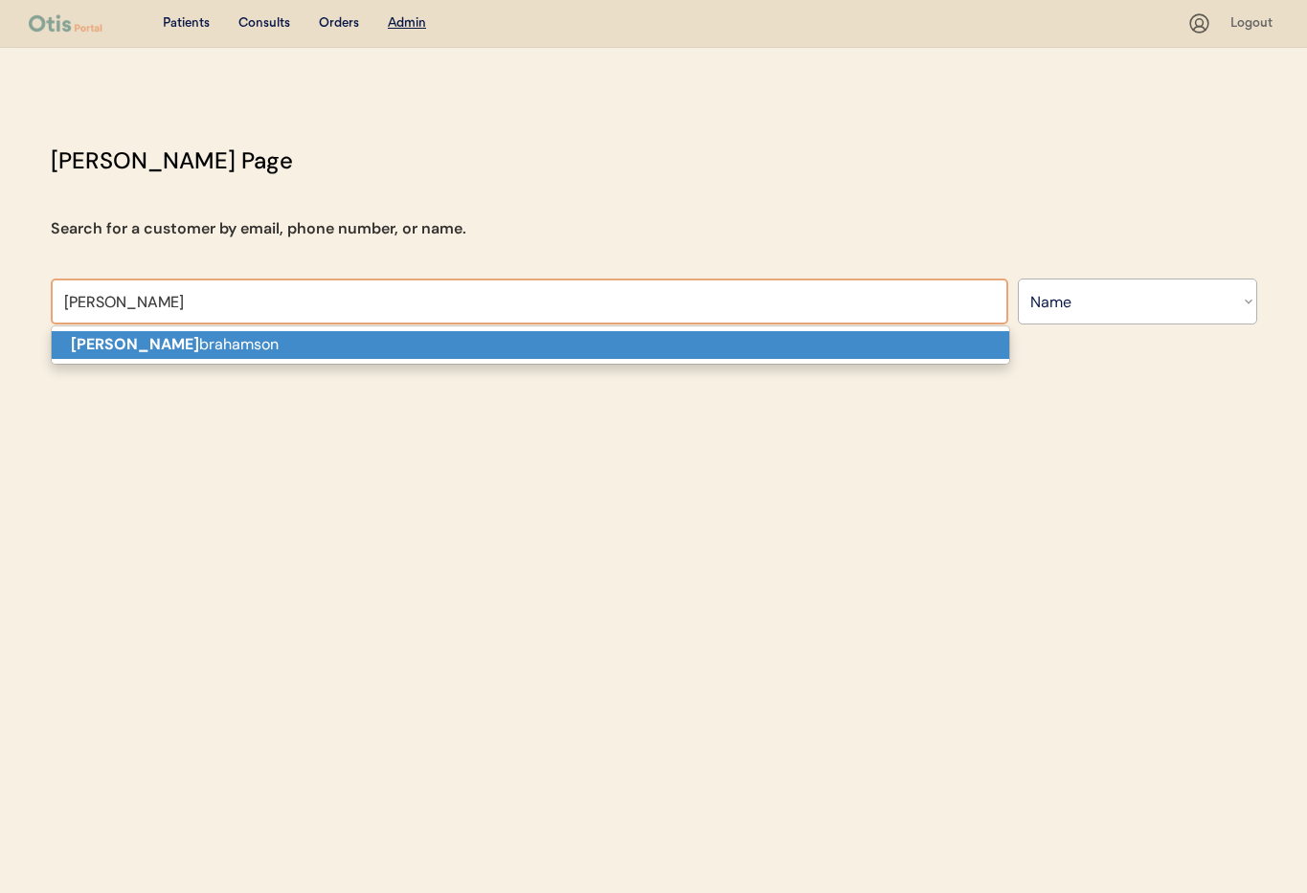
click at [206, 344] on p "Jeff A brahamson" at bounding box center [531, 345] width 958 height 28
type input "Jeff Abrahamson"
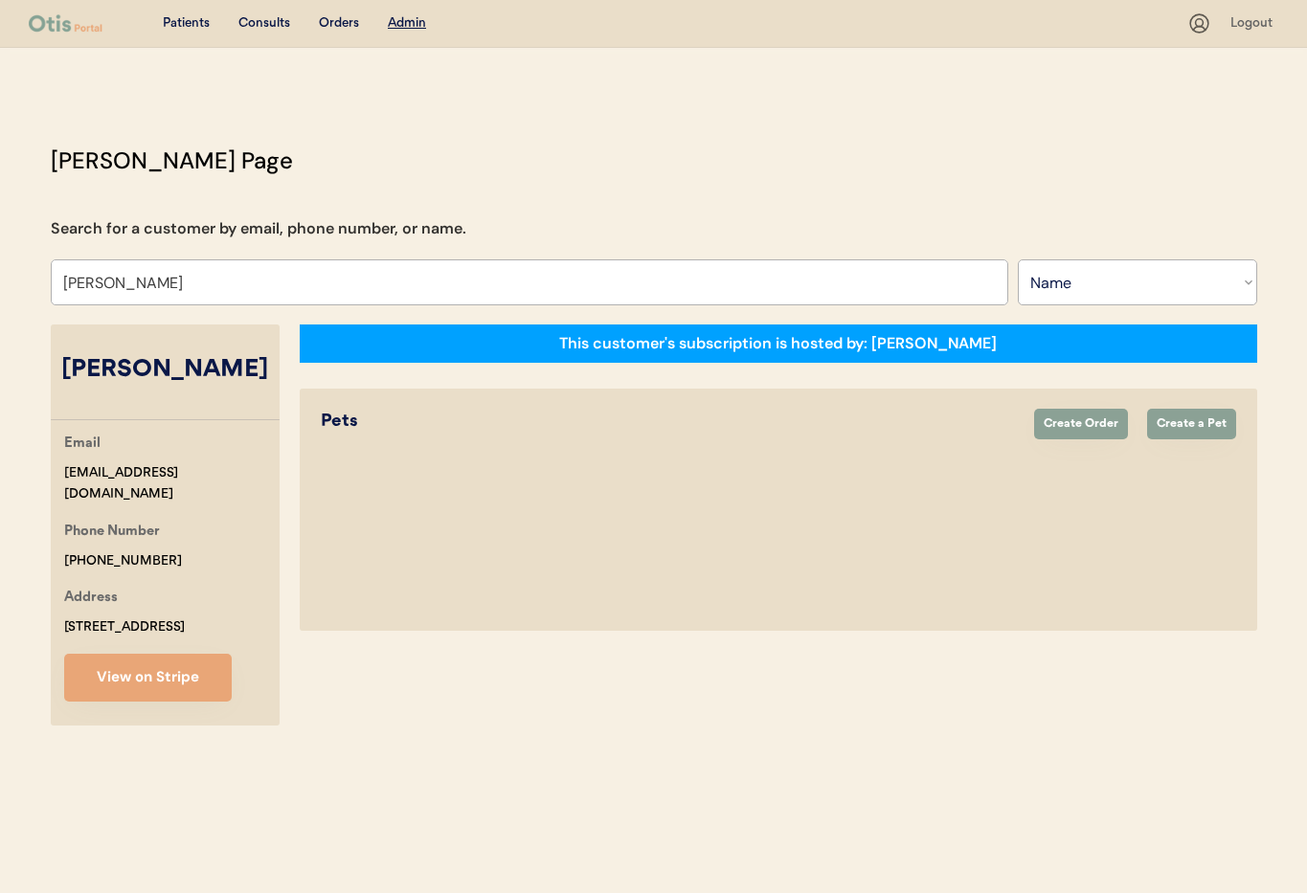
select select "true"
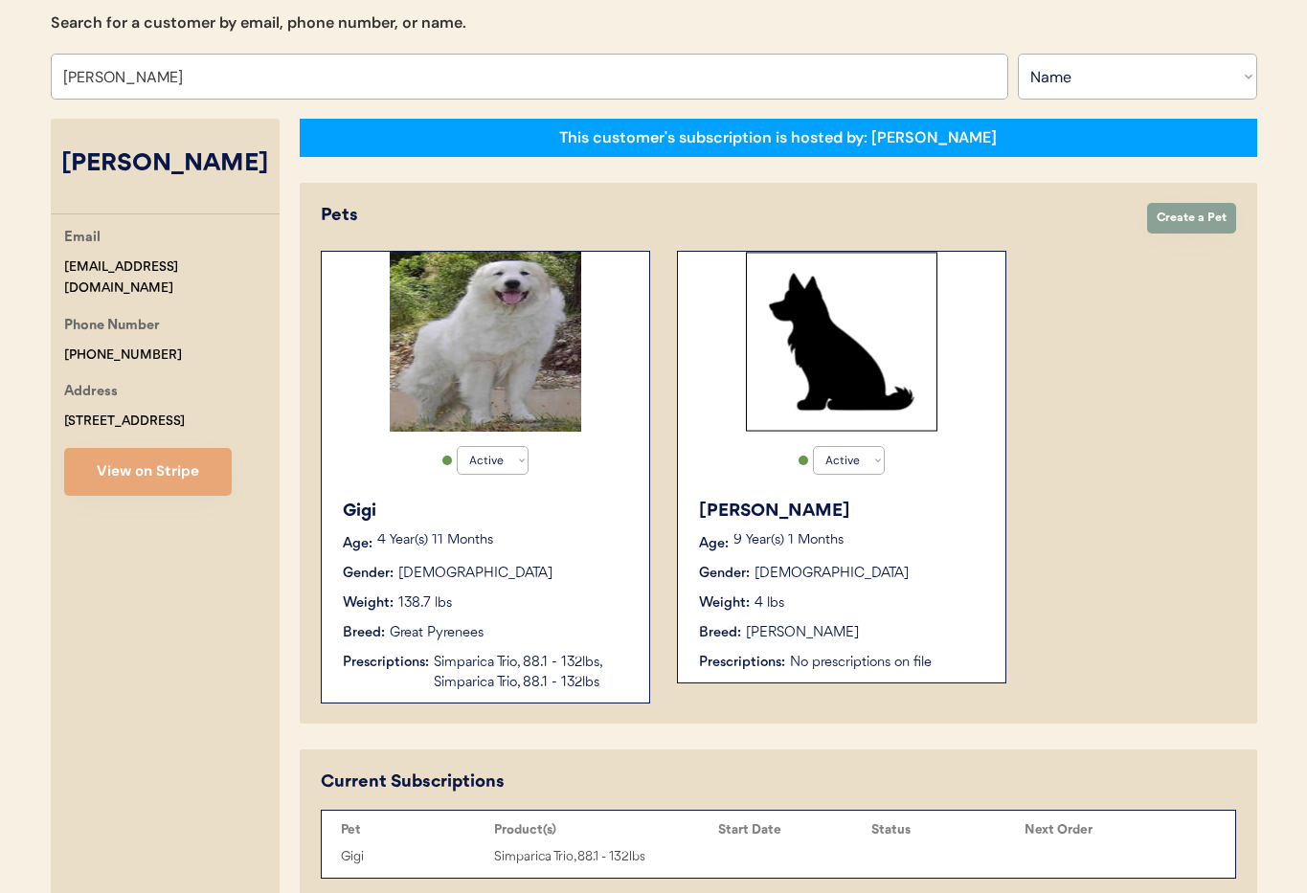
scroll to position [226, 0]
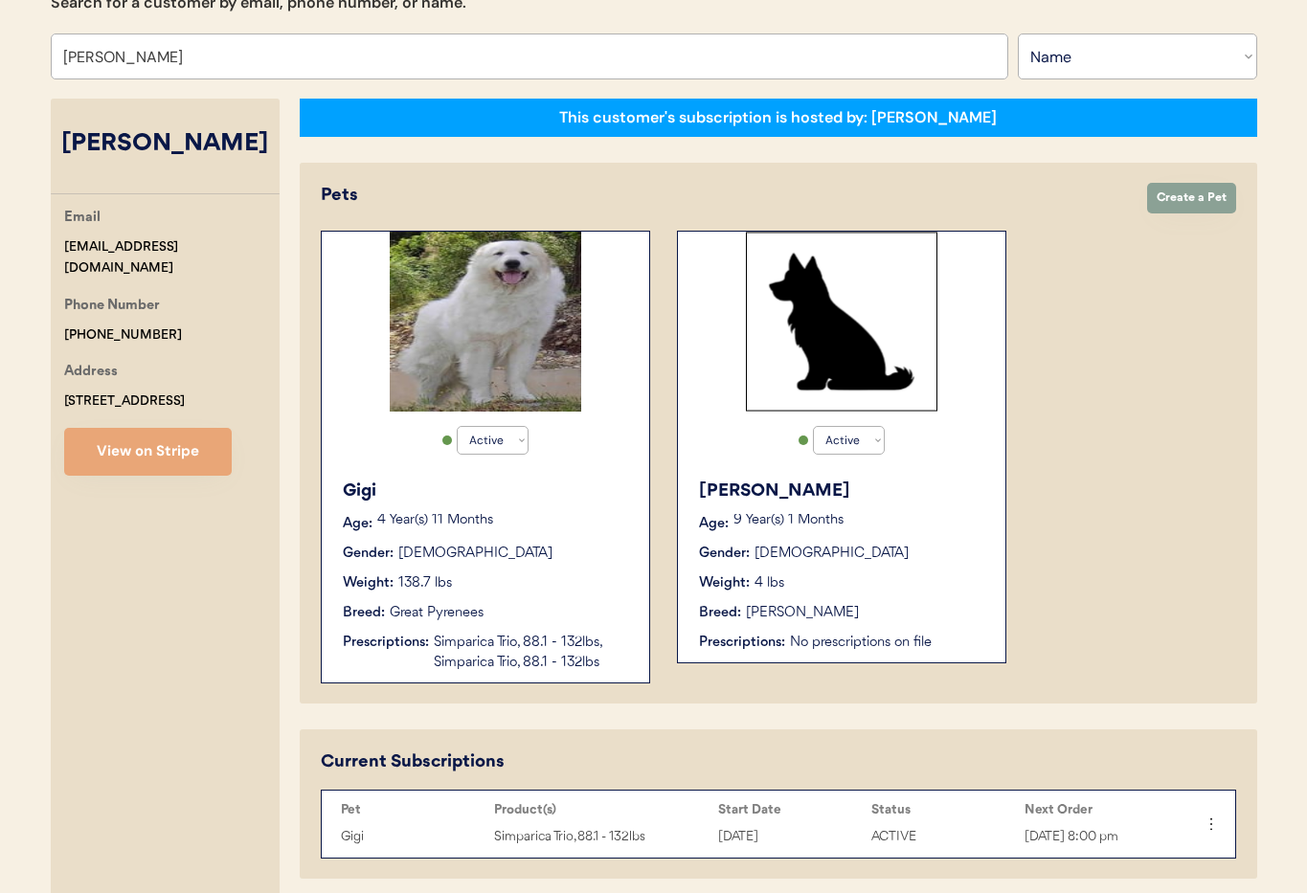
type input "Jeff Abrahamson"
click at [516, 552] on div "Gender: Female" at bounding box center [486, 554] width 287 height 20
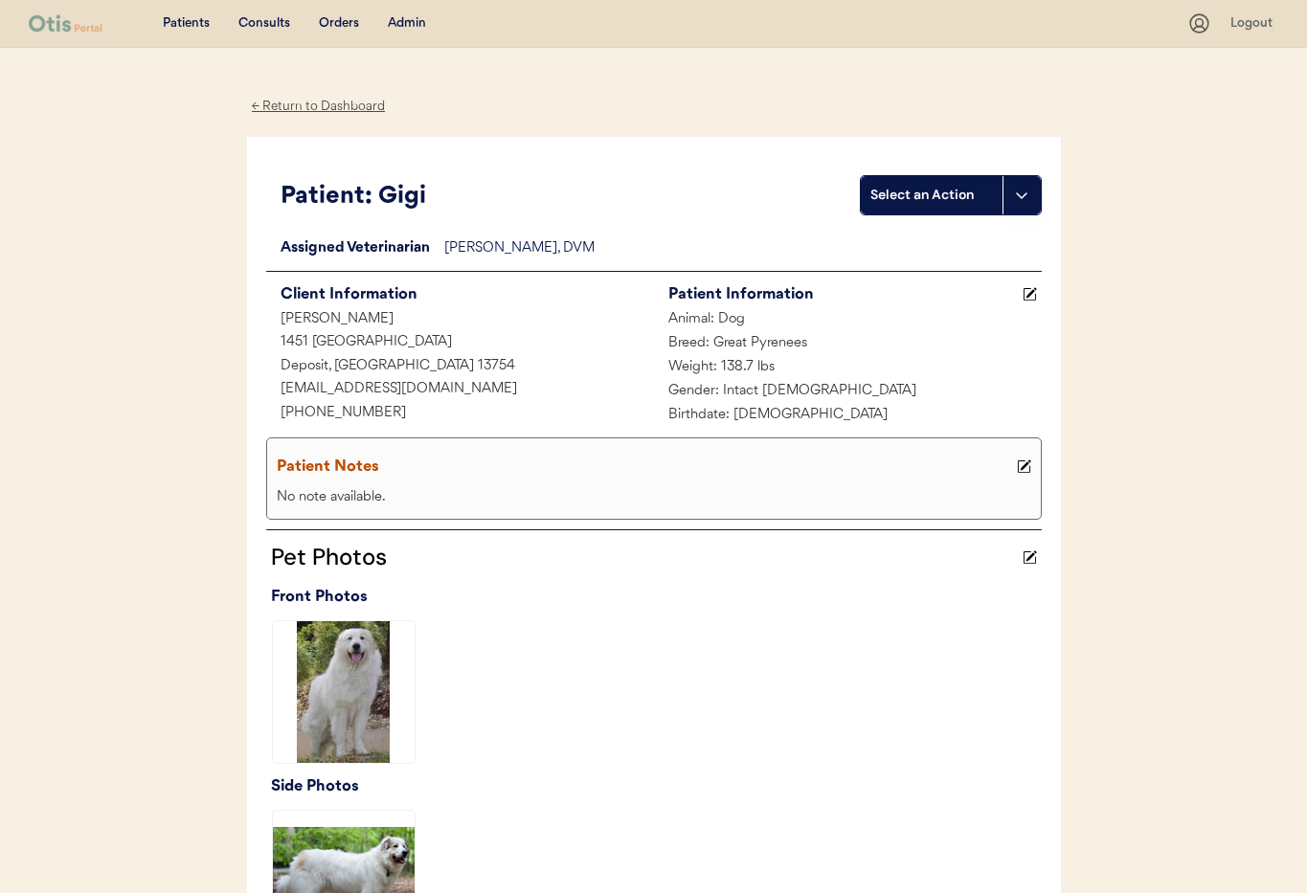
click at [318, 107] on div "← Return to Dashboard" at bounding box center [319, 107] width 144 height 22
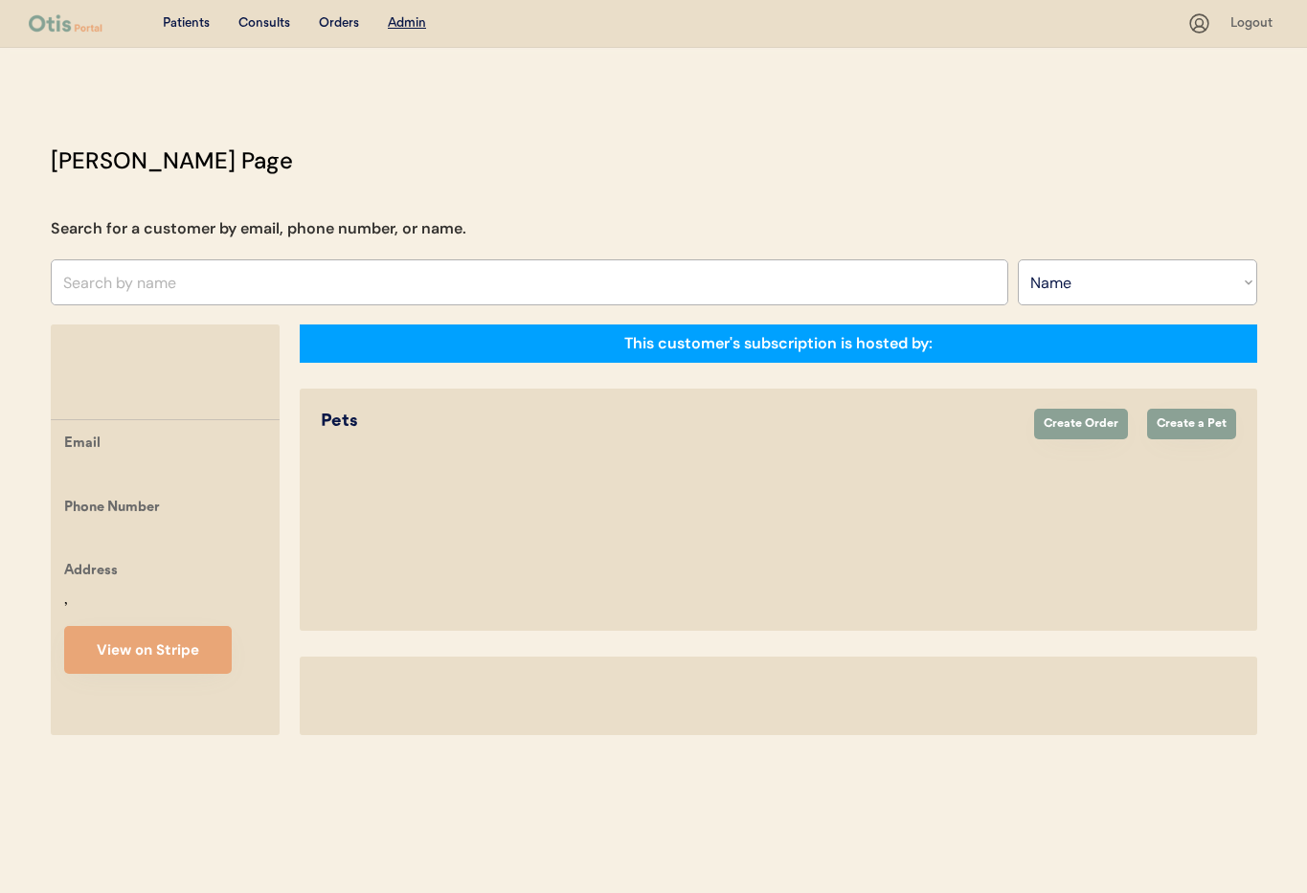
select select ""Name""
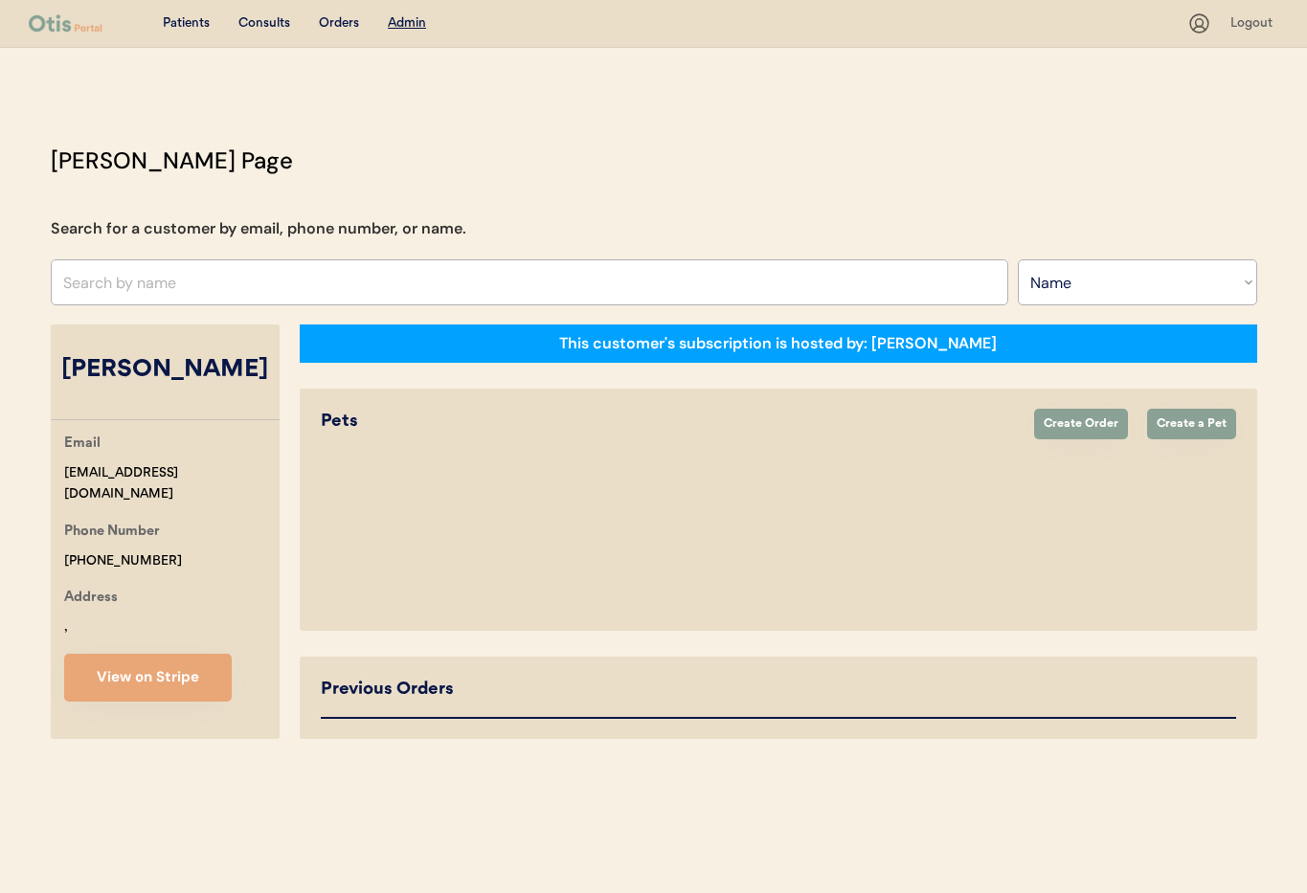
select select "true"
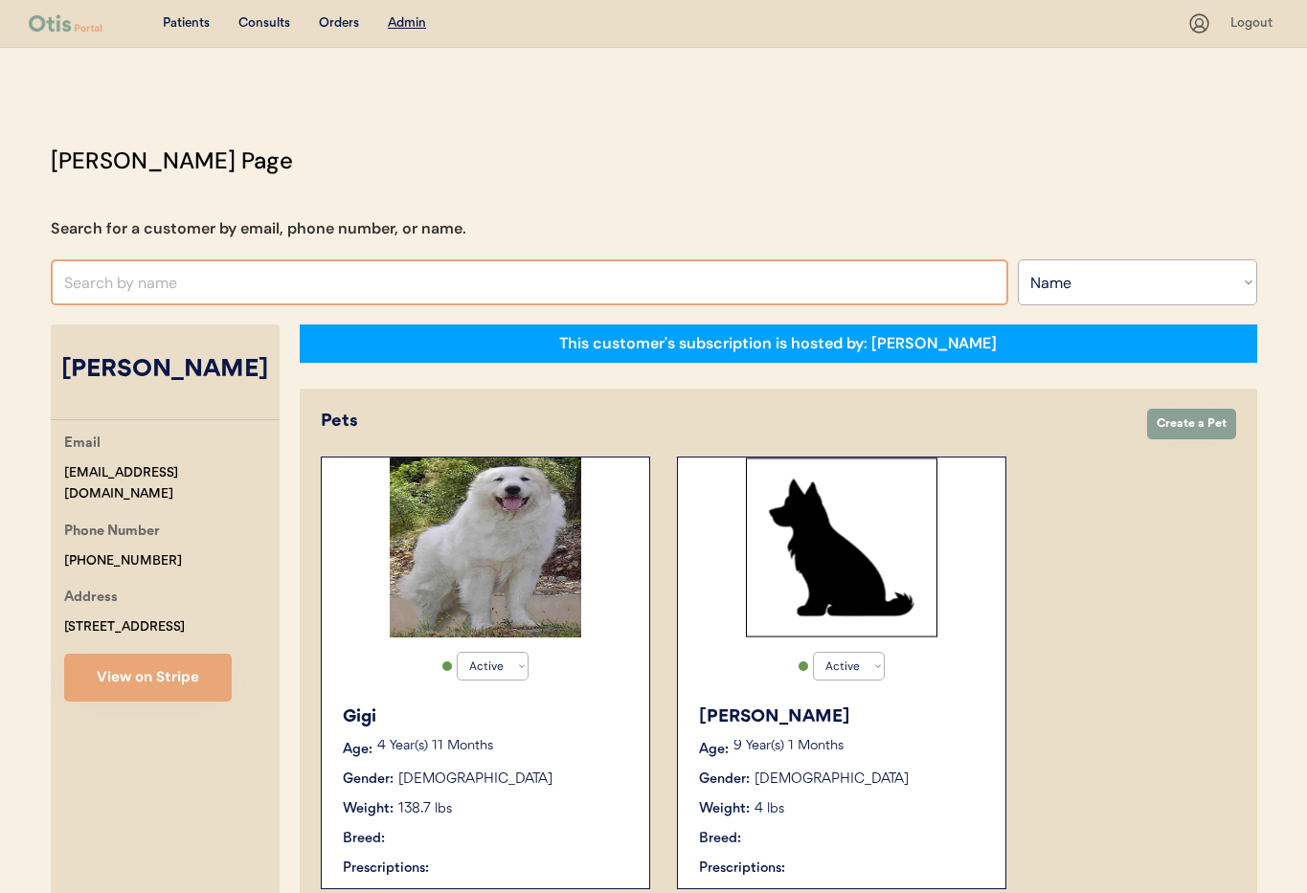
click at [155, 285] on input "text" at bounding box center [530, 283] width 958 height 46
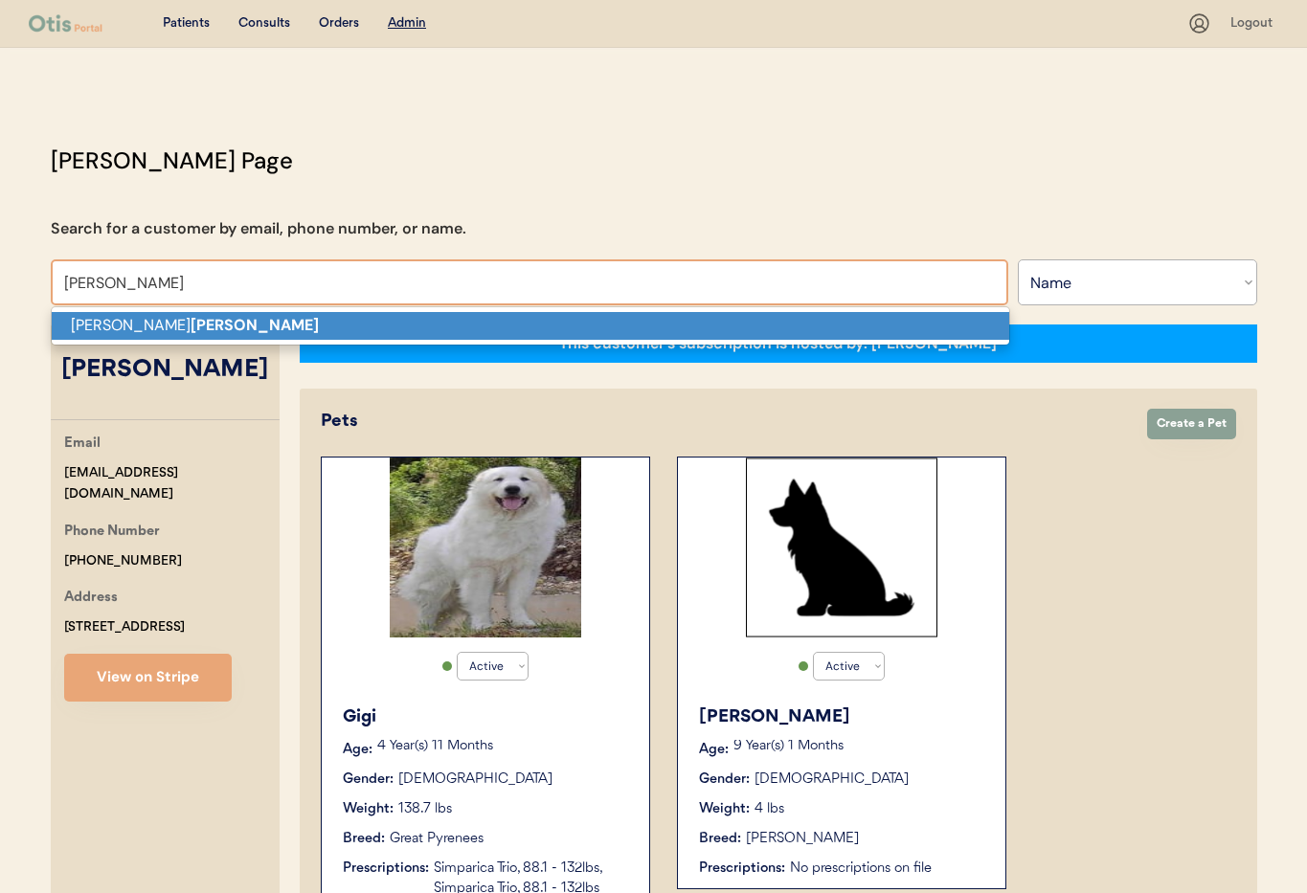
click at [191, 326] on strong "[PERSON_NAME]" at bounding box center [255, 325] width 128 height 20
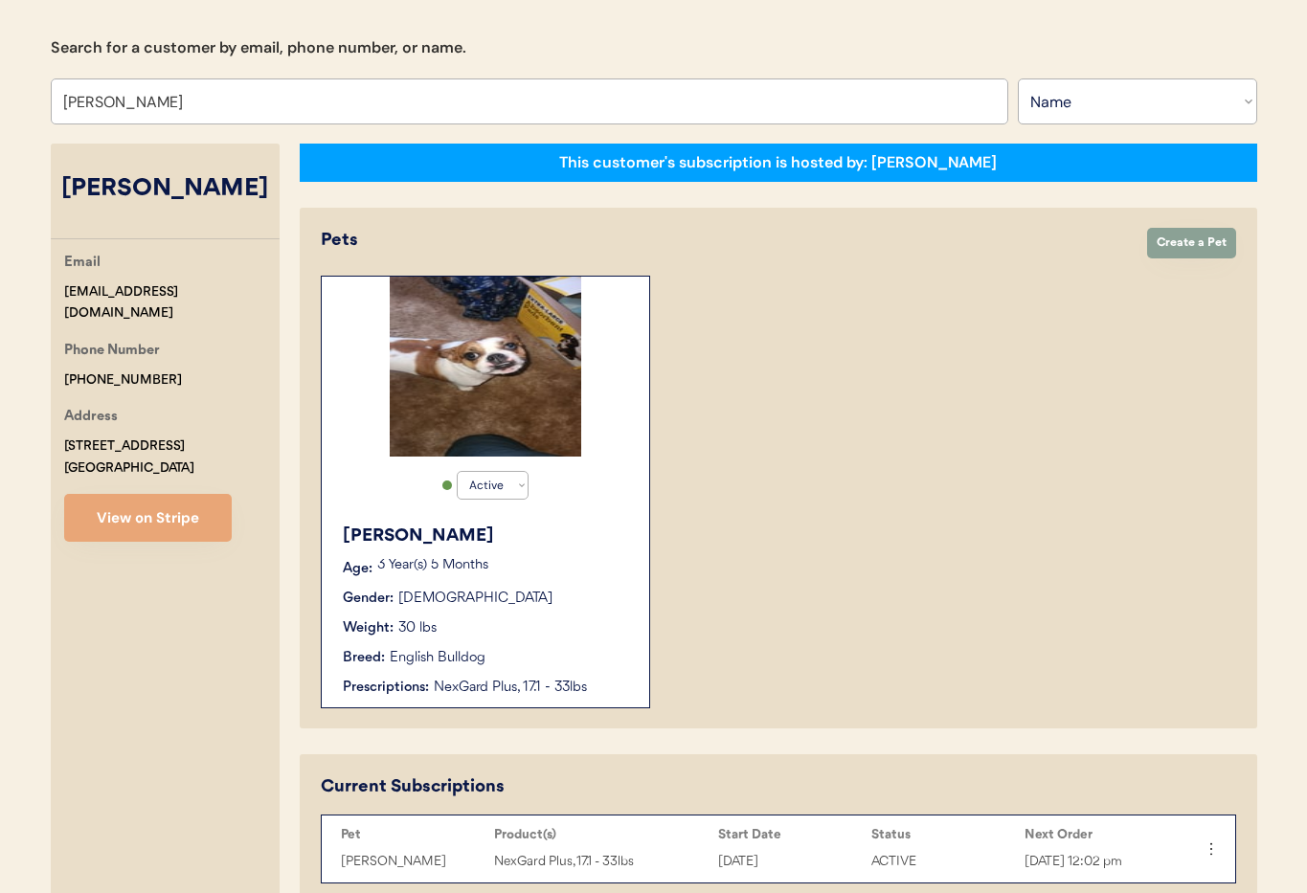
scroll to position [402, 0]
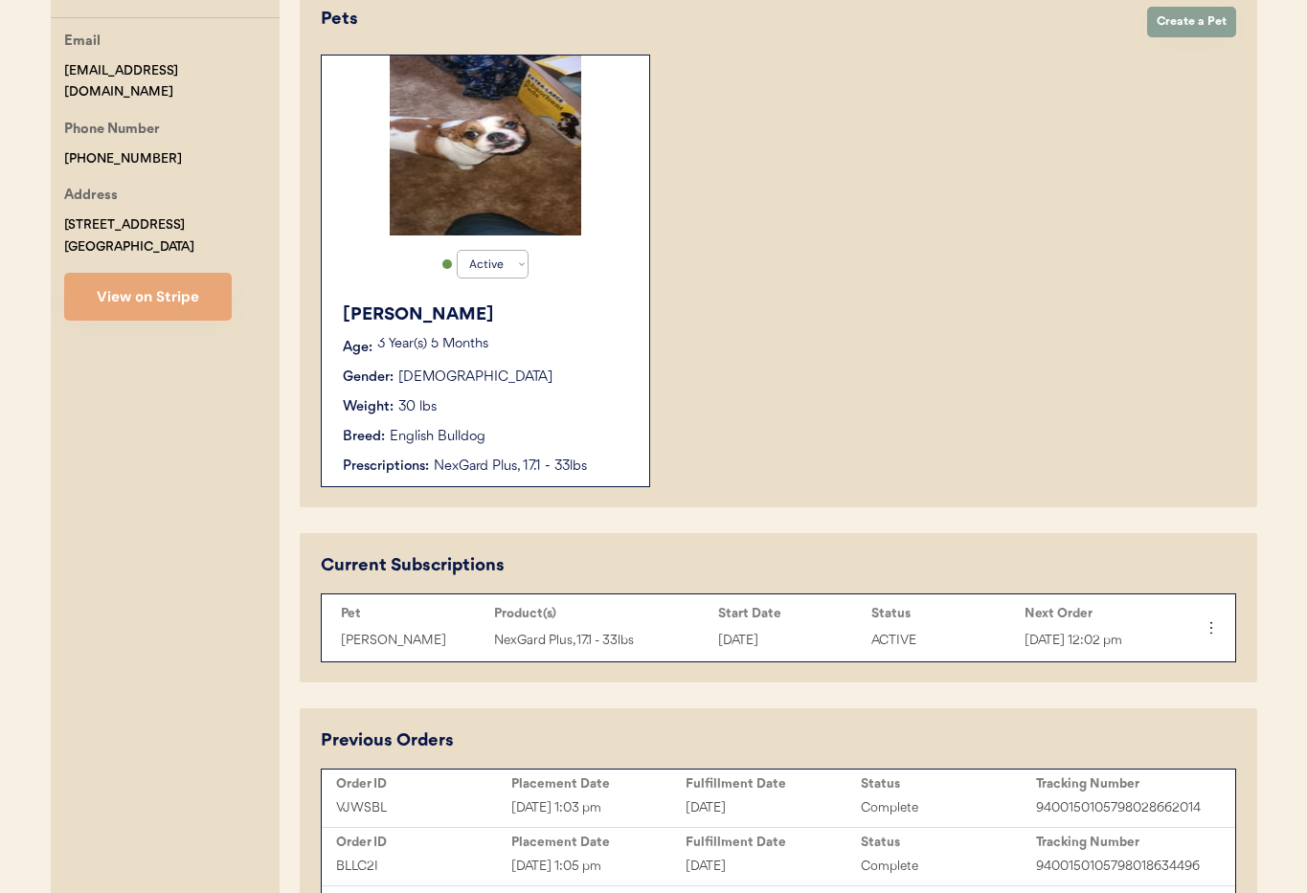
type input "[PERSON_NAME]"
click at [584, 427] on div "Breed: English Bulldog" at bounding box center [486, 437] width 287 height 20
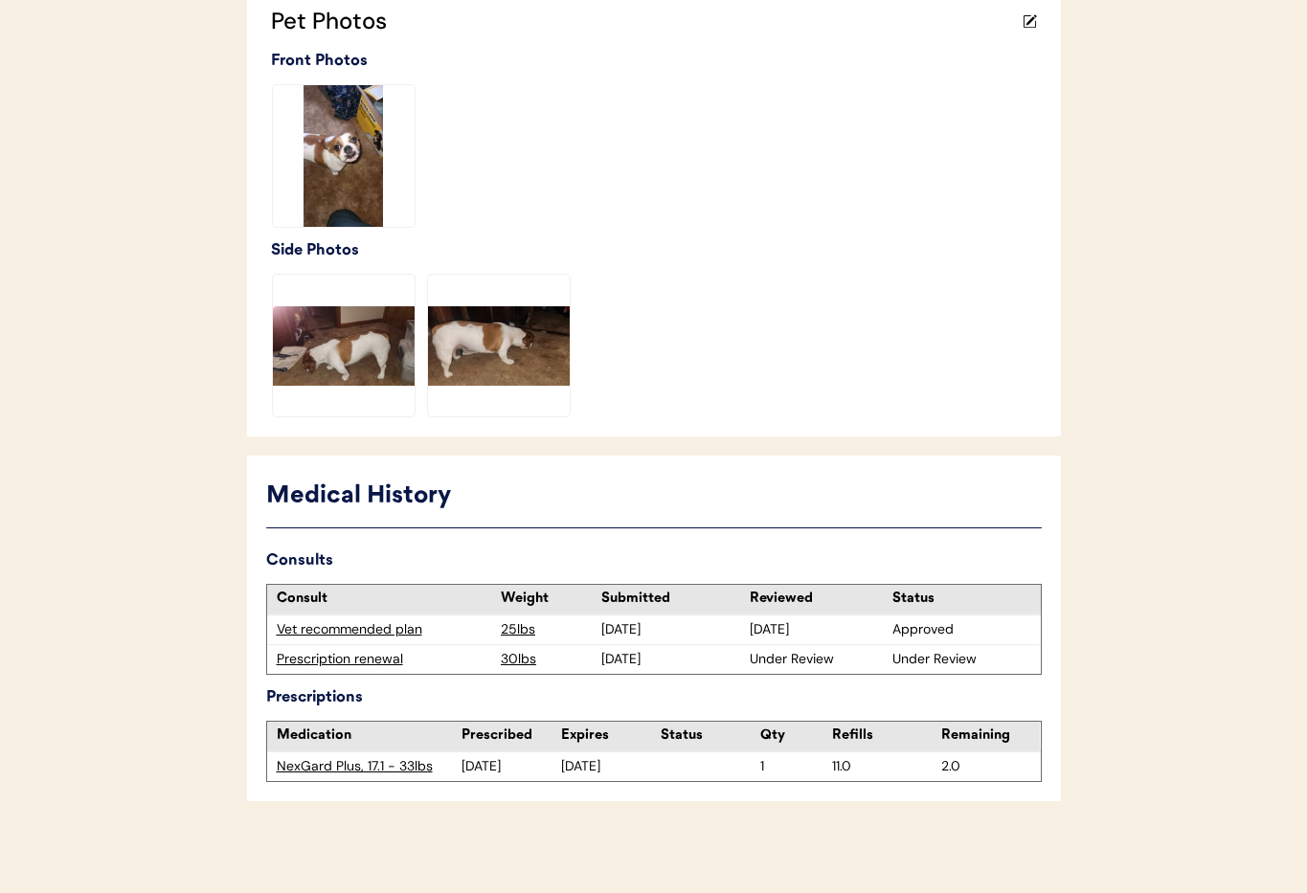
scroll to position [561, 0]
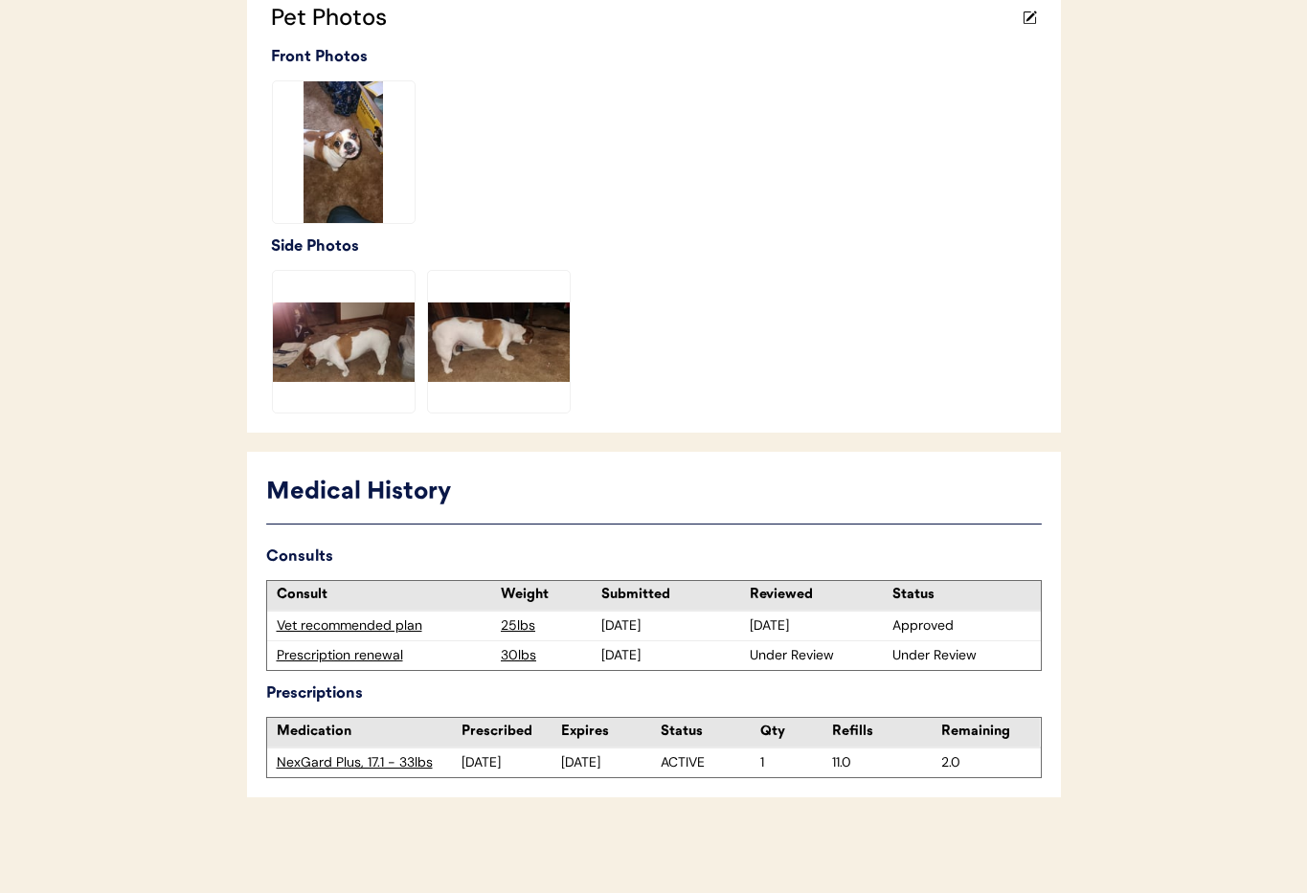
click at [338, 654] on div "Prescription renewal" at bounding box center [384, 655] width 215 height 19
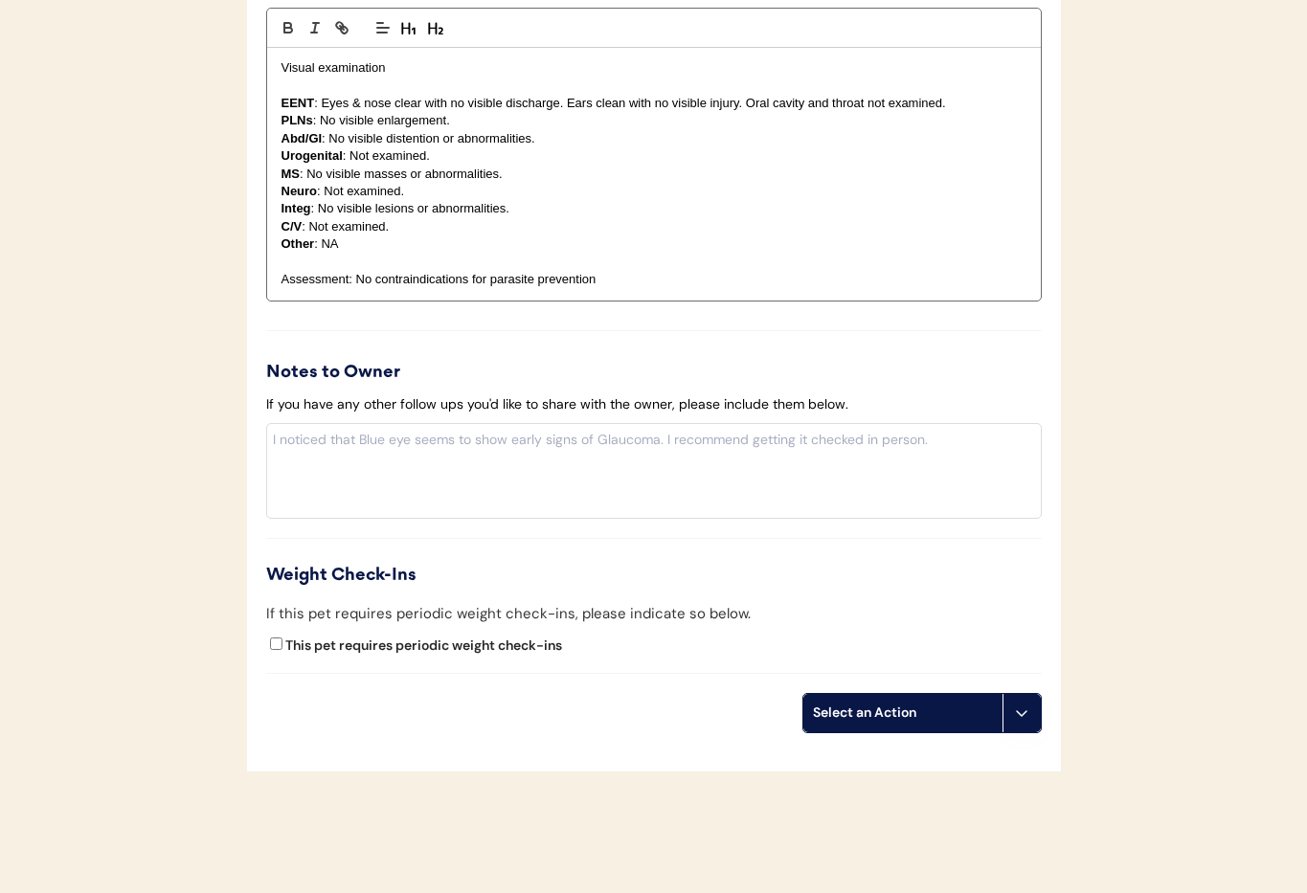
scroll to position [2010, 0]
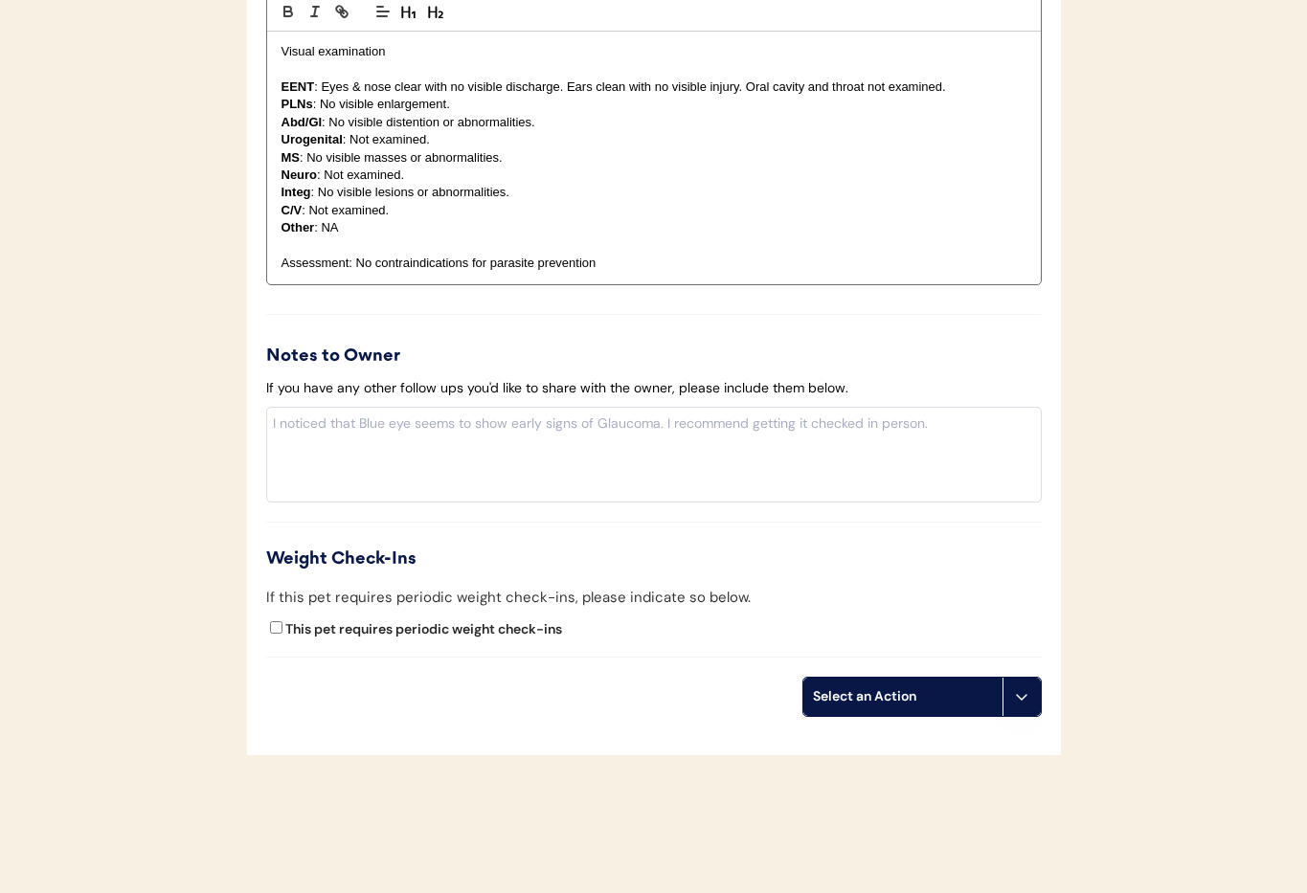
click at [1027, 710] on button at bounding box center [1022, 697] width 38 height 38
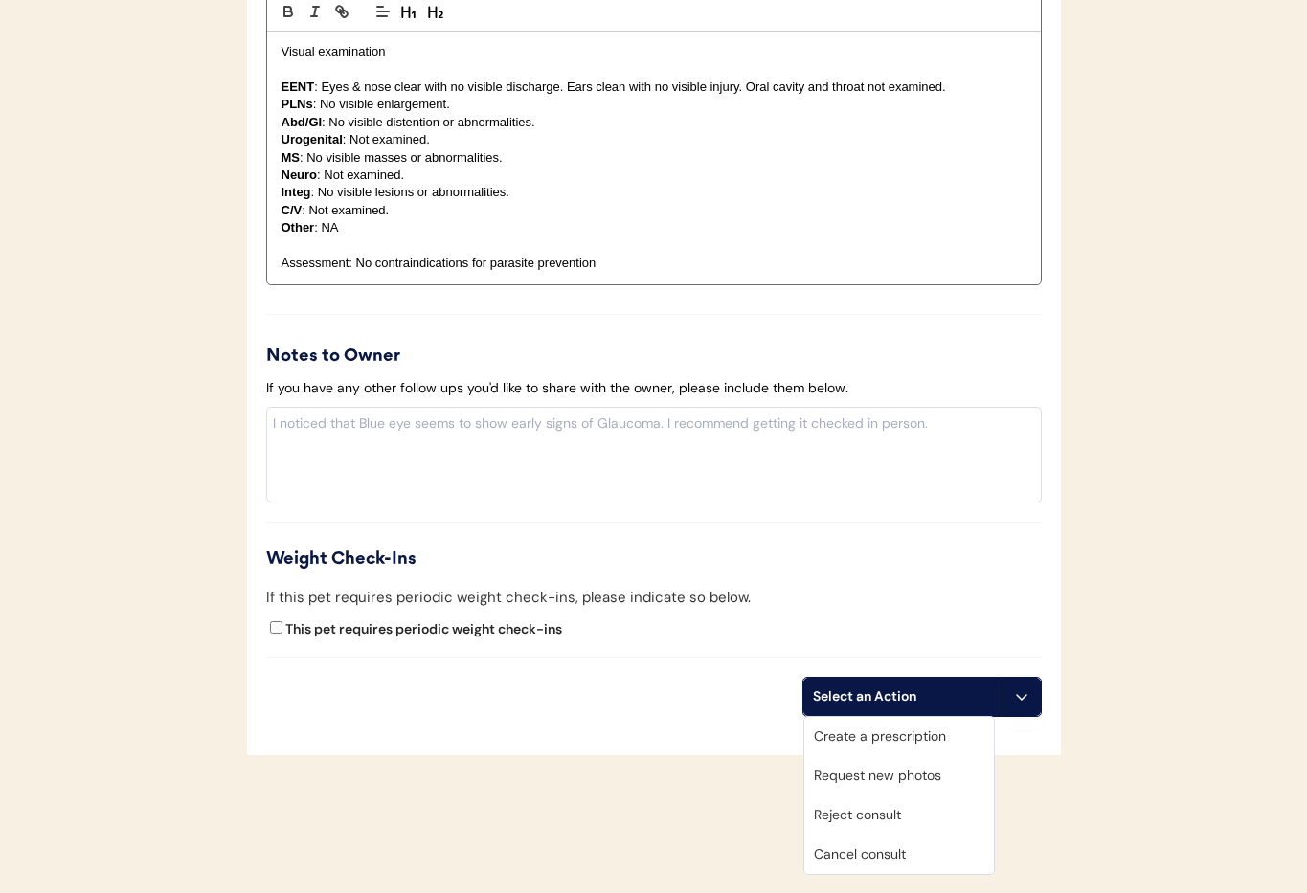
click at [937, 857] on div "Cancel consult" at bounding box center [899, 854] width 190 height 39
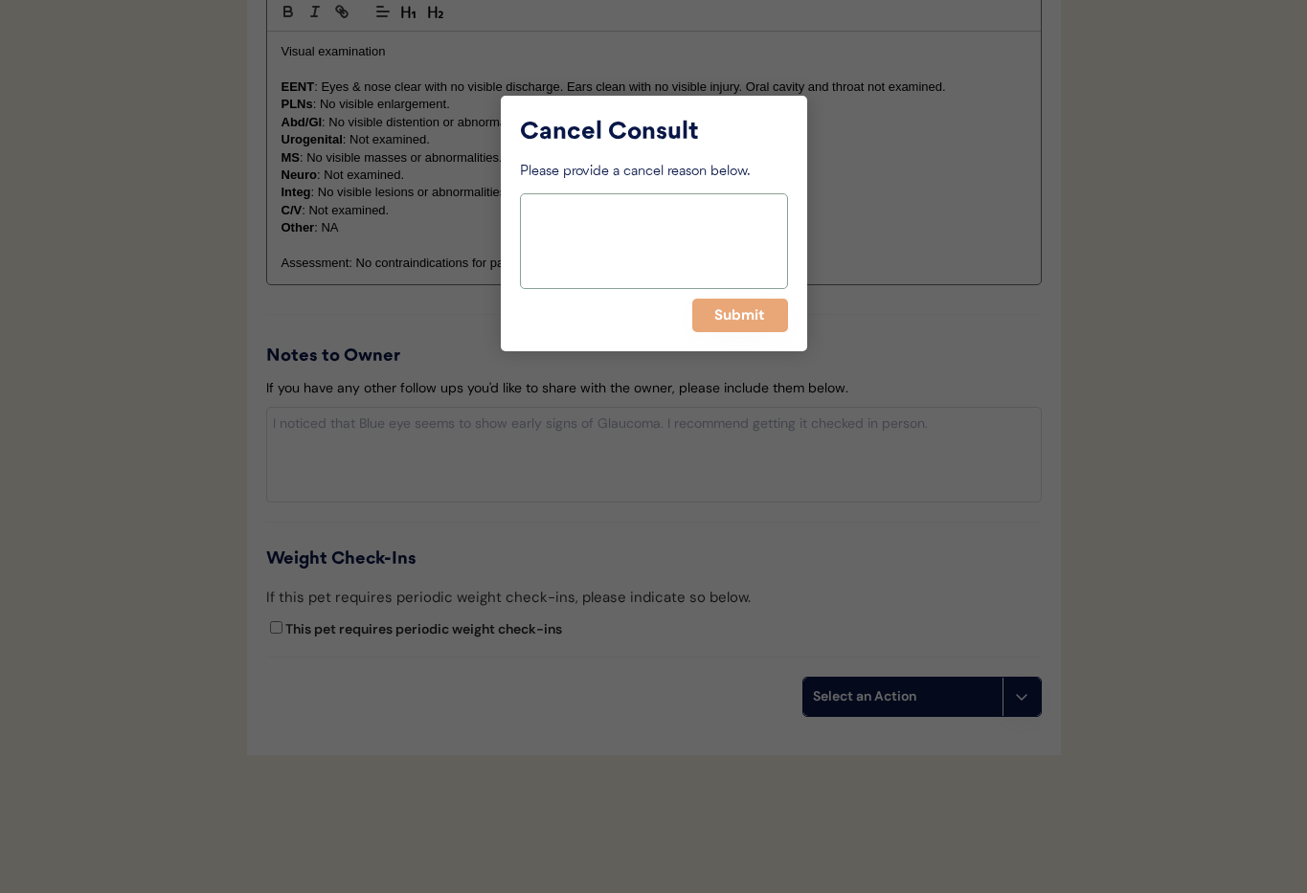
click at [598, 264] on textarea at bounding box center [654, 241] width 268 height 96
type textarea "M"
type textarea "U"
type textarea "Out of our service area."
click at [732, 312] on button "Submit" at bounding box center [740, 316] width 96 height 34
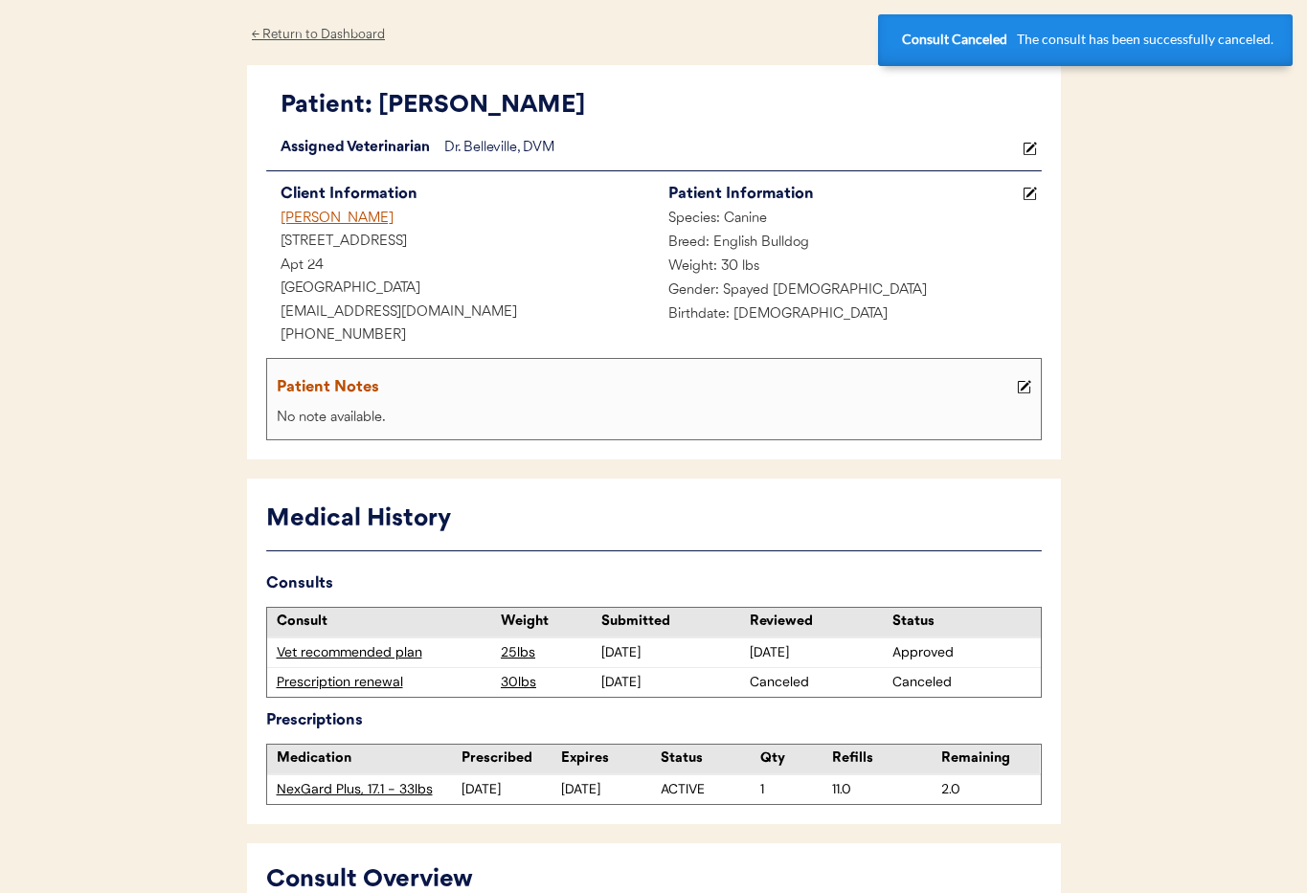
scroll to position [0, 0]
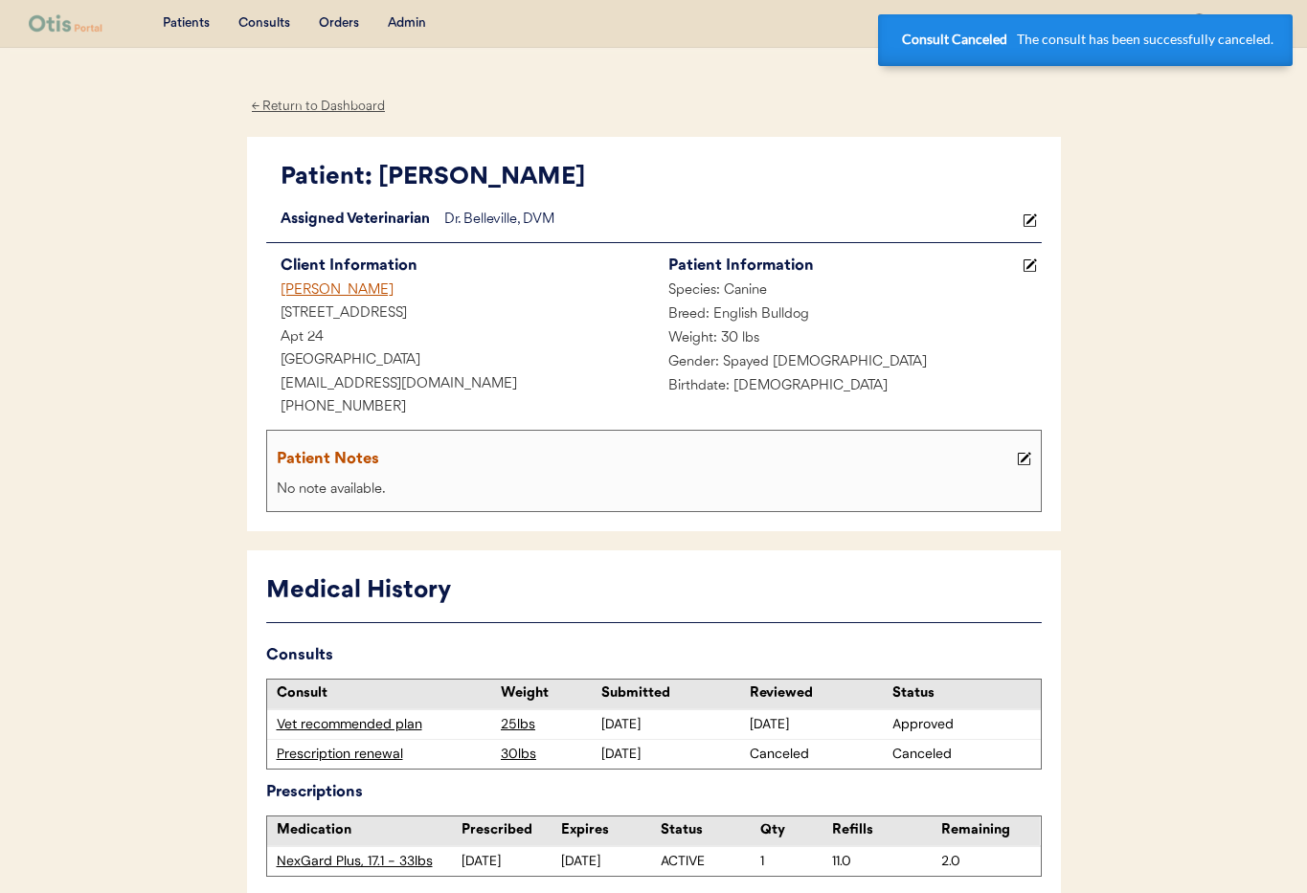
click at [331, 290] on div "[PERSON_NAME]" at bounding box center [460, 292] width 388 height 24
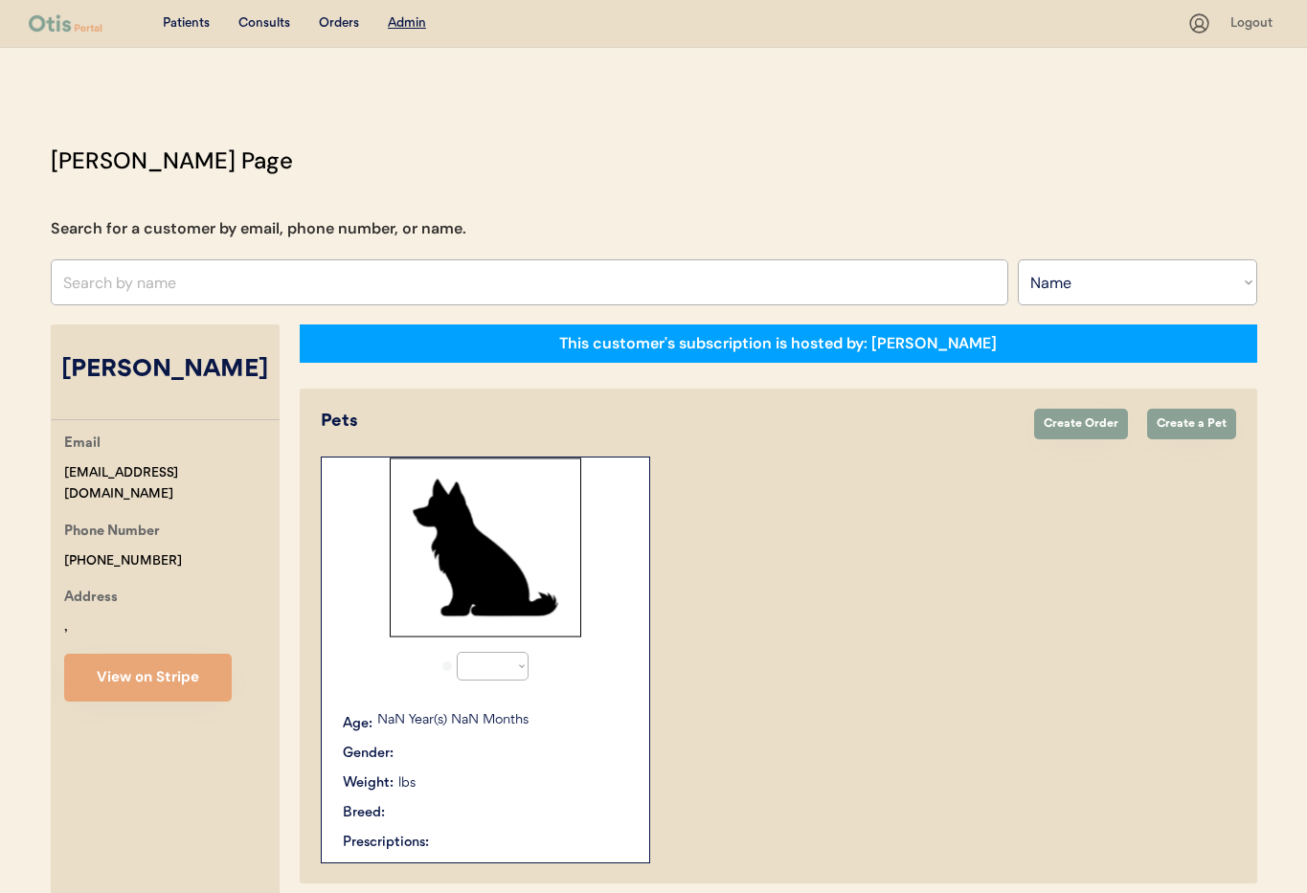
select select ""Name""
select select "true"
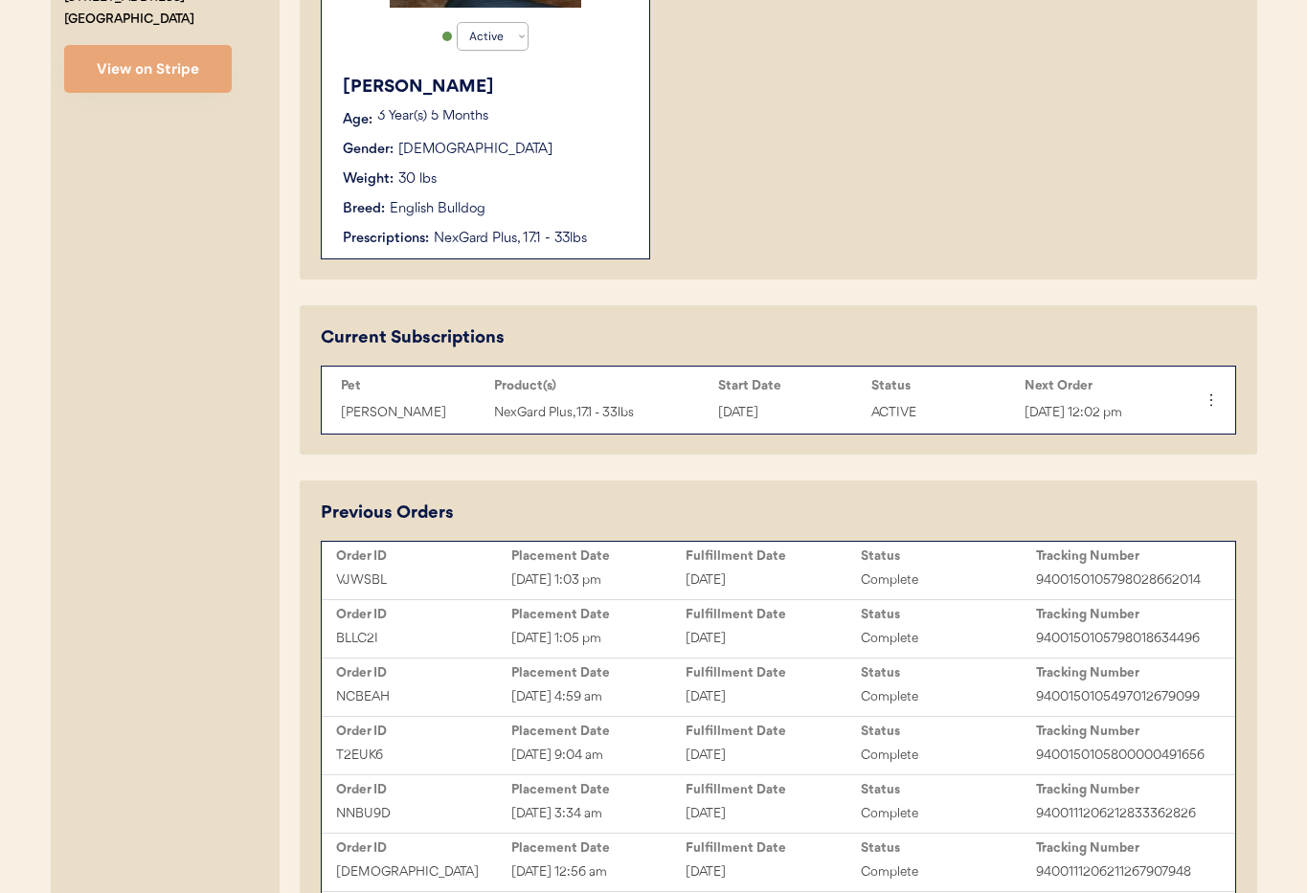
scroll to position [435, 0]
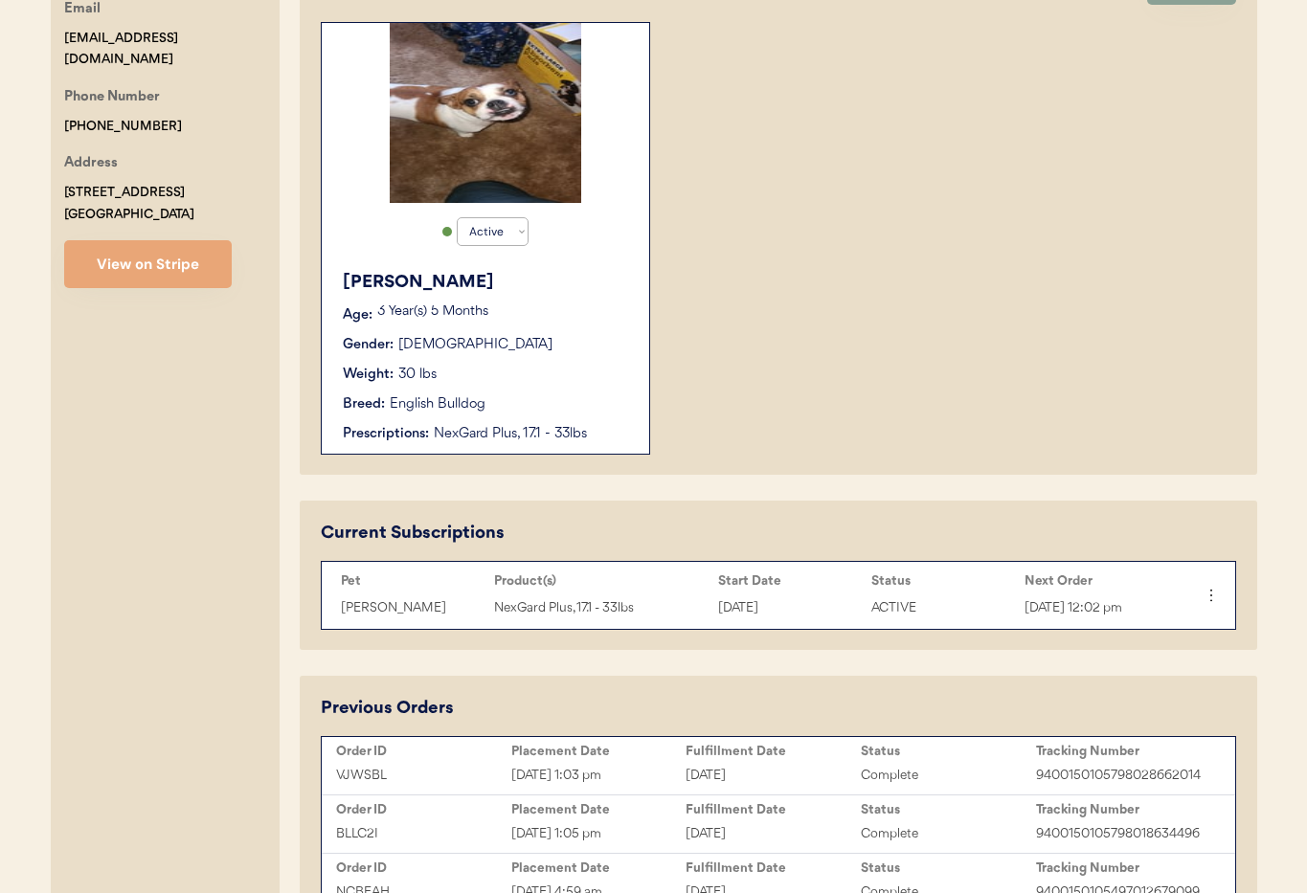
click at [577, 373] on div "Weight: 30 lbs" at bounding box center [486, 375] width 287 height 20
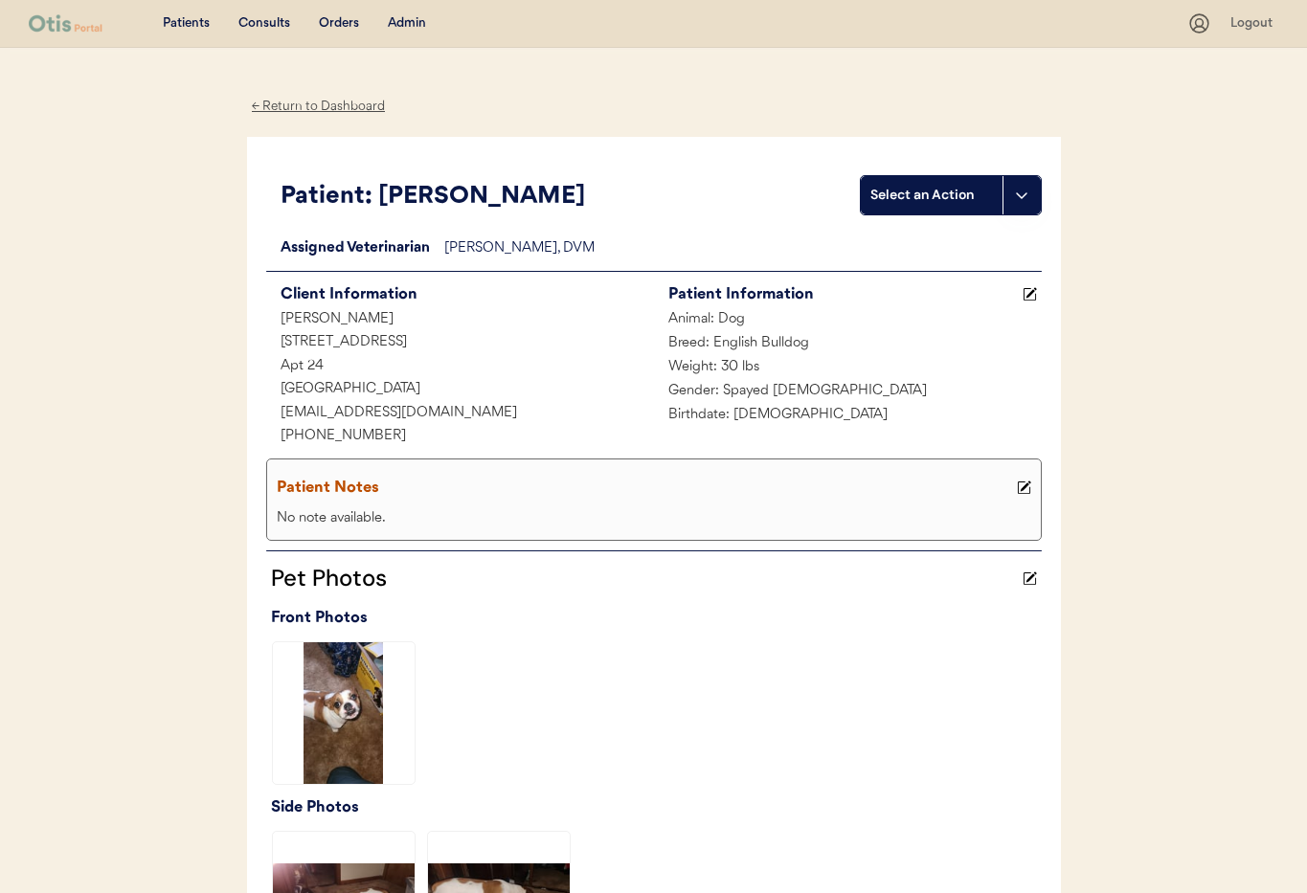
click at [1017, 488] on icon at bounding box center [1024, 488] width 14 height 14
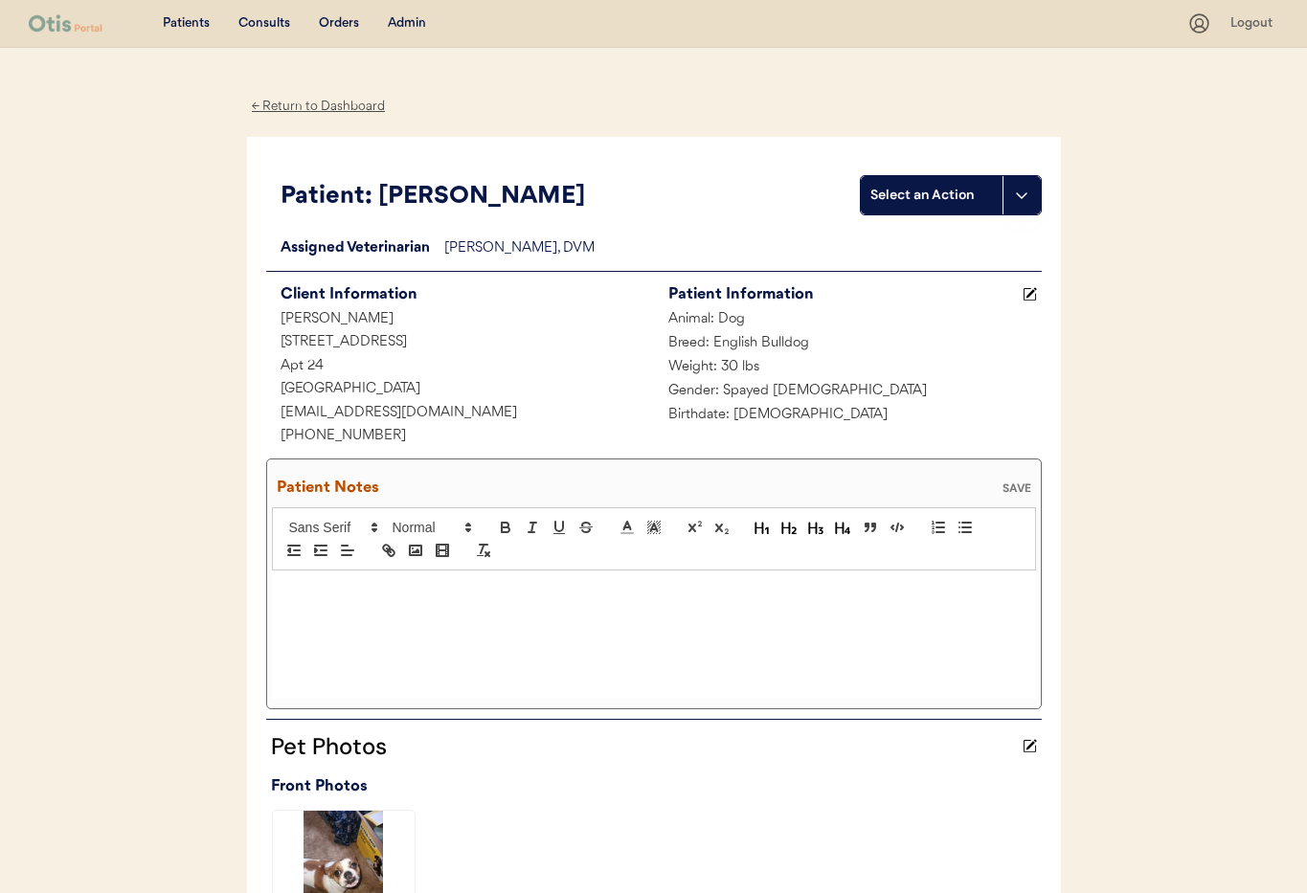
click at [382, 606] on div at bounding box center [654, 635] width 764 height 128
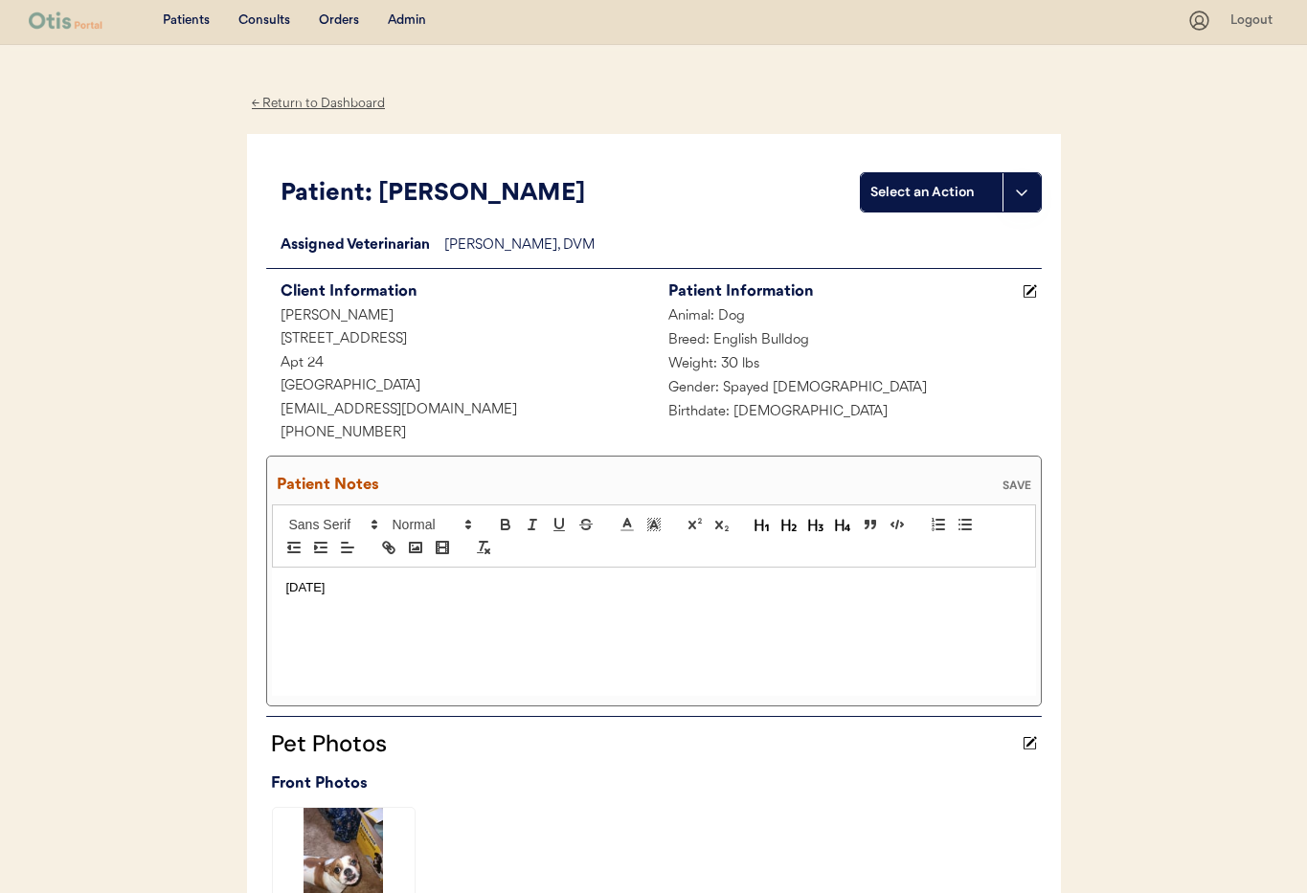
drag, startPoint x: 287, startPoint y: 590, endPoint x: 291, endPoint y: 607, distance: 17.7
click at [286, 591] on p "10/4/25" at bounding box center [653, 587] width 735 height 17
click at [364, 589] on p ";10/4/25" at bounding box center [653, 587] width 735 height 17
click at [1024, 485] on div "SAVE" at bounding box center [1017, 485] width 38 height 11
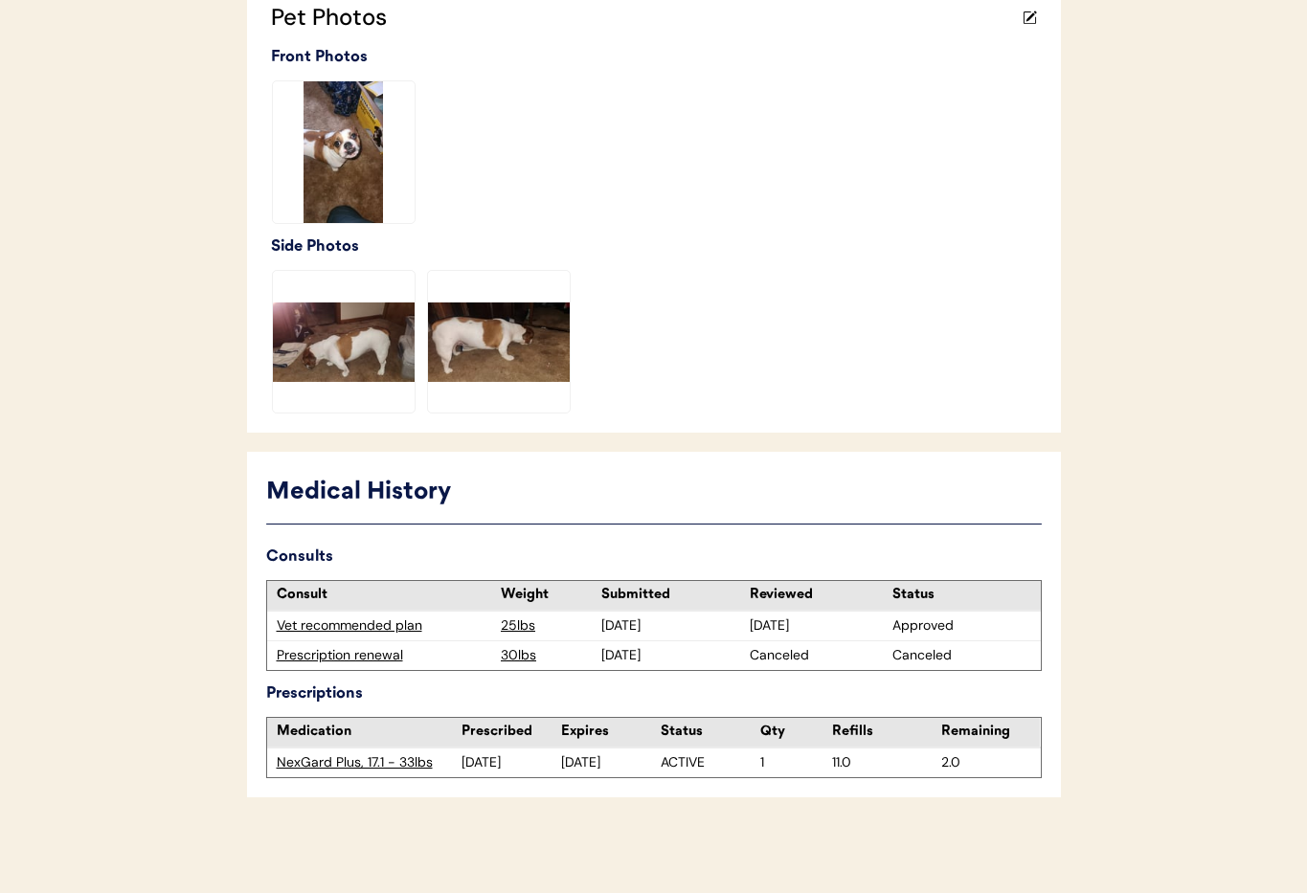
scroll to position [0, 0]
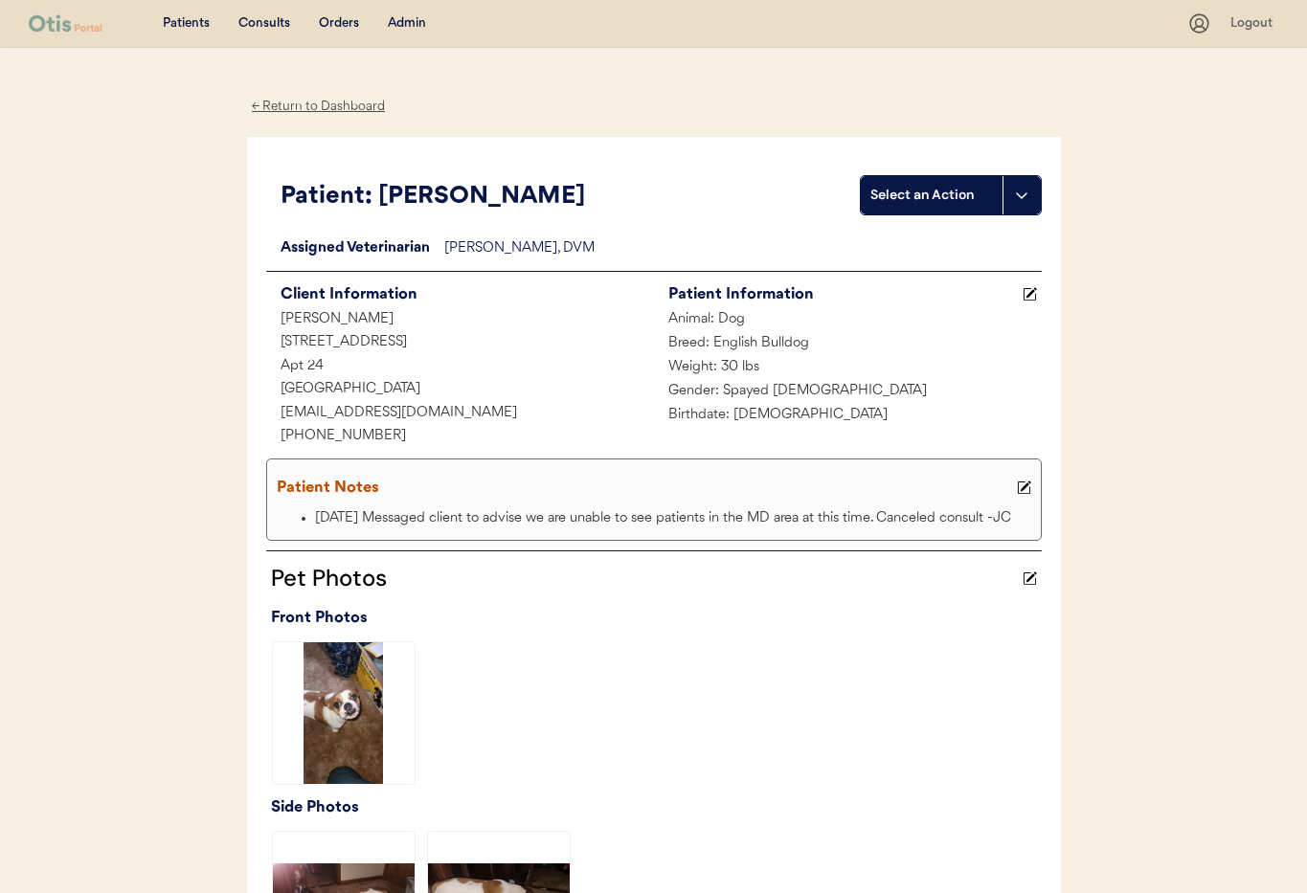
click at [301, 104] on div "← Return to Dashboard" at bounding box center [319, 107] width 144 height 22
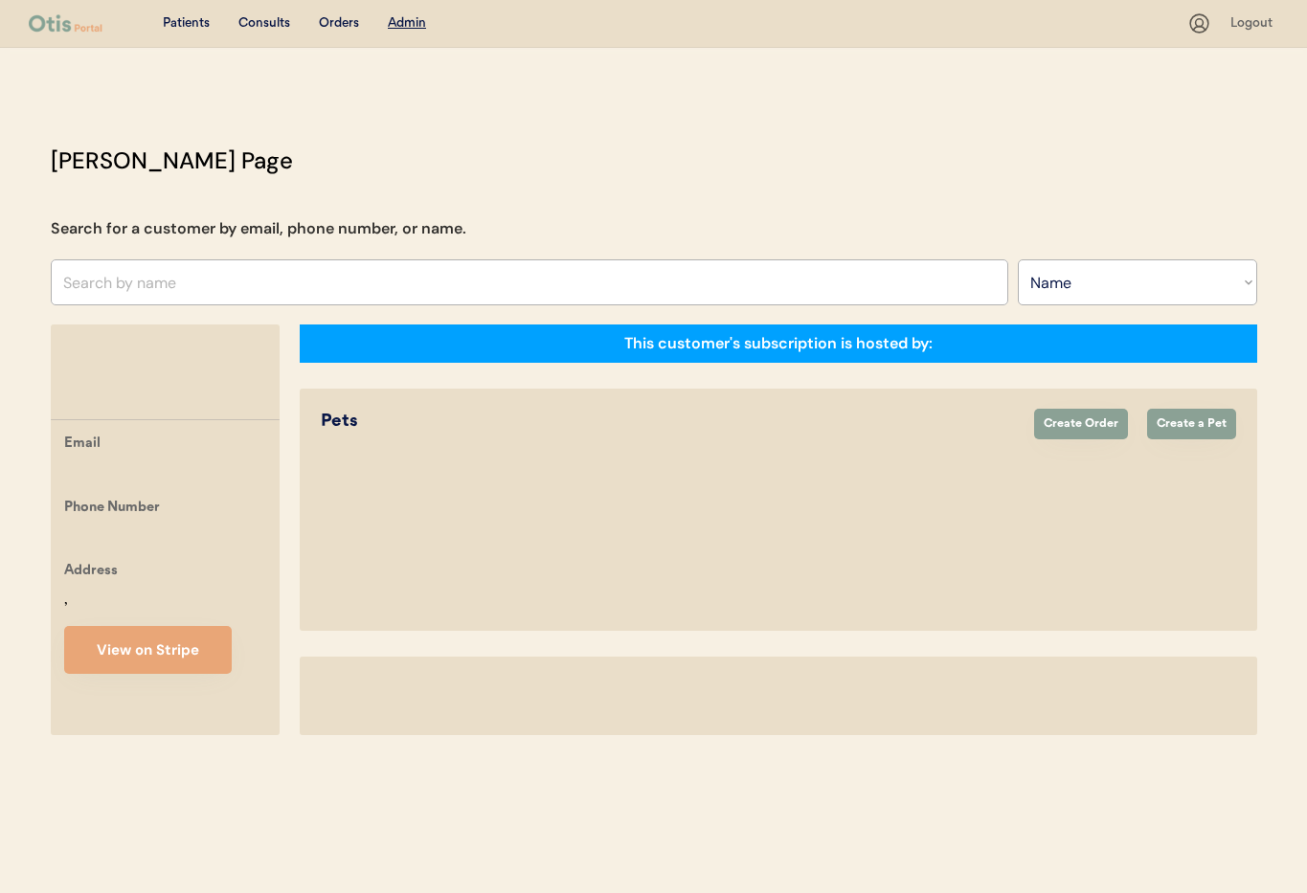
select select ""Name""
select select "true"
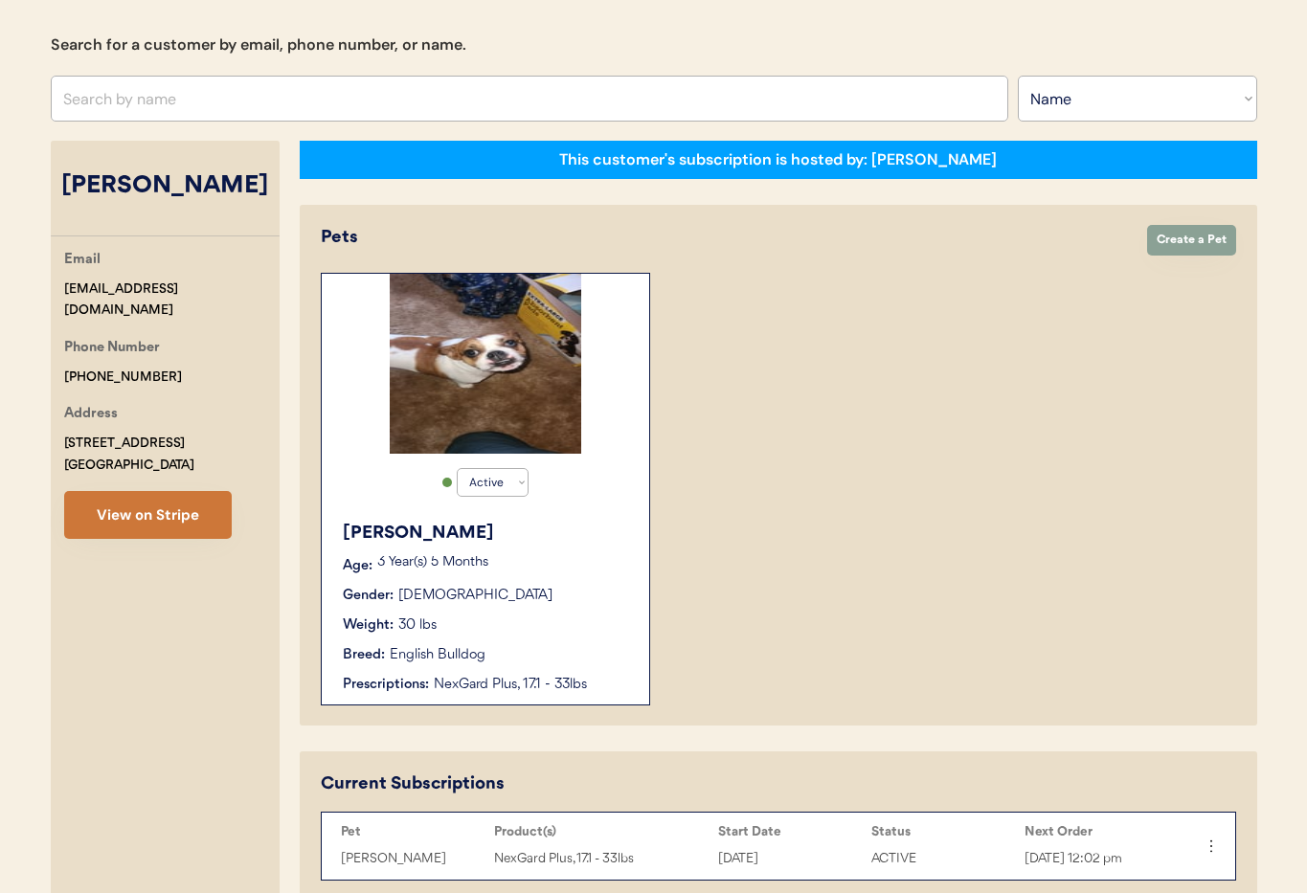
click at [136, 526] on button "View on Stripe" at bounding box center [148, 515] width 168 height 48
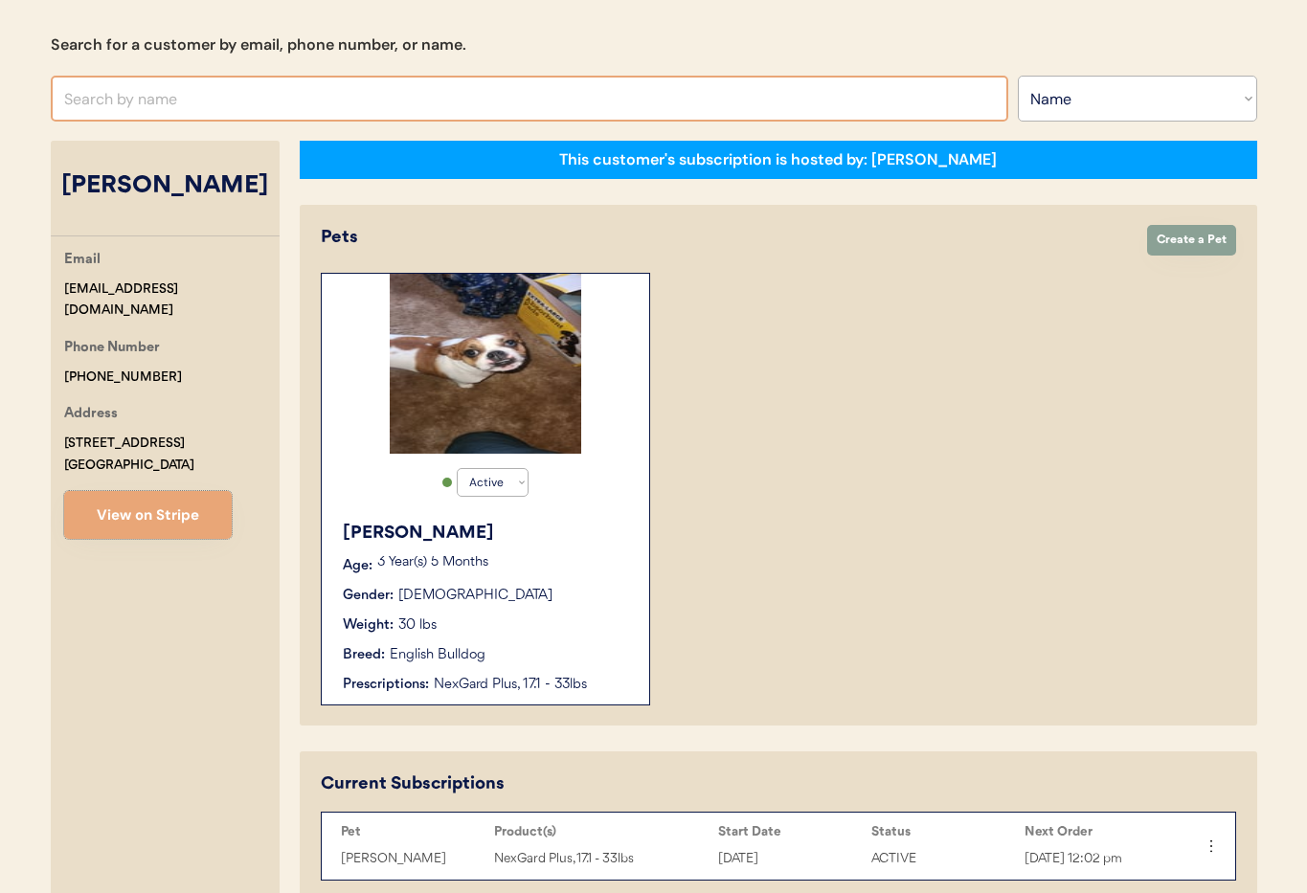
click at [177, 94] on input "text" at bounding box center [530, 99] width 958 height 46
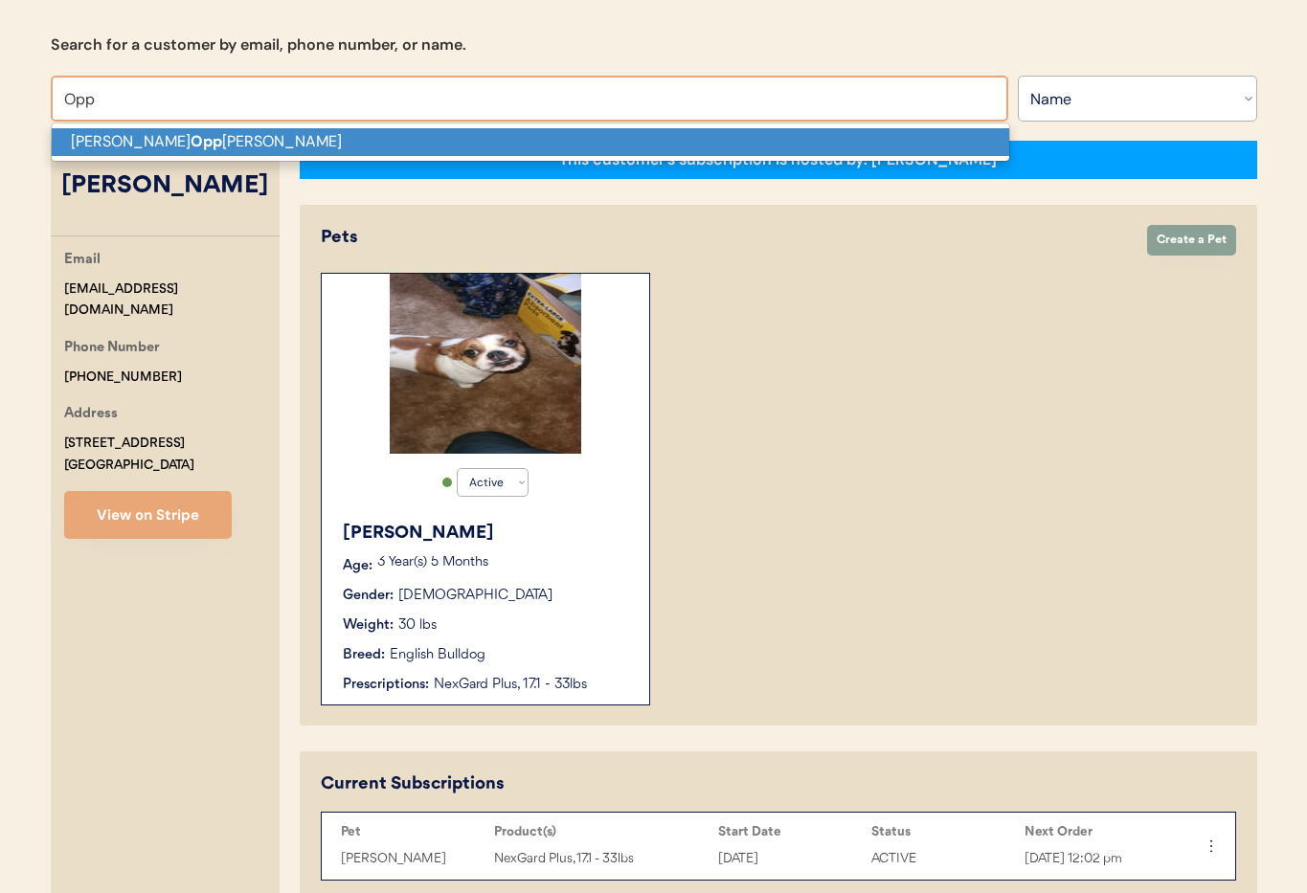
click at [183, 139] on p "Brandon Opp ong-Antwi" at bounding box center [531, 142] width 958 height 28
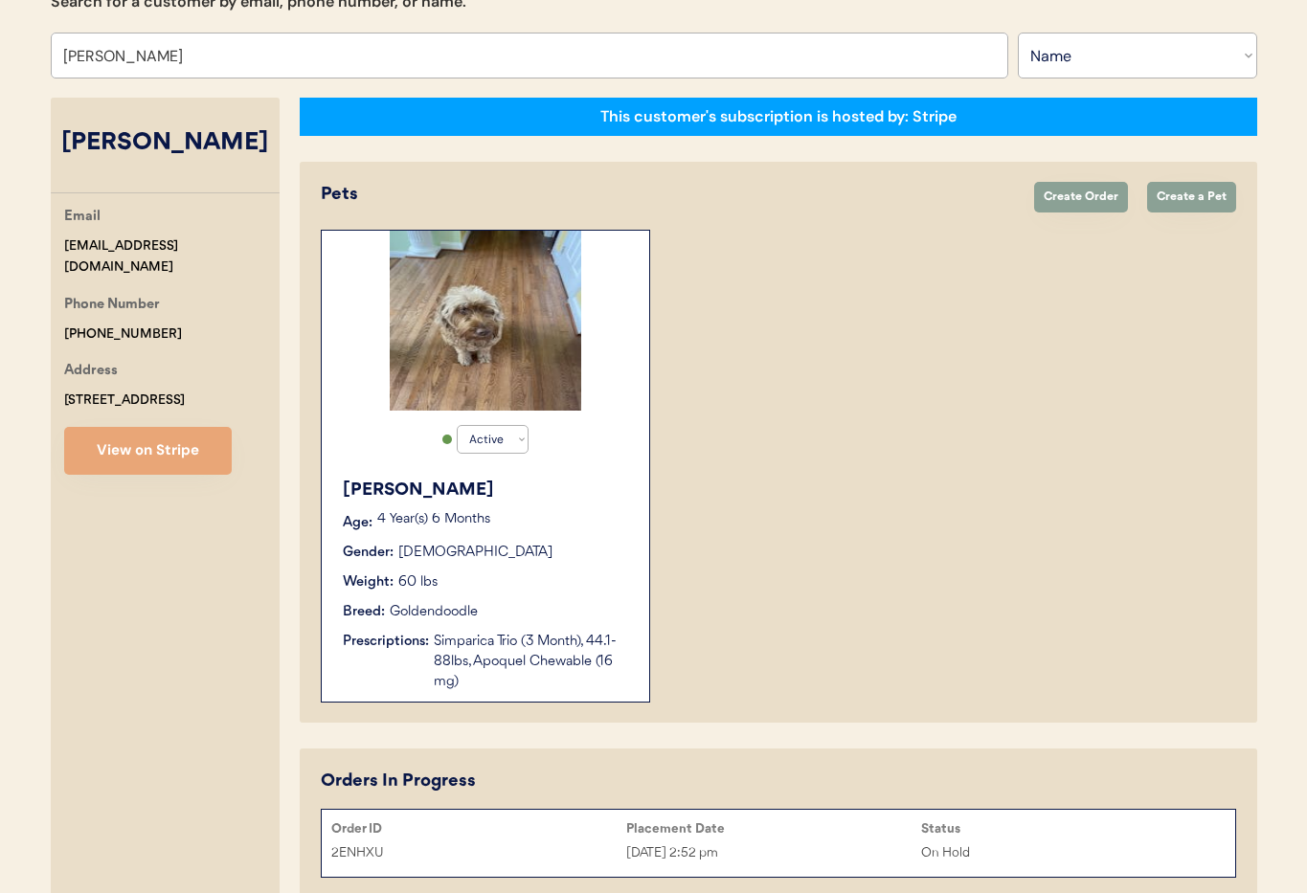
scroll to position [321, 0]
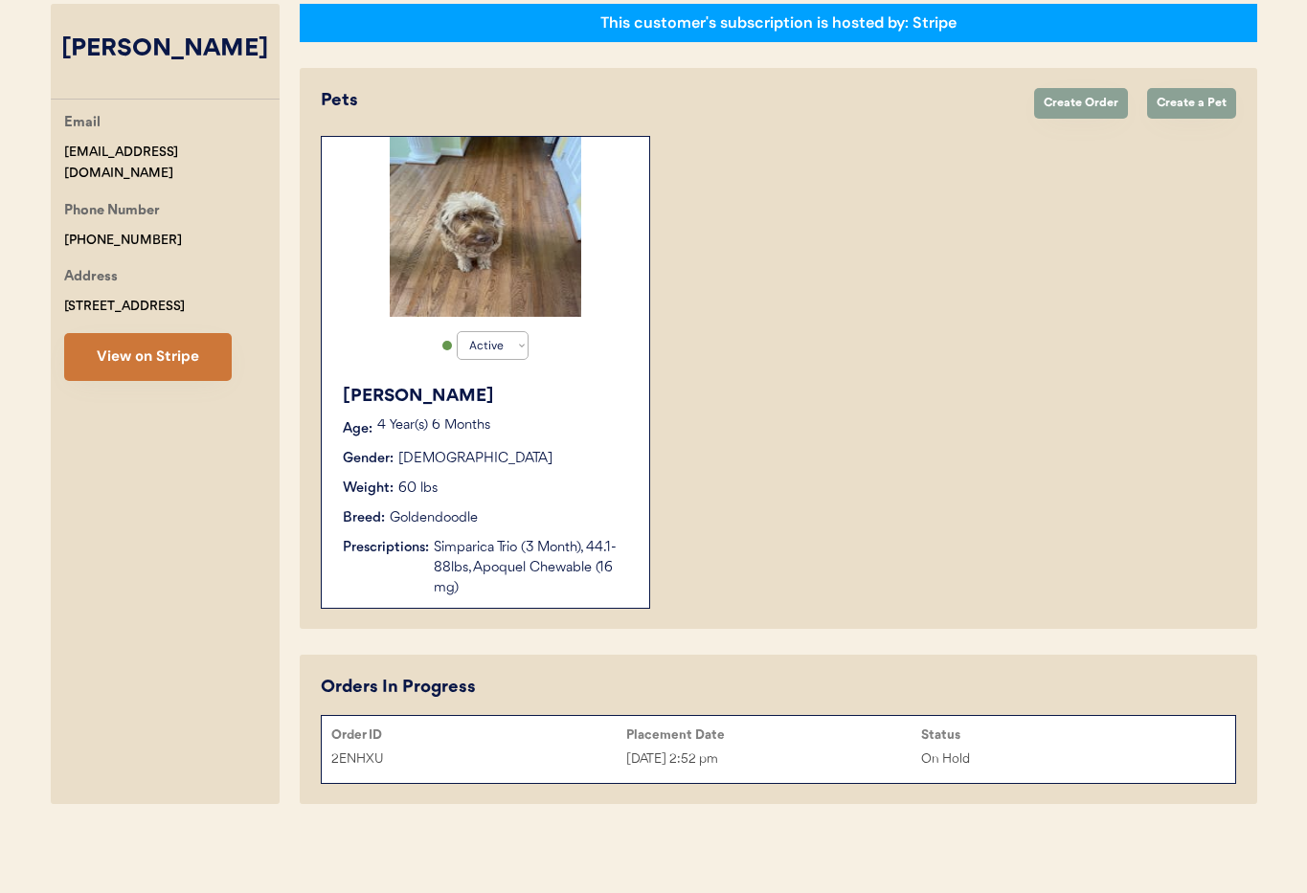
click at [173, 373] on button "View on Stripe" at bounding box center [148, 357] width 168 height 48
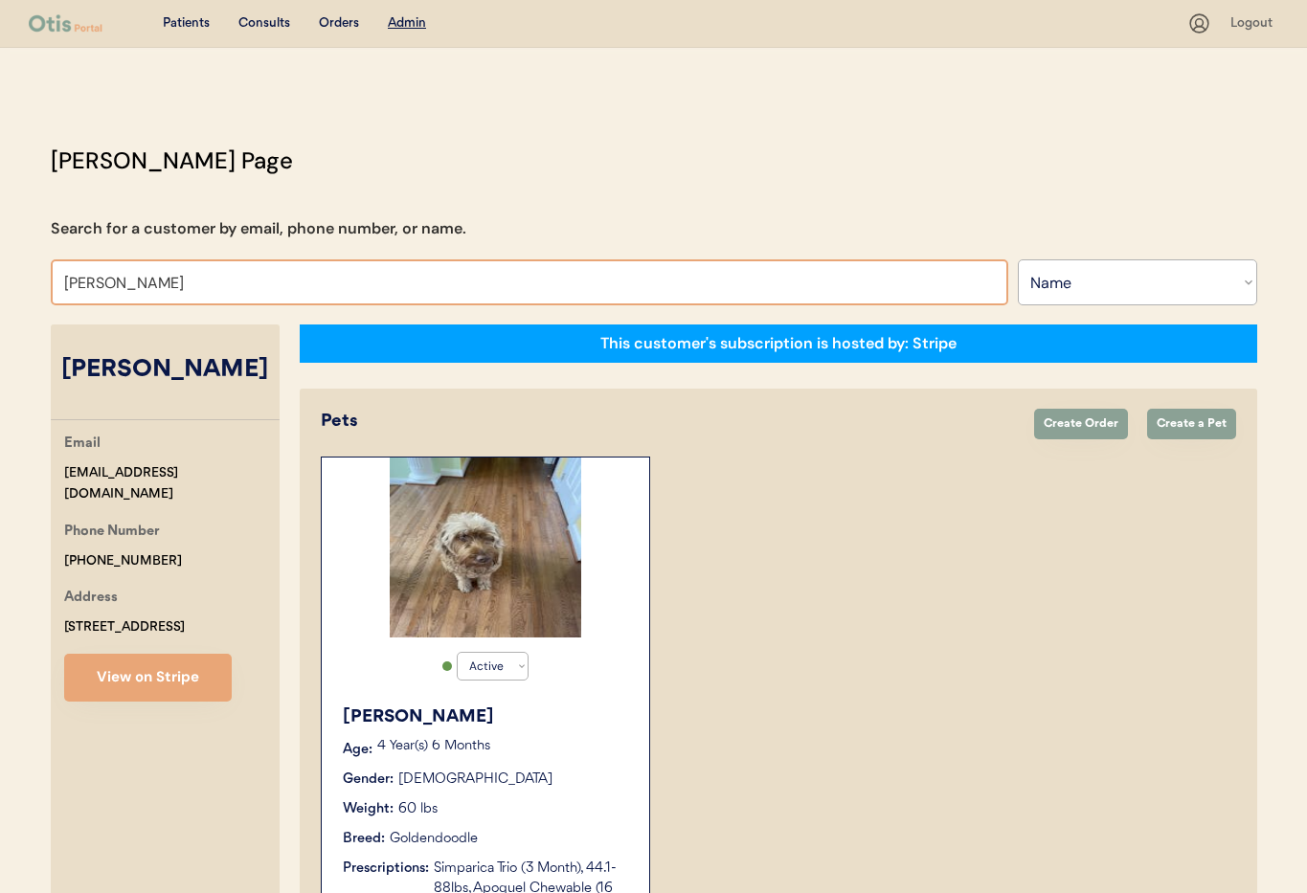
drag, startPoint x: 252, startPoint y: 286, endPoint x: 46, endPoint y: 274, distance: 206.3
click at [46, 274] on div "Otis Admin Page Search for a customer by email, phone number, or name. Brandon …" at bounding box center [654, 639] width 1245 height 991
type input "Tr"
type input "Tracey Bindhammer"
type input "Trac"
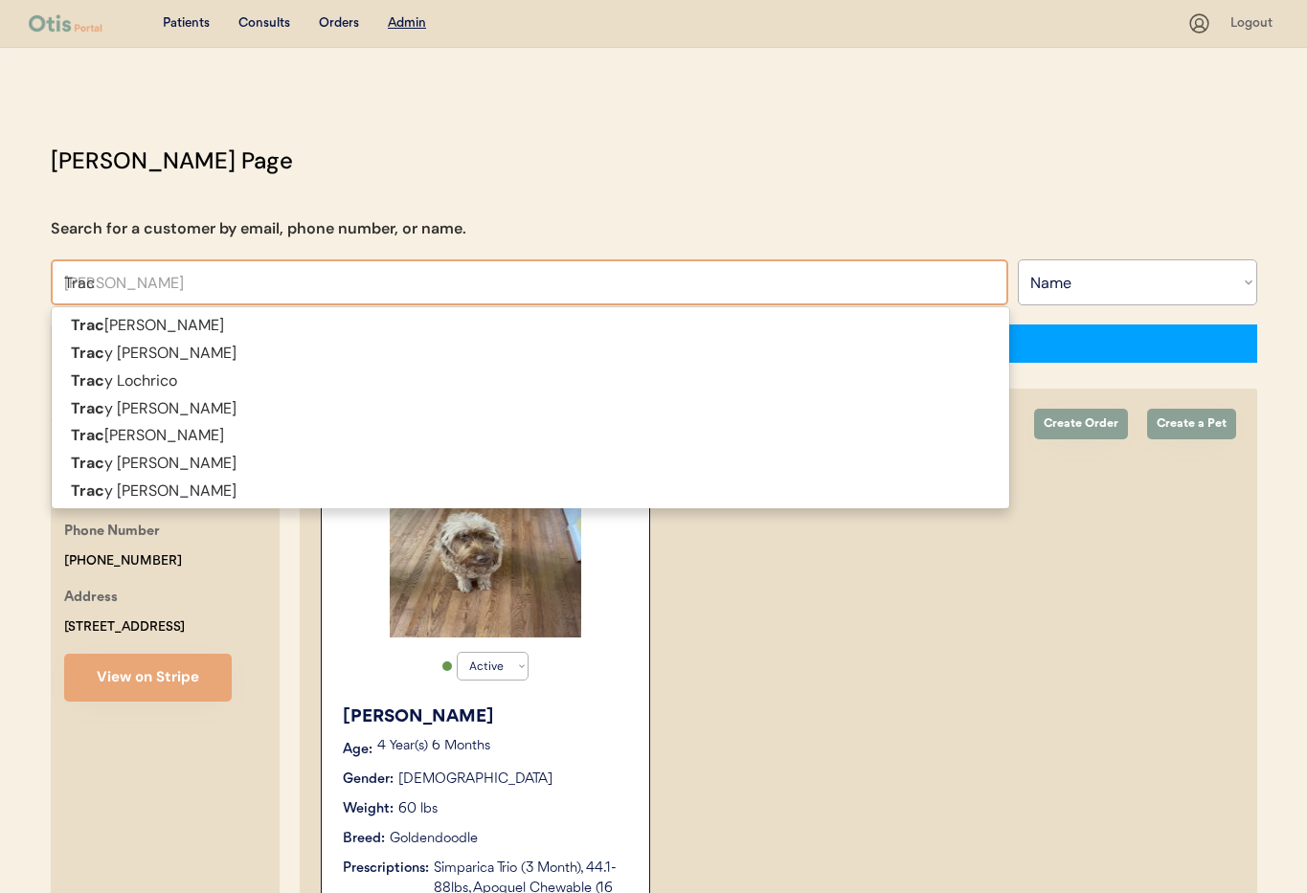
type input "Tracy"
type input "Tracy Magee"
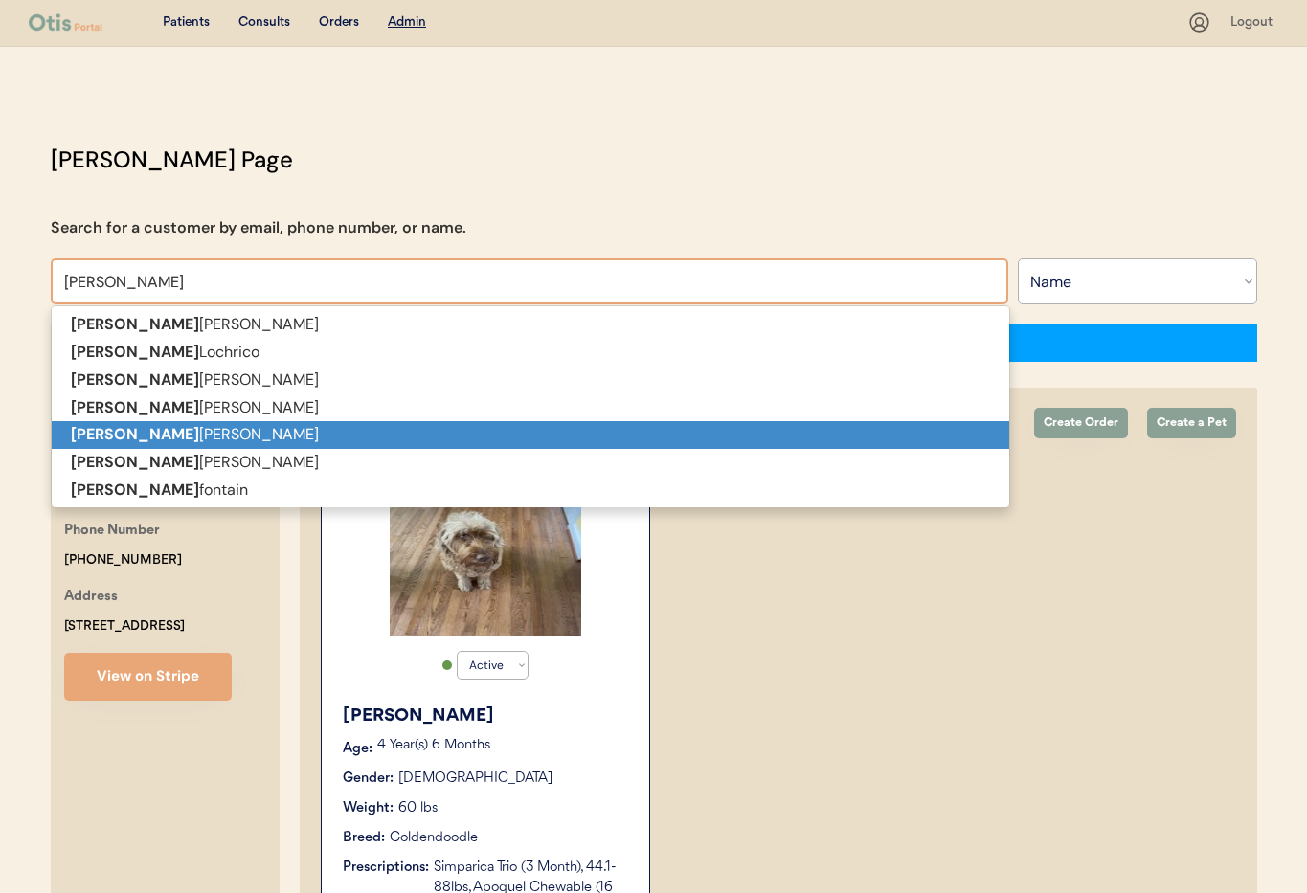
click at [103, 437] on strong "Tracy" at bounding box center [135, 434] width 128 height 20
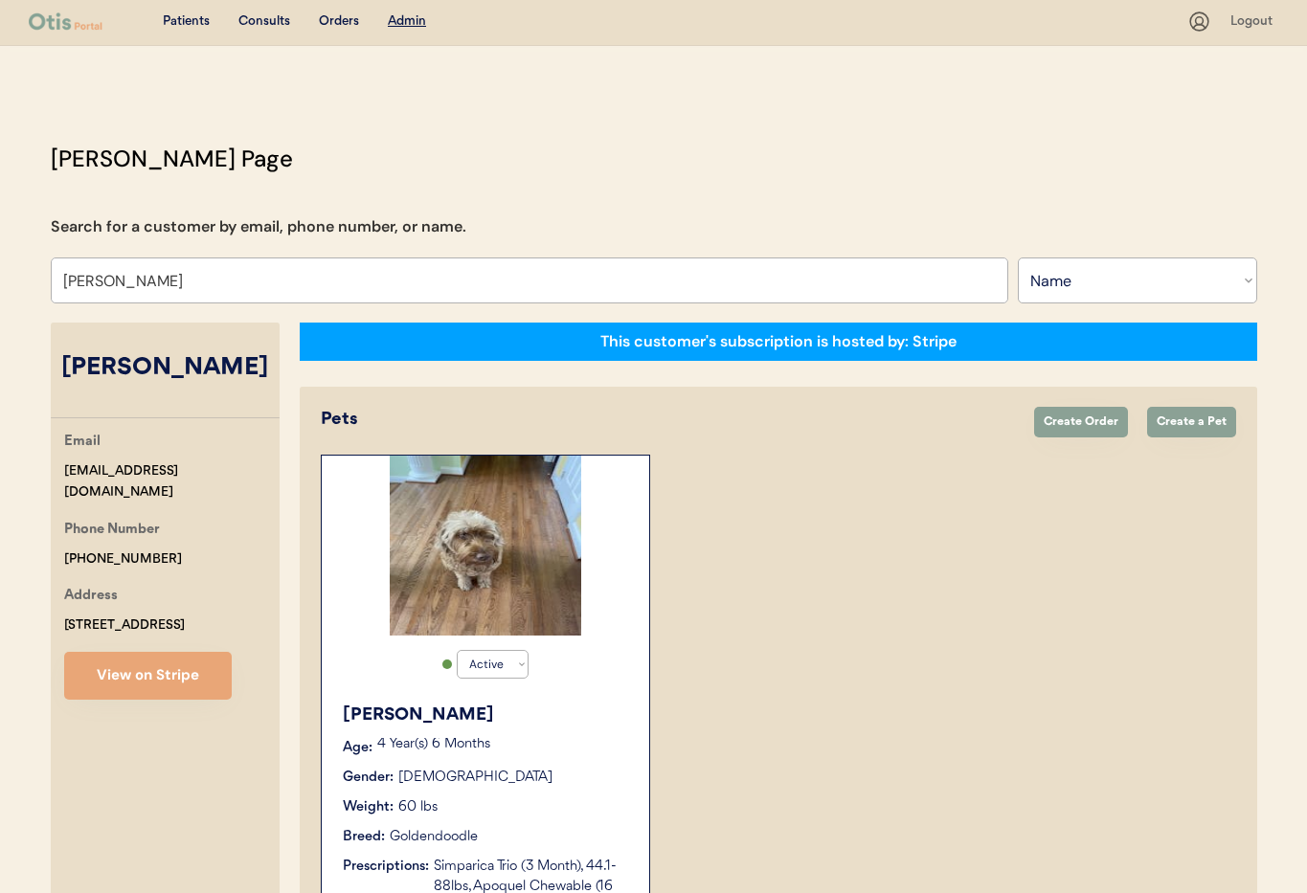
scroll to position [6, 0]
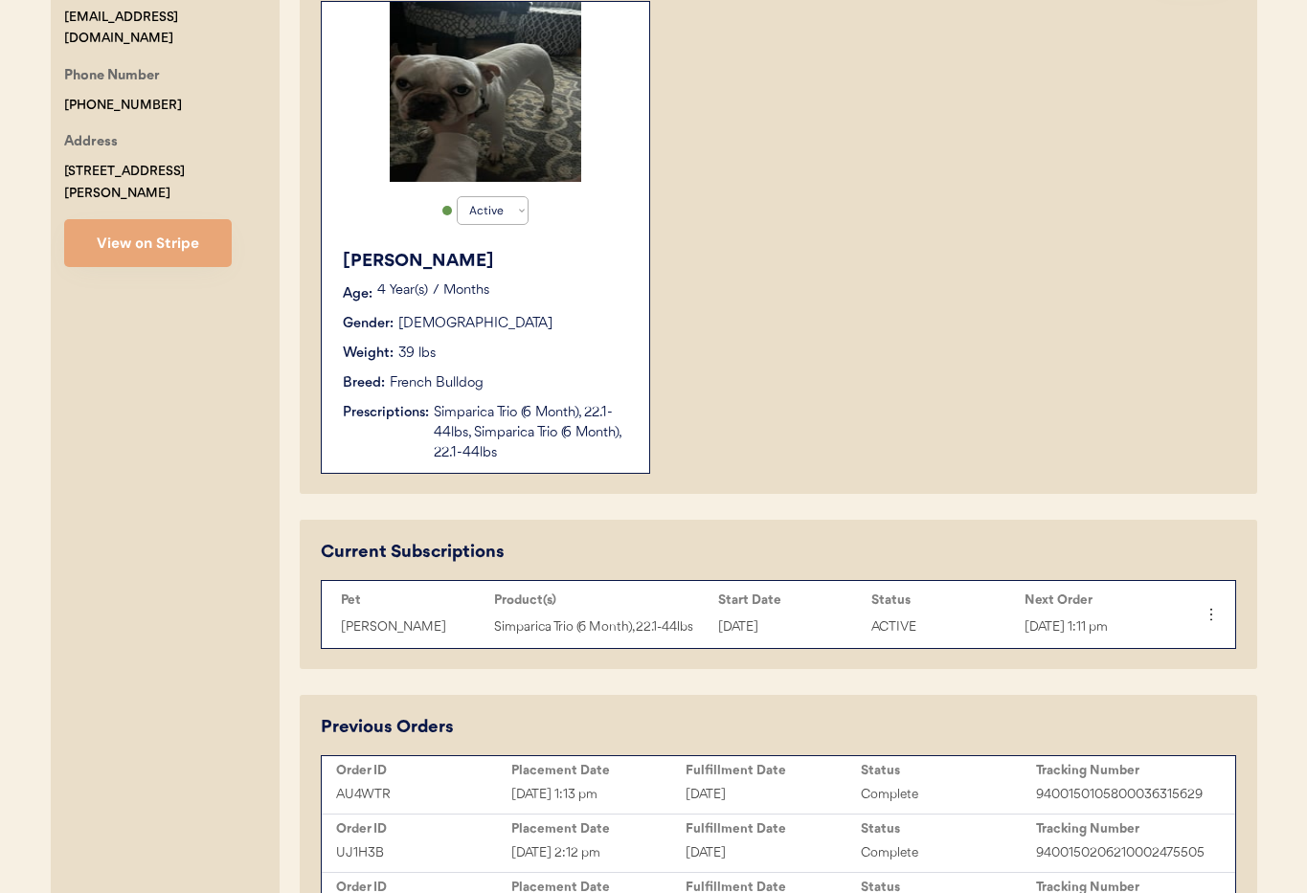
scroll to position [519, 0]
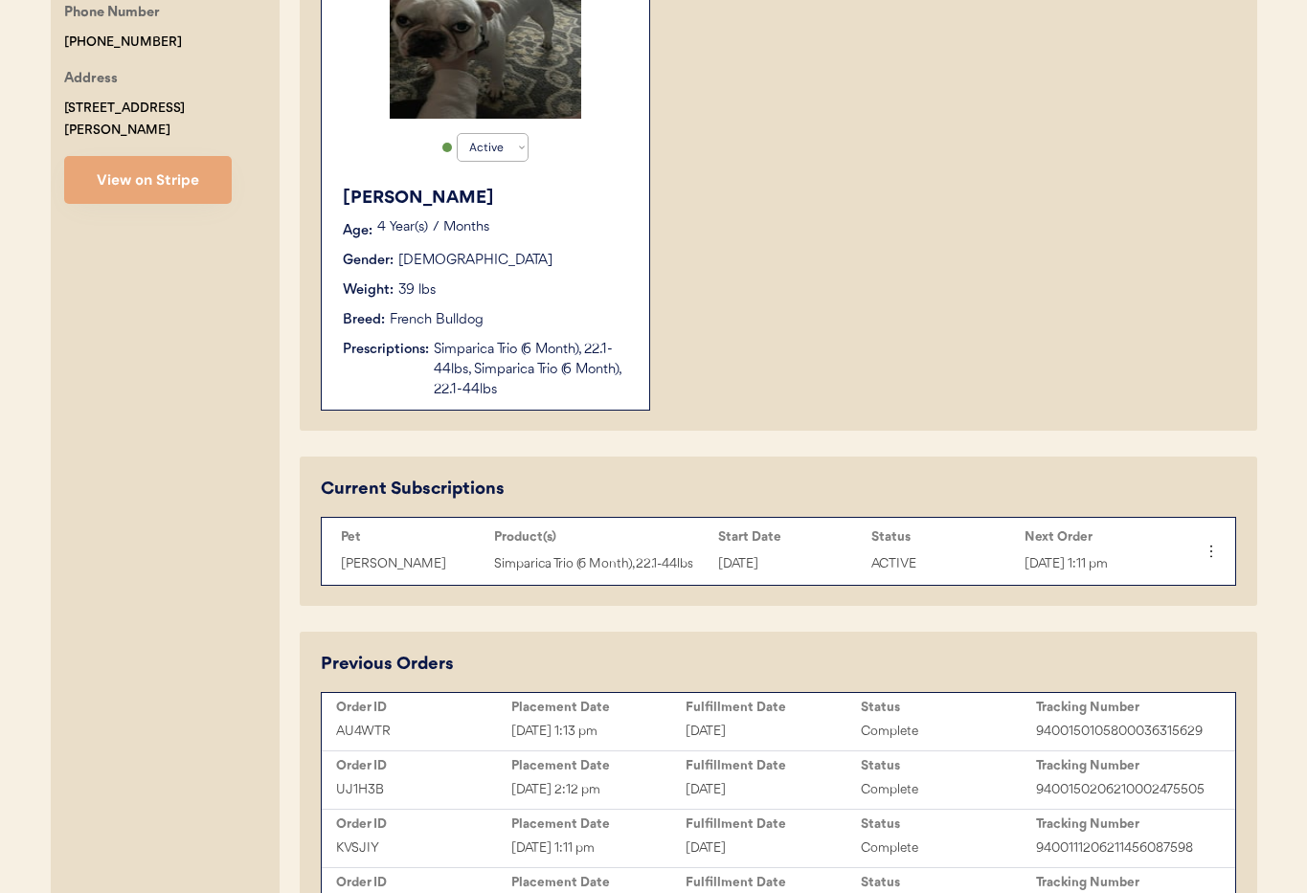
type input "[PERSON_NAME]"
click at [531, 380] on div "Simparica Trio (6 Month), 22.1-44lbs, Simparica Trio (6 Month), 22.1-44lbs" at bounding box center [532, 370] width 196 height 60
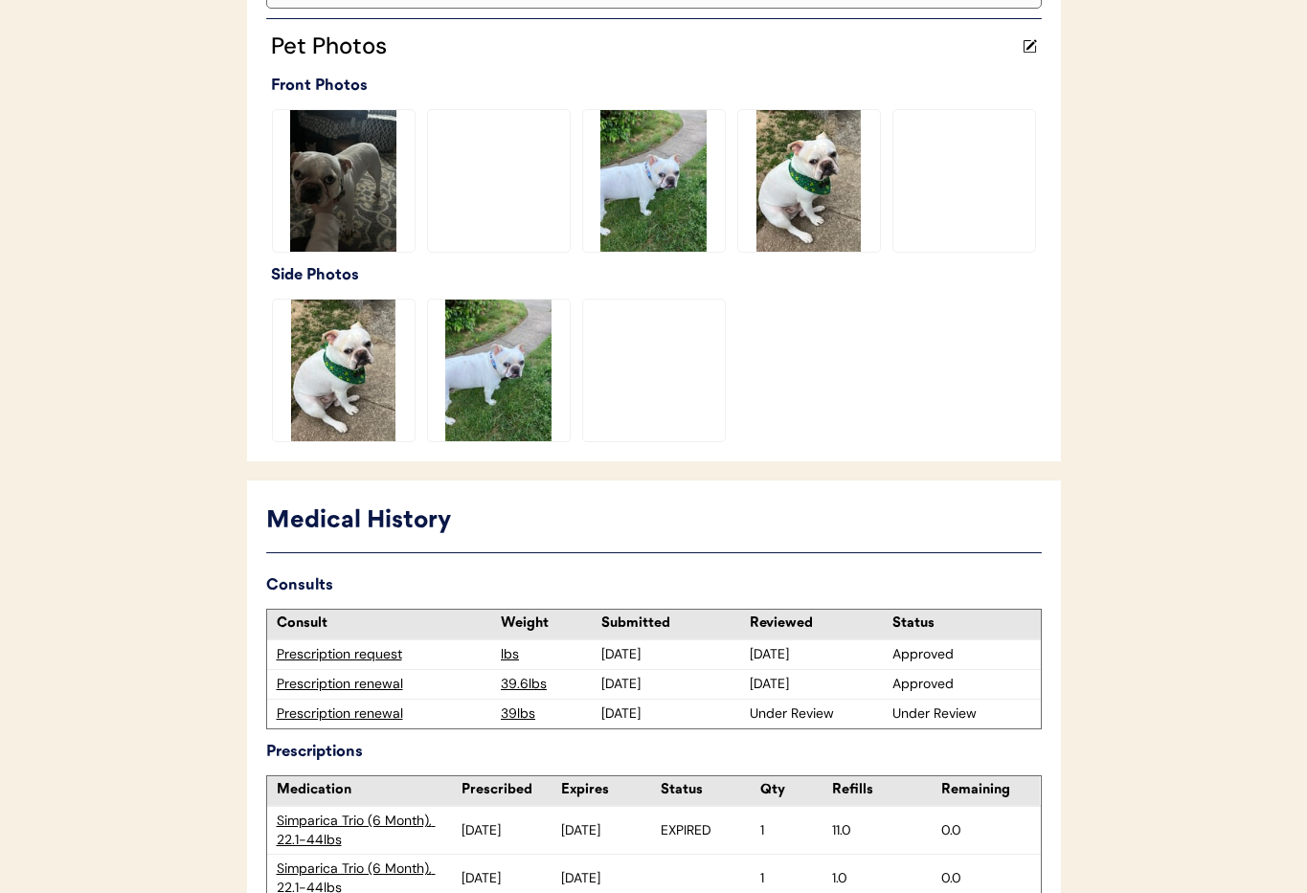
scroll to position [637, 0]
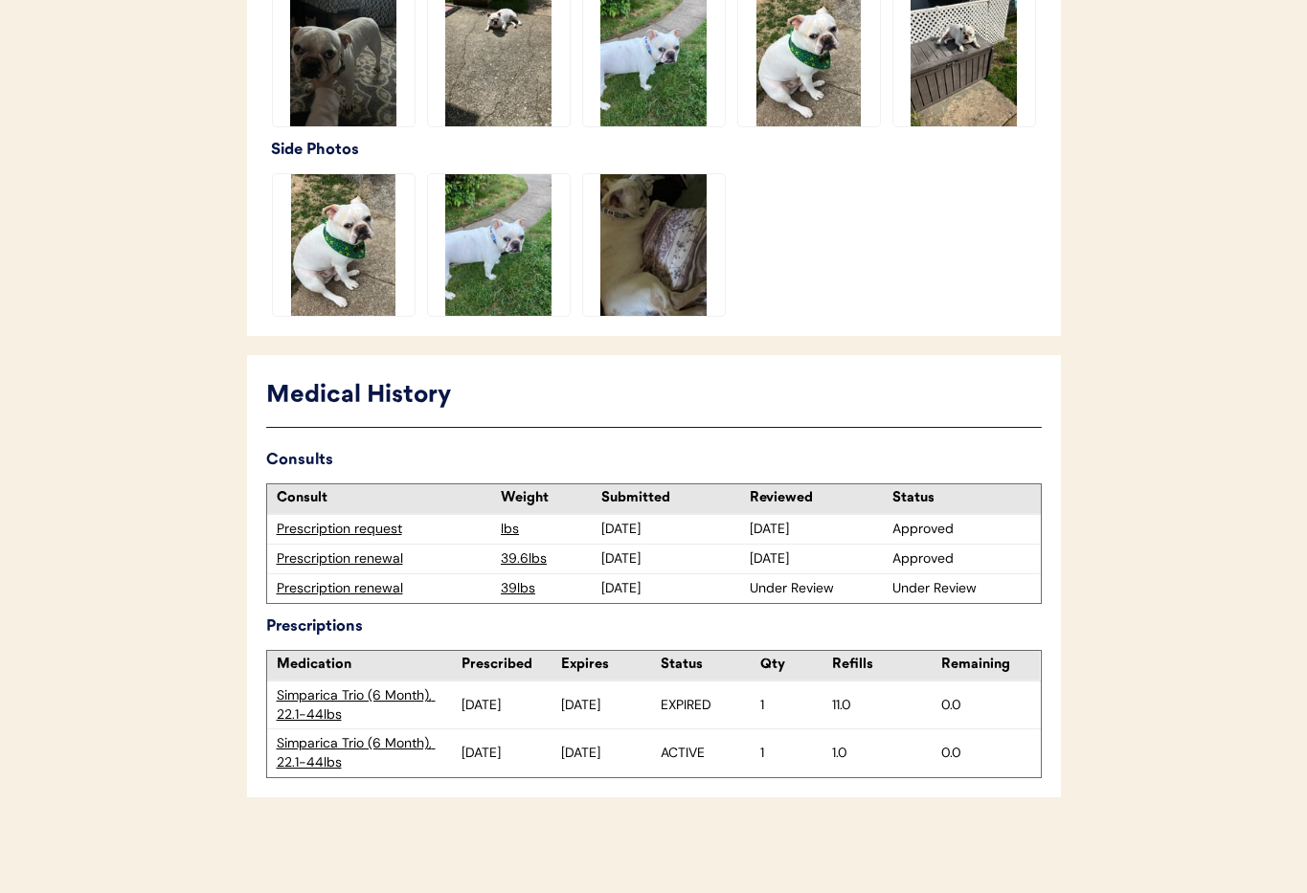
click at [356, 587] on div "Prescription renewal" at bounding box center [384, 588] width 215 height 19
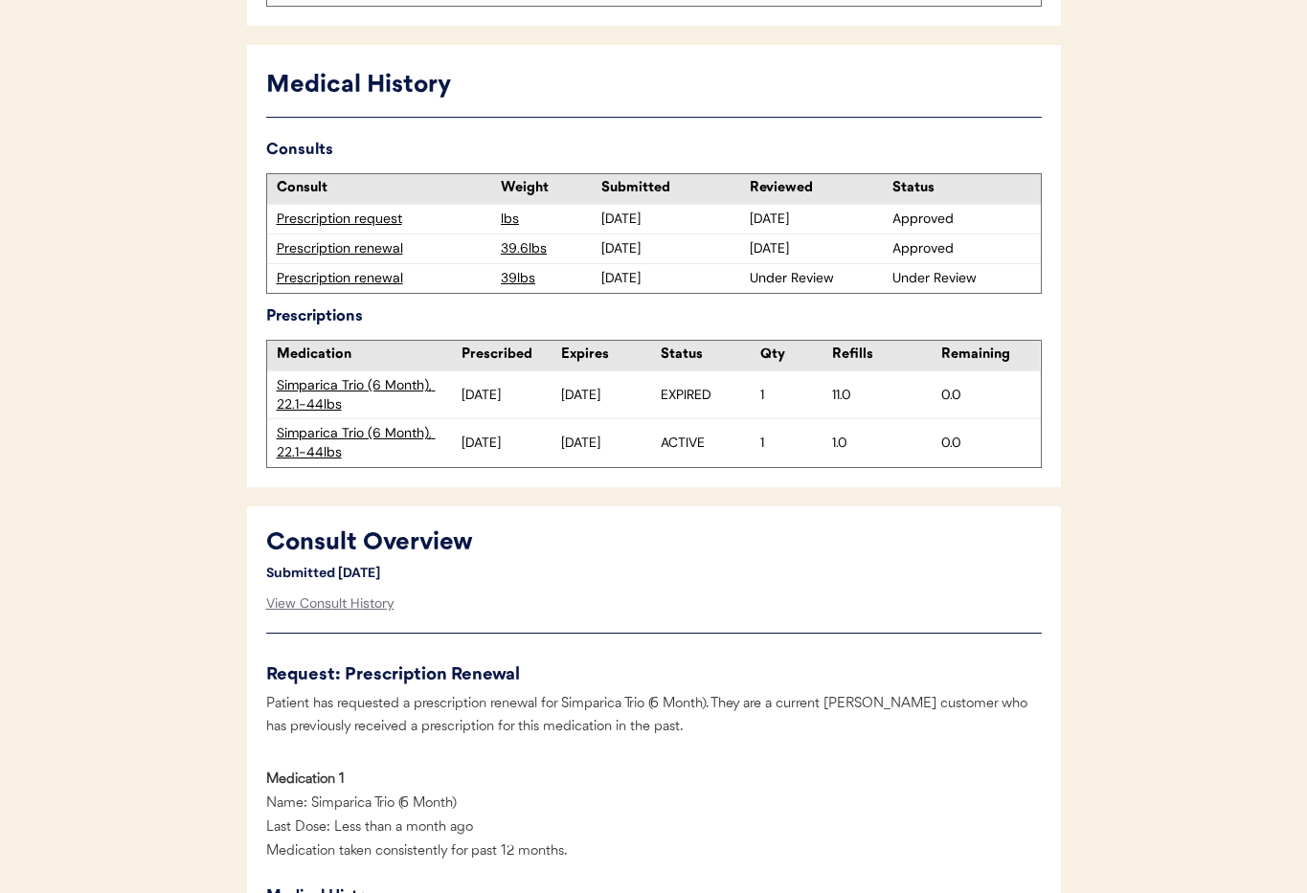
scroll to position [638, 0]
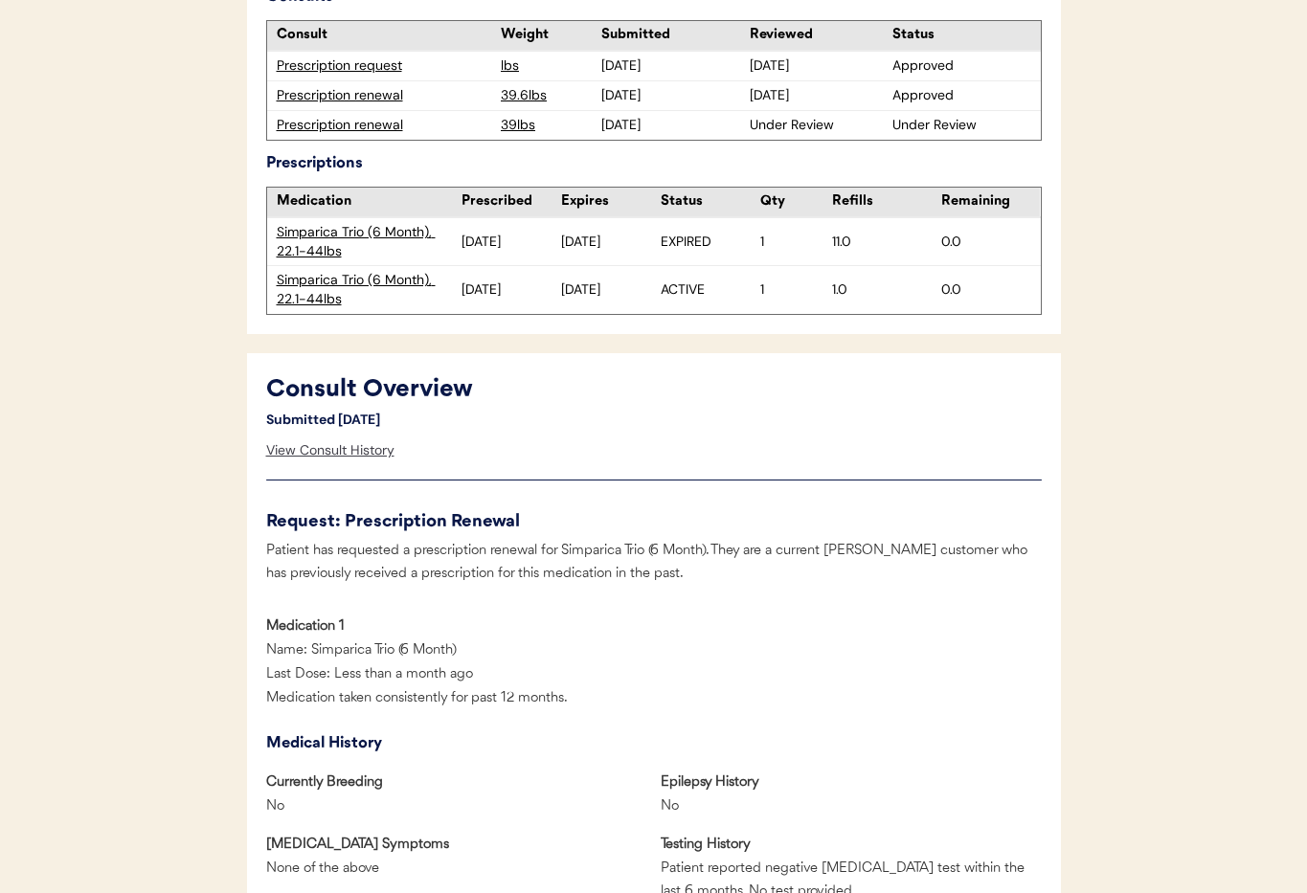
click at [362, 455] on div "View Consult History" at bounding box center [330, 451] width 128 height 38
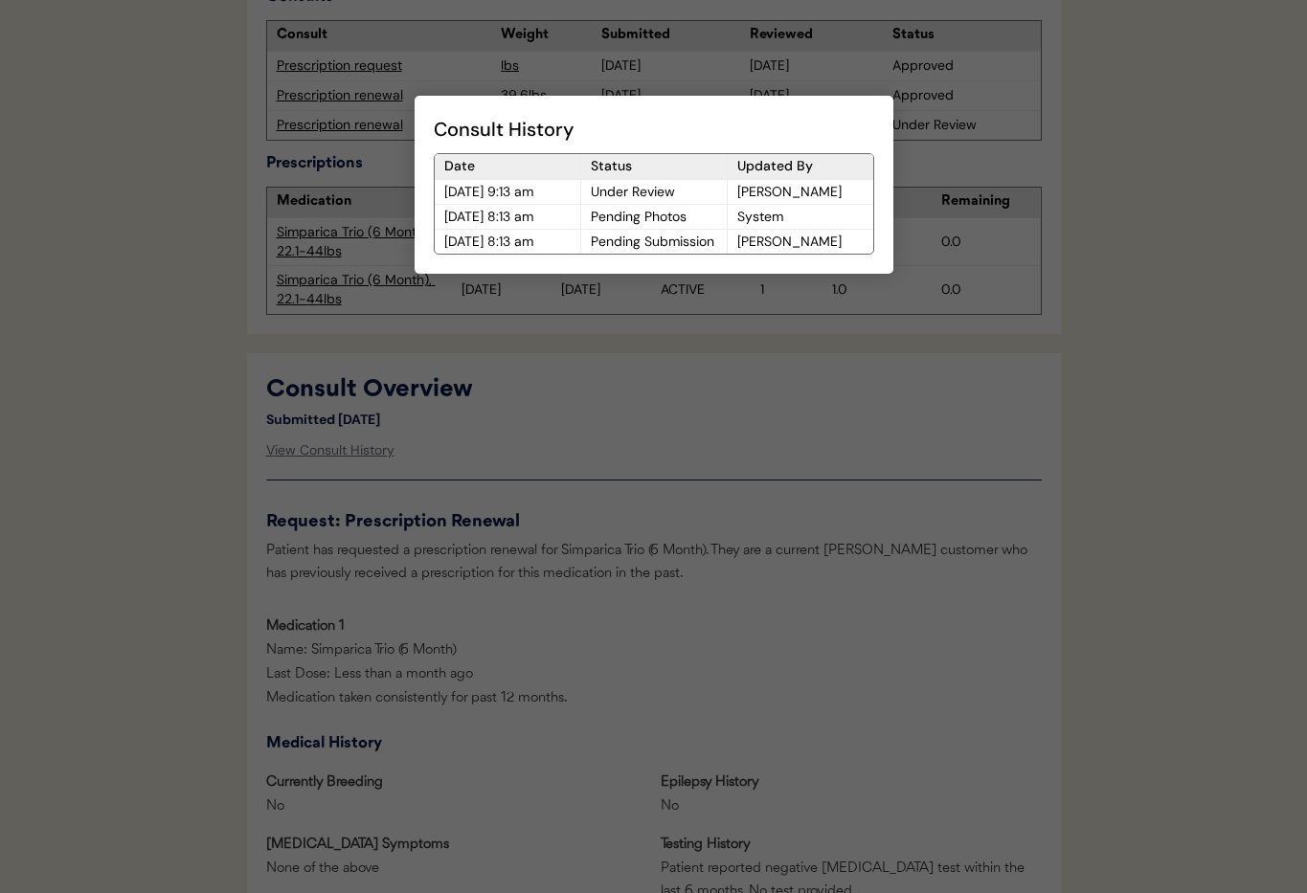
click at [536, 468] on div at bounding box center [653, 446] width 1307 height 893
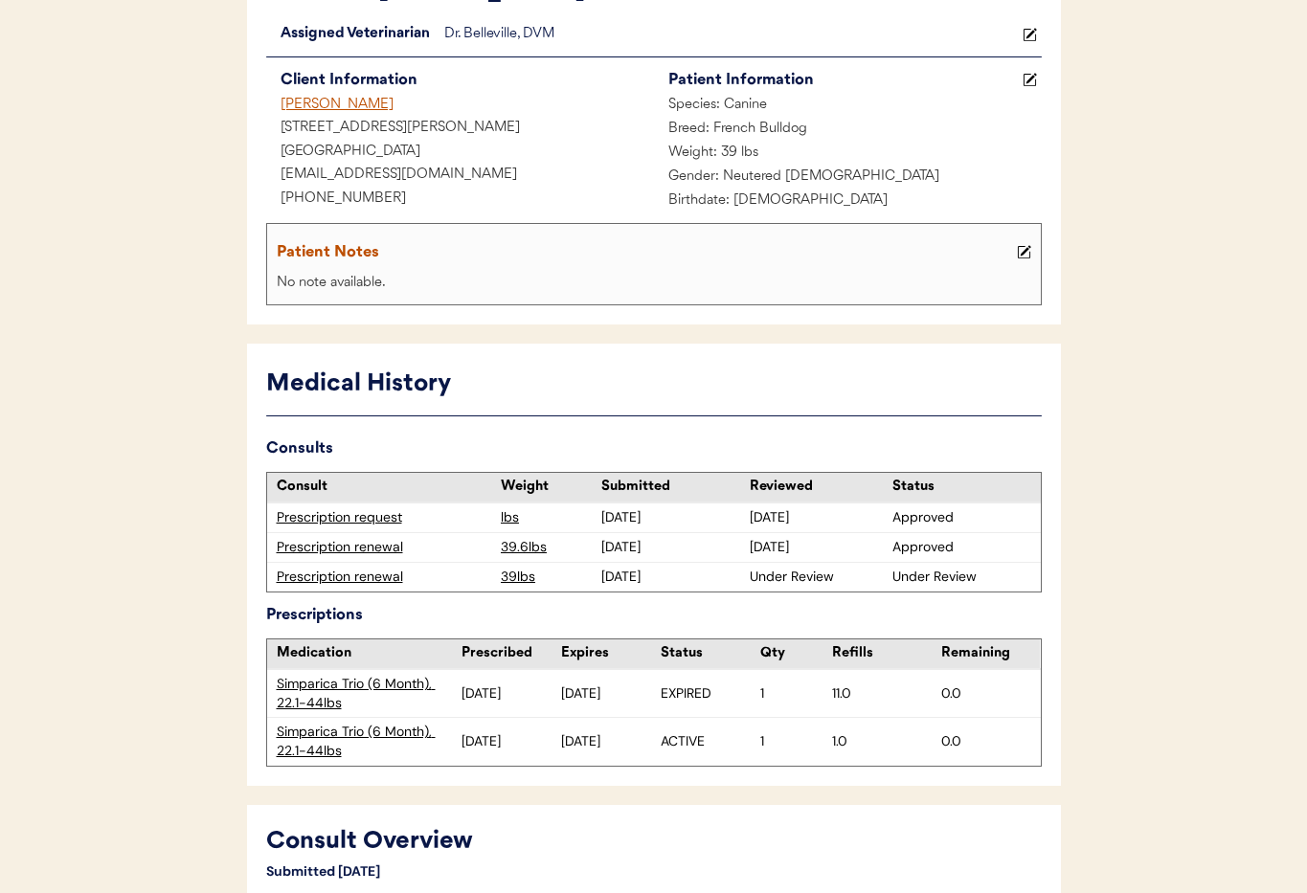
scroll to position [0, 0]
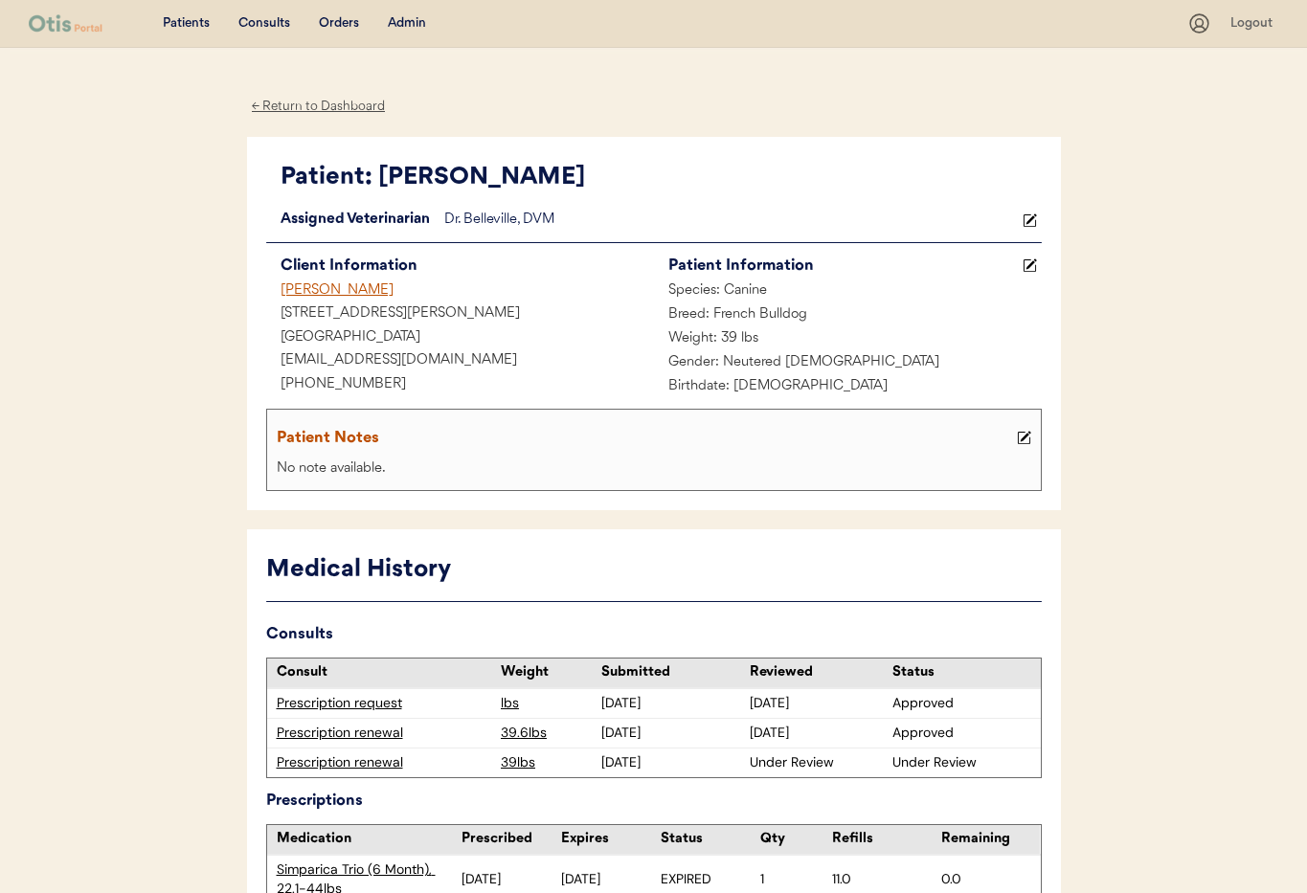
click at [301, 104] on div "← Return to Dashboard" at bounding box center [319, 107] width 144 height 22
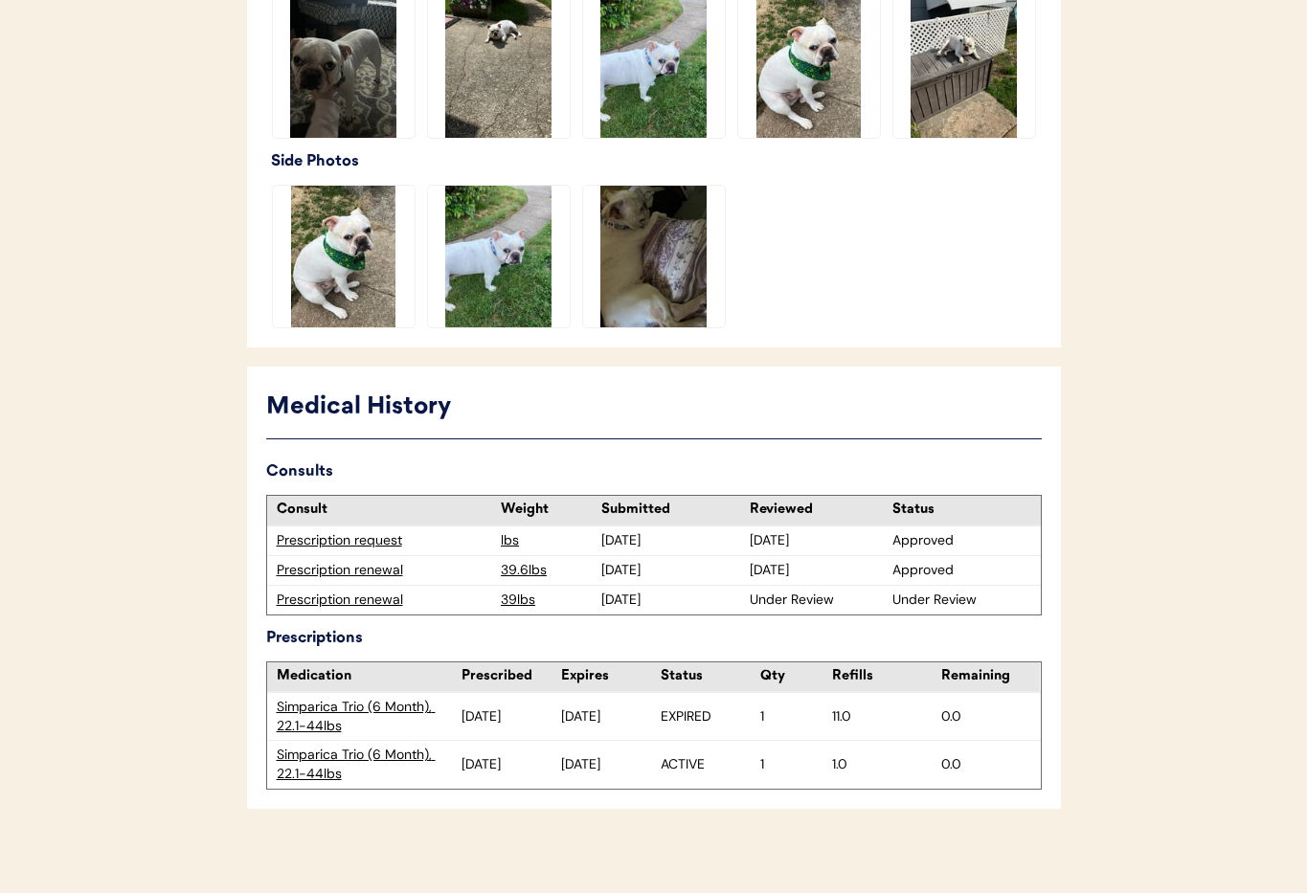
scroll to position [637, 0]
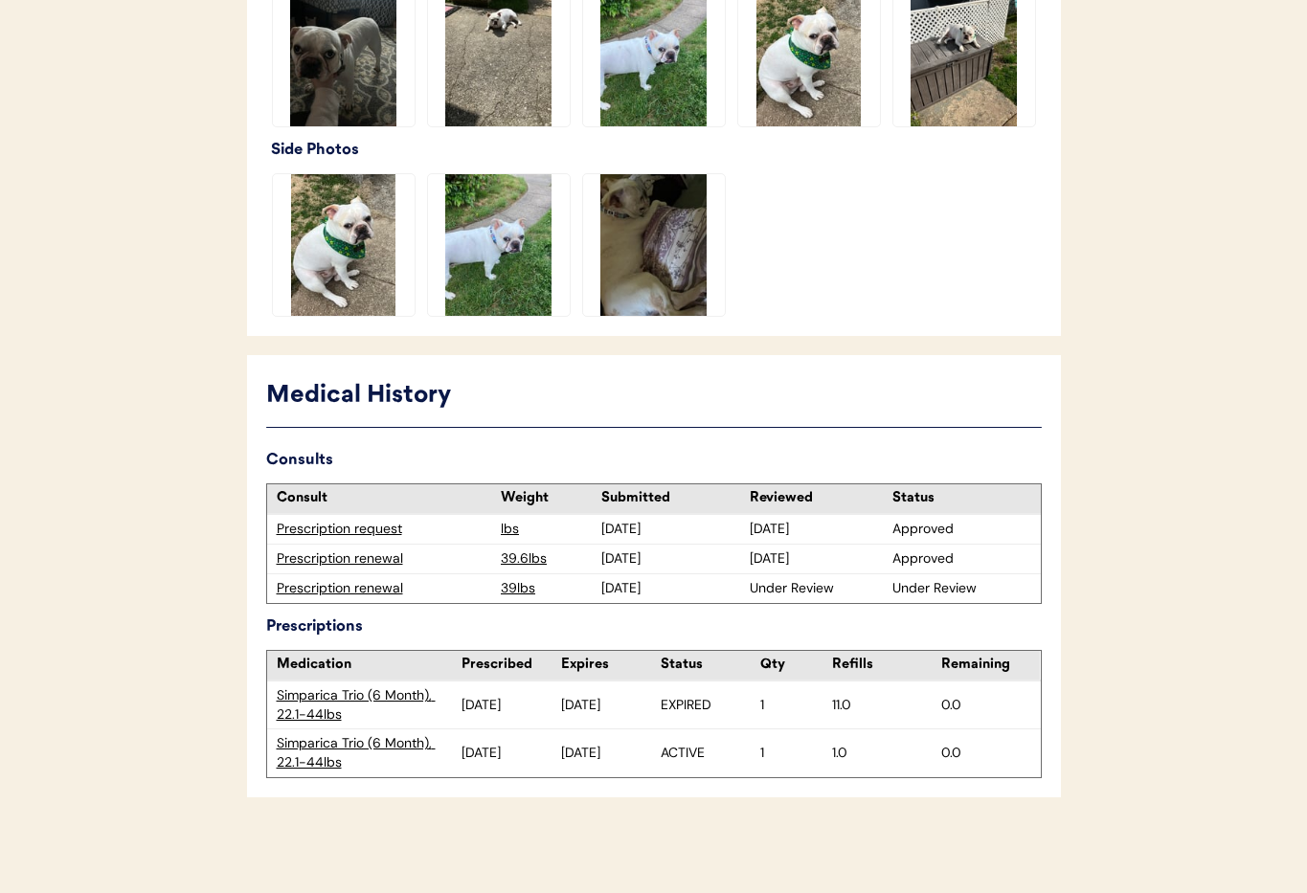
click at [367, 592] on div "Prescription renewal" at bounding box center [384, 588] width 215 height 19
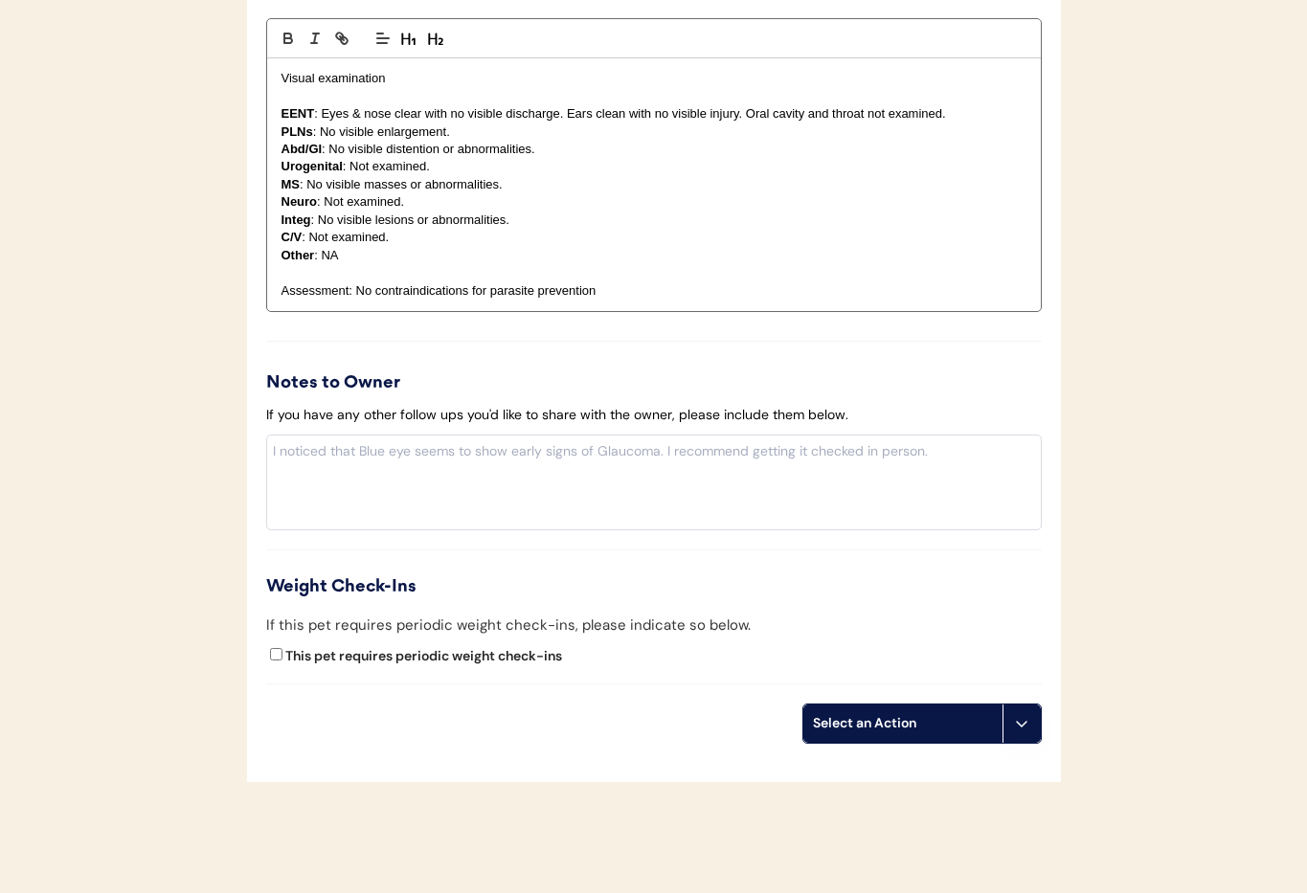
scroll to position [2138, 0]
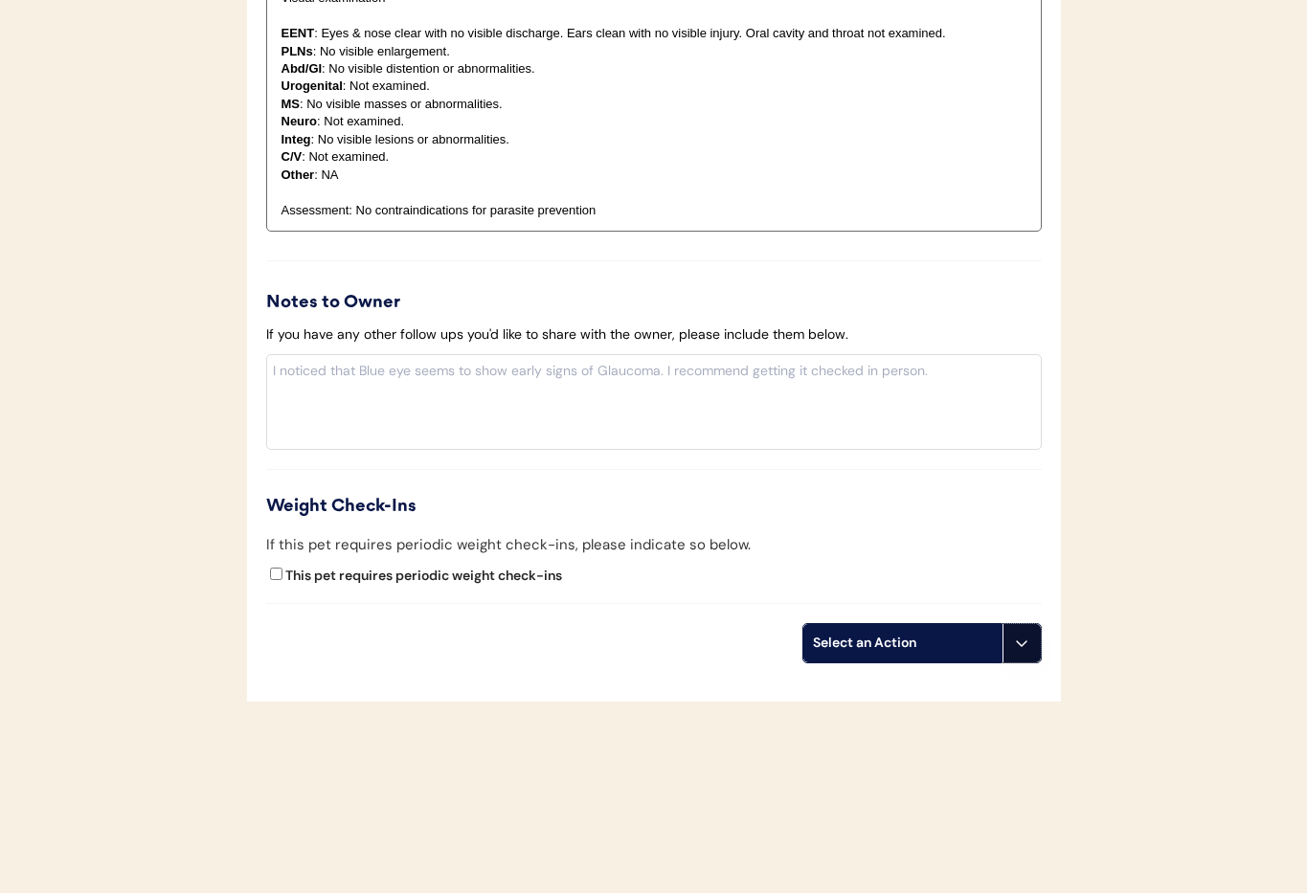
drag, startPoint x: 1023, startPoint y: 645, endPoint x: 1017, endPoint y: 686, distance: 40.6
click at [1023, 645] on use at bounding box center [1021, 643] width 15 height 15
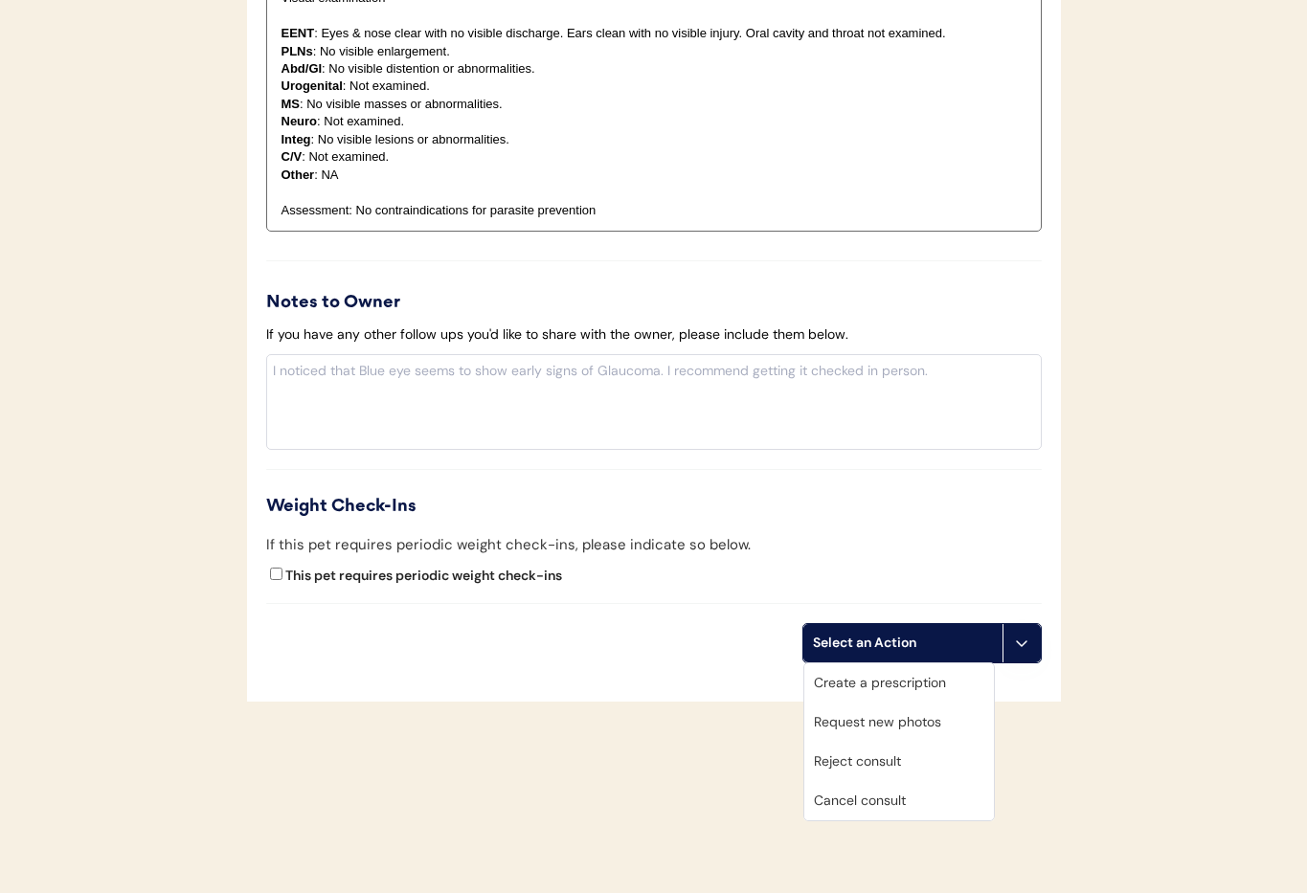
click at [935, 797] on div "Cancel consult" at bounding box center [899, 800] width 190 height 39
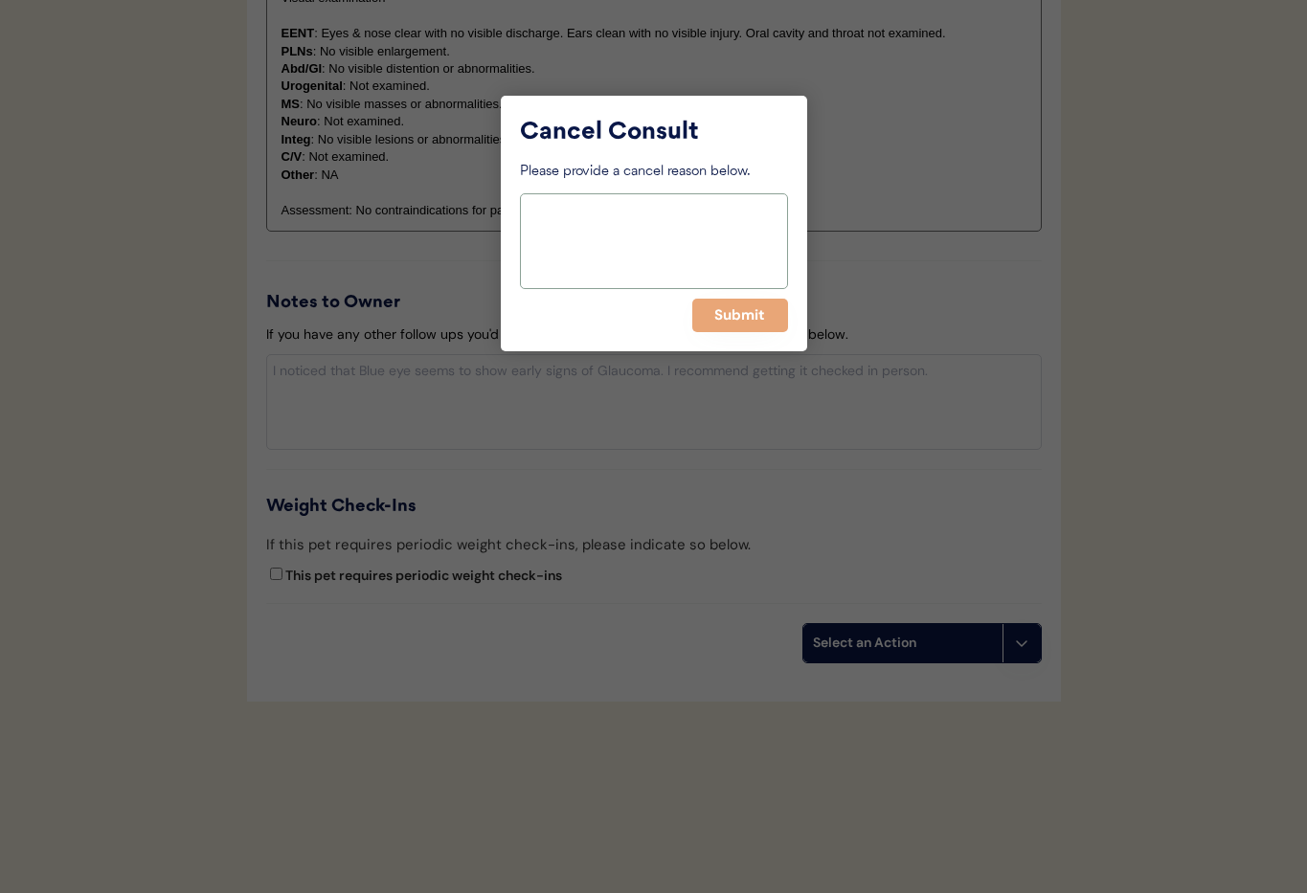
click at [592, 244] on textarea at bounding box center [654, 241] width 268 height 96
type textarea "T"
type textarea "exam not due until May 2026"
click at [722, 316] on button "Submit" at bounding box center [740, 316] width 96 height 34
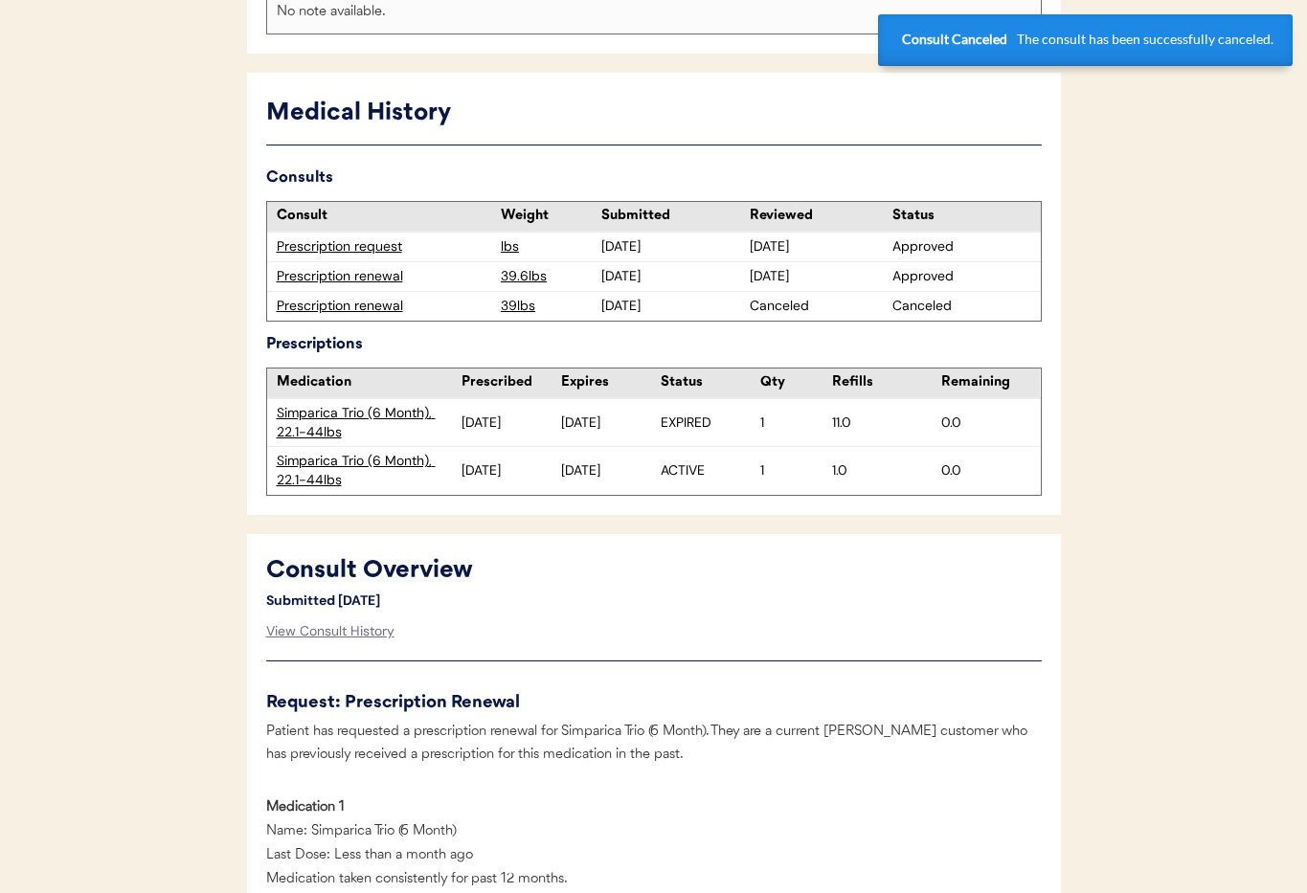
scroll to position [0, 0]
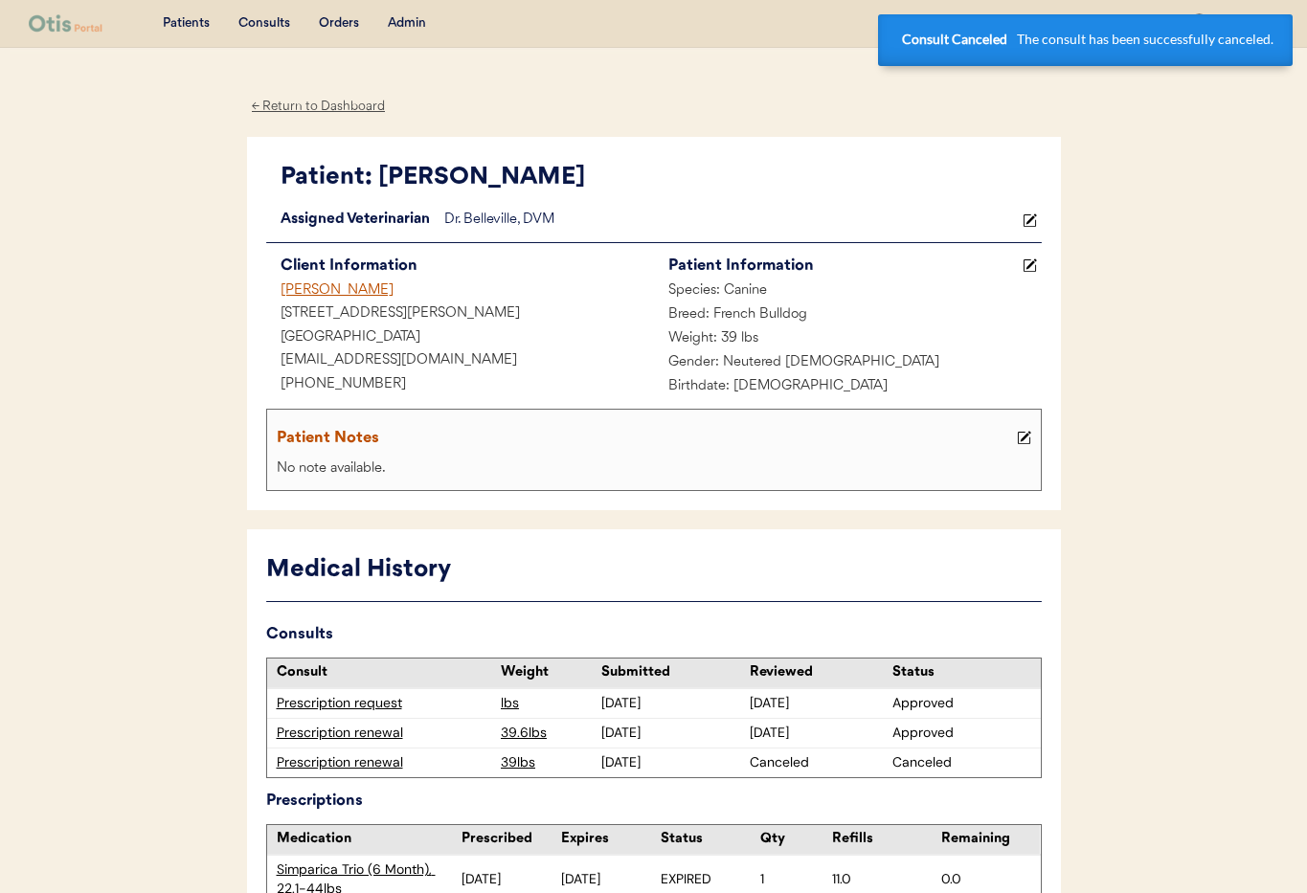
click at [310, 286] on div "[PERSON_NAME]" at bounding box center [460, 292] width 388 height 24
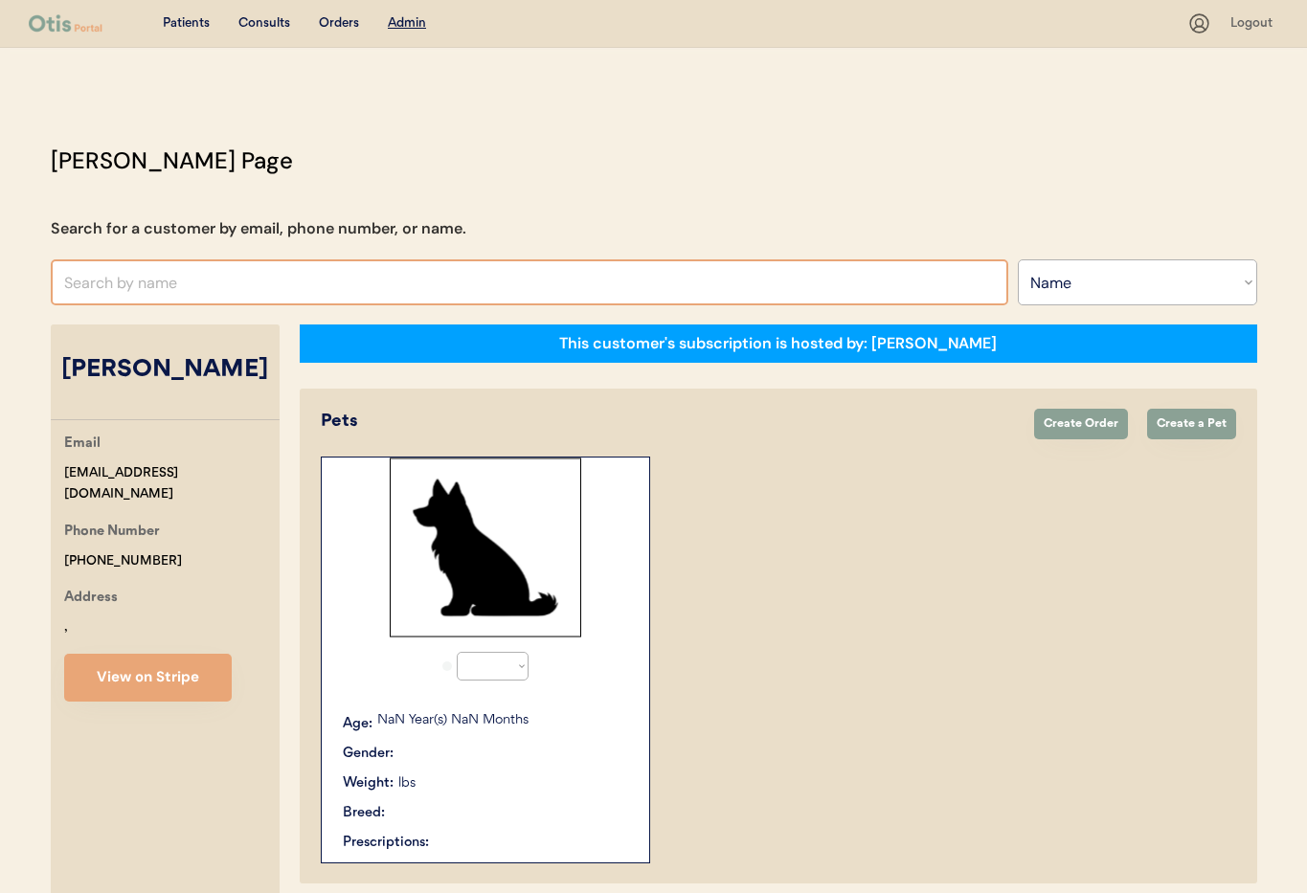
select select ""Name""
select select "true"
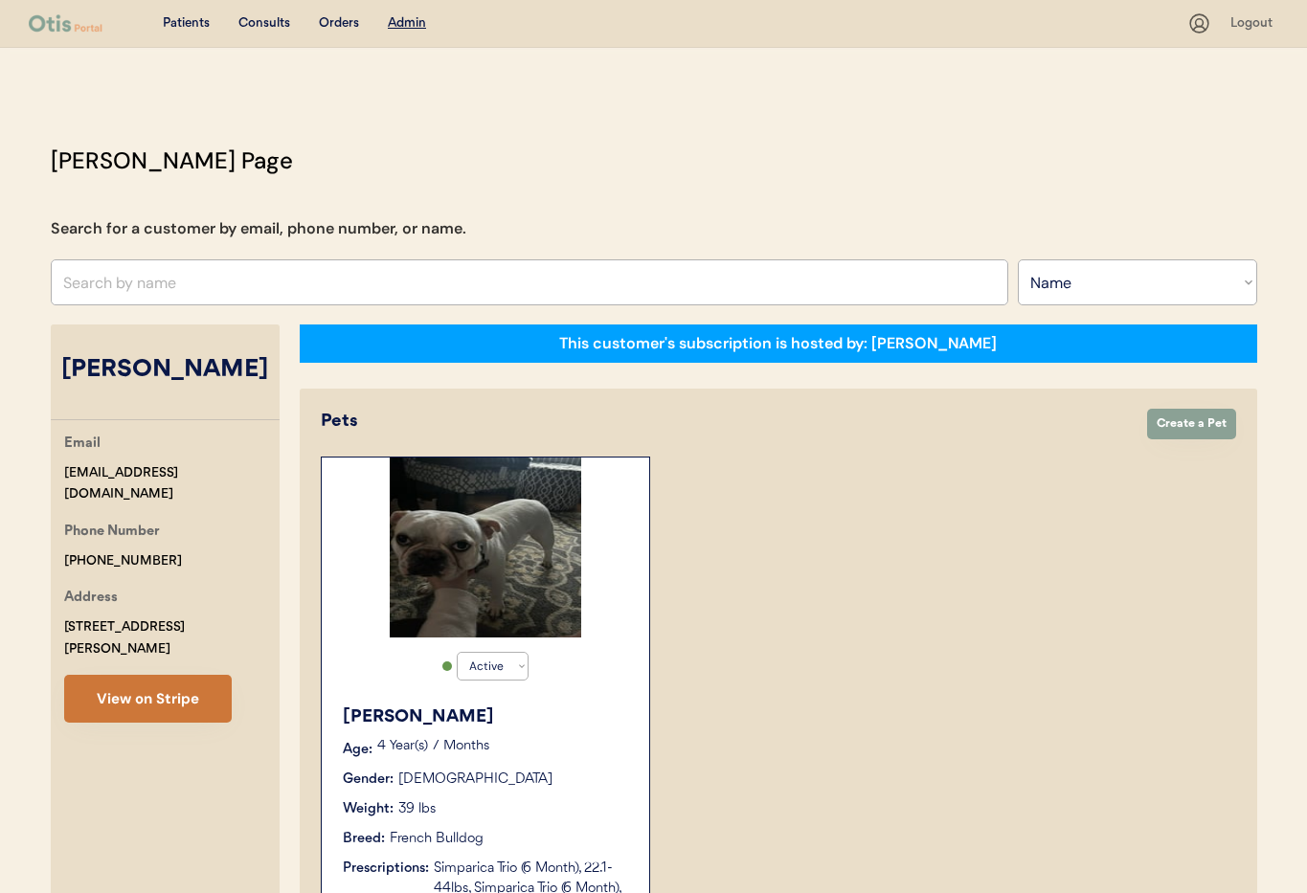
click at [158, 680] on button "View on Stripe" at bounding box center [148, 699] width 168 height 48
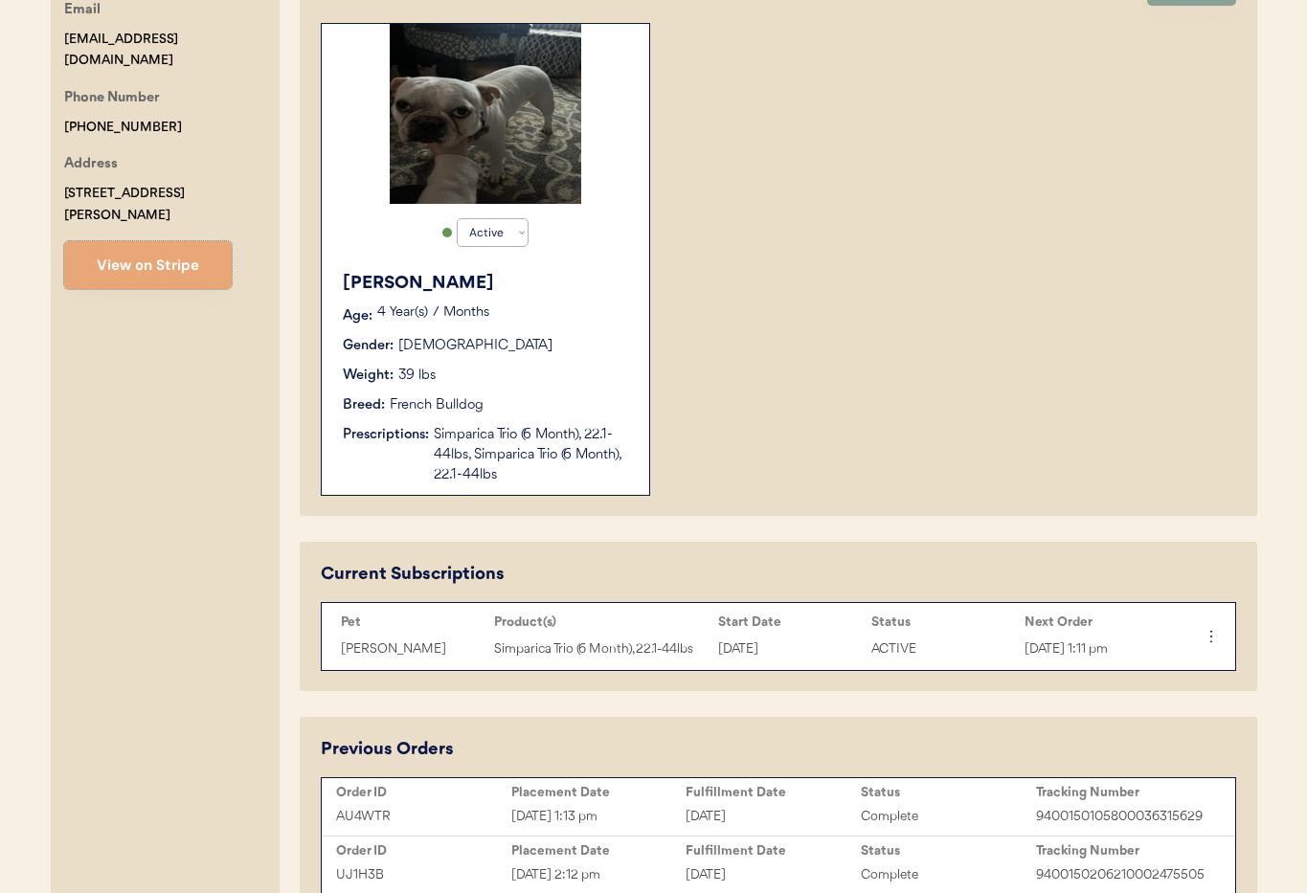
scroll to position [666, 0]
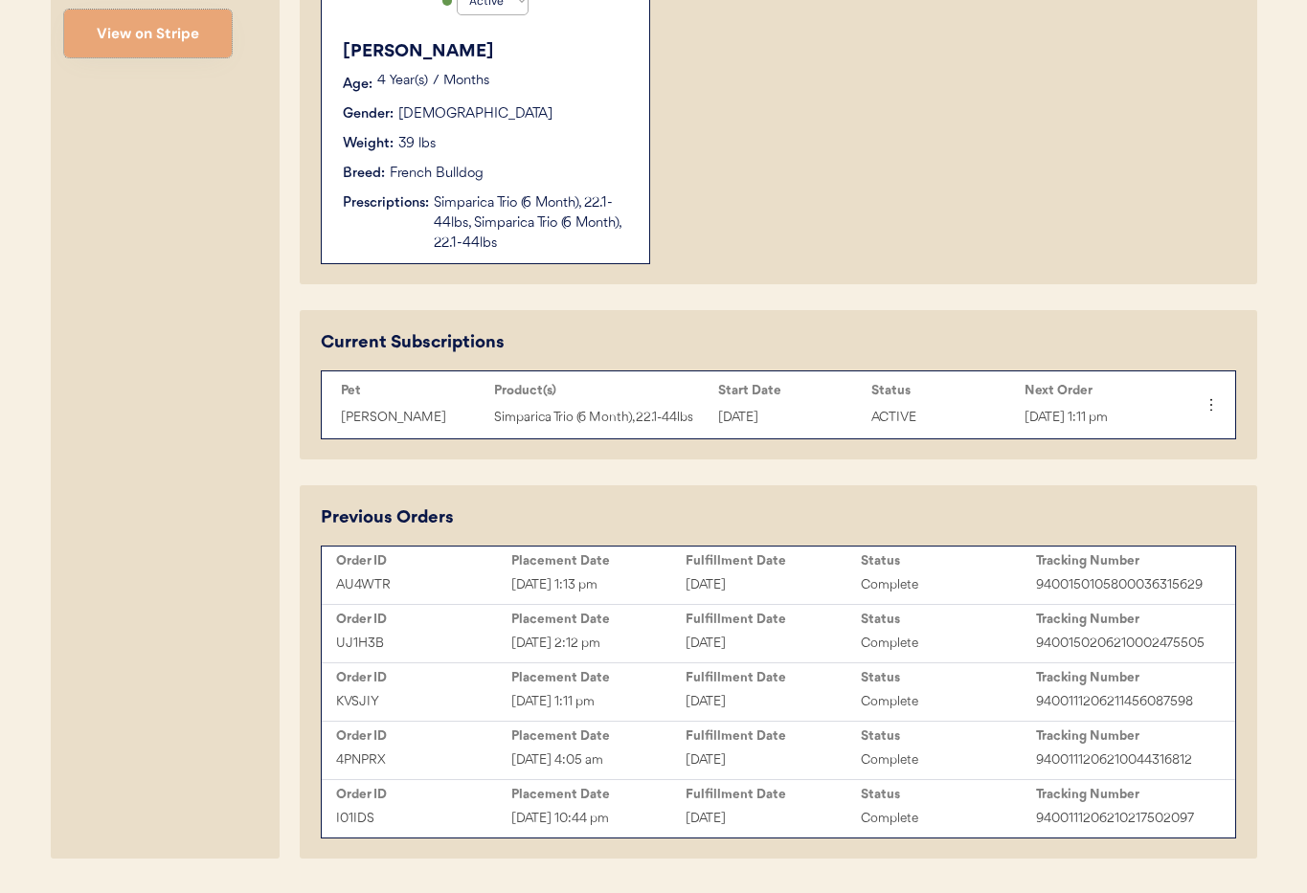
click at [540, 188] on div "Otis Age: 4 Year(s) 7 Months Gender: Male Weight: 39 lbs Breed: French Bulldog …" at bounding box center [485, 147] width 308 height 234
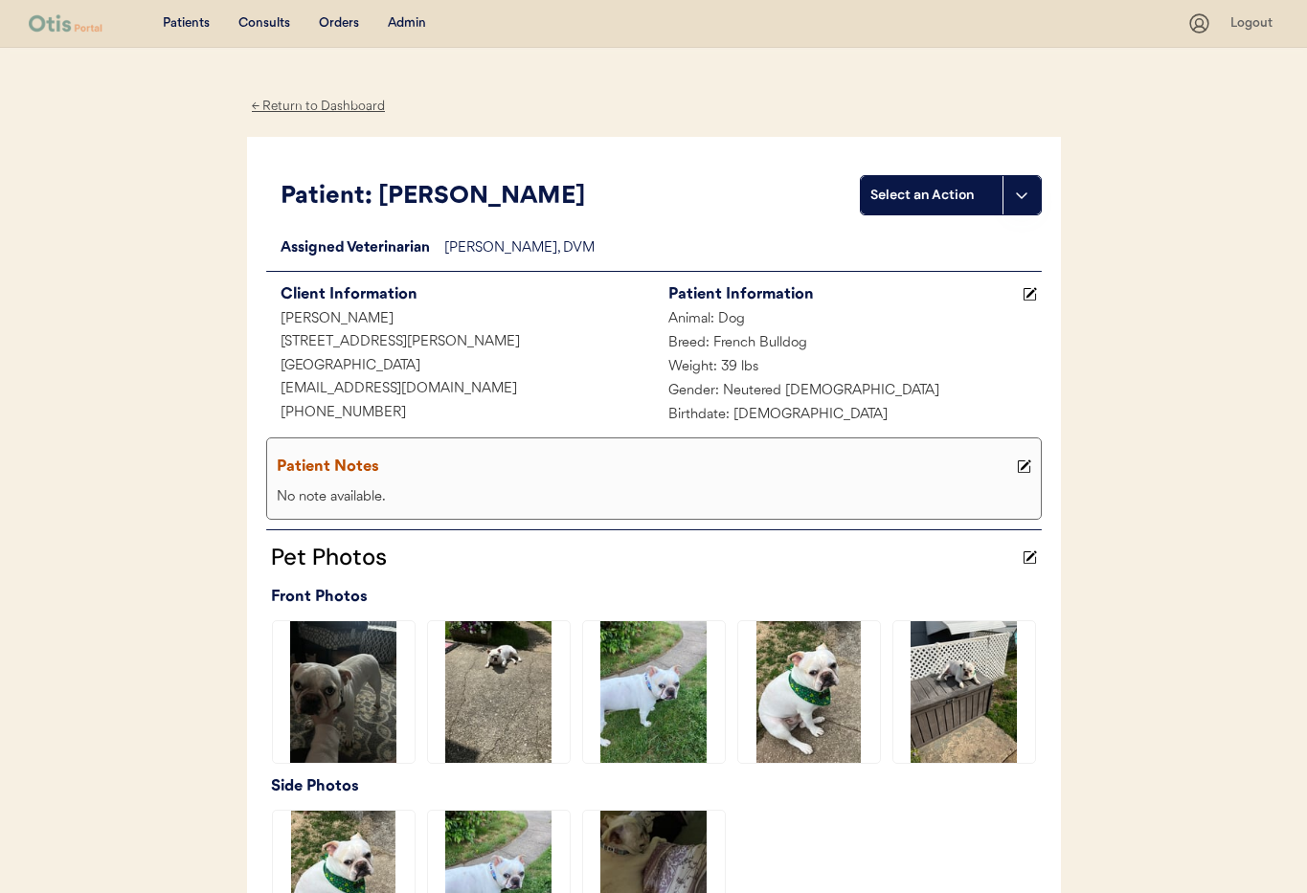
click at [304, 104] on div "← Return to Dashboard" at bounding box center [319, 107] width 144 height 22
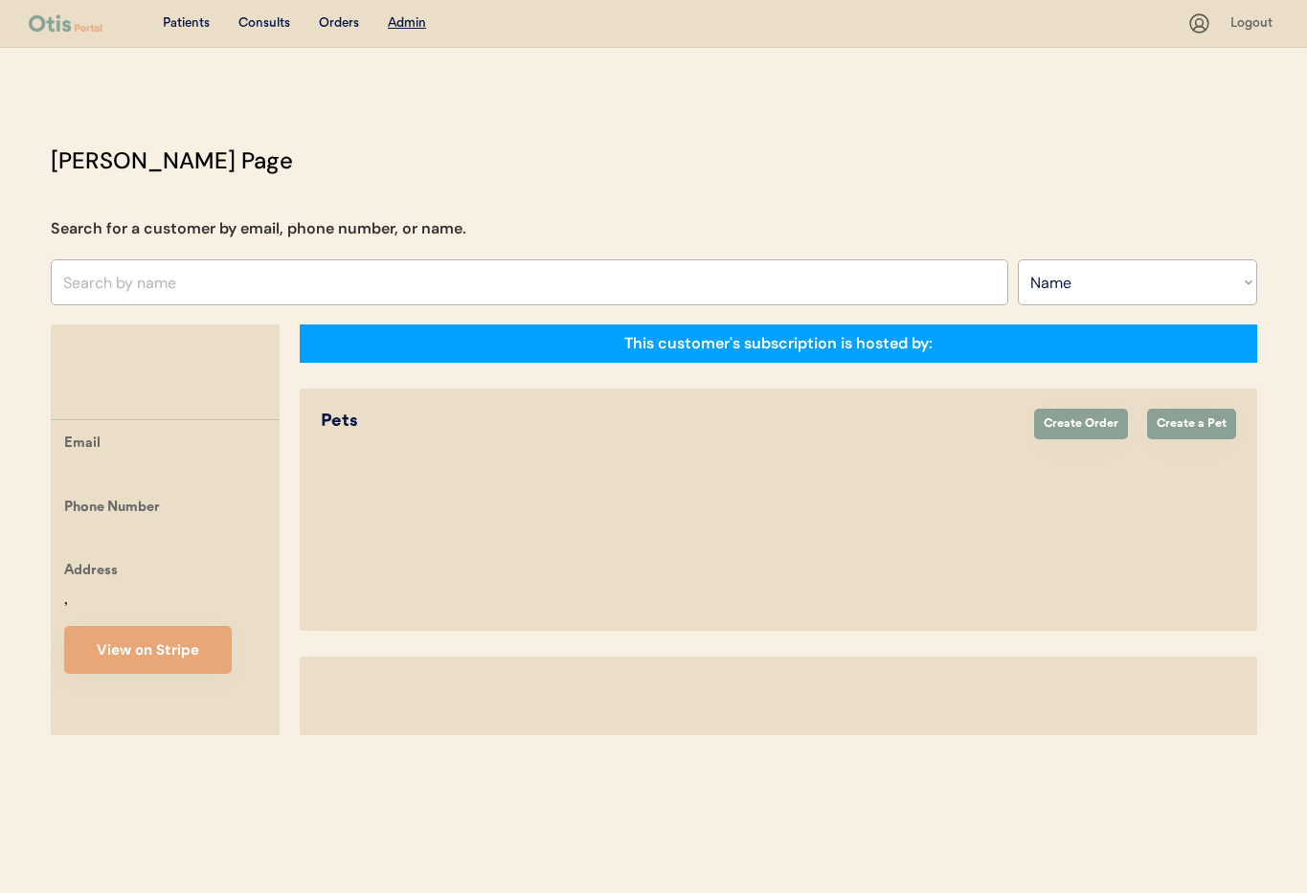
select select ""Name""
select select "true"
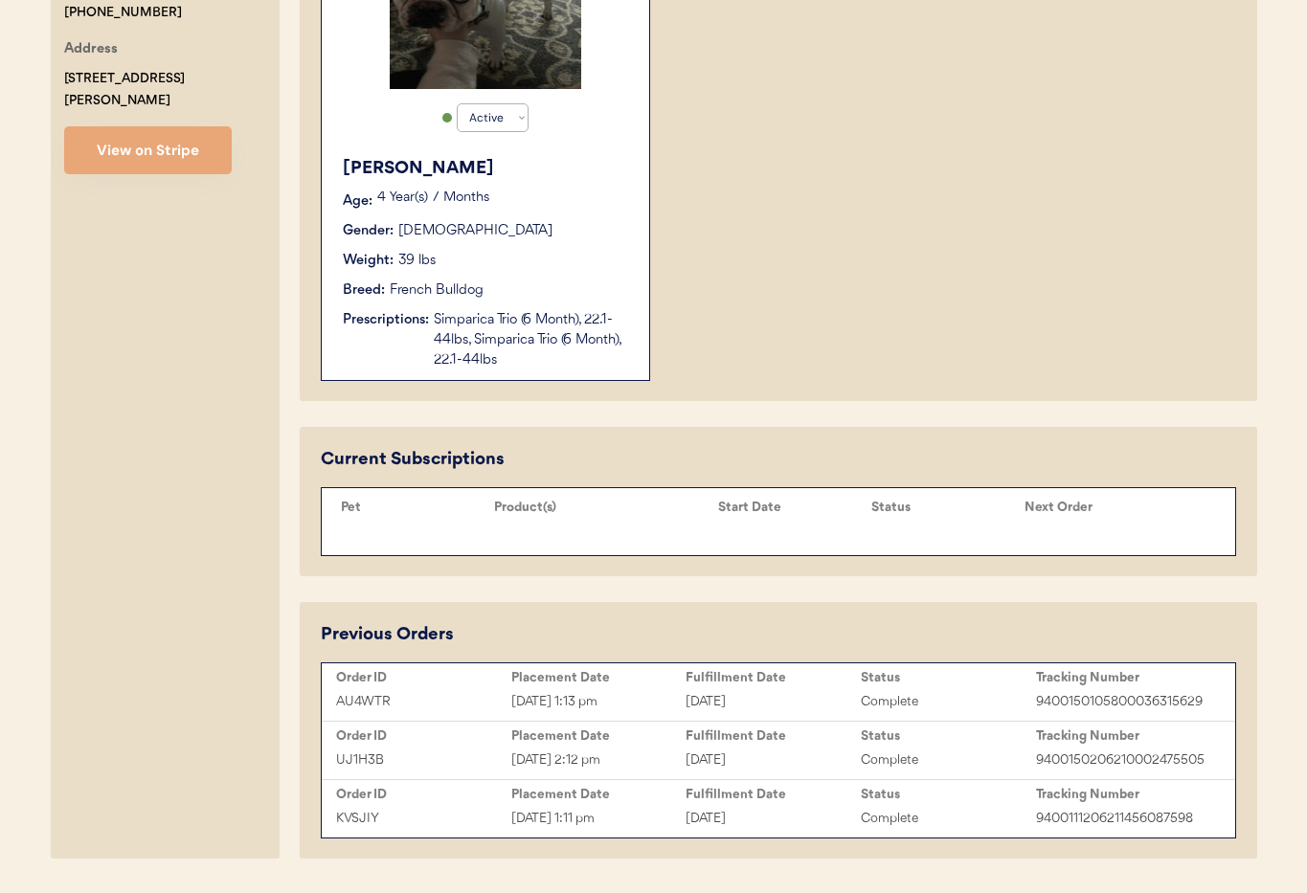
scroll to position [720, 0]
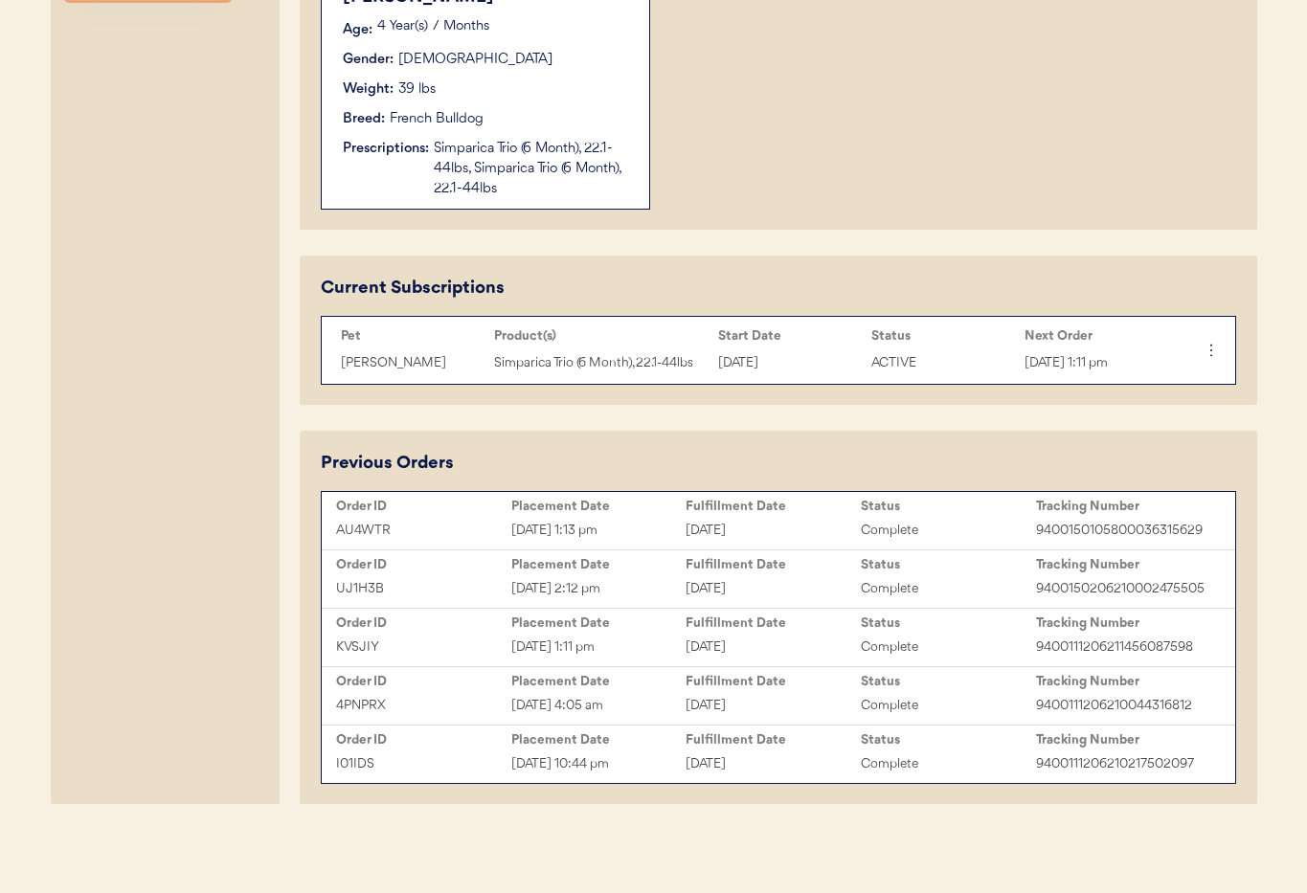
click at [798, 520] on div "[DATE]" at bounding box center [773, 531] width 175 height 22
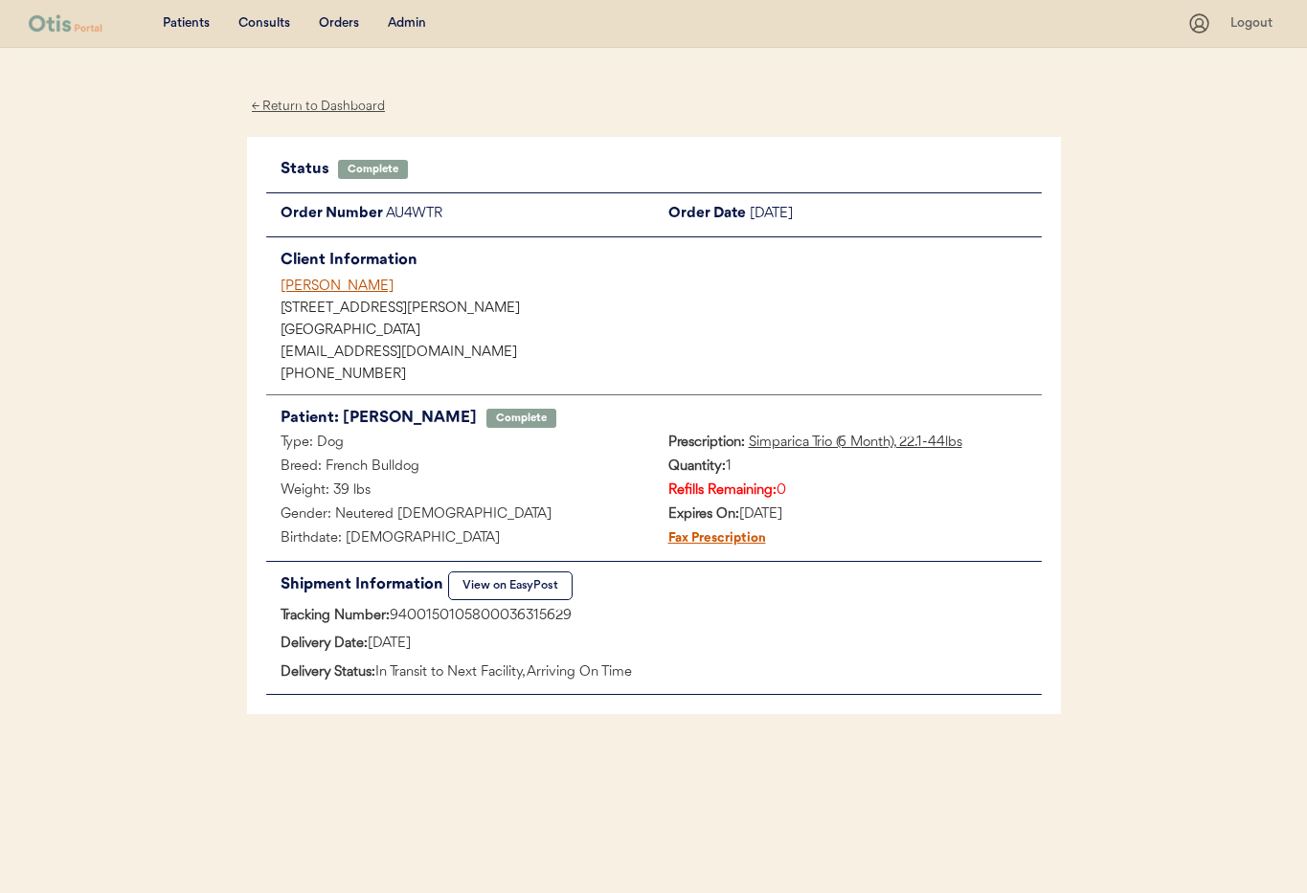
click at [518, 585] on button "View on EasyPost" at bounding box center [510, 586] width 124 height 29
